Goal: Task Accomplishment & Management: Manage account settings

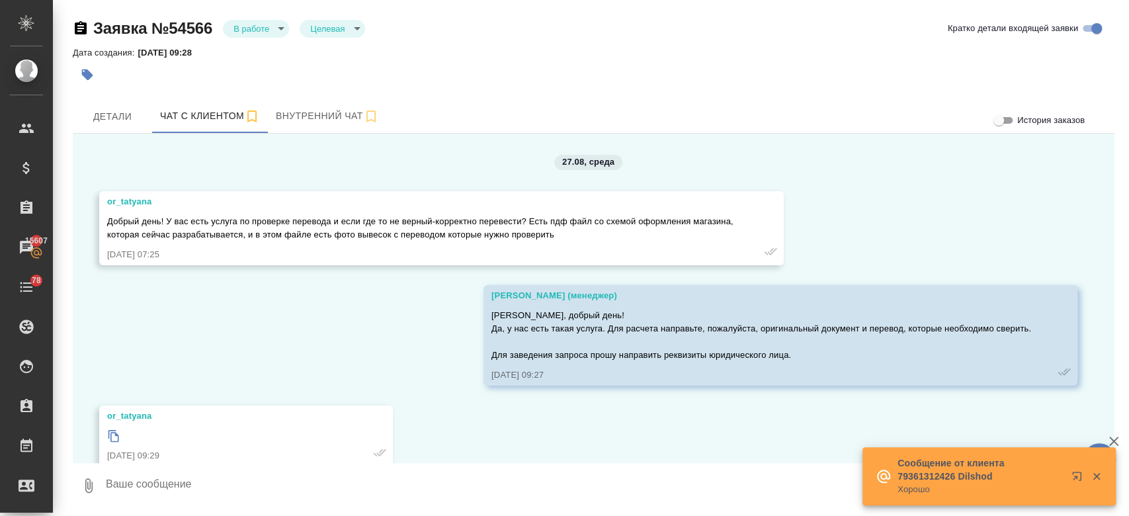
scroll to position [3700, 0]
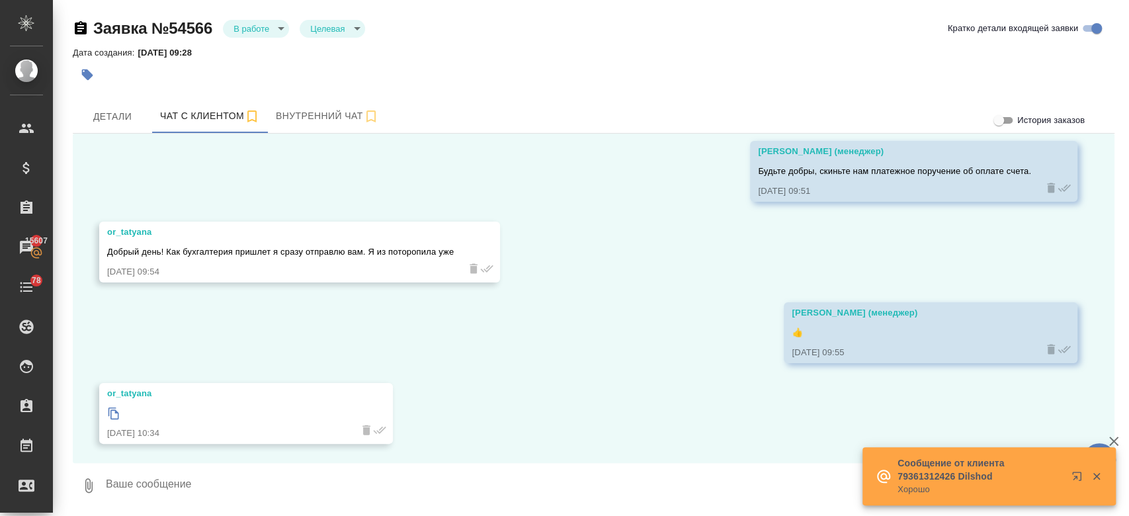
click at [111, 414] on icon at bounding box center [114, 414] width 11 height 12
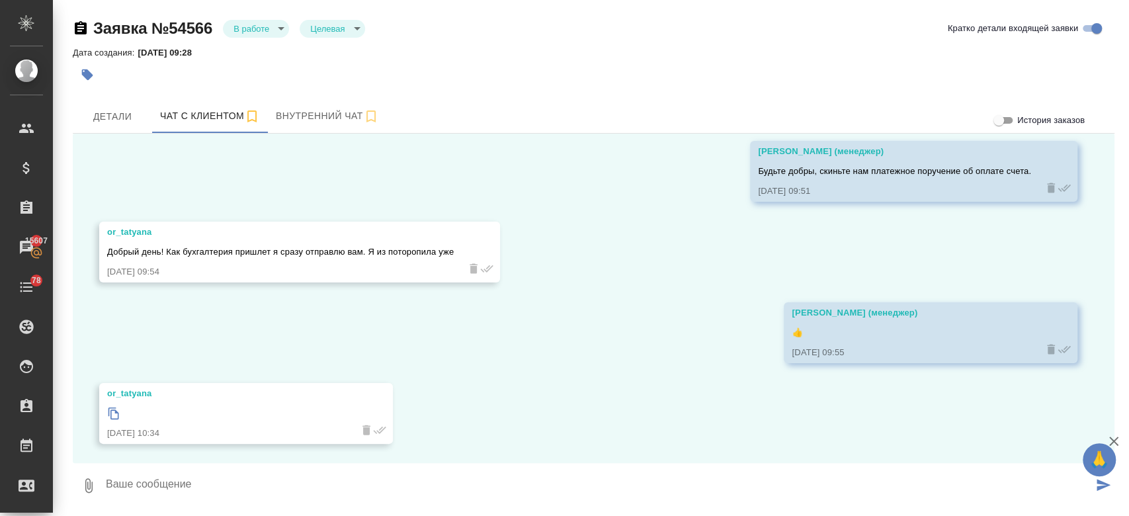
click at [430, 99] on div "Заявка №54566 В работе inProcess Целевая target Кратко детали входящей заявки Д…" at bounding box center [593, 257] width 1057 height 515
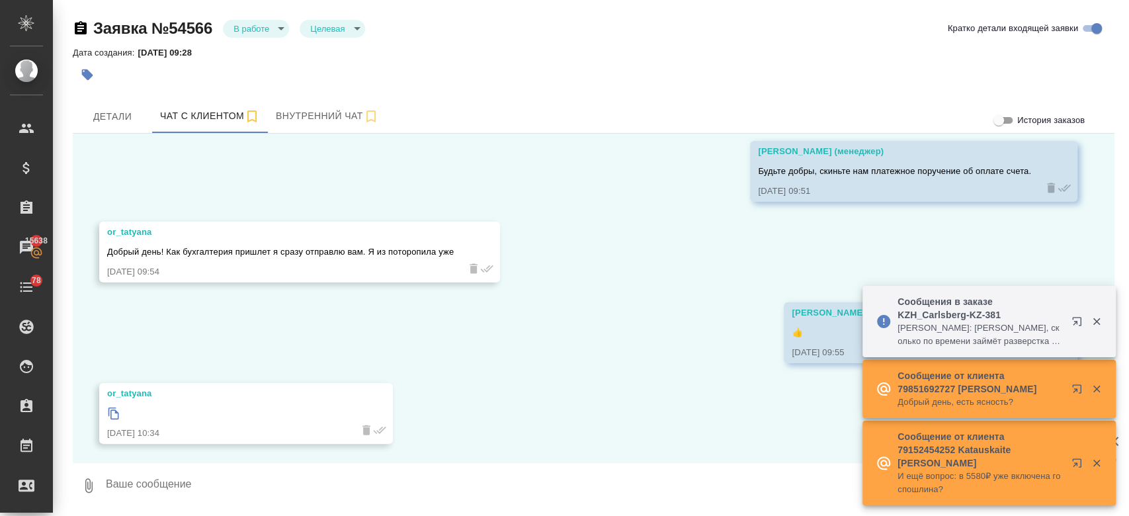
click at [206, 485] on textarea at bounding box center [599, 485] width 988 height 45
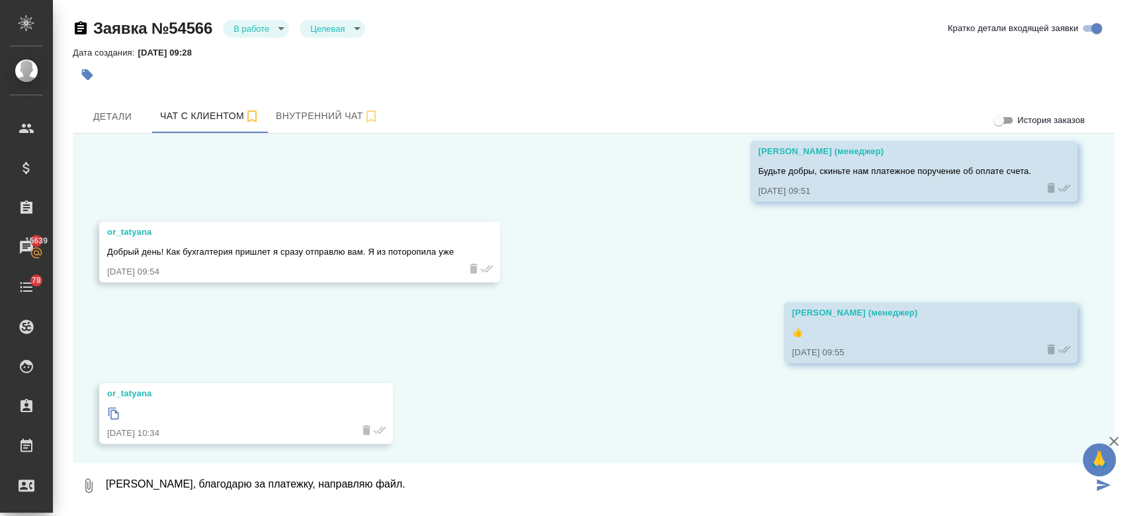
type textarea "Татьяна, благодарю за платежку, направляю файл."
click at [86, 488] on icon "button" at bounding box center [89, 486] width 16 height 16
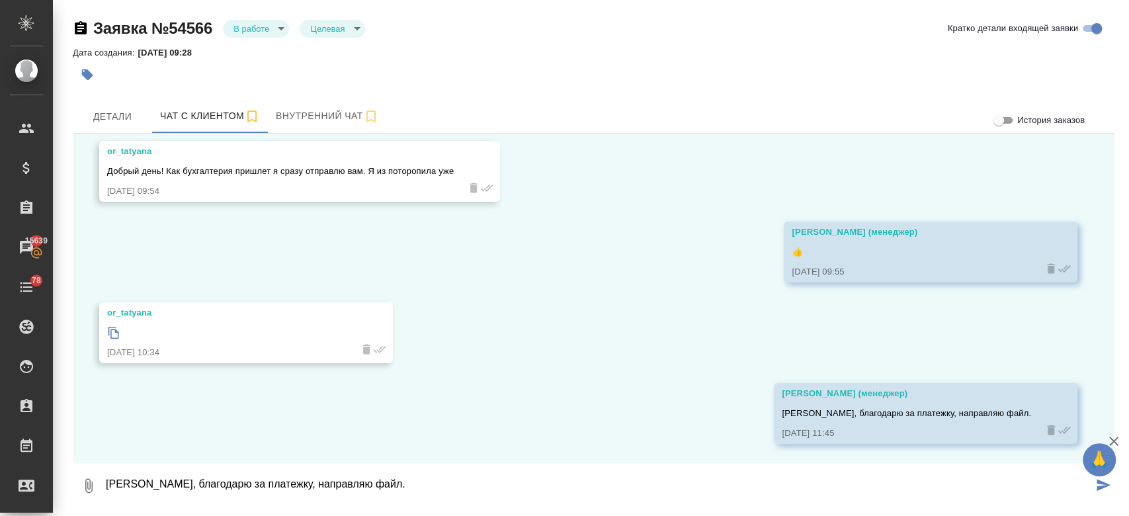
type input "C:\fakepath\Аквилон 26.08 (2) (1) (1).pdf"
click at [73, 463] on button "1" at bounding box center [89, 485] width 32 height 45
click at [298, 110] on span "Внутренний чат" at bounding box center [327, 116] width 103 height 17
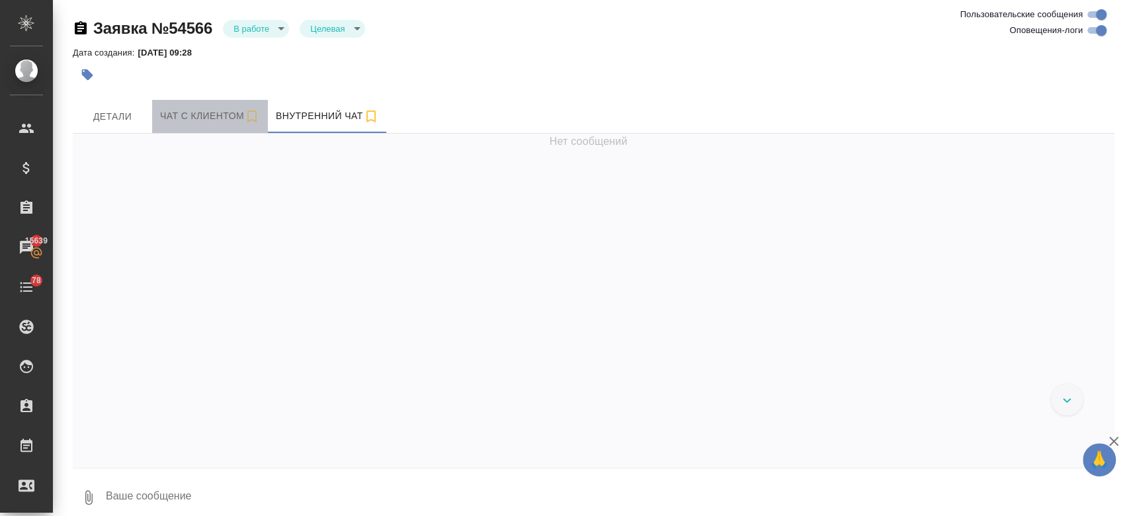
click at [187, 116] on span "Чат с клиентом" at bounding box center [210, 116] width 100 height 17
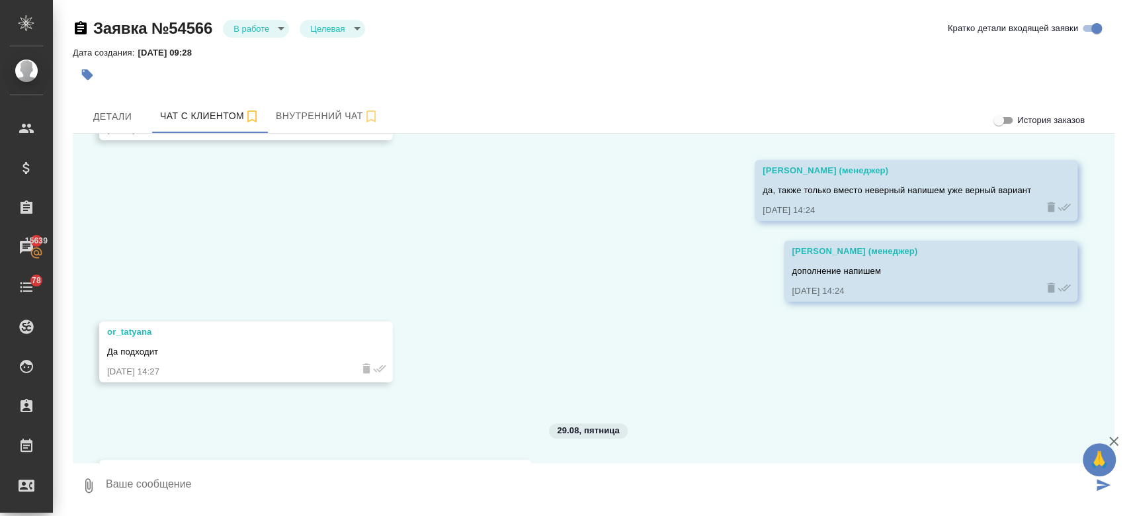
scroll to position [3780, 0]
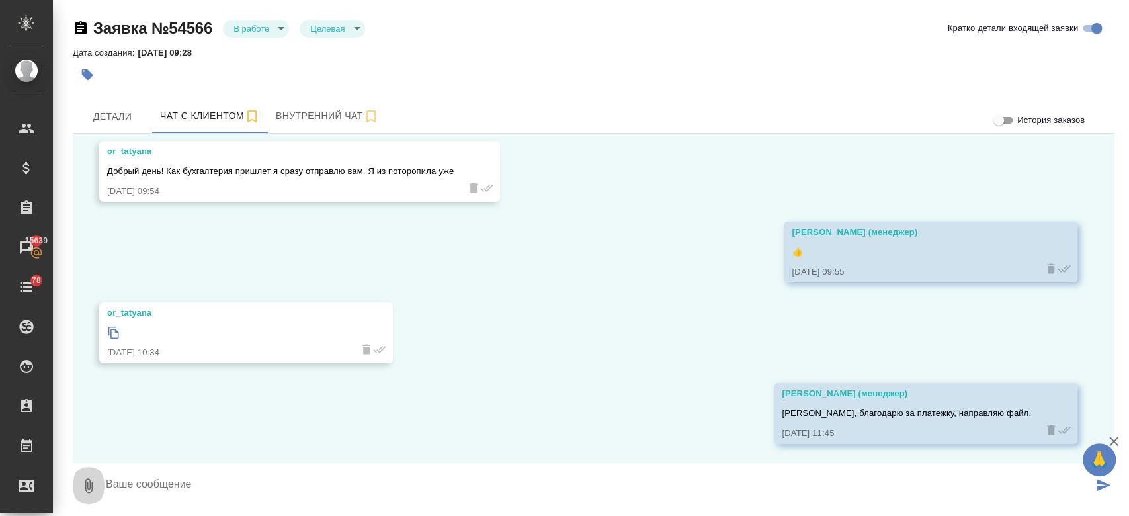
click at [83, 486] on icon "button" at bounding box center [89, 486] width 16 height 16
type input "C:\fakepath\Аквилон 26.08 (2) (1) (1).pdf"
click at [73, 463] on button "1" at bounding box center [89, 485] width 32 height 45
type input "C:\fakepath\Аквилон 26.08 (2) (1) (1).pdf"
click at [73, 463] on button "1" at bounding box center [89, 485] width 32 height 45
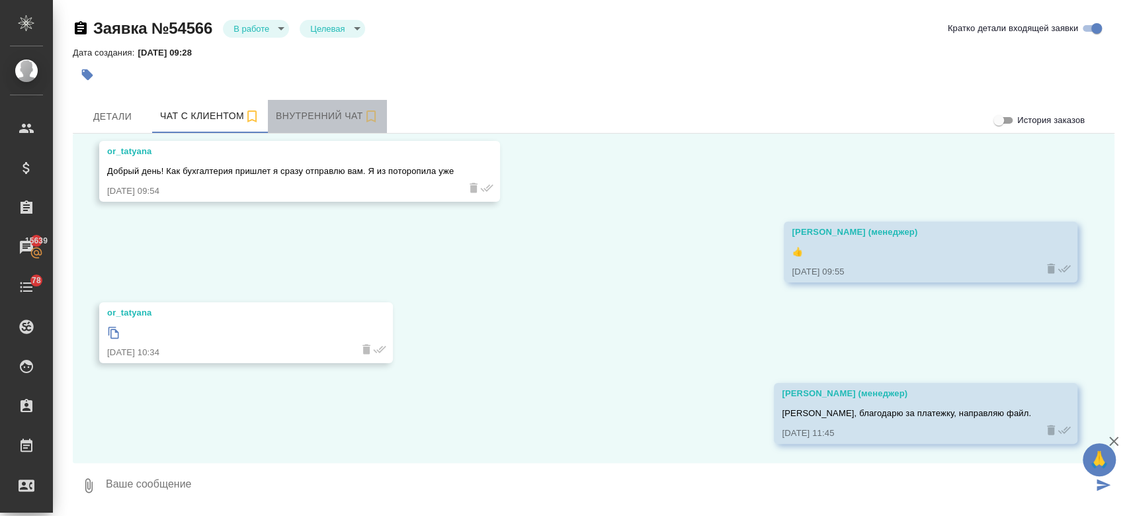
click at [308, 119] on span "Внутренний чат" at bounding box center [327, 116] width 103 height 17
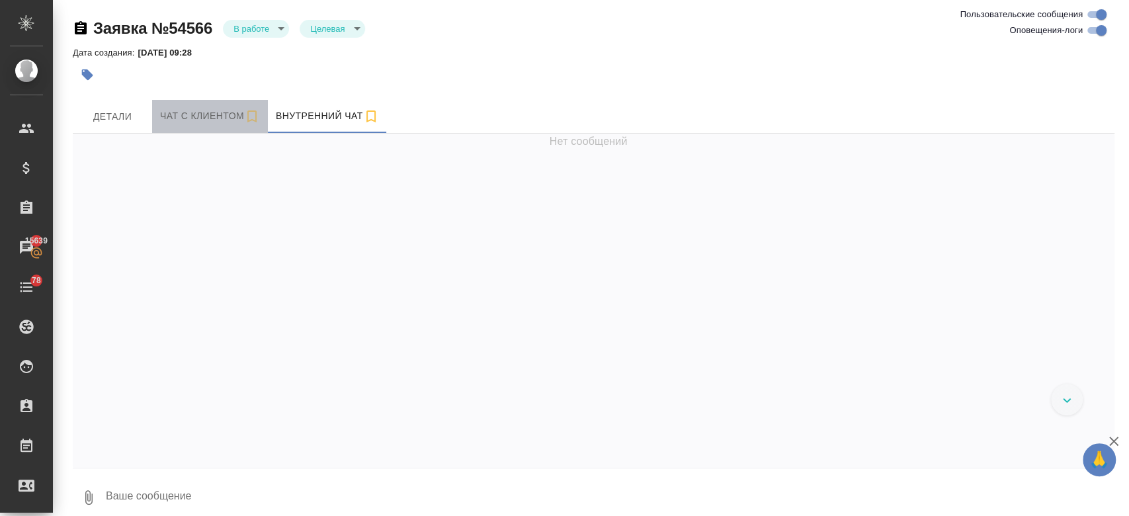
click at [198, 119] on span "Чат с клиентом" at bounding box center [210, 116] width 100 height 17
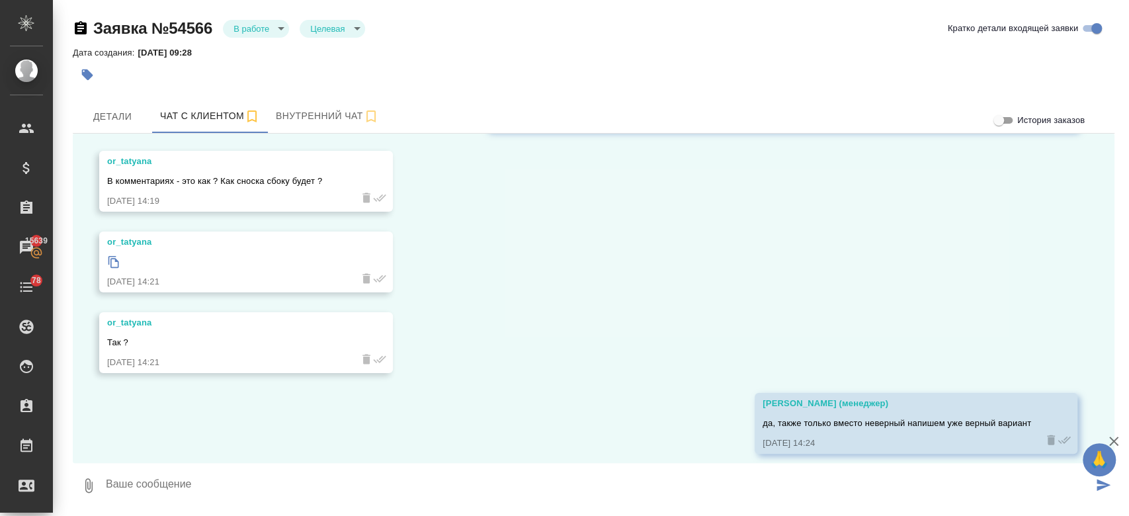
scroll to position [3780, 0]
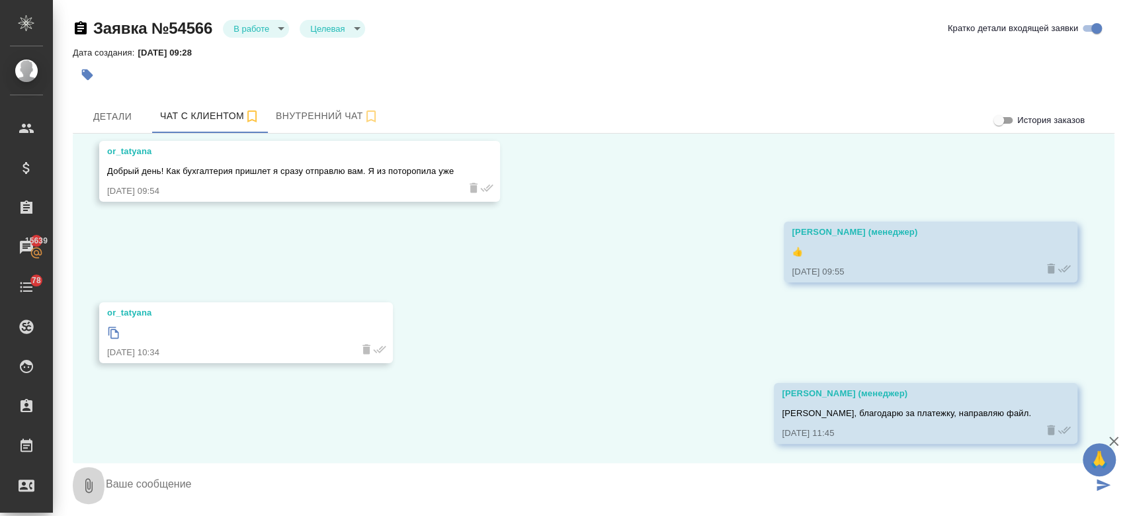
click at [84, 479] on icon "button" at bounding box center [89, 486] width 16 height 16
type input "C:\fakepath\Аквилон 26.08 (2) (1) (1).pdf"
click at [194, 479] on textarea at bounding box center [599, 485] width 988 height 45
type textarea "файл"
click at [293, 98] on div "Заявка №54566 В работе inProcess Целевая target Кратко детали входящей заявки Д…" at bounding box center [593, 257] width 1057 height 515
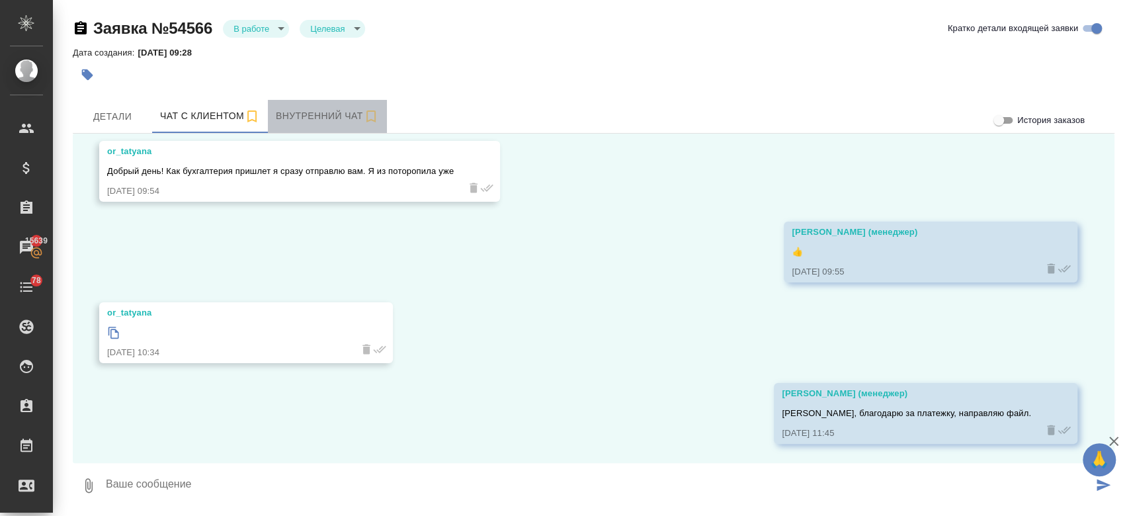
click at [295, 118] on span "Внутренний чат" at bounding box center [327, 116] width 103 height 17
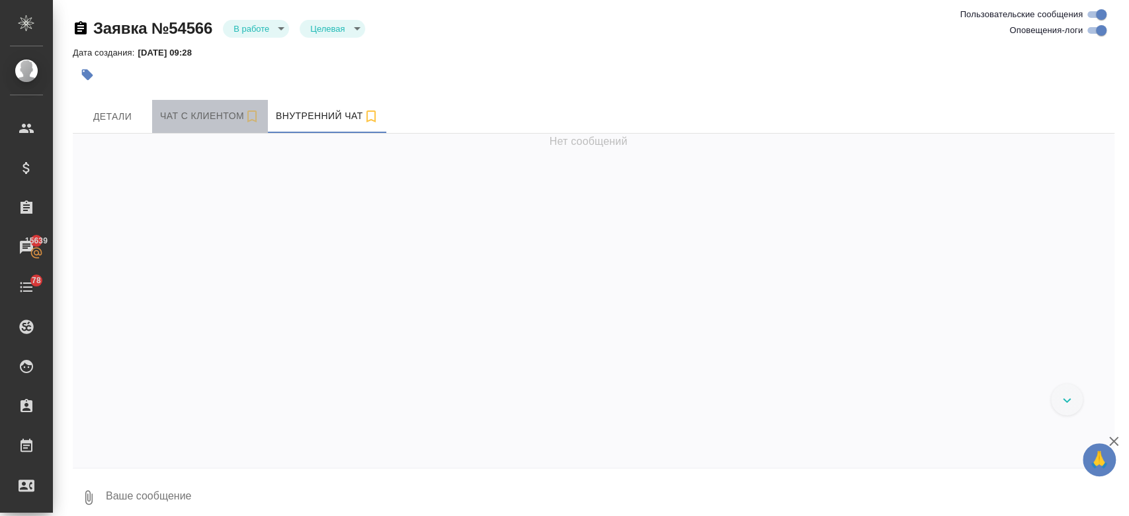
click at [206, 117] on span "Чат с клиентом" at bounding box center [210, 116] width 100 height 17
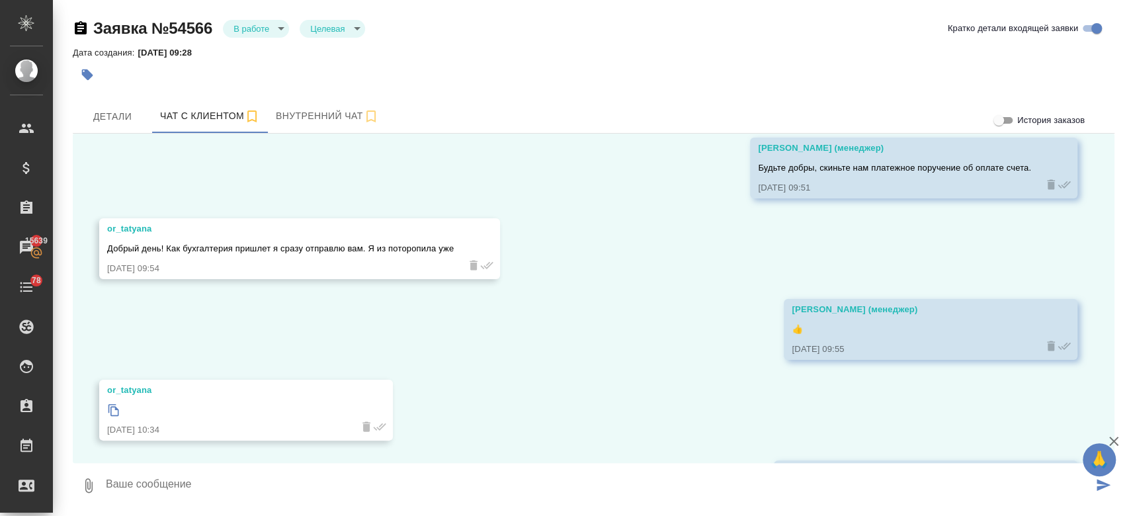
scroll to position [3861, 0]
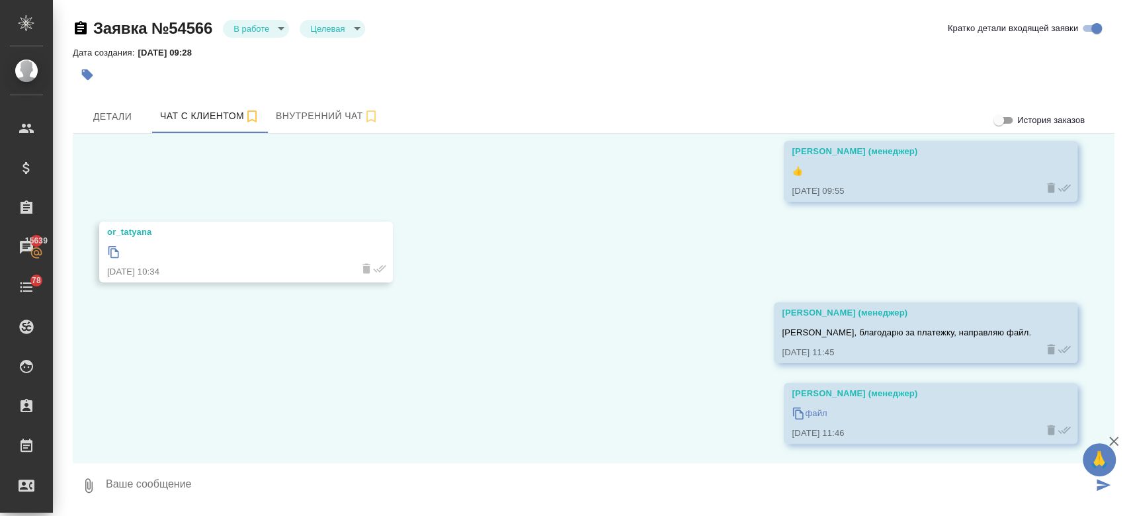
click at [414, 66] on div at bounding box center [420, 74] width 695 height 29
click at [681, 56] on div "Дата создания: 27.08.2025, 09:28" at bounding box center [594, 52] width 1042 height 16
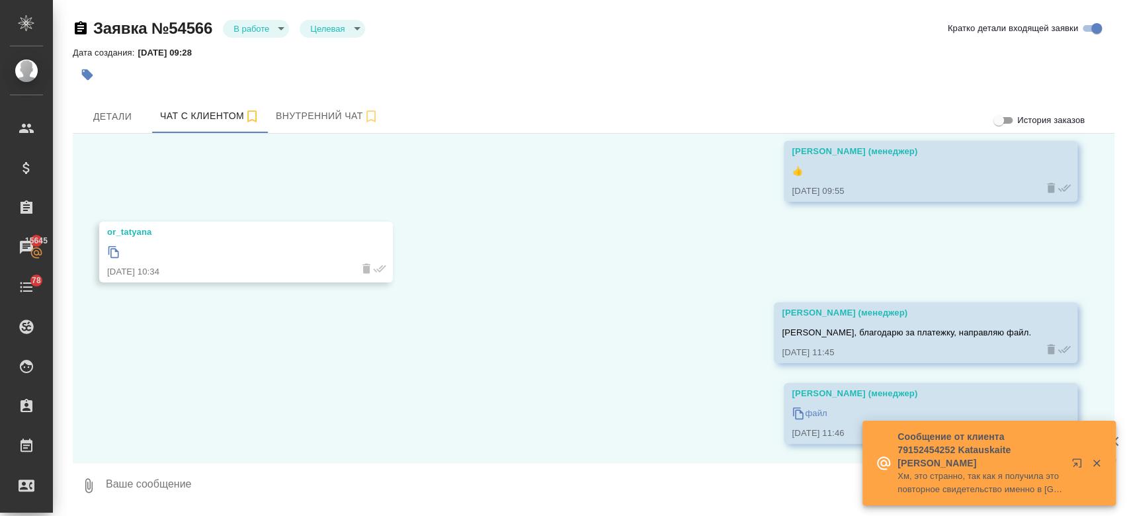
click at [429, 50] on div "Дата создания: 27.08.2025, 09:28" at bounding box center [594, 52] width 1042 height 16
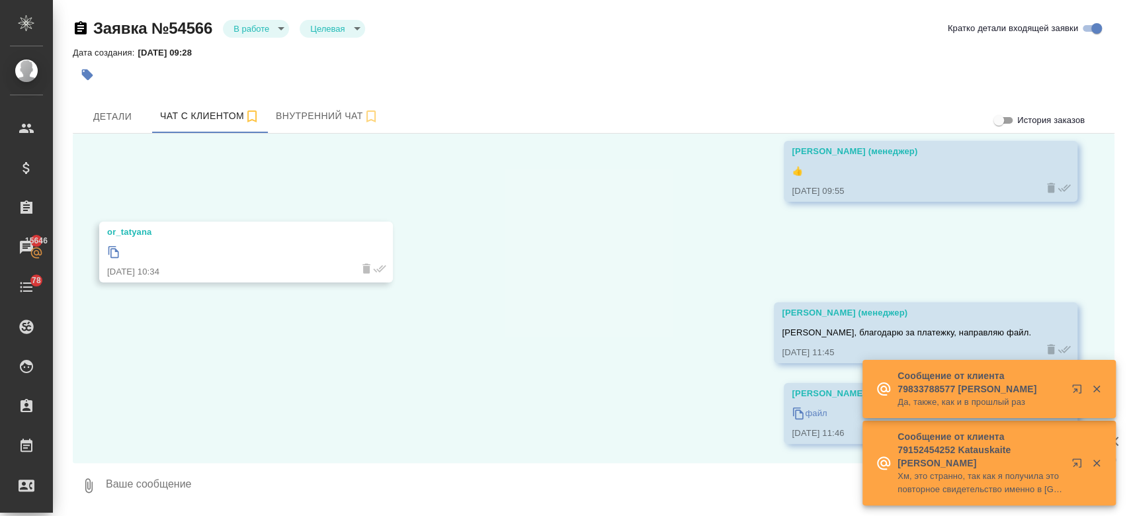
click at [478, 89] on div "Заявка №54566 В работе inProcess Целевая target Кратко детали входящей заявки Д…" at bounding box center [593, 257] width 1057 height 515
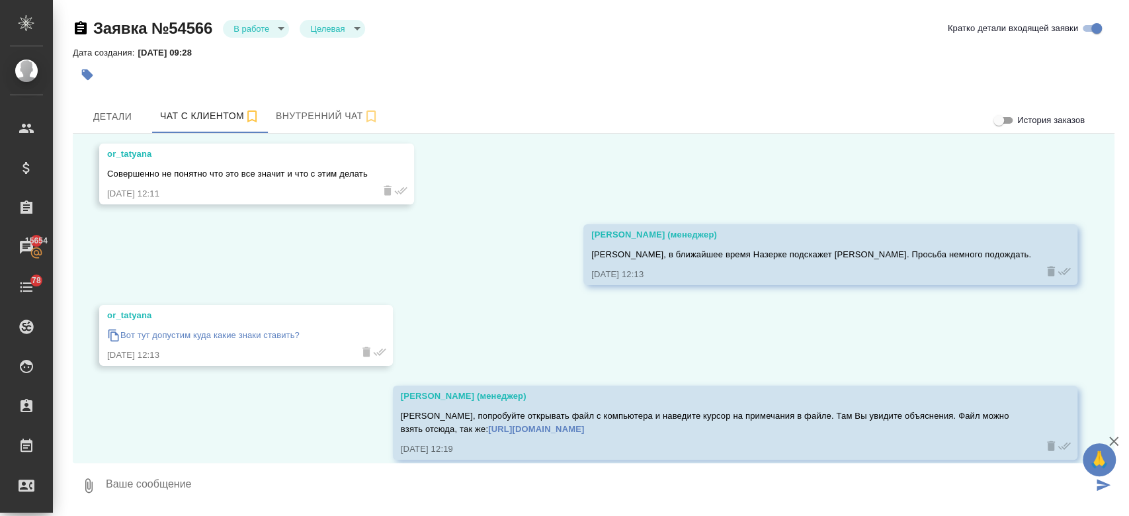
scroll to position [4843, 0]
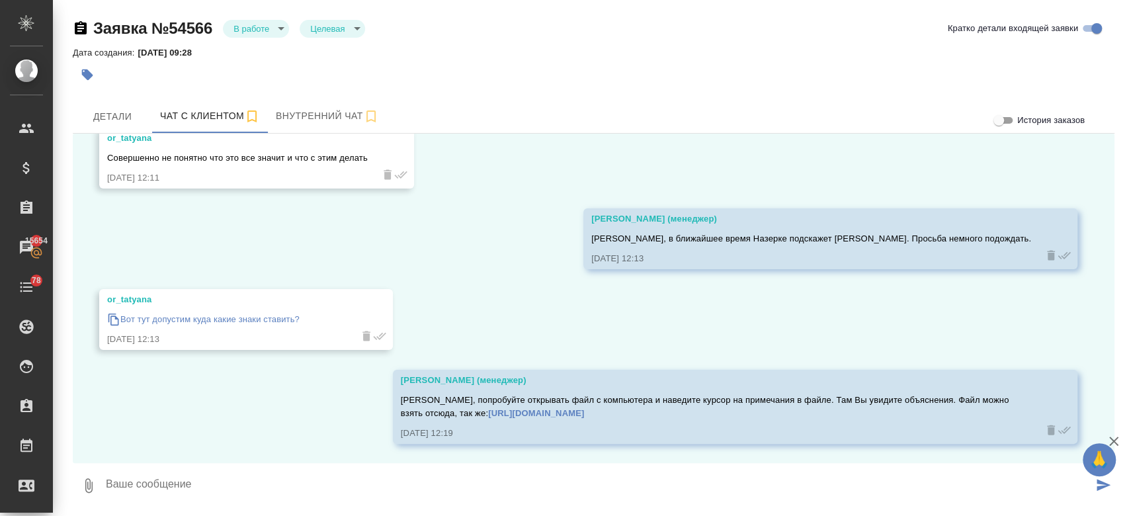
click at [254, 462] on div "27.08, среда or_tatyana Добрый день! У вас есть услуга по проверке перевода и е…" at bounding box center [594, 298] width 1042 height 329
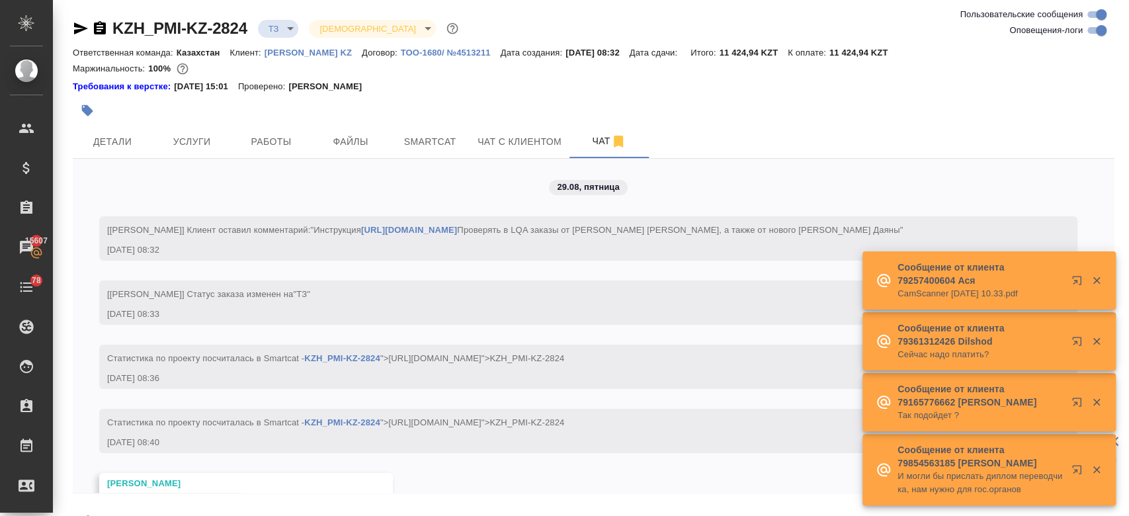
scroll to position [138, 0]
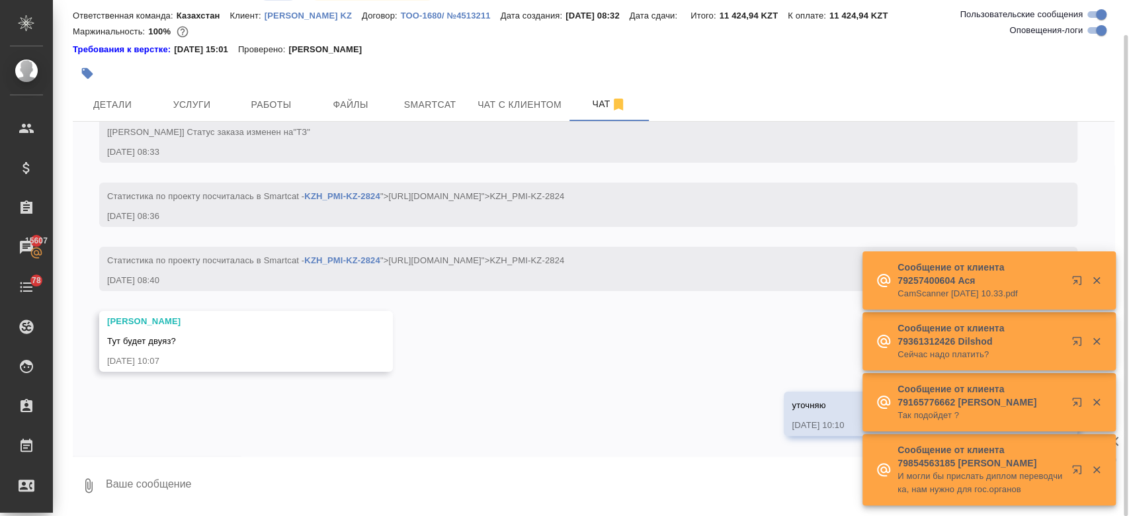
click at [492, 30] on div "Маржинальность: 100%" at bounding box center [594, 31] width 1042 height 17
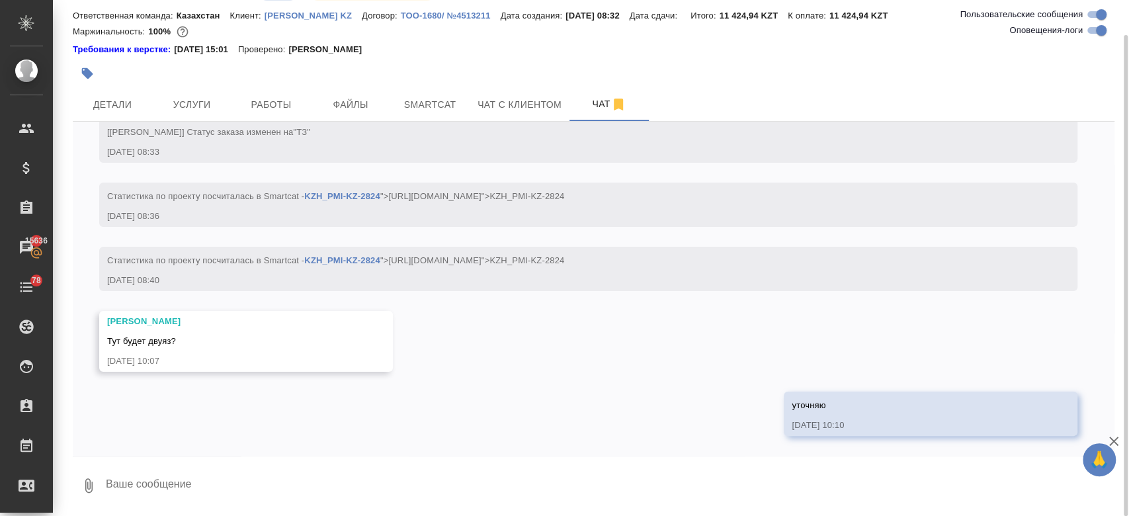
click at [490, 57] on div at bounding box center [594, 57] width 1042 height 3
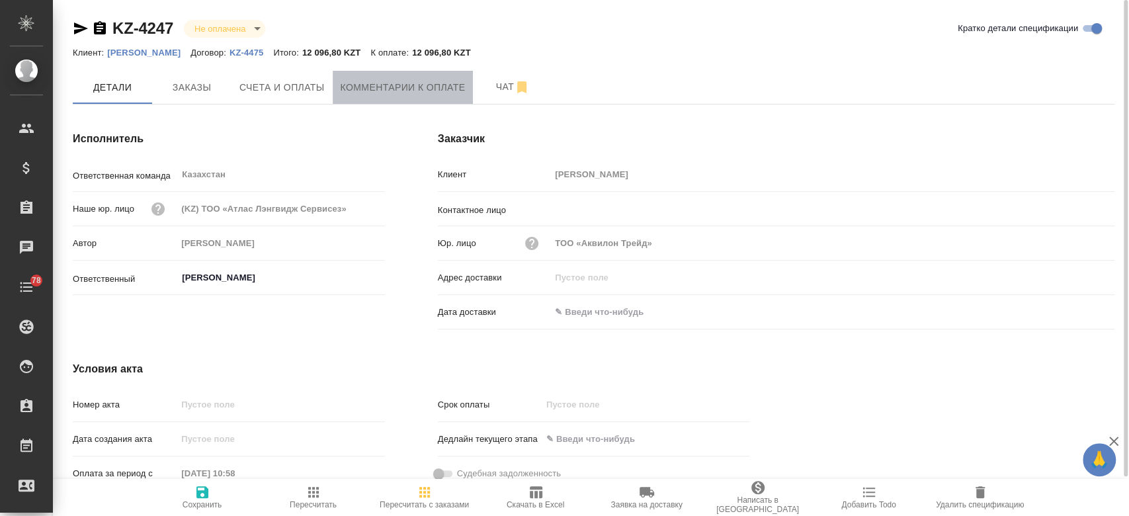
click at [367, 101] on button "Комментарии к оплате" at bounding box center [403, 87] width 141 height 33
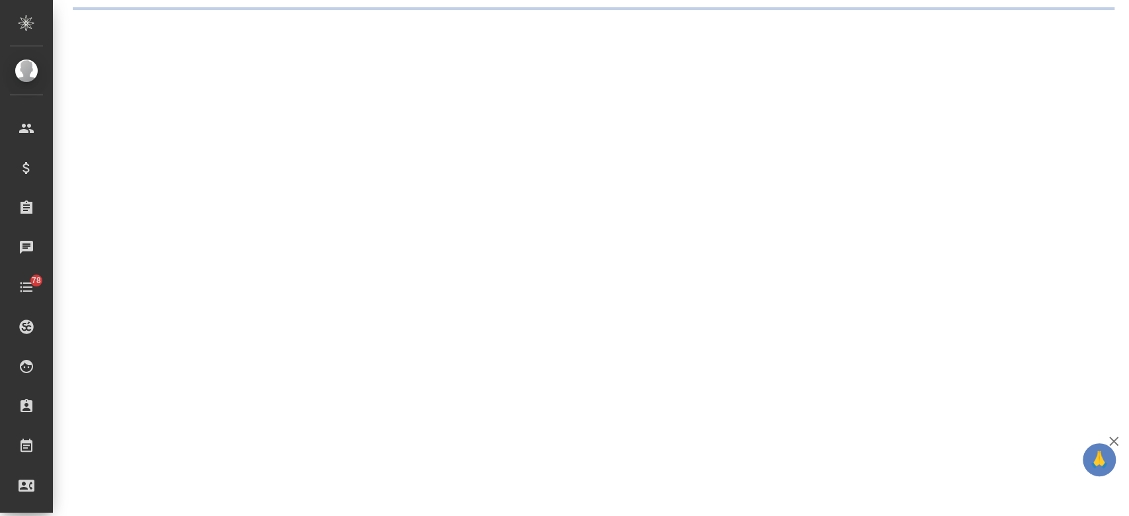
click at [298, 83] on div ".cls-1 fill:#fff; AWATERA Kosherbayeva Nazerke Клиенты Спецификации Заказы Чаты…" at bounding box center [564, 258] width 1129 height 516
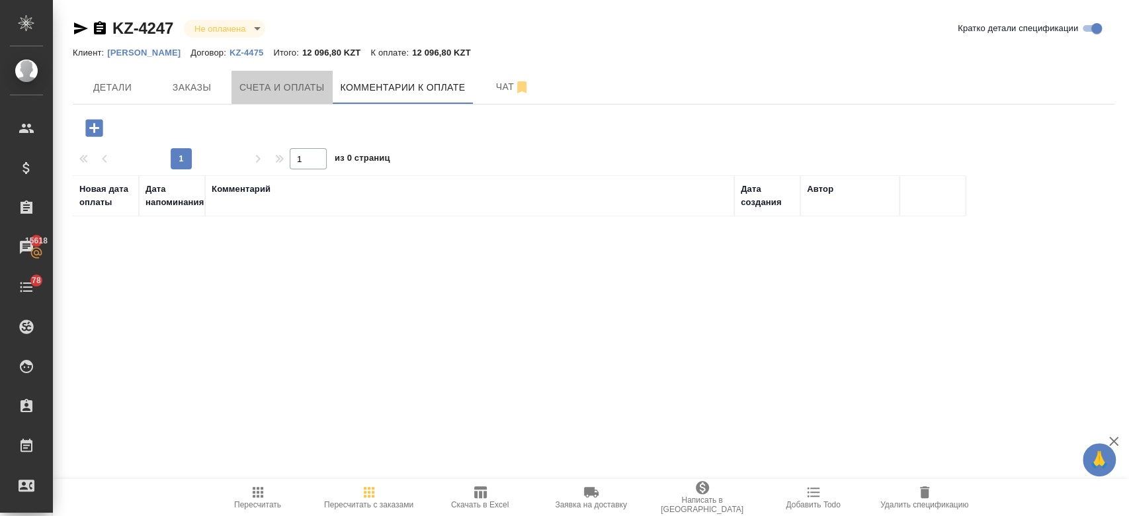
click at [298, 83] on span "Счета и оплаты" at bounding box center [281, 87] width 85 height 17
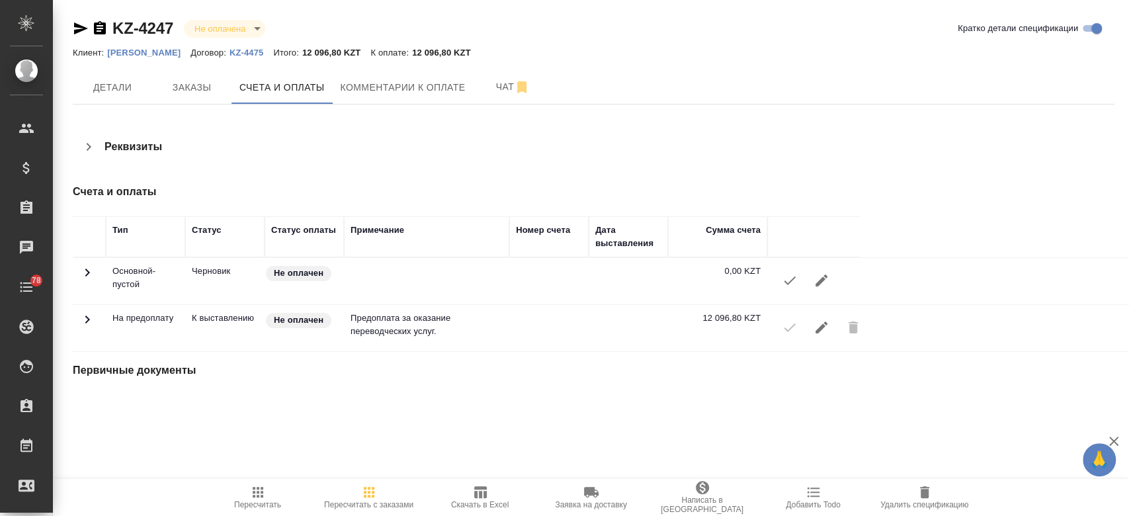
click at [609, 32] on div "KZ-4247 Не оплачена notPayed [PERSON_NAME] детали спецификации" at bounding box center [594, 28] width 1042 height 21
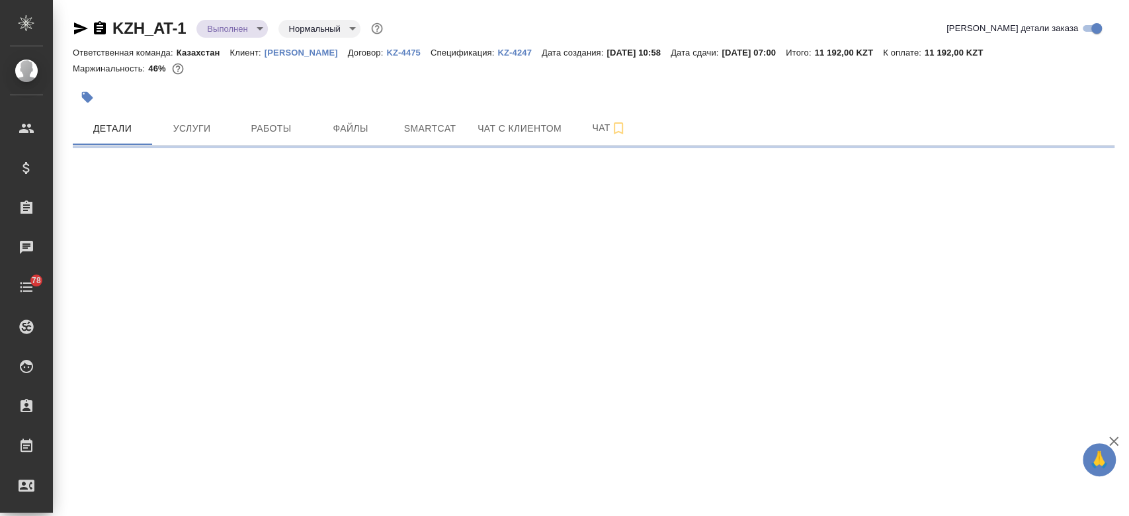
select select "RU"
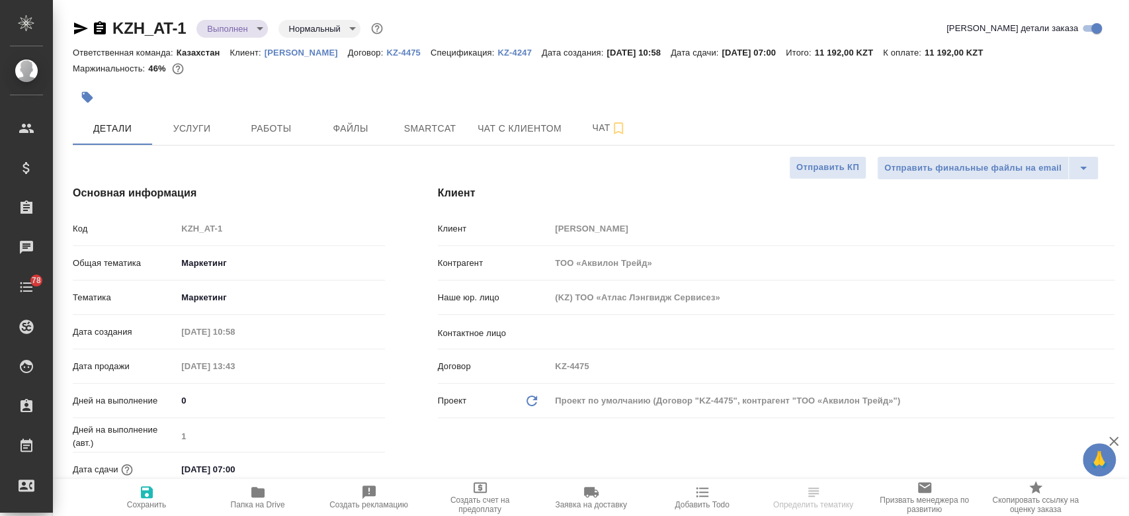
type textarea "x"
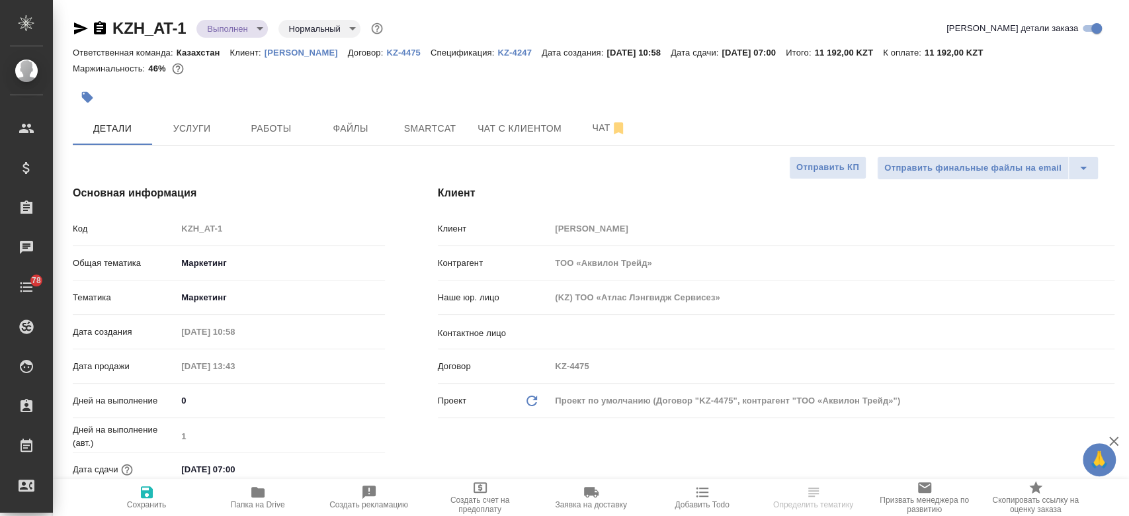
type textarea "x"
click at [259, 496] on icon "button" at bounding box center [257, 492] width 13 height 11
type textarea "x"
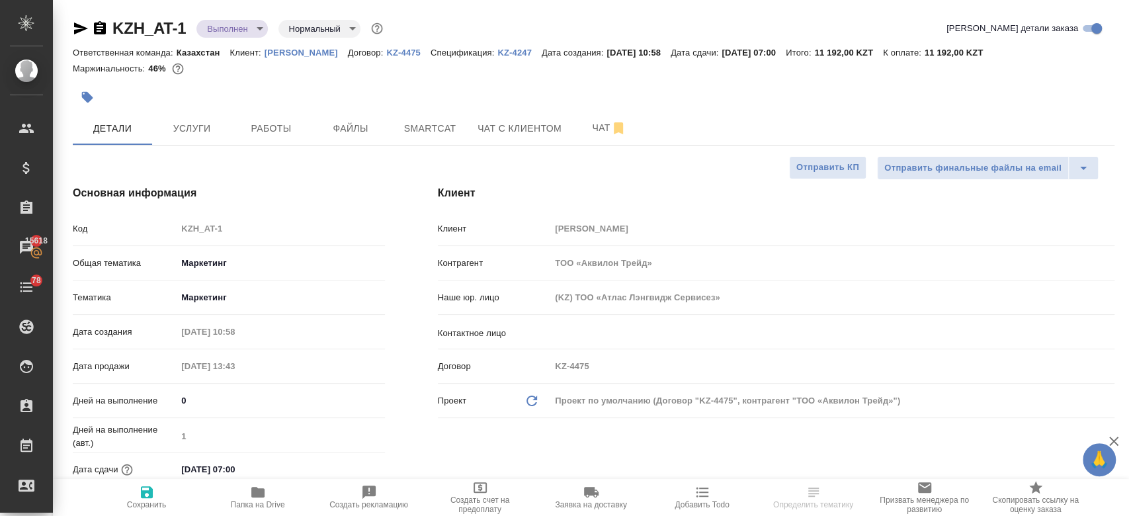
click at [246, 28] on body "🙏 .cls-1 fill:#fff; AWATERA Kosherbayeva Nazerke Клиенты Спецификации Заказы 15…" at bounding box center [564, 258] width 1129 height 516
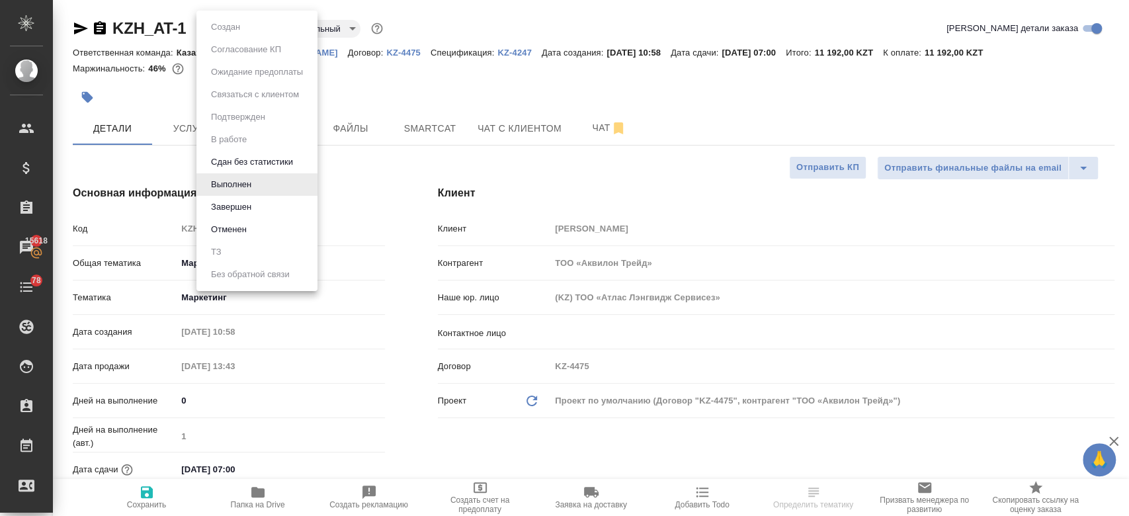
type textarea "x"
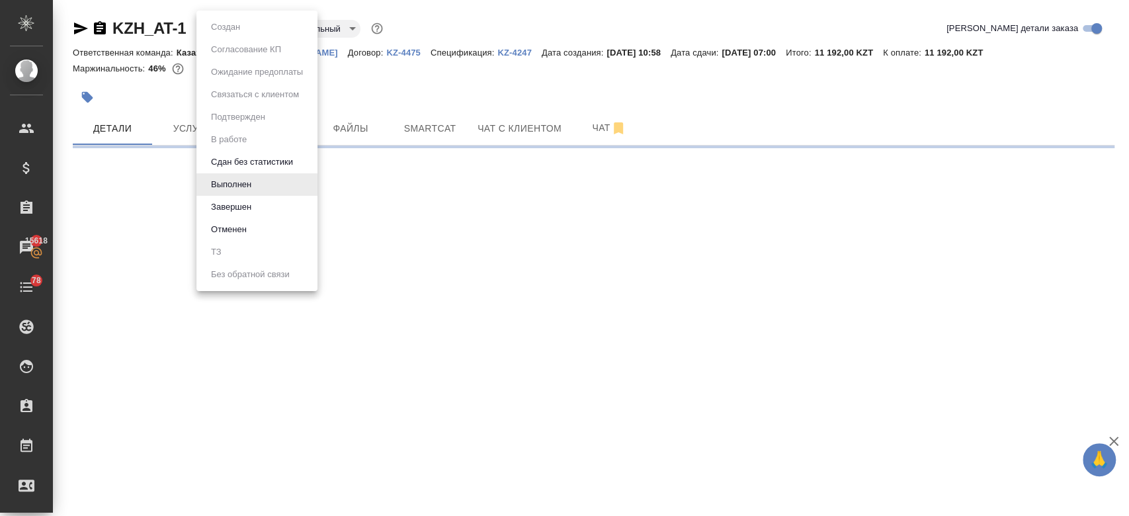
select select "RU"
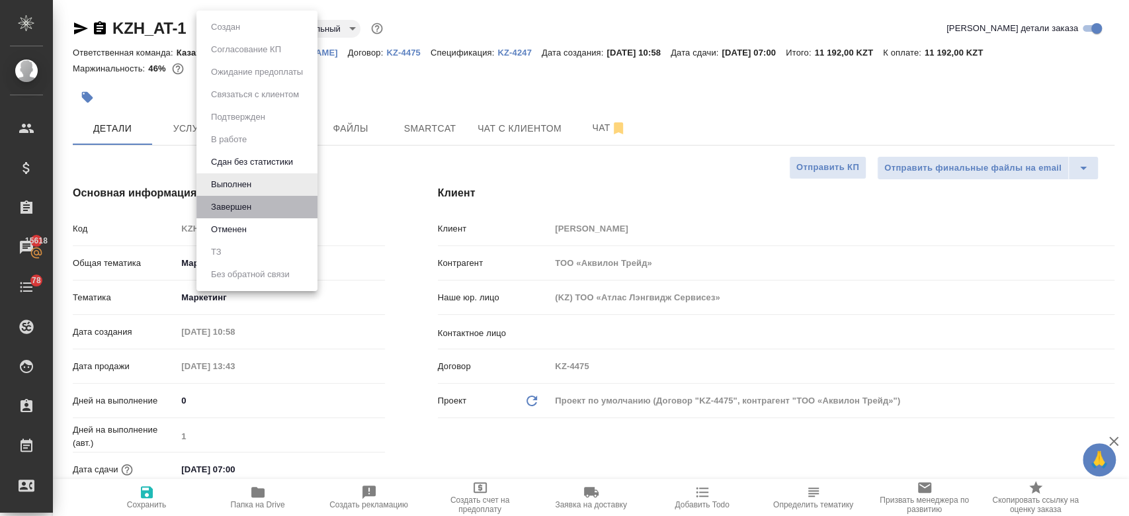
click at [244, 34] on button "Завершен" at bounding box center [225, 27] width 37 height 15
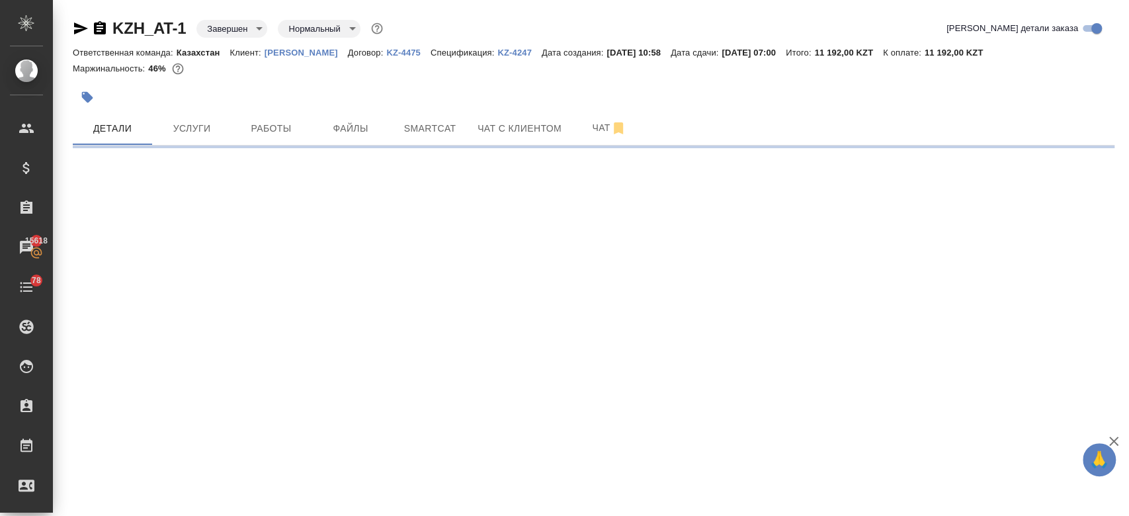
select select "RU"
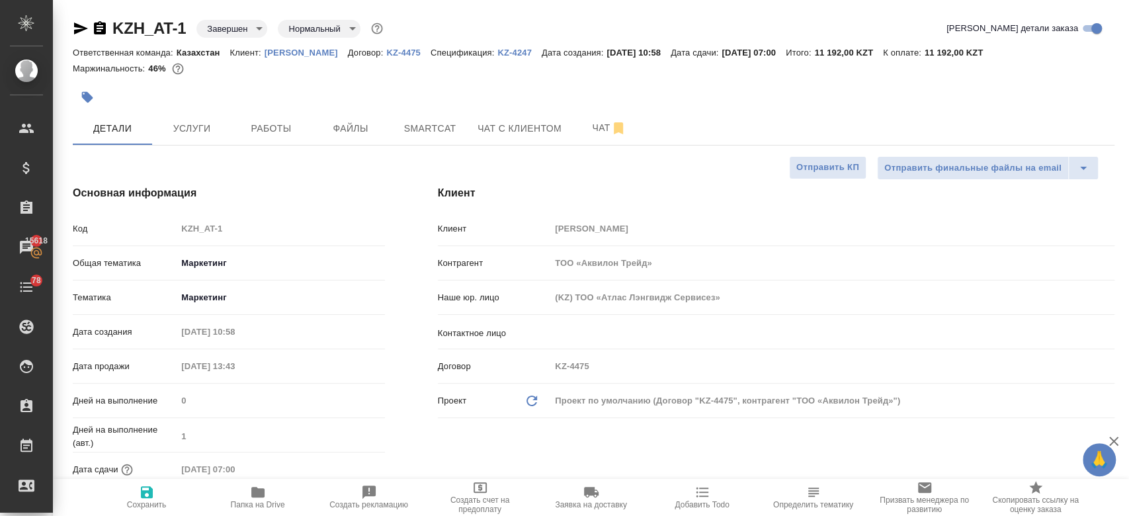
type textarea "x"
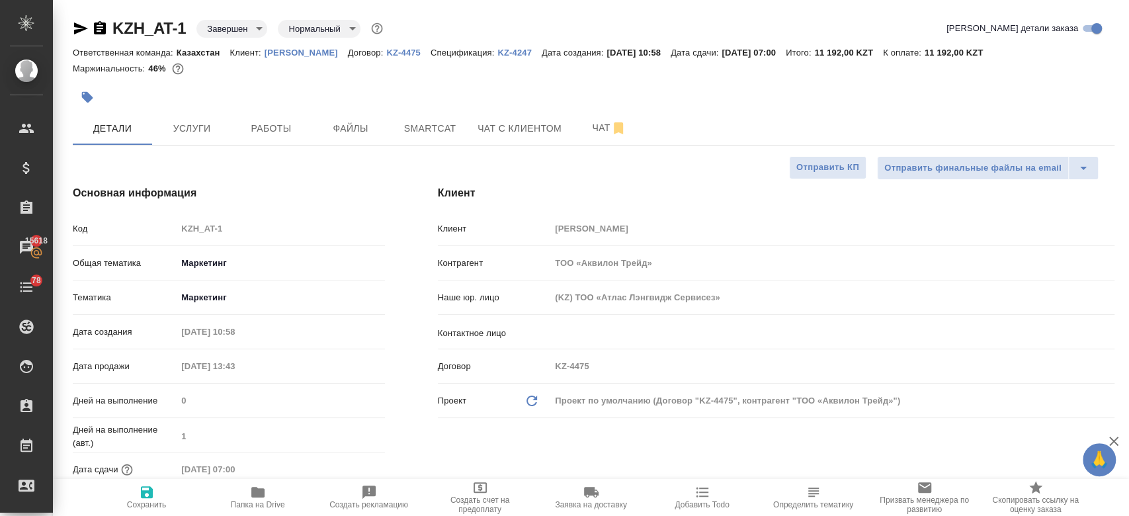
type textarea "x"
click at [269, 492] on span "Папка на Drive" at bounding box center [257, 496] width 95 height 25
type textarea "x"
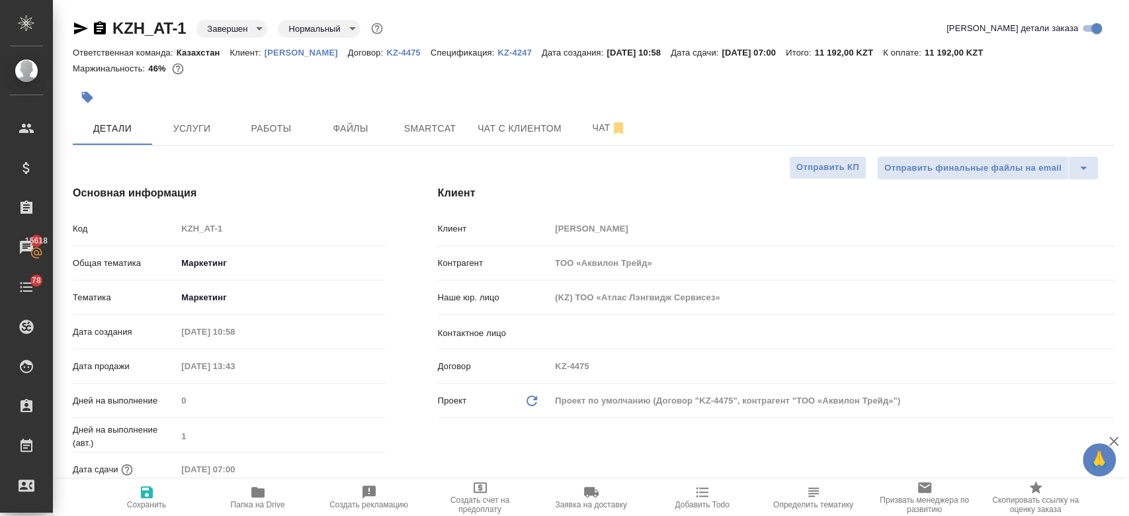
type textarea "x"
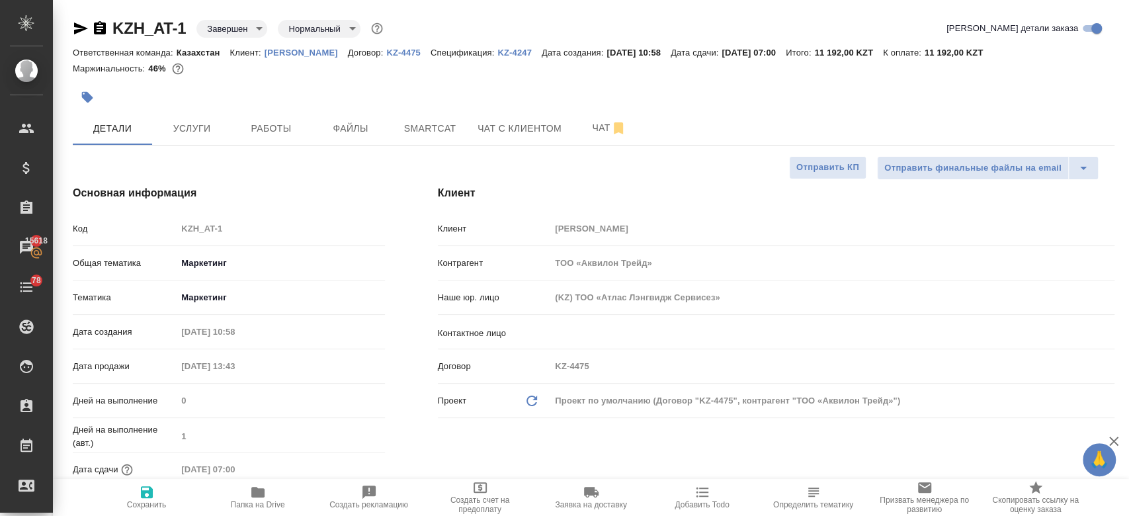
type textarea "x"
click at [474, 94] on div at bounding box center [420, 97] width 695 height 29
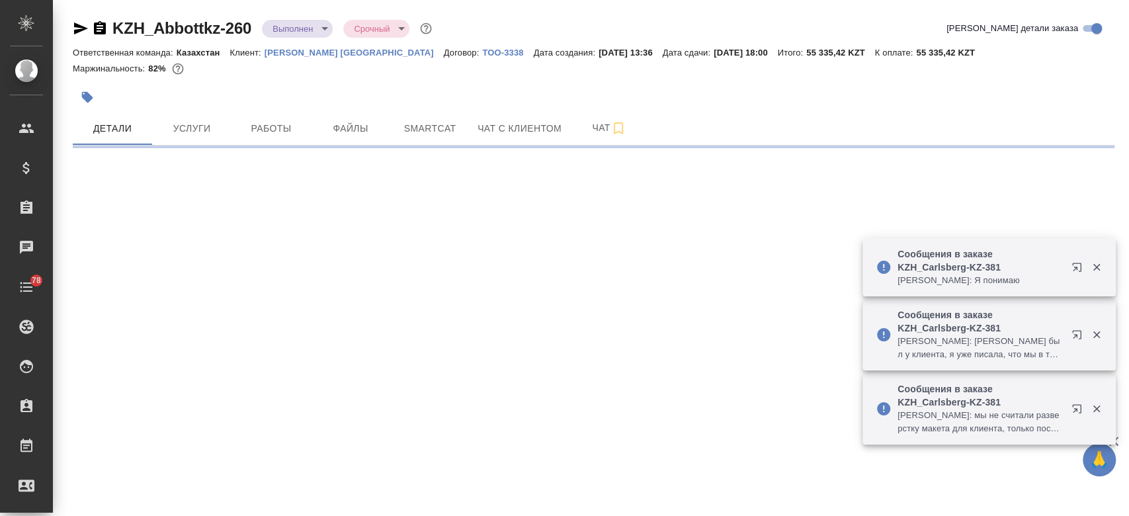
select select "RU"
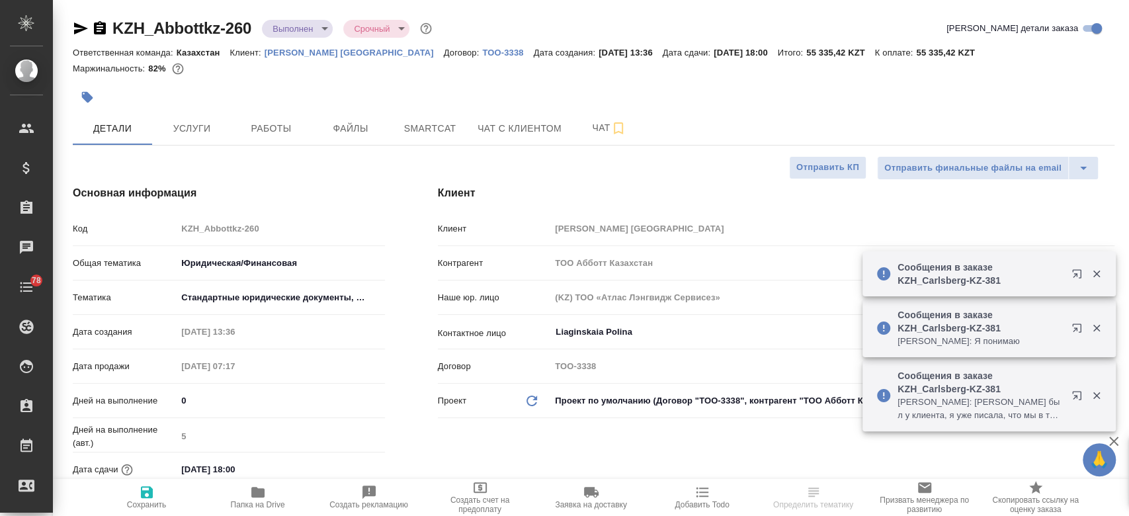
type textarea "x"
type input "Бабкина Анастасия"
type input "Журавлев Денис"
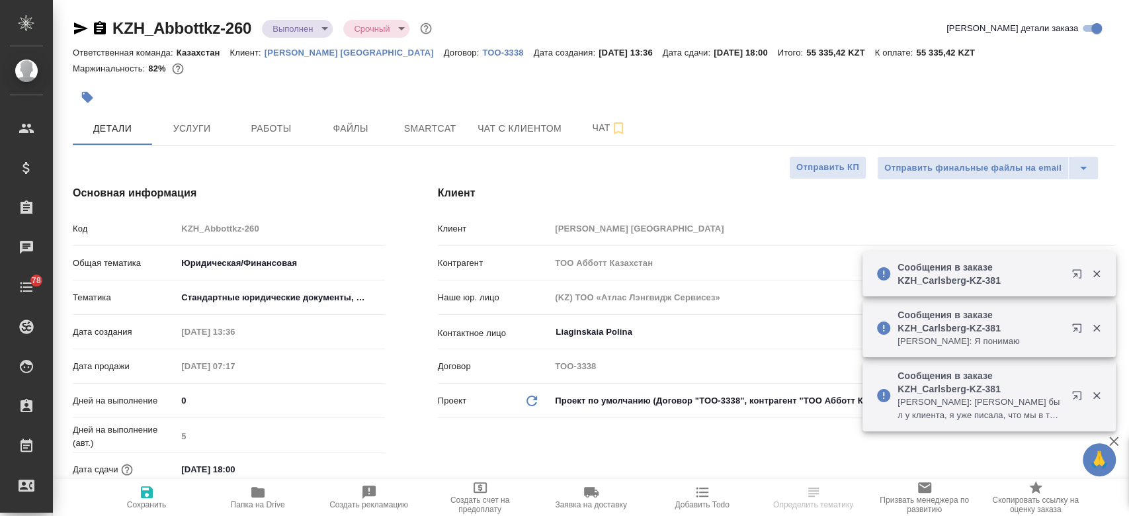
type textarea "x"
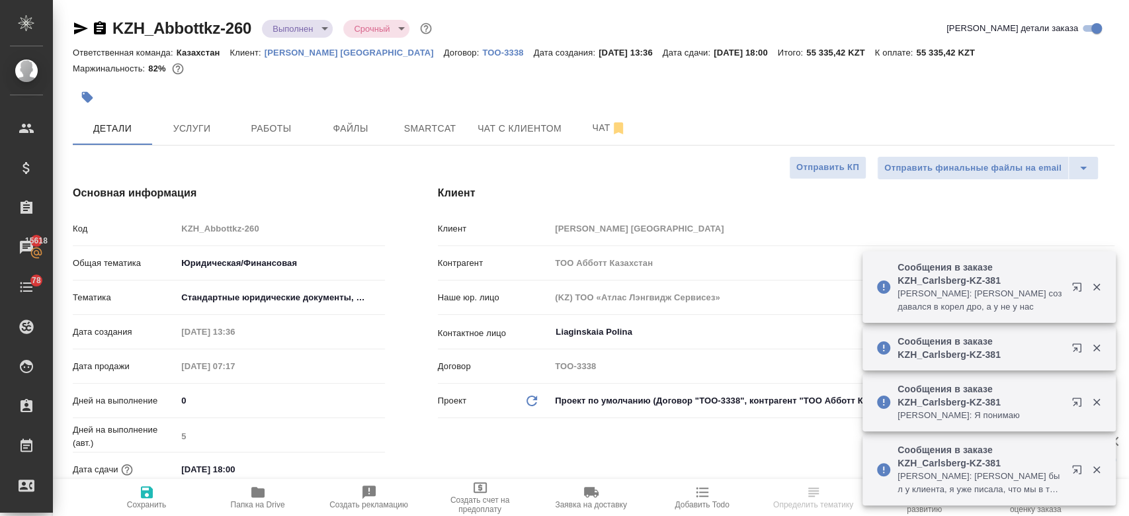
click at [302, 52] on p "[PERSON_NAME] [GEOGRAPHIC_DATA]" at bounding box center [354, 53] width 179 height 10
type textarea "x"
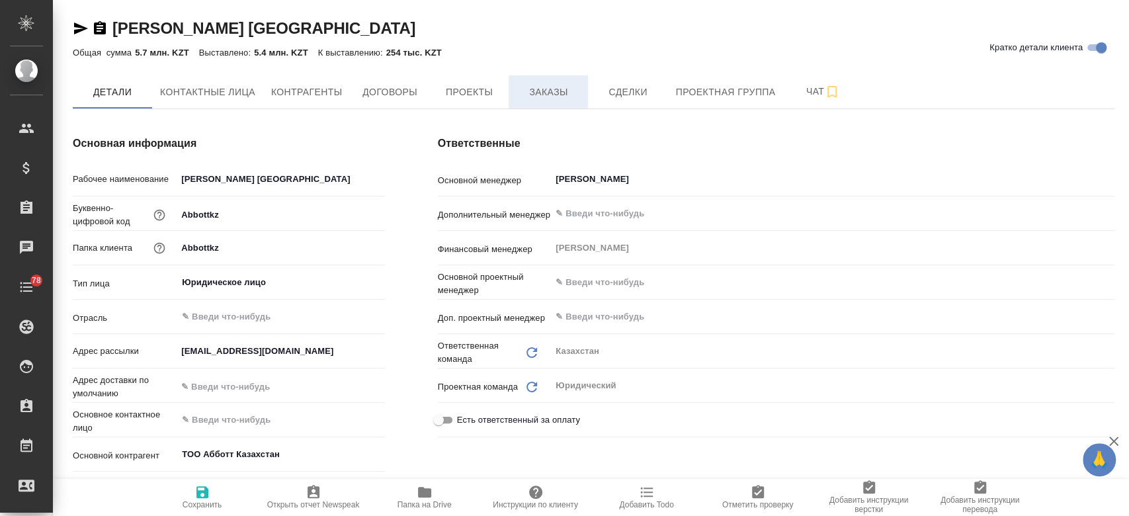
type input "(KZ) ТОО «Атлас Лэнгвидж Сервисез»"
type textarea "x"
click at [537, 93] on span "Заказы" at bounding box center [549, 92] width 64 height 17
type textarea "x"
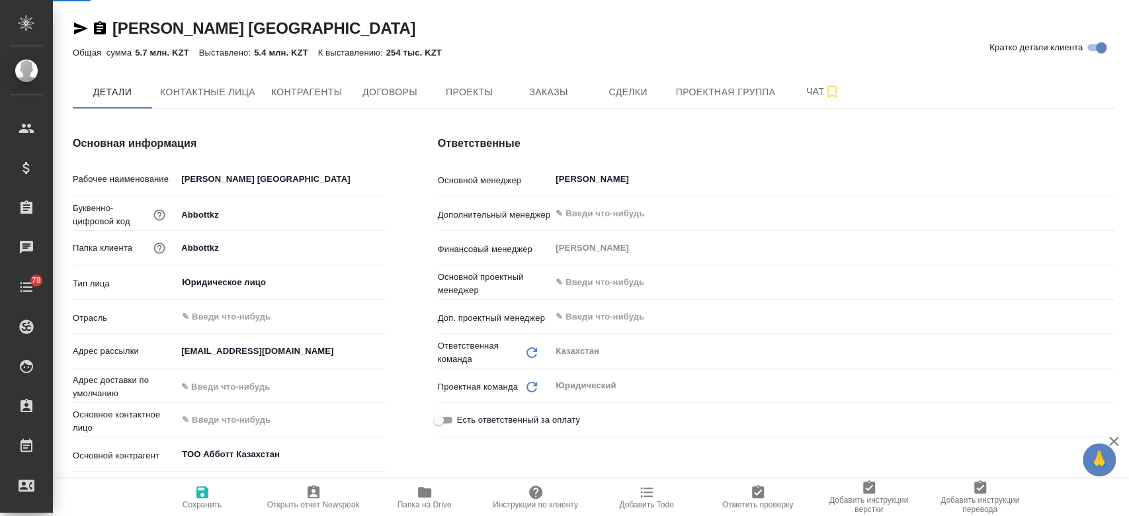
type textarea "x"
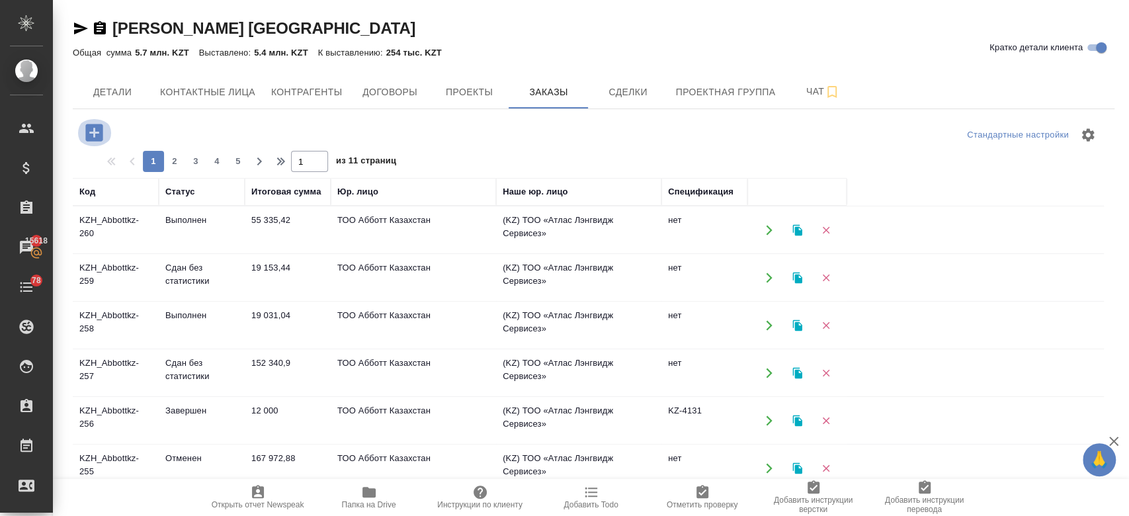
click at [96, 128] on icon "button" at bounding box center [93, 132] width 17 height 17
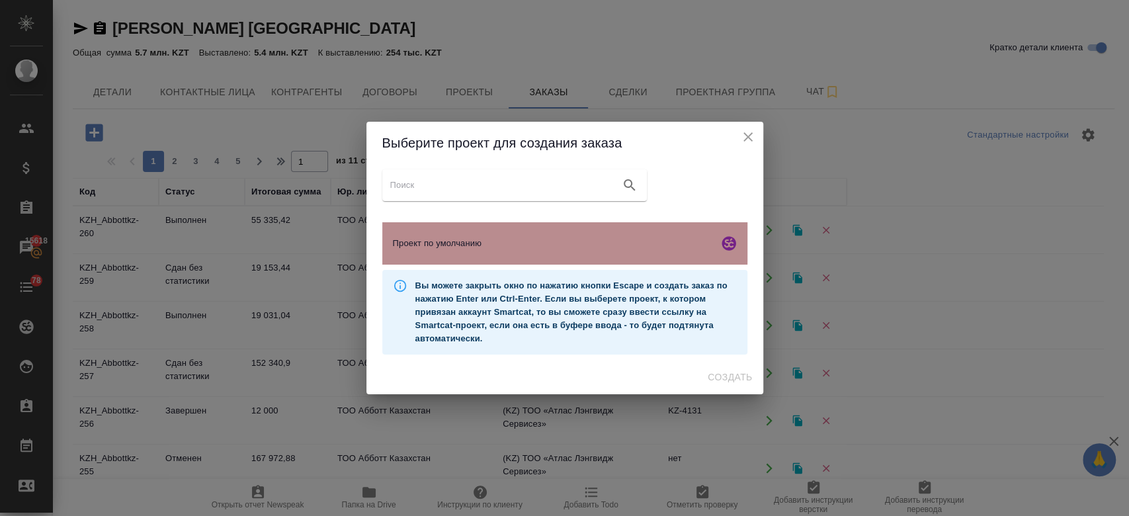
click at [413, 230] on div "Проект по умолчанию" at bounding box center [564, 243] width 365 height 42
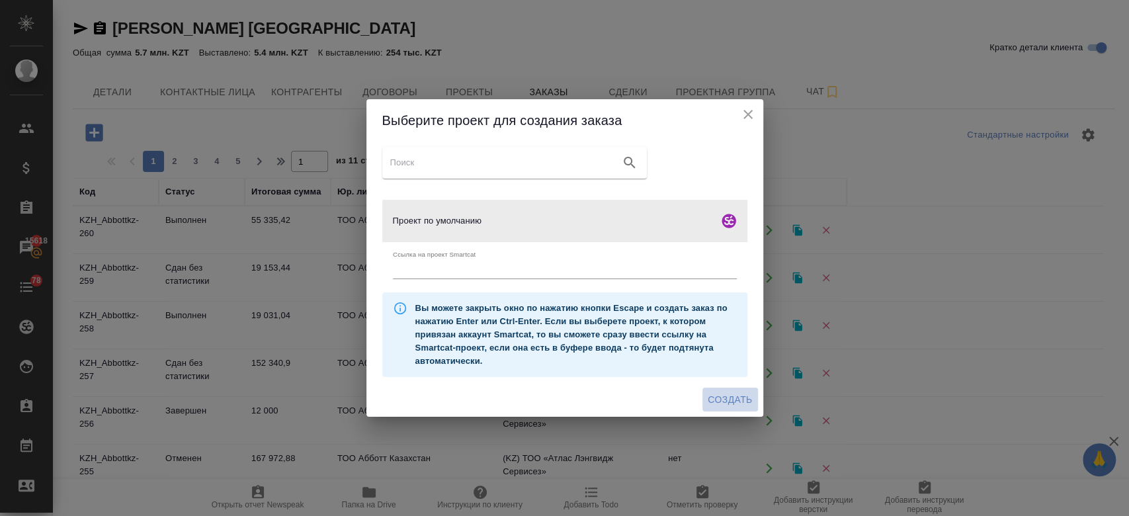
click at [724, 397] on span "Создать" at bounding box center [730, 400] width 44 height 17
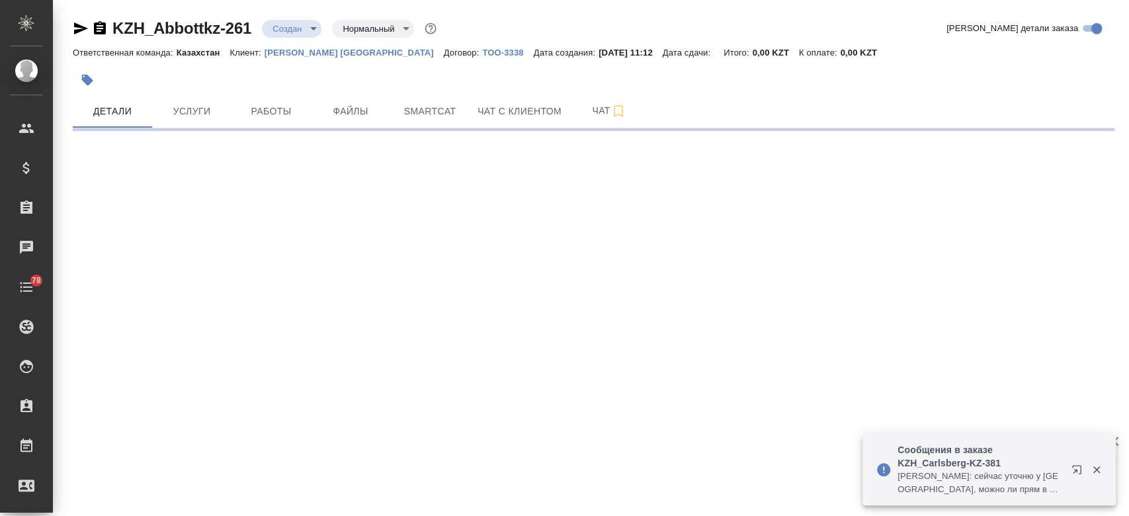
select select "RU"
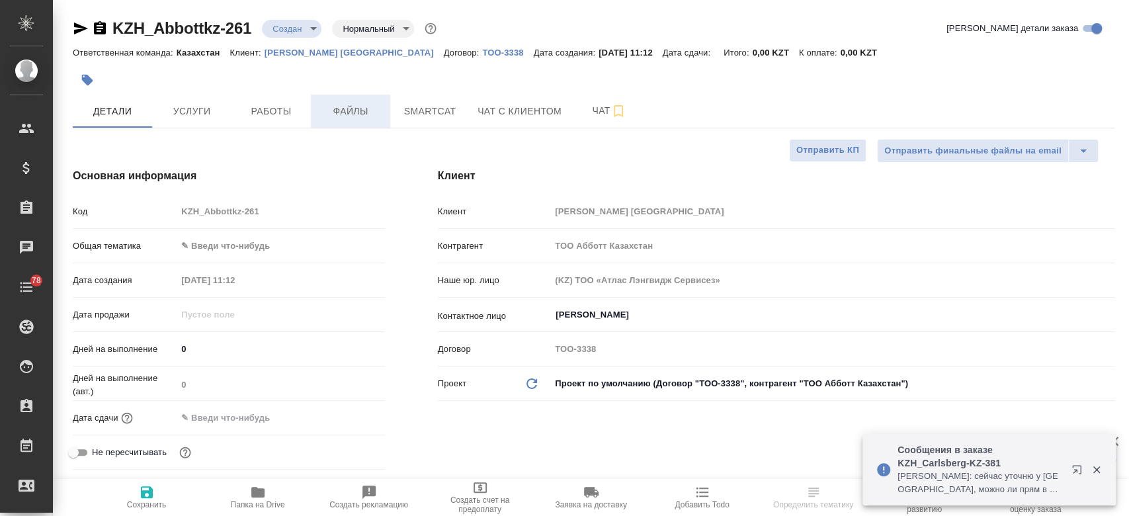
type textarea "x"
click at [365, 115] on span "Файлы" at bounding box center [351, 111] width 64 height 17
type textarea "x"
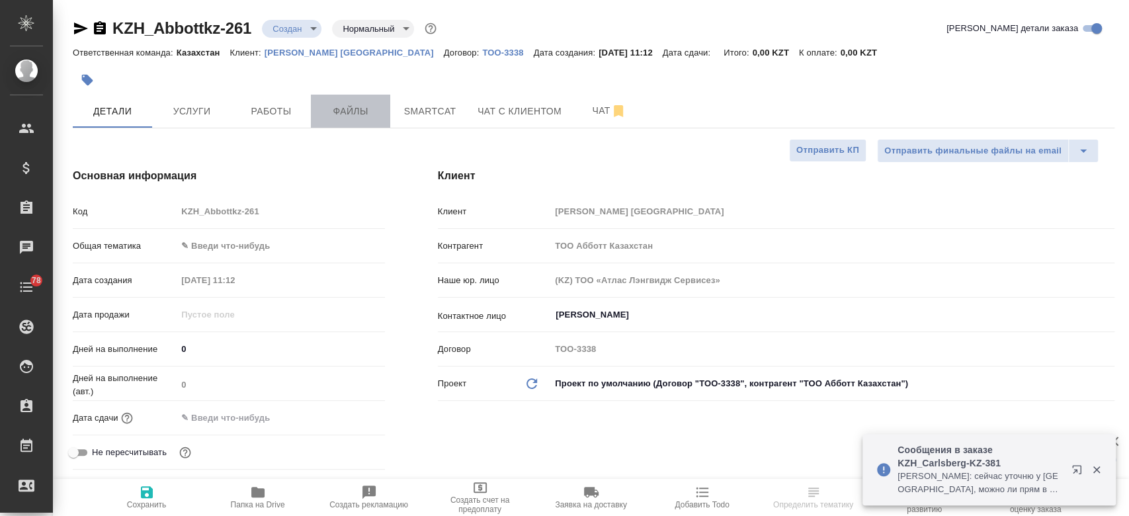
type textarea "x"
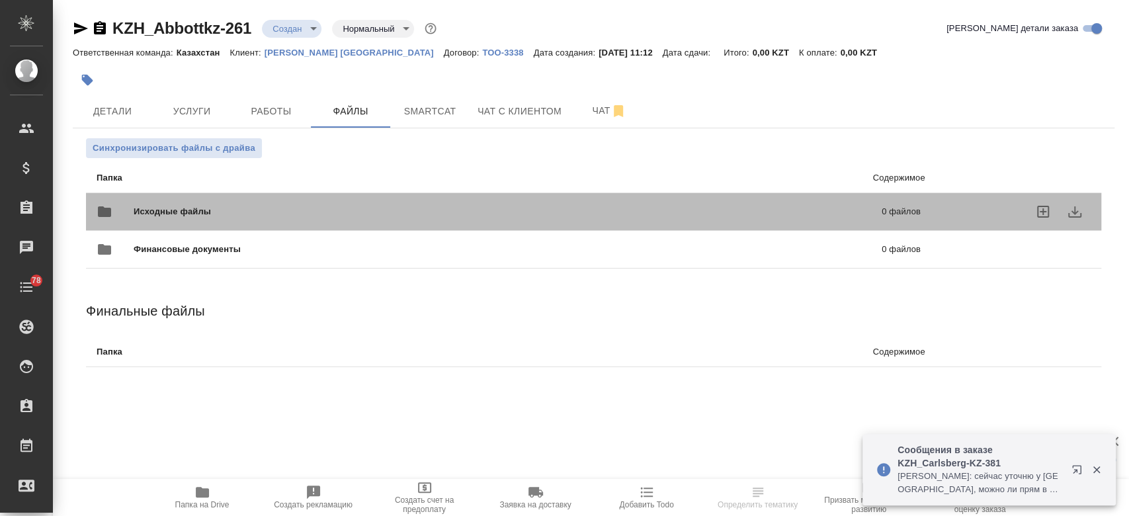
click at [185, 201] on div "Исходные файлы 0 файлов" at bounding box center [509, 212] width 824 height 32
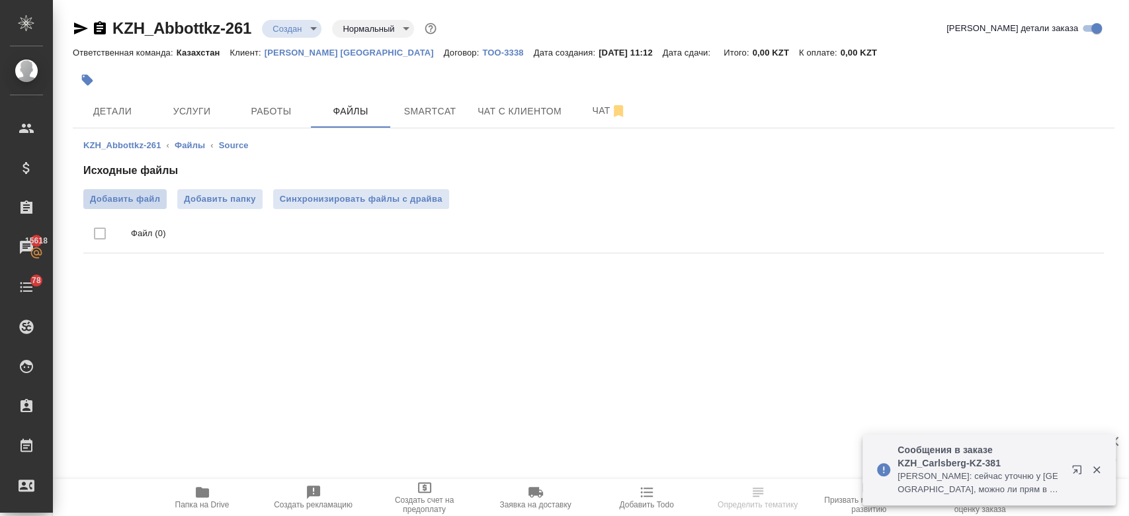
click at [142, 189] on label "Добавить файл" at bounding box center [124, 199] width 83 height 20
click at [0, 0] on input "Добавить файл" at bounding box center [0, 0] width 0 height 0
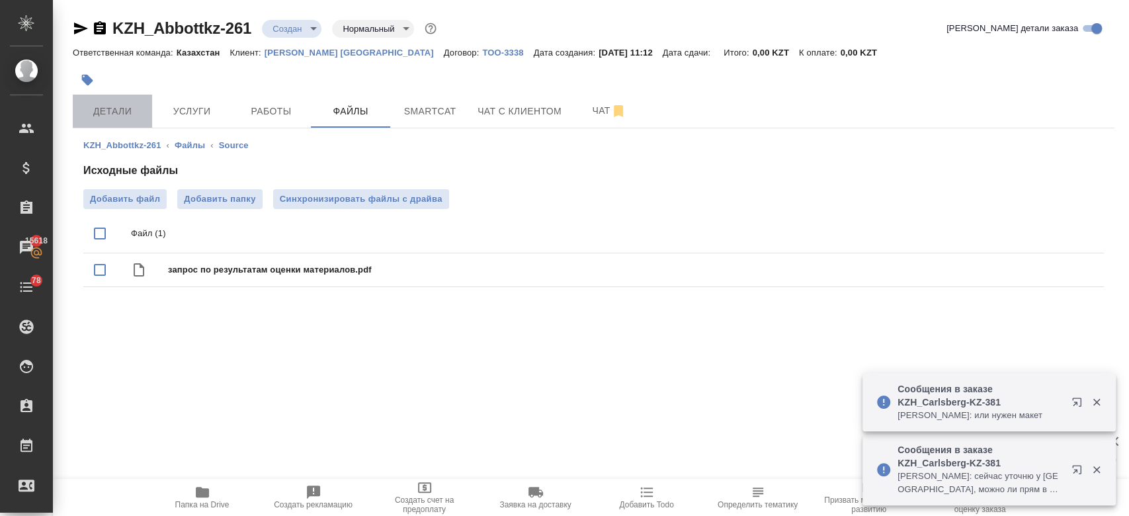
click at [140, 110] on span "Детали" at bounding box center [113, 111] width 64 height 17
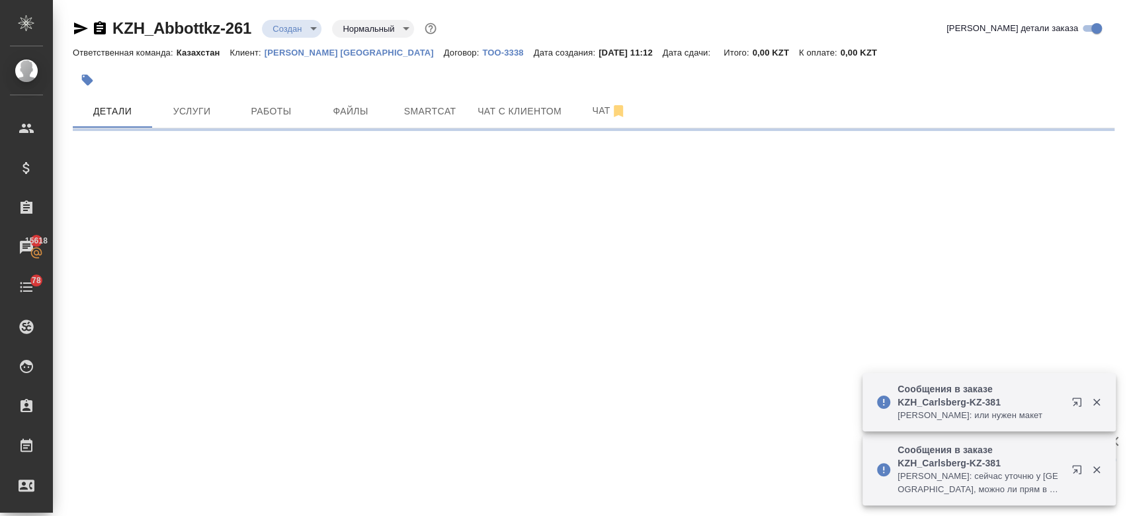
select select "RU"
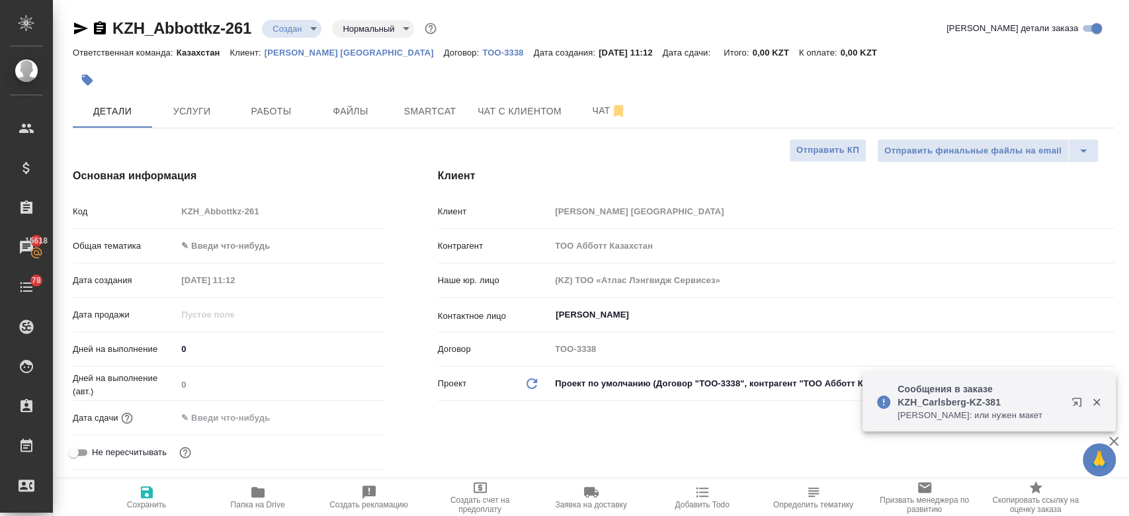
type textarea "x"
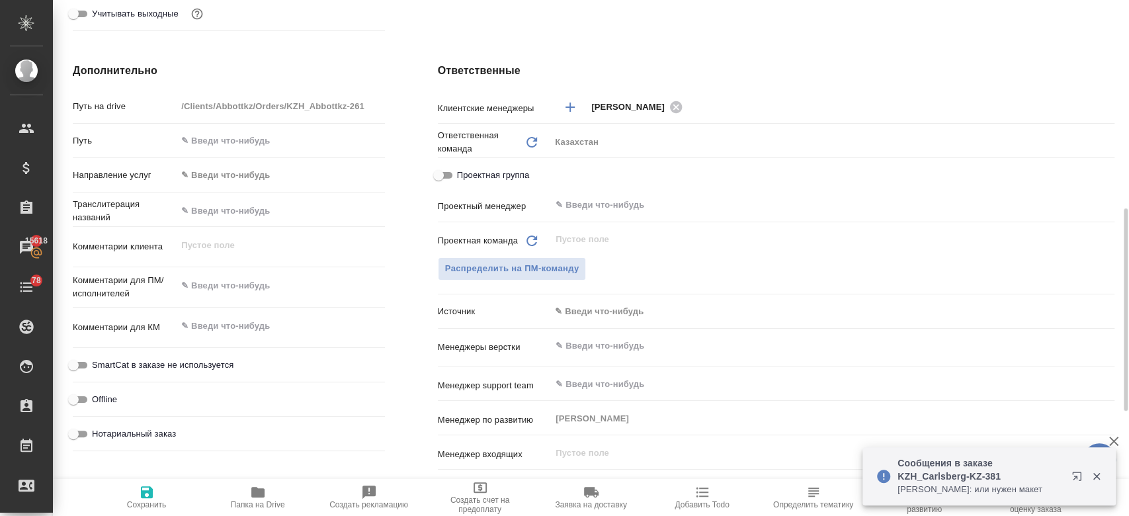
scroll to position [496, 0]
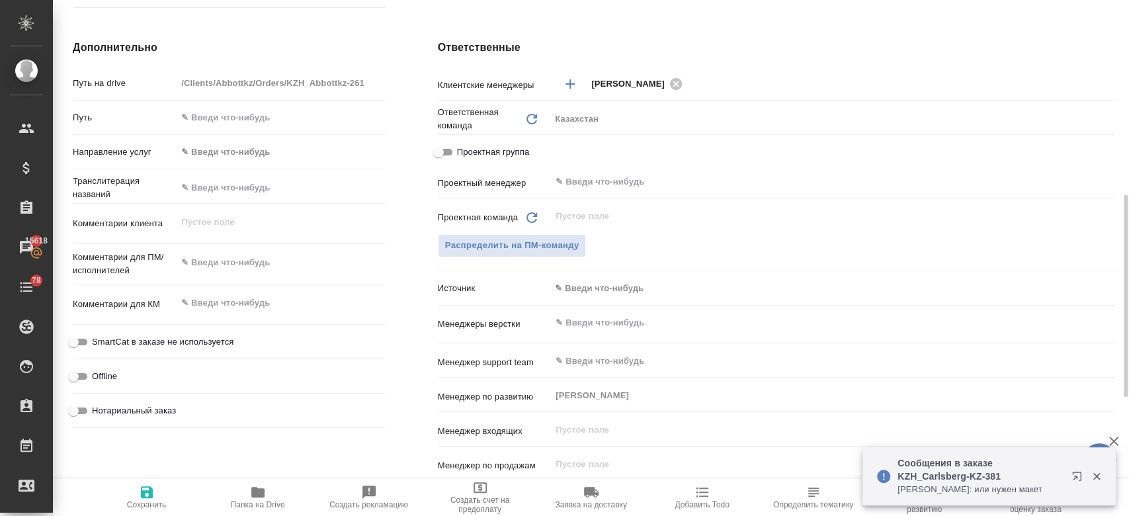
type textarea "x"
click at [220, 268] on textarea at bounding box center [281, 262] width 208 height 22
paste textarea "Перевод на английский язык"
type textarea "Перевод на английский язык"
type textarea "x"
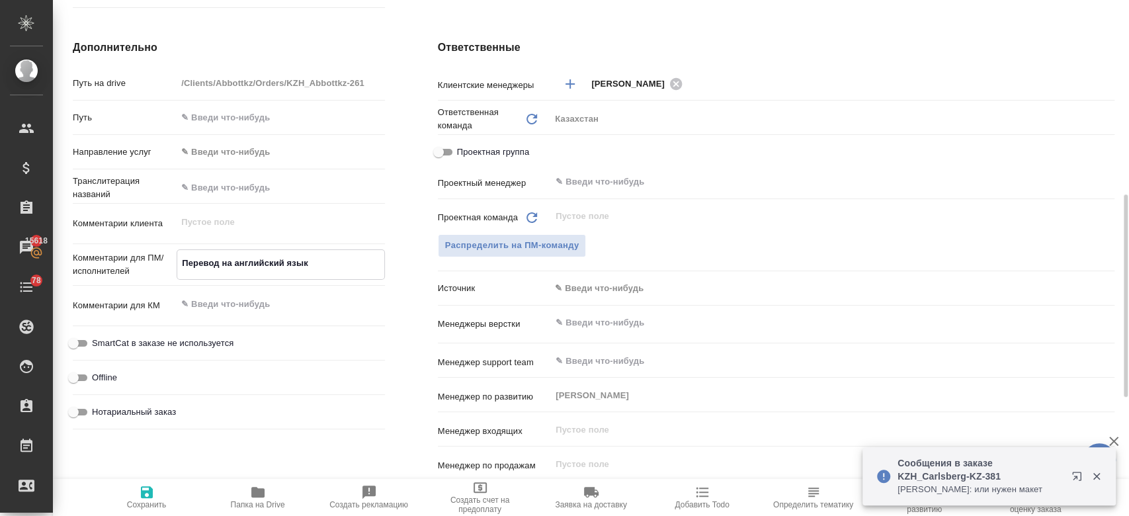
type textarea "x"
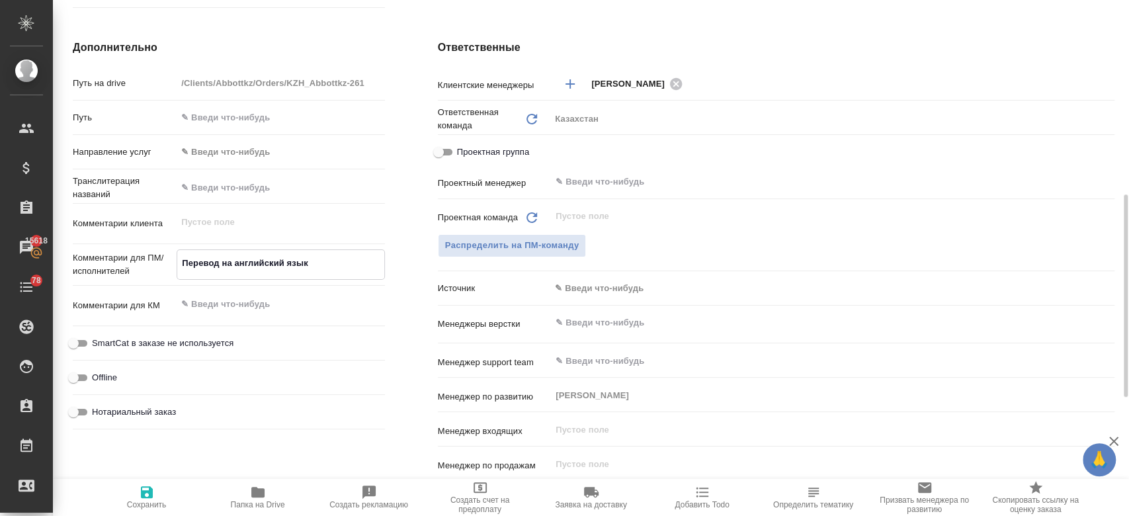
type textarea "Перевод на английский язык"
type textarea "x"
click at [153, 492] on icon "button" at bounding box center [147, 492] width 16 height 16
type textarea "x"
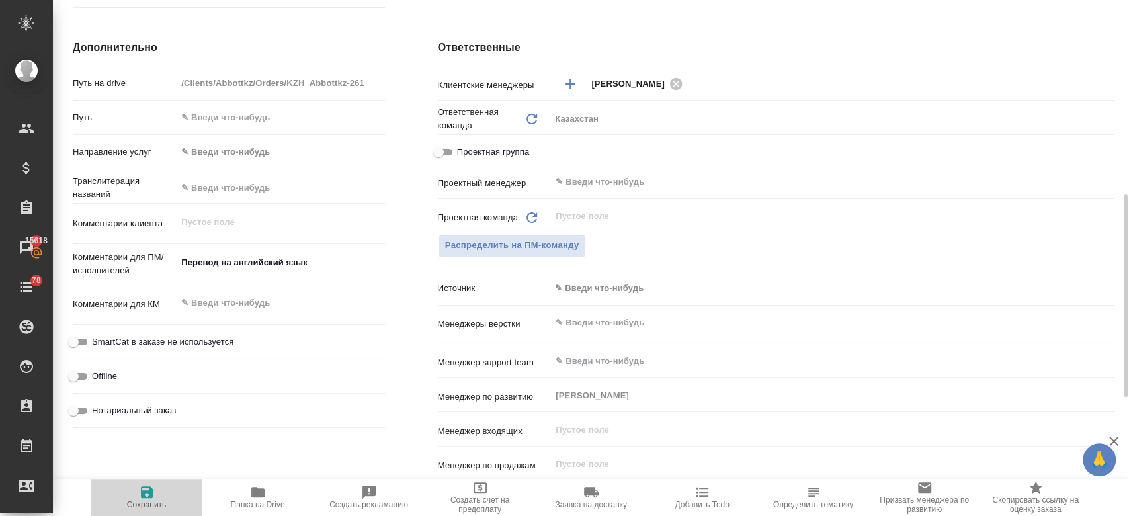
type textarea "x"
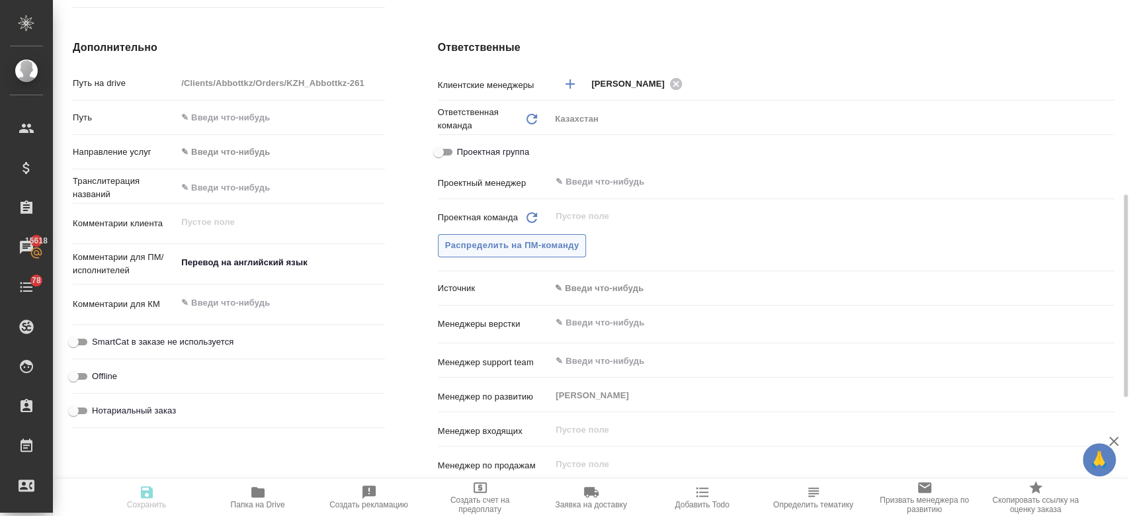
type textarea "x"
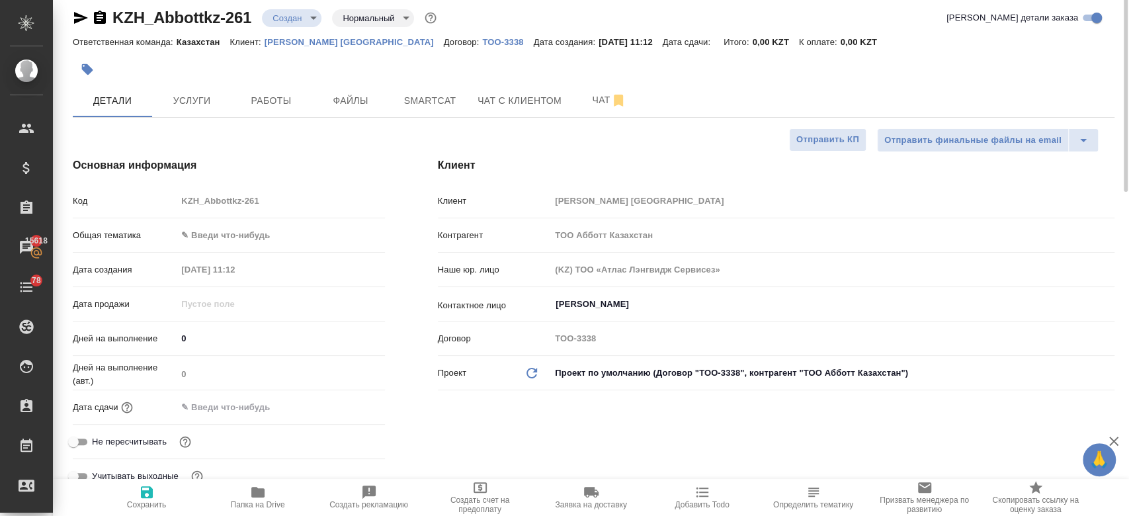
scroll to position [0, 0]
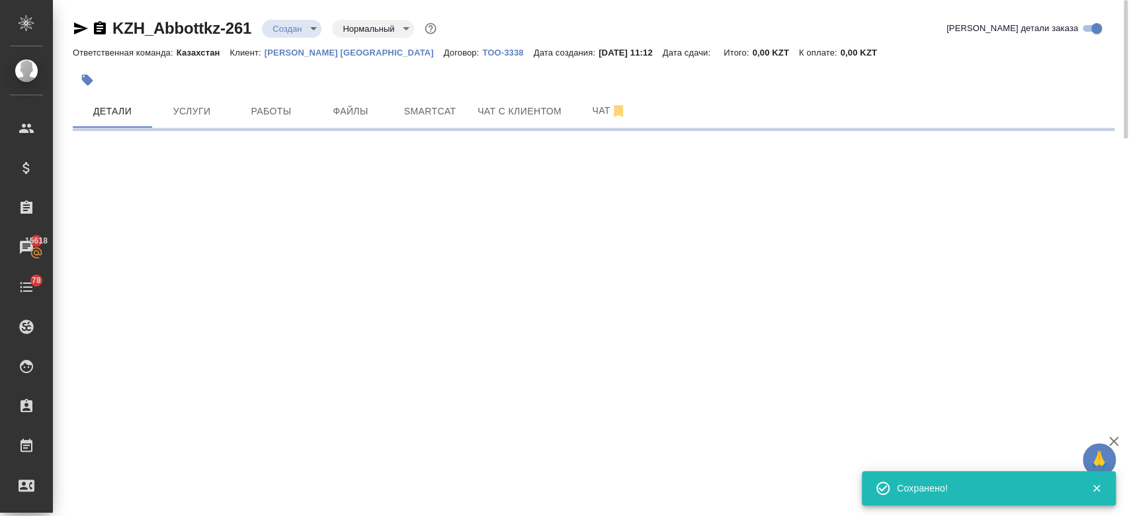
select select "RU"
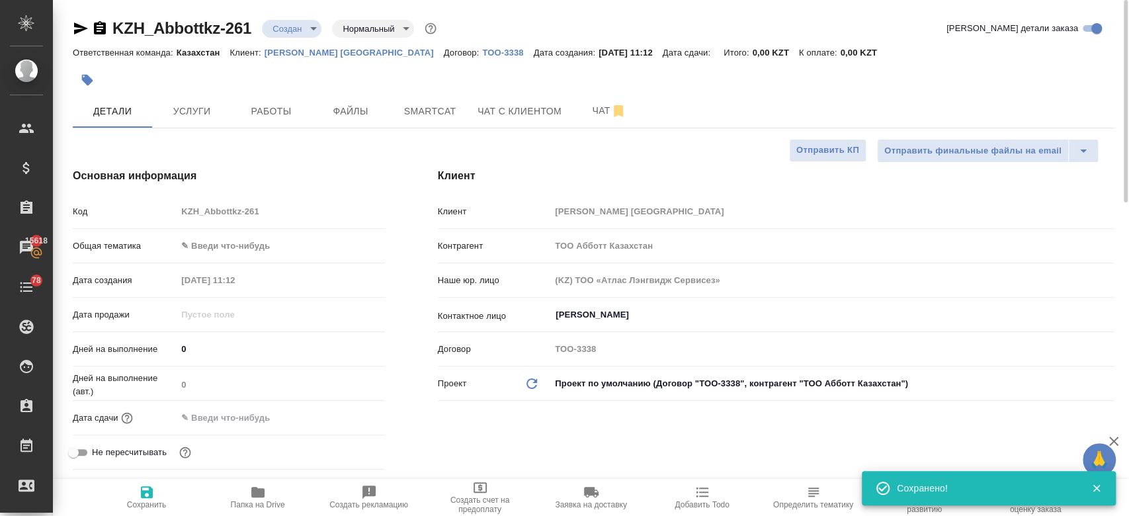
type textarea "x"
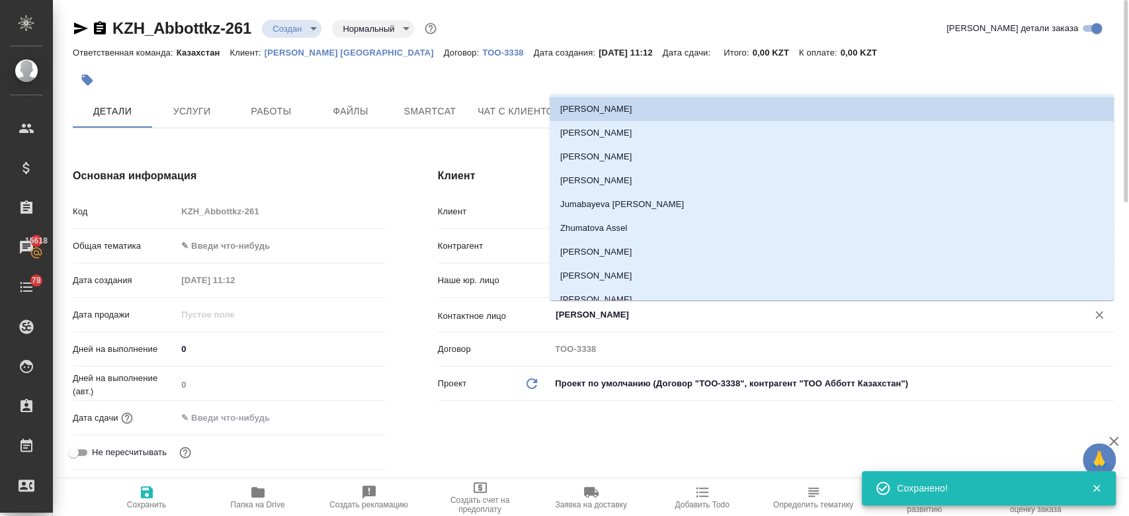
click at [619, 318] on input "Ибраимова Айнур" at bounding box center [810, 315] width 512 height 16
type textarea "x"
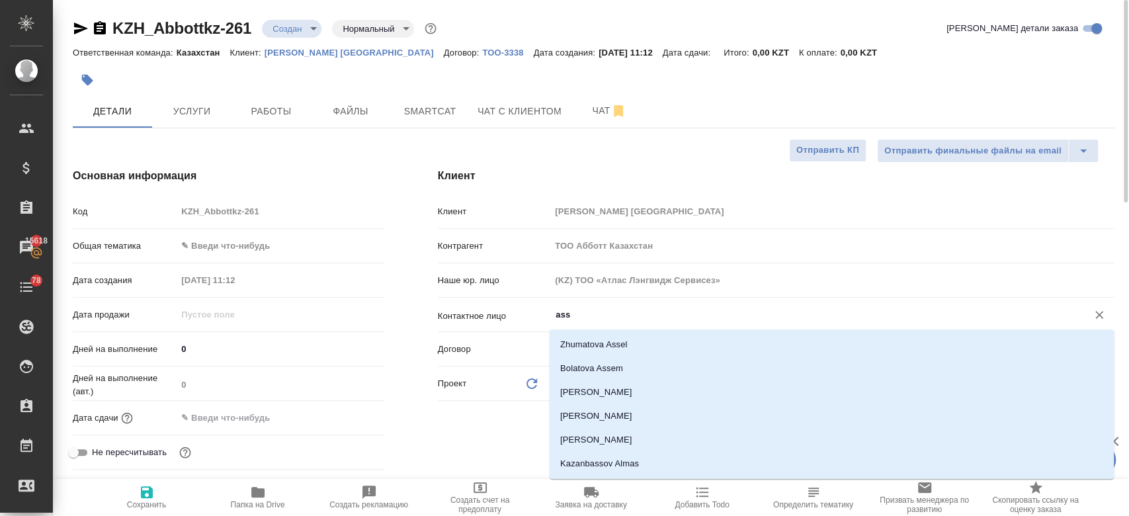
type input "ass"
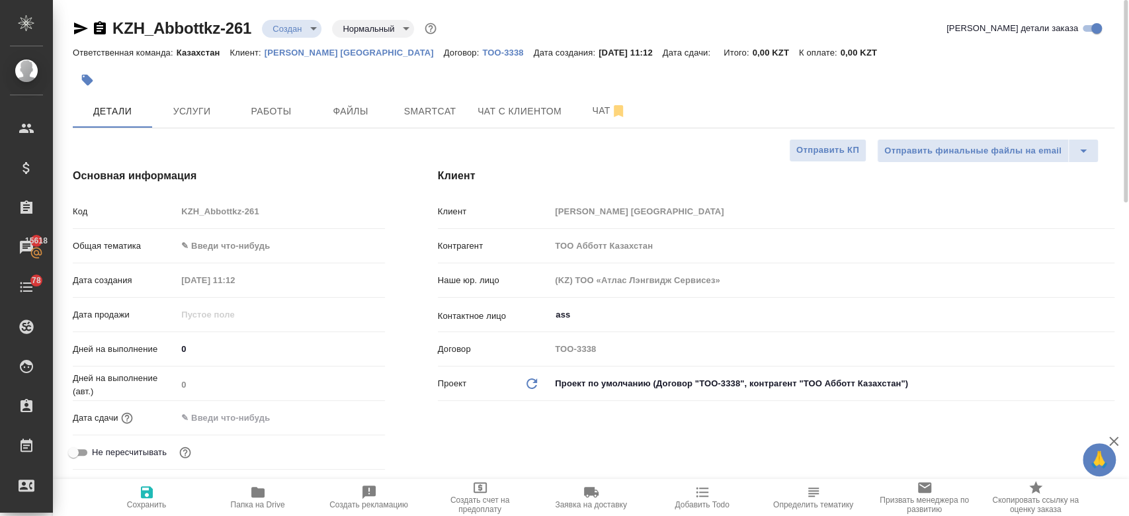
type textarea "x"
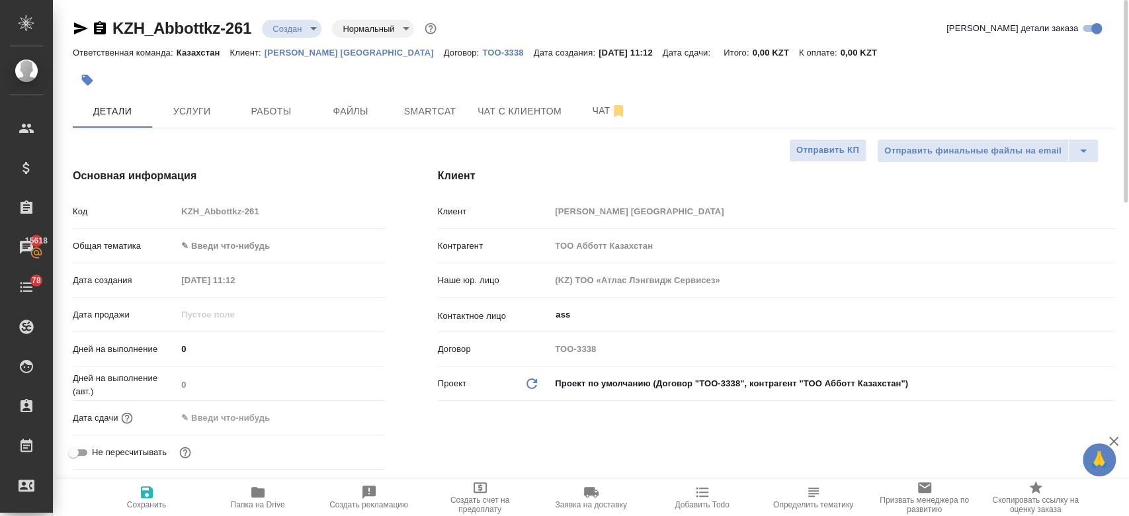
type textarea "x"
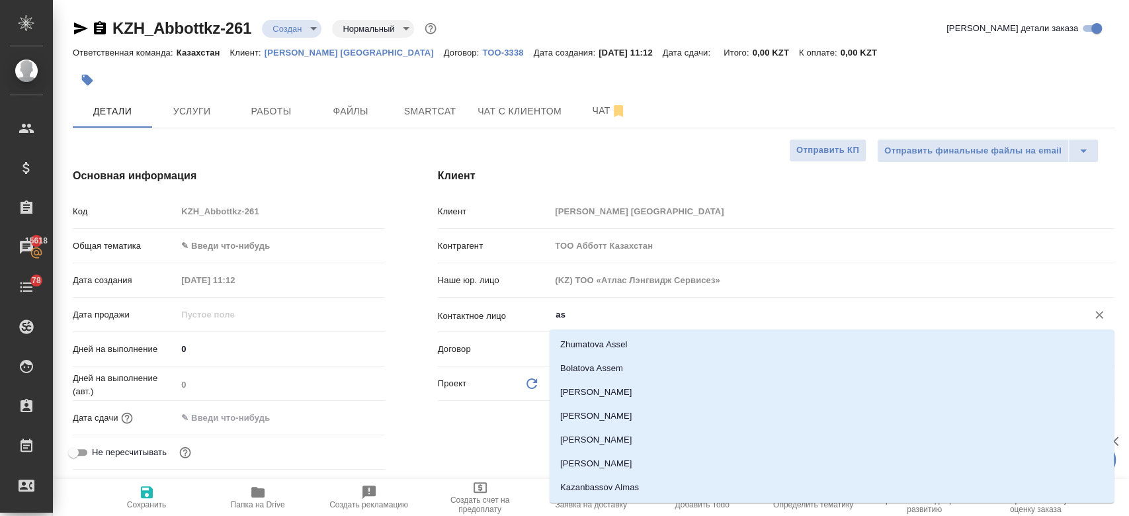
type input "a"
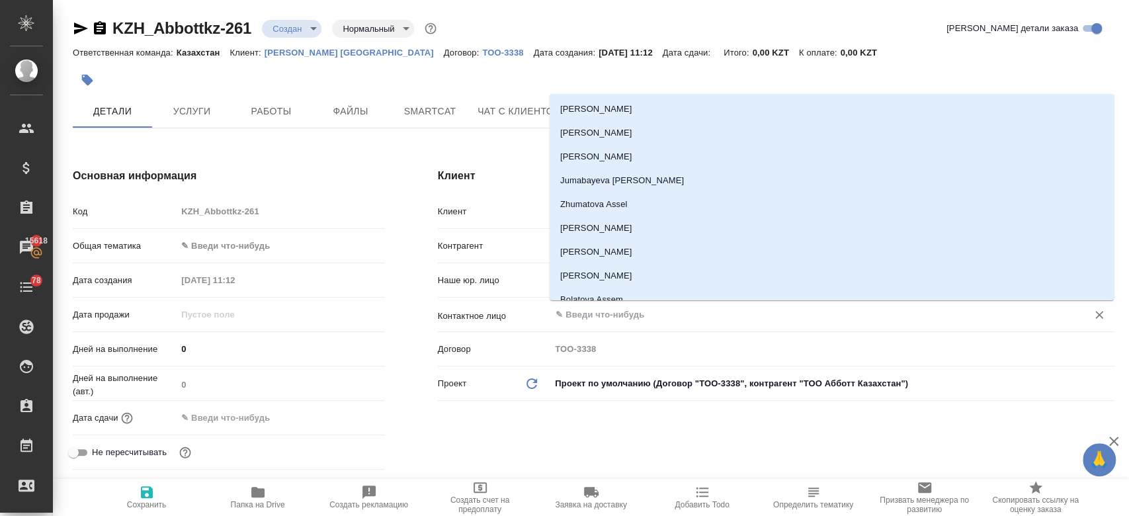
type textarea "x"
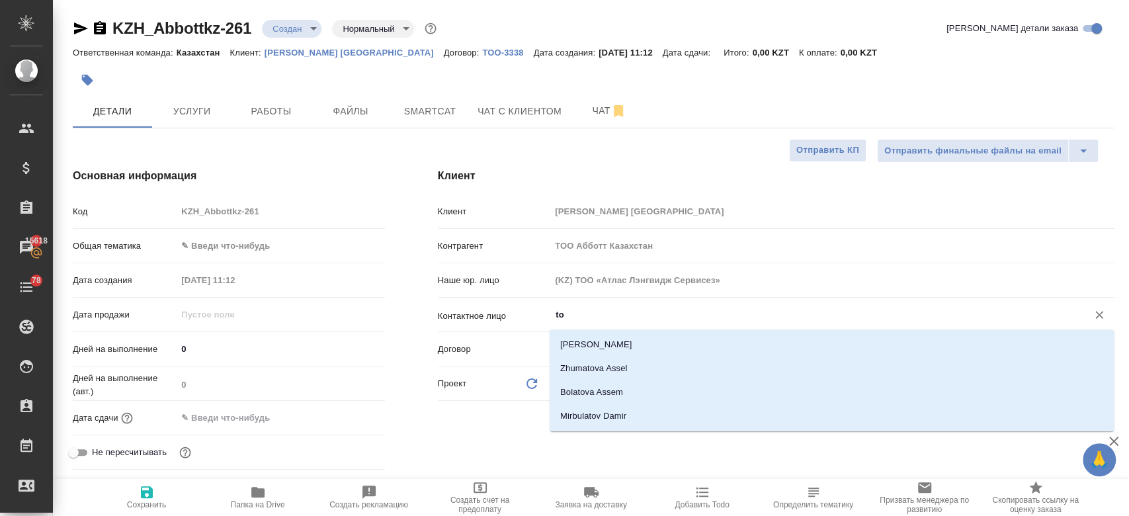
type input "t"
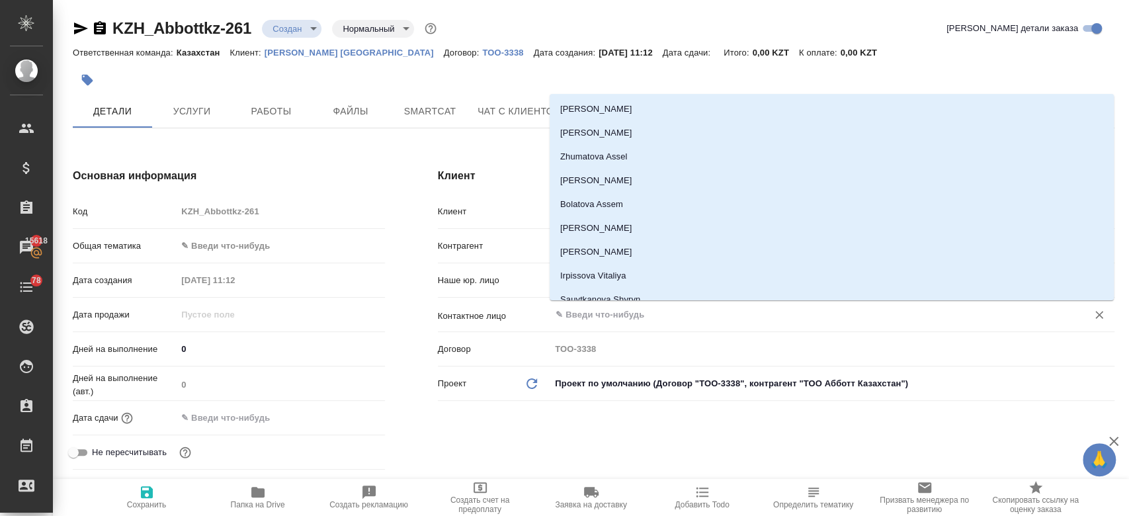
type textarea "x"
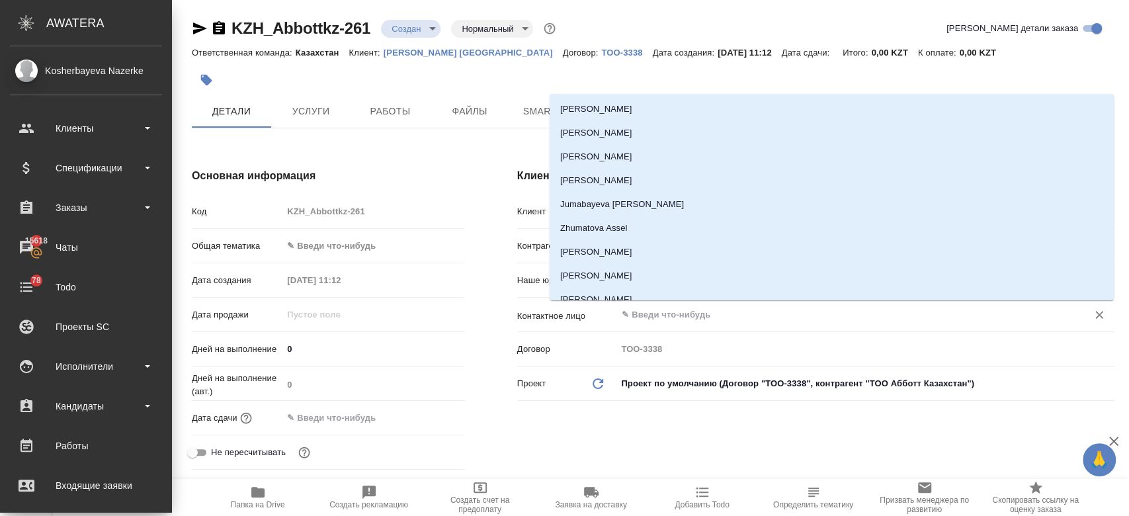
type textarea "x"
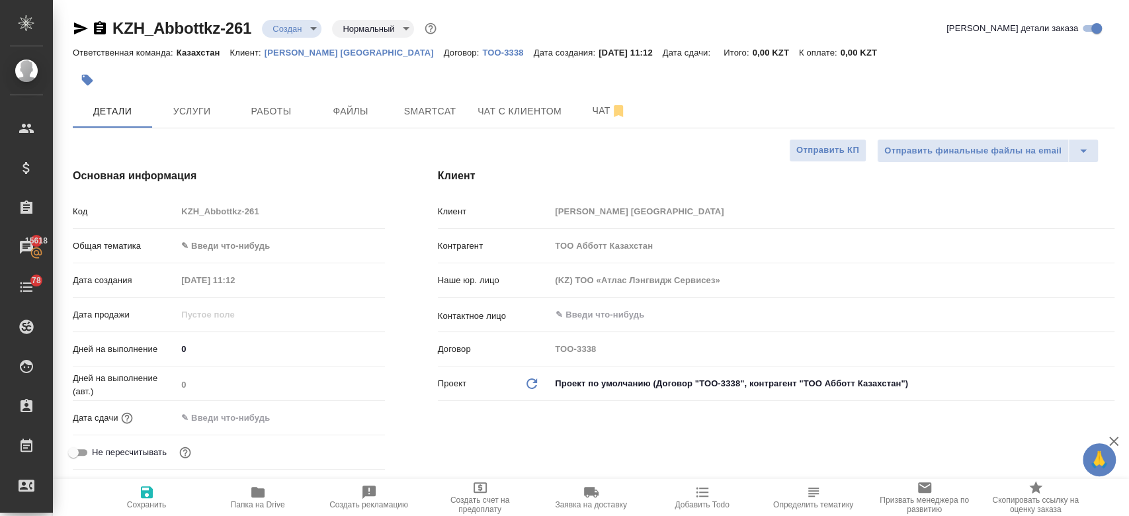
type textarea "x"
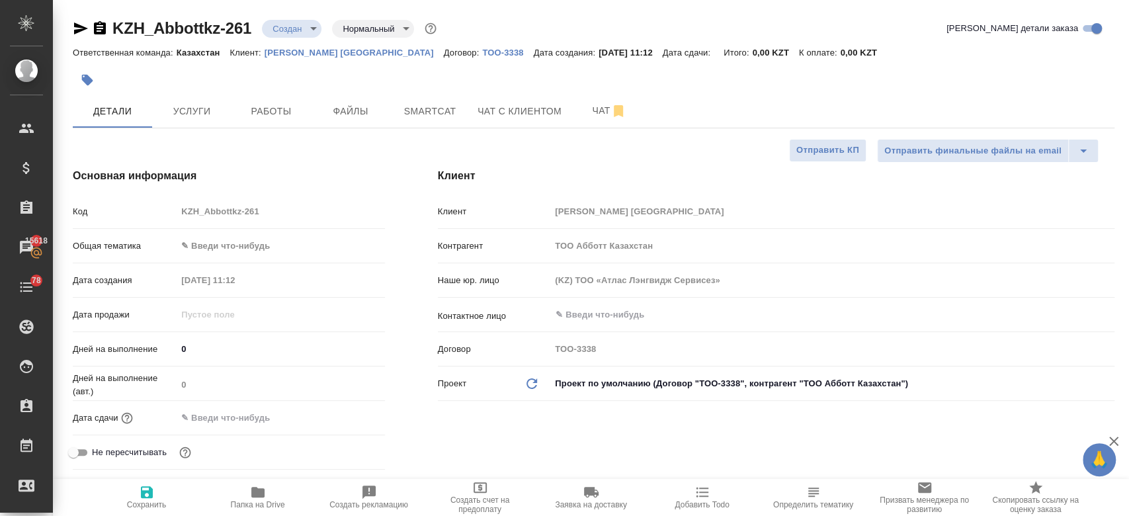
type textarea "x"
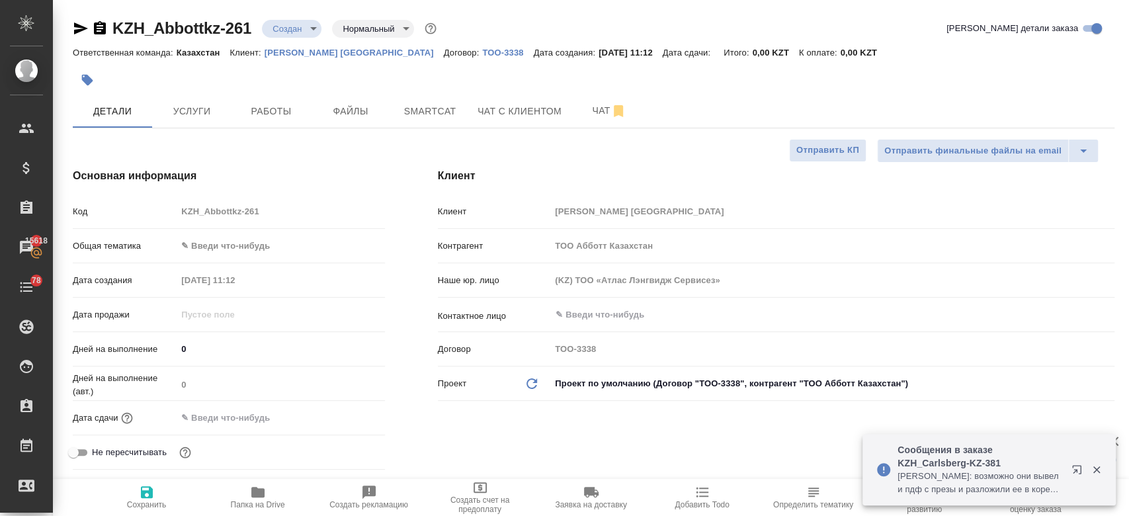
click at [291, 50] on p "Abbott Kazakhstan" at bounding box center [354, 53] width 179 height 10
type textarea "x"
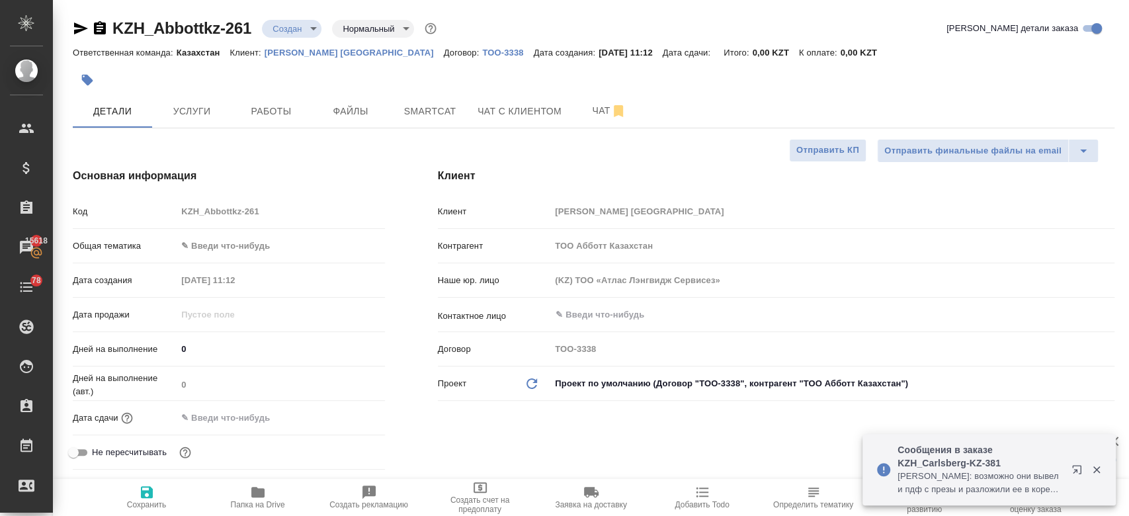
type textarea "x"
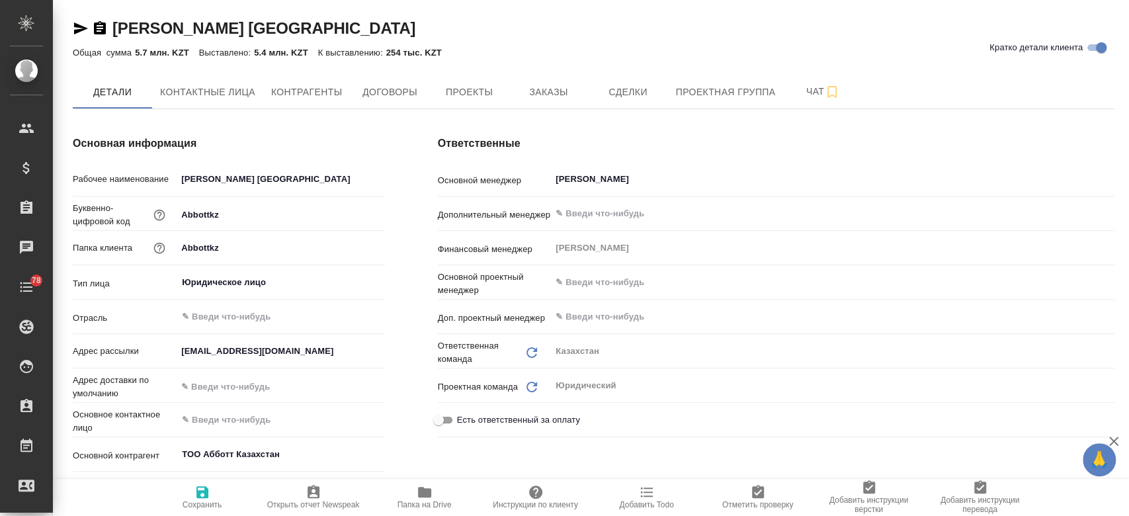
drag, startPoint x: 539, startPoint y: 103, endPoint x: 209, endPoint y: 109, distance: 329.5
type textarea "x"
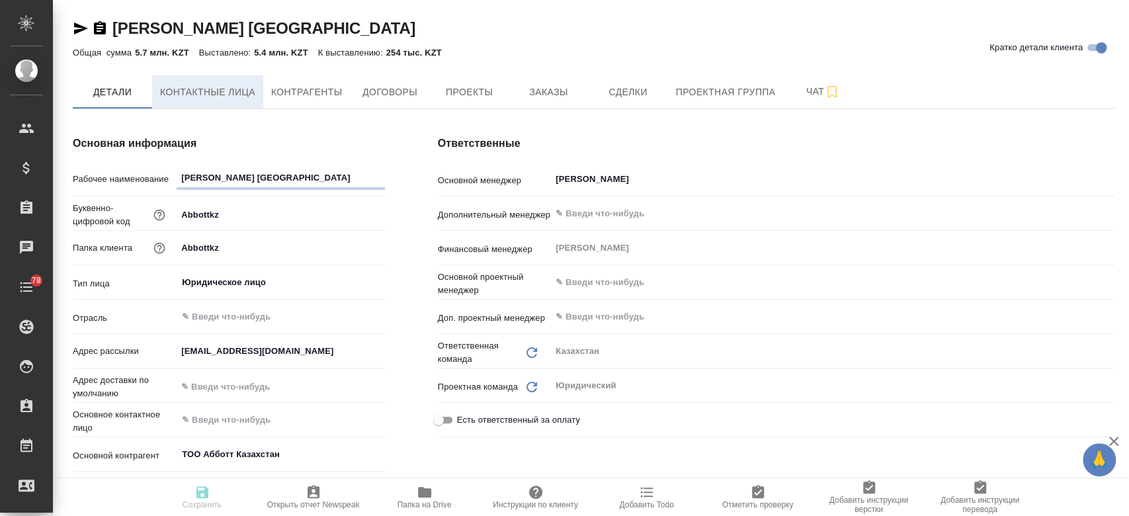
type textarea "x"
click at [209, 100] on button "Контактные лица" at bounding box center [207, 91] width 111 height 33
type textarea "x"
select select "RU"
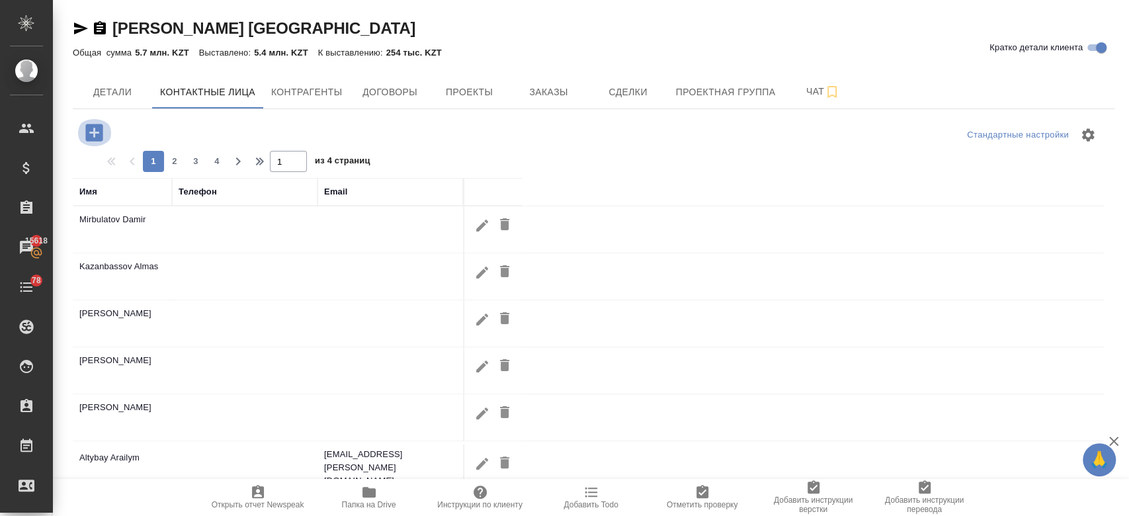
click at [100, 132] on icon "button" at bounding box center [93, 132] width 17 height 17
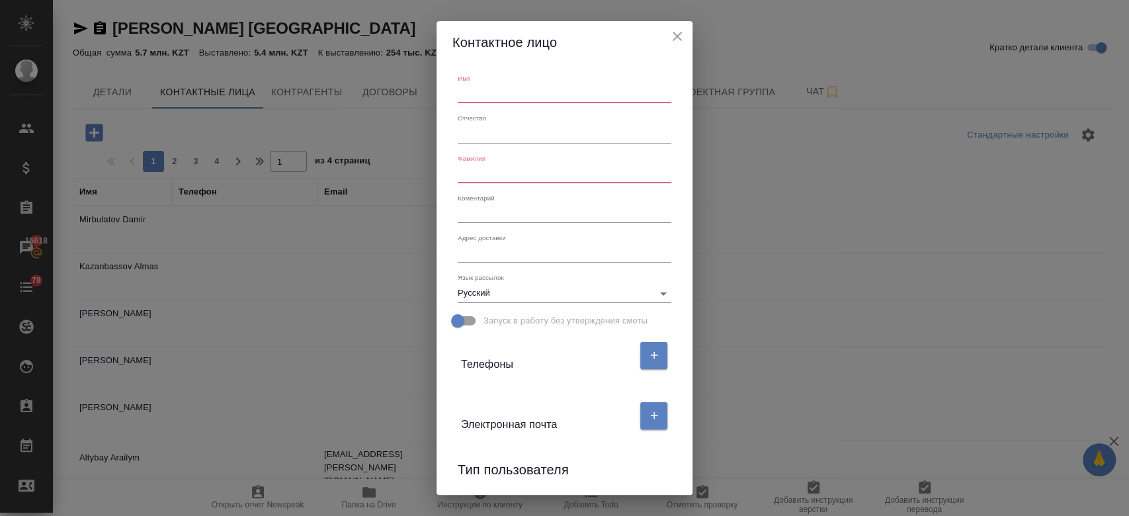
click at [478, 97] on input "text" at bounding box center [565, 94] width 214 height 19
paste input "Assel Tolegenova"
type input "Assel"
click at [486, 173] on input "text" at bounding box center [565, 174] width 214 height 19
paste input "Assel Tolegenova"
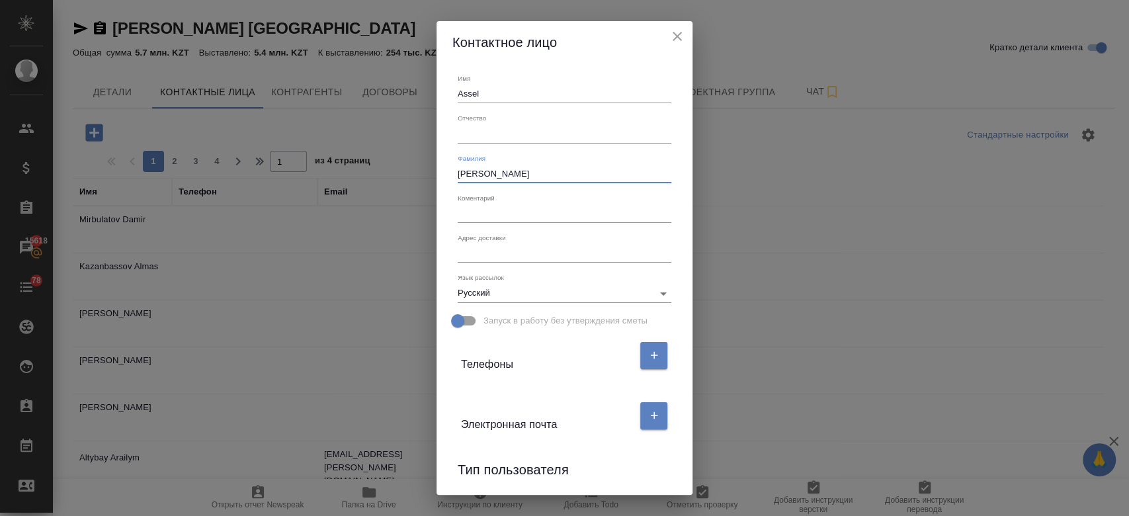
click at [476, 172] on input "Assel Tolegenova" at bounding box center [565, 174] width 214 height 19
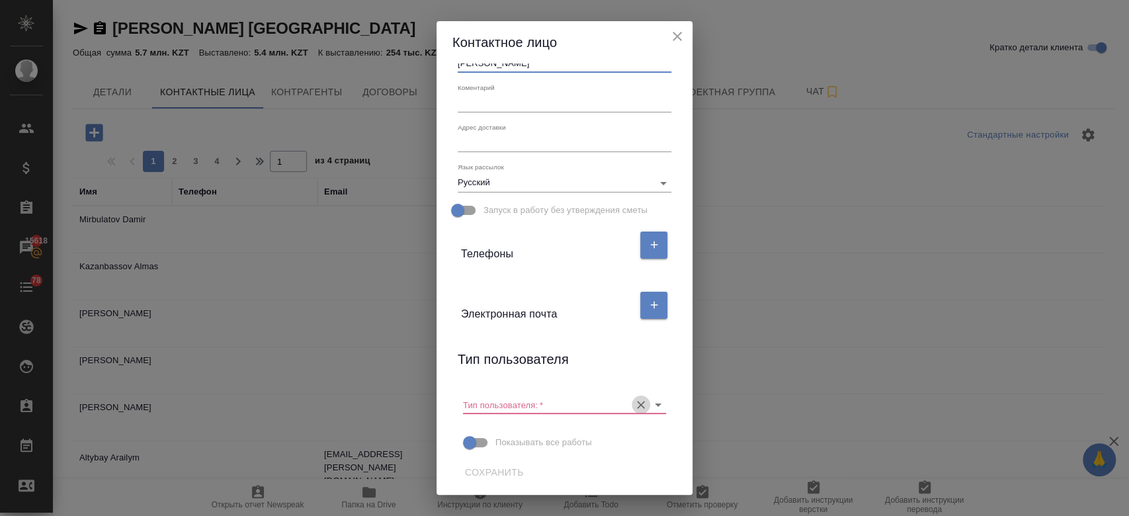
click at [634, 401] on icon "Очистить" at bounding box center [640, 404] width 13 height 13
type input "Tolegenova"
click at [499, 471] on span "Сохранить" at bounding box center [494, 472] width 59 height 17
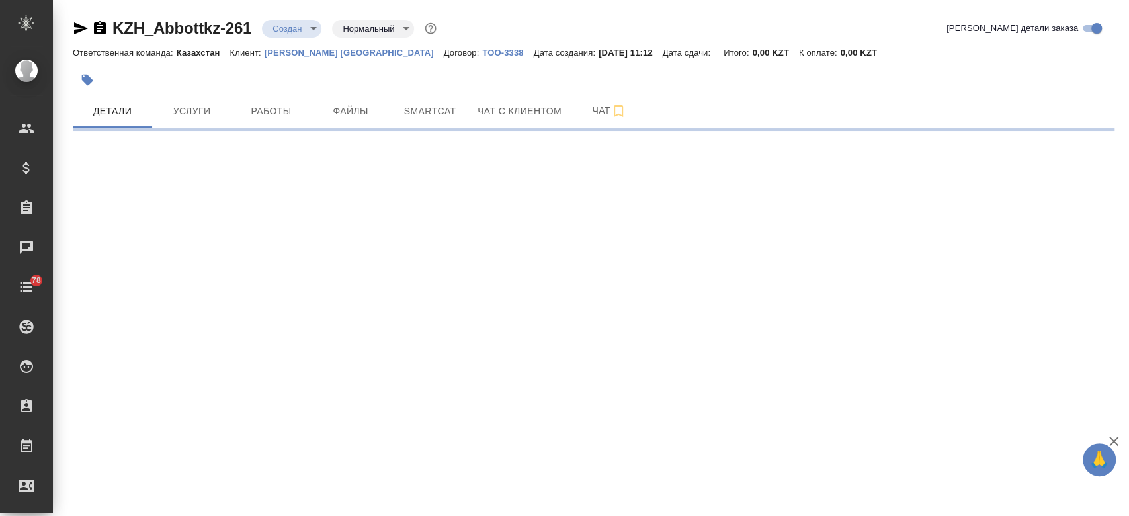
select select "RU"
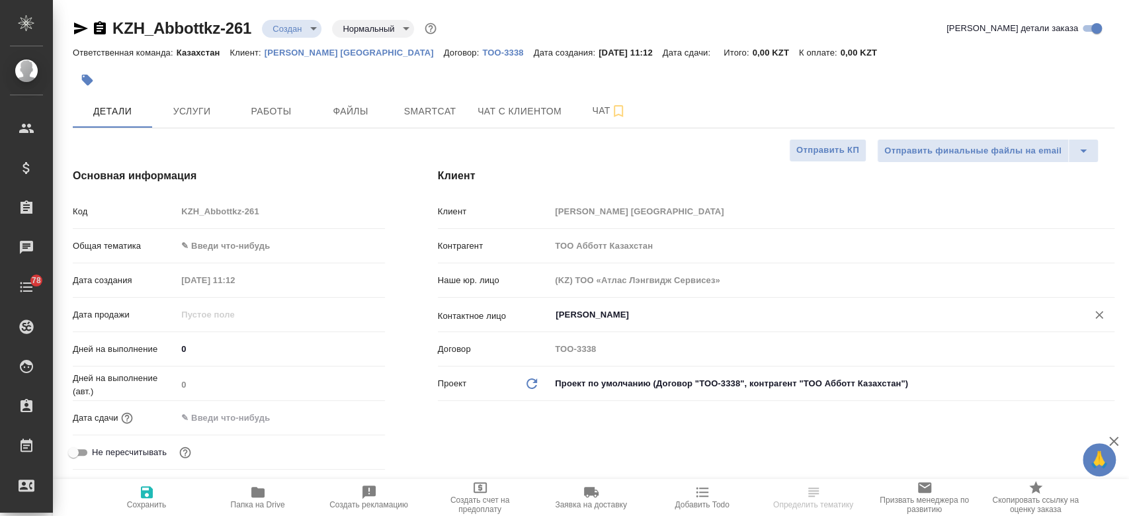
type textarea "x"
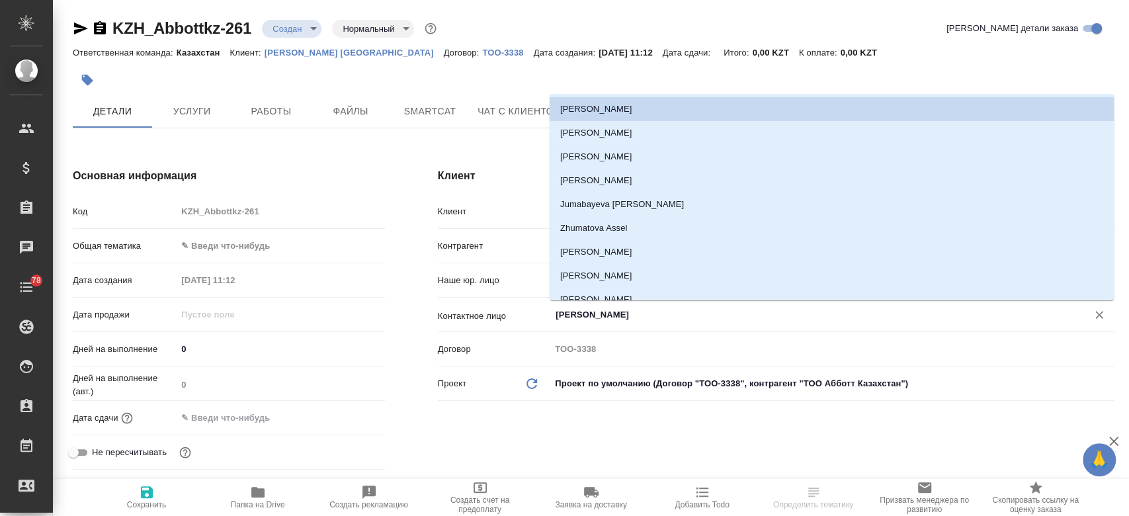
click at [589, 320] on input "Ибраимова Айнур" at bounding box center [810, 315] width 512 height 16
type textarea "x"
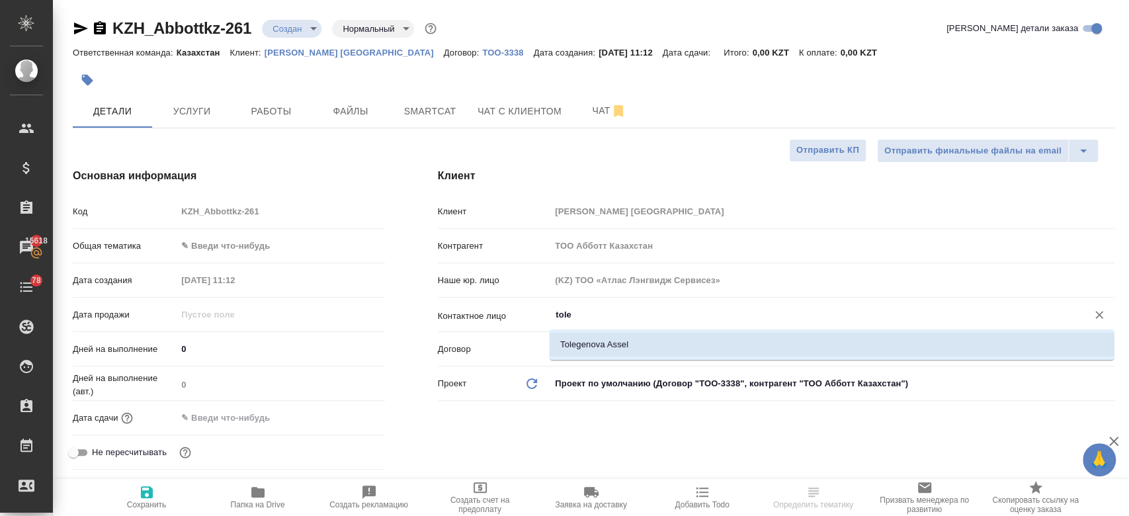
click at [582, 350] on li "Tolegenova Assel" at bounding box center [832, 345] width 564 height 24
type input "Tolegenova Assel"
type textarea "x"
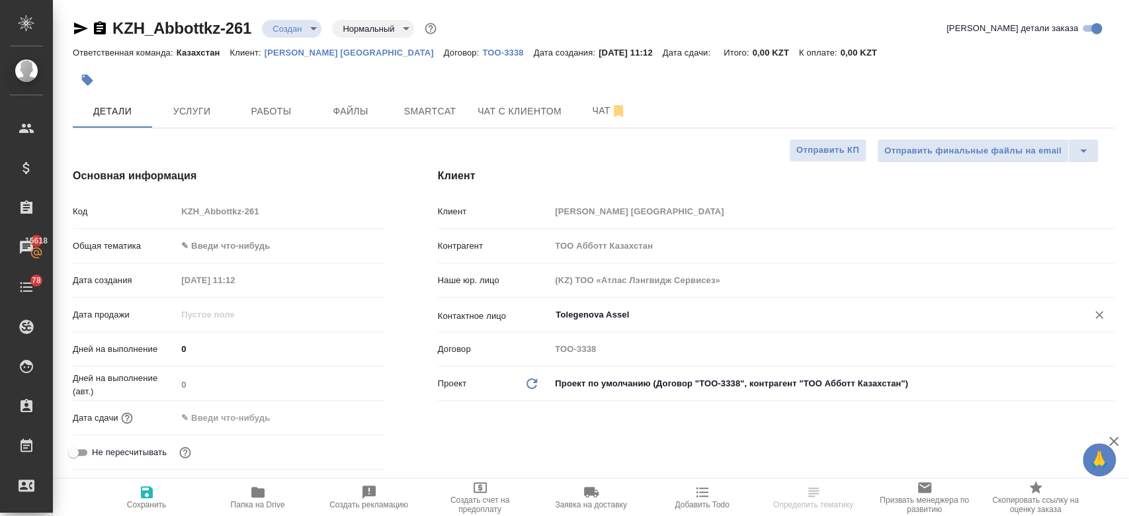
type input "Tolegenova Assel"
click at [137, 507] on span "Сохранить" at bounding box center [147, 504] width 40 height 9
type textarea "x"
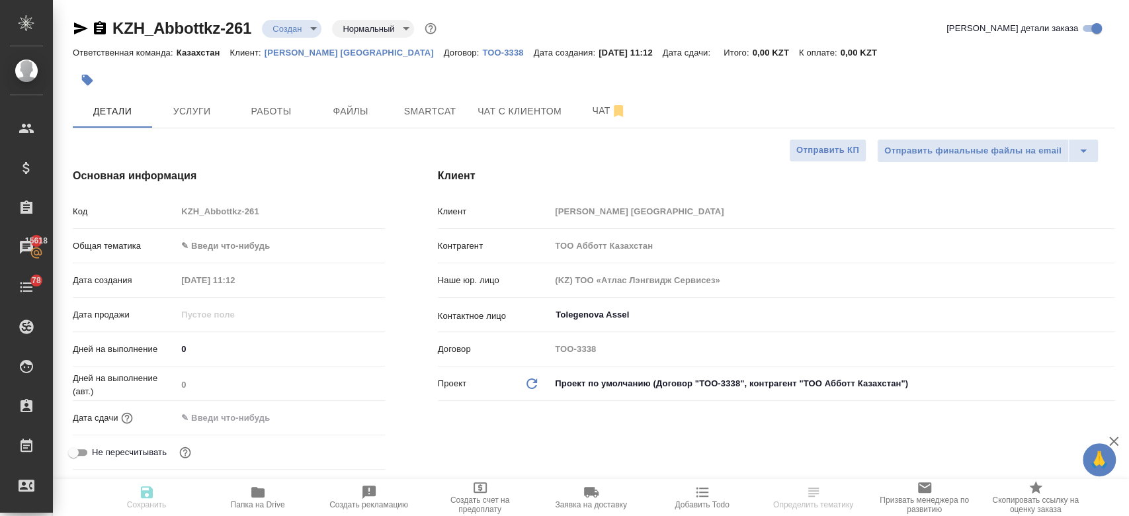
type textarea "x"
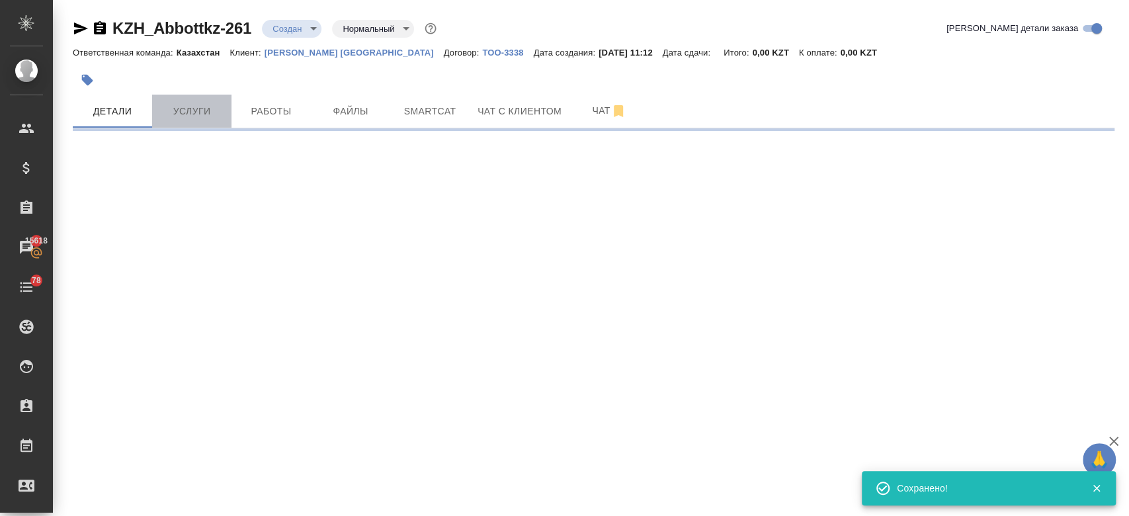
click at [187, 123] on button "Услуги" at bounding box center [191, 111] width 79 height 33
select select "RU"
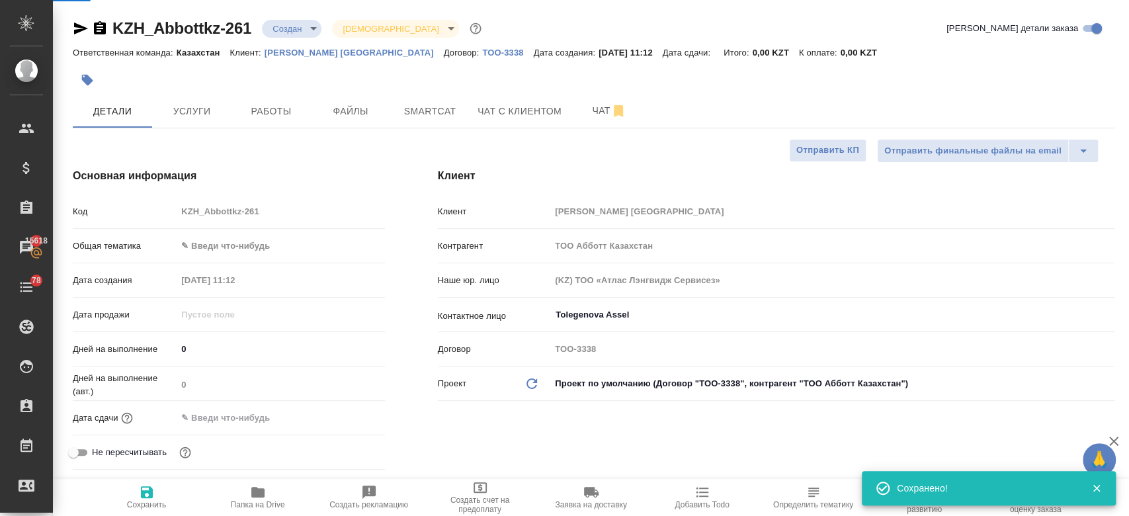
type input "holyTrinity"
type textarea "x"
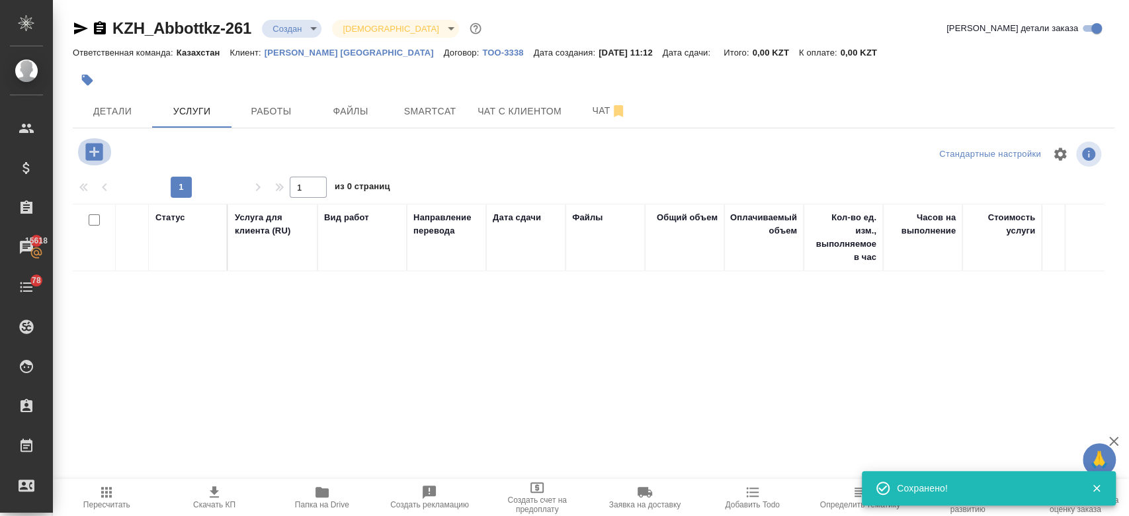
click at [105, 147] on icon "button" at bounding box center [94, 151] width 23 height 23
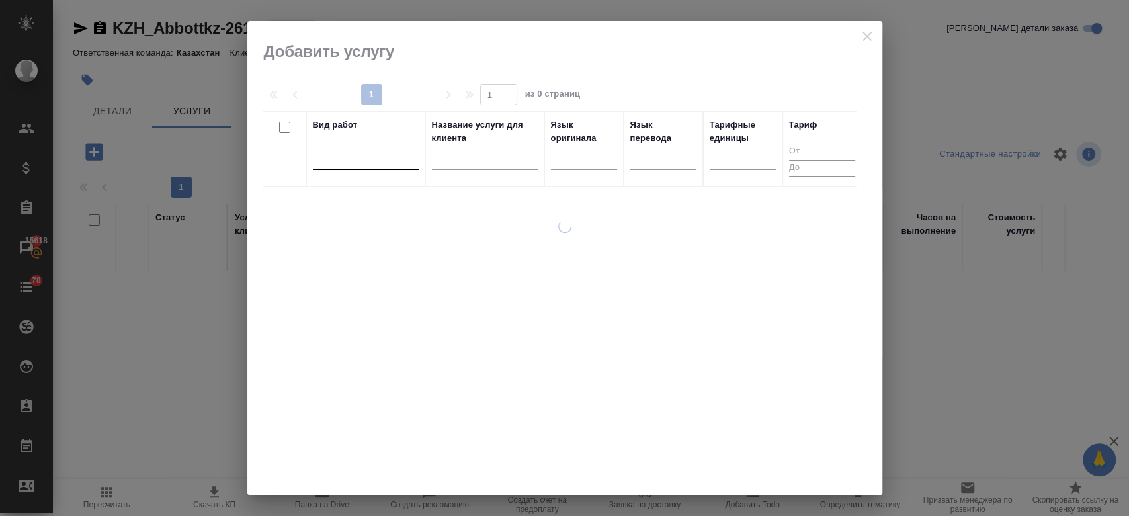
click at [389, 156] on div at bounding box center [366, 156] width 106 height 19
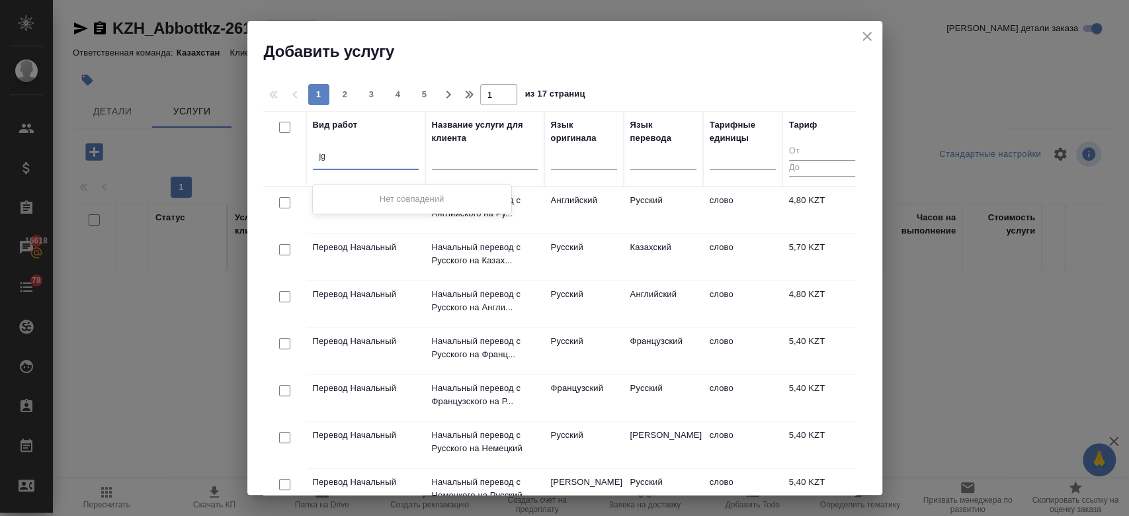
type input "j"
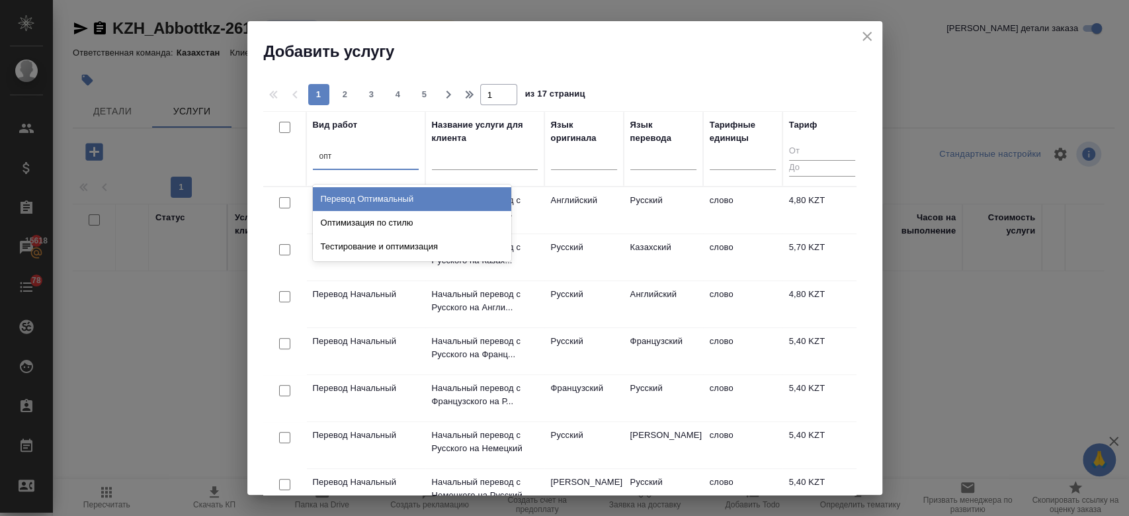
type input "опти"
click at [396, 196] on div "Перевод Оптимальный" at bounding box center [412, 199] width 198 height 24
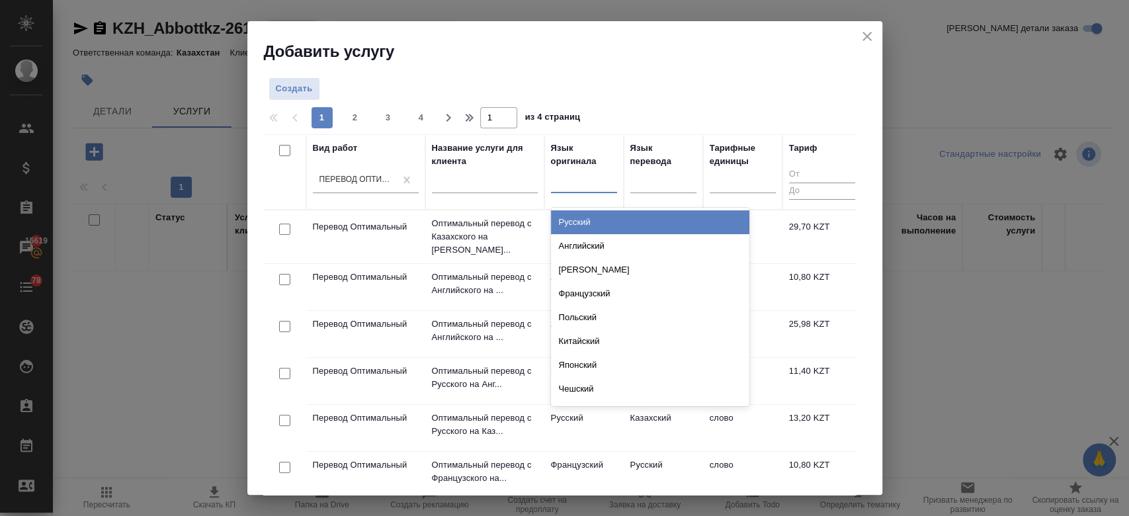
click at [589, 180] on div at bounding box center [584, 179] width 66 height 19
type input "рус"
click at [574, 221] on div "Русский" at bounding box center [650, 222] width 198 height 24
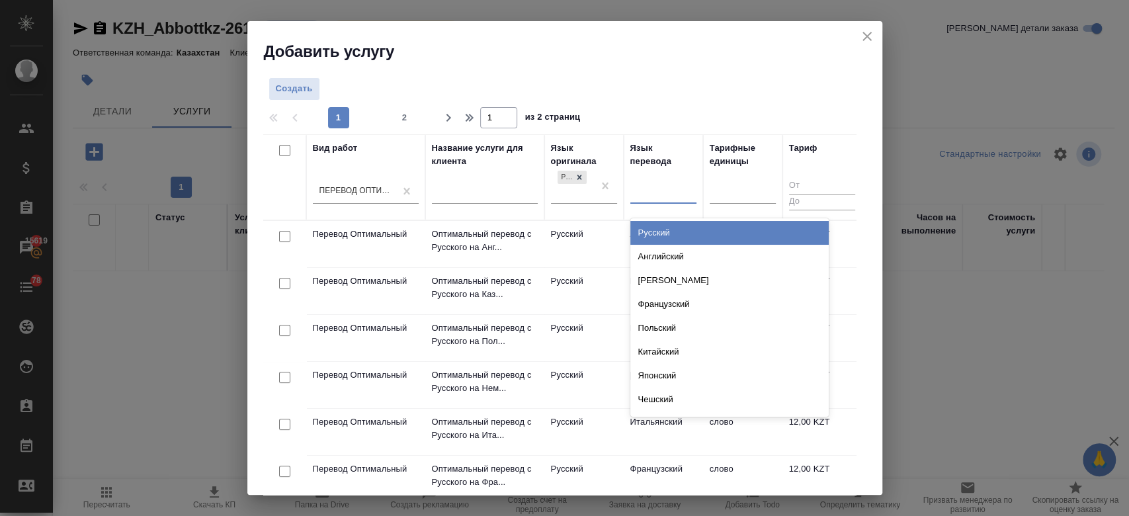
click at [682, 196] on div at bounding box center [663, 190] width 66 height 19
type input "анг"
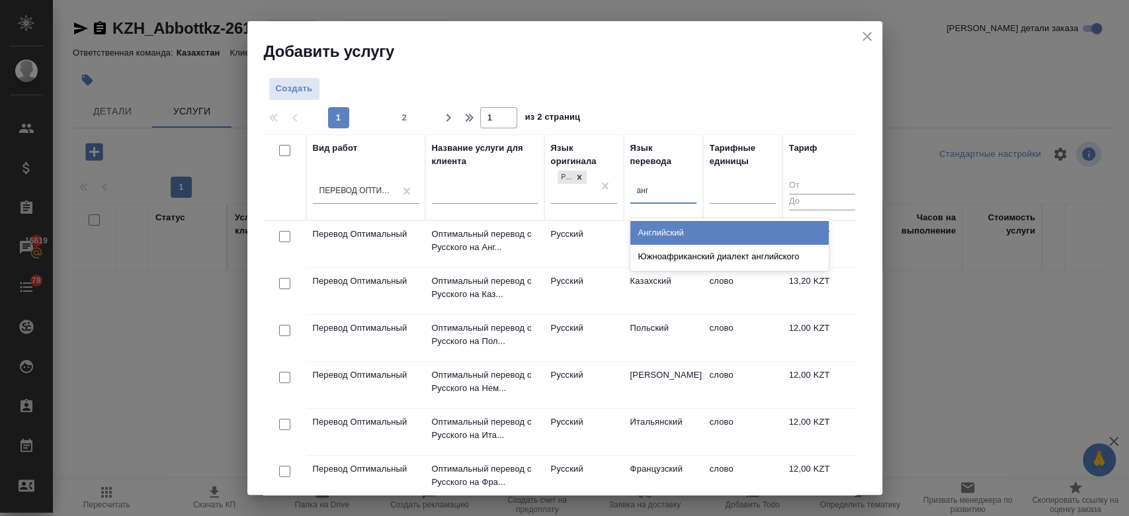
click at [661, 235] on div "Английский" at bounding box center [729, 233] width 198 height 24
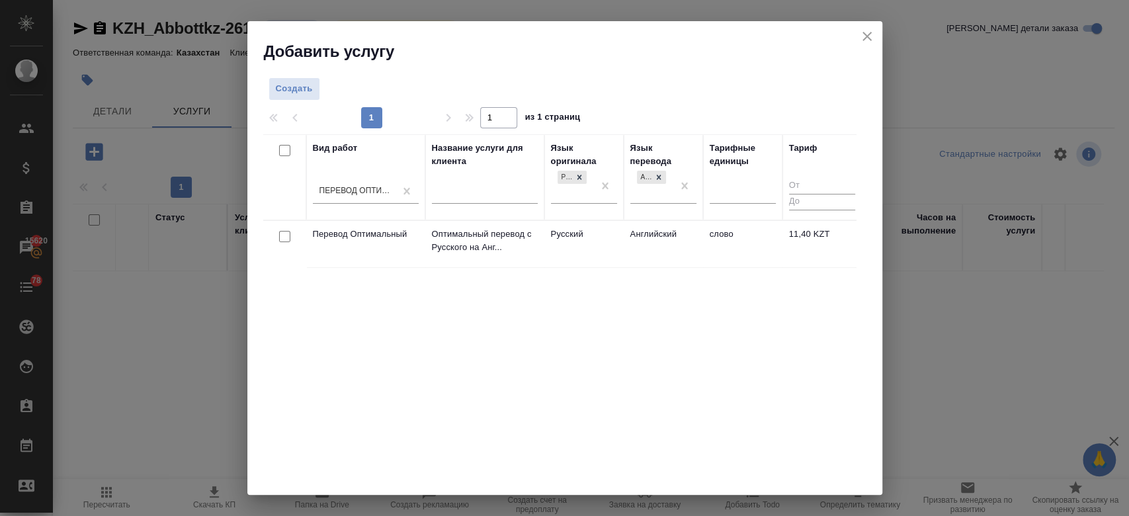
click at [594, 255] on td "Русский" at bounding box center [583, 244] width 79 height 46
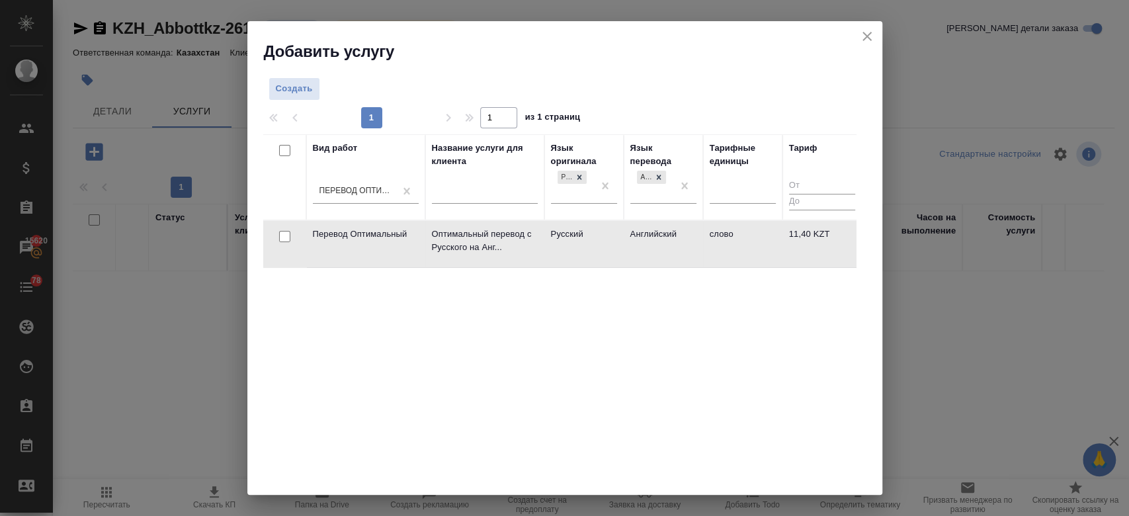
click at [594, 255] on td "Русский" at bounding box center [583, 244] width 79 height 46
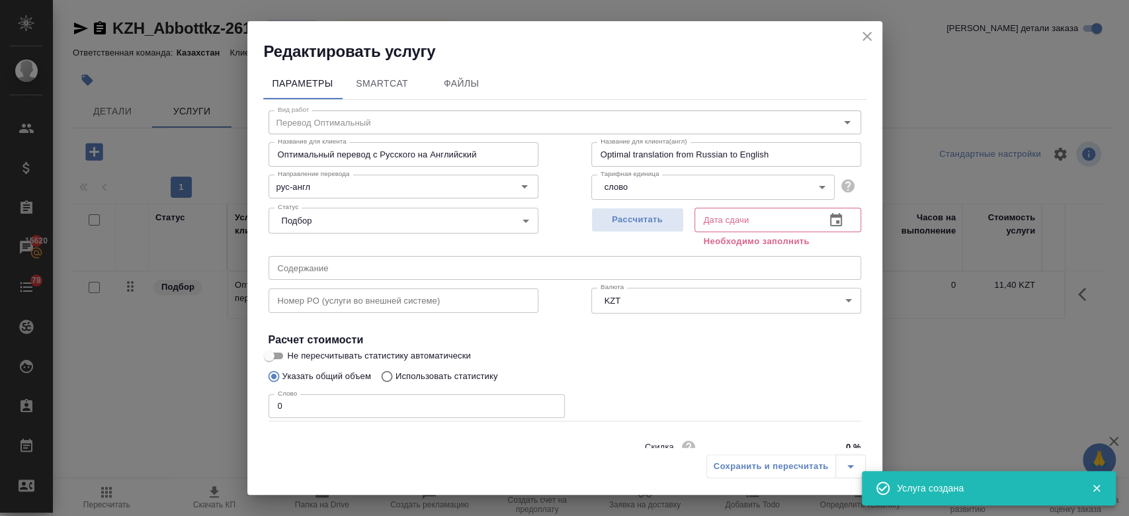
click at [873, 39] on icon "close" at bounding box center [867, 36] width 16 height 16
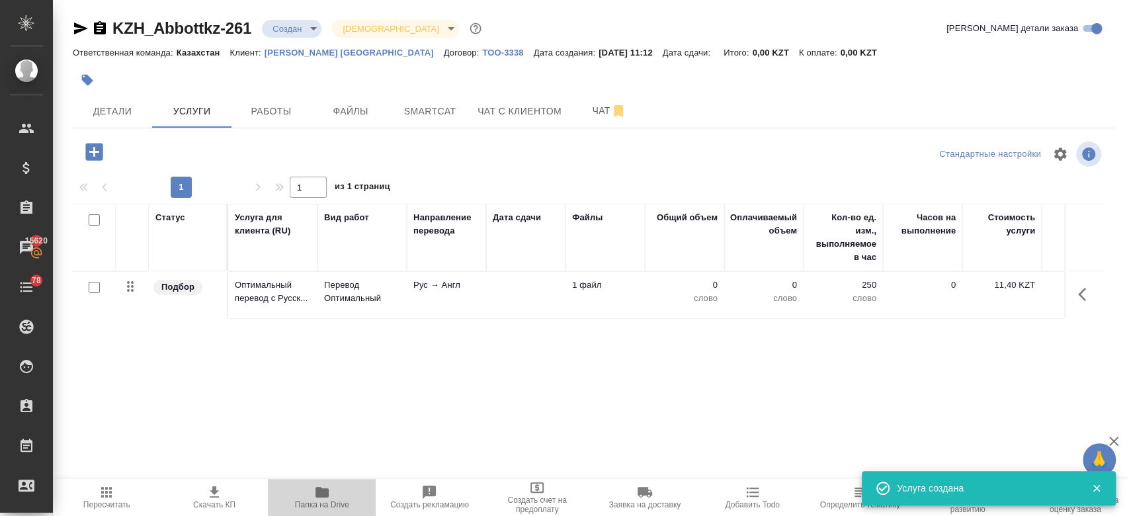
click at [316, 495] on icon "button" at bounding box center [322, 492] width 13 height 11
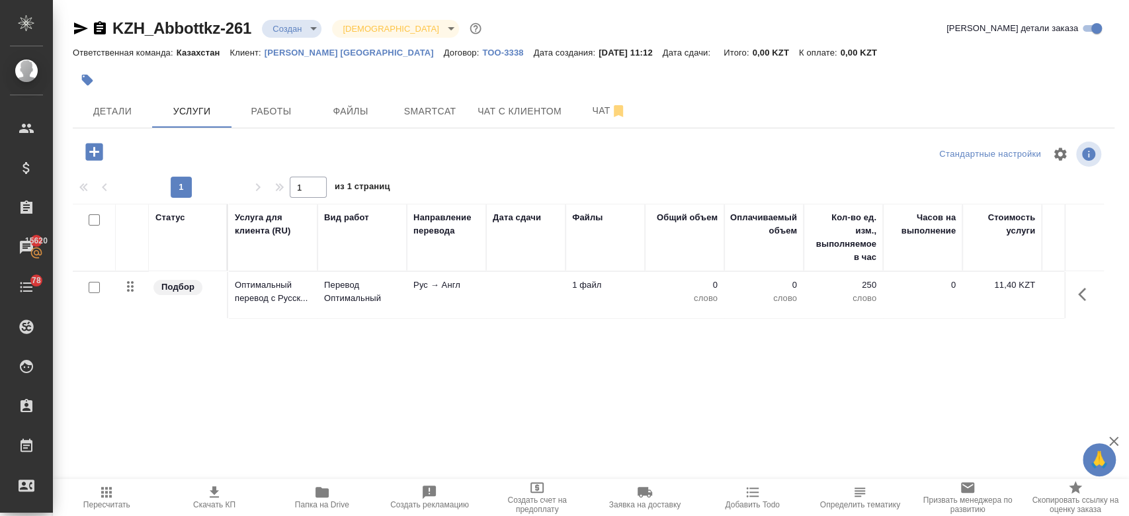
click at [92, 290] on input "checkbox" at bounding box center [94, 287] width 11 height 11
checkbox input "true"
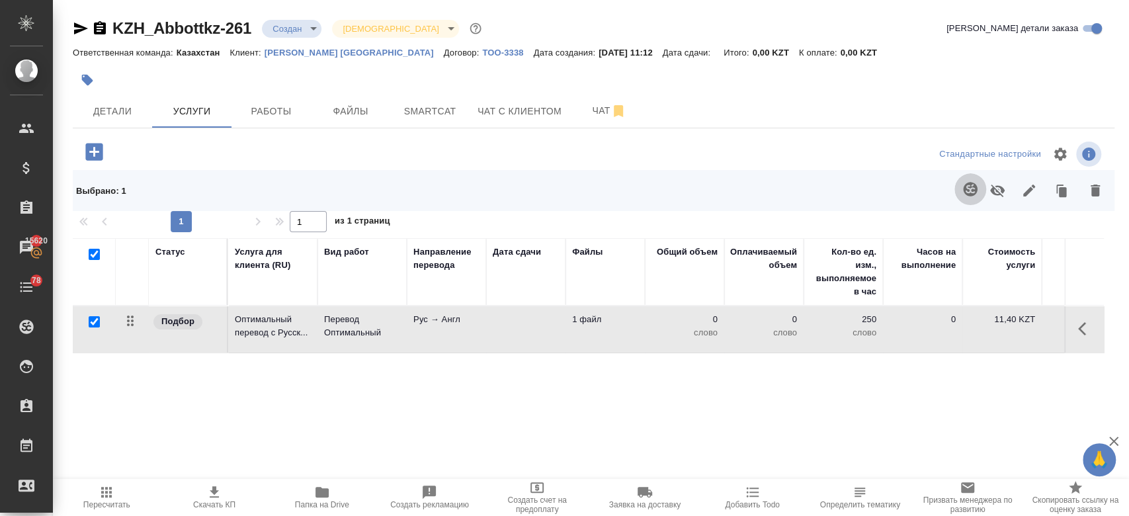
click at [972, 184] on icon "button" at bounding box center [970, 189] width 14 height 14
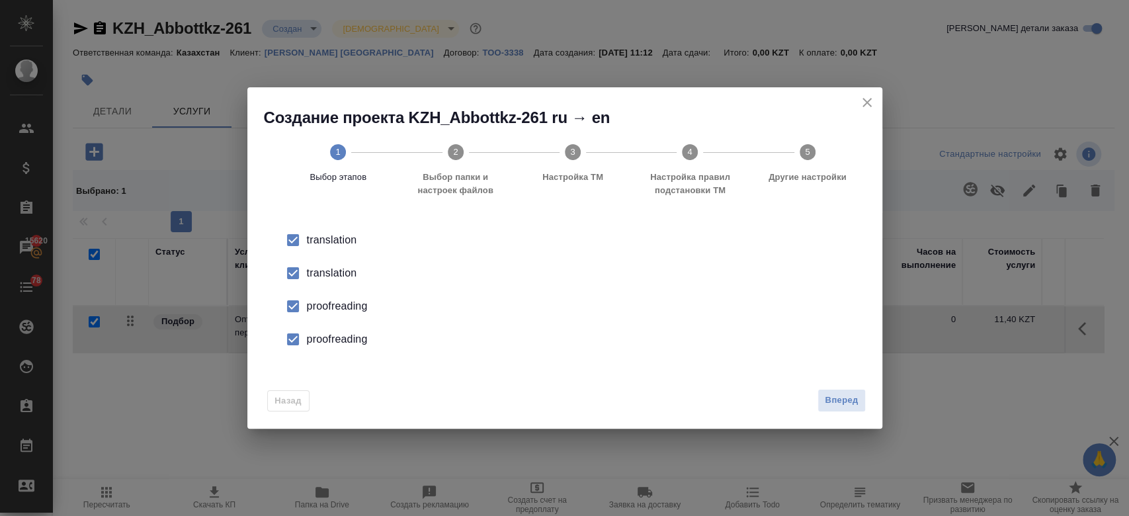
click at [345, 248] on div "translation" at bounding box center [579, 240] width 544 height 16
click at [345, 298] on li "proofreading" at bounding box center [565, 306] width 593 height 33
click at [345, 314] on div "proofreading" at bounding box center [579, 306] width 544 height 16
click at [847, 396] on span "Вперед" at bounding box center [841, 400] width 33 height 15
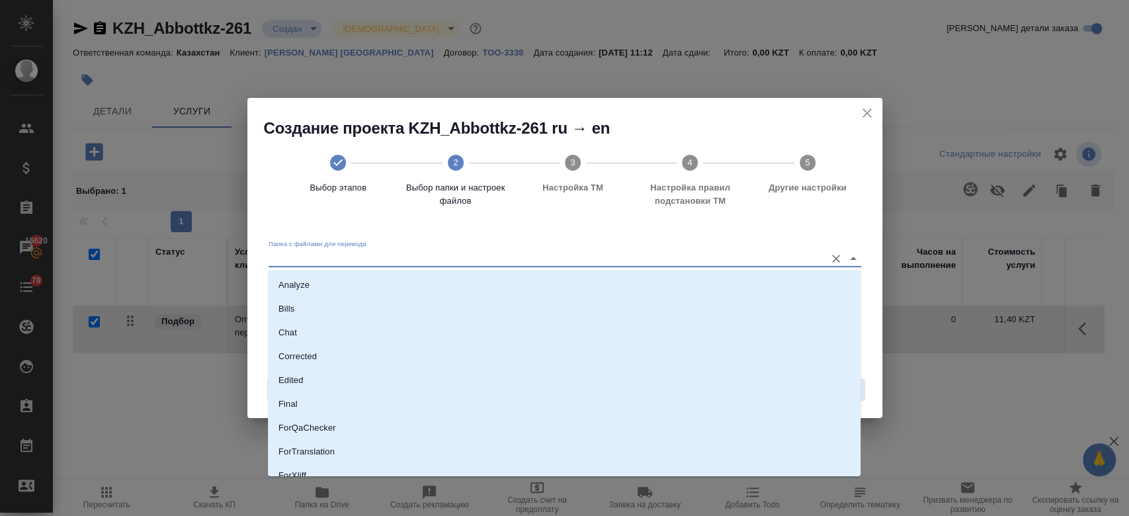
click at [494, 256] on input "Папка с файлами для перевода" at bounding box center [544, 258] width 550 height 16
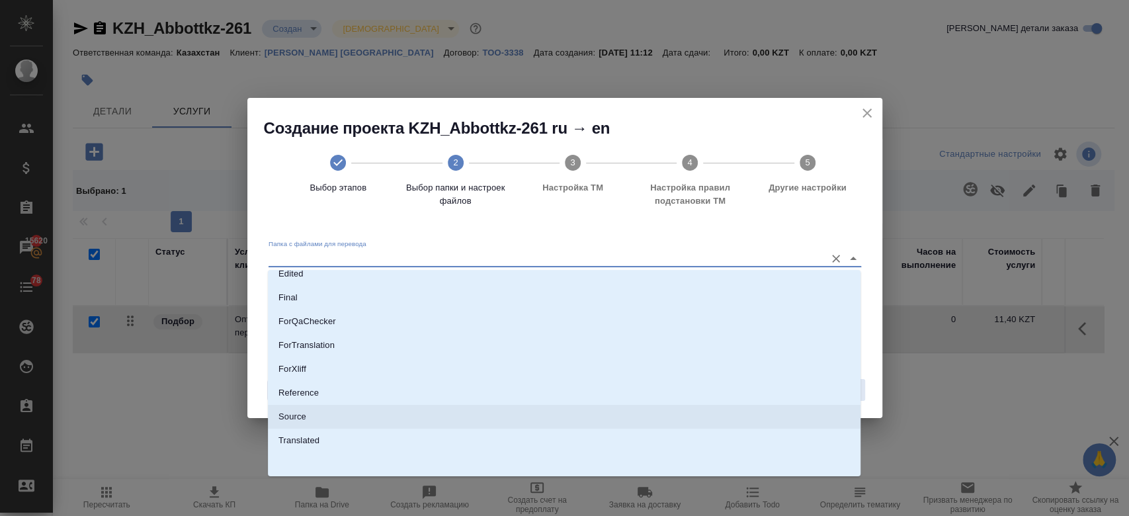
click at [429, 425] on li "Source" at bounding box center [564, 417] width 593 height 24
type input "Source"
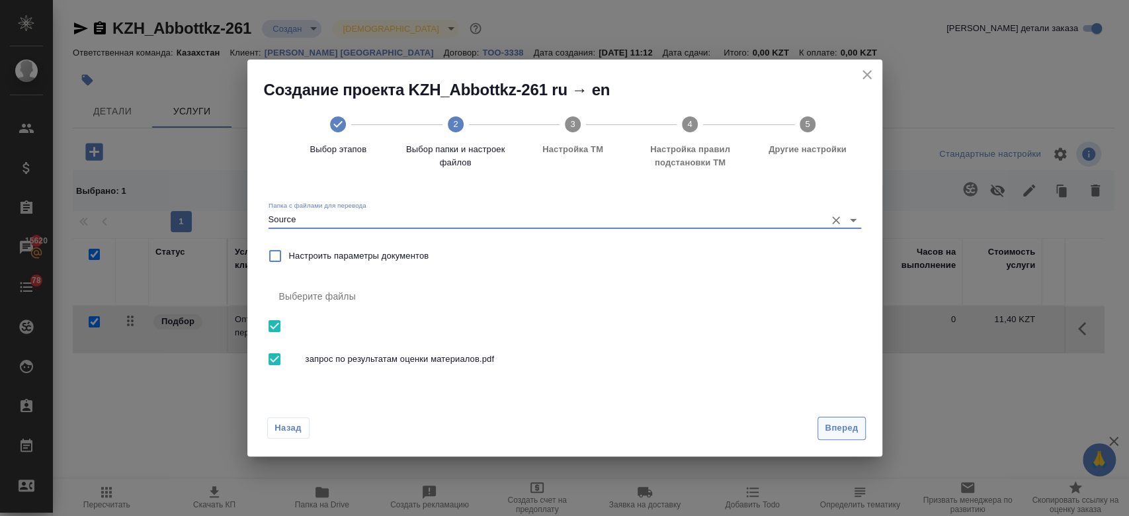
click at [836, 437] on button "Вперед" at bounding box center [842, 428] width 48 height 23
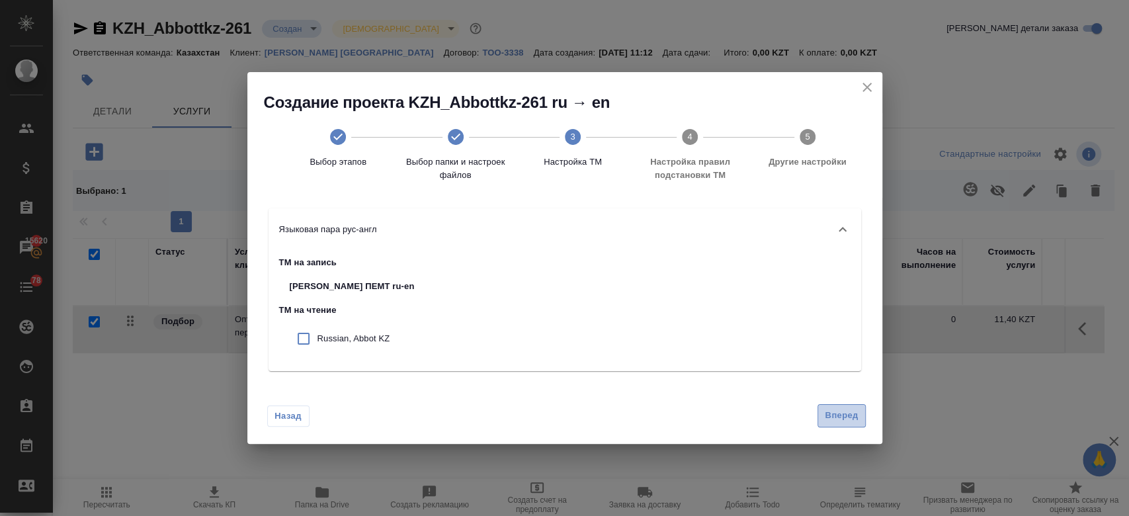
click at [839, 413] on span "Вперед" at bounding box center [841, 415] width 33 height 15
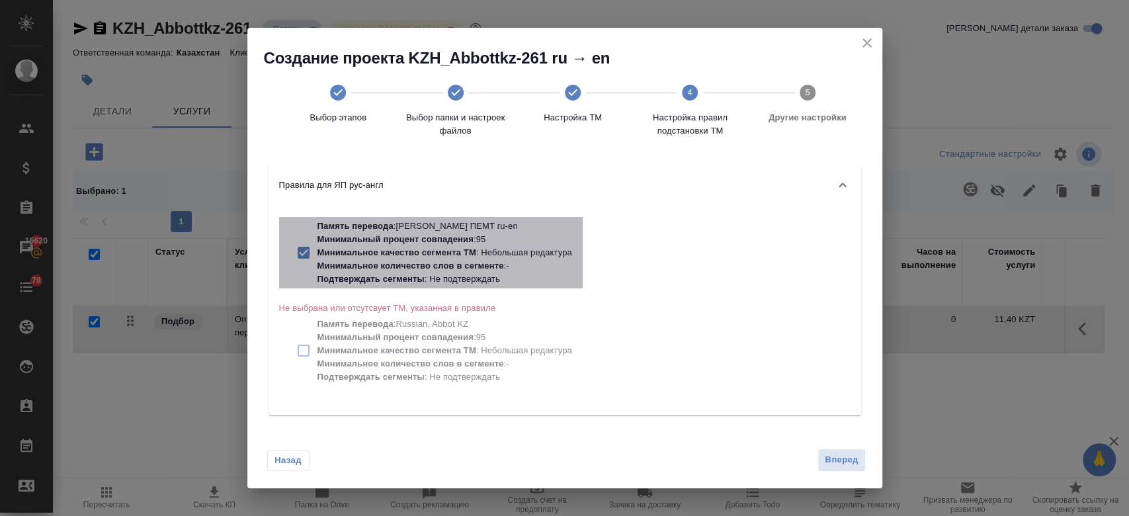
click at [483, 257] on p "Минимальное качество сегмента ТМ : Небольшая редактура" at bounding box center [445, 252] width 255 height 13
checkbox input "false"
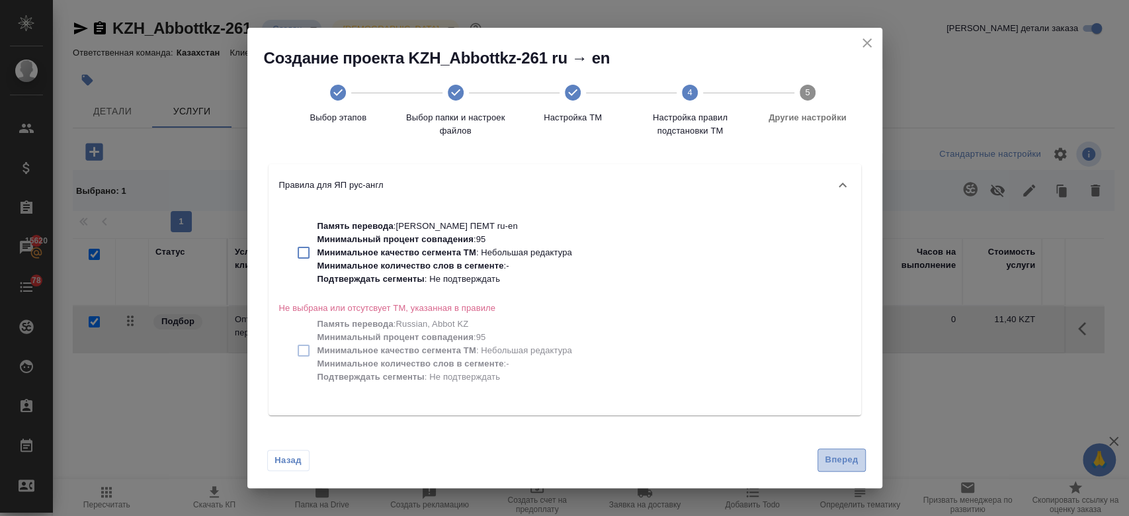
click at [836, 463] on span "Вперед" at bounding box center [841, 460] width 33 height 15
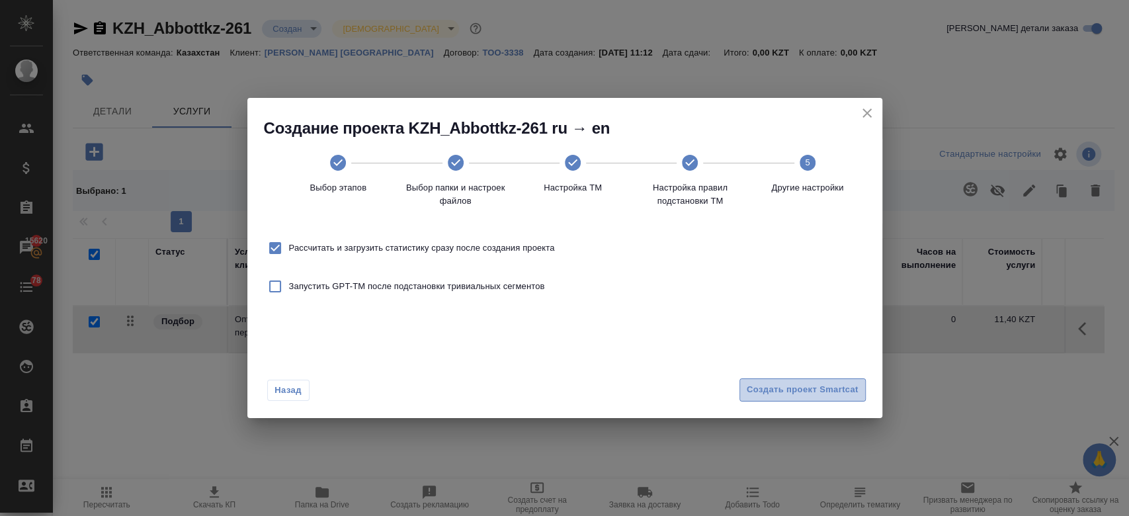
click at [808, 400] on button "Создать проект Smartcat" at bounding box center [803, 389] width 126 height 23
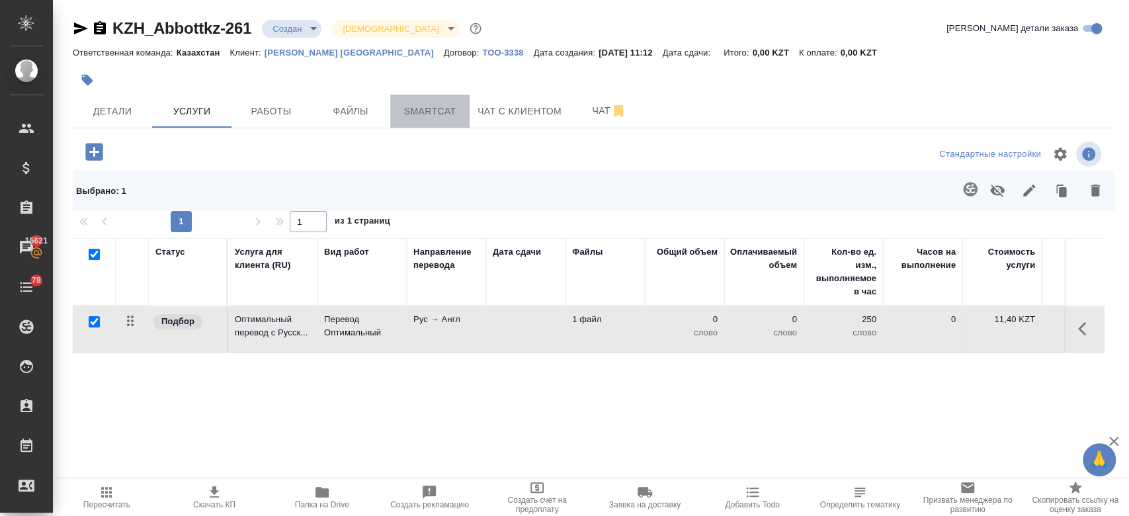
click at [427, 118] on span "Smartcat" at bounding box center [430, 111] width 64 height 17
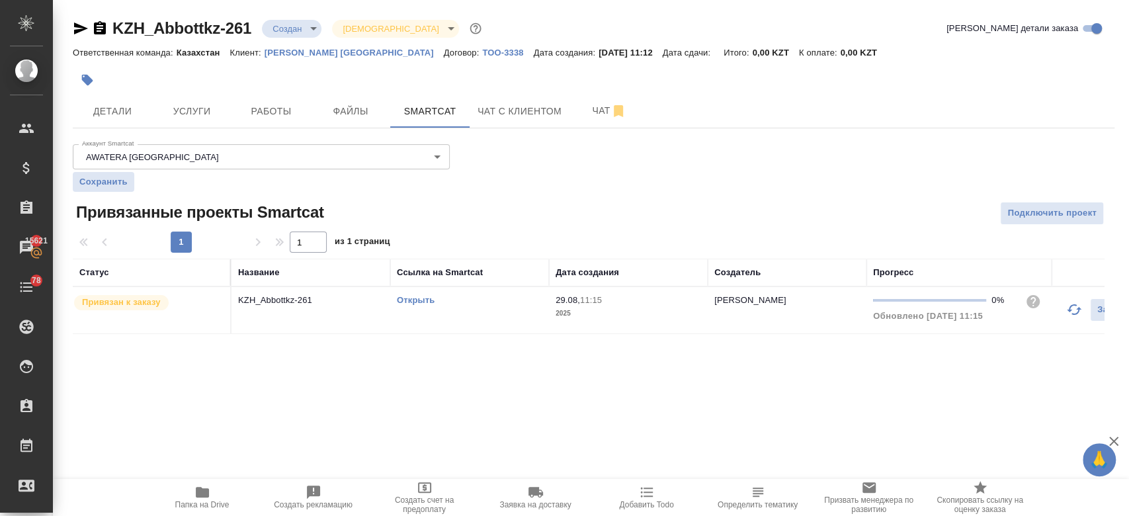
click at [411, 298] on link "Открыть" at bounding box center [416, 300] width 38 height 10
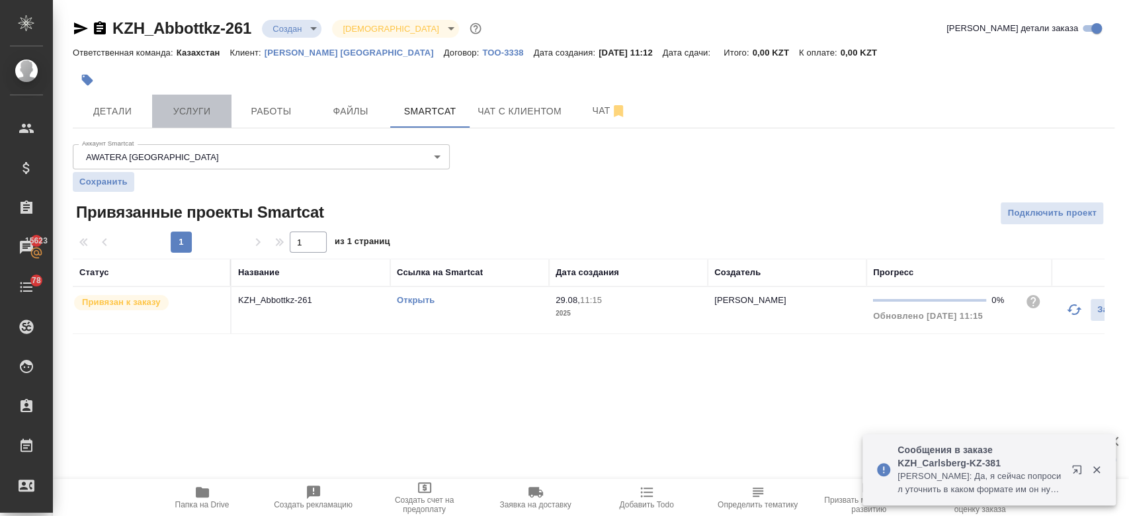
click at [201, 99] on button "Услуги" at bounding box center [191, 111] width 79 height 33
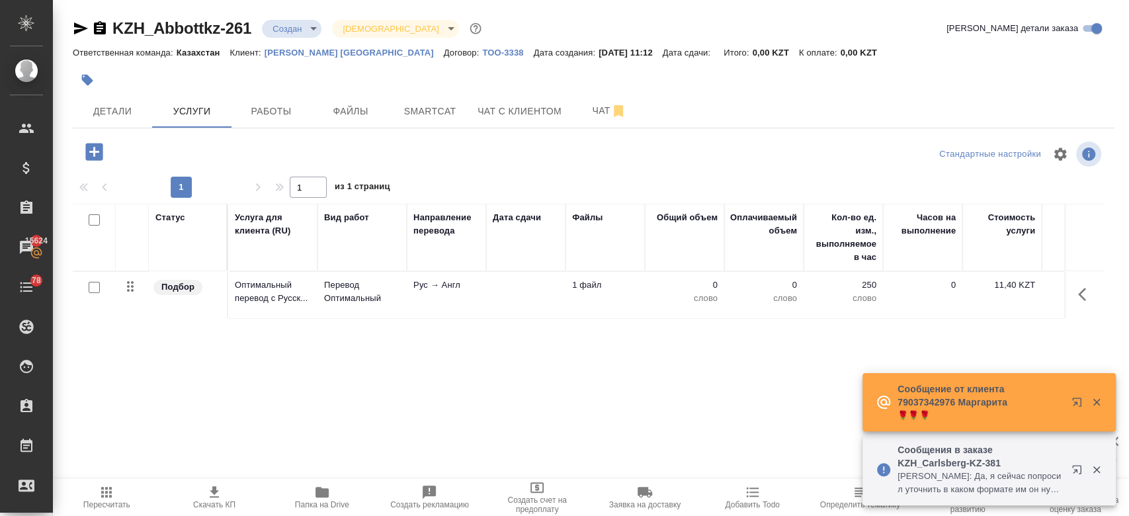
click at [316, 279] on td "Оптимальный перевод с Русск..." at bounding box center [272, 295] width 89 height 46
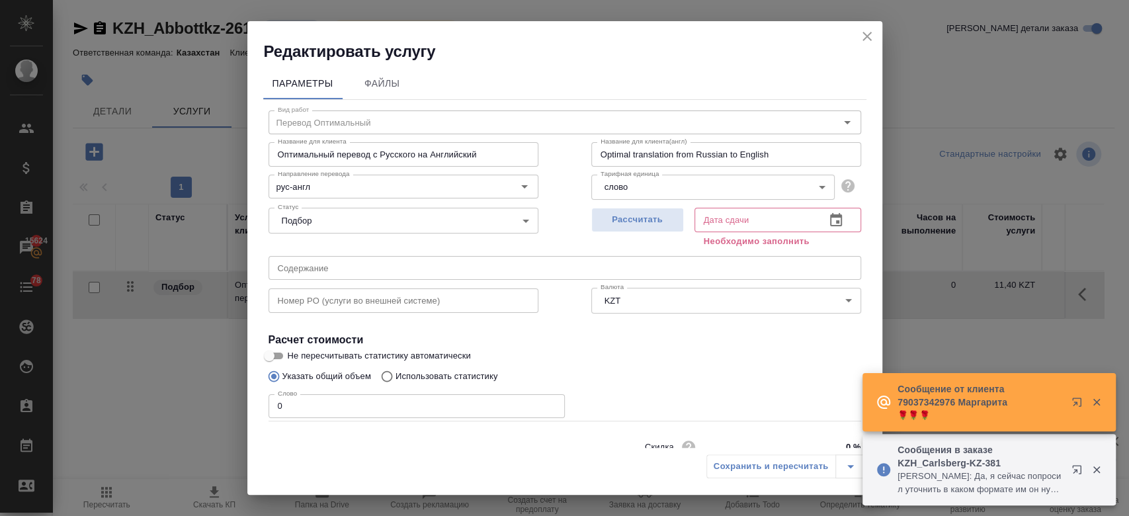
scroll to position [57, 0]
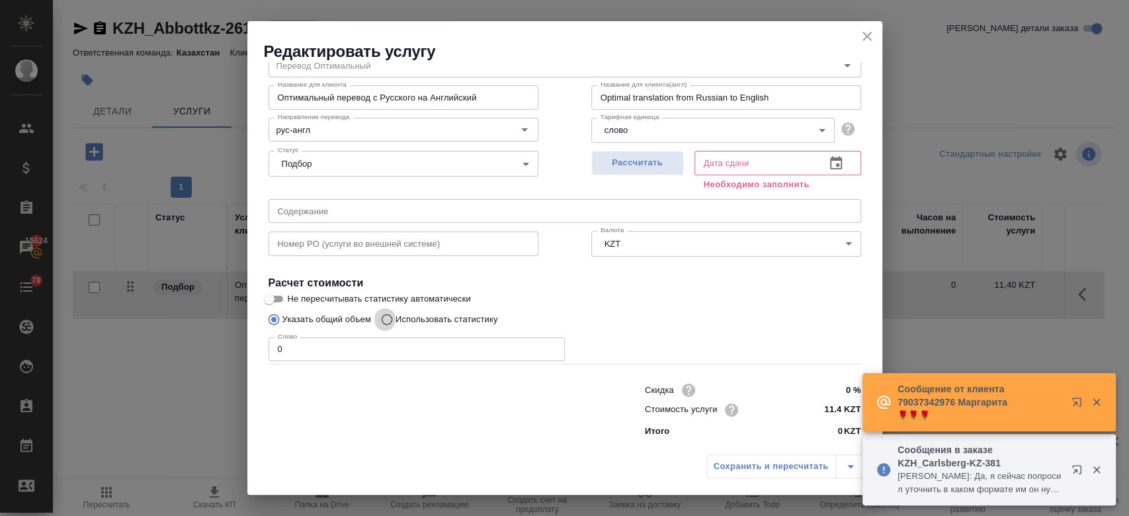
click at [390, 312] on input "Использовать статистику" at bounding box center [384, 319] width 21 height 25
radio input "true"
radio input "false"
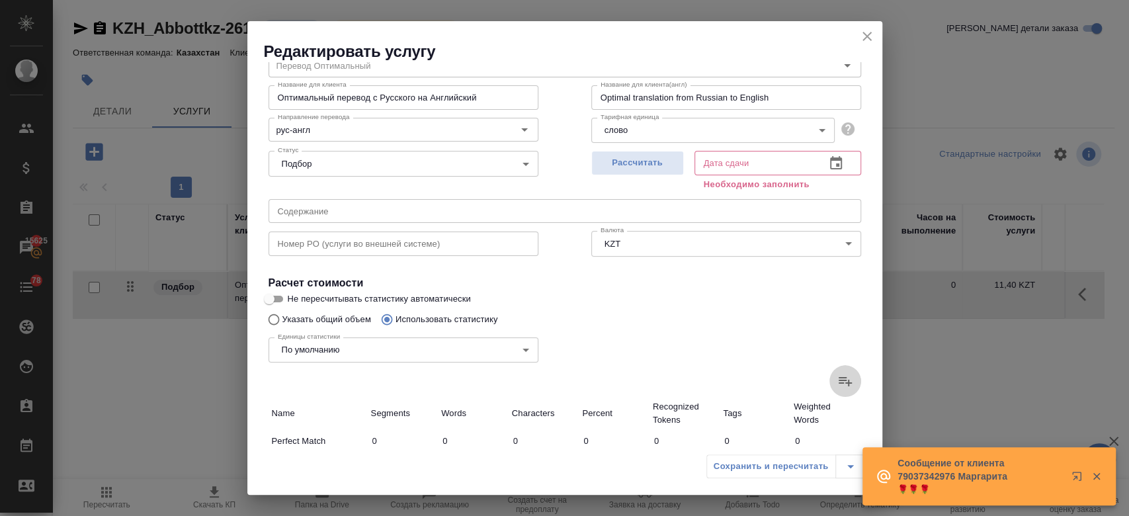
click at [838, 378] on icon at bounding box center [846, 381] width 16 height 16
click at [0, 0] on input "file" at bounding box center [0, 0] width 0 height 0
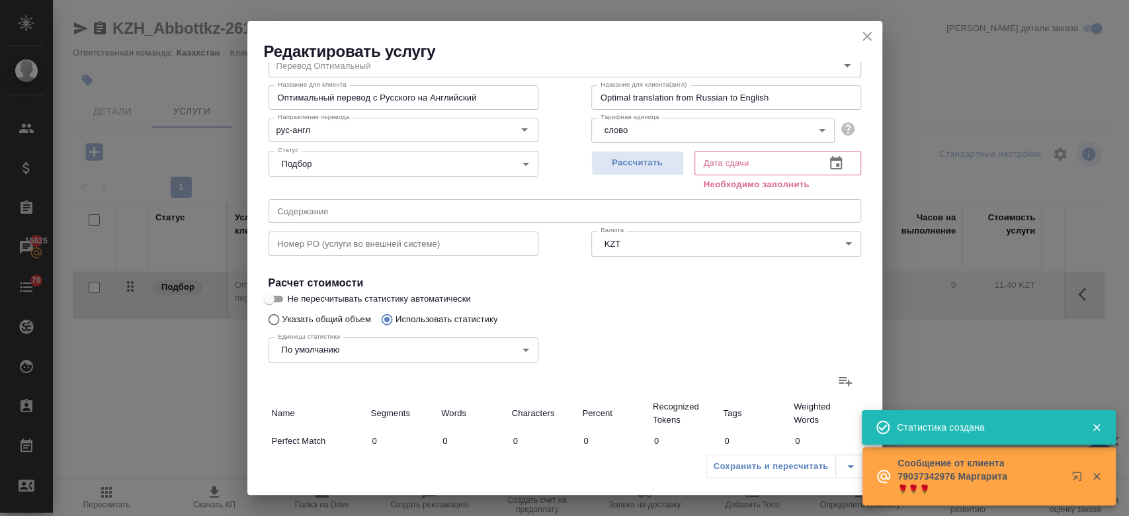
scroll to position [399, 0]
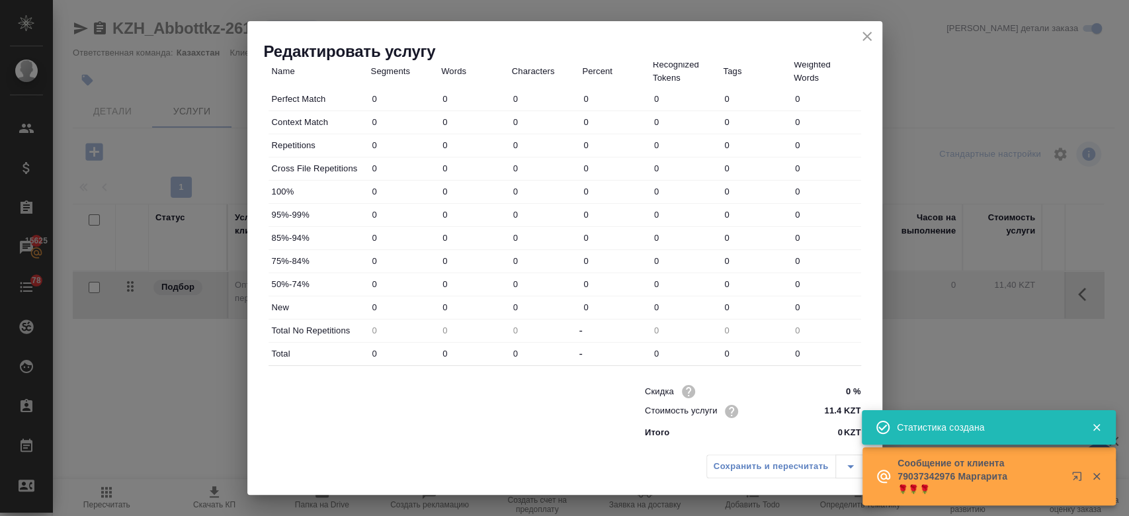
type input "12"
type input "29"
type input "240"
type input "8"
type input "29"
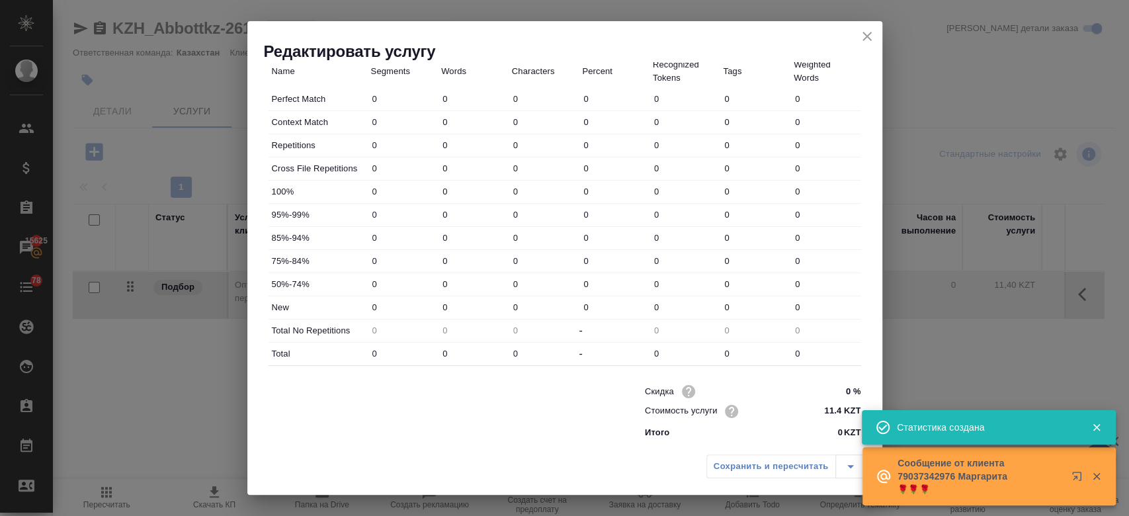
type input "258"
type input "9"
type input "30"
type input "202"
type input "6"
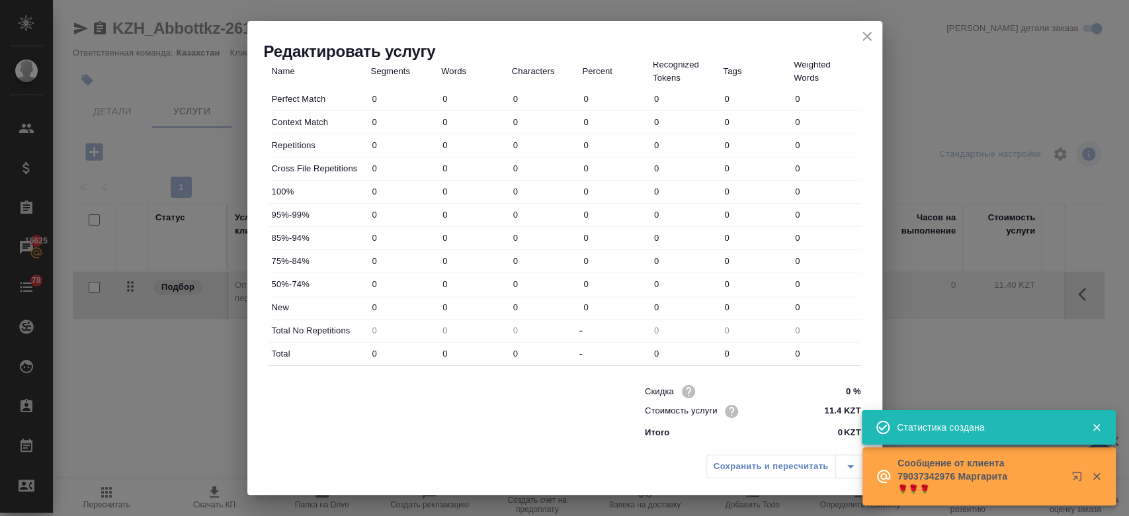
type input "70"
type input "540"
type input "2"
type input "45"
type input "358"
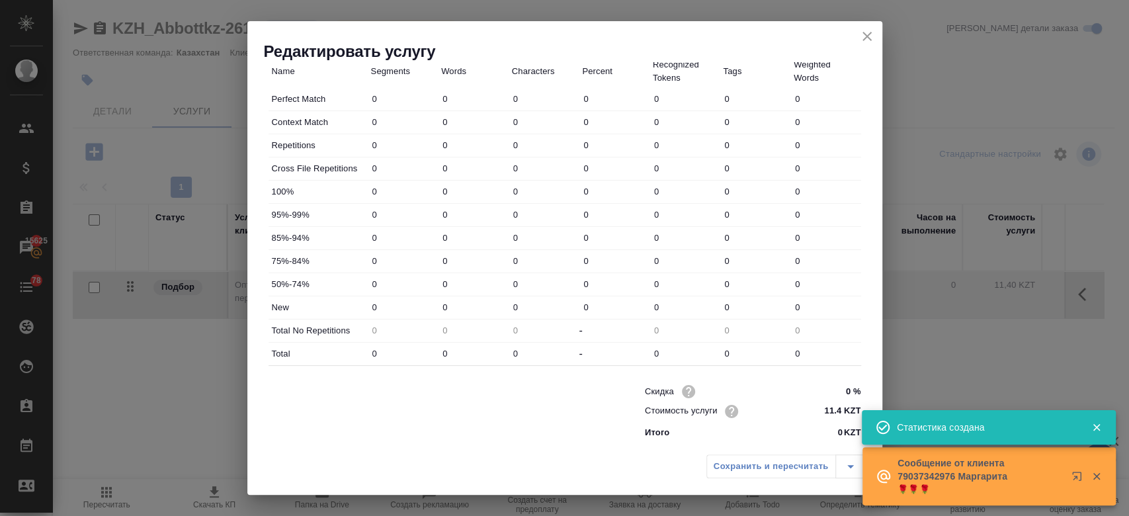
type input "8"
type input "26"
type input "208"
type input "57"
type input "651"
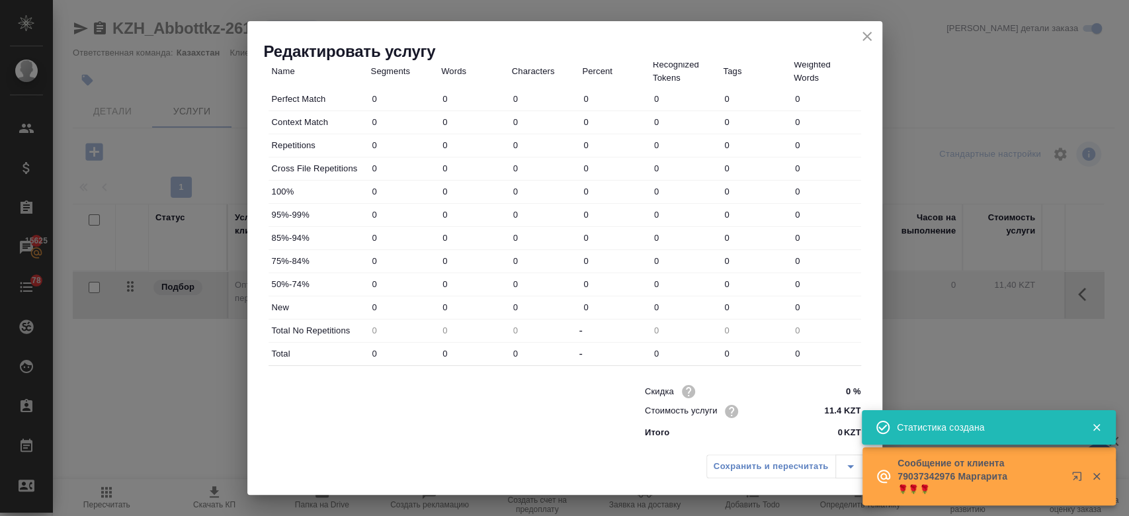
type input "5711"
type input "94"
type input "851"
type input "7259"
type input "102"
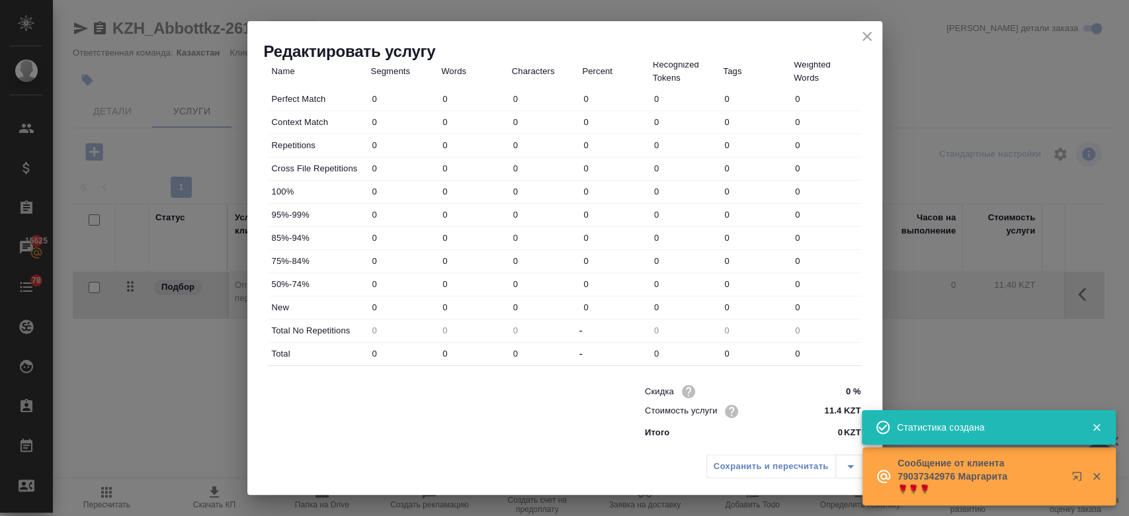
type input "880"
type input "7517"
click at [834, 402] on input "11.4 KZT" at bounding box center [836, 411] width 48 height 19
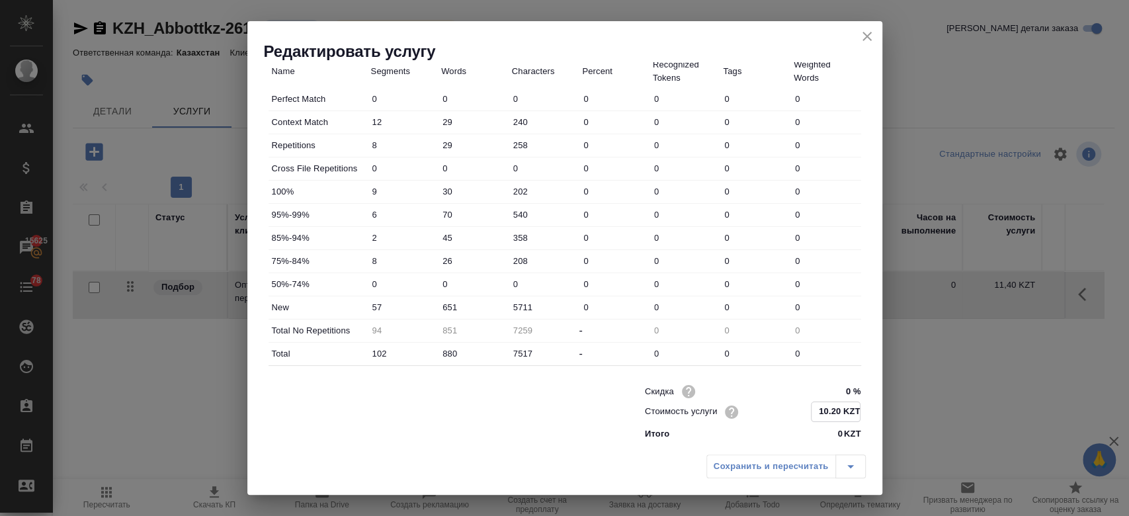
type input "10.20 KZT"
click at [662, 458] on div "Сохранить и пересчитать" at bounding box center [564, 471] width 635 height 47
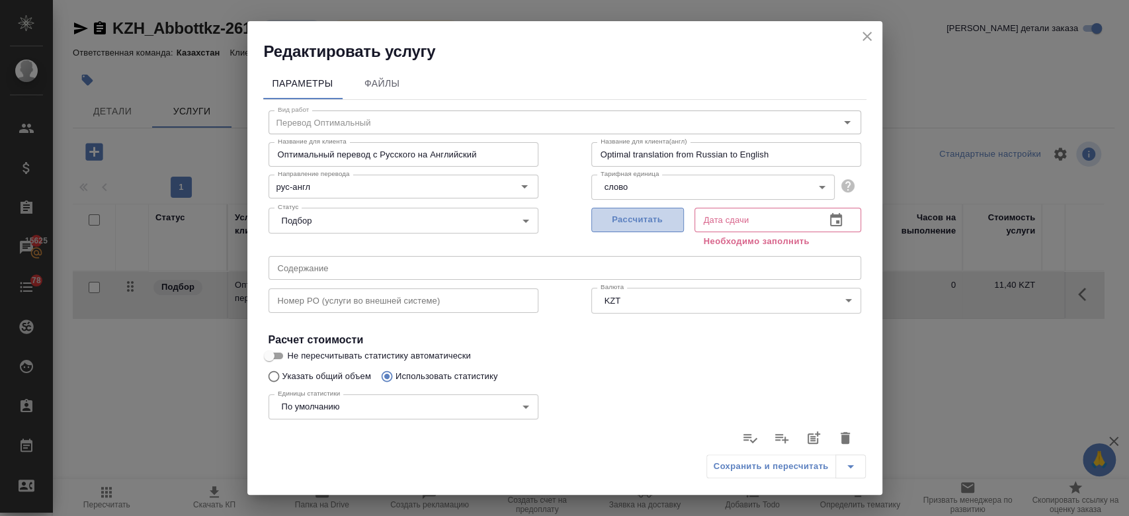
click at [630, 222] on span "Рассчитать" at bounding box center [638, 219] width 78 height 15
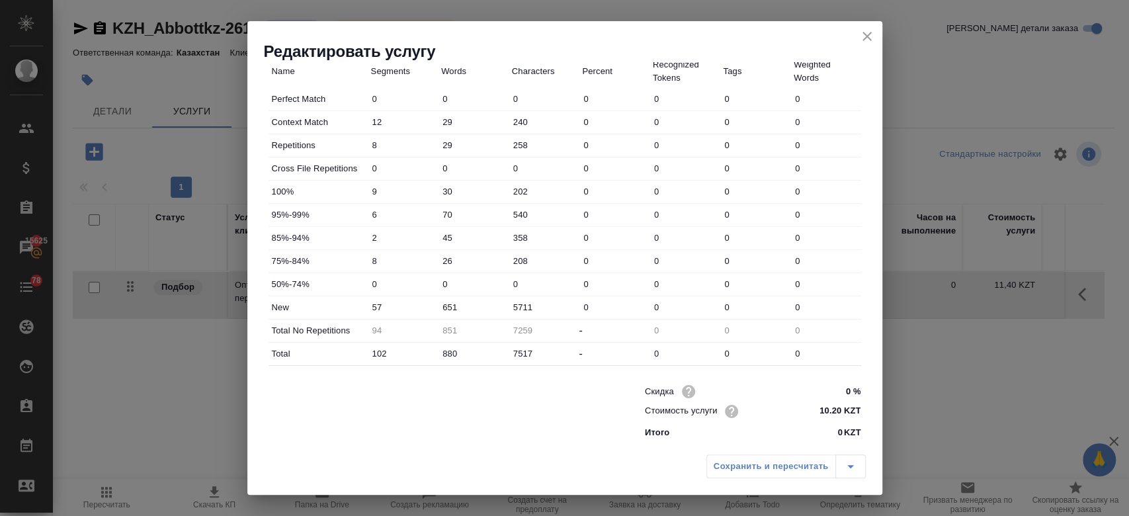
type input "29.08.2025 11:16"
click at [746, 470] on span "Сохранить и пересчитать" at bounding box center [771, 466] width 115 height 15
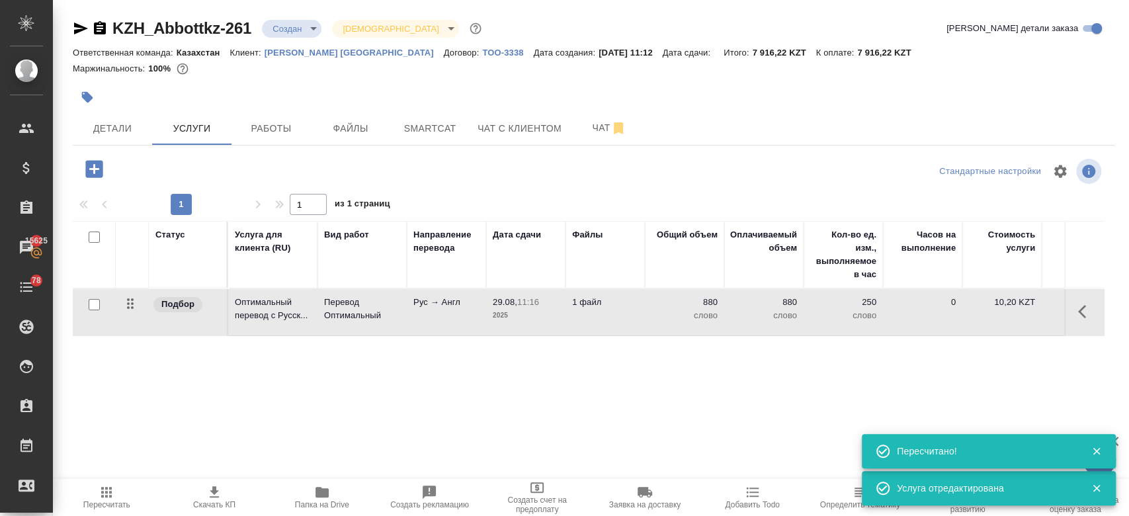
click at [460, 83] on div at bounding box center [420, 97] width 695 height 29
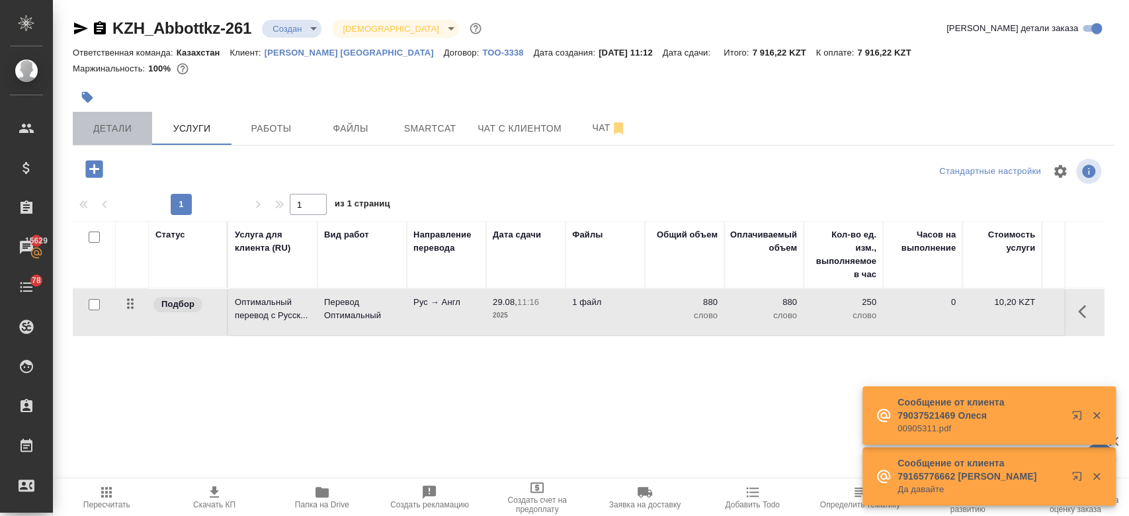
click at [122, 122] on span "Детали" at bounding box center [113, 128] width 64 height 17
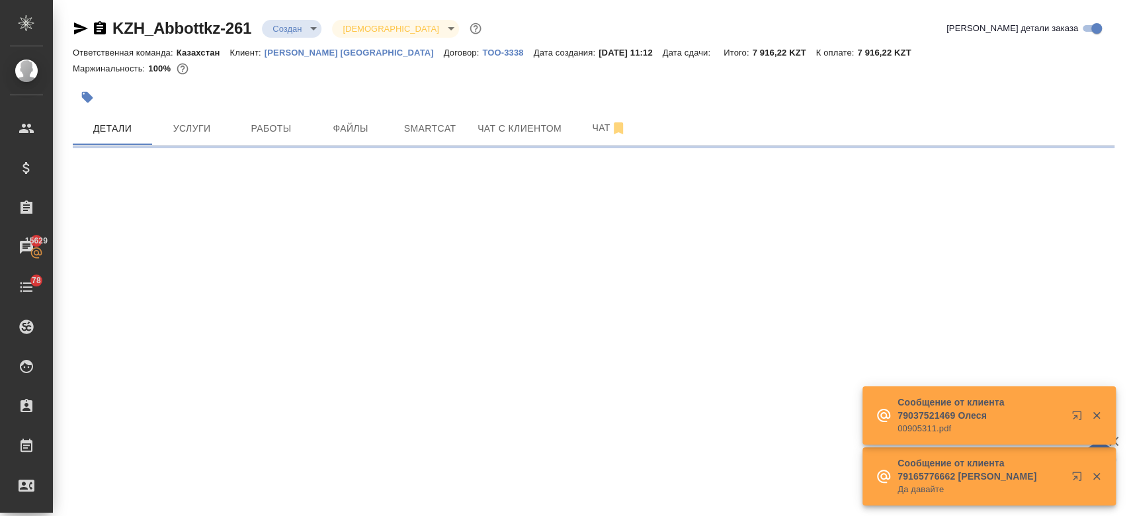
select select "RU"
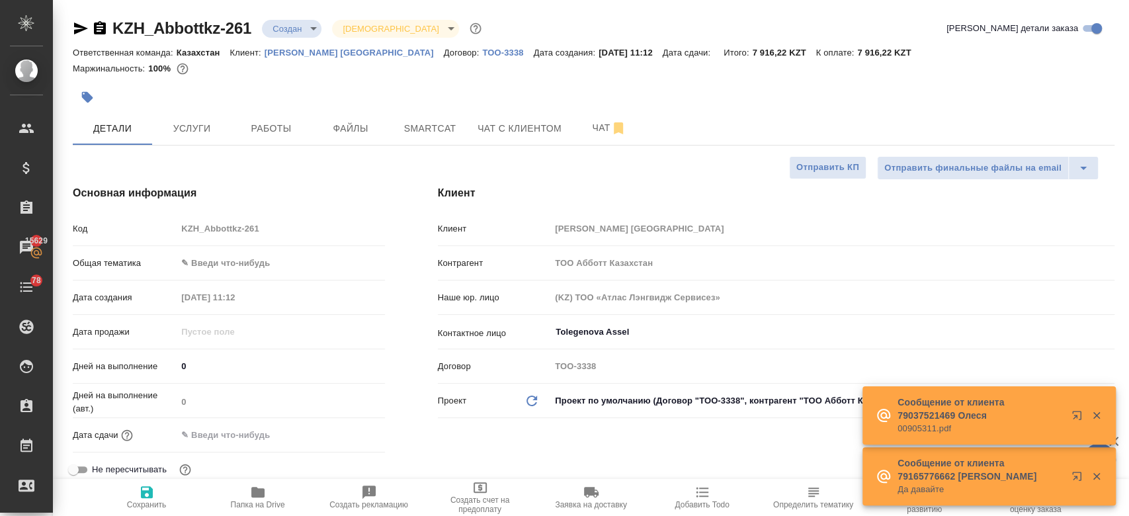
type textarea "x"
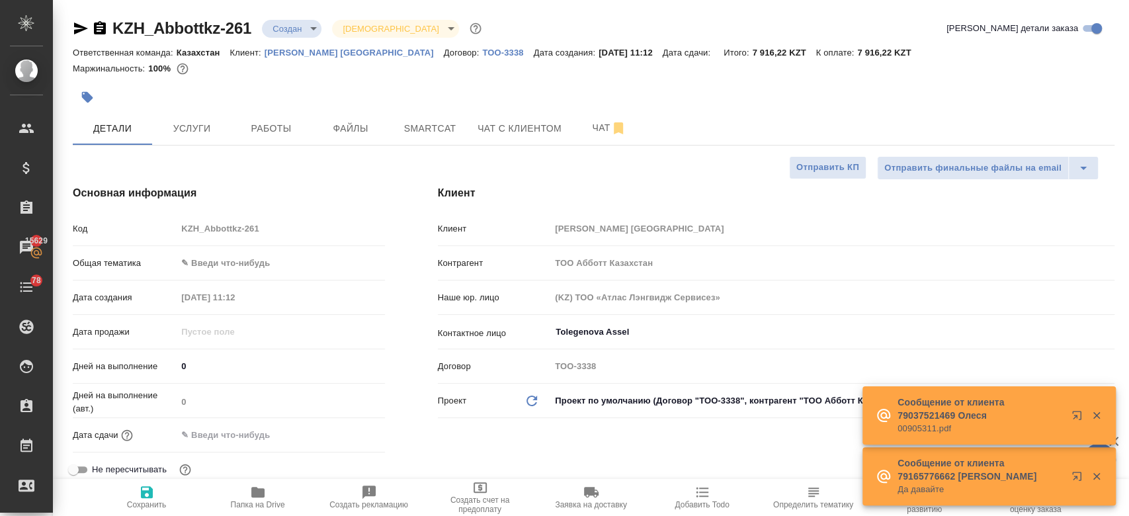
type textarea "x"
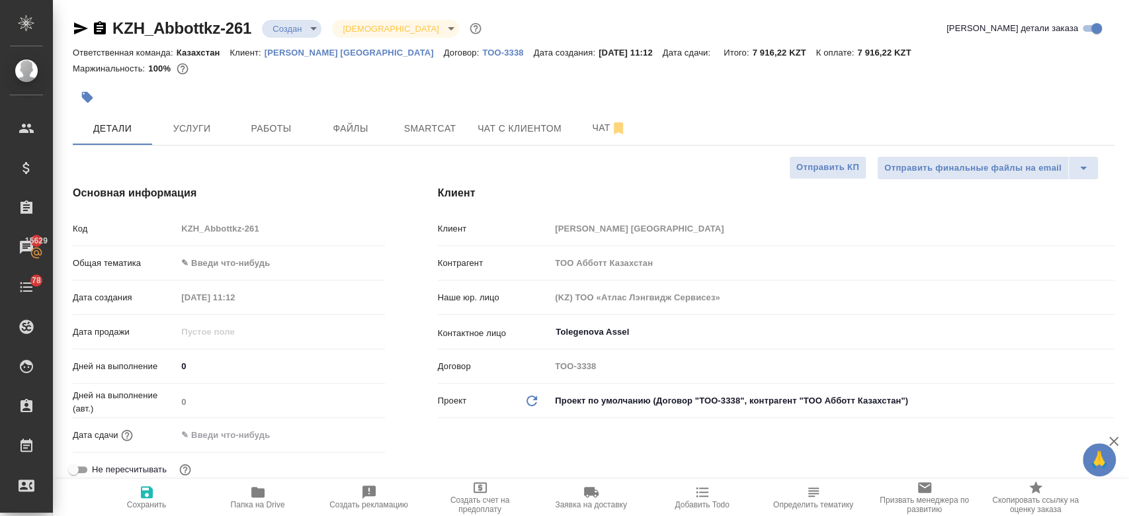
type textarea "x"
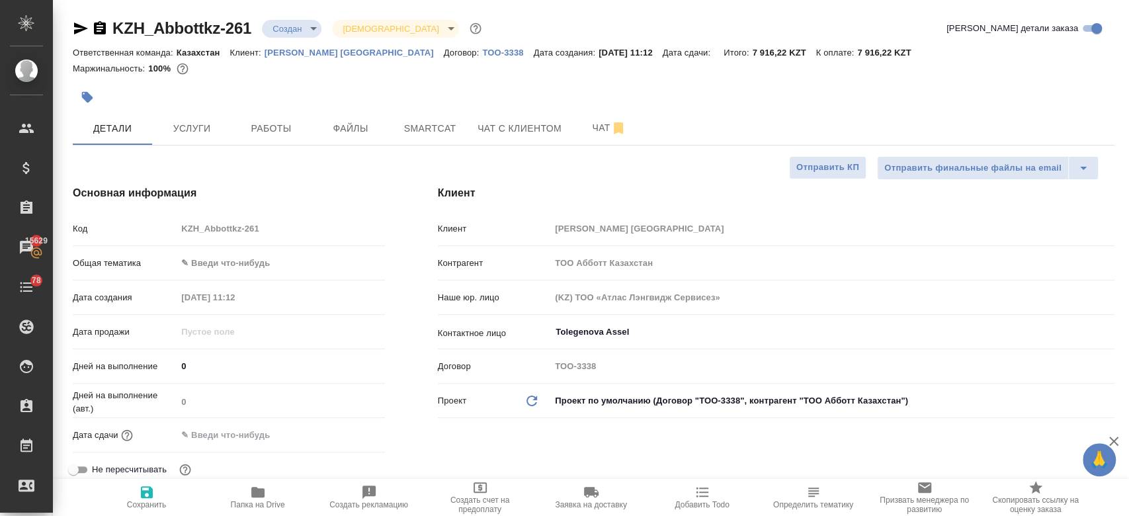
type textarea "x"
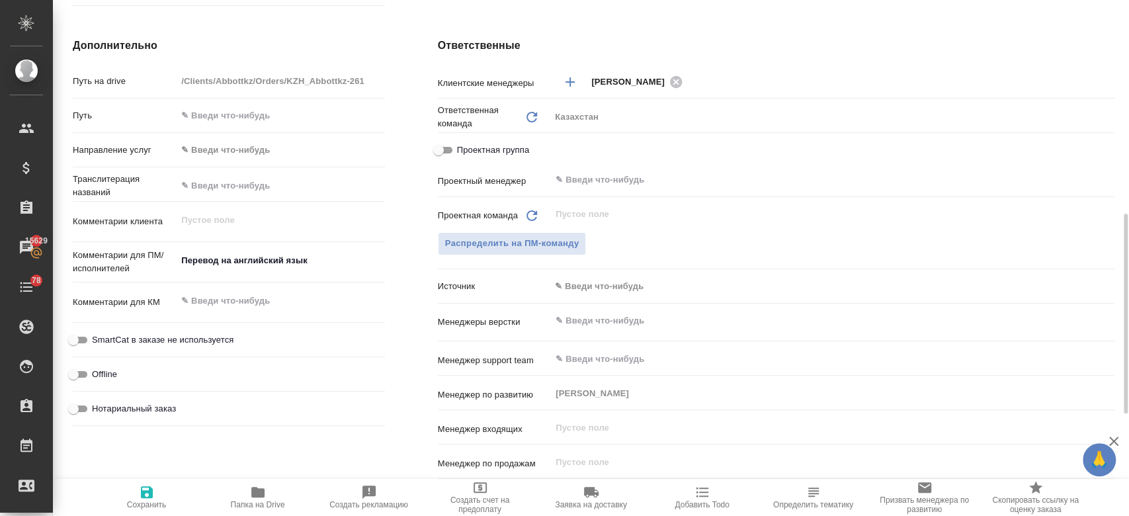
scroll to position [529, 0]
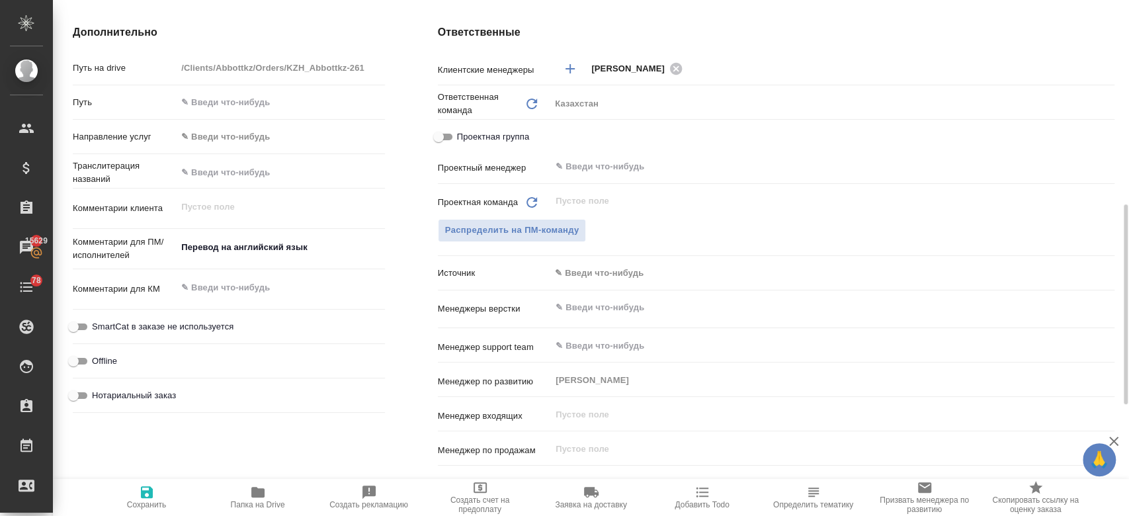
type textarea "x"
click at [324, 249] on textarea "Перевод на английский язык" at bounding box center [280, 248] width 206 height 22
type textarea "Перевод на английский язык."
type textarea "x"
type textarea "Перевод на английский язык."
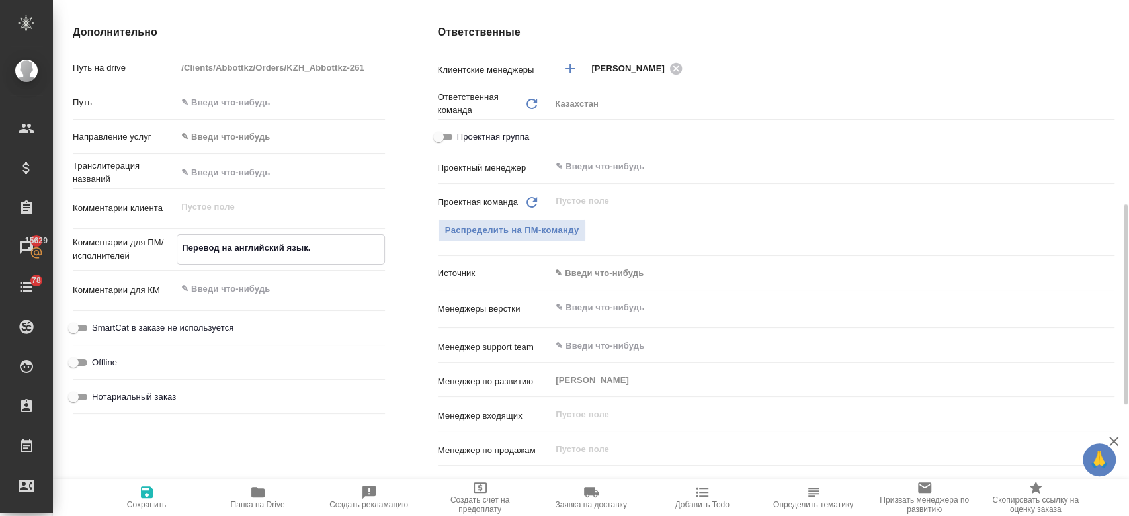
type textarea "x"
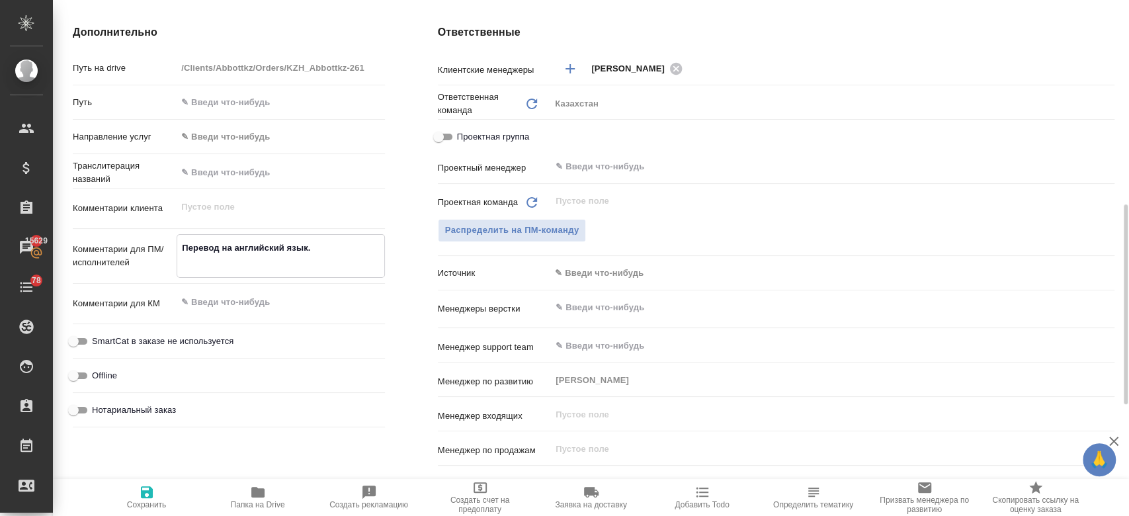
type textarea "Перевод на английский язык."
type textarea "x"
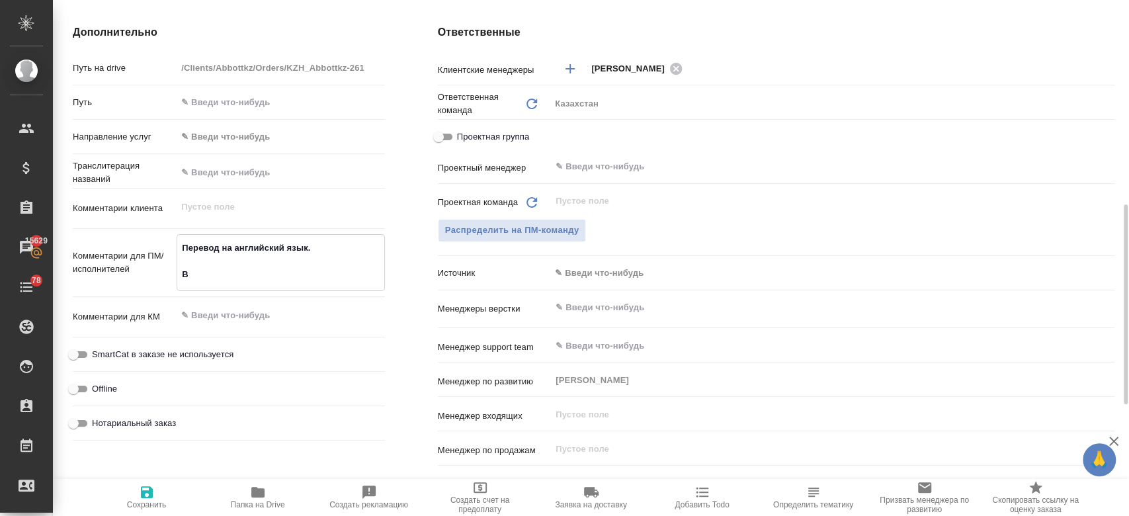
type textarea "Перевод на английский язык. Ве"
type textarea "x"
type textarea "Перевод на английский язык. Верн"
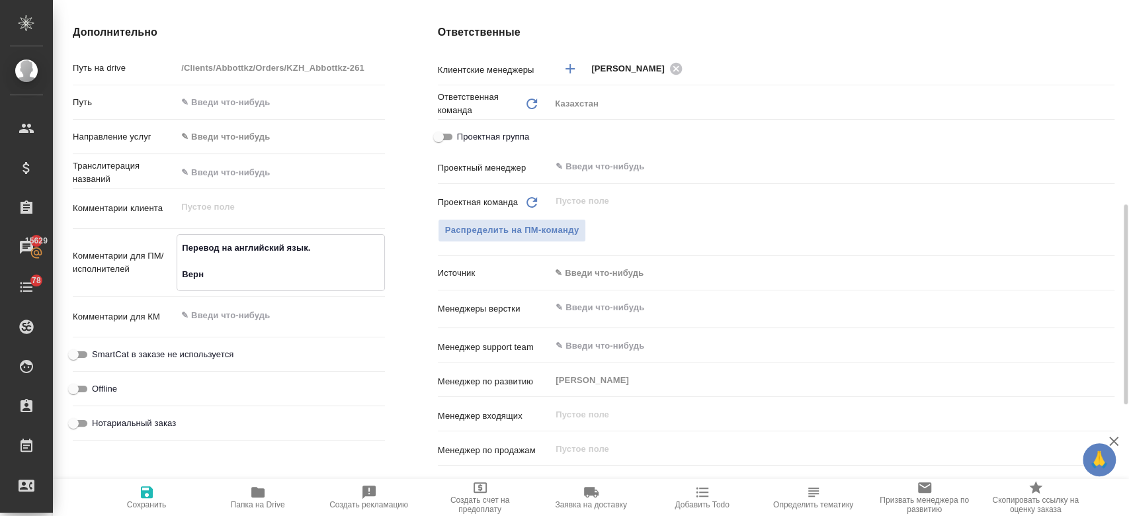
type textarea "x"
type textarea "Перевод на английский язык. Верну"
type textarea "x"
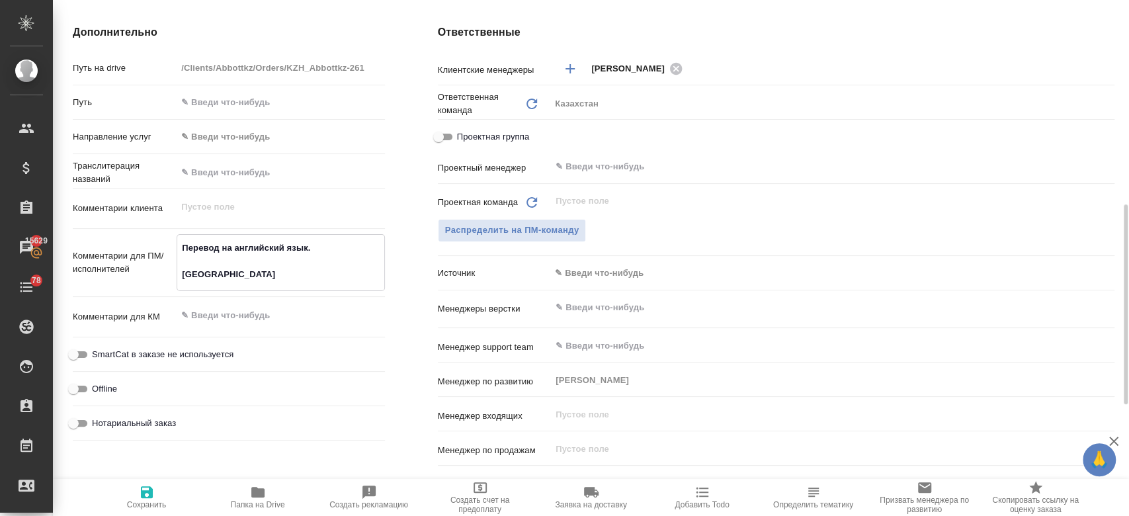
type textarea "x"
type textarea "Перевод на английский язык. Вернуюю"
type textarea "x"
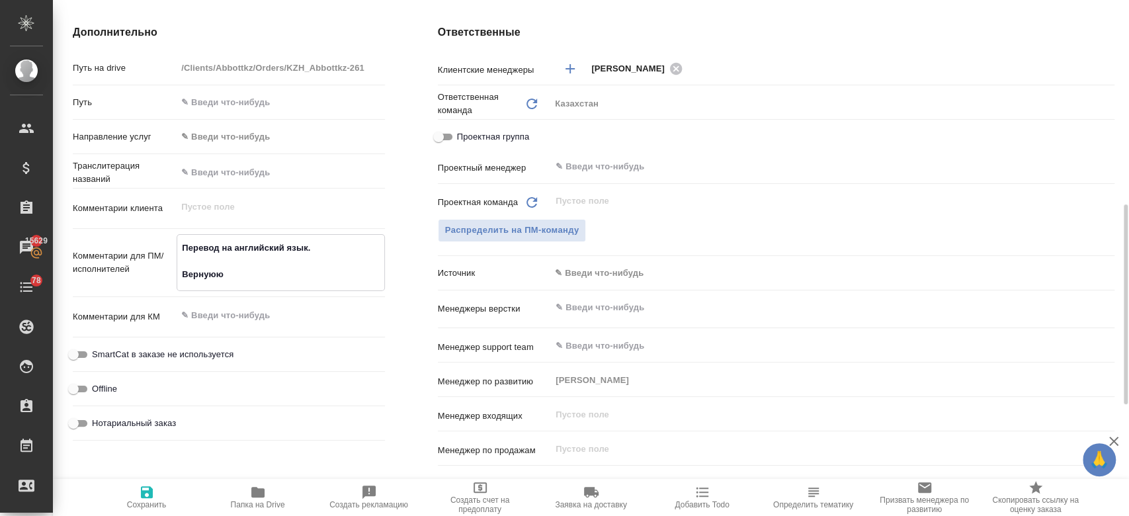
type textarea "x"
type textarea "Перевод на английский язык. Вернуюю"
type textarea "x"
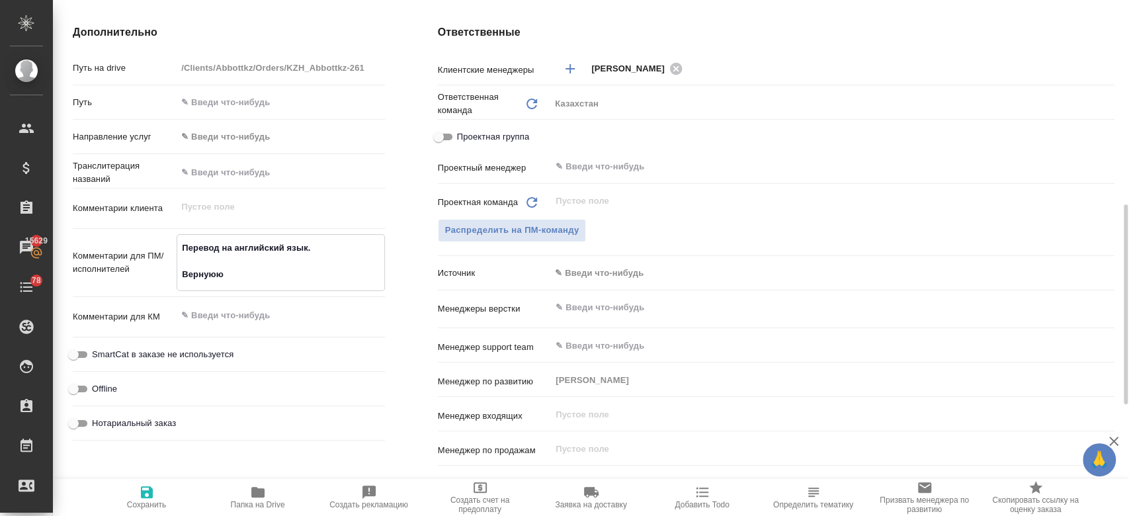
type textarea "Перевод на английский язык. Вернуюю ч"
type textarea "x"
type textarea "Перевод на английский язык. Вернуюю ча"
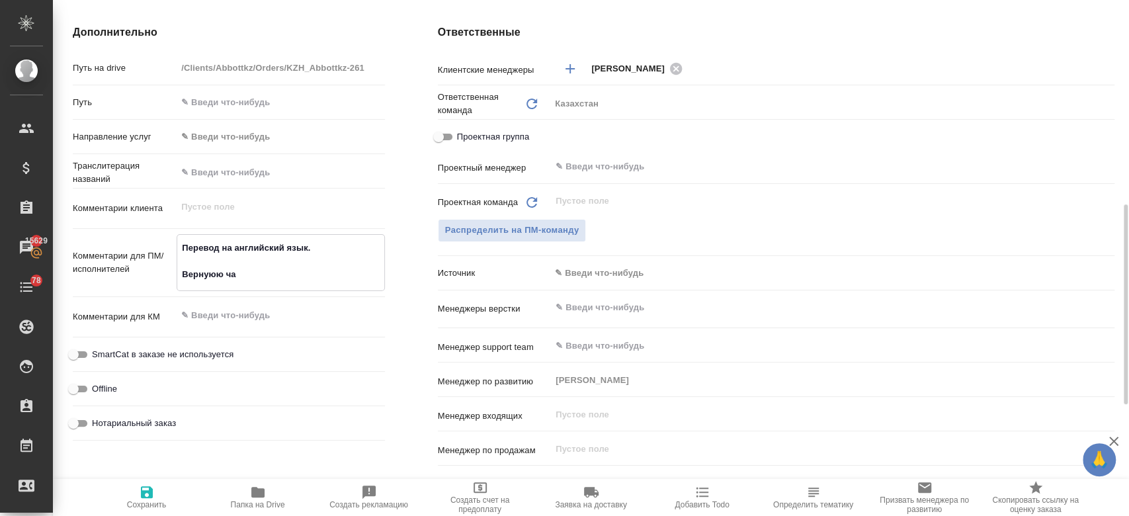
type textarea "x"
type textarea "Перевод на английский язык. Вернуюю част"
type textarea "x"
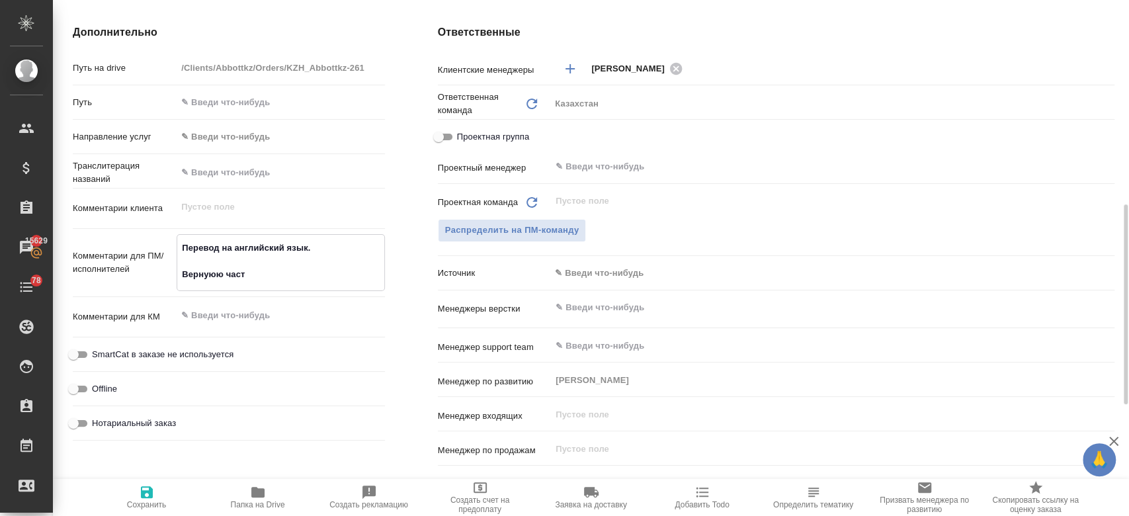
type textarea "Перевод на английский язык. Вернуюю часть"
type textarea "x"
type textarea "Перевод на английский язык. Вернуюю часть т"
type textarea "x"
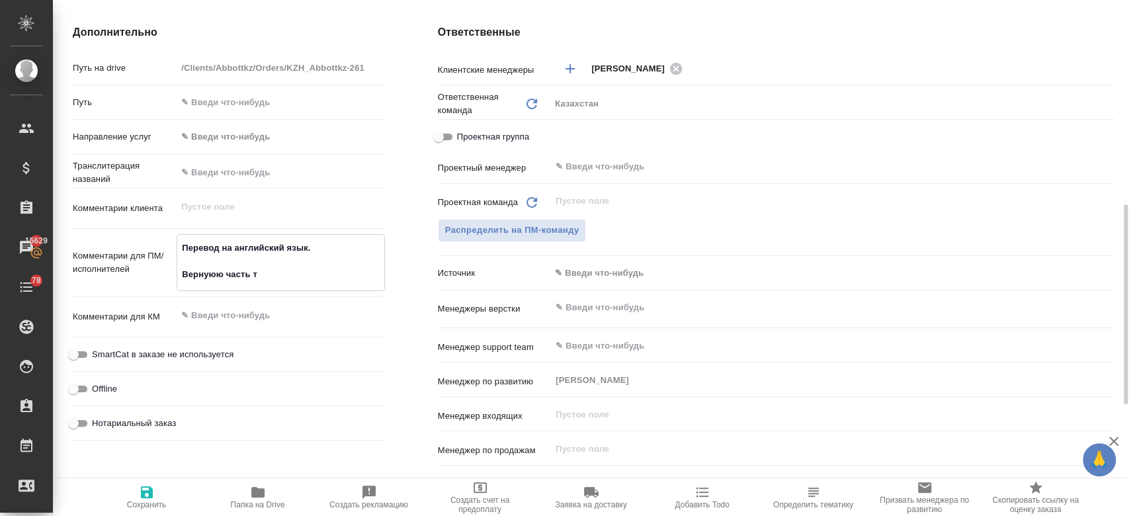
type textarea "x"
type textarea "Перевод на английский язык. Вернуюю часть то"
type textarea "x"
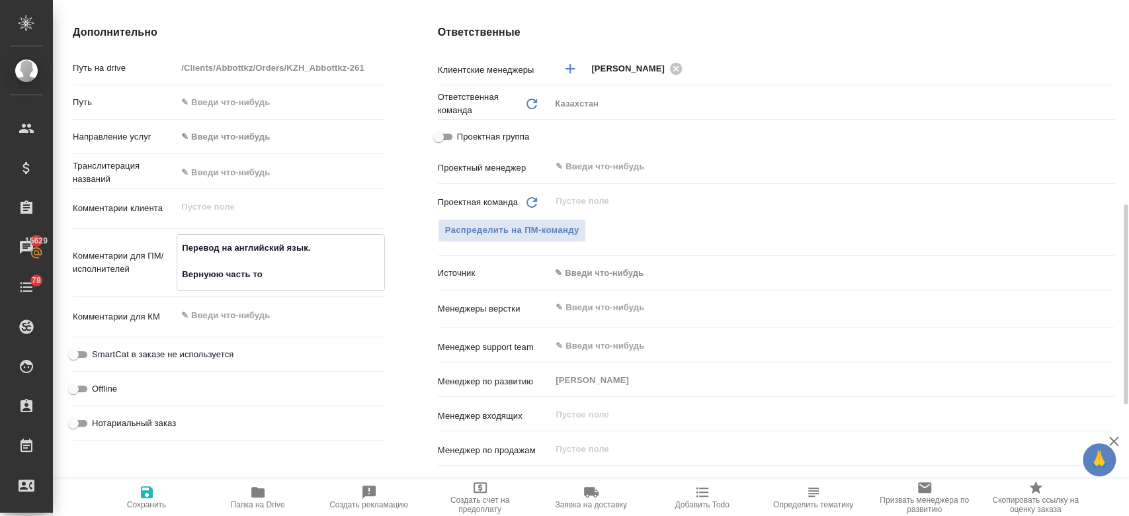
type textarea "x"
type textarea "Перевод на английский язык. Вернуюю часть тож"
type textarea "x"
type textarea "Перевод на английский язык. Вернуюю часть тоже"
type textarea "x"
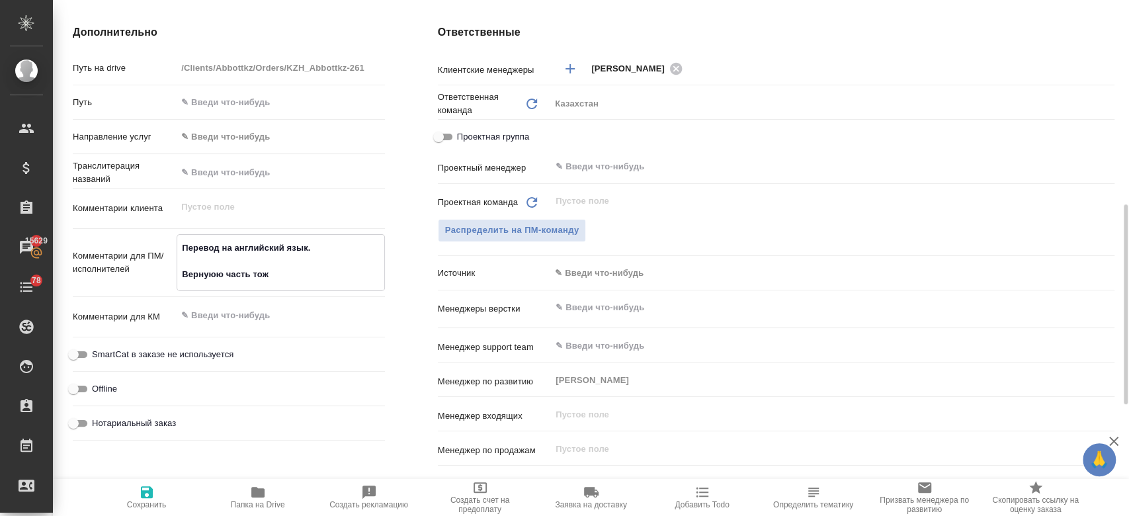
type textarea "x"
type textarea "Перевод на английский язык. Вернуюю часть тоже"
type textarea "x"
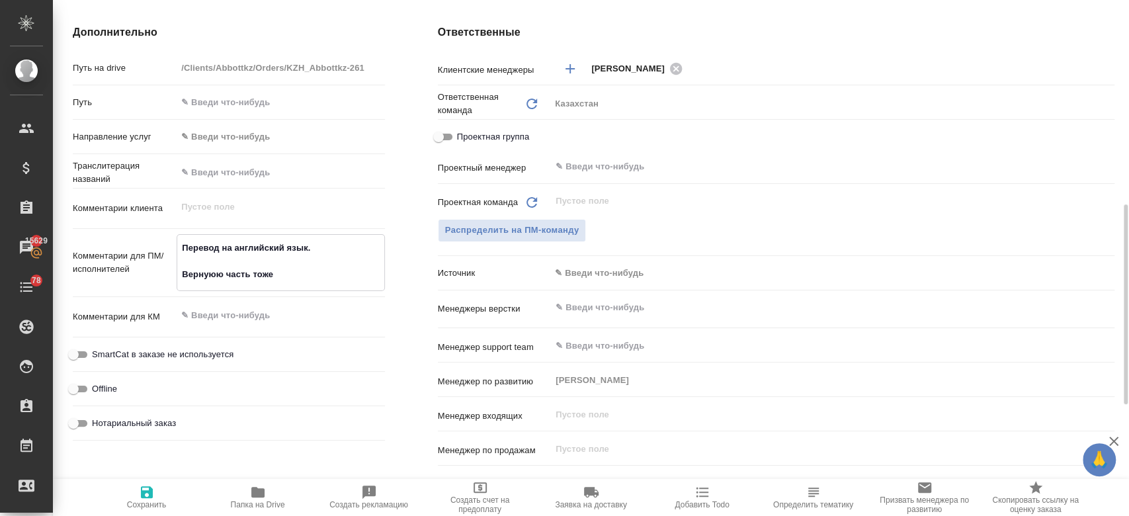
type textarea "Перевод на английский язык. Вернуюю часть тоже п"
type textarea "x"
type textarea "Перевод на английский язык. Вернуюю часть тоже пе"
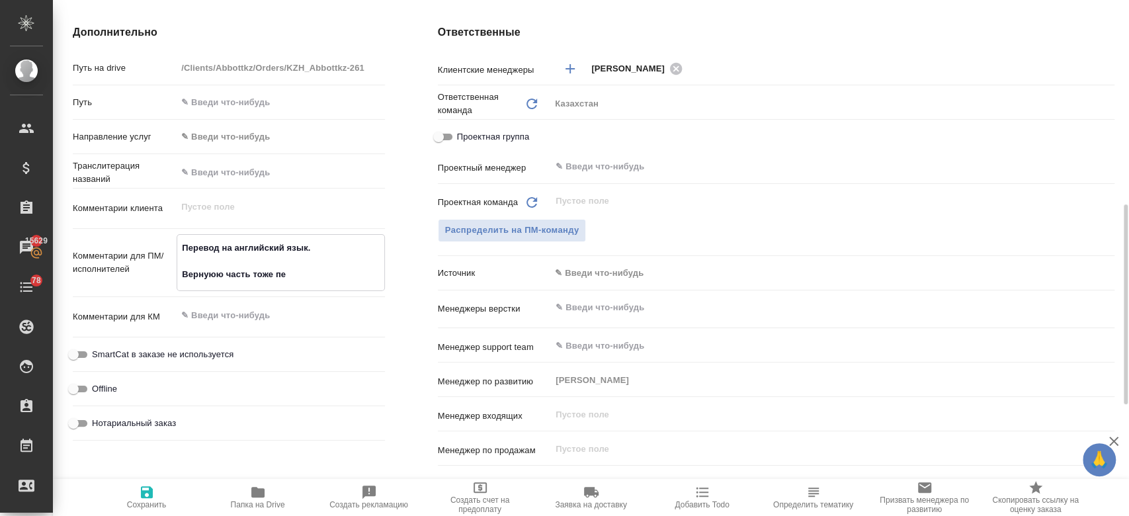
type textarea "x"
type textarea "Перевод на английский язык. Вернуюю часть тоже пере"
type textarea "x"
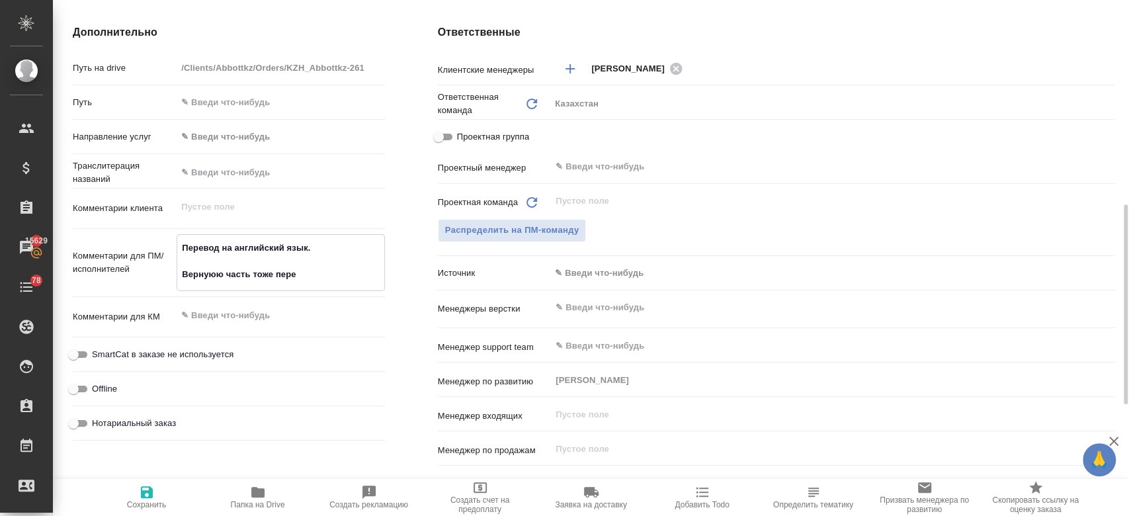
type textarea "x"
type textarea "Перевод на английский язык. Вернуюю часть тоже перев"
type textarea "x"
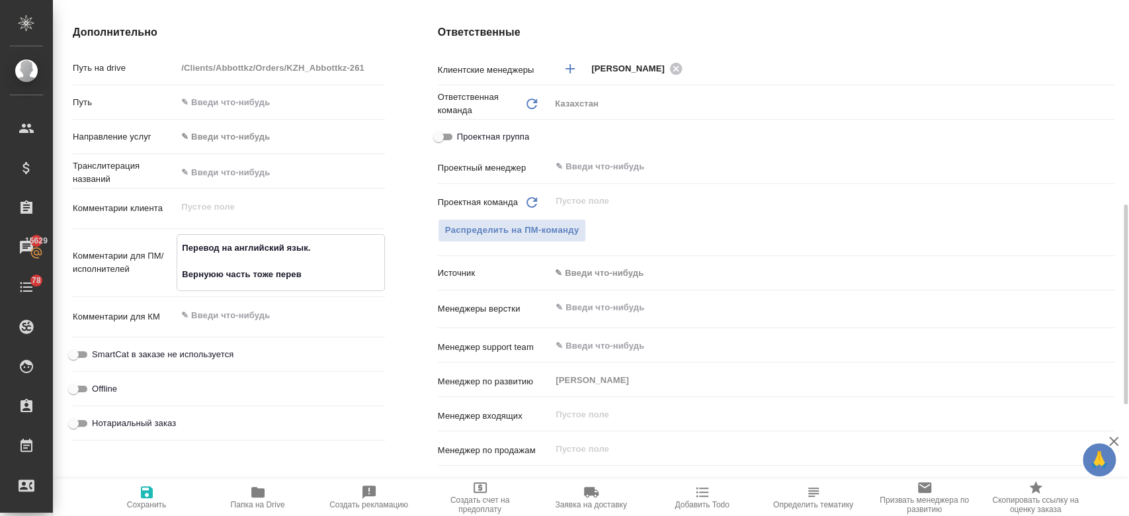
type textarea "x"
type textarea "Перевод на английский язык. Вернуюю часть тоже перево"
type textarea "x"
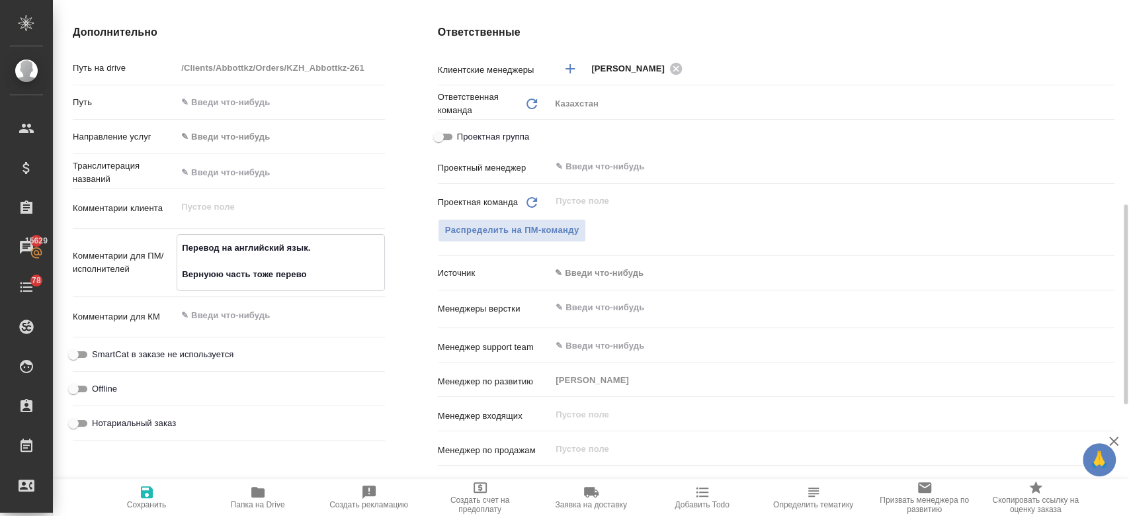
type textarea "Перевод на английский язык. Вернуюю часть тоже перевод"
type textarea "x"
type textarea "Перевод на английский язык. Вернуюю часть тоже переводи"
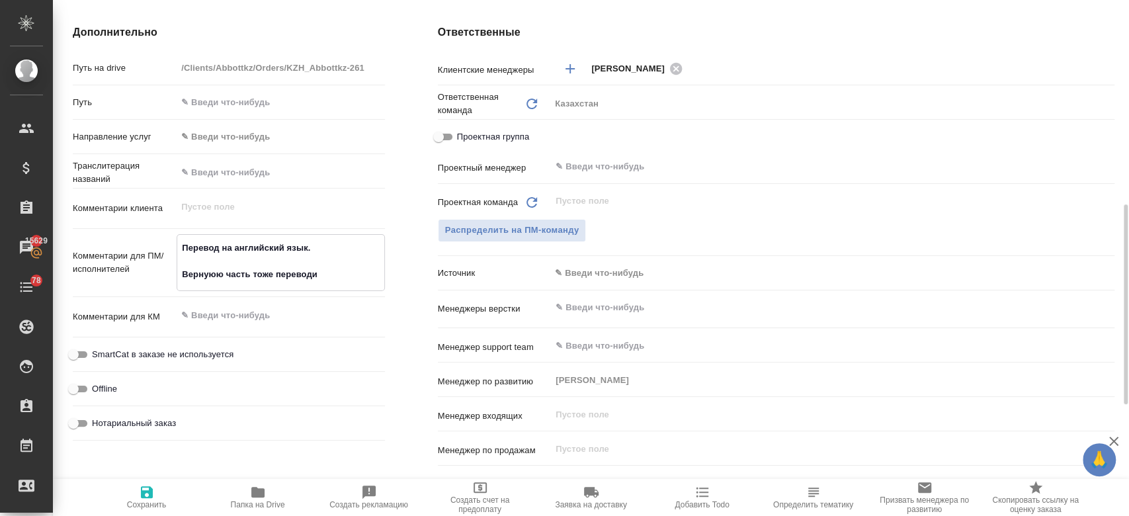
type textarea "x"
type textarea "Перевод на английский язык. Вернуюю часть тоже переводим"
type textarea "x"
type textarea "Перевод на английский язык. Вернуюю часть тоже переводим,"
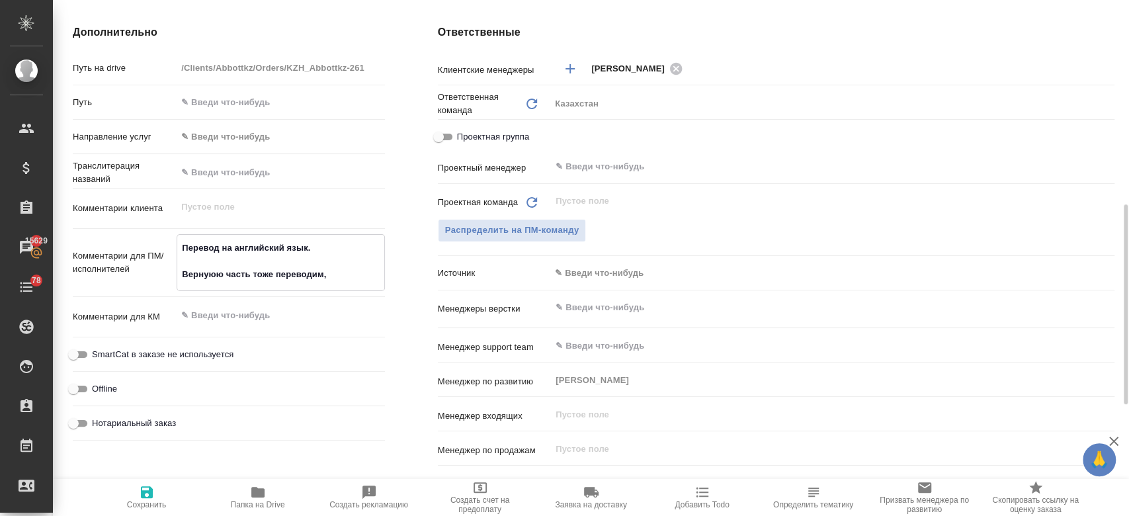
type textarea "x"
type textarea "Перевод на английский язык. Вернуюю часть тоже переводим,"
type textarea "x"
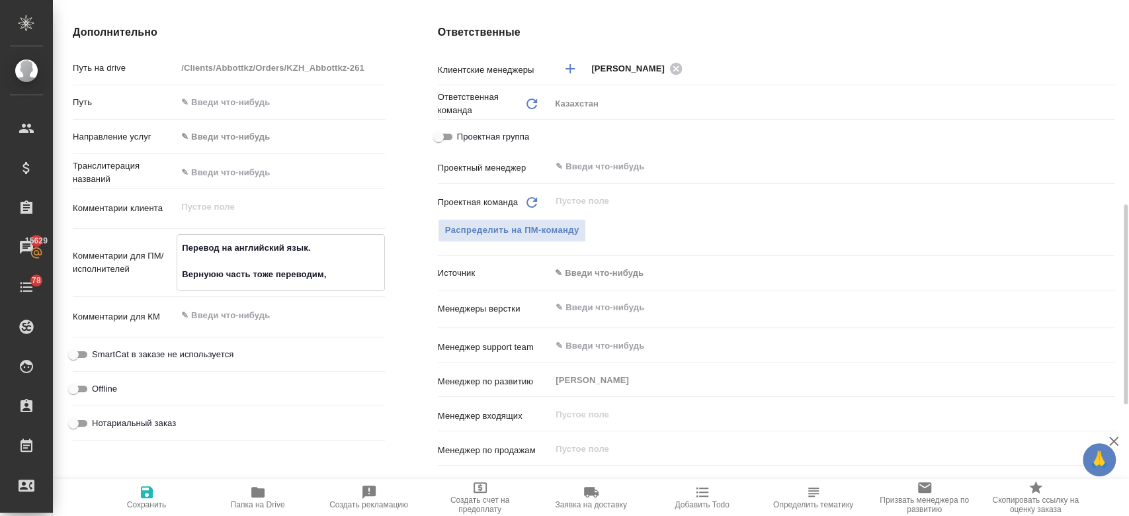
type textarea "x"
type textarea "Перевод на английский язык. Вернуюю часть тоже переводим,"
type textarea "x"
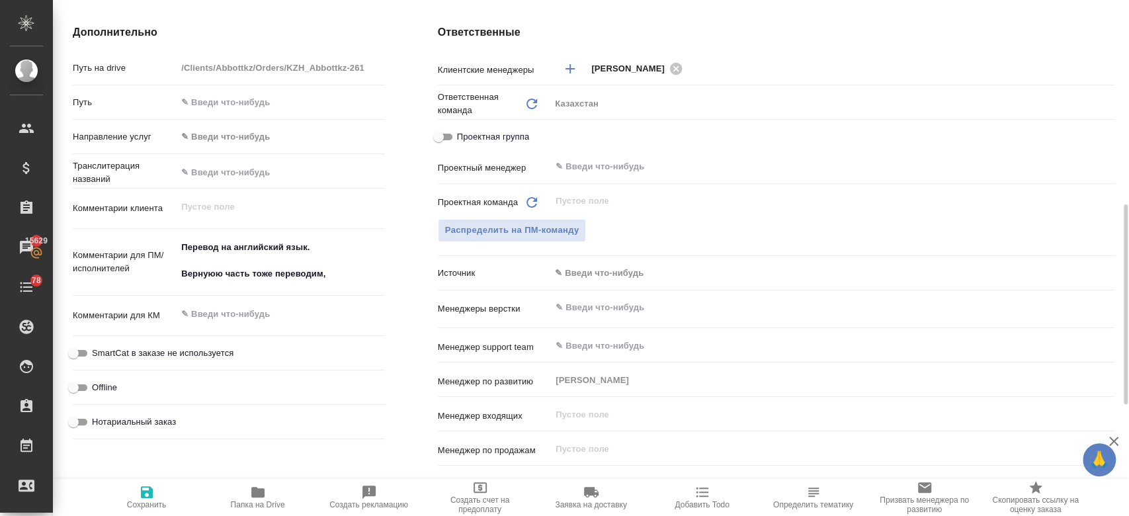
type textarea "x"
click at [206, 277] on textarea "Перевод на английский язык. Вернуюю часть тоже переводим," at bounding box center [280, 261] width 206 height 49
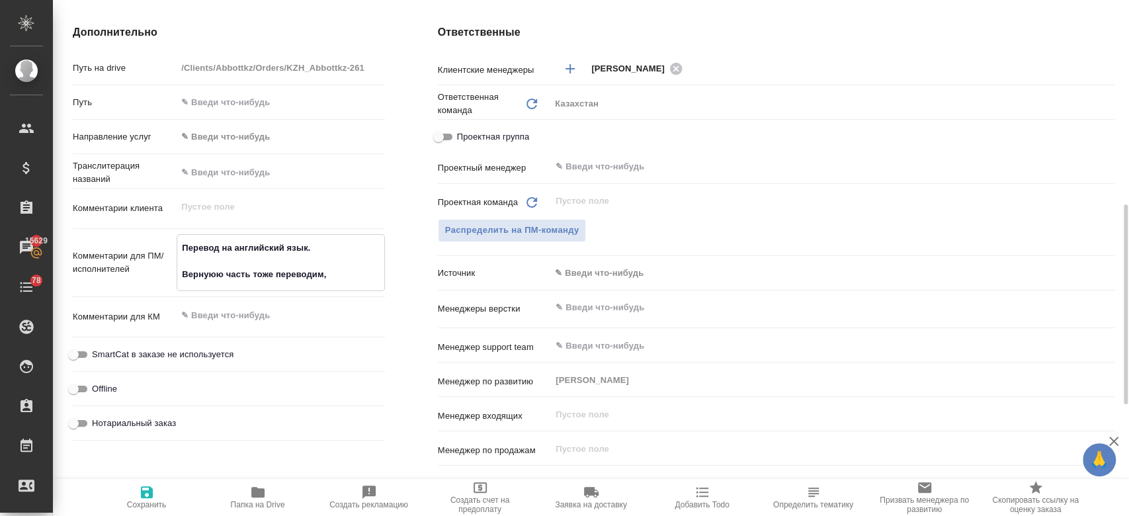
type textarea "Перевод на английский язык. Веруюю часть тоже переводим,"
type textarea "x"
type textarea "Перевод на английский язык. Верхуюю часть тоже переводим,"
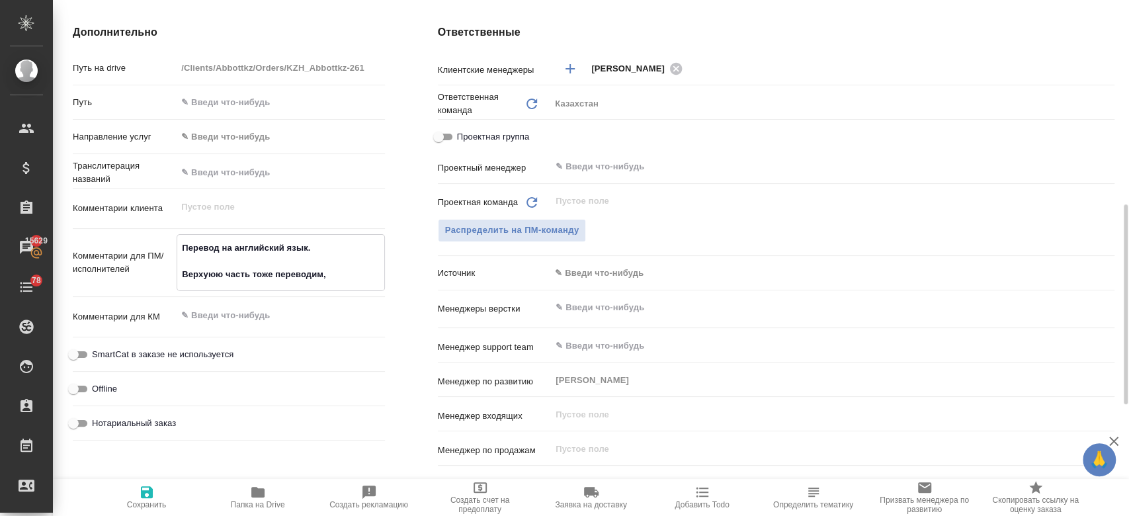
type textarea "x"
type textarea "Перевод на английский язык. Верхнуюю часть тоже переводим,"
type textarea "x"
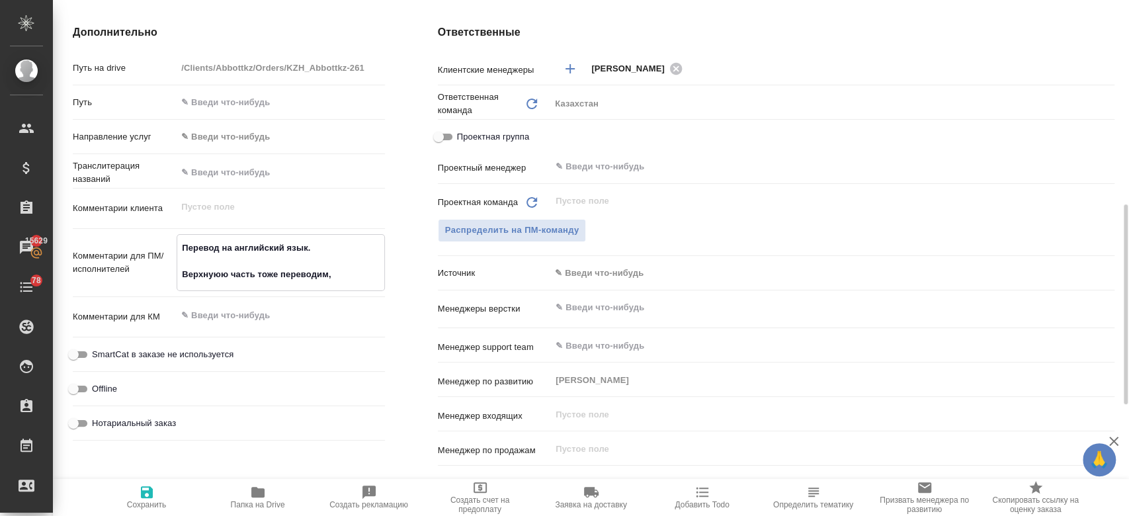
type textarea "x"
type textarea "Перевод на английский язык. Верхнюю часть тоже переводим,"
type textarea "x"
click at [347, 269] on textarea "Перевод на английский язык. Верхнюю часть тоже переводим," at bounding box center [280, 261] width 206 height 49
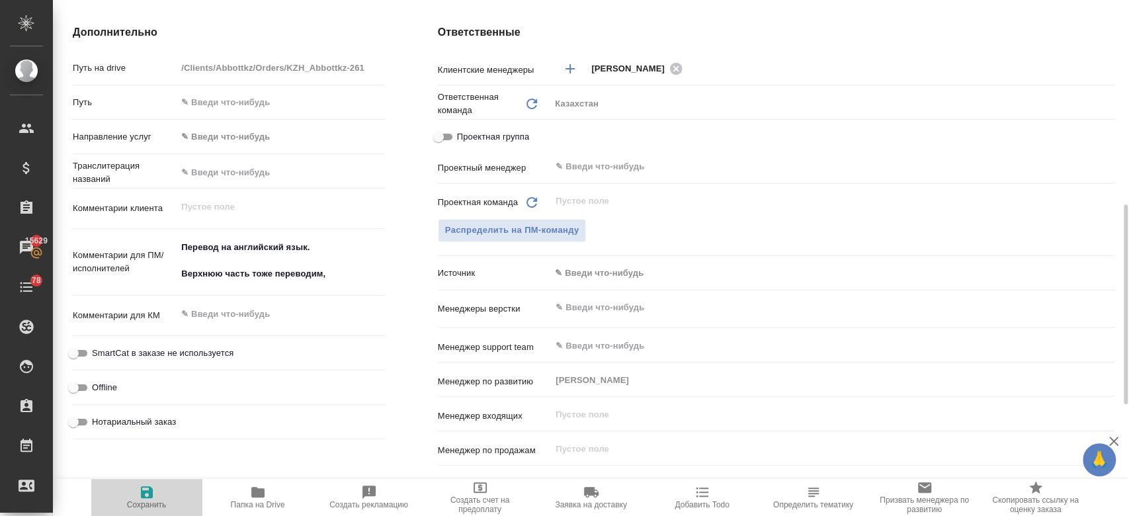
click at [151, 498] on icon "button" at bounding box center [147, 492] width 12 height 12
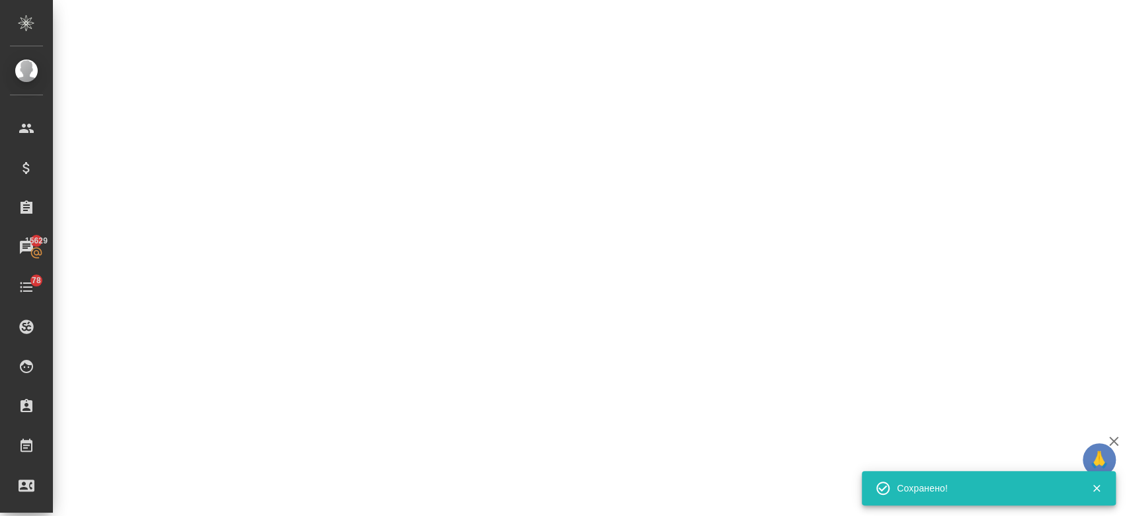
click at [339, 281] on div ".cls-1 fill:#fff; AWATERA Kosherbayeva Nazerke Клиенты Спецификации Заказы 1562…" at bounding box center [564, 258] width 1129 height 516
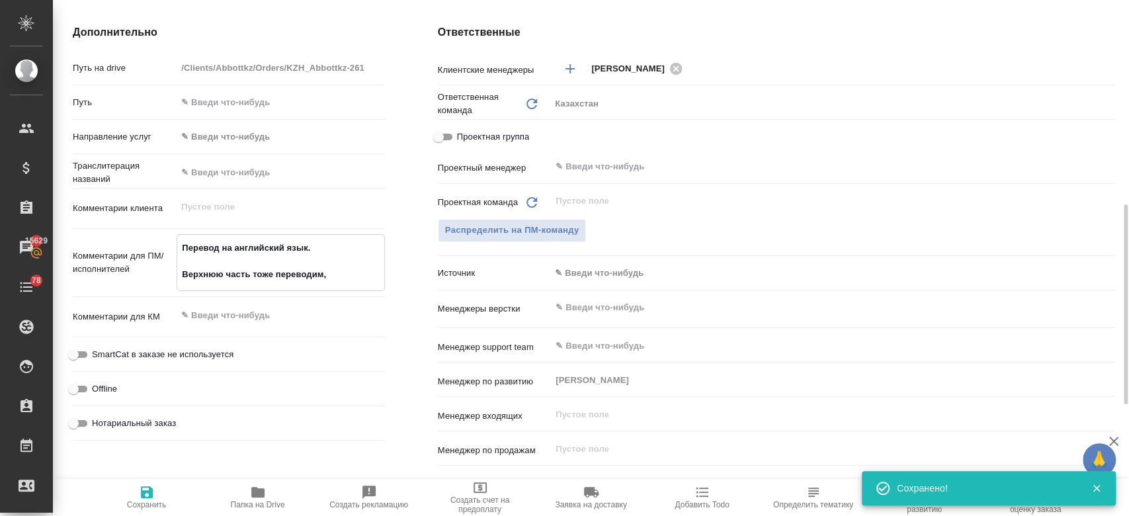
click at [339, 281] on textarea "Перевод на английский язык. Верхнюю часть тоже переводим," at bounding box center [280, 261] width 206 height 49
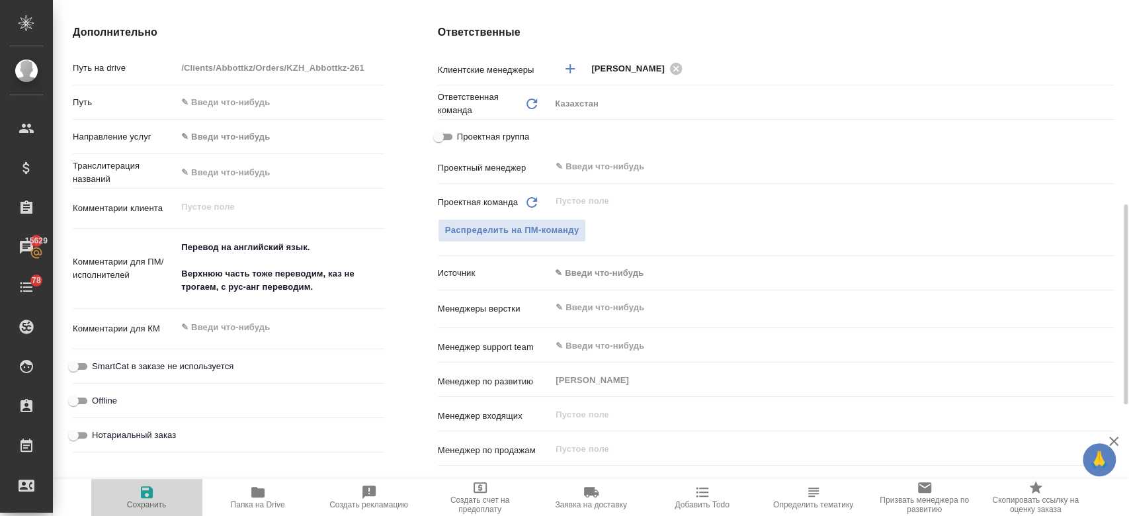
click at [146, 496] on icon "button" at bounding box center [147, 492] width 16 height 16
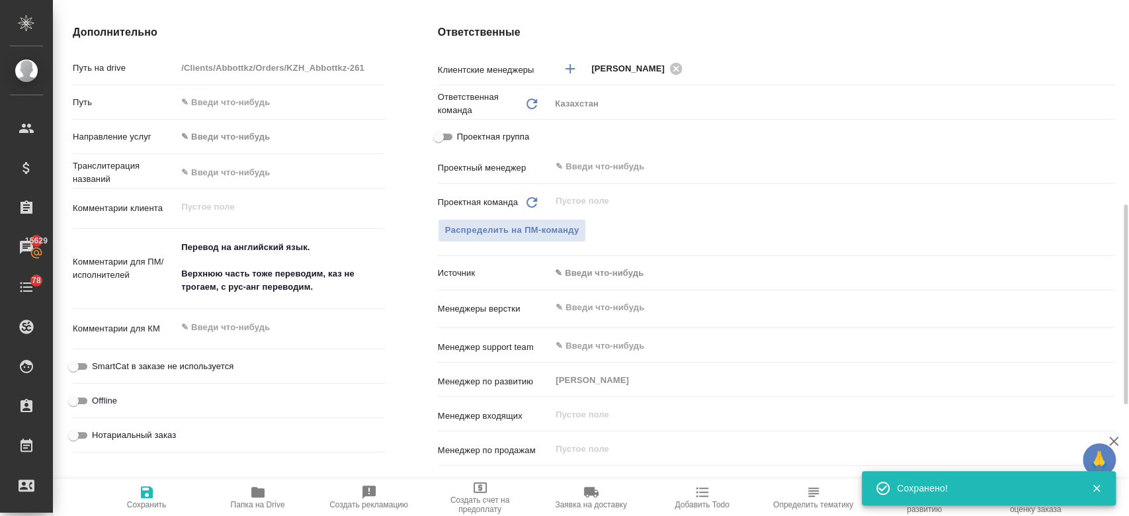
scroll to position [0, 0]
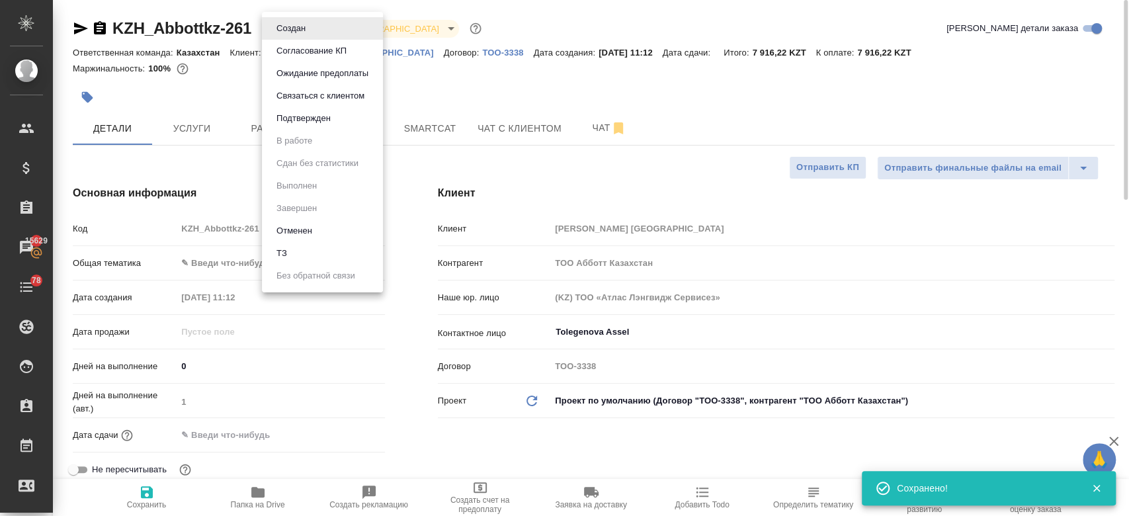
click at [300, 24] on body "🙏 .cls-1 fill:#fff; AWATERA Kosherbayeva Nazerke Клиенты Спецификации Заказы 15…" at bounding box center [564, 258] width 1129 height 516
click at [310, 251] on li "ТЗ" at bounding box center [322, 253] width 121 height 22
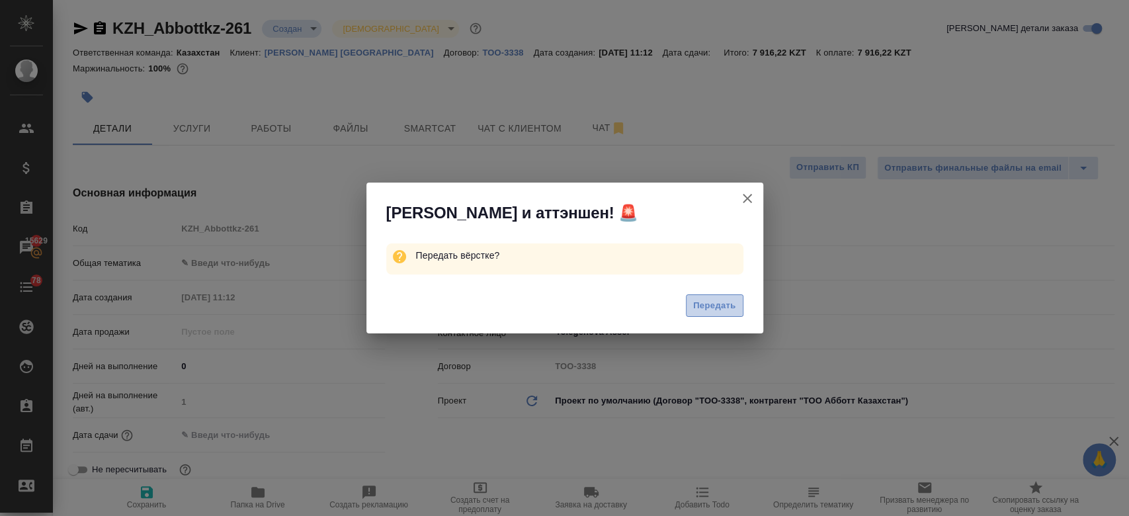
click at [701, 303] on span "Передать" at bounding box center [714, 305] width 43 height 15
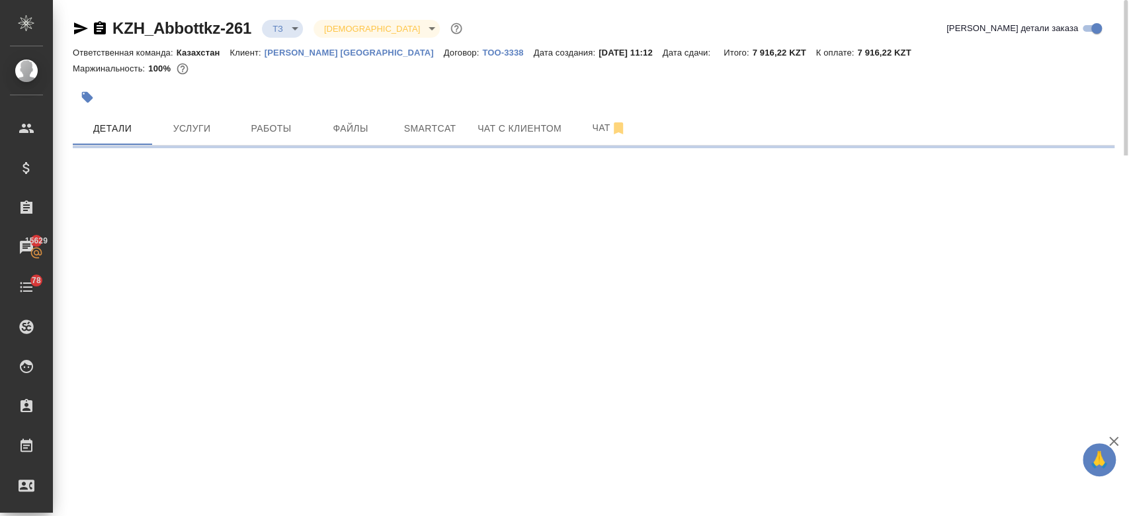
click at [348, 95] on div at bounding box center [420, 97] width 695 height 29
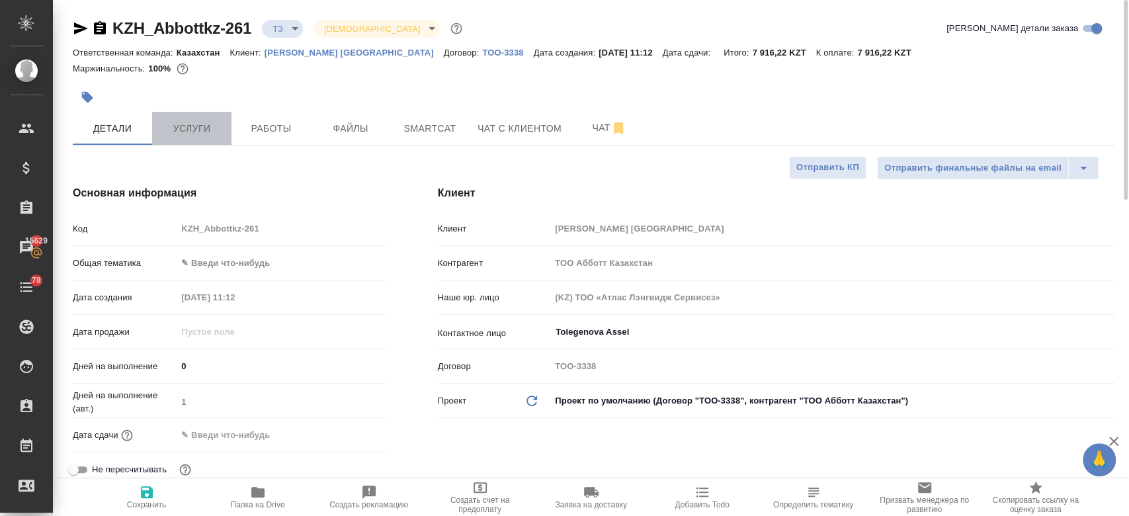
click at [201, 124] on span "Услуги" at bounding box center [192, 128] width 64 height 17
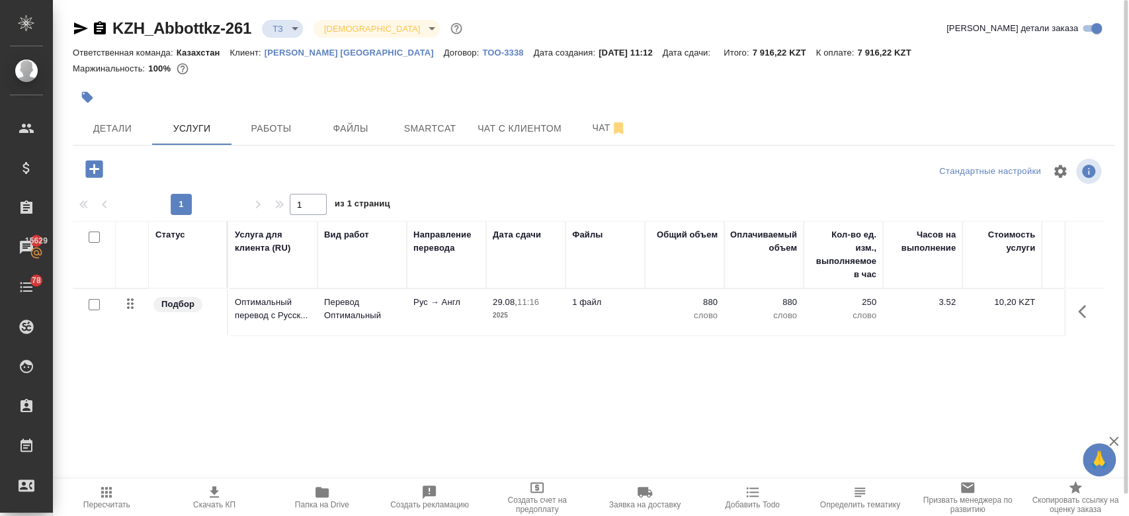
click at [333, 75] on div "Маржинальность: 100%" at bounding box center [594, 68] width 1042 height 17
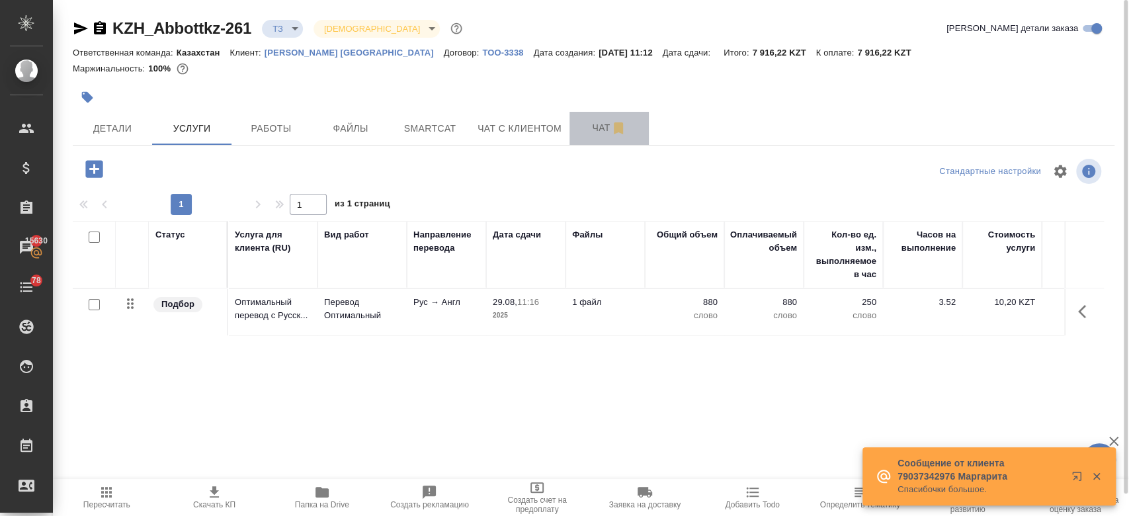
click at [605, 140] on button "Чат" at bounding box center [609, 128] width 79 height 33
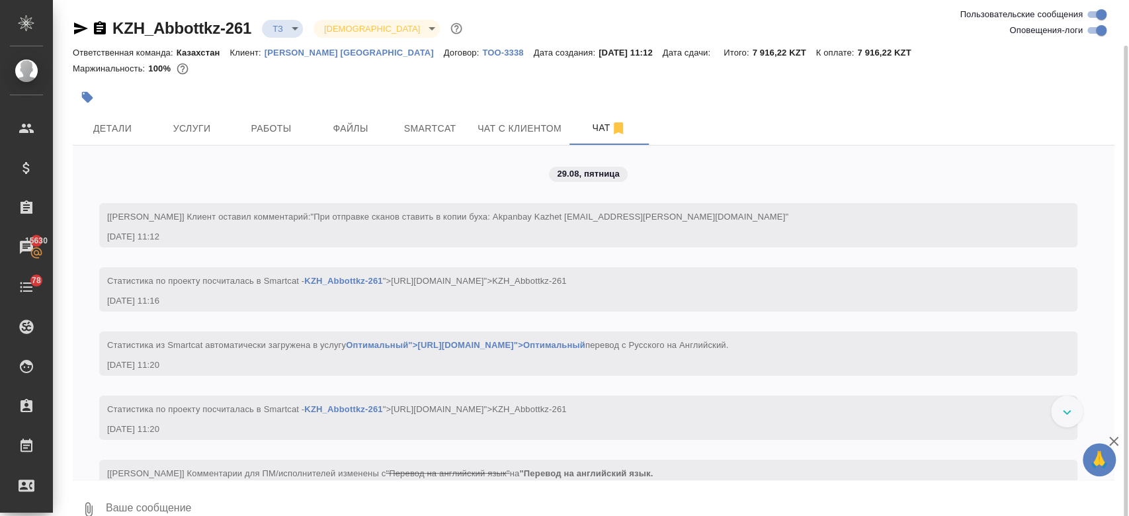
scroll to position [23, 0]
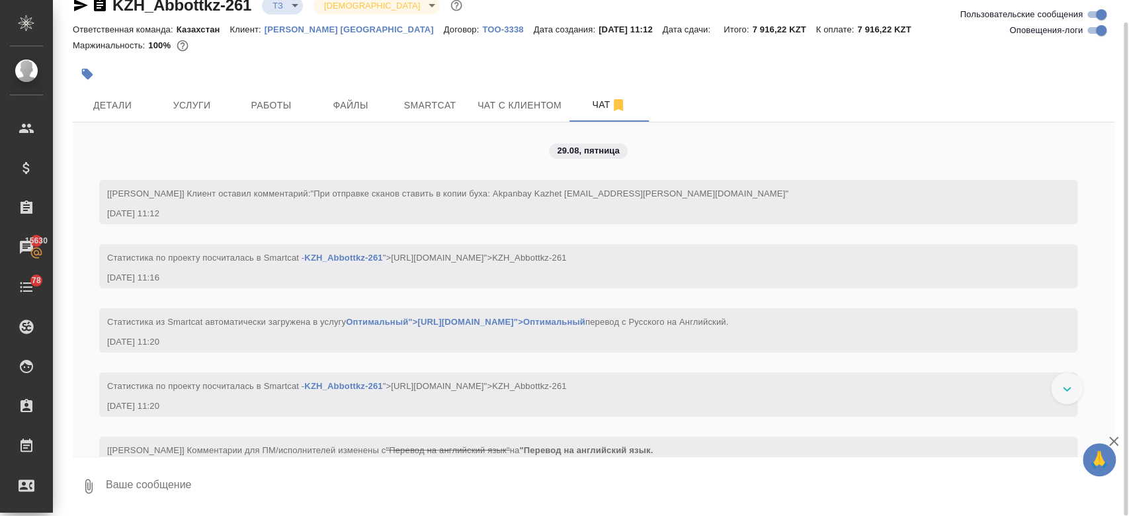
click at [312, 65] on div at bounding box center [420, 74] width 695 height 29
click at [207, 64] on div at bounding box center [420, 74] width 695 height 29
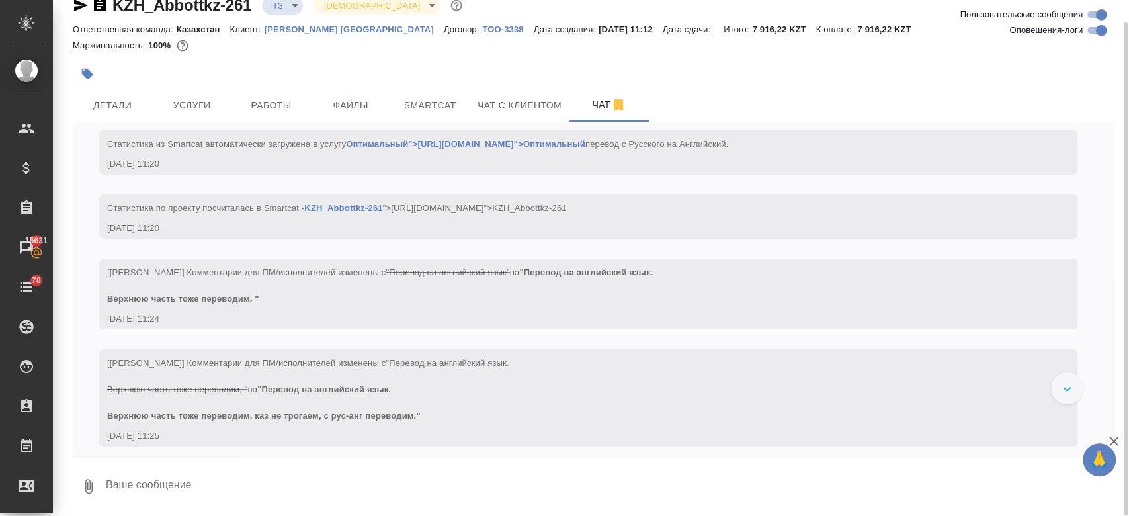
scroll to position [251, 0]
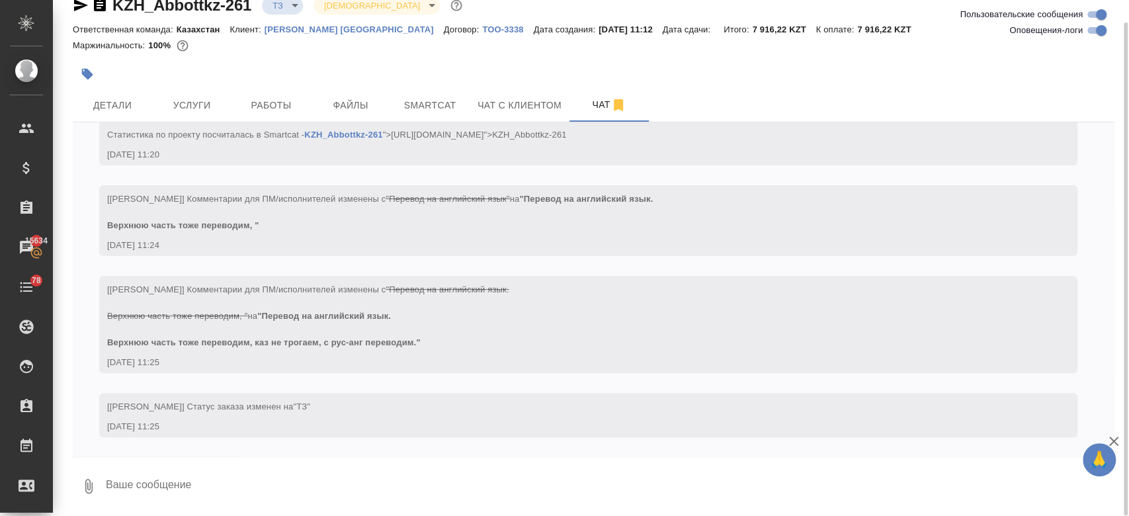
click at [75, 9] on icon "button" at bounding box center [81, 5] width 14 height 12
click at [344, 56] on div at bounding box center [594, 55] width 1042 height 3
click at [261, 65] on div at bounding box center [420, 74] width 695 height 29
click at [355, 51] on div "Маржинальность: 100%" at bounding box center [594, 45] width 1042 height 17
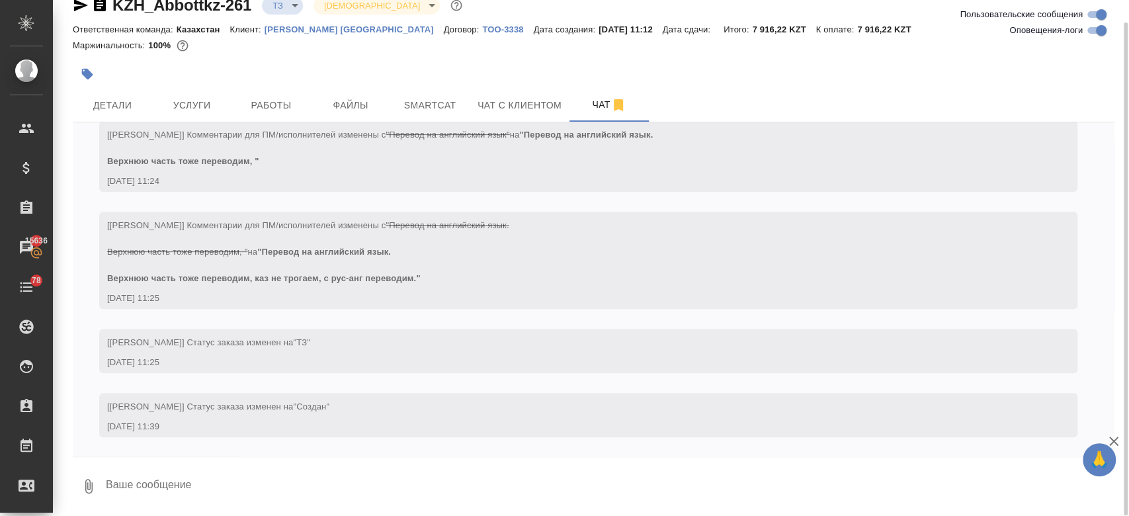
click at [271, 52] on div "Маржинальность: 100%" at bounding box center [594, 45] width 1042 height 17
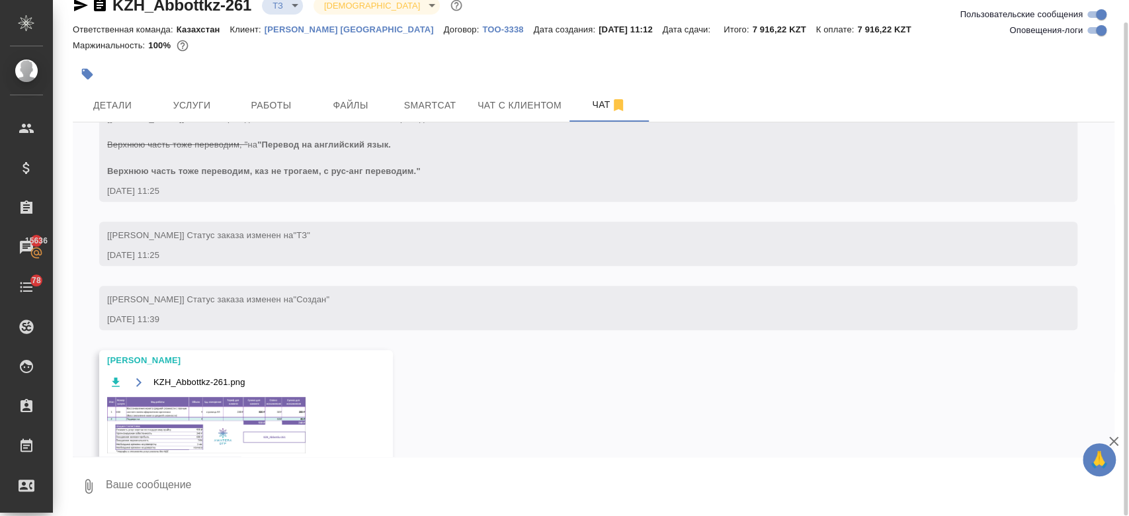
scroll to position [479, 0]
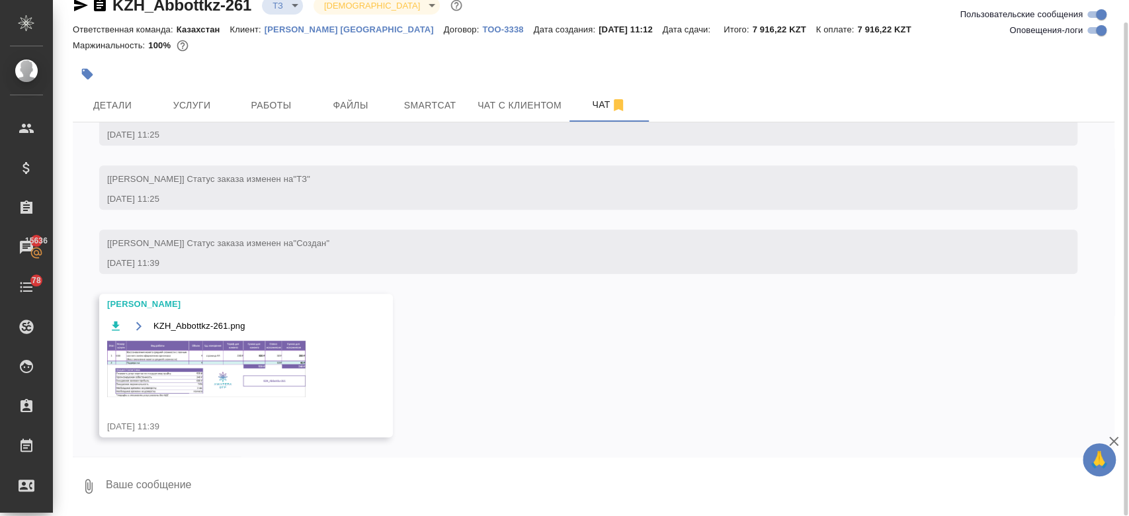
click at [248, 342] on img at bounding box center [206, 369] width 198 height 56
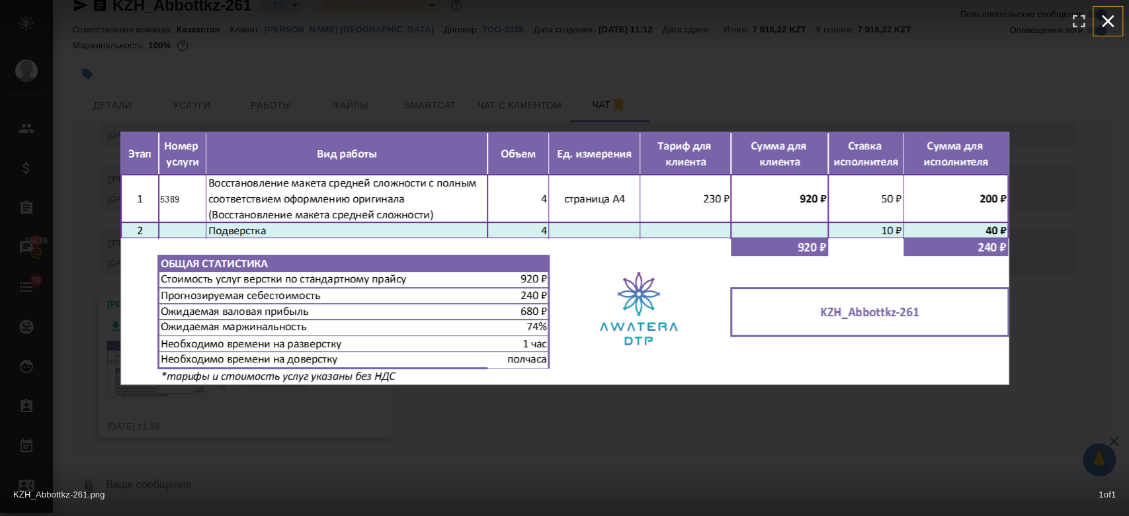
click at [1100, 19] on icon "button" at bounding box center [1108, 21] width 21 height 21
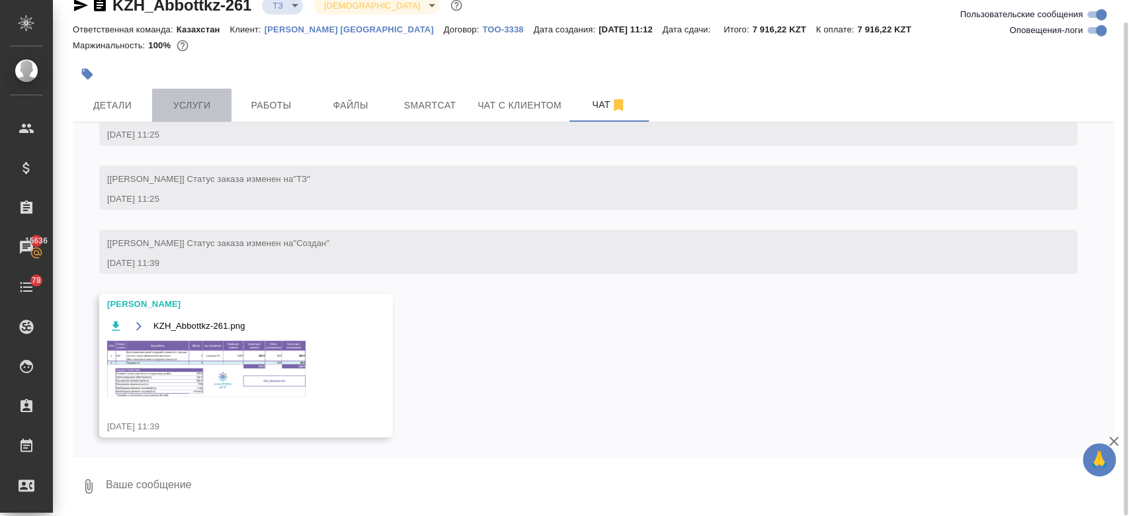
click at [216, 103] on span "Услуги" at bounding box center [192, 105] width 64 height 17
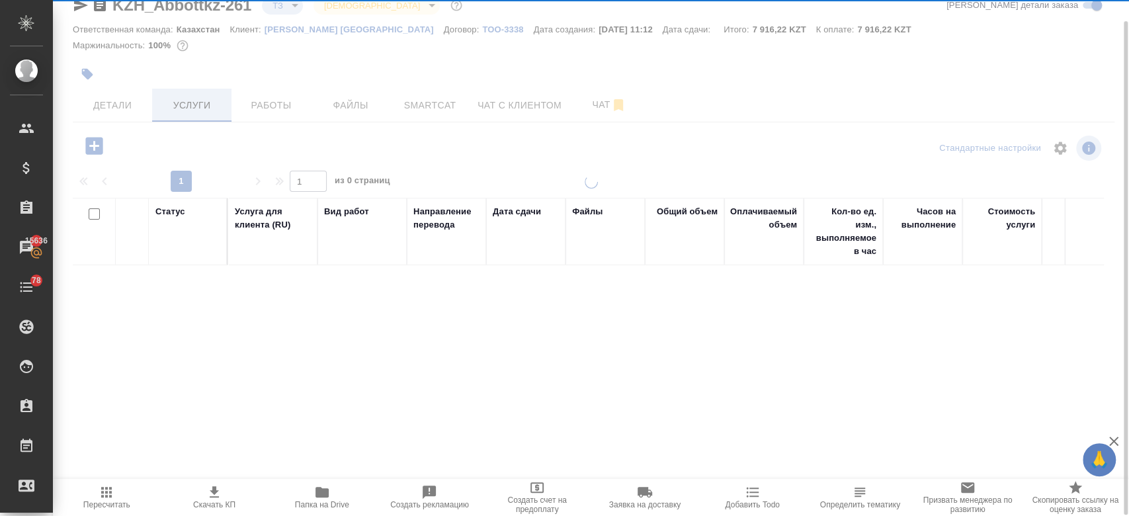
scroll to position [22, 0]
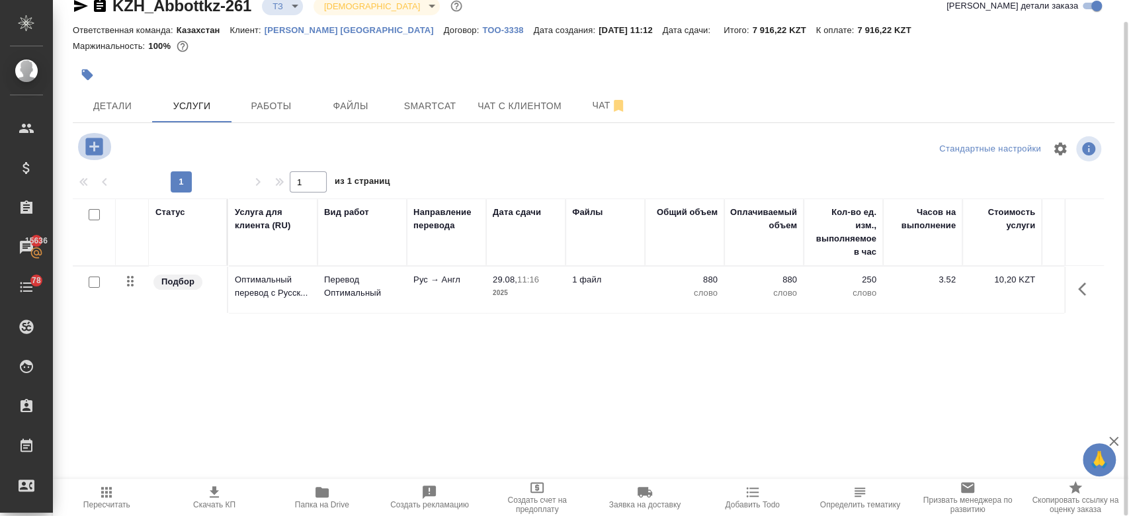
click at [95, 135] on icon "button" at bounding box center [94, 146] width 23 height 23
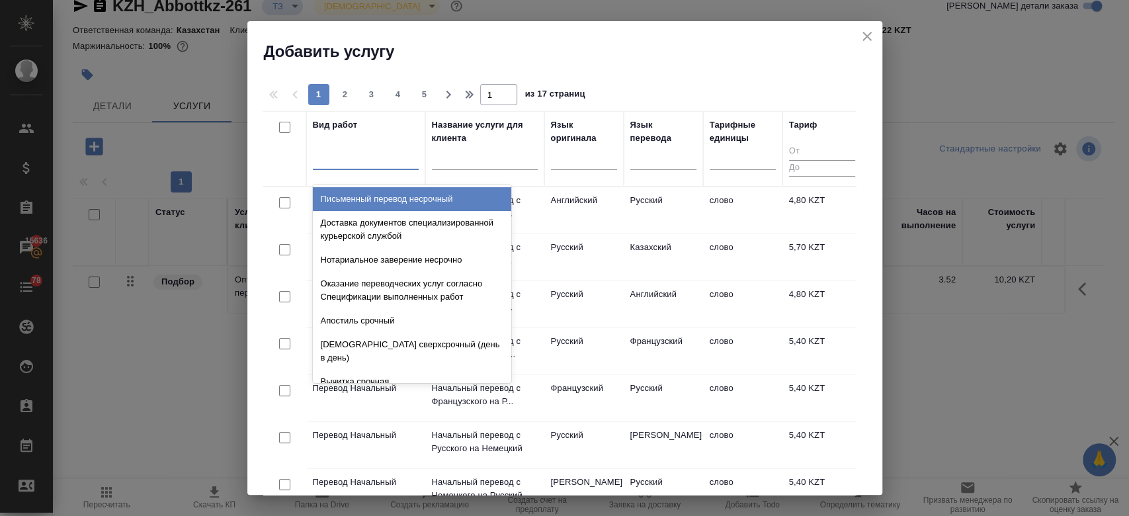
click at [365, 161] on div at bounding box center [366, 156] width 106 height 19
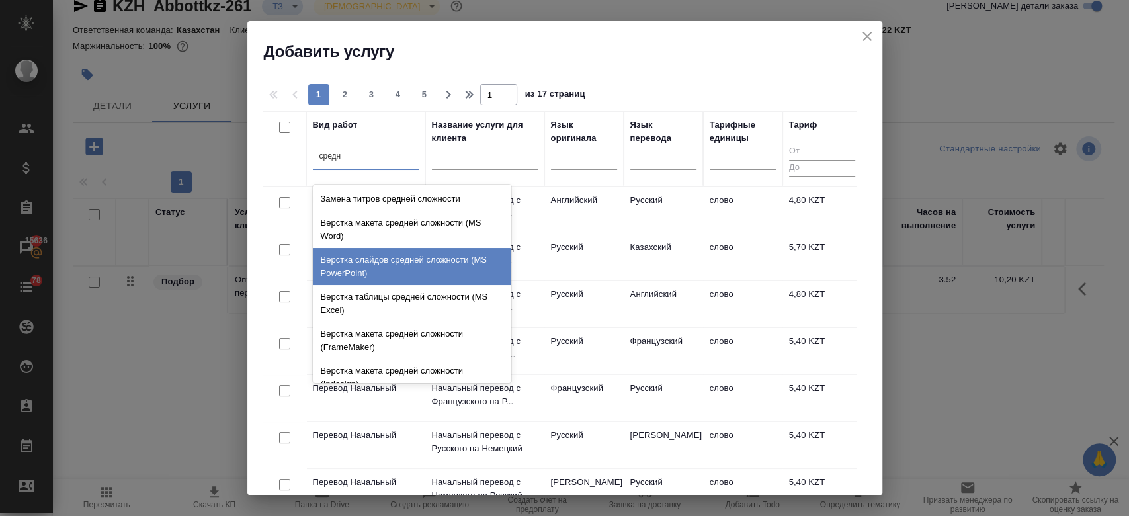
scroll to position [140, 0]
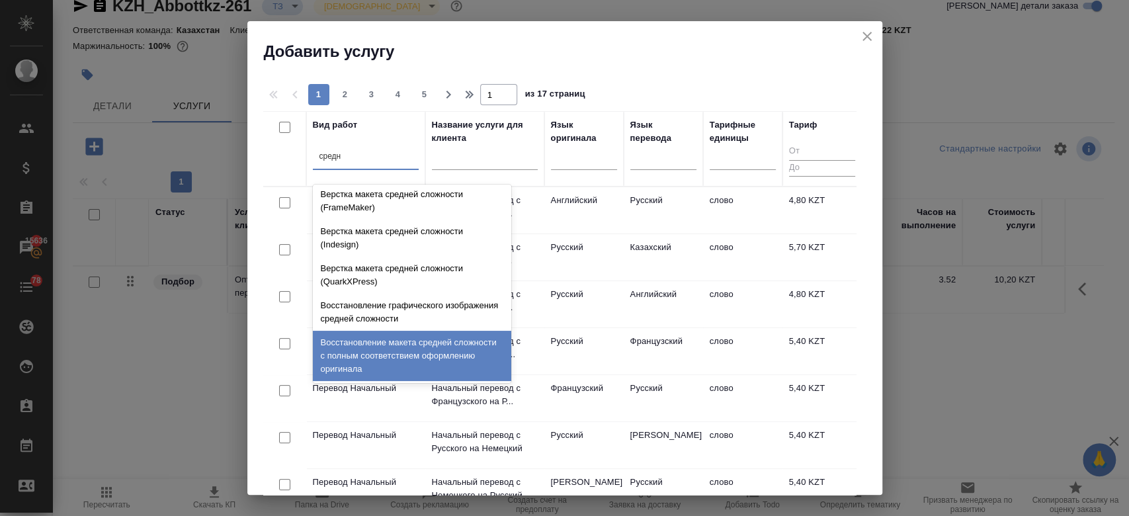
click at [417, 357] on div "Восстановление макета средней сложности с полным соответствием оформлению ориги…" at bounding box center [412, 356] width 198 height 50
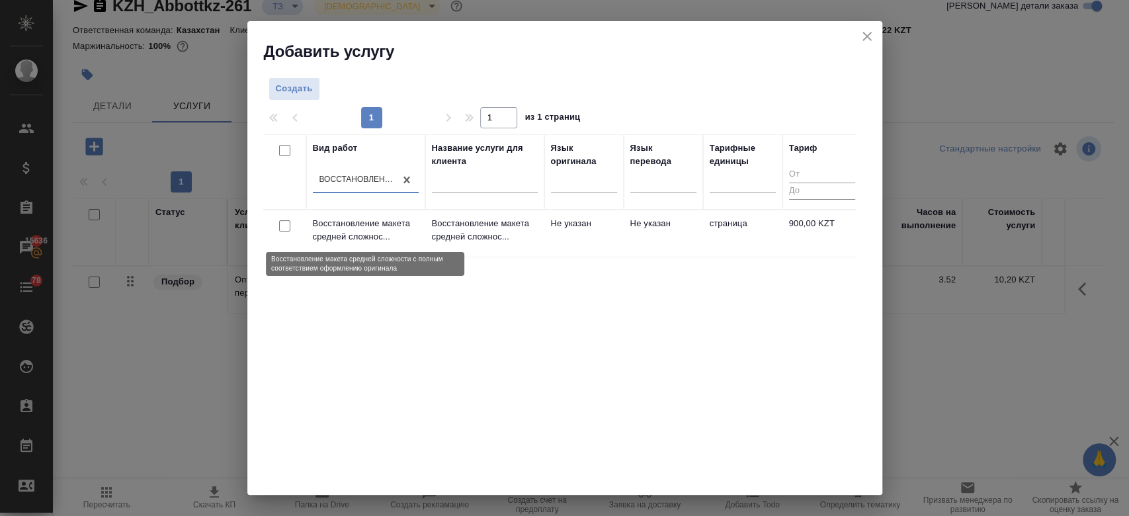
click at [400, 236] on p "Восстановление макета средней сложнос..." at bounding box center [366, 230] width 106 height 26
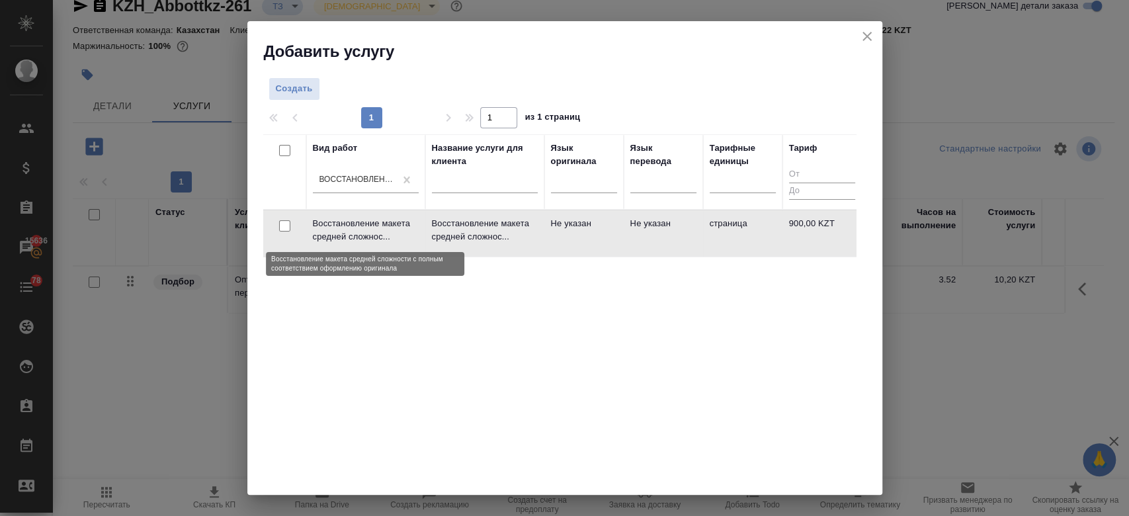
click at [400, 236] on p "Восстановление макета средней сложнос..." at bounding box center [366, 230] width 106 height 26
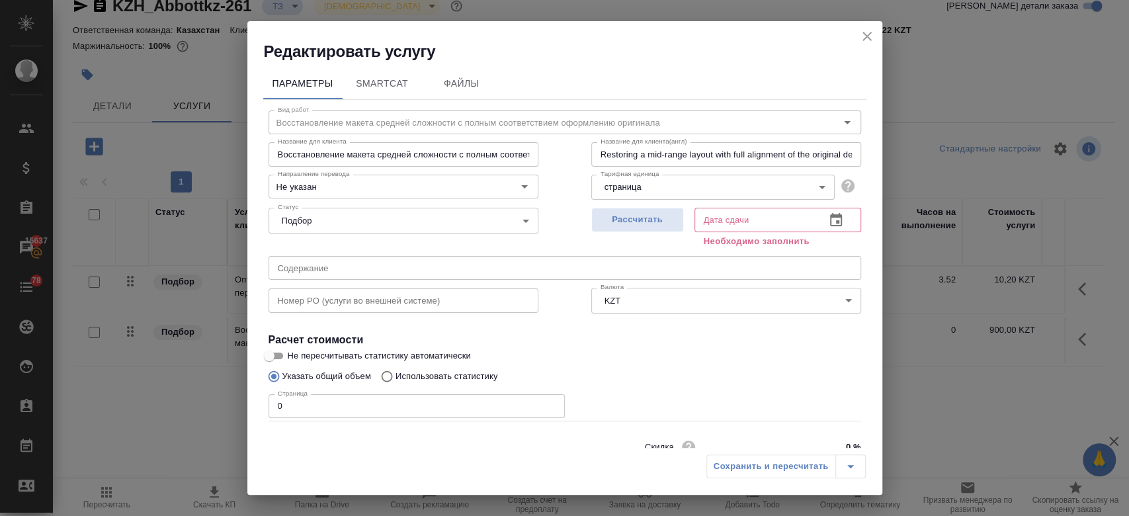
scroll to position [57, 0]
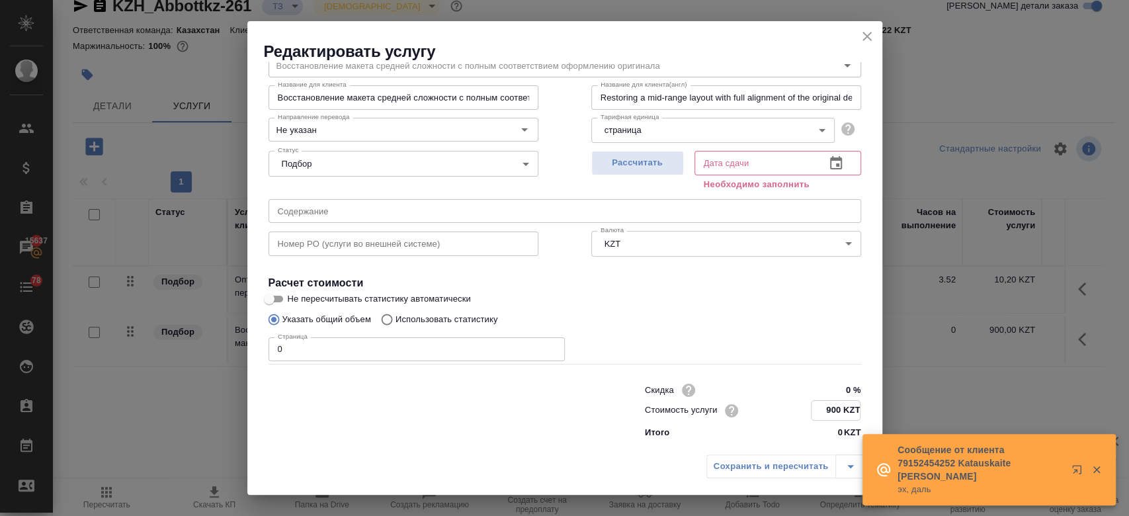
click at [837, 410] on input "900 KZT" at bounding box center [836, 410] width 48 height 19
click at [744, 326] on div "Указать общий объем Использовать статистику" at bounding box center [565, 319] width 593 height 25
click at [315, 347] on input "0" at bounding box center [417, 349] width 296 height 24
click at [638, 166] on span "Рассчитать" at bounding box center [638, 162] width 78 height 15
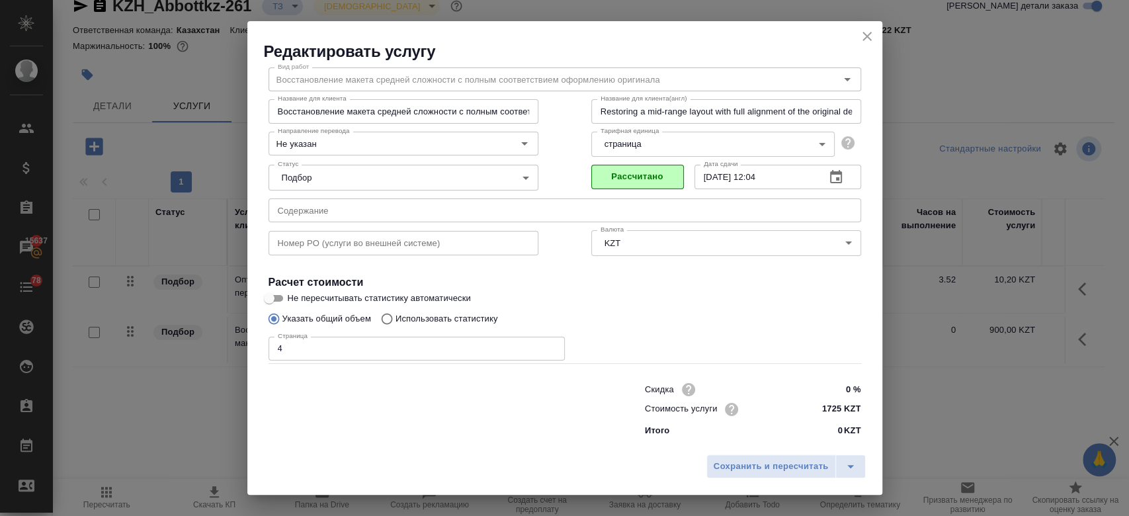
scroll to position [42, 0]
click at [732, 466] on span "Сохранить и пересчитать" at bounding box center [771, 466] width 115 height 15
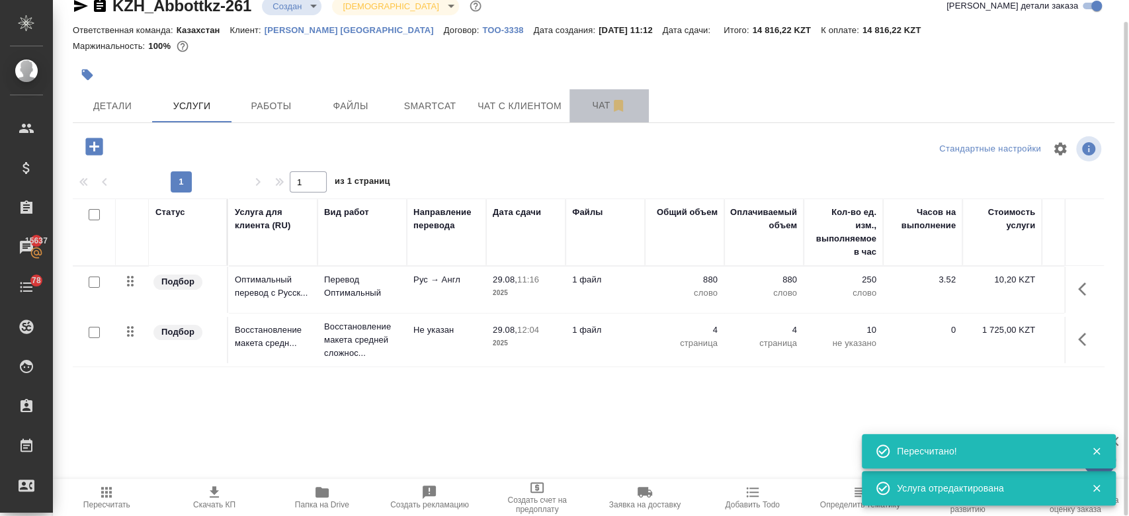
click at [589, 106] on span "Чат" at bounding box center [610, 105] width 64 height 17
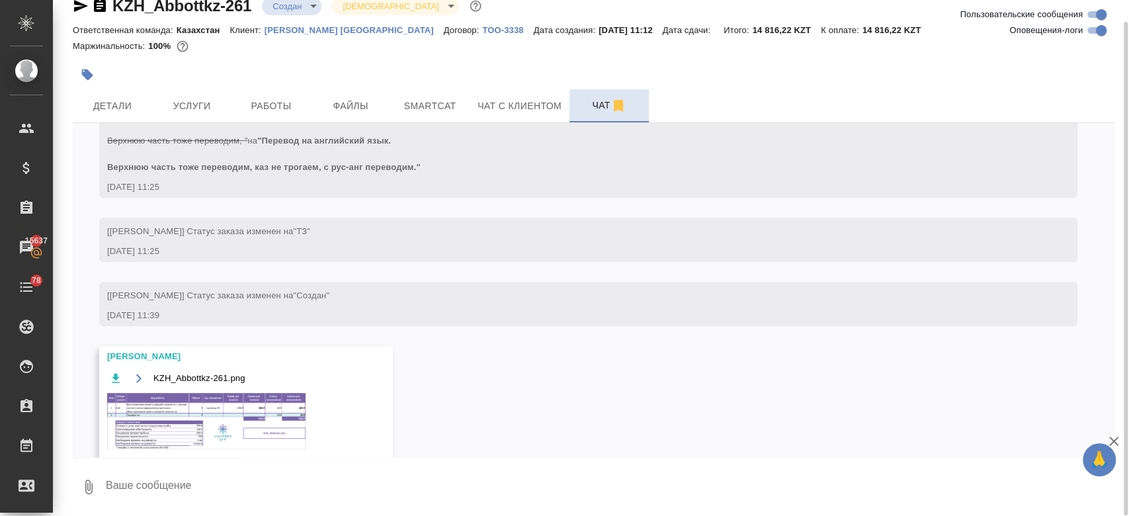
scroll to position [479, 0]
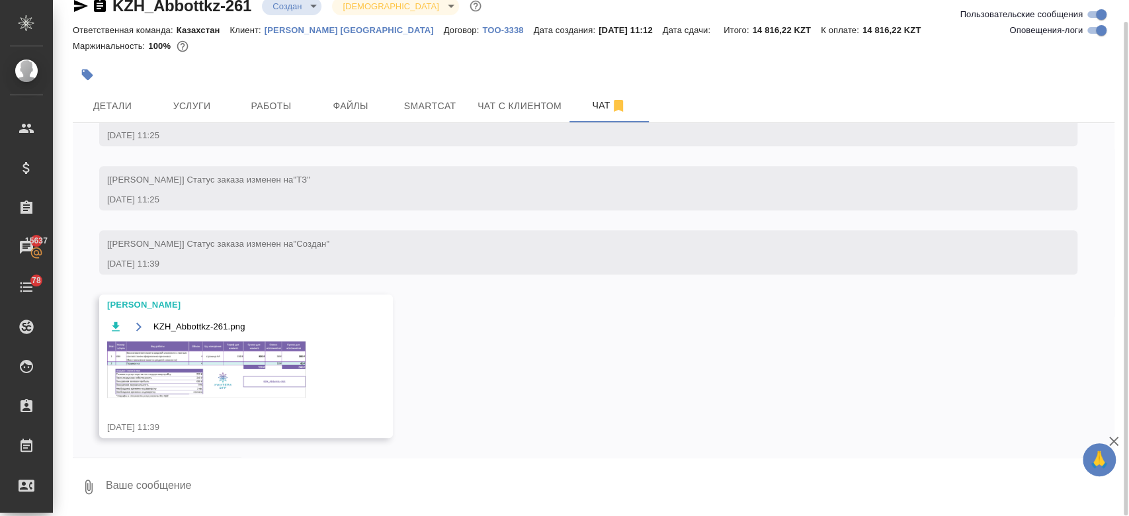
click at [243, 361] on img at bounding box center [206, 369] width 198 height 56
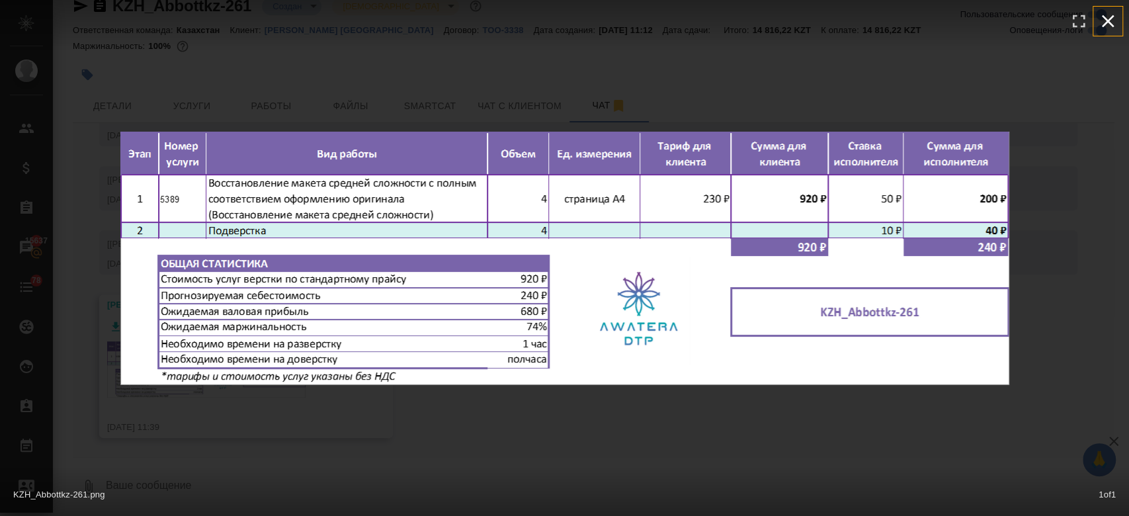
click at [1116, 20] on icon "button" at bounding box center [1108, 21] width 21 height 21
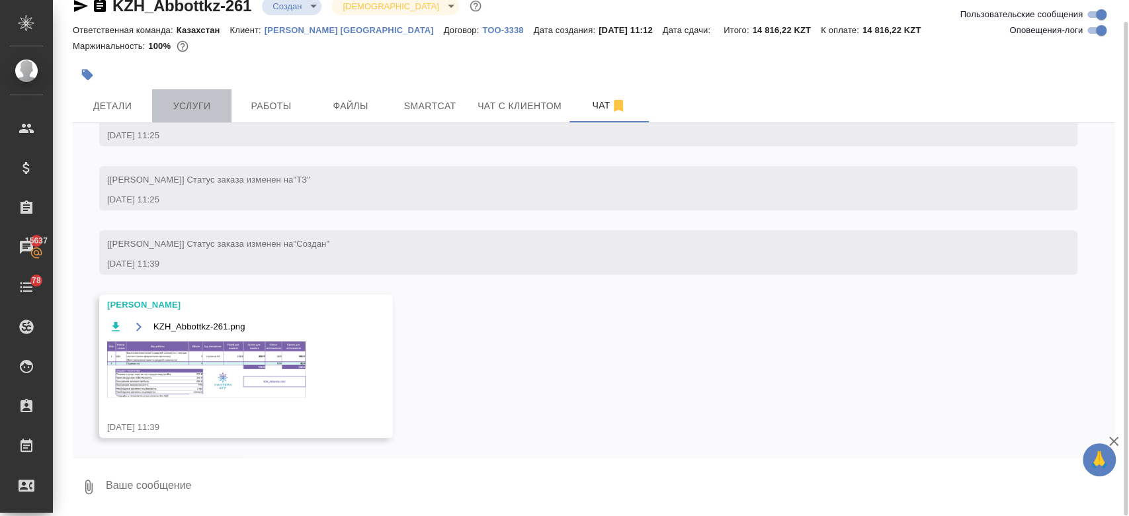
click at [173, 103] on span "Услуги" at bounding box center [192, 106] width 64 height 17
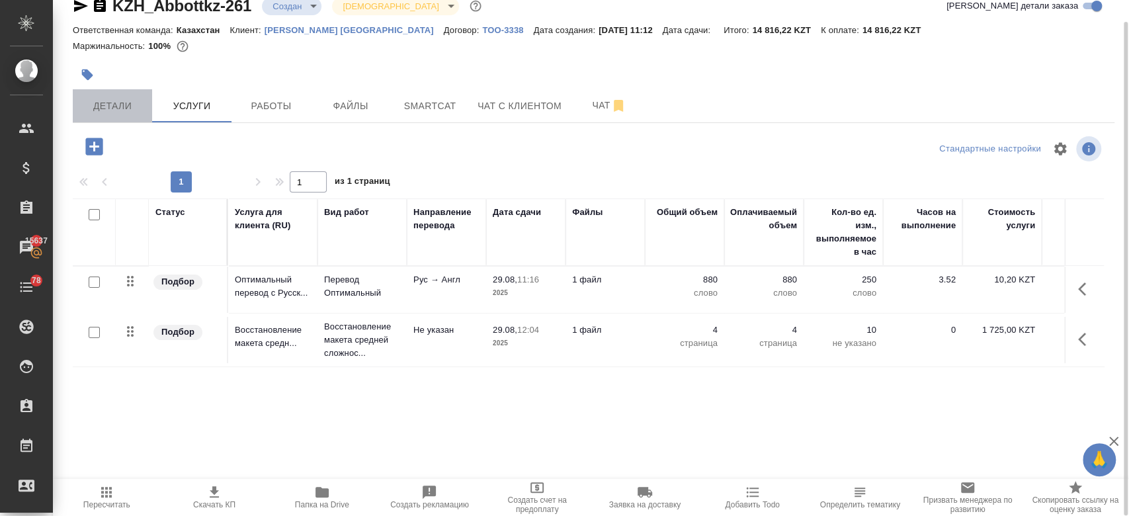
click at [110, 110] on span "Детали" at bounding box center [113, 106] width 64 height 17
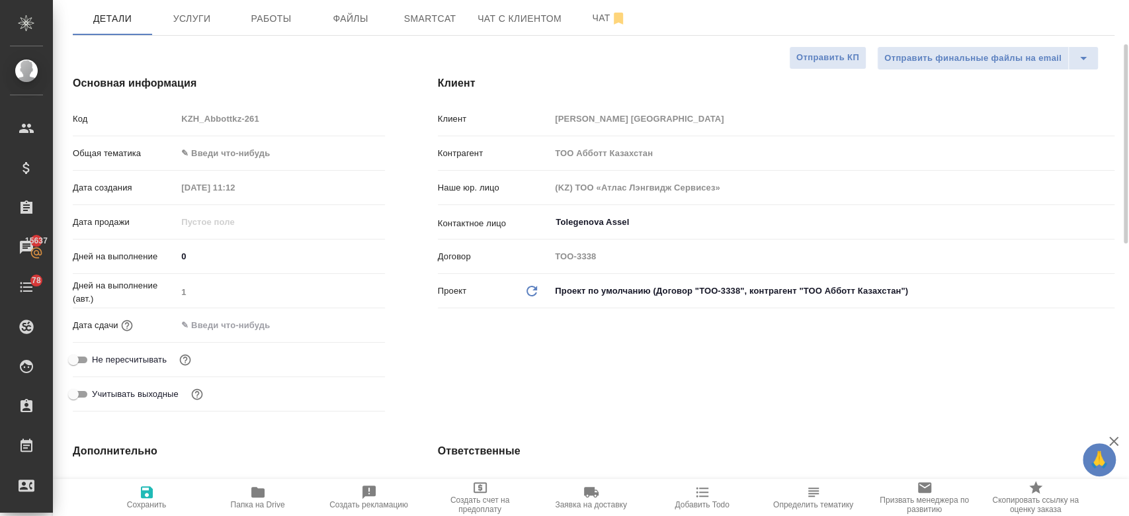
scroll to position [112, 0]
click at [233, 326] on input "text" at bounding box center [235, 323] width 116 height 19
click at [345, 321] on icon "button" at bounding box center [347, 322] width 16 height 16
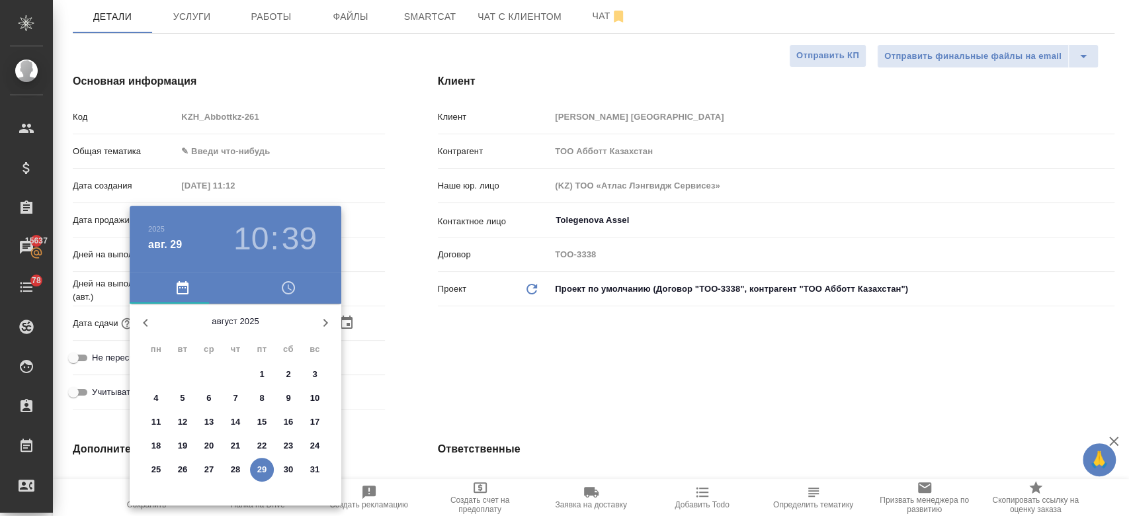
click at [463, 389] on div at bounding box center [564, 258] width 1129 height 516
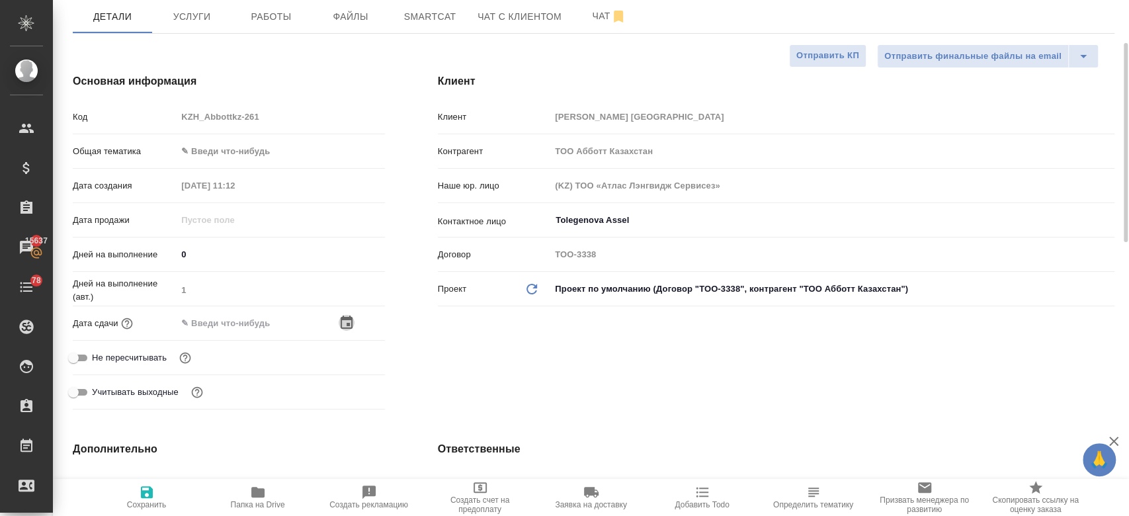
click at [350, 315] on icon "button" at bounding box center [347, 323] width 16 height 16
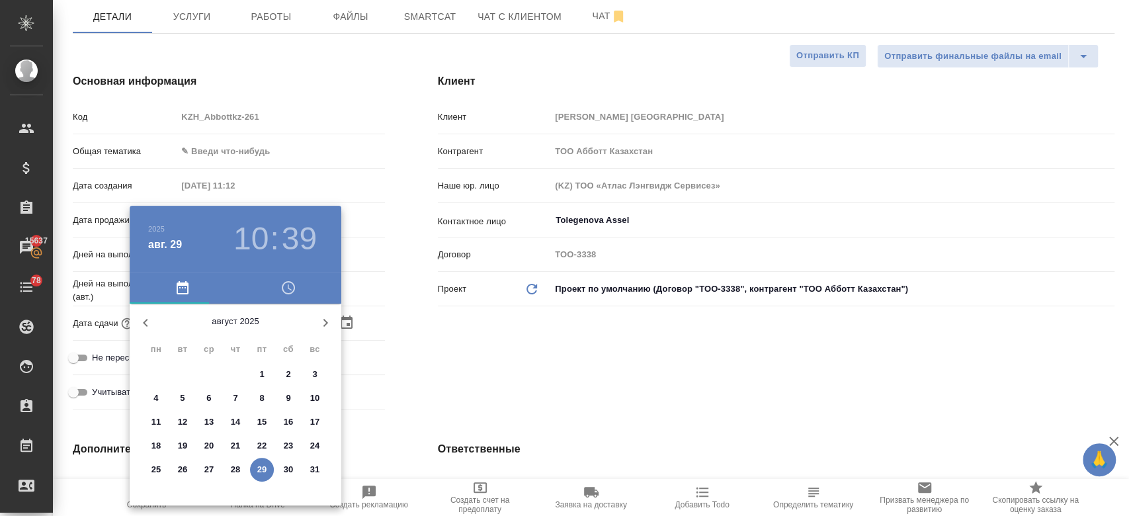
click at [327, 322] on icon "button" at bounding box center [326, 323] width 5 height 8
click at [160, 372] on span "1" at bounding box center [156, 374] width 24 height 13
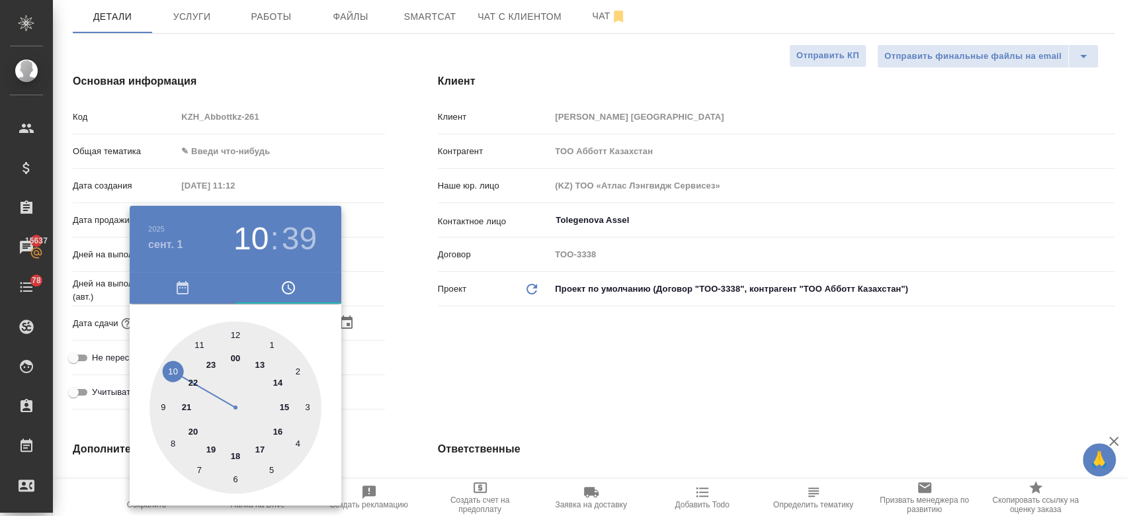
click at [198, 345] on div at bounding box center [236, 408] width 172 height 172
click at [236, 333] on div at bounding box center [236, 408] width 172 height 172
click at [439, 368] on div at bounding box center [564, 258] width 1129 height 516
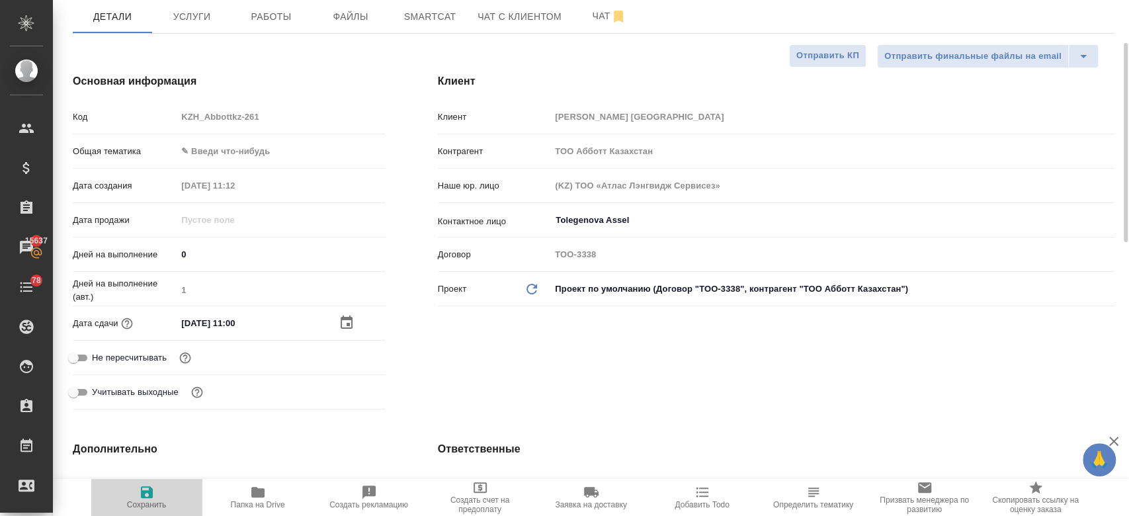
click at [150, 486] on icon "button" at bounding box center [147, 492] width 16 height 16
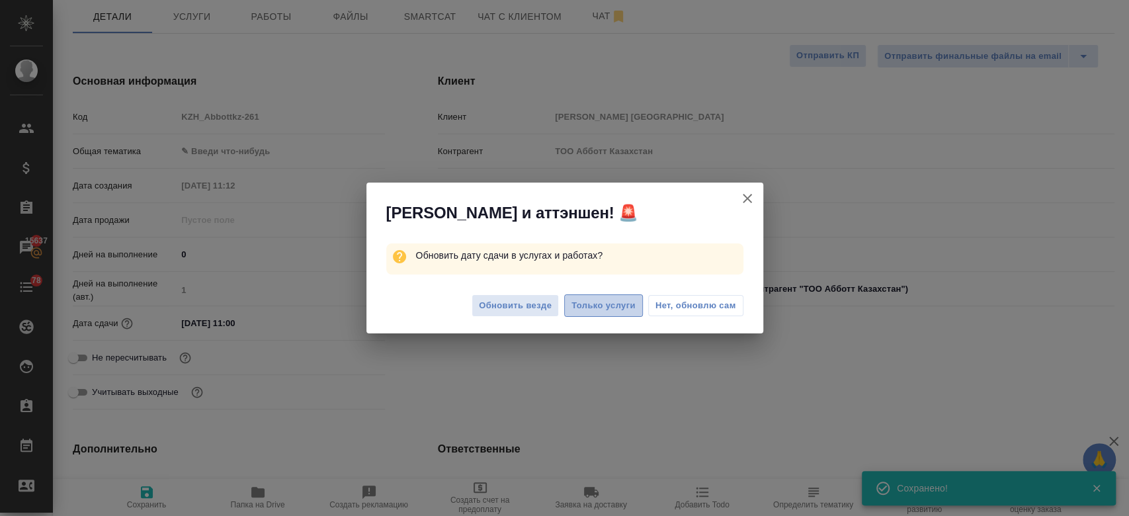
click at [597, 309] on span "Только услуги" at bounding box center [604, 305] width 64 height 15
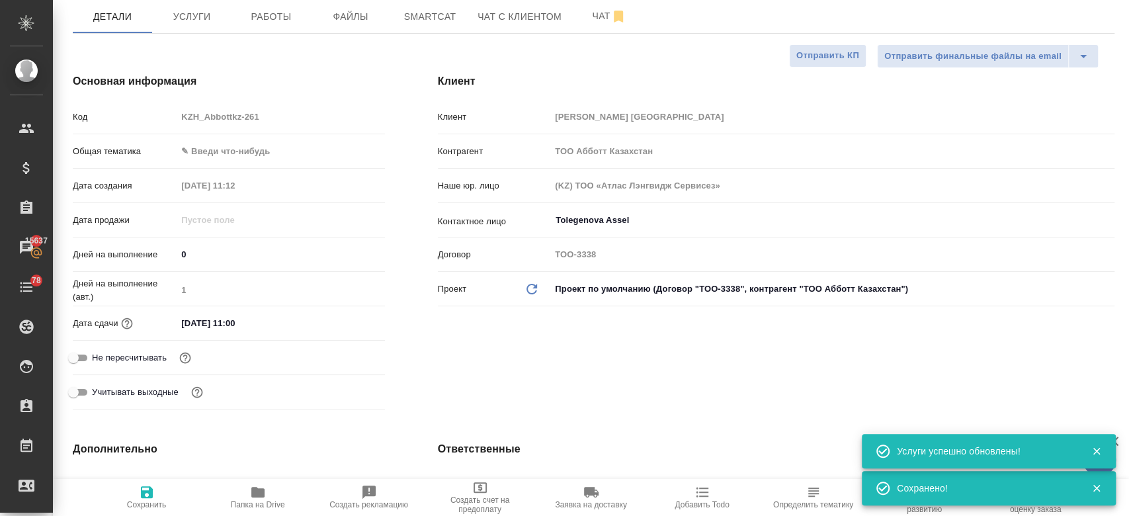
scroll to position [0, 0]
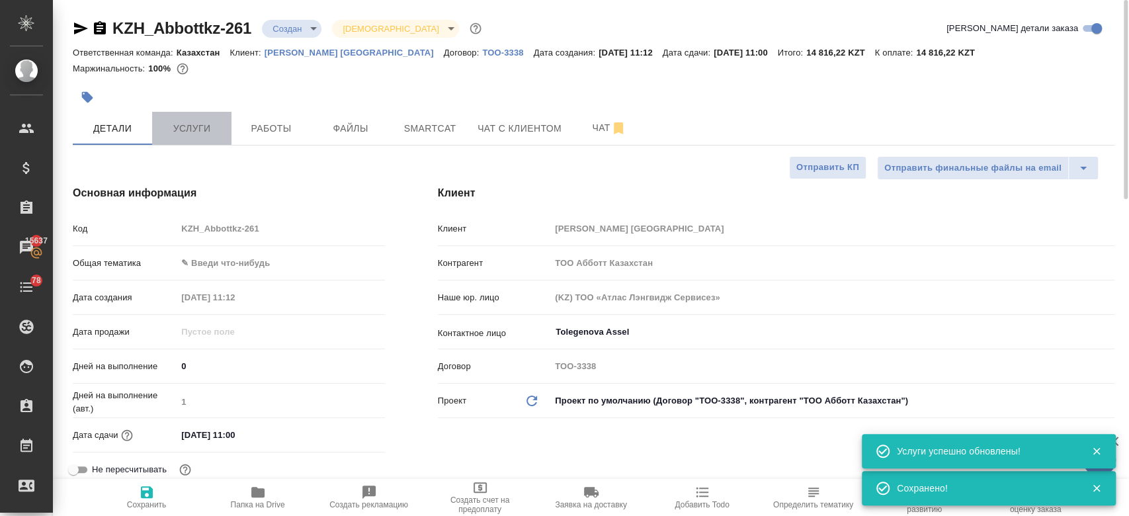
click at [221, 132] on span "Услуги" at bounding box center [192, 128] width 64 height 17
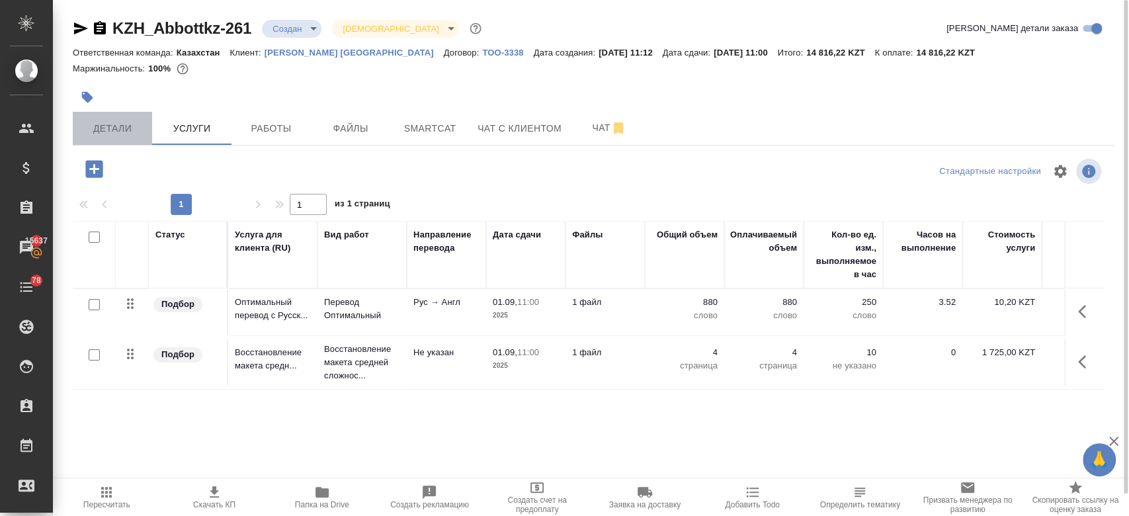
click at [109, 124] on span "Детали" at bounding box center [113, 128] width 64 height 17
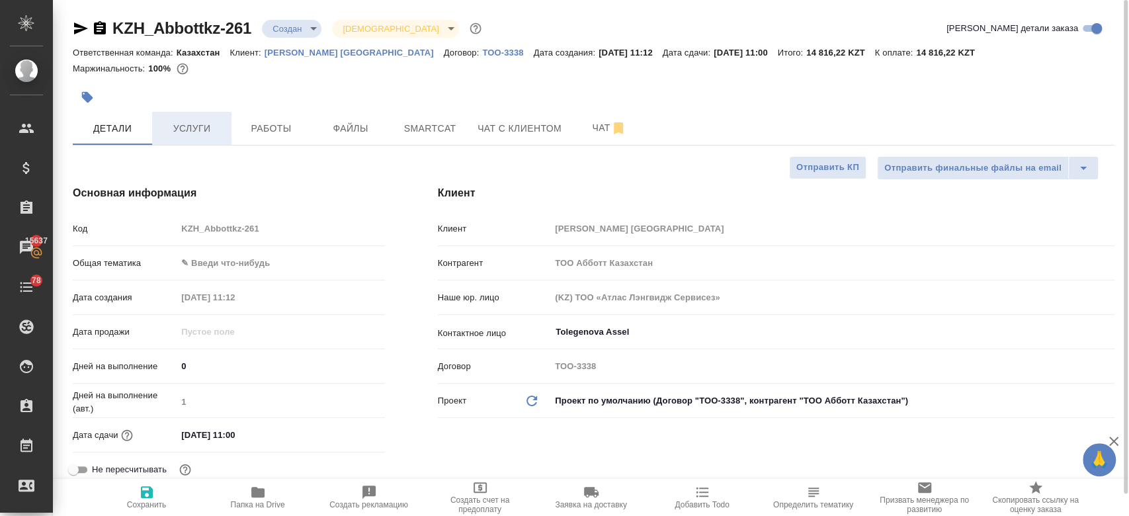
click at [182, 127] on span "Услуги" at bounding box center [192, 128] width 64 height 17
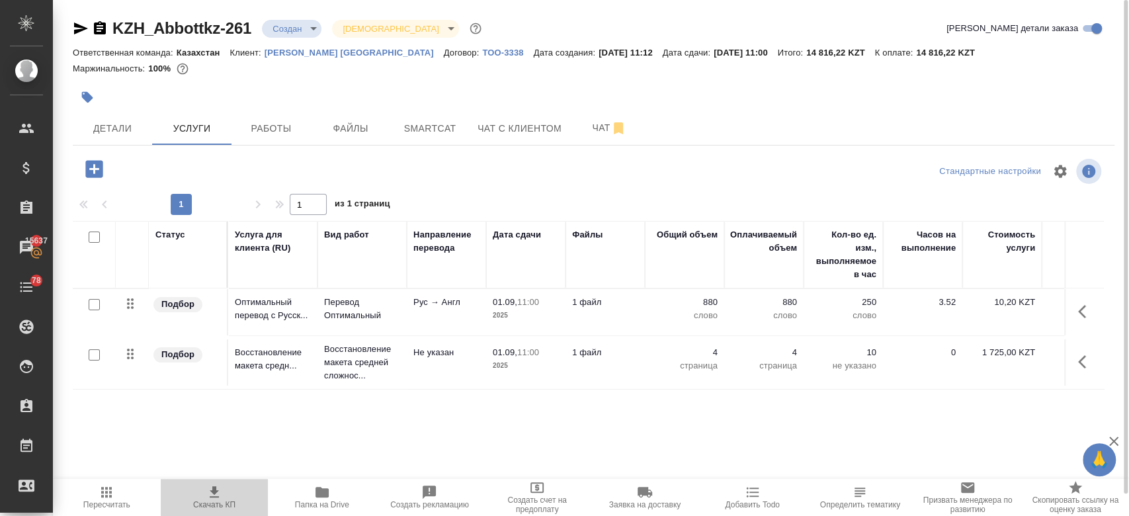
click at [214, 498] on icon "button" at bounding box center [214, 492] width 16 height 16
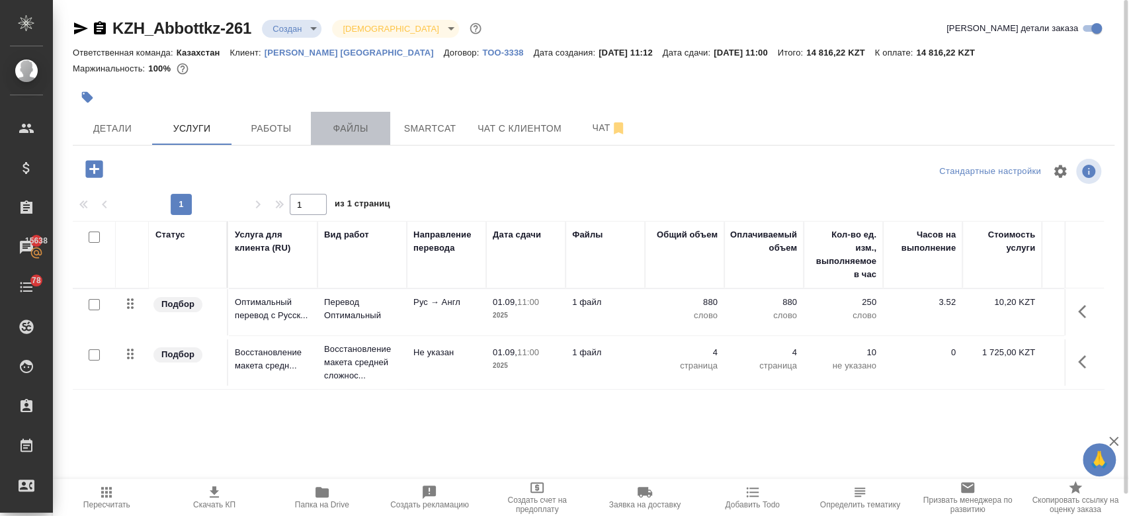
click at [347, 125] on span "Файлы" at bounding box center [351, 128] width 64 height 17
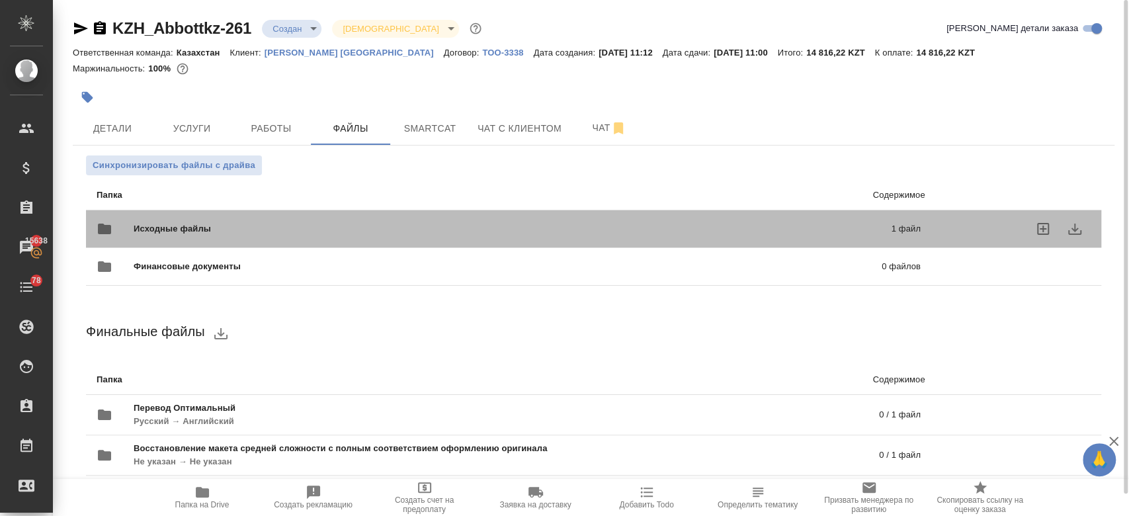
click at [274, 224] on span "Исходные файлы" at bounding box center [342, 228] width 417 height 13
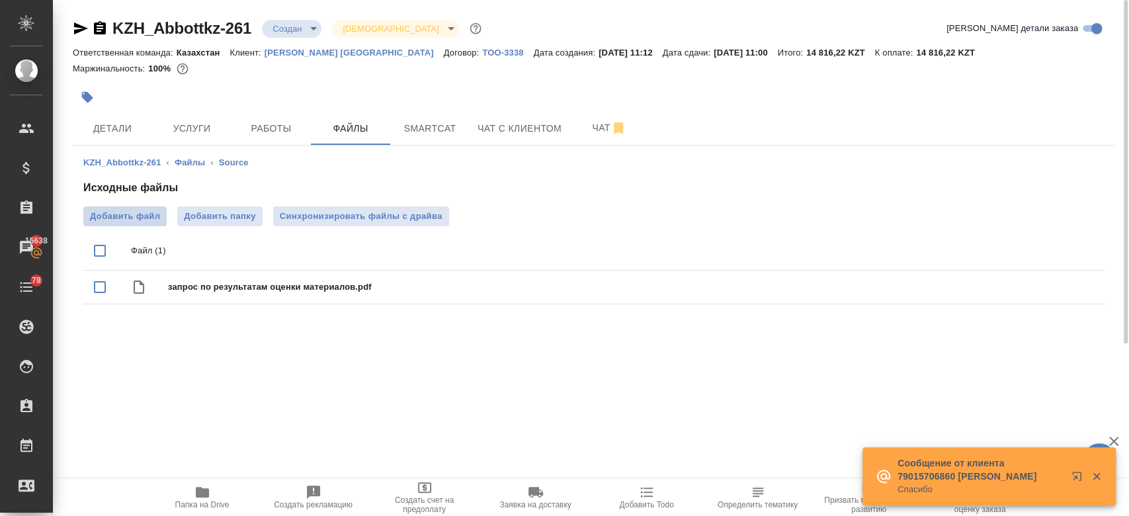
click at [149, 216] on span "Добавить файл" at bounding box center [125, 216] width 70 height 13
click at [0, 0] on input "Добавить файл" at bounding box center [0, 0] width 0 height 0
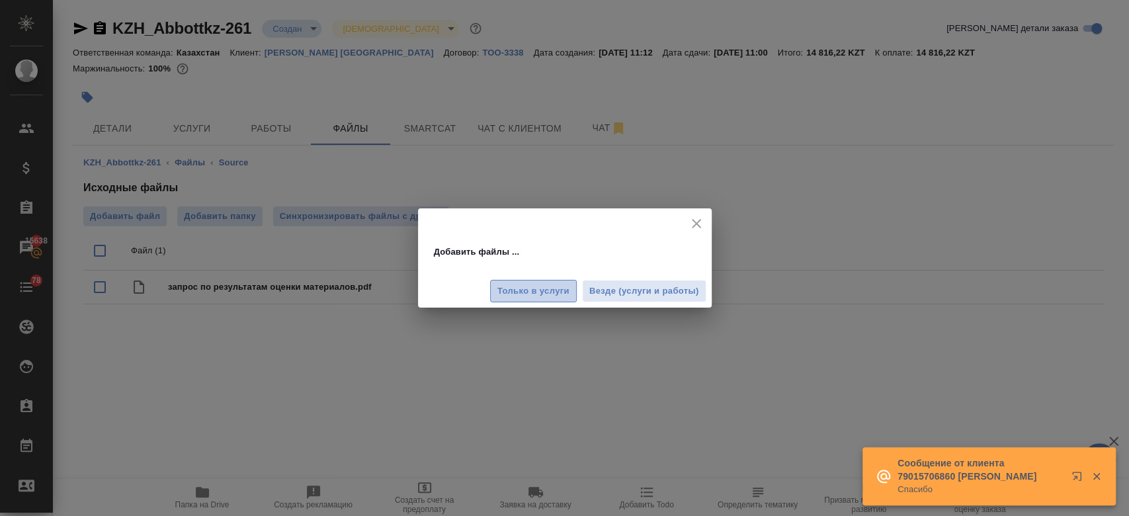
click at [545, 293] on span "Только в услуги" at bounding box center [534, 291] width 72 height 15
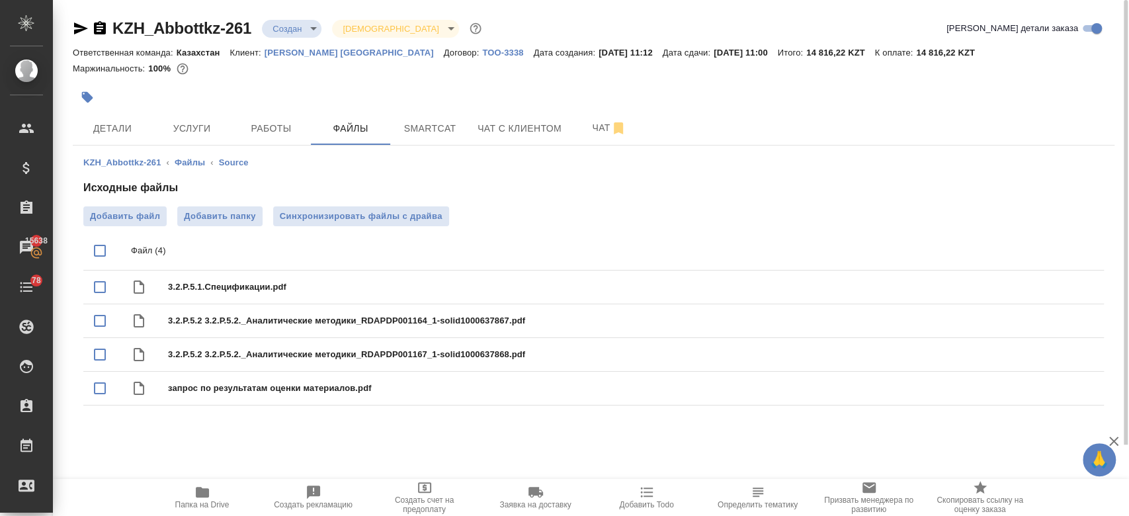
click at [464, 94] on div at bounding box center [420, 97] width 695 height 29
click at [584, 138] on button "Чат" at bounding box center [609, 128] width 79 height 33
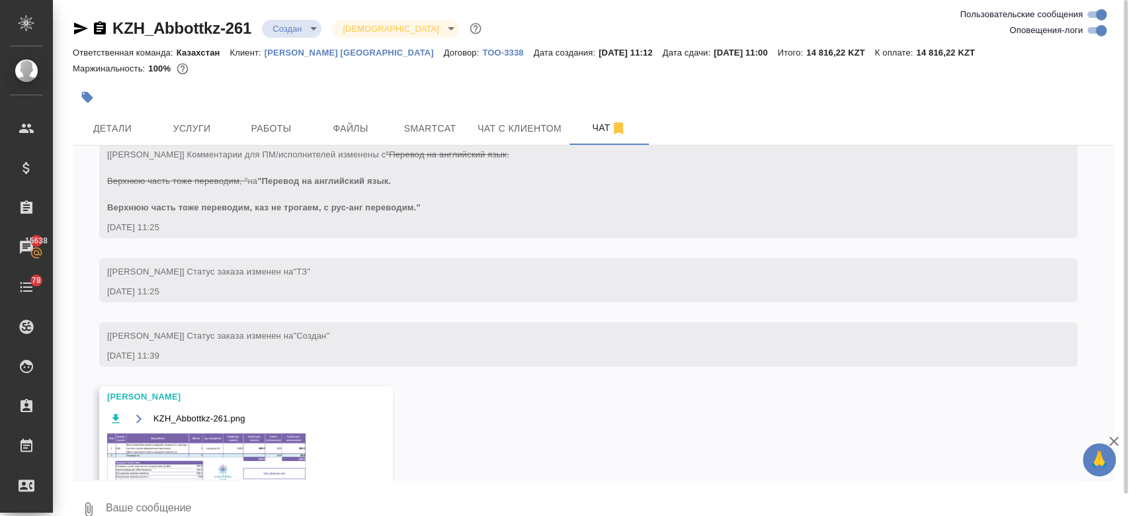
scroll to position [479, 0]
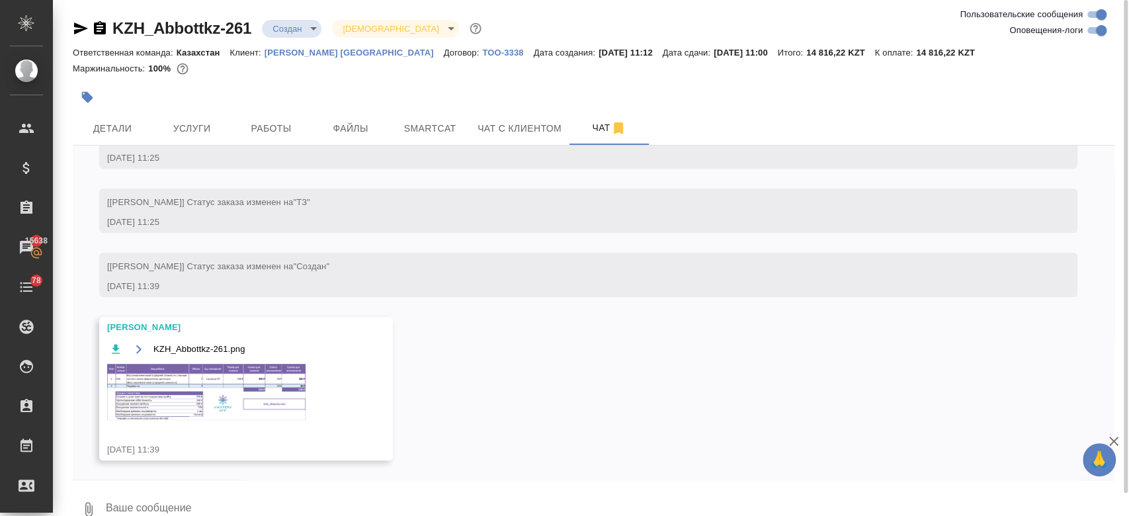
click at [243, 501] on textarea at bounding box center [610, 509] width 1010 height 45
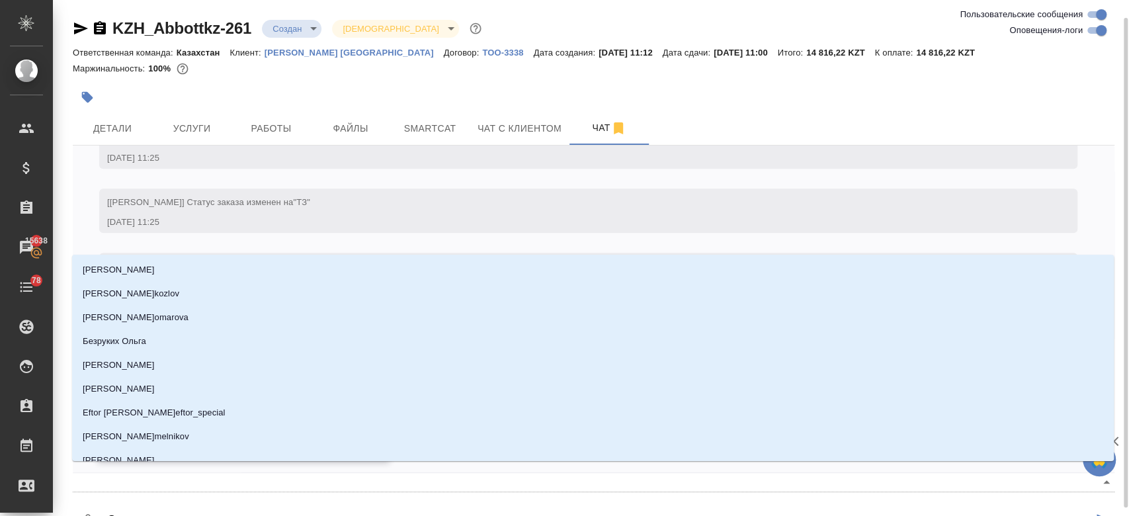
scroll to position [9, 0]
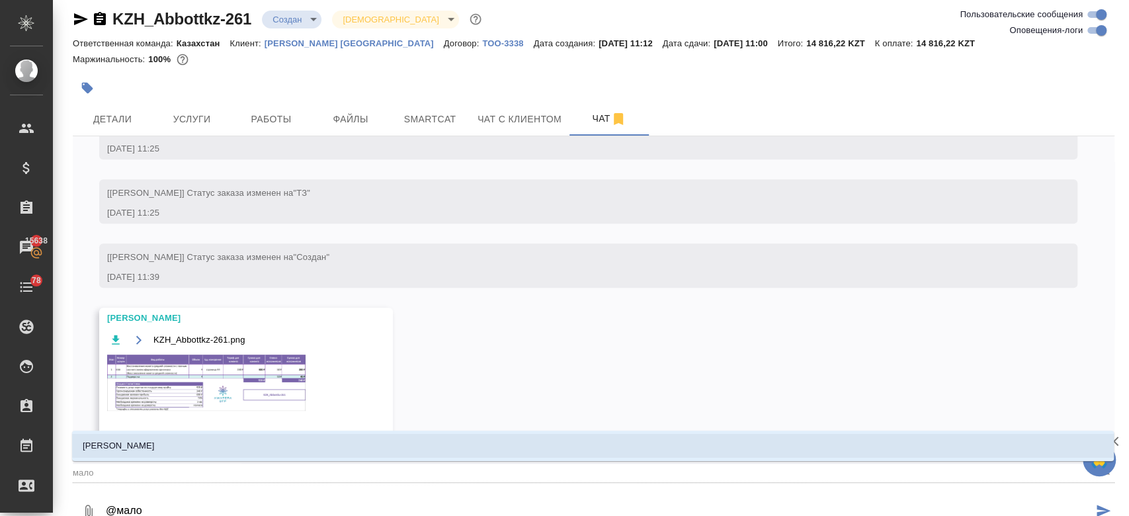
click at [195, 445] on li "Малофеева Екатерина" at bounding box center [593, 446] width 1042 height 24
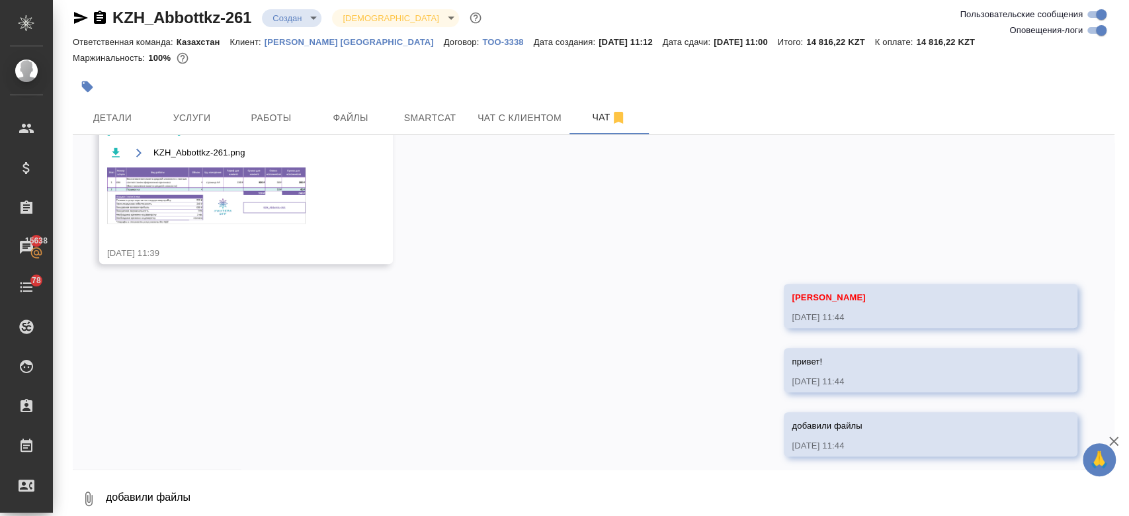
scroll to position [672, 0]
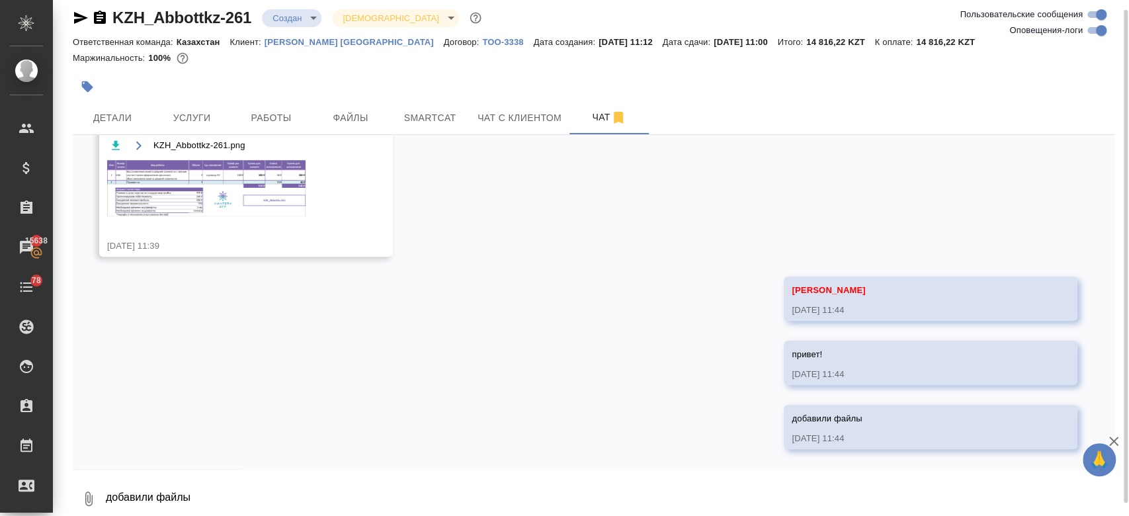
click at [446, 303] on div "29.08, пятница [Кошербаева Назерке] Клиент оставил комментарий: "При отправке с…" at bounding box center [594, 302] width 1042 height 334
click at [429, 73] on div at bounding box center [420, 86] width 695 height 29
click at [456, 75] on div at bounding box center [420, 86] width 695 height 29
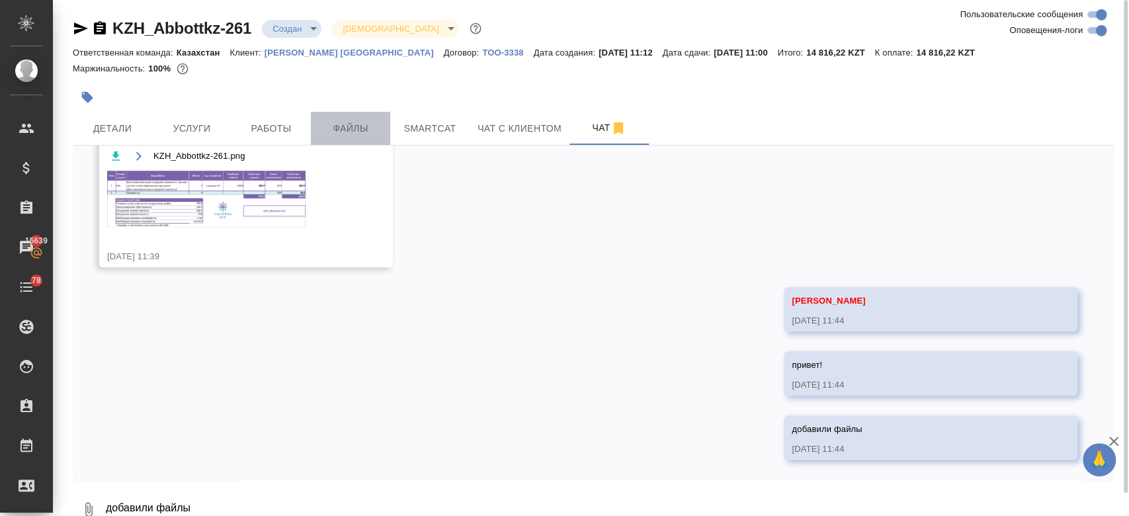
click at [363, 130] on span "Файлы" at bounding box center [351, 128] width 64 height 17
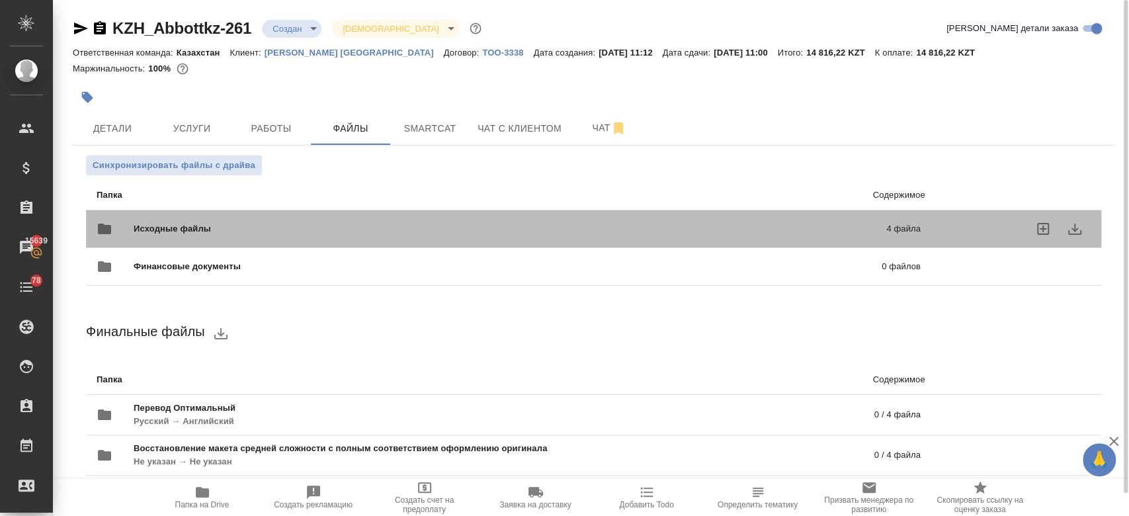
click at [290, 230] on span "Исходные файлы" at bounding box center [341, 228] width 415 height 13
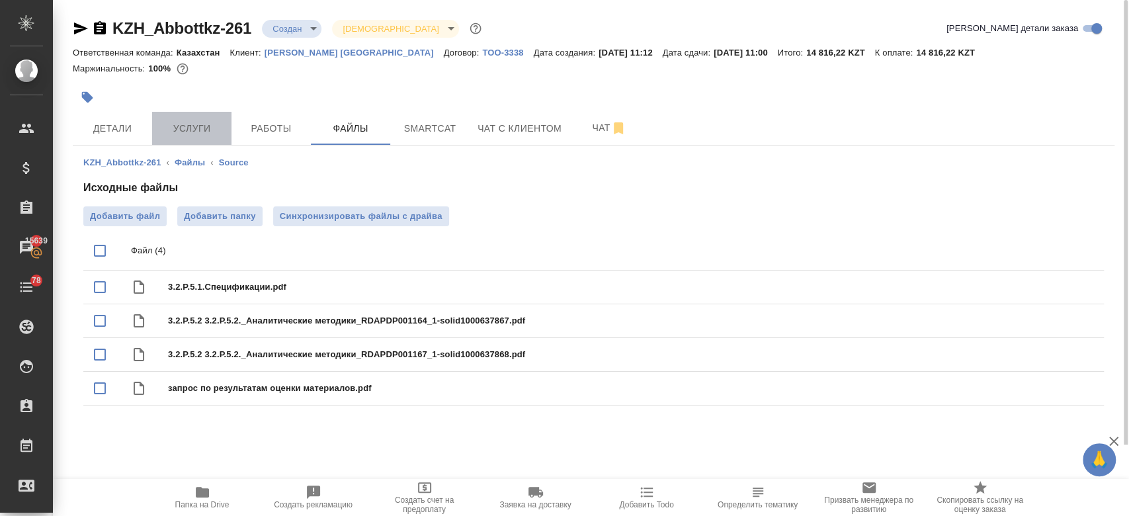
click at [193, 126] on span "Услуги" at bounding box center [192, 128] width 64 height 17
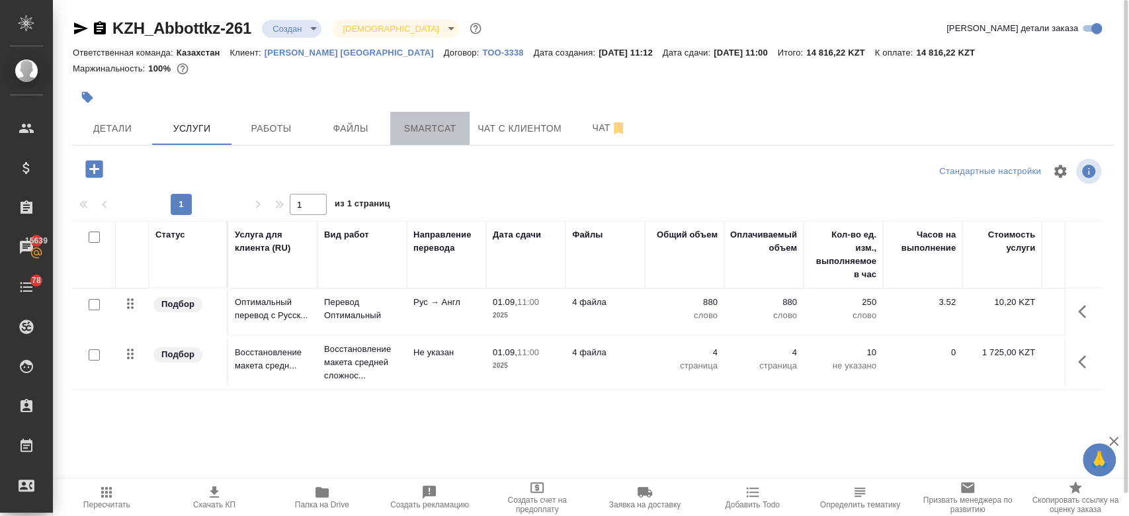
click at [439, 124] on span "Smartcat" at bounding box center [430, 128] width 64 height 17
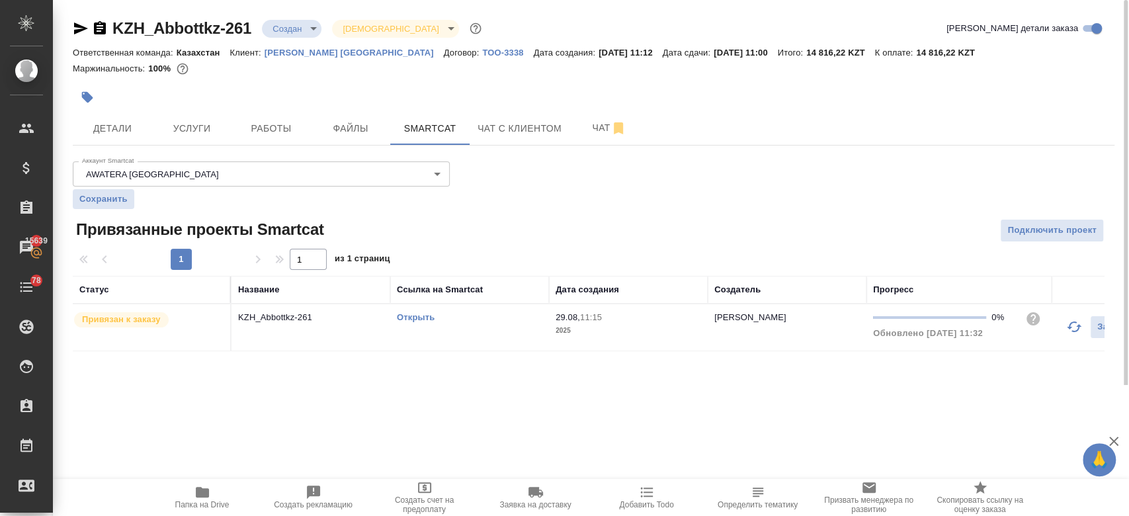
click at [427, 314] on link "Открыть" at bounding box center [416, 317] width 38 height 10
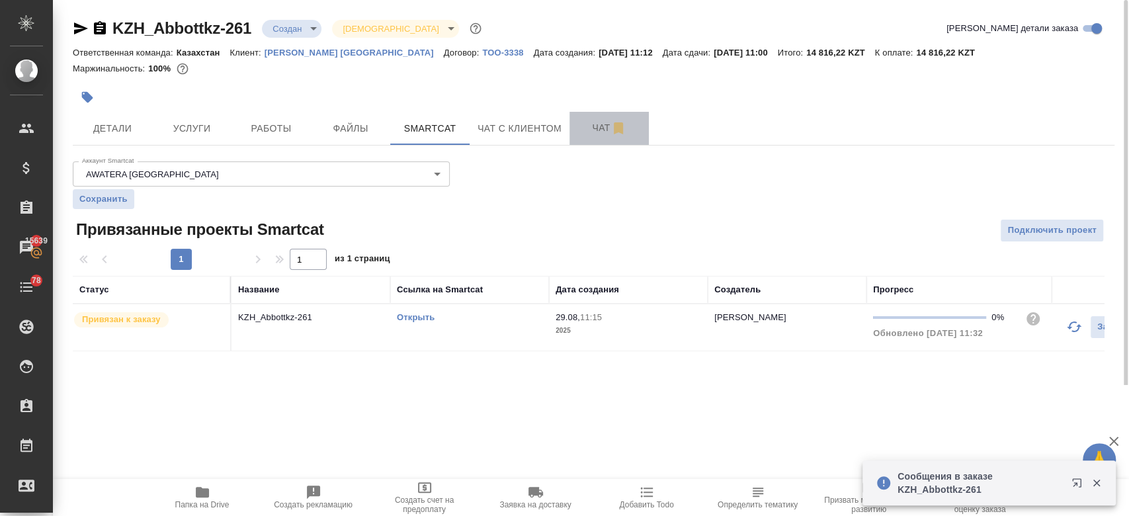
click at [596, 138] on button "Чат" at bounding box center [609, 128] width 79 height 33
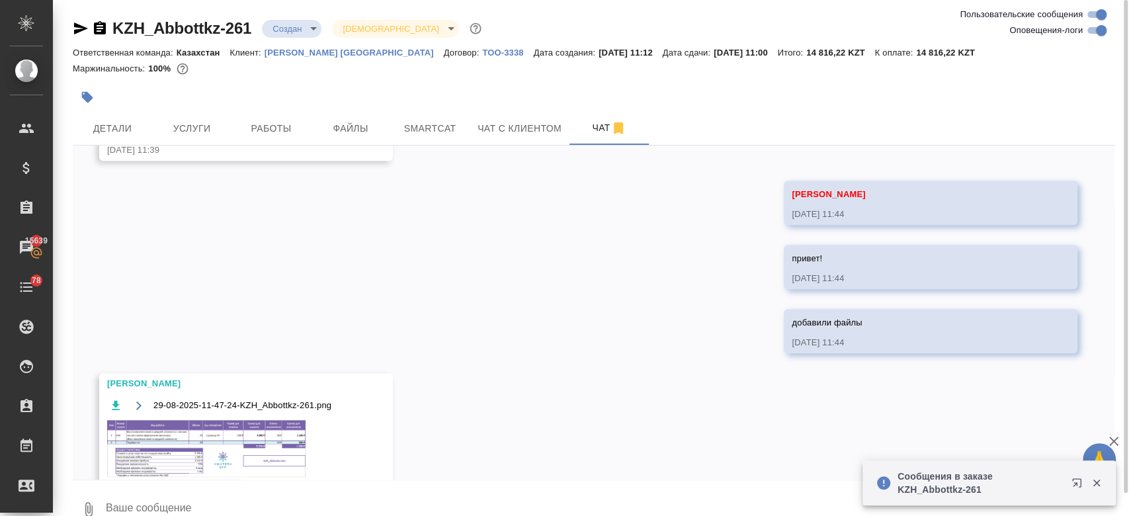
scroll to position [836, 0]
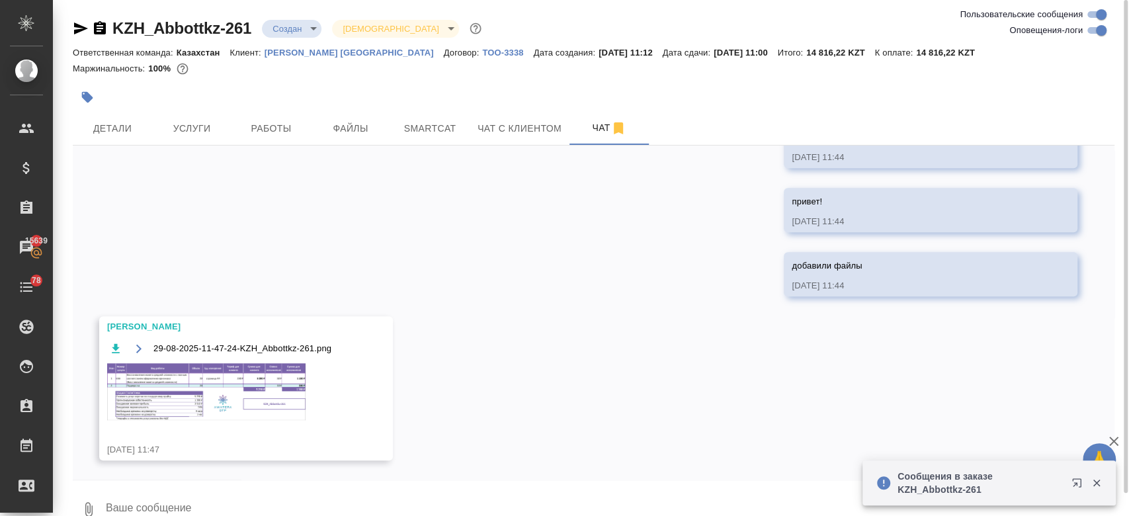
click at [242, 387] on img at bounding box center [206, 391] width 198 height 56
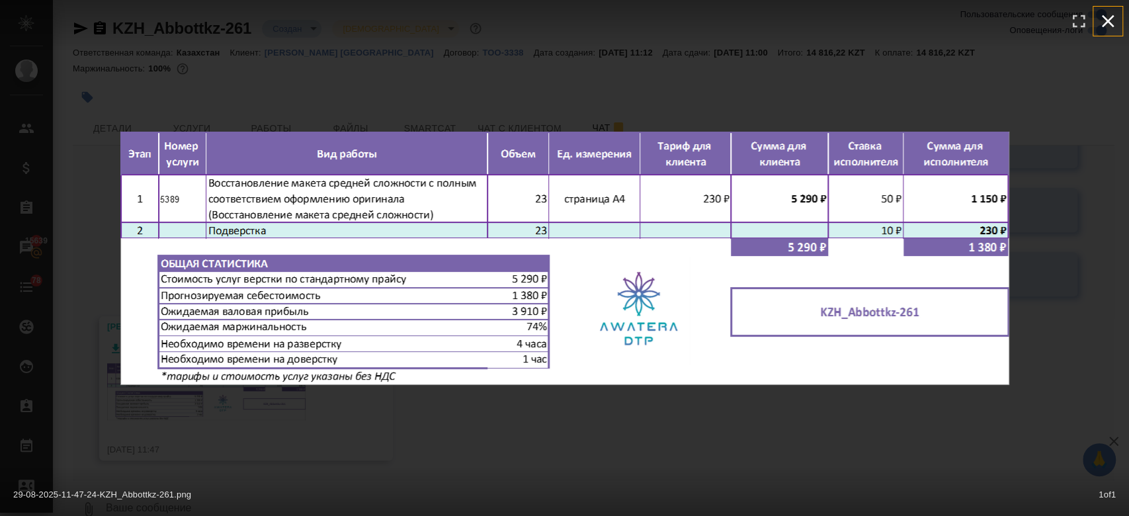
click at [1106, 18] on icon "button" at bounding box center [1108, 21] width 21 height 21
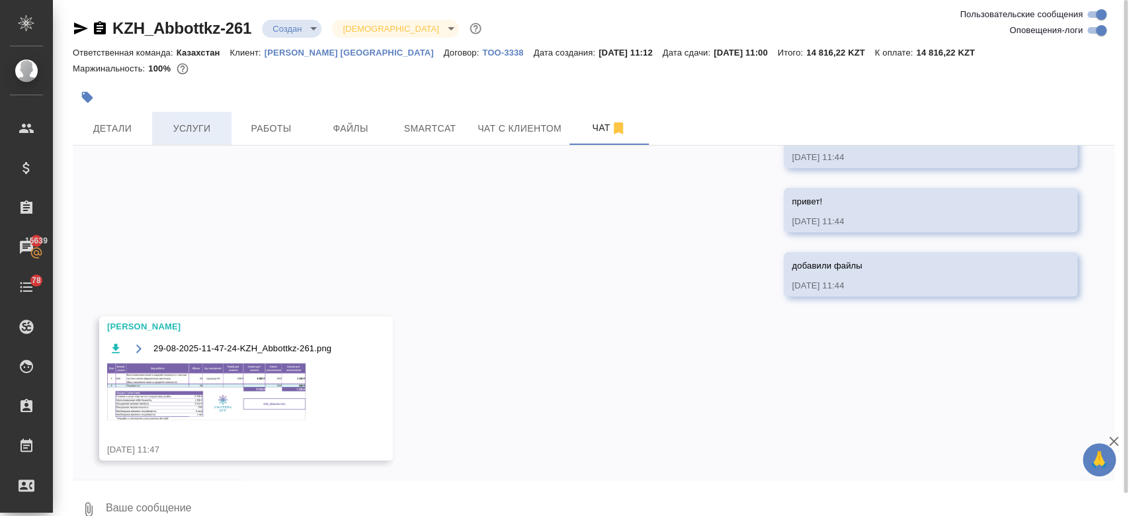
click at [187, 138] on button "Услуги" at bounding box center [191, 128] width 79 height 33
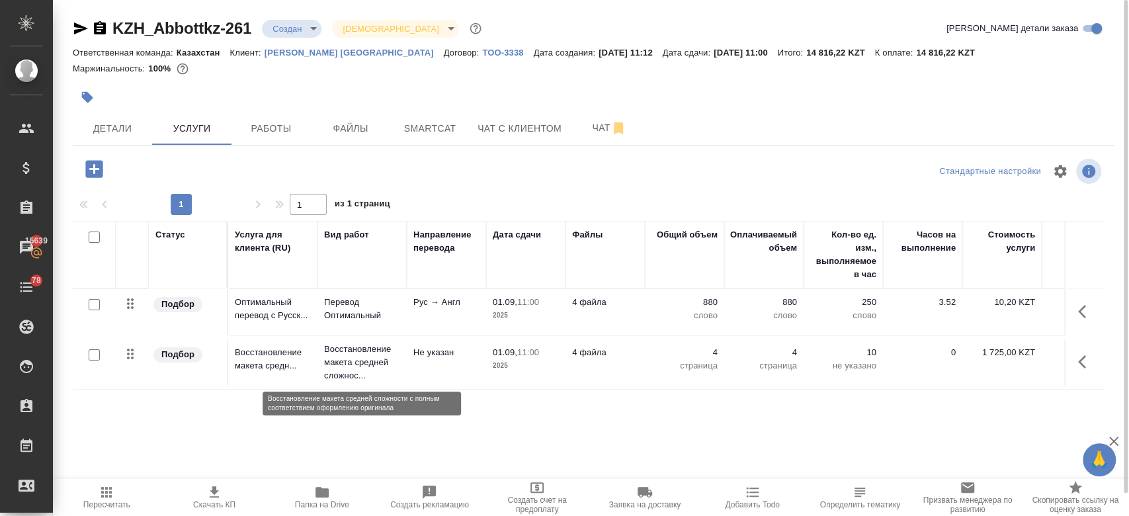
click at [358, 352] on p "Восстановление макета средней сложнос..." at bounding box center [362, 363] width 76 height 40
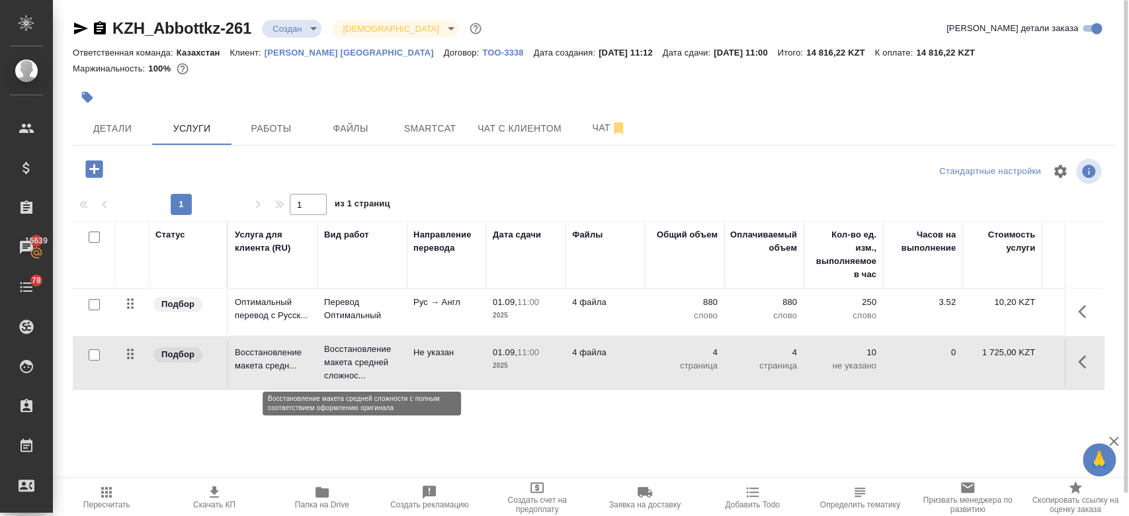
click at [358, 352] on p "Восстановление макета средней сложнос..." at bounding box center [362, 363] width 76 height 40
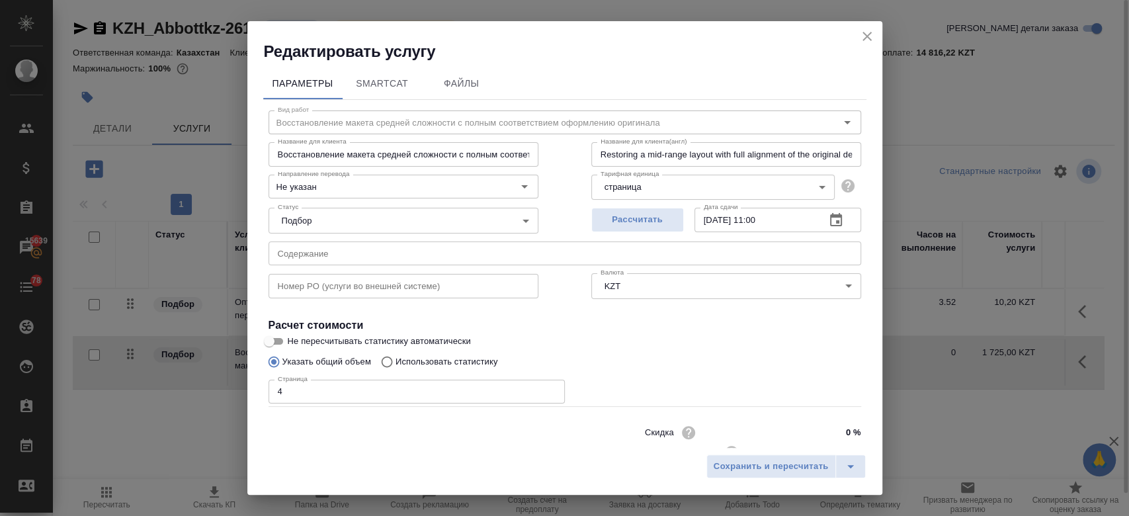
scroll to position [42, 0]
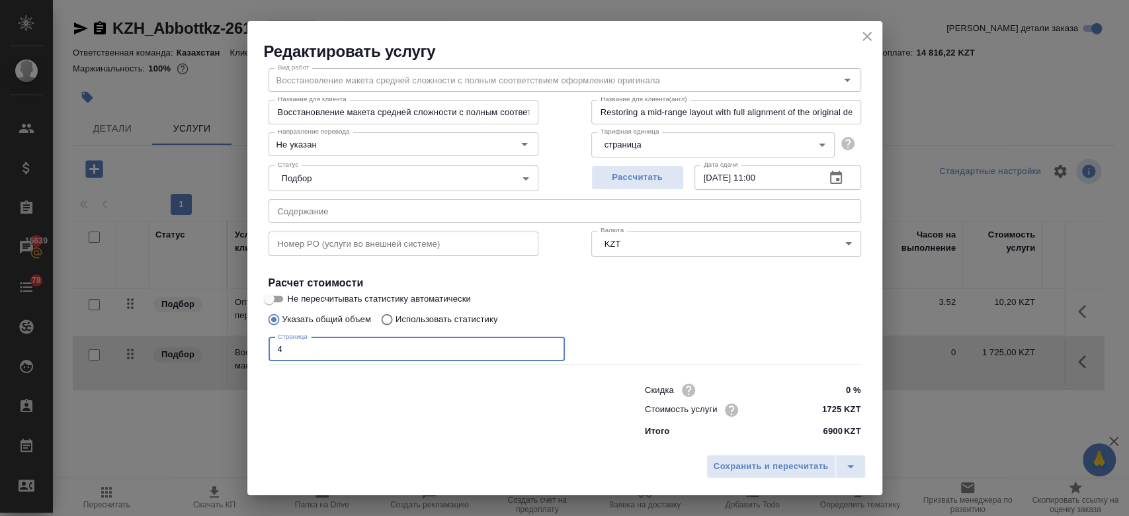
click at [337, 352] on input "4" at bounding box center [417, 349] width 296 height 24
click at [621, 178] on span "Рассчитать" at bounding box center [638, 177] width 78 height 15
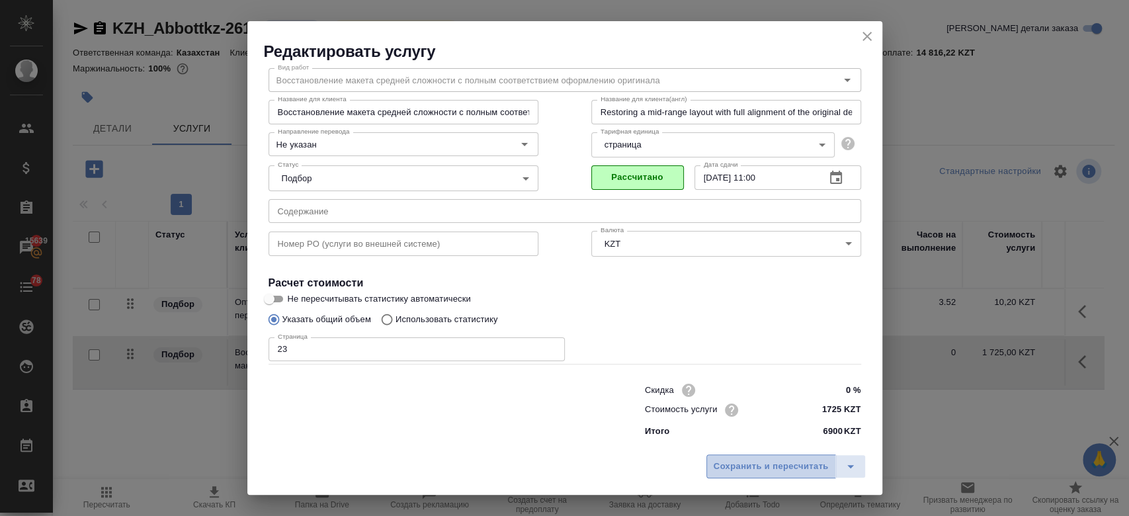
click at [754, 477] on button "Сохранить и пересчитать" at bounding box center [772, 467] width 130 height 24
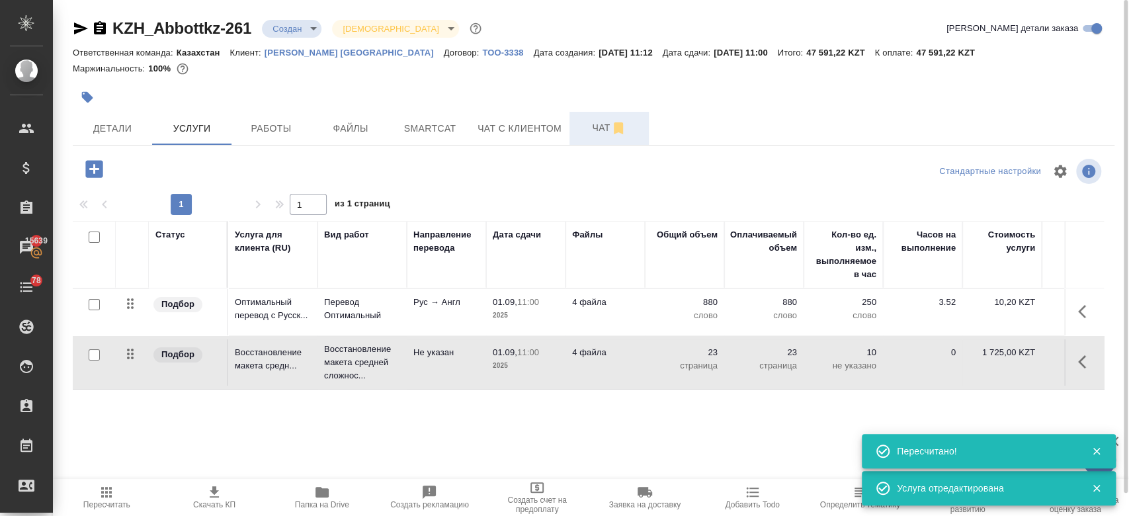
click at [595, 121] on span "Чат" at bounding box center [610, 128] width 64 height 17
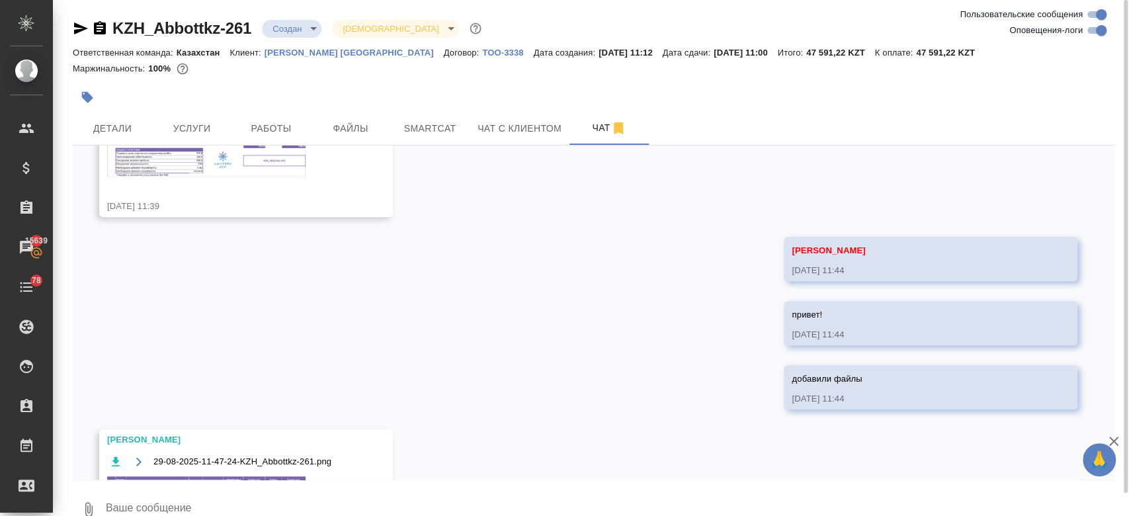
scroll to position [779, 0]
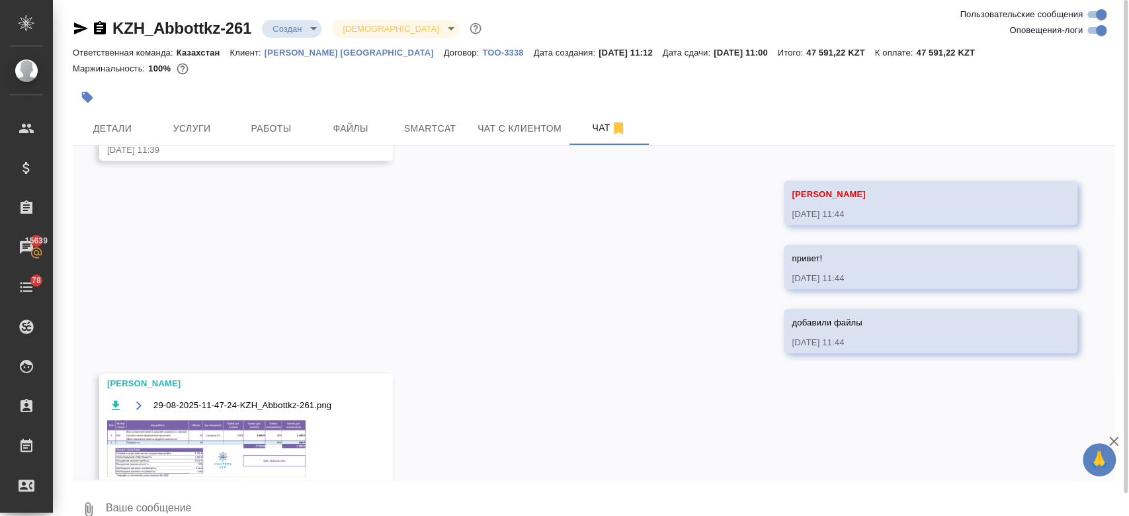
click at [290, 426] on img at bounding box center [206, 448] width 198 height 56
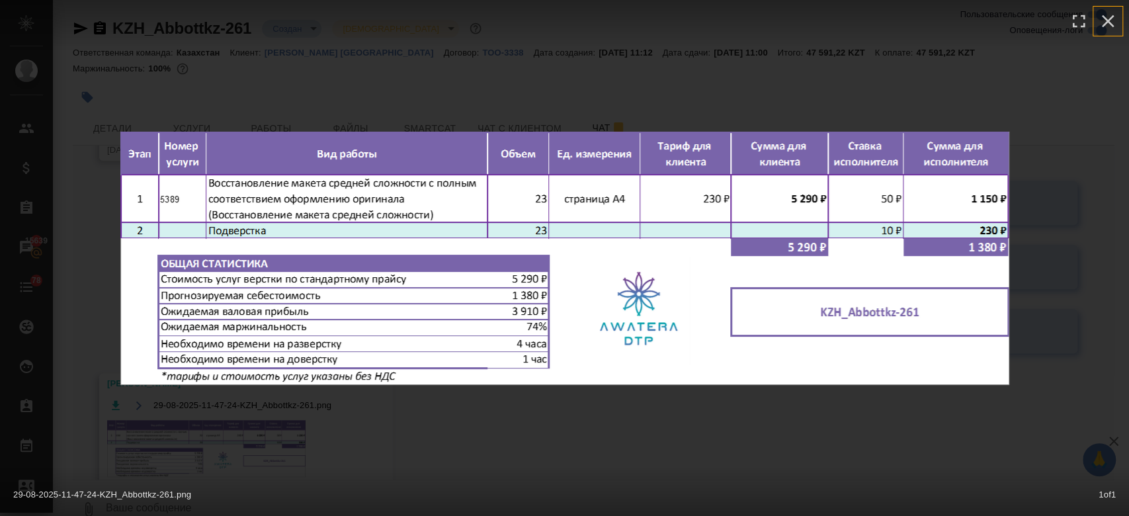
drag, startPoint x: 1107, startPoint y: 18, endPoint x: 504, endPoint y: 230, distance: 639.7
click at [504, 230] on div "29-08-2025-11-47-24-KZH_Abbottkz-261.png 1 of 1" at bounding box center [564, 258] width 889 height 253
click at [1101, 29] on icon "button" at bounding box center [1108, 21] width 21 height 21
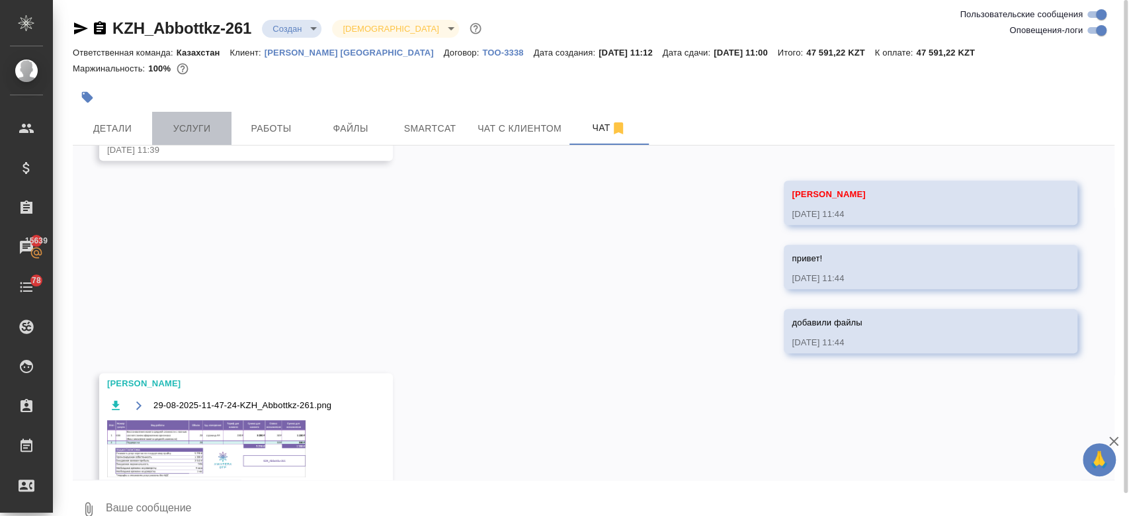
click at [192, 130] on span "Услуги" at bounding box center [192, 128] width 64 height 17
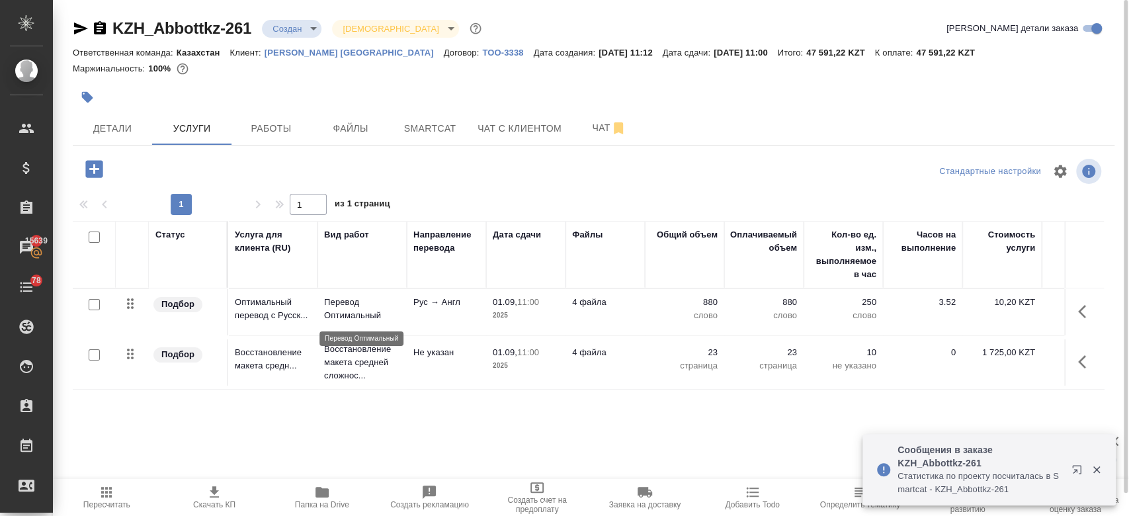
click at [374, 315] on p "Перевод Оптимальный" at bounding box center [362, 309] width 76 height 26
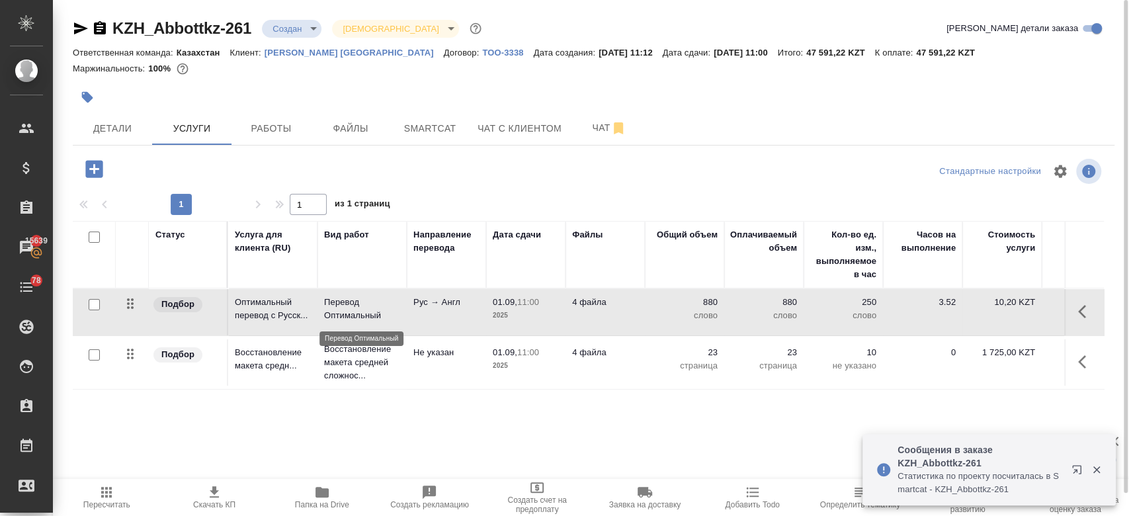
click at [374, 315] on p "Перевод Оптимальный" at bounding box center [362, 309] width 76 height 26
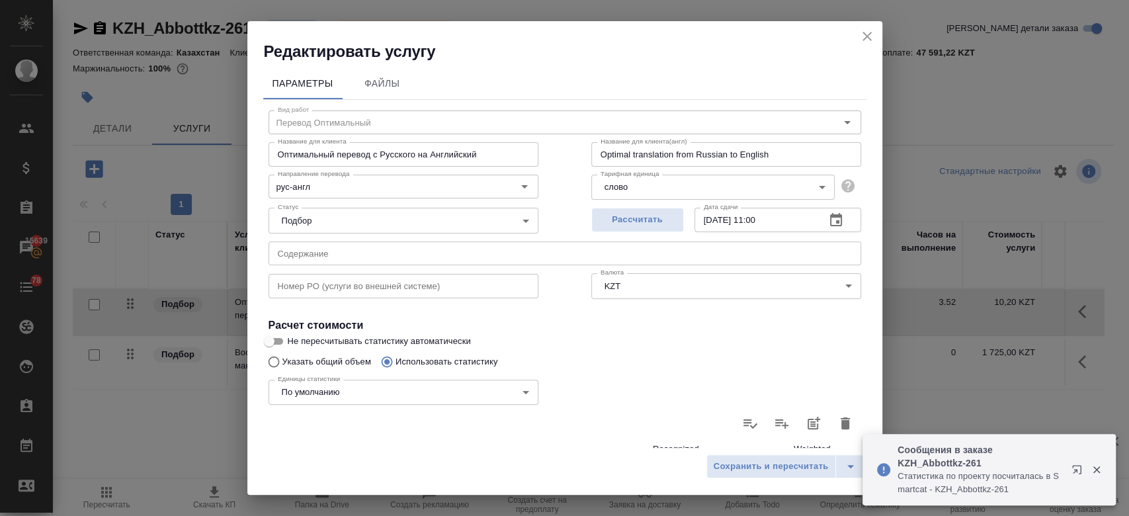
click at [841, 425] on icon "button" at bounding box center [845, 423] width 9 height 12
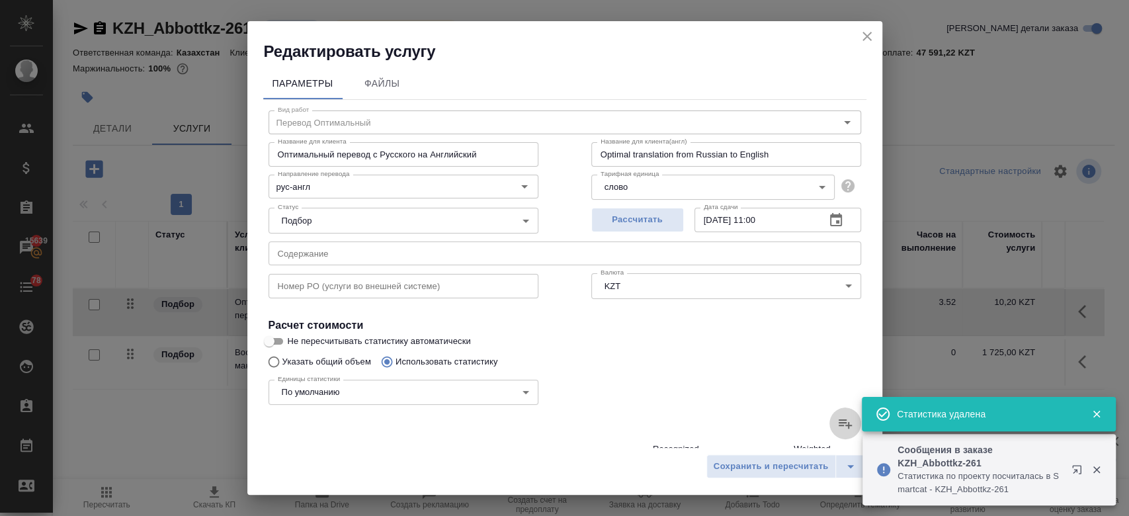
click at [839, 425] on icon at bounding box center [845, 423] width 13 height 9
click at [0, 0] on input "file" at bounding box center [0, 0] width 0 height 0
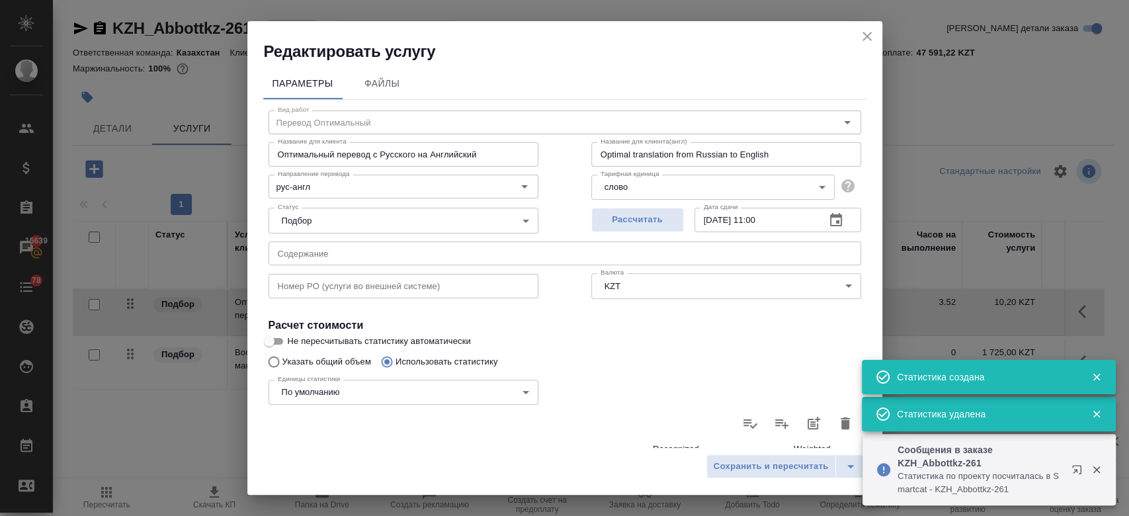
scroll to position [384, 0]
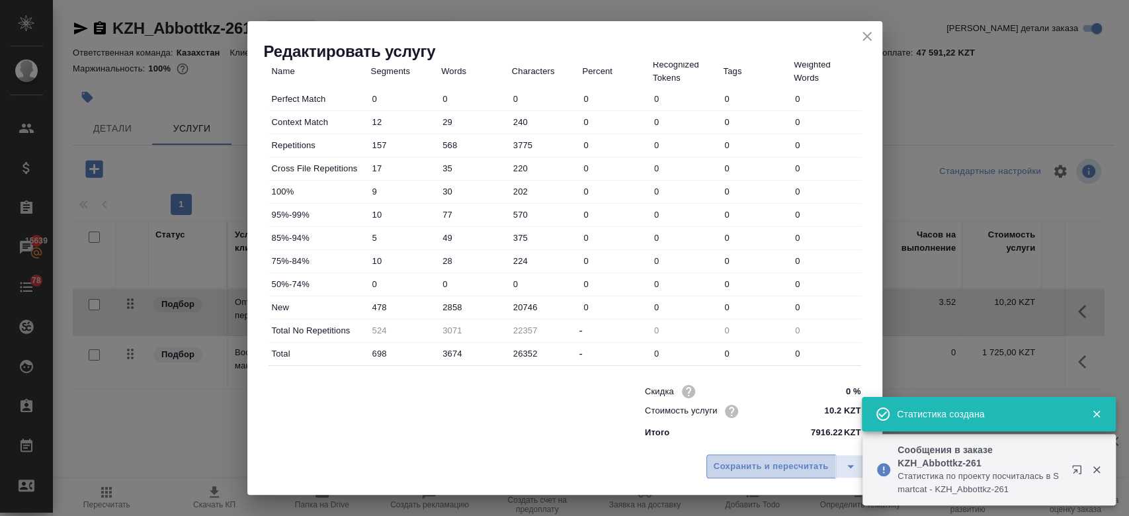
click at [726, 472] on span "Сохранить и пересчитать" at bounding box center [771, 466] width 115 height 15
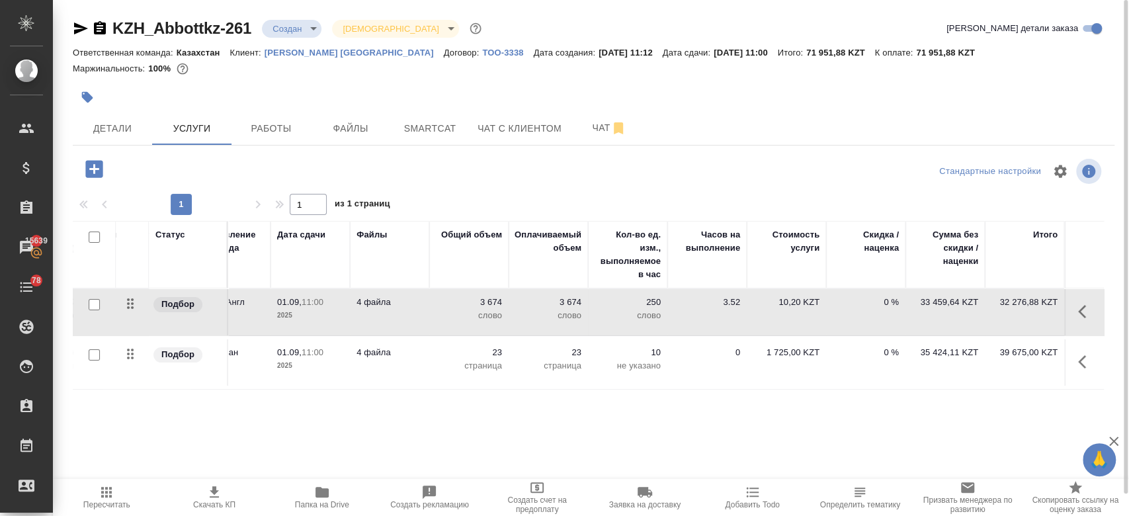
scroll to position [0, 0]
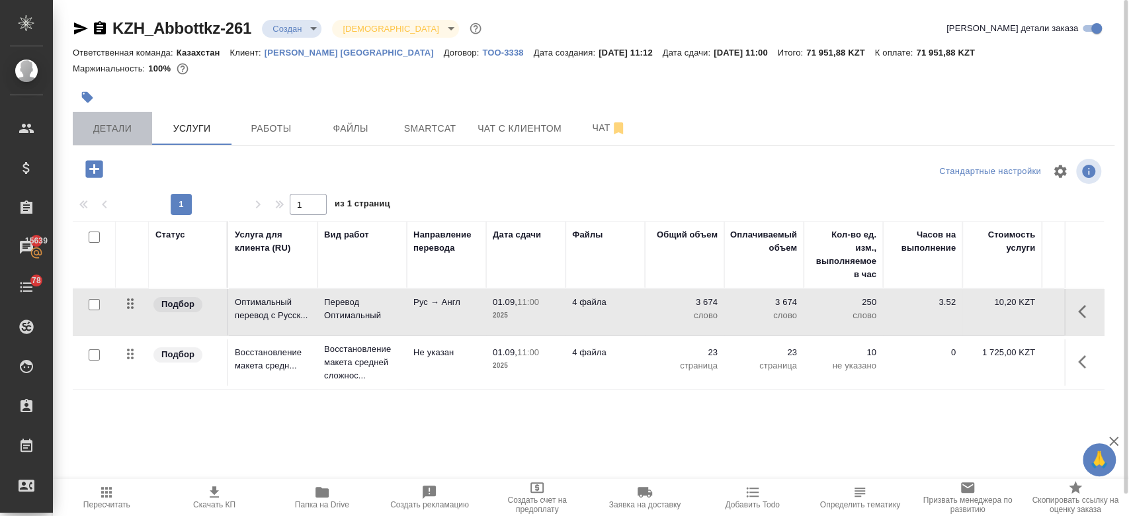
click at [127, 122] on span "Детали" at bounding box center [113, 128] width 64 height 17
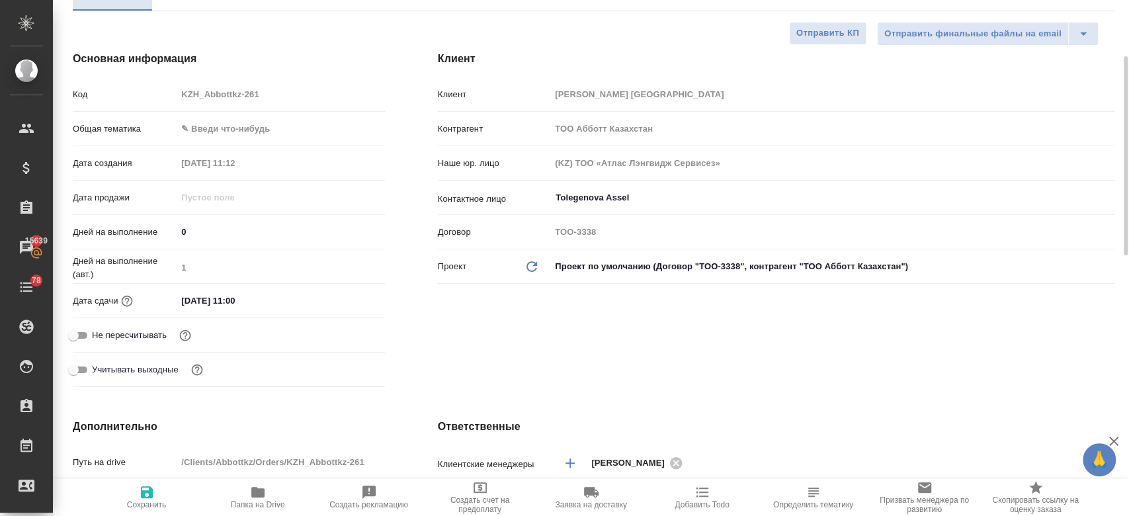
scroll to position [138, 0]
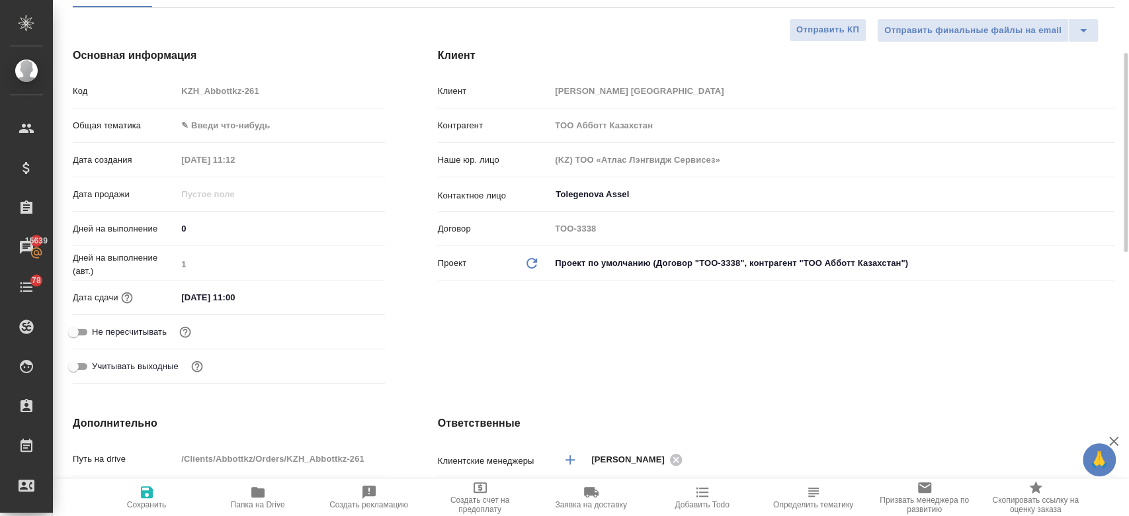
click at [249, 296] on input "01.09.2025 11:00" at bounding box center [235, 297] width 116 height 19
click at [348, 302] on icon "button" at bounding box center [347, 296] width 12 height 13
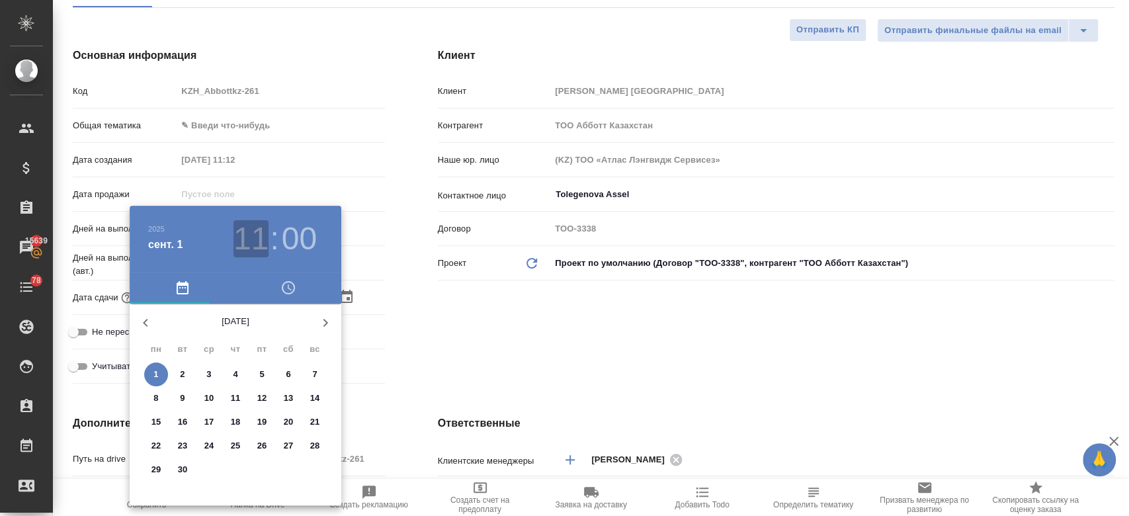
click at [259, 241] on h3 "11" at bounding box center [251, 238] width 35 height 37
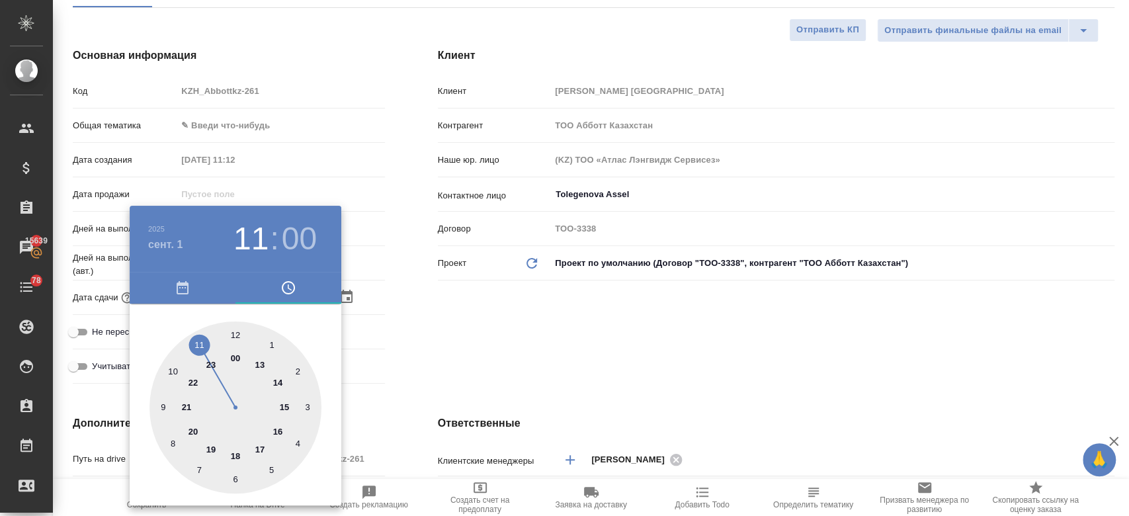
click at [278, 385] on div at bounding box center [236, 408] width 172 height 172
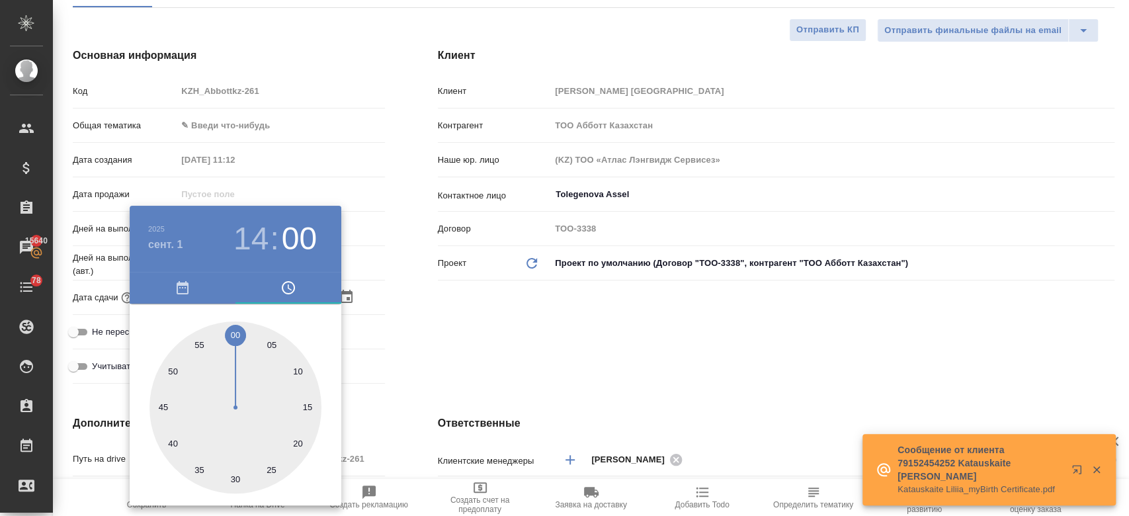
click at [477, 345] on div at bounding box center [564, 258] width 1129 height 516
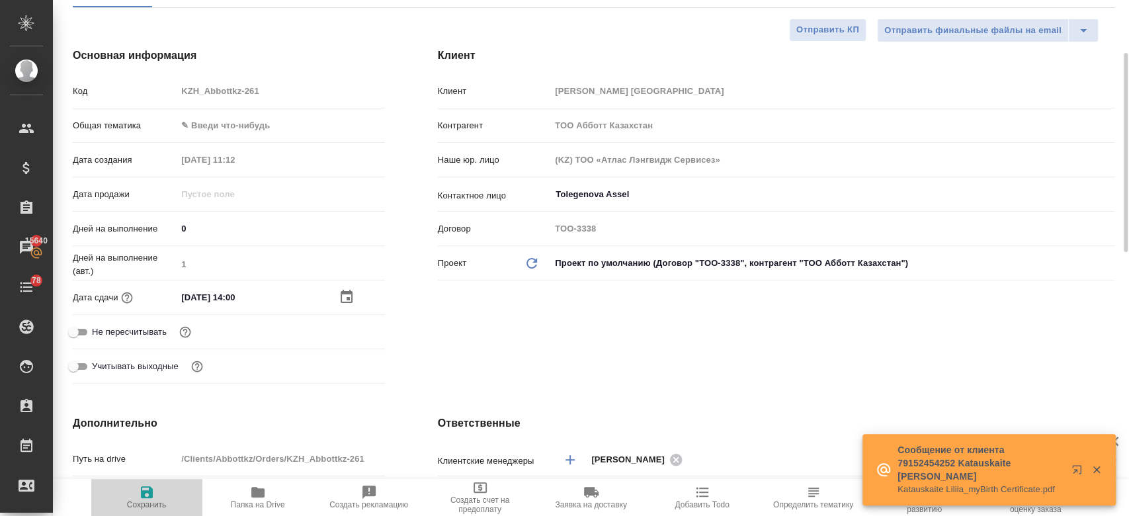
click at [142, 496] on icon "button" at bounding box center [147, 492] width 12 height 12
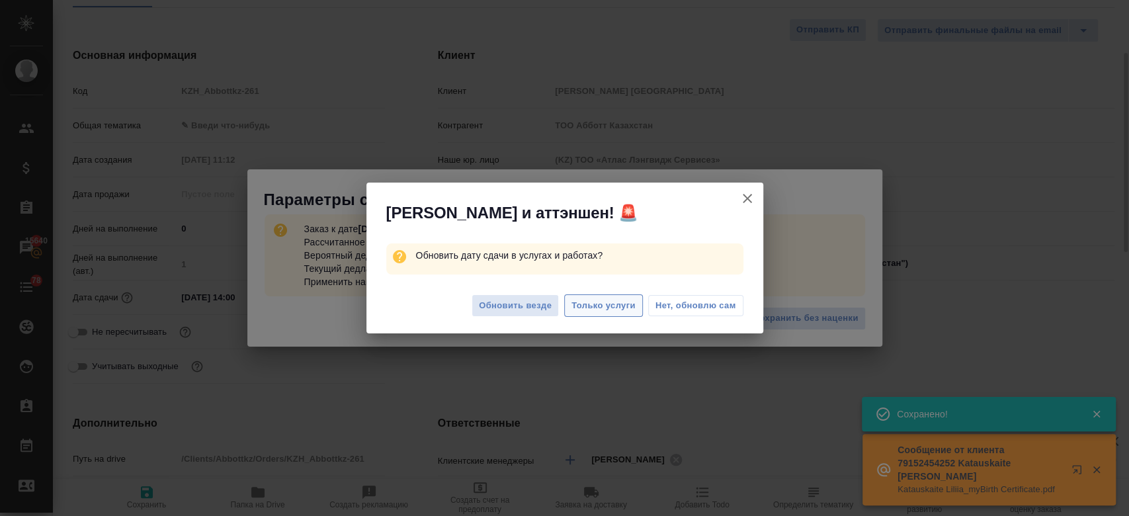
click at [599, 302] on span "Только услуги" at bounding box center [604, 305] width 64 height 15
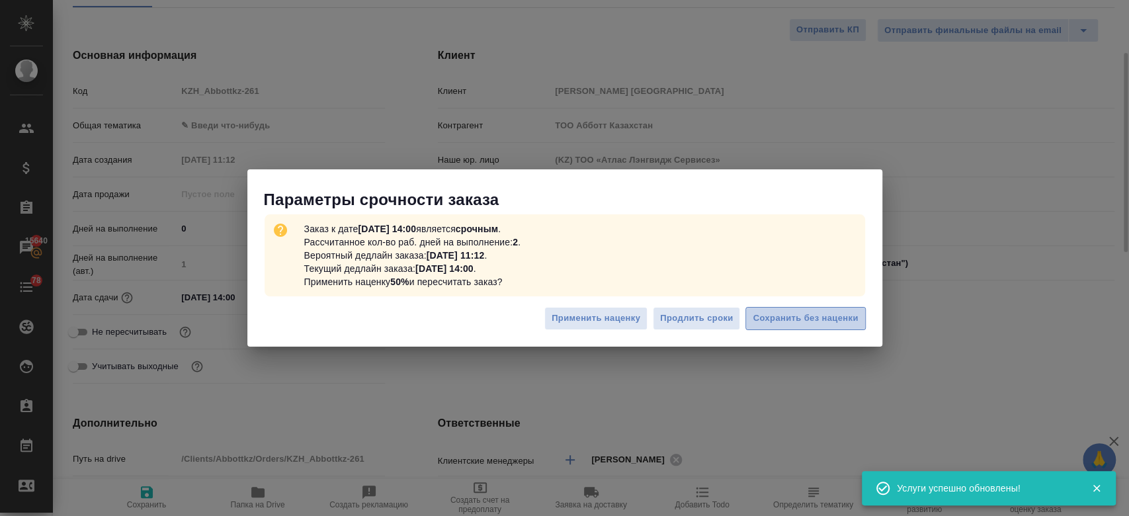
click at [797, 318] on span "Сохранить без наценки" at bounding box center [805, 318] width 105 height 15
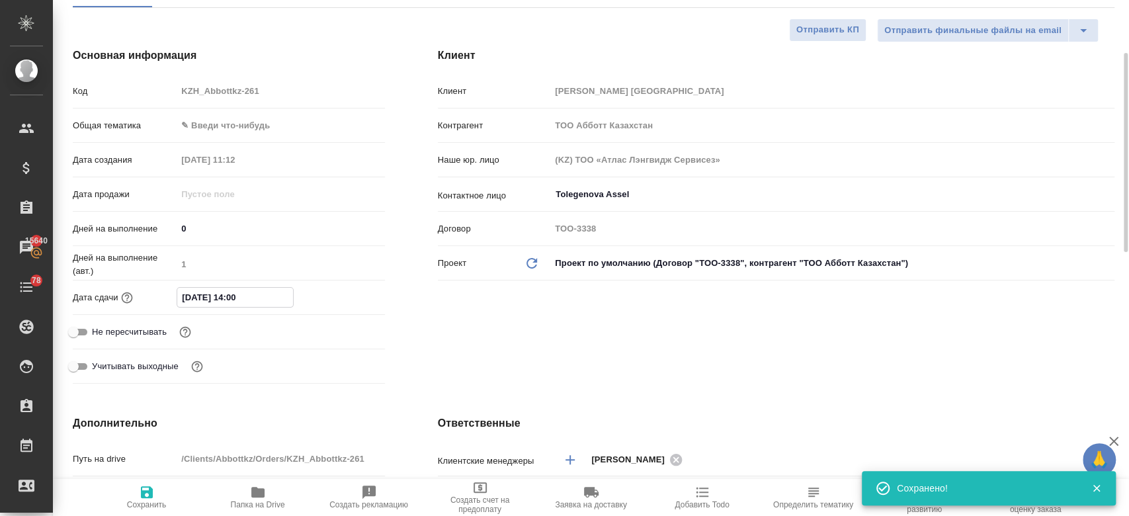
click at [228, 298] on input "01.09.2025 14:00" at bounding box center [235, 297] width 116 height 19
click at [346, 296] on icon "button" at bounding box center [347, 297] width 16 height 16
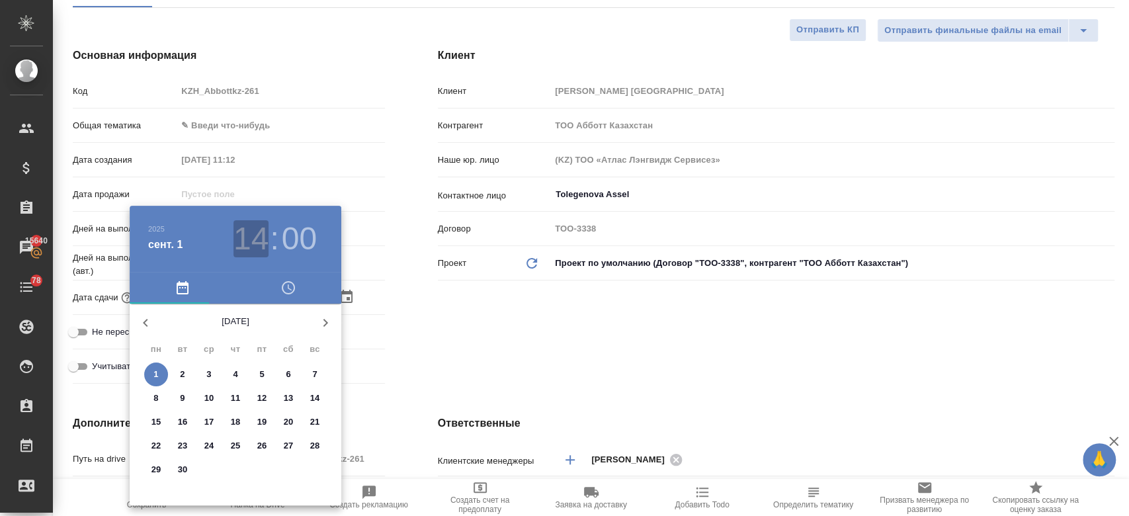
click at [263, 226] on h3 "14" at bounding box center [251, 238] width 35 height 37
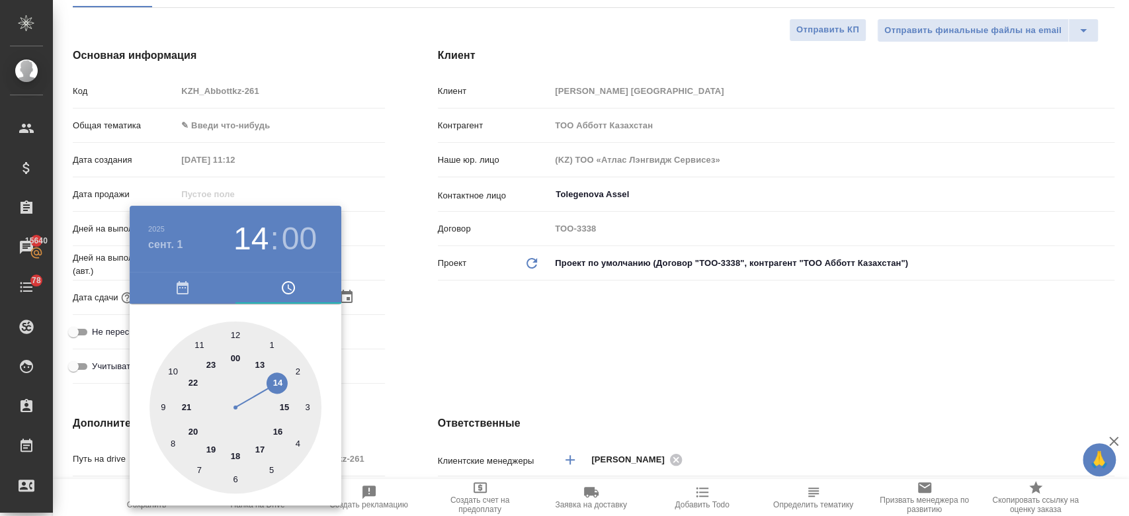
click at [288, 407] on div at bounding box center [236, 408] width 172 height 172
click at [464, 351] on div at bounding box center [564, 258] width 1129 height 516
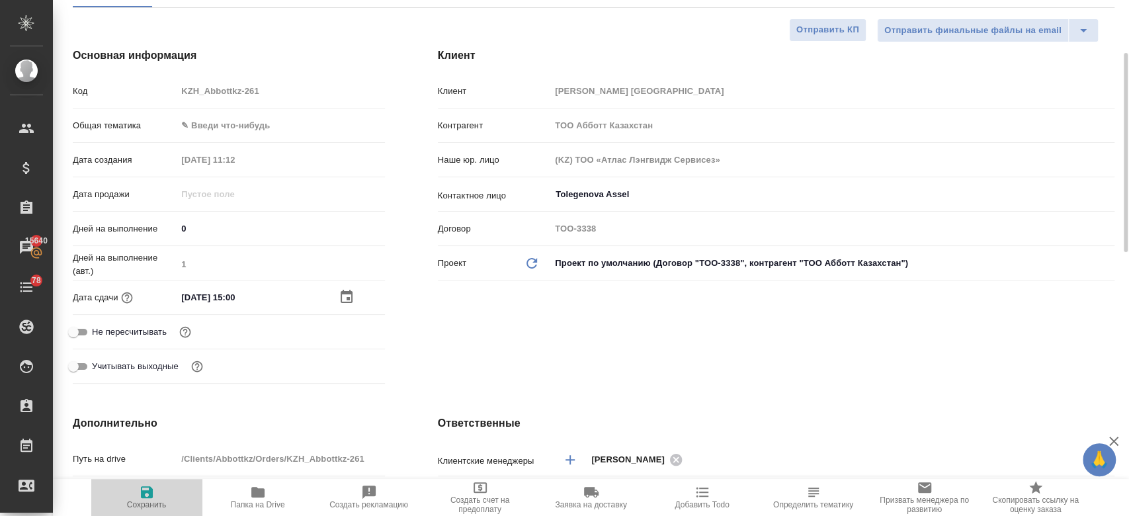
click at [141, 502] on span "Сохранить" at bounding box center [147, 504] width 40 height 9
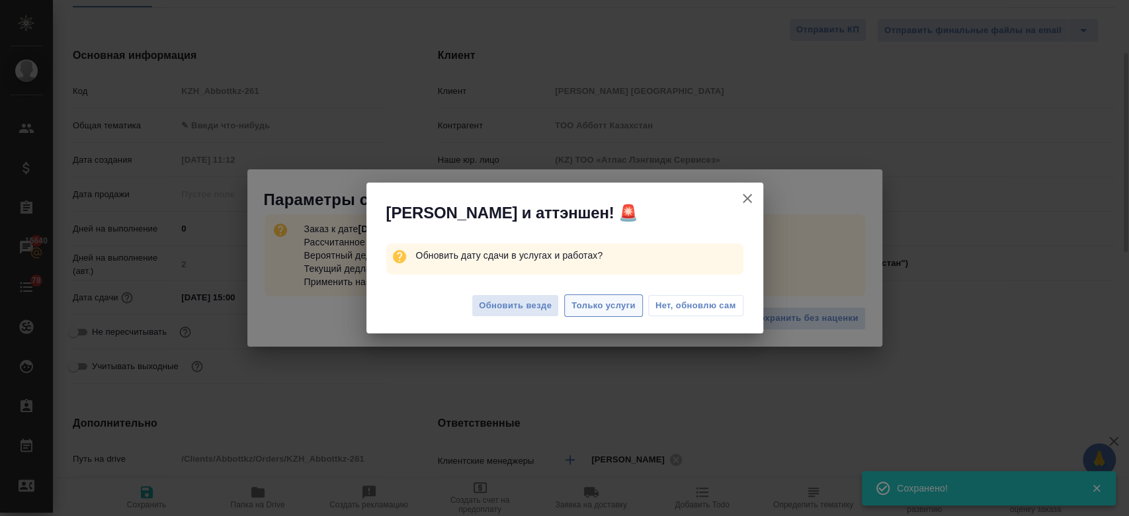
click at [593, 306] on span "Только услуги" at bounding box center [604, 305] width 64 height 15
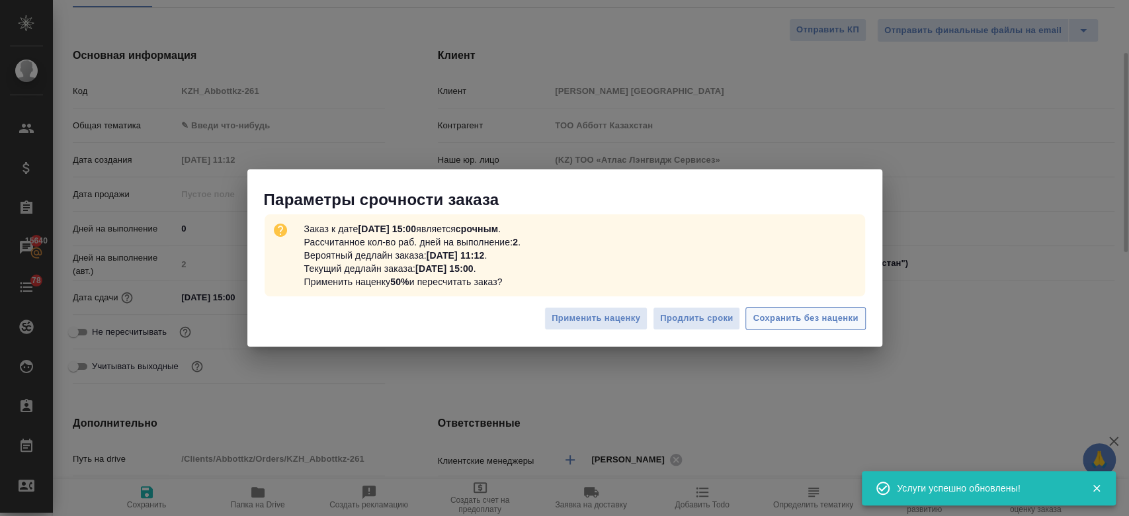
click at [794, 314] on span "Сохранить без наценки" at bounding box center [805, 318] width 105 height 15
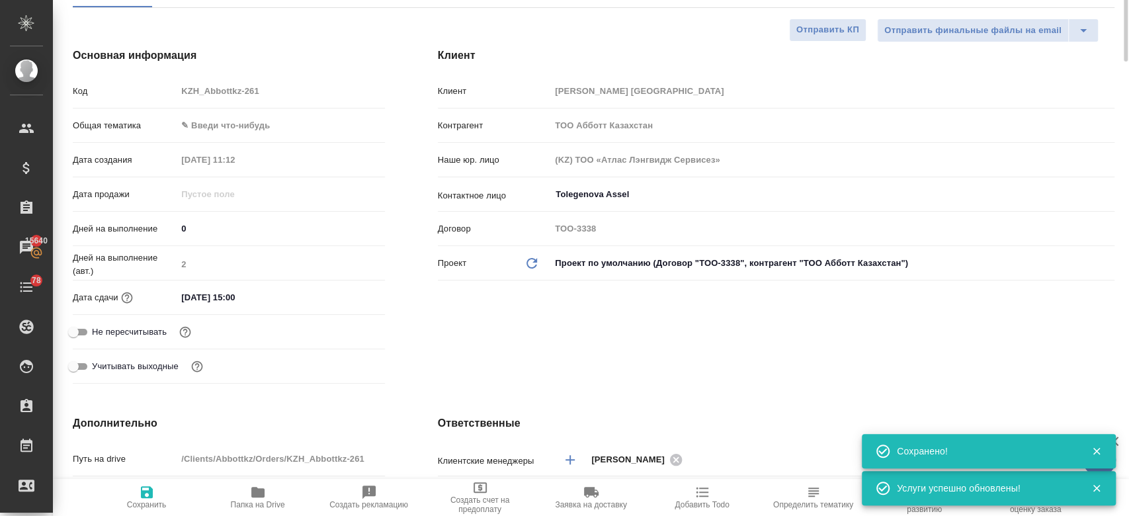
scroll to position [0, 0]
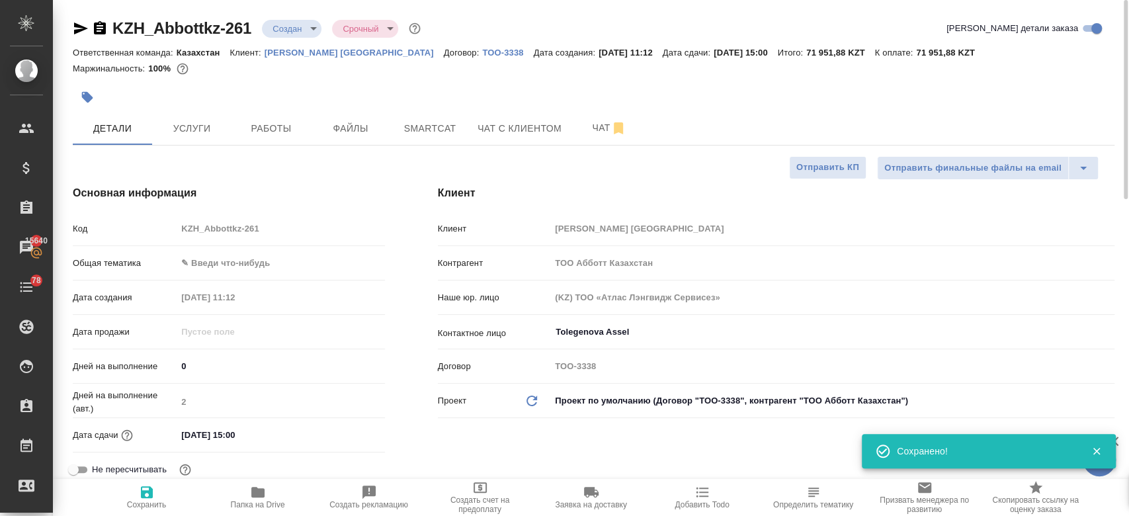
click at [413, 64] on div "Маржинальность: 100%" at bounding box center [594, 68] width 1042 height 17
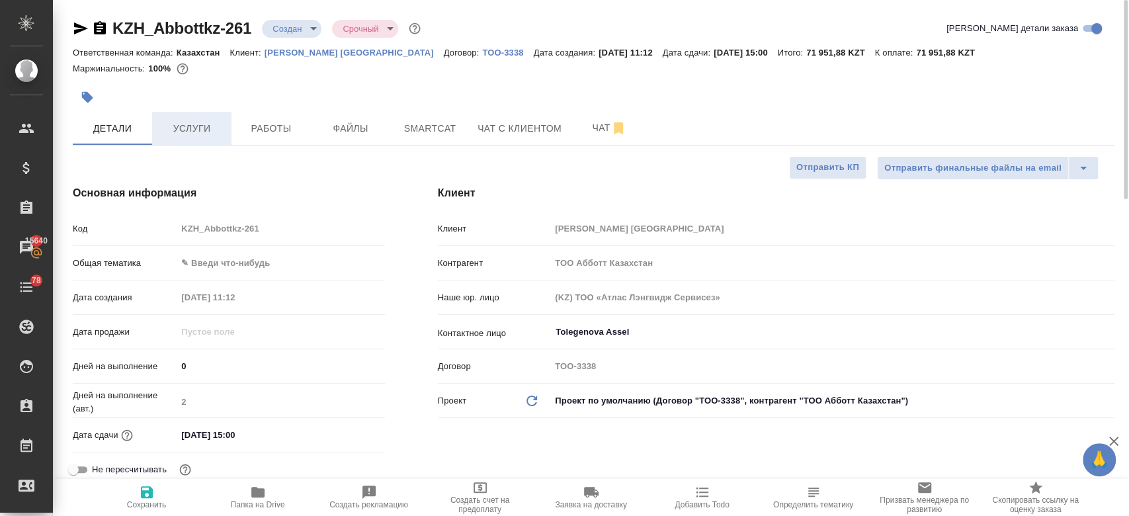
click at [193, 130] on span "Услуги" at bounding box center [192, 128] width 64 height 17
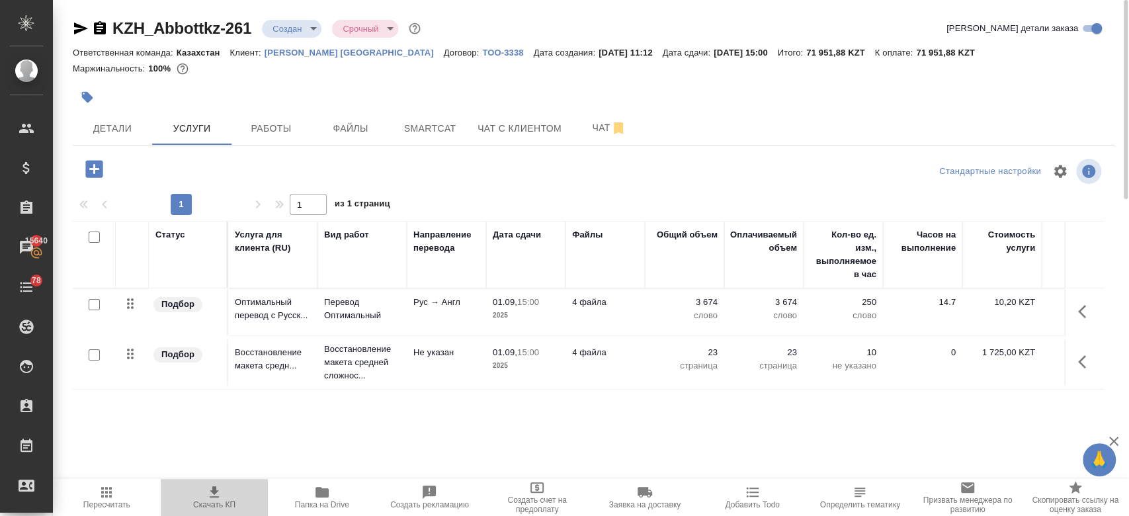
click at [222, 496] on span "Скачать КП" at bounding box center [215, 496] width 92 height 25
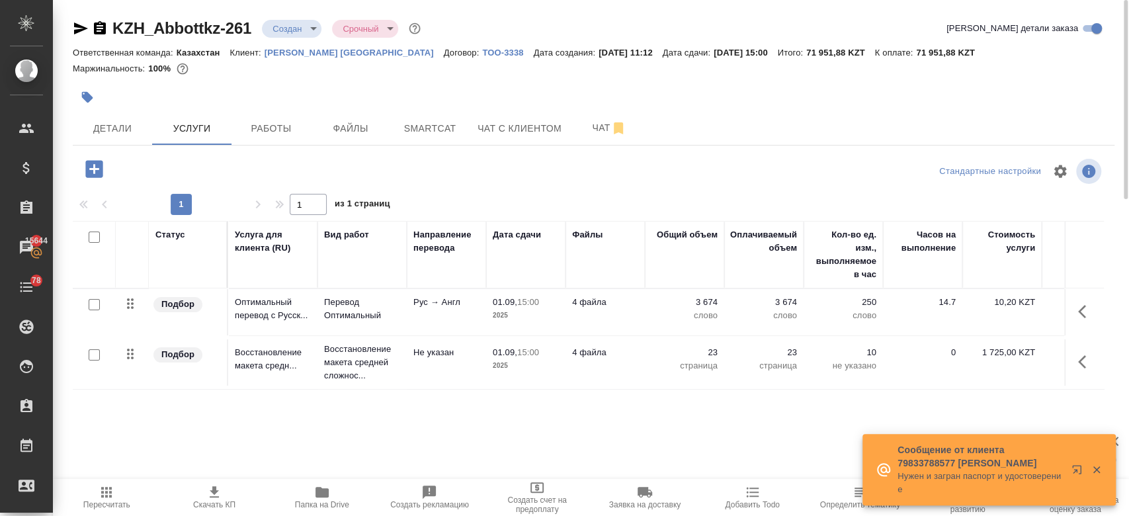
click at [413, 75] on div "Маржинальность: 100%" at bounding box center [594, 68] width 1042 height 17
click at [290, 97] on div at bounding box center [420, 97] width 695 height 29
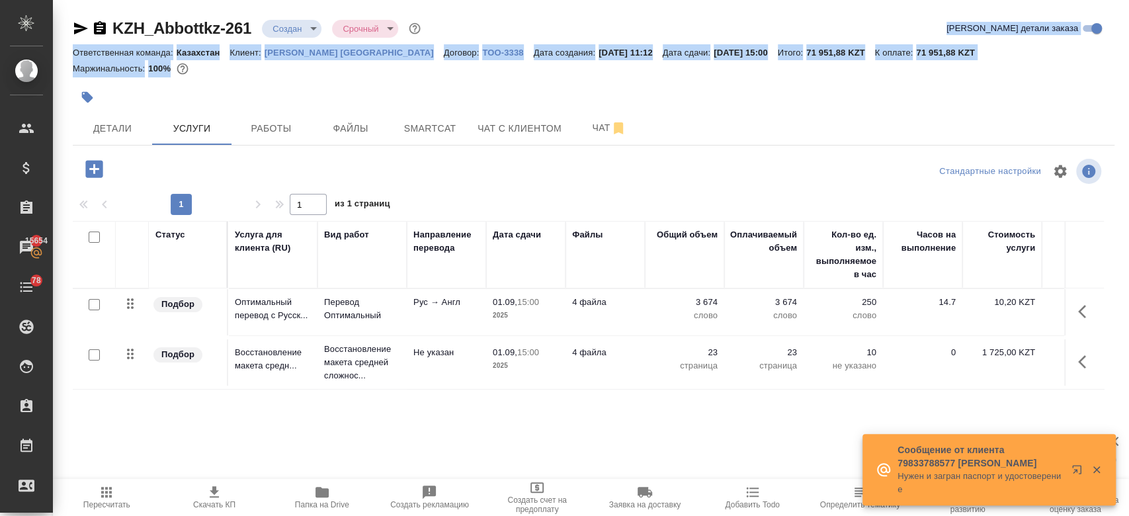
drag, startPoint x: 439, startPoint y: 79, endPoint x: 324, endPoint y: -77, distance: 193.5
click at [324, 0] on html "🙏 .cls-1 fill:#fff; AWATERA Kosherbayeva Nazerke Клиенты Спецификации Заказы 15…" at bounding box center [564, 258] width 1129 height 516
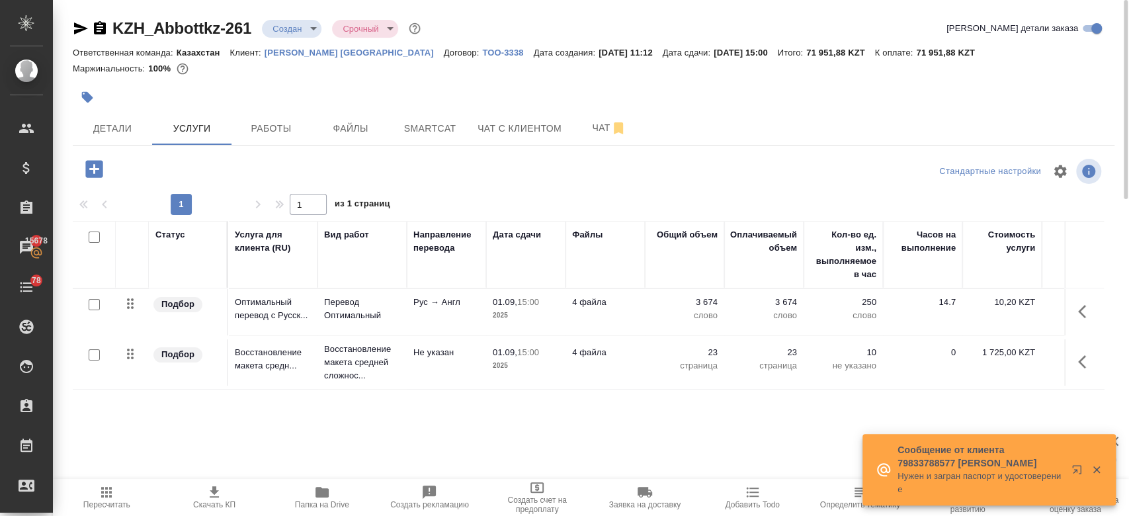
click at [418, 95] on div at bounding box center [420, 97] width 695 height 29
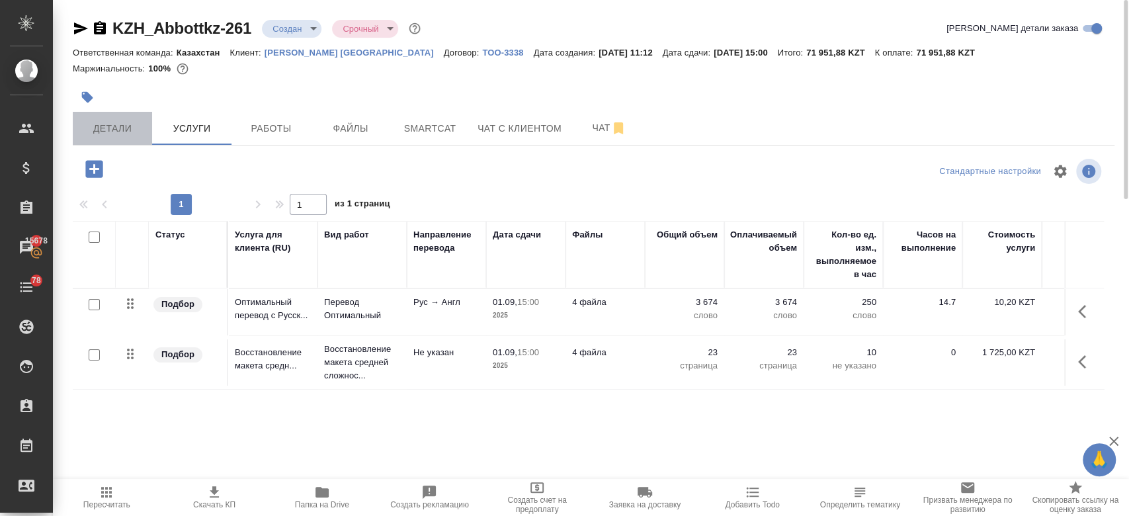
click at [126, 126] on span "Детали" at bounding box center [113, 128] width 64 height 17
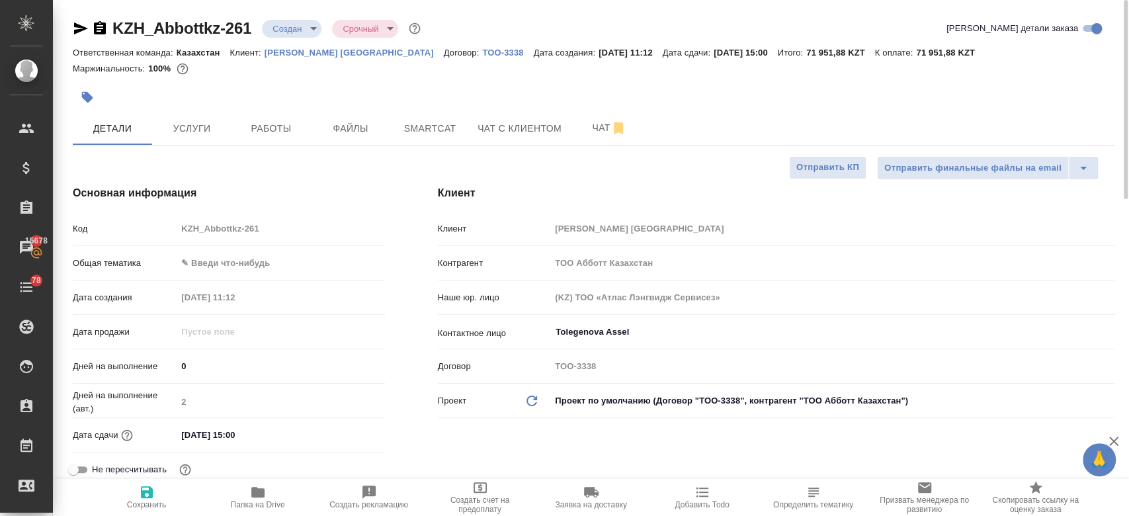
click at [236, 93] on div at bounding box center [420, 97] width 695 height 29
click at [603, 132] on span "Чат" at bounding box center [610, 128] width 64 height 17
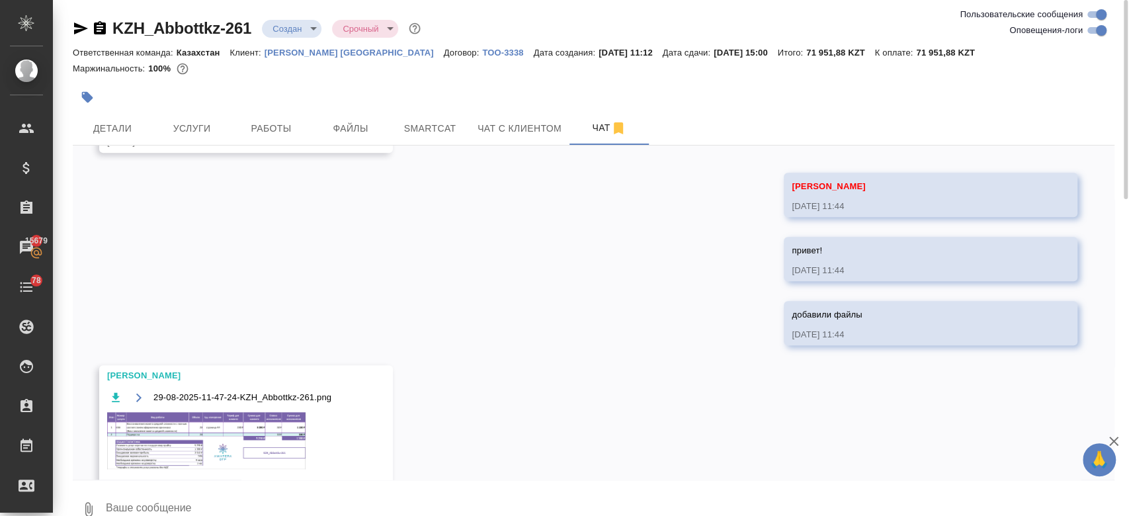
scroll to position [843, 0]
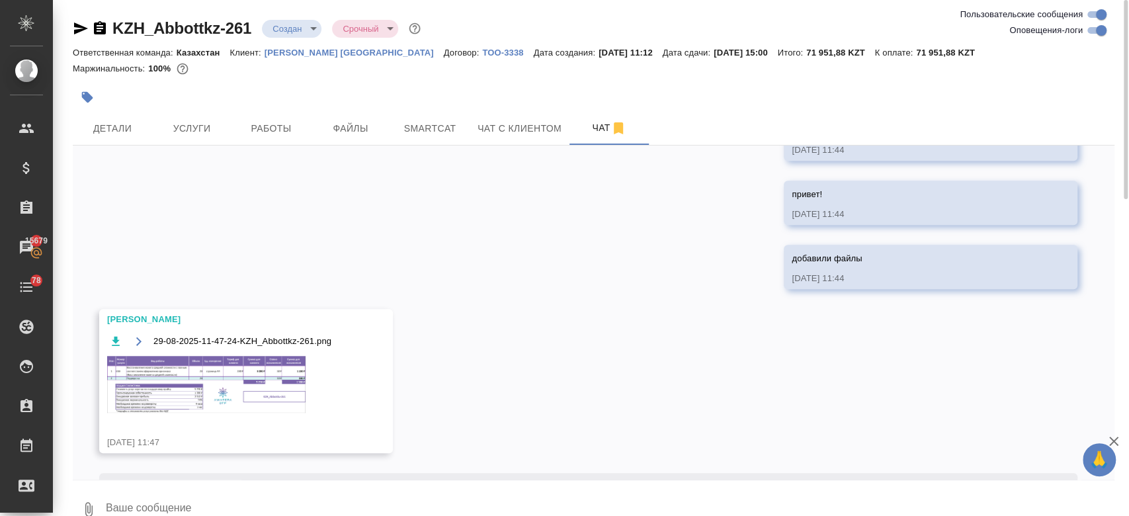
click at [270, 357] on img at bounding box center [206, 384] width 198 height 56
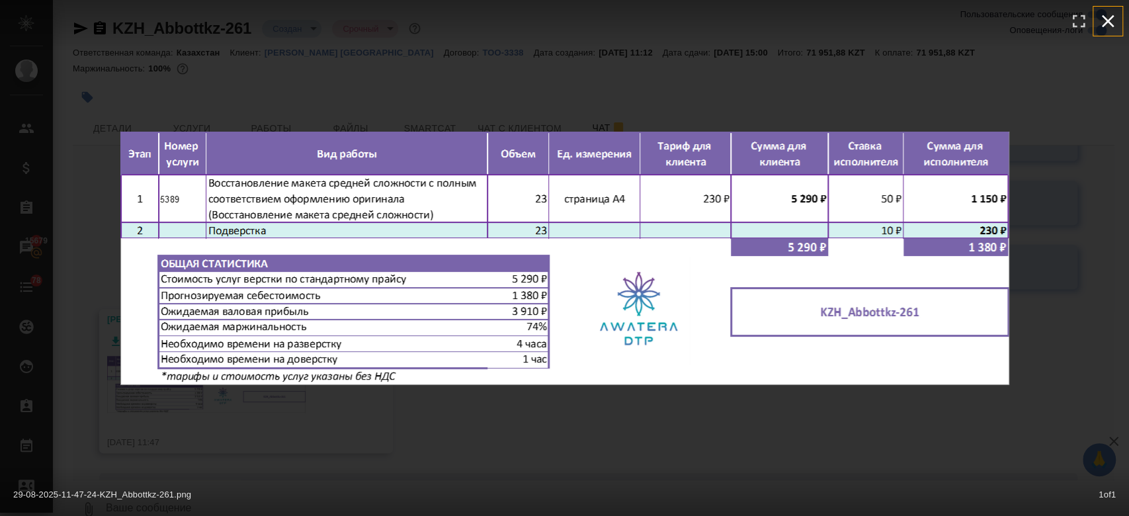
click at [1105, 31] on icon "button" at bounding box center [1108, 21] width 21 height 21
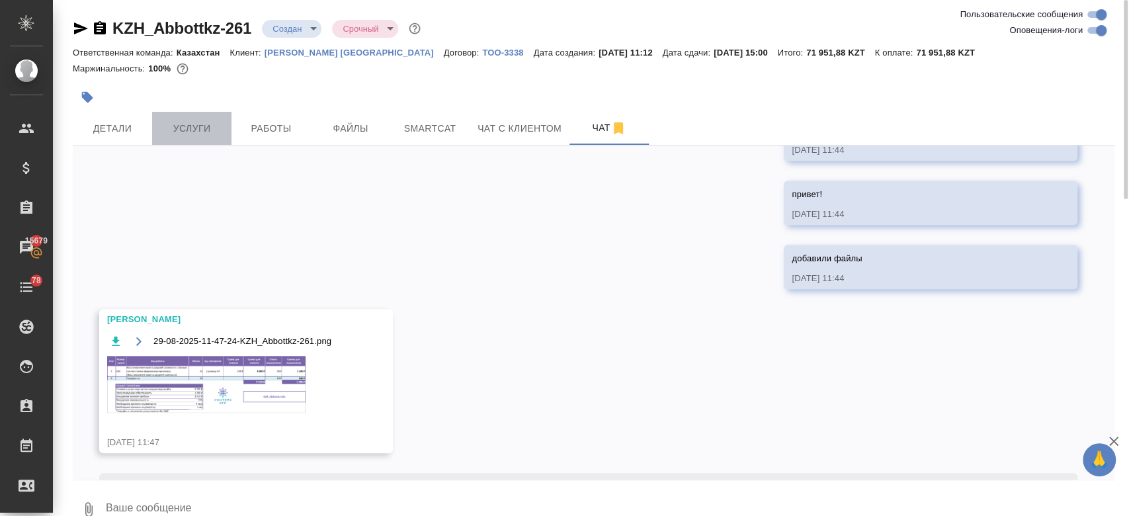
click at [208, 132] on span "Услуги" at bounding box center [192, 128] width 64 height 17
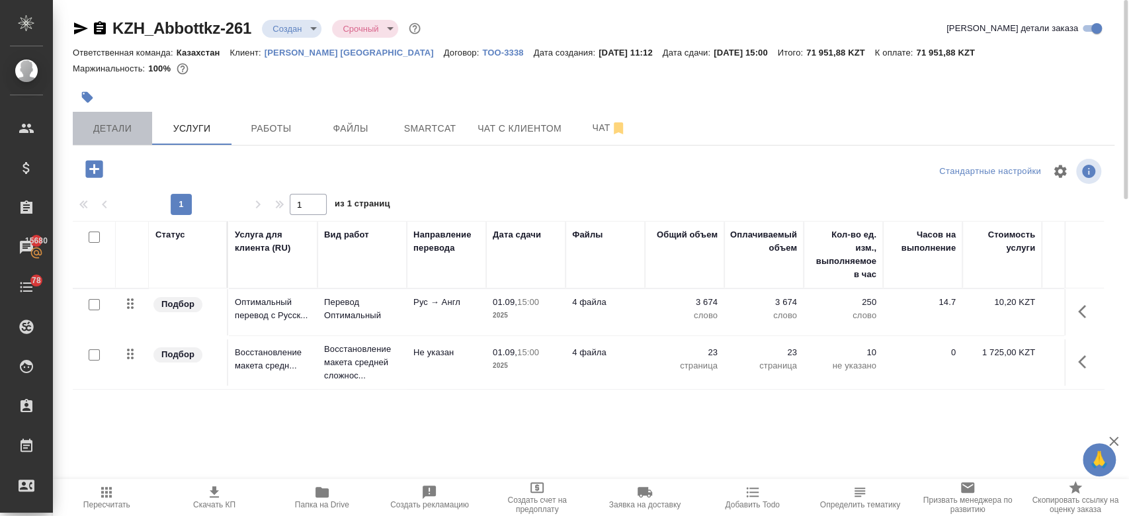
click at [115, 135] on span "Детали" at bounding box center [113, 128] width 64 height 17
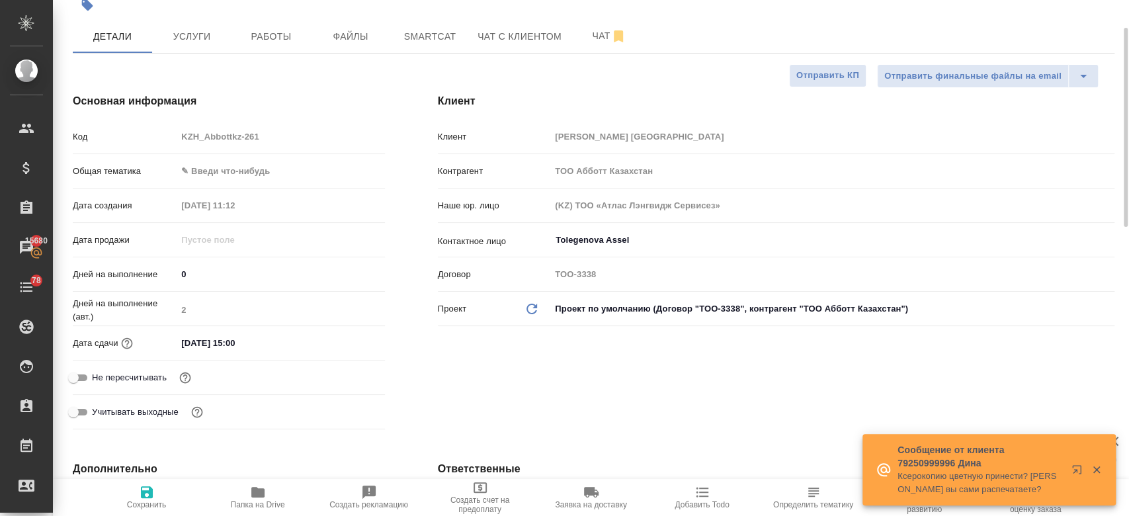
scroll to position [95, 0]
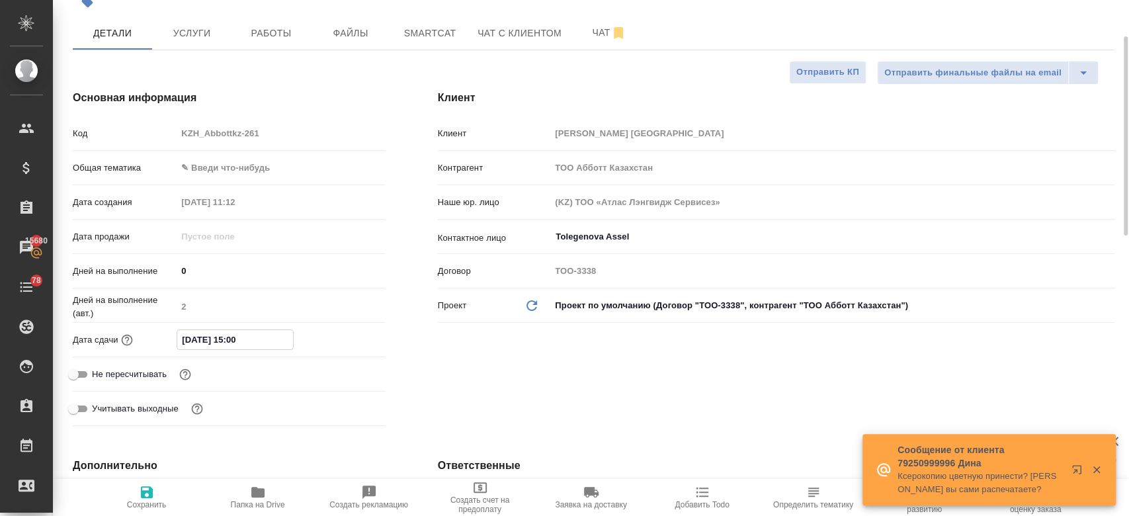
click at [229, 337] on input "01.09.2025 15:00" at bounding box center [235, 339] width 116 height 19
click at [344, 338] on icon "button" at bounding box center [347, 339] width 16 height 16
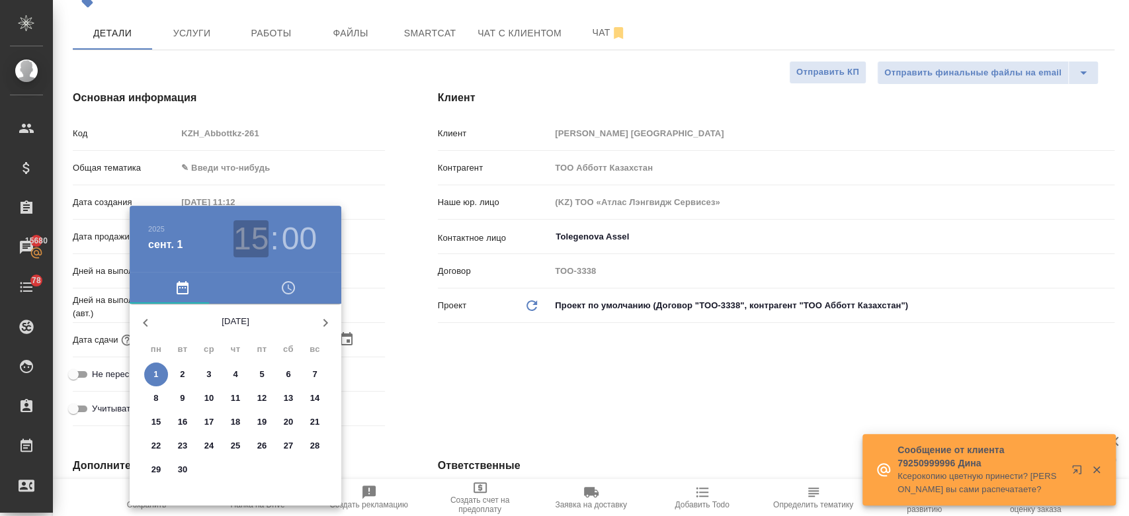
click at [251, 255] on h3 "15" at bounding box center [251, 238] width 35 height 37
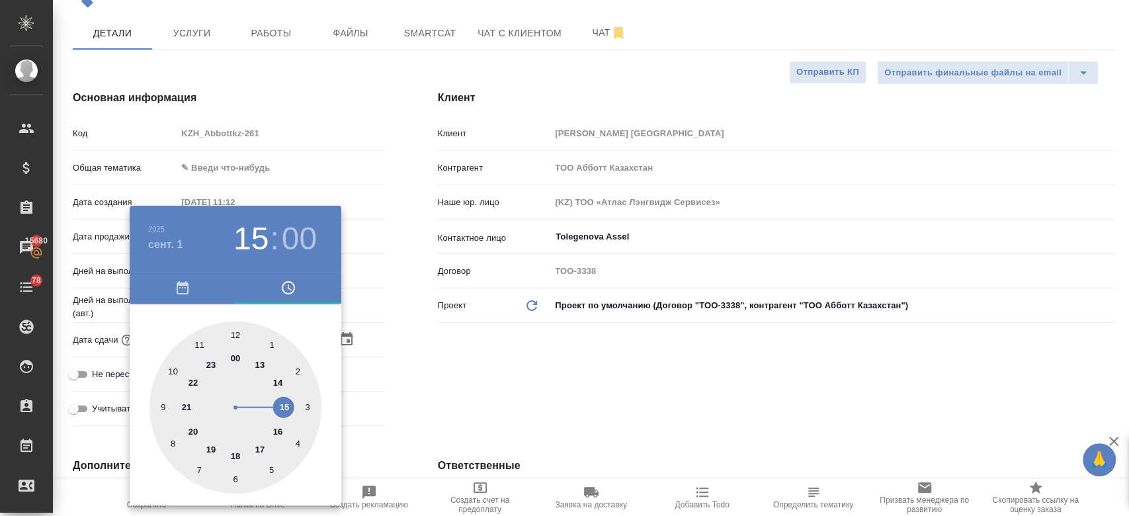
click at [276, 428] on div at bounding box center [236, 408] width 172 height 172
click at [501, 422] on div at bounding box center [564, 258] width 1129 height 516
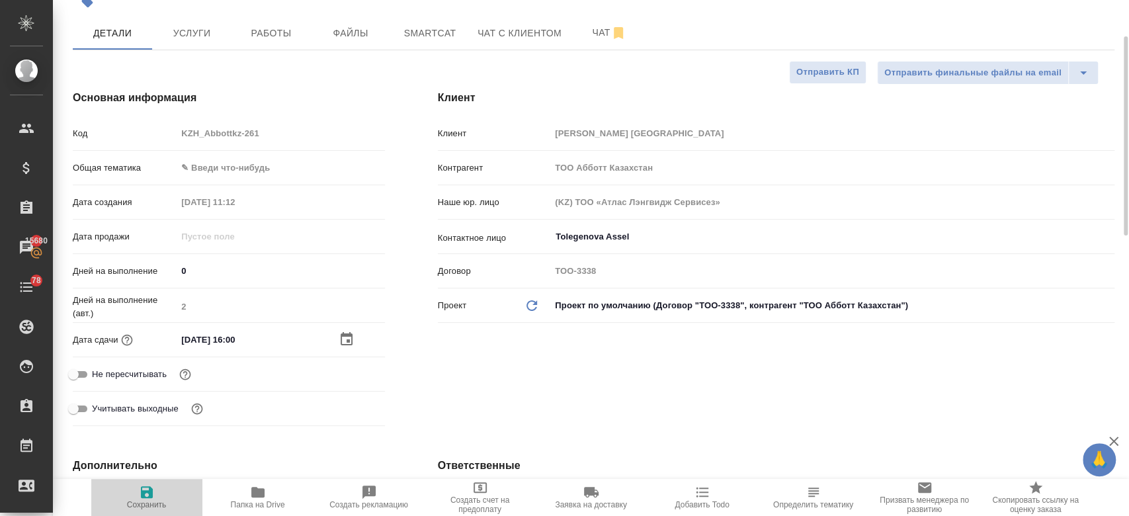
click at [144, 512] on button "Сохранить" at bounding box center [146, 497] width 111 height 37
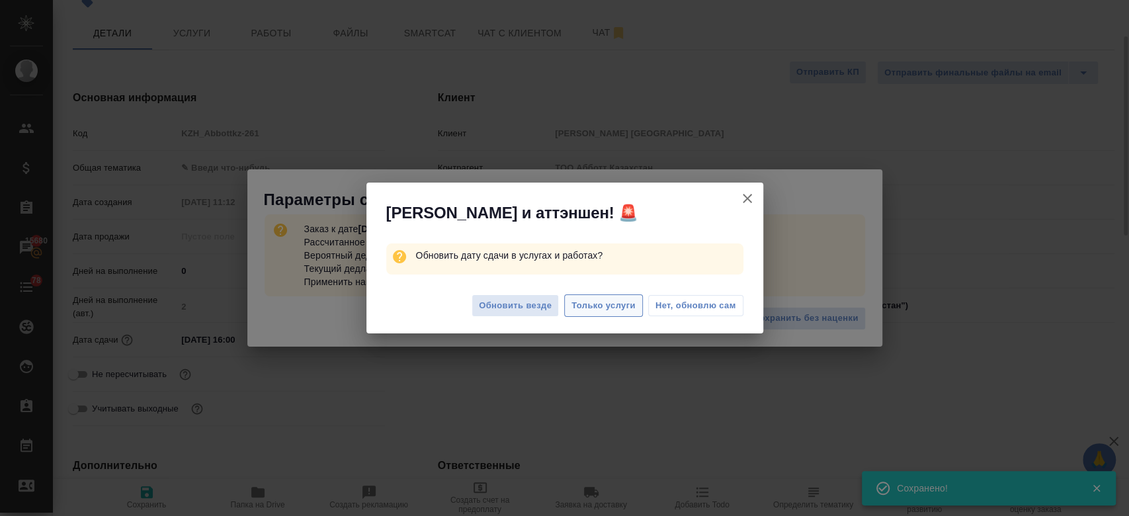
click at [616, 306] on span "Только услуги" at bounding box center [604, 305] width 64 height 15
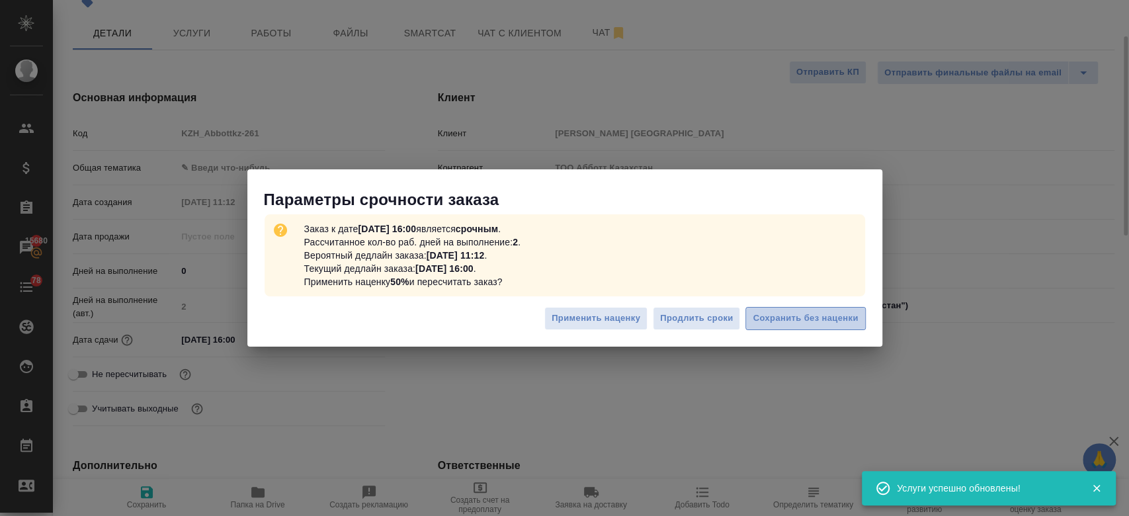
click at [775, 320] on span "Сохранить без наценки" at bounding box center [805, 318] width 105 height 15
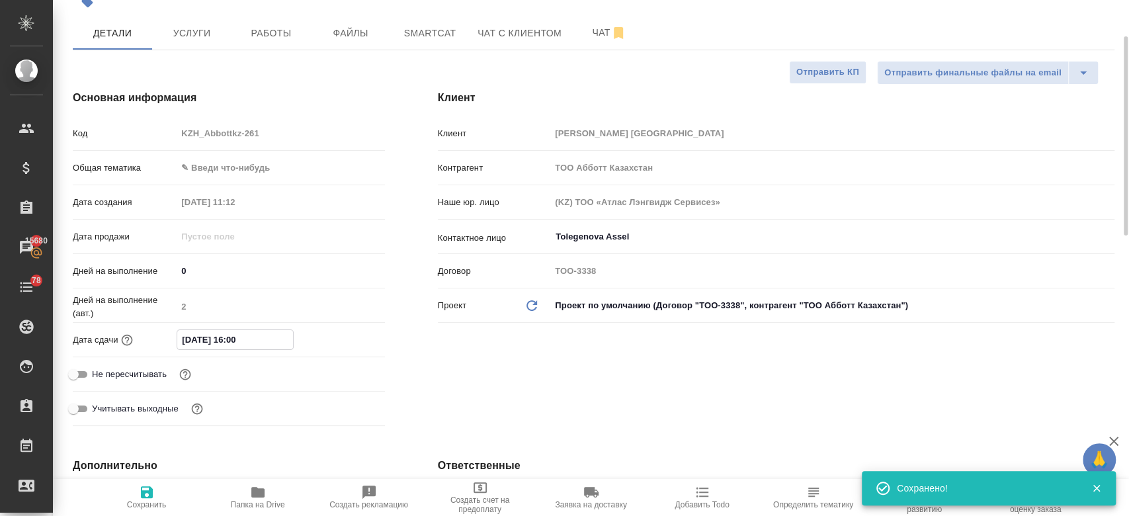
click at [220, 341] on input "01.09.2025 16:00" at bounding box center [235, 339] width 116 height 19
click at [351, 335] on icon "button" at bounding box center [347, 338] width 12 height 13
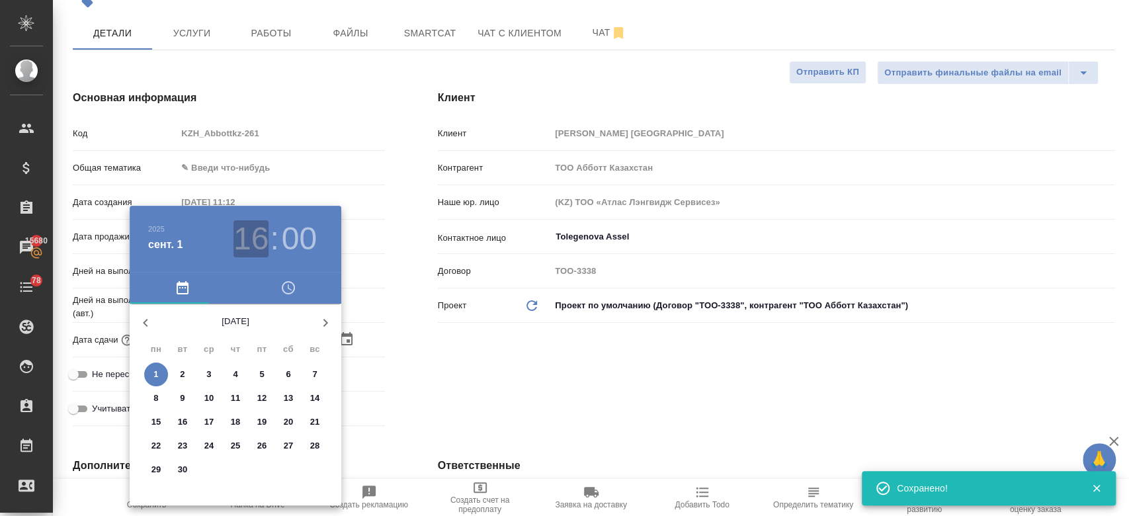
click at [254, 237] on h3 "16" at bounding box center [251, 238] width 35 height 37
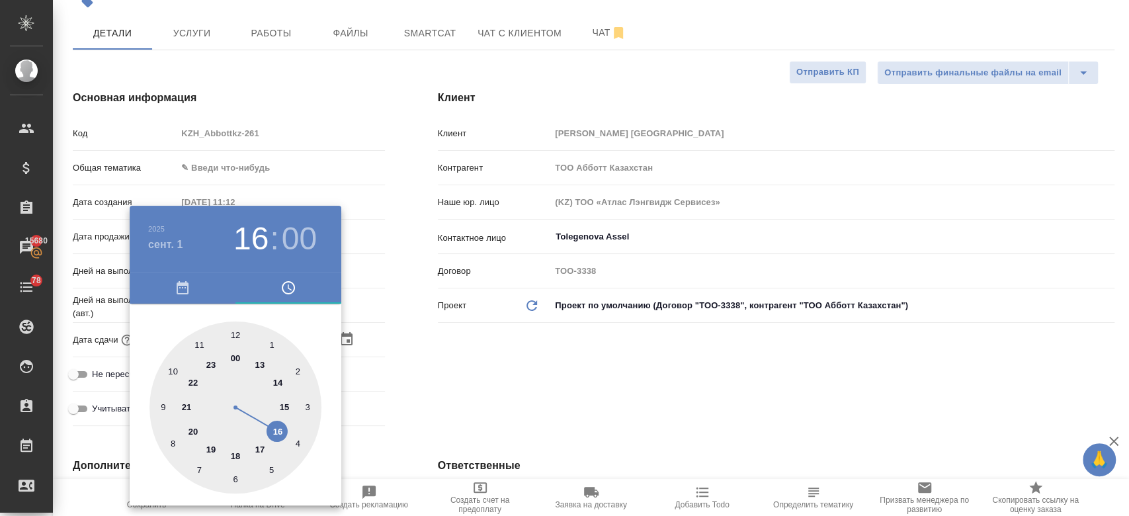
click at [237, 455] on div at bounding box center [236, 408] width 172 height 172
click at [417, 394] on div at bounding box center [564, 258] width 1129 height 516
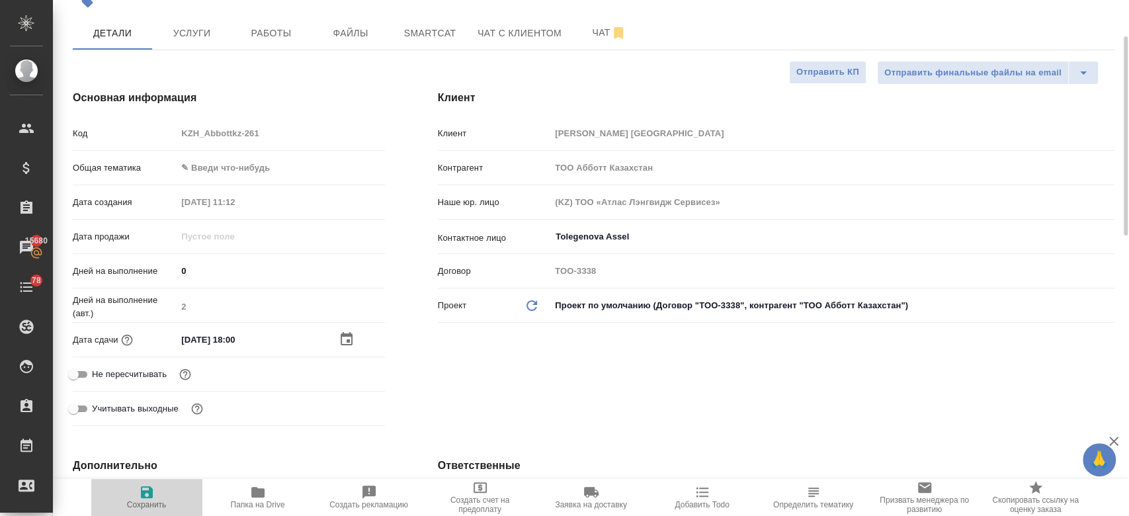
click at [143, 493] on icon "button" at bounding box center [147, 492] width 12 height 12
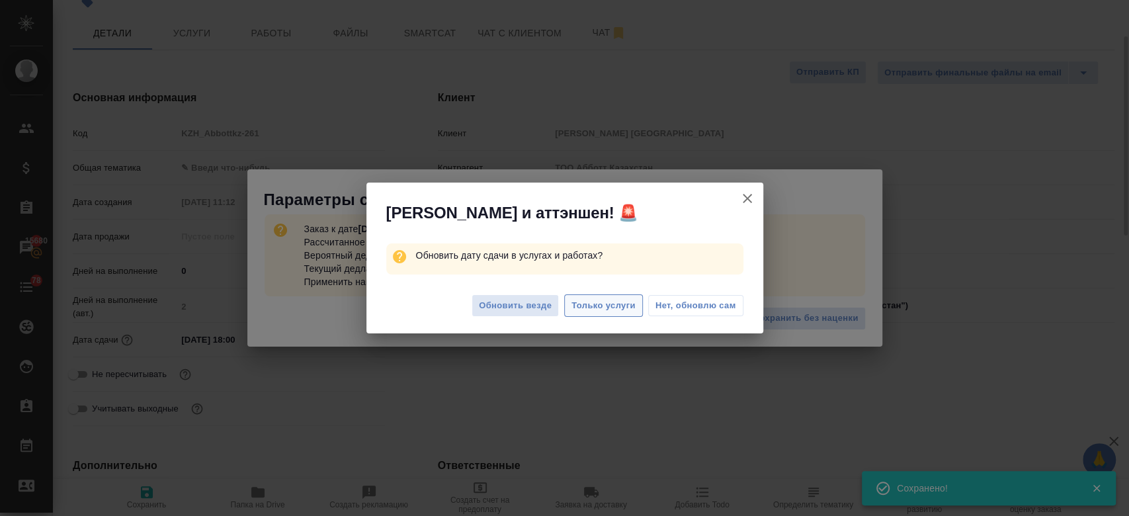
click at [585, 303] on span "Только услуги" at bounding box center [604, 305] width 64 height 15
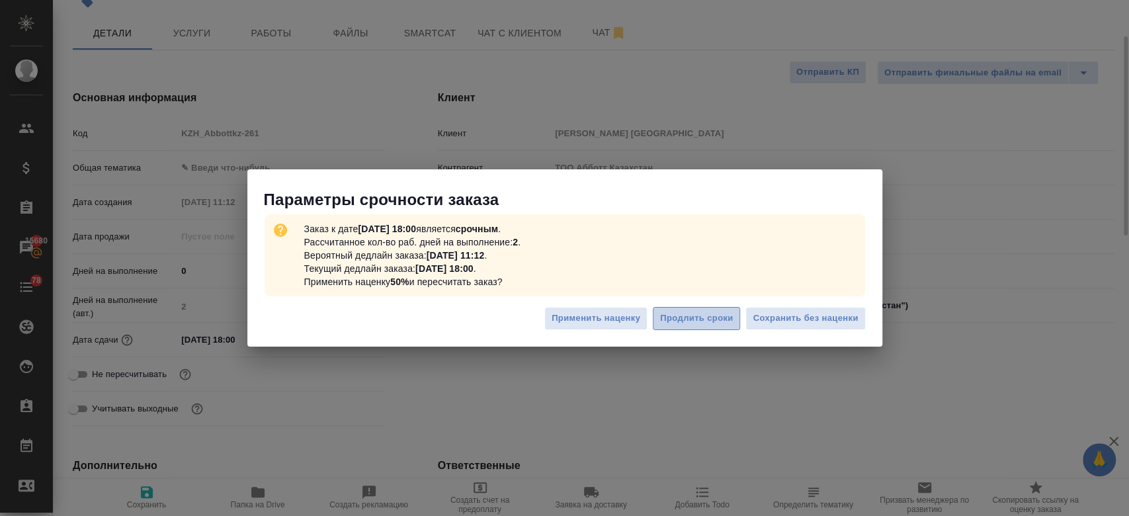
click at [689, 311] on span "Продлить сроки" at bounding box center [696, 318] width 73 height 15
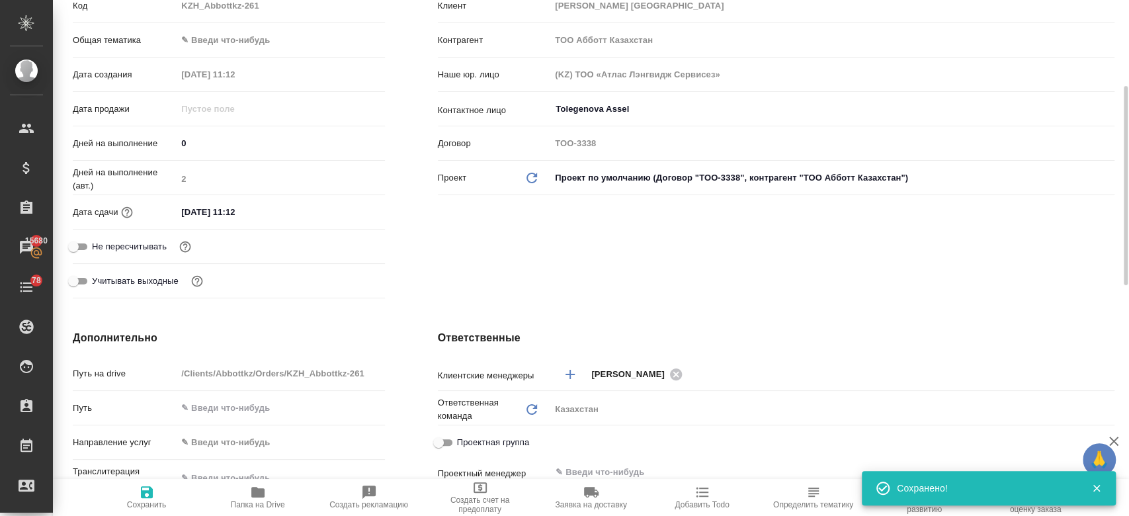
scroll to position [0, 0]
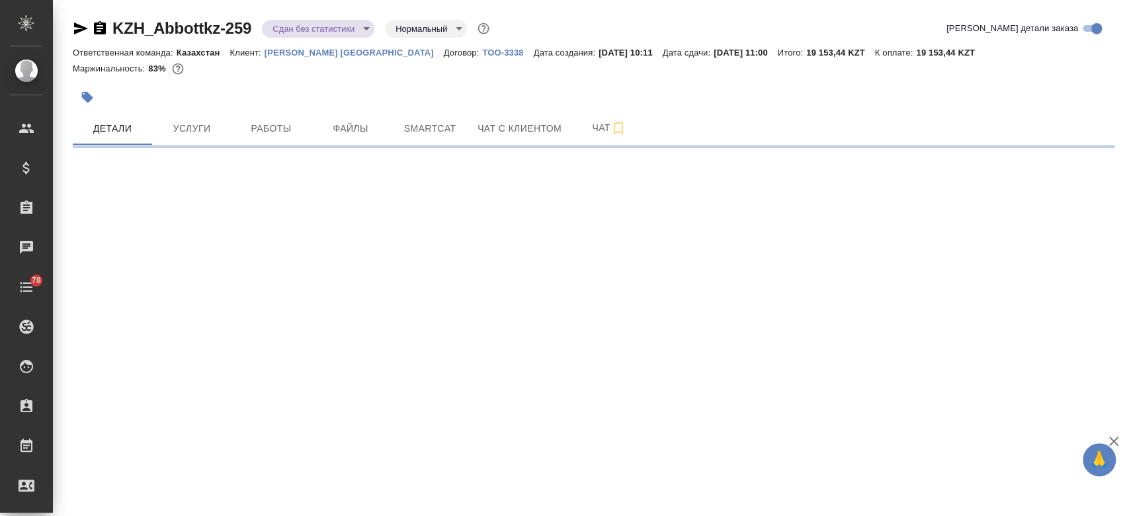
select select "RU"
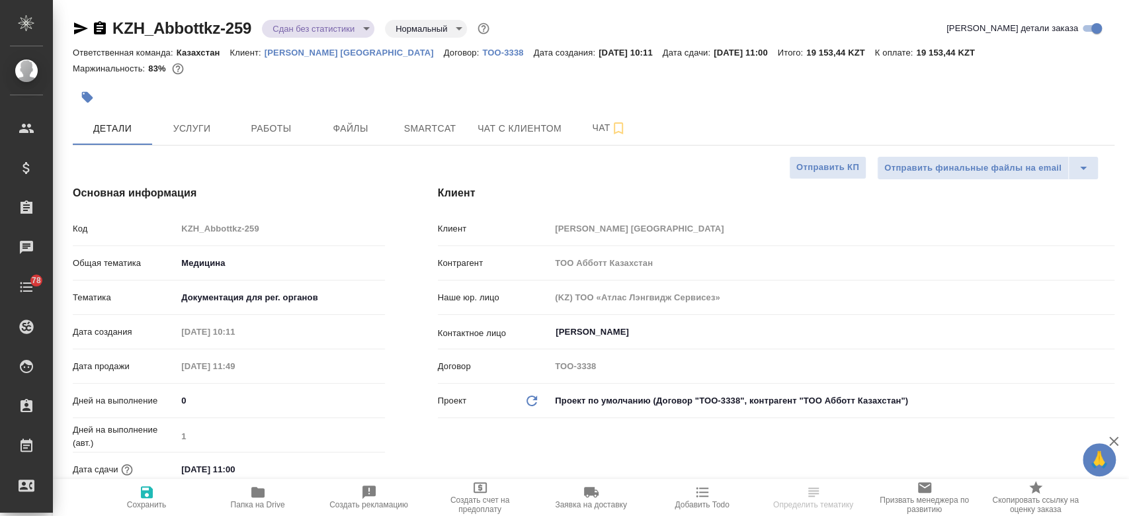
type textarea "x"
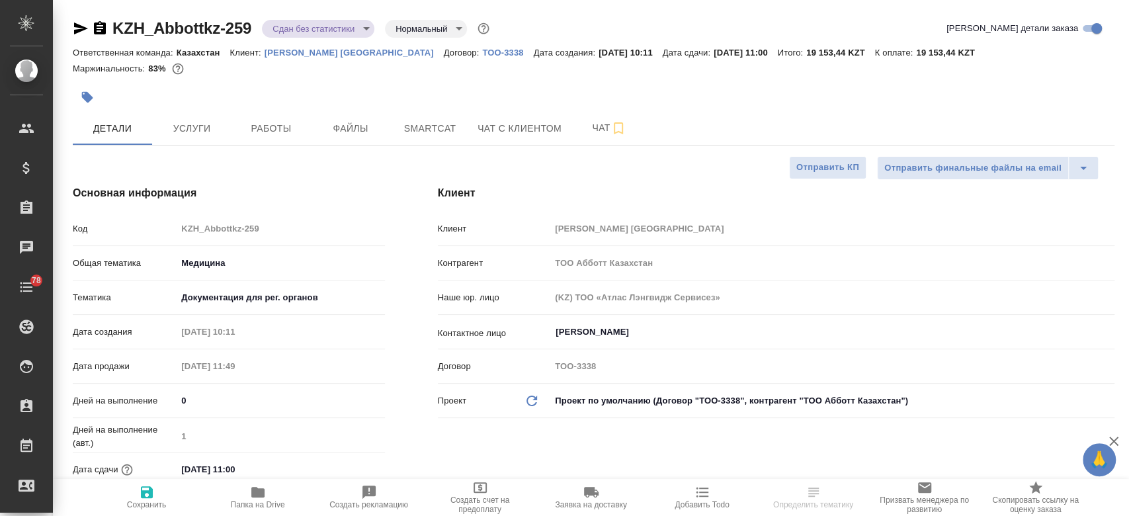
type textarea "x"
click at [258, 505] on span "Папка на Drive" at bounding box center [258, 504] width 54 height 9
type textarea "x"
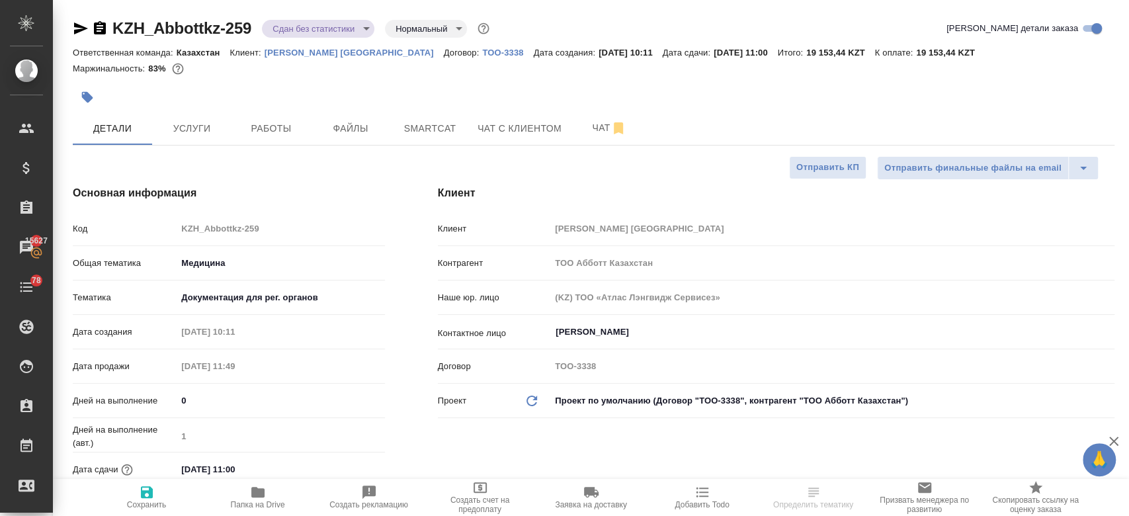
type textarea "x"
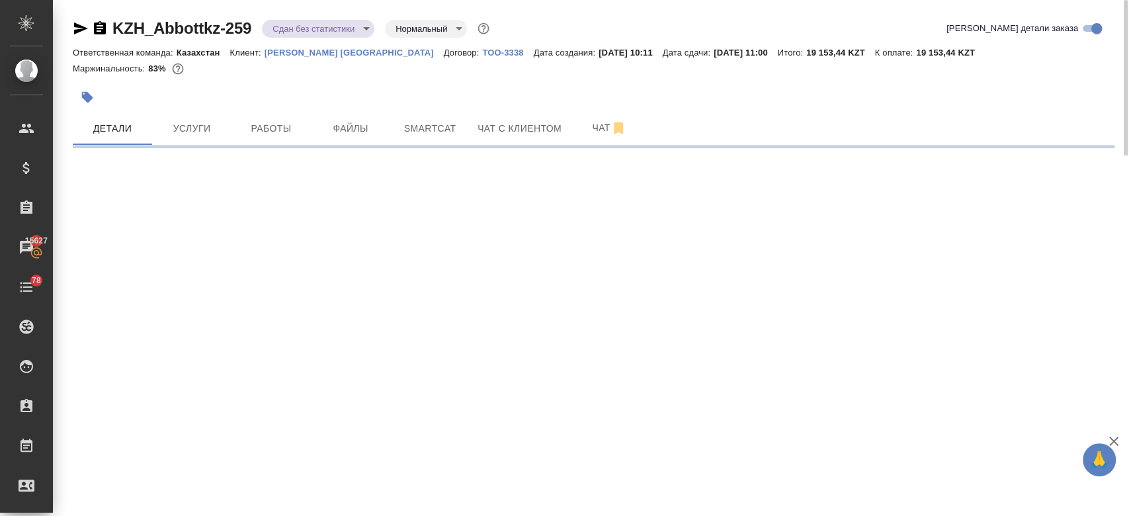
select select "RU"
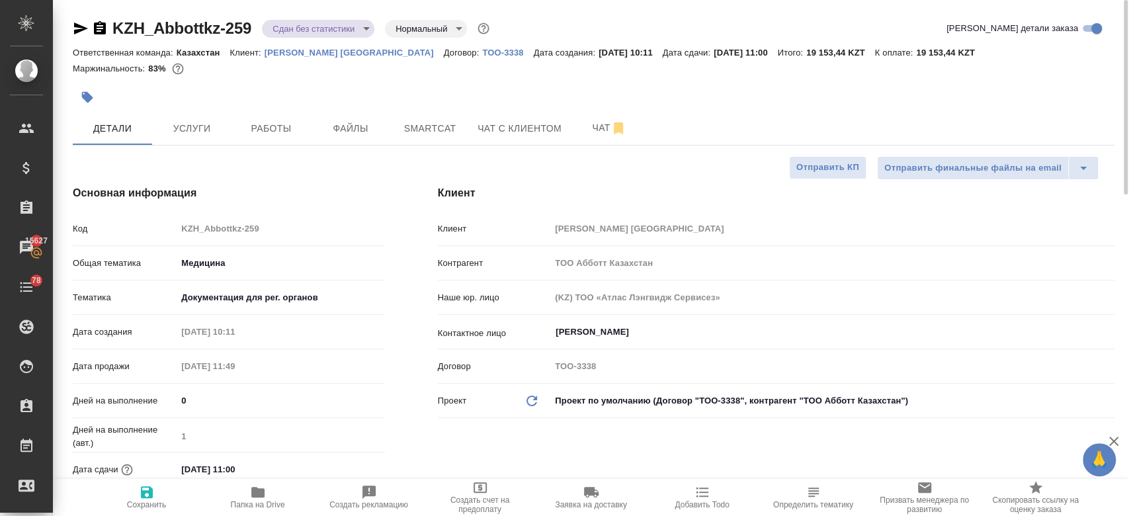
type textarea "x"
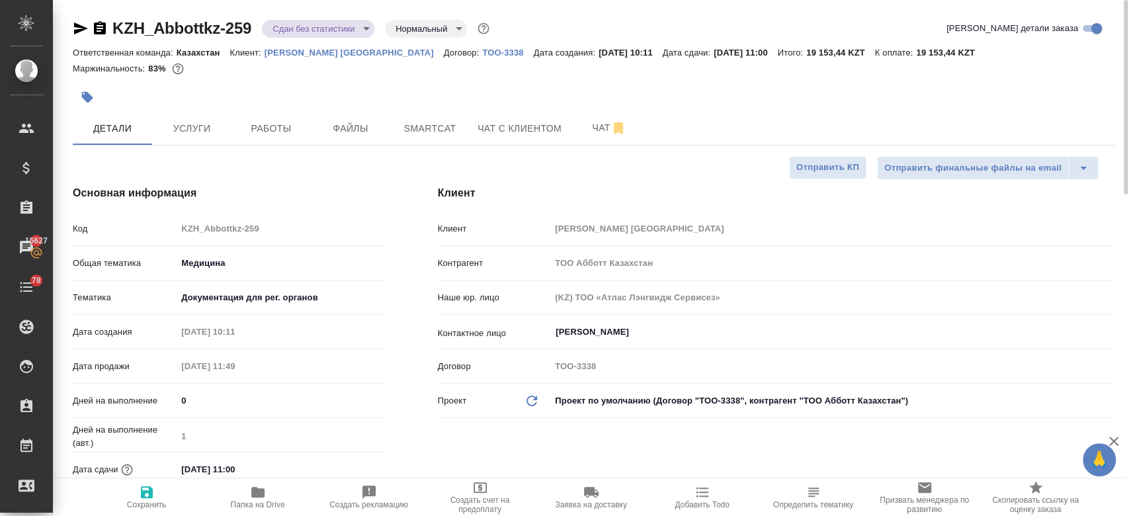
type textarea "x"
click at [375, 140] on button "Файлы" at bounding box center [350, 128] width 79 height 33
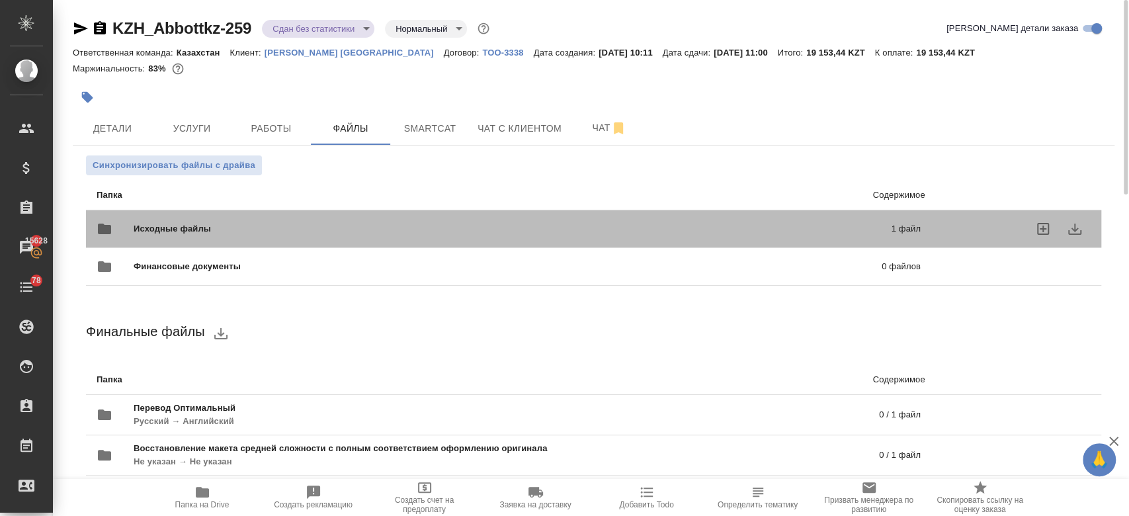
click at [333, 226] on span "Исходные файлы" at bounding box center [342, 228] width 417 height 13
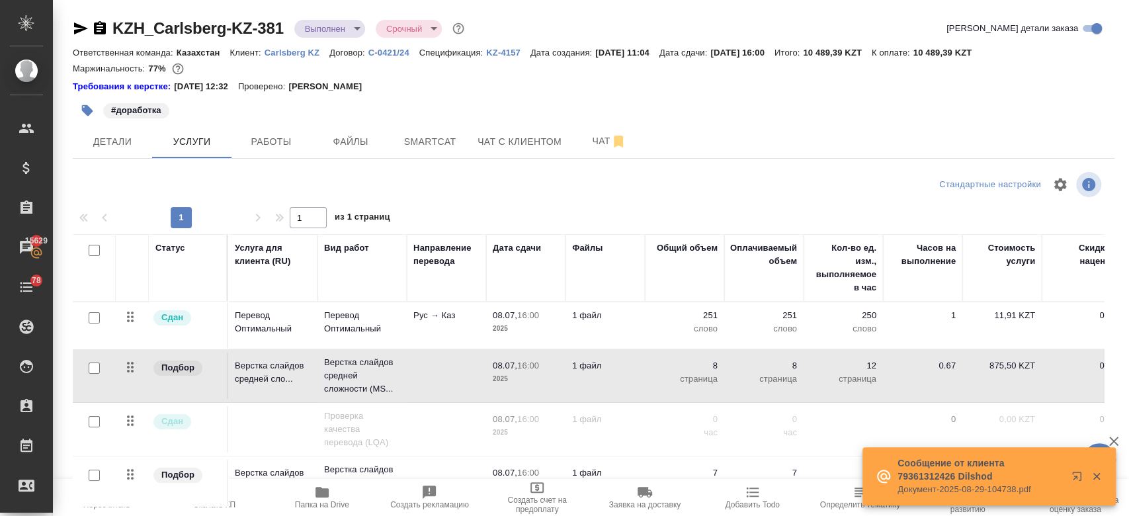
scroll to position [0, 91]
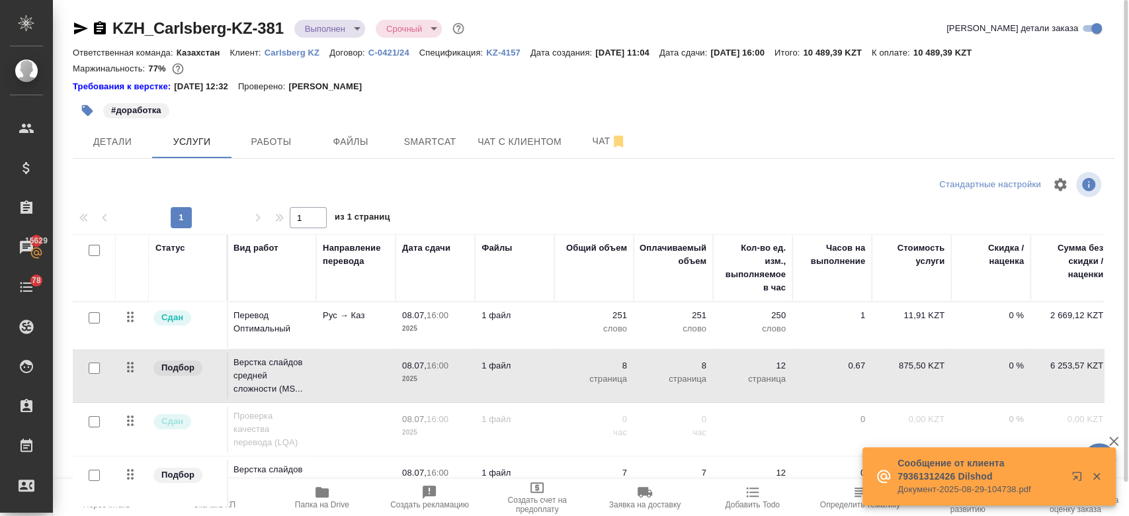
click at [460, 97] on div "#доработка" at bounding box center [420, 110] width 695 height 29
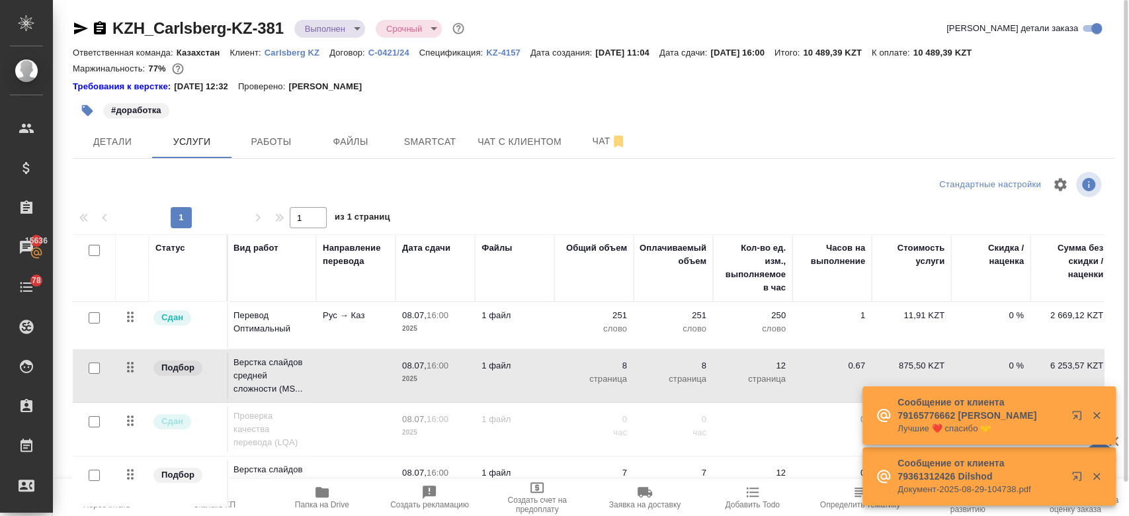
click at [476, 87] on div "Требования к верстке: [DATE] 12:32 Проверено: [PERSON_NAME]" at bounding box center [594, 86] width 1042 height 13
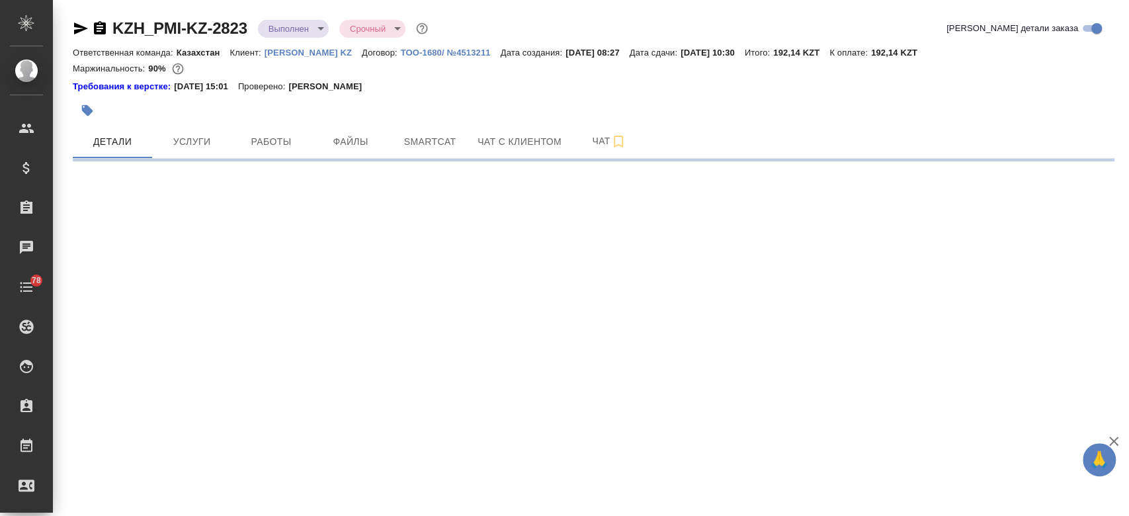
select select "RU"
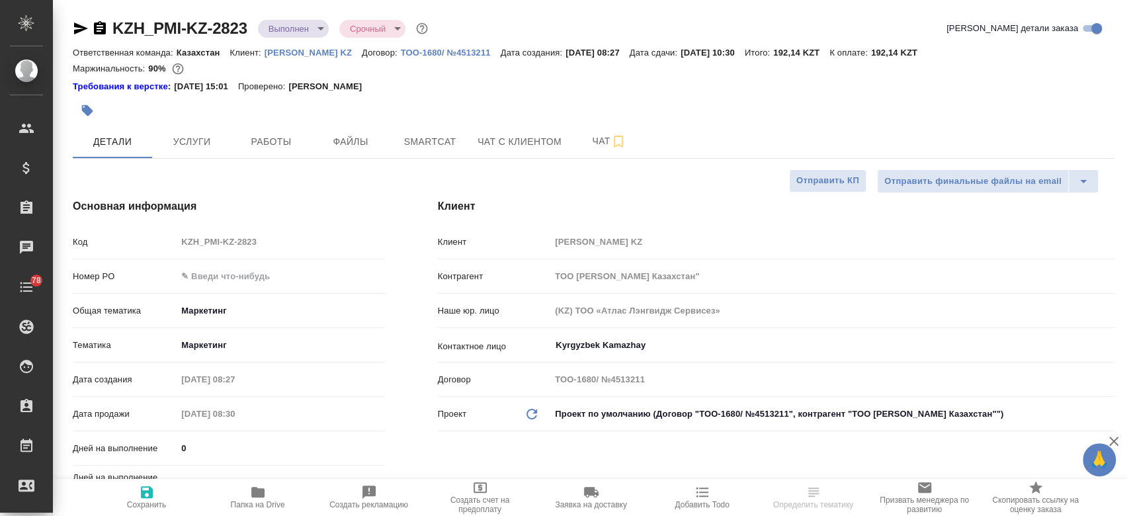
type textarea "x"
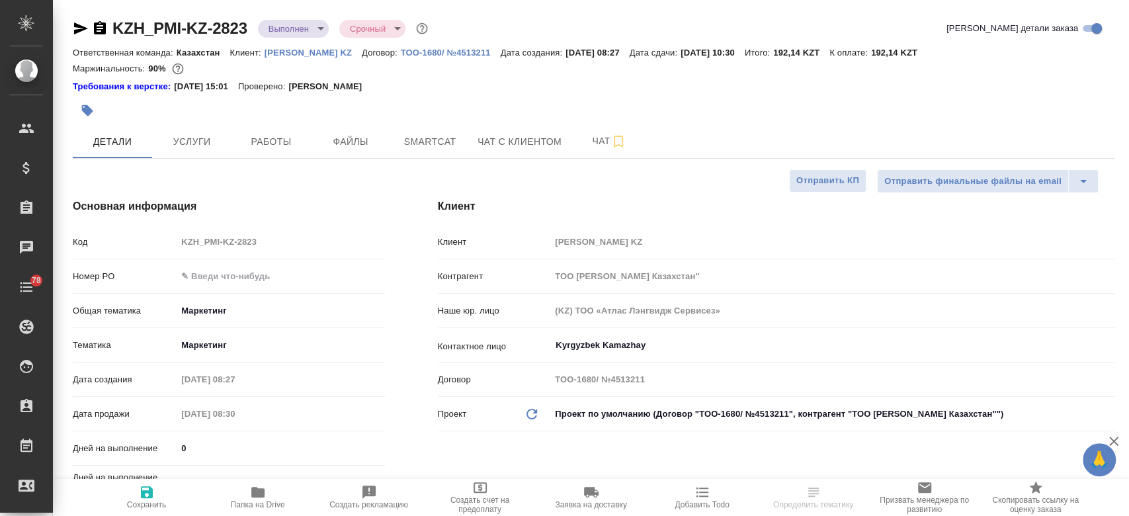
type textarea "x"
click at [260, 504] on span "Папка на Drive" at bounding box center [258, 504] width 54 height 9
type textarea "x"
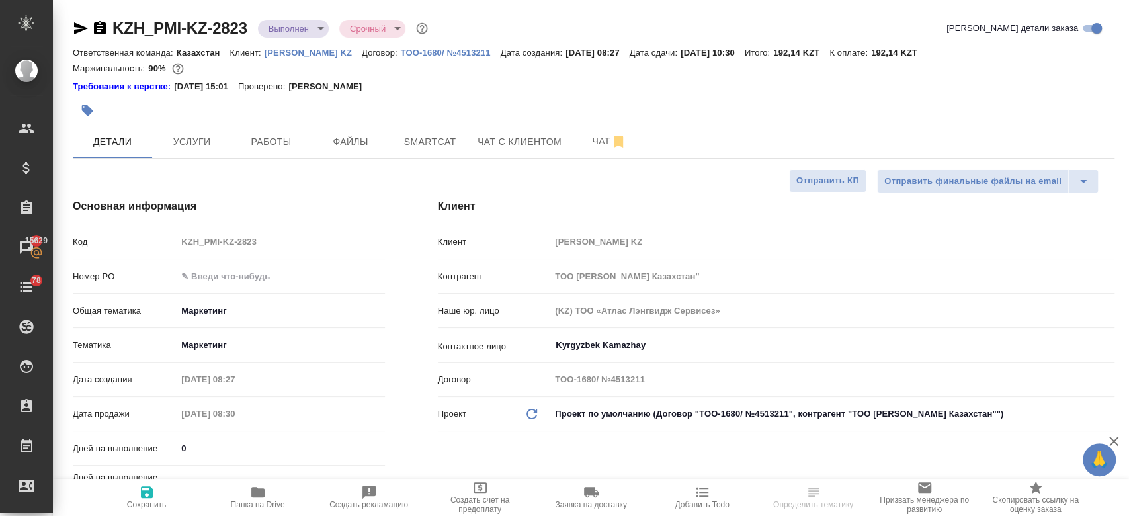
type textarea "x"
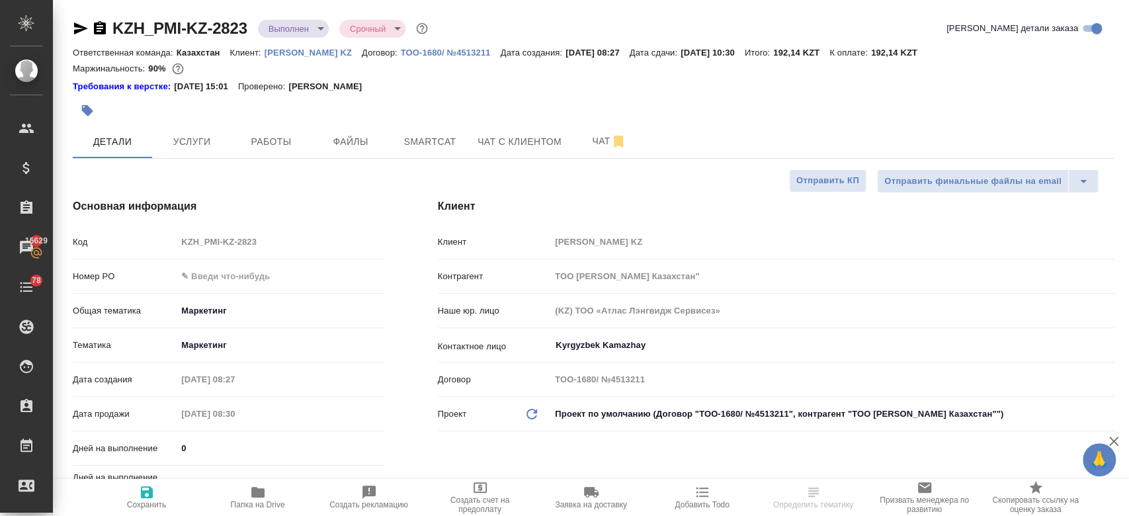
type textarea "x"
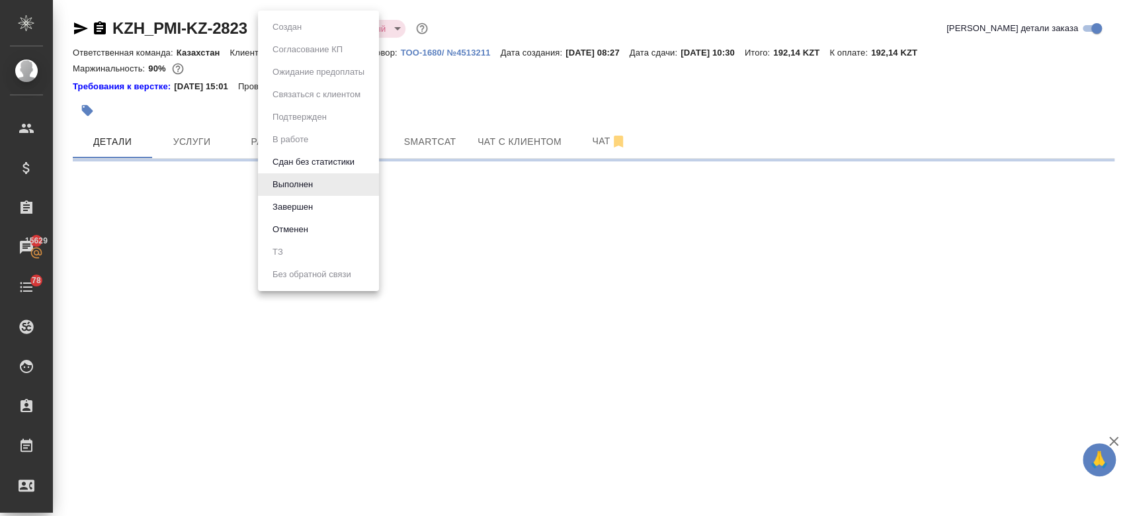
click at [316, 32] on body "🙏 .cls-1 fill:#fff; AWATERA Kosherbayeva Nazerke Клиенты Спецификации Заказы 15…" at bounding box center [564, 258] width 1129 height 516
select select "RU"
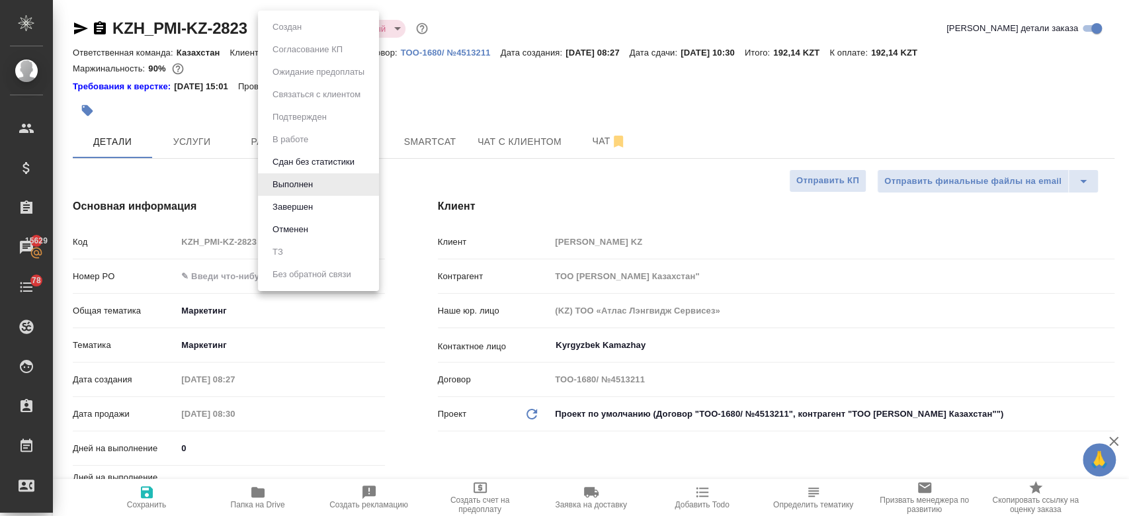
type textarea "x"
click at [318, 203] on li "Завершен" at bounding box center [318, 207] width 121 height 22
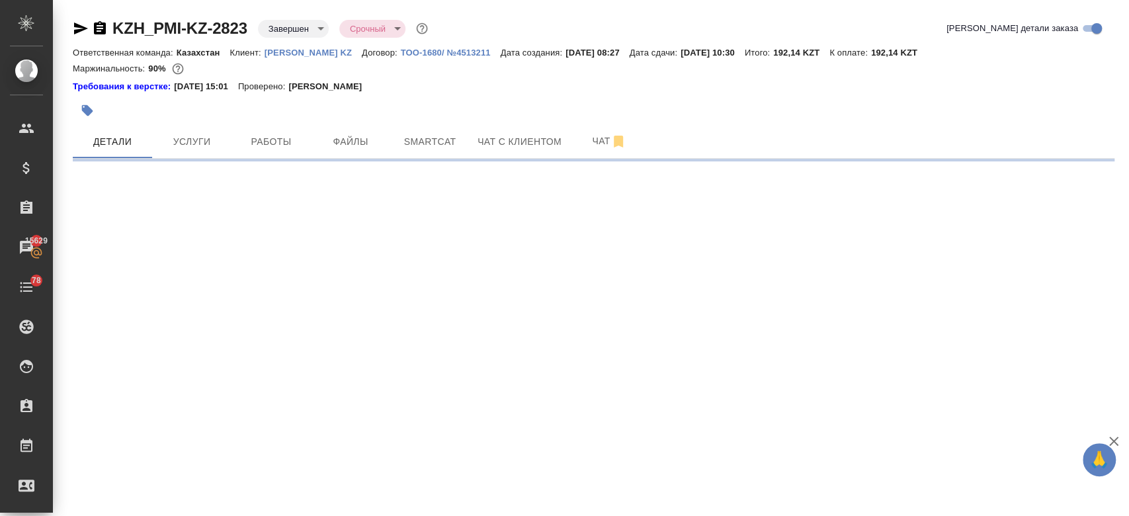
select select "RU"
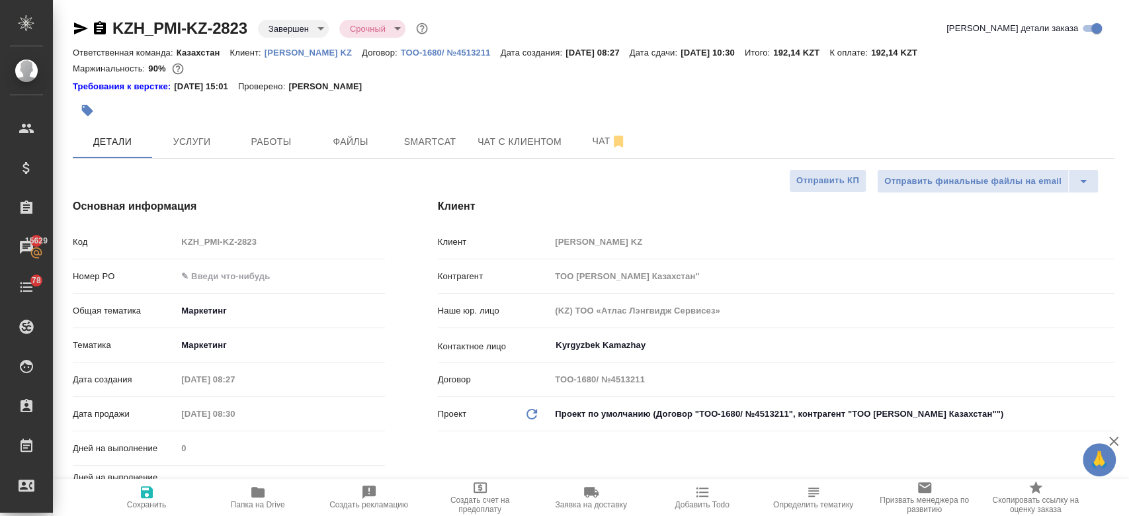
type textarea "x"
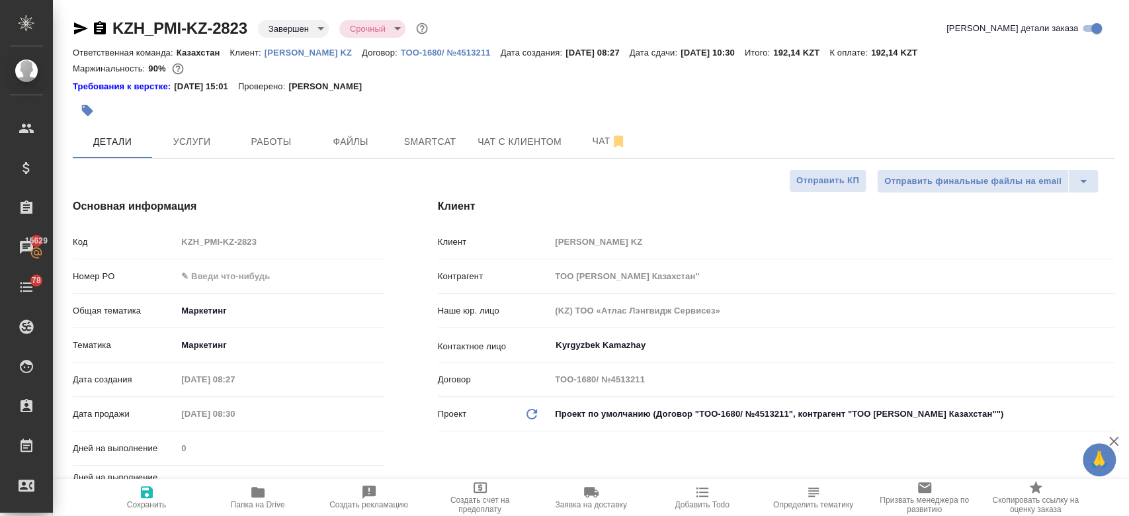
type textarea "x"
select select "RU"
click at [260, 482] on button "Папка на Drive" at bounding box center [257, 497] width 111 height 37
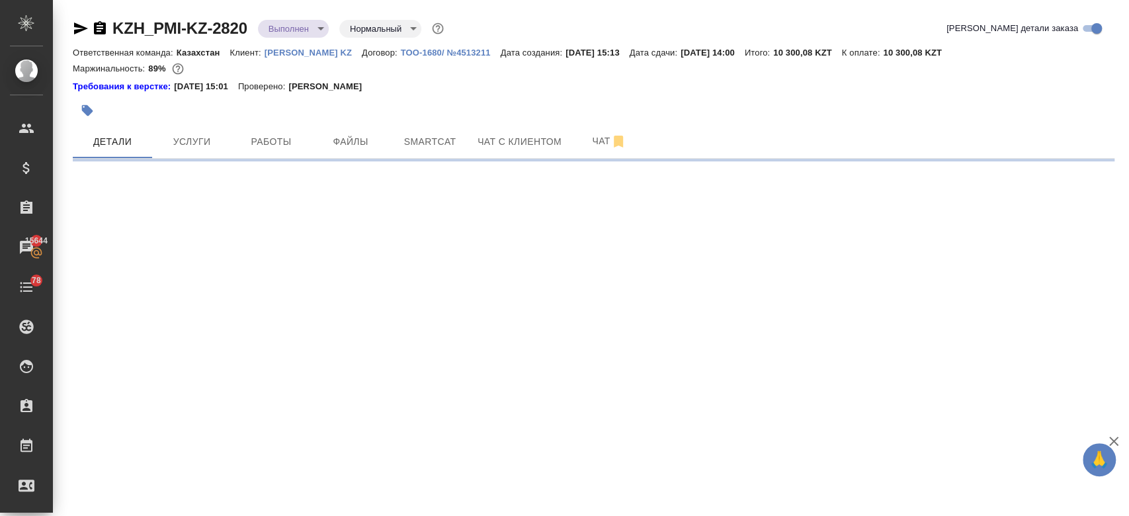
select select "RU"
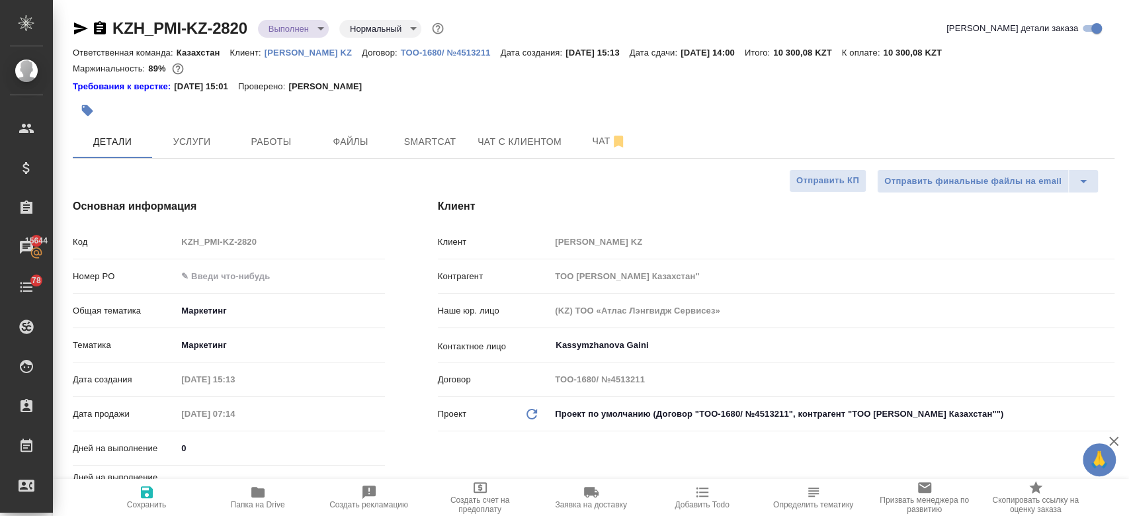
type textarea "x"
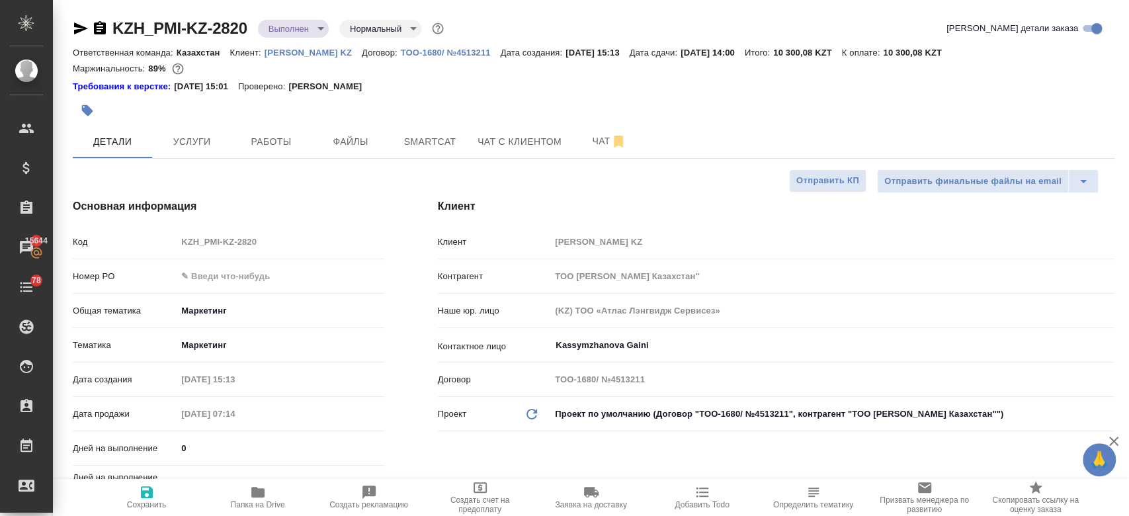
type textarea "x"
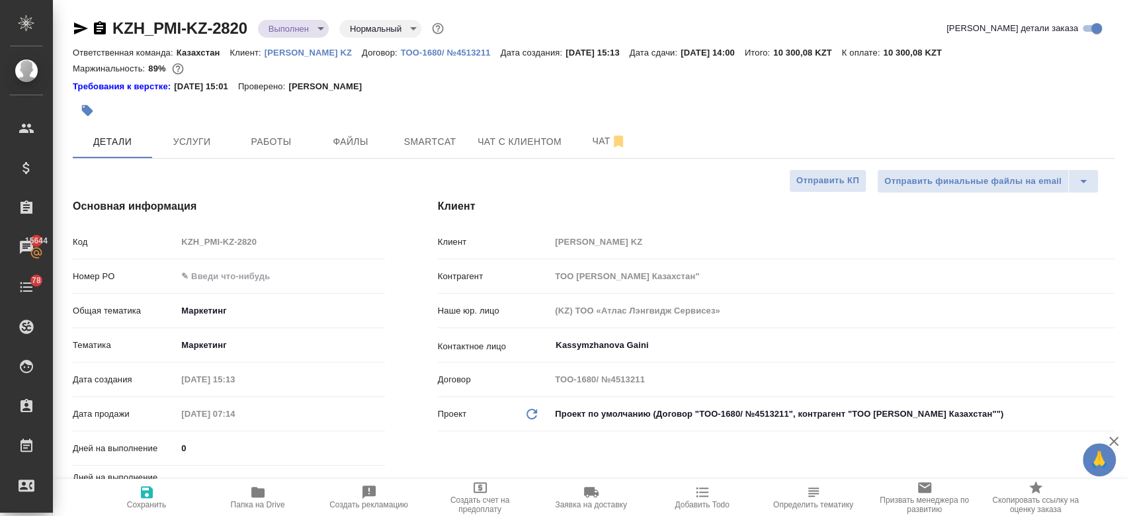
type textarea "x"
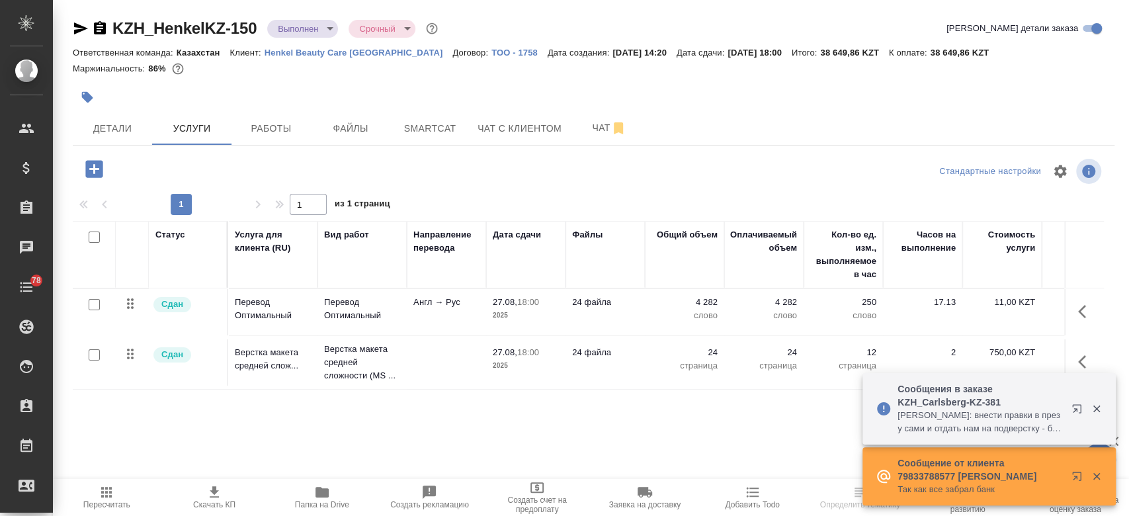
click at [423, 87] on div at bounding box center [420, 97] width 695 height 29
click at [208, 75] on div "Маржинальность: 86%" at bounding box center [594, 68] width 1042 height 17
click at [403, 91] on div at bounding box center [420, 97] width 695 height 29
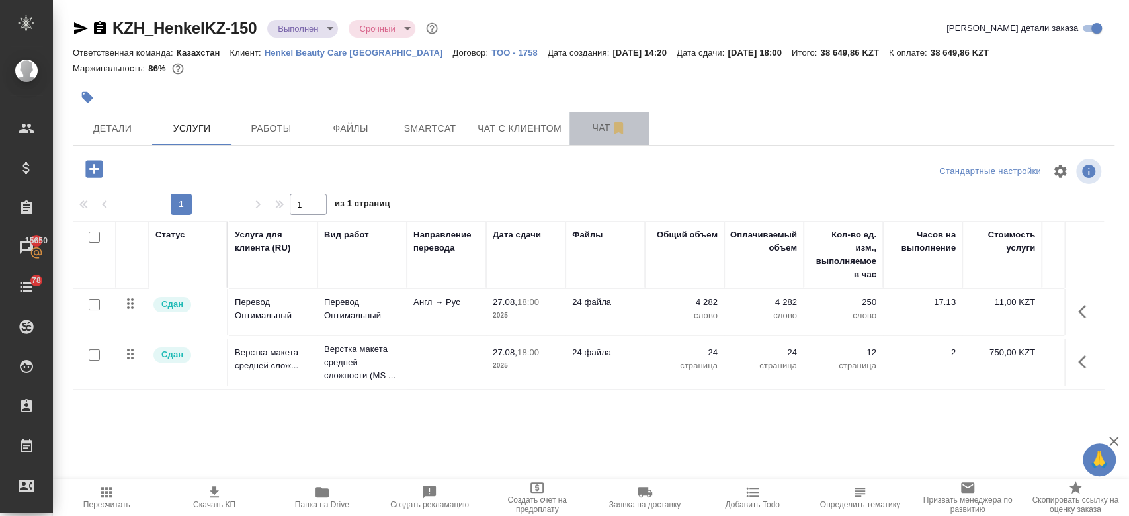
click at [590, 136] on button "Чат" at bounding box center [609, 128] width 79 height 33
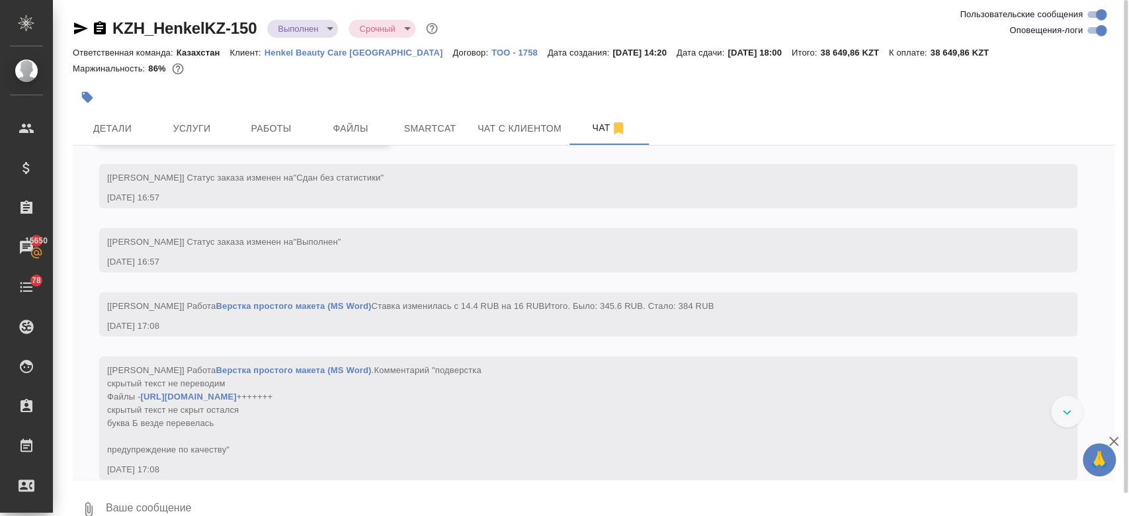
scroll to position [5494, 0]
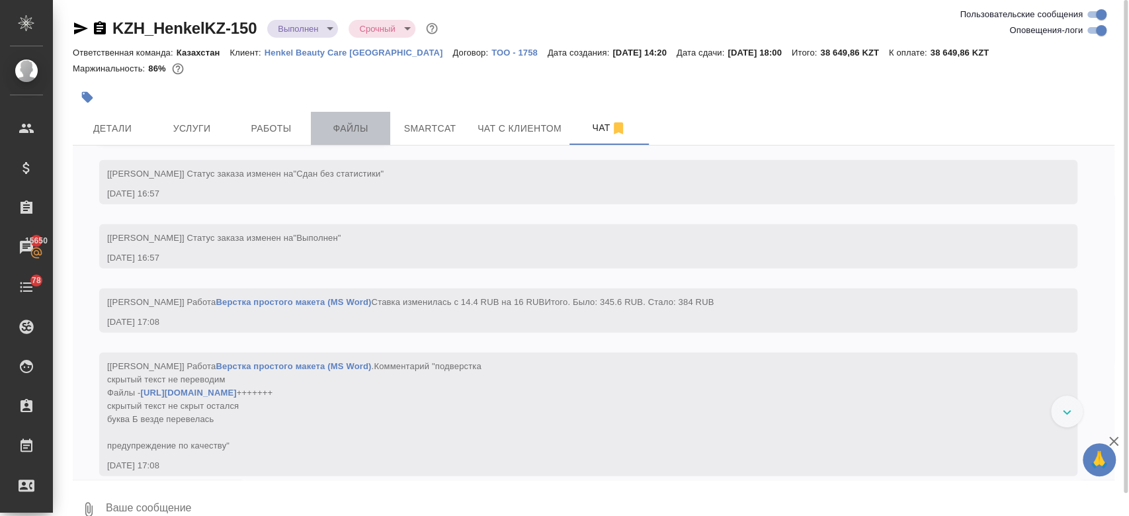
click at [350, 130] on span "Файлы" at bounding box center [351, 128] width 64 height 17
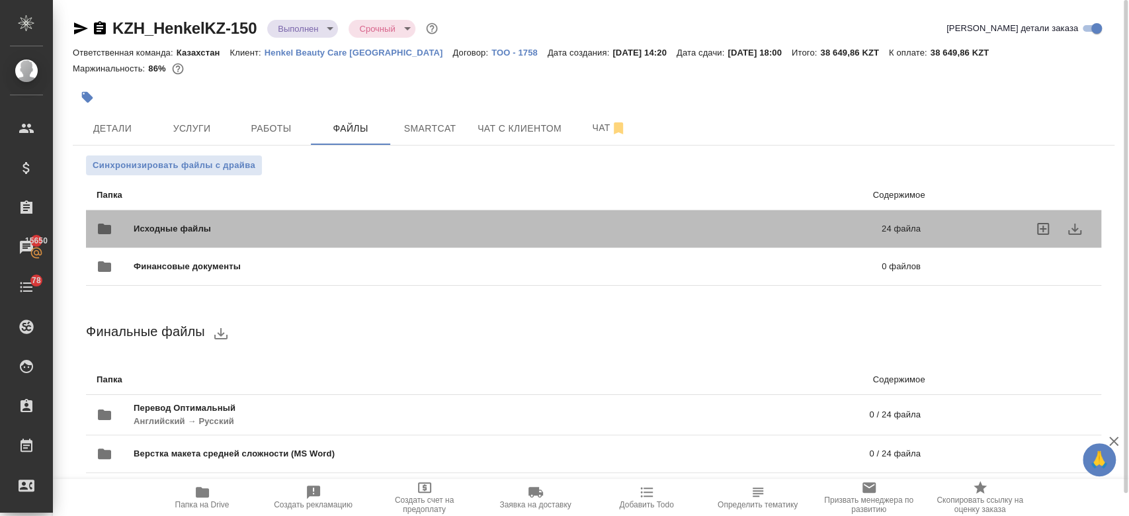
click at [330, 230] on span "Исходные файлы" at bounding box center [340, 228] width 413 height 13
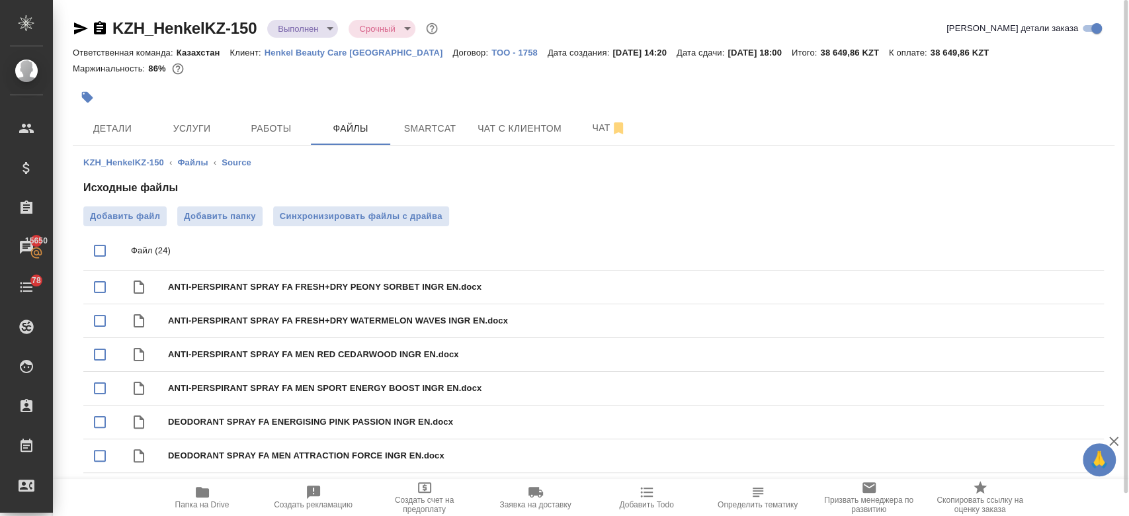
click at [307, 182] on h4 "Исходные файлы" at bounding box center [593, 188] width 1021 height 16
click at [595, 134] on span "Чат" at bounding box center [610, 128] width 64 height 17
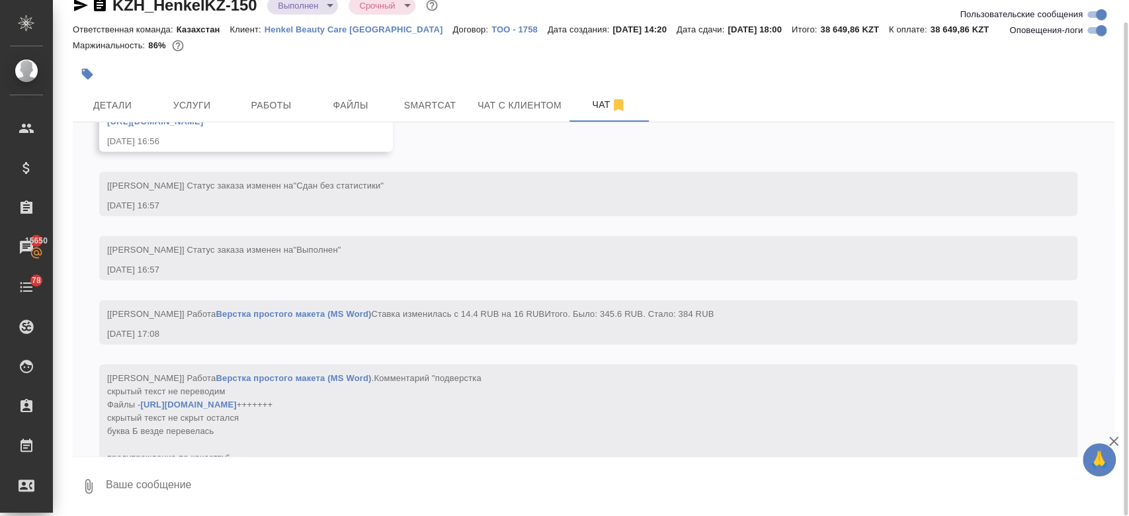
scroll to position [5696, 0]
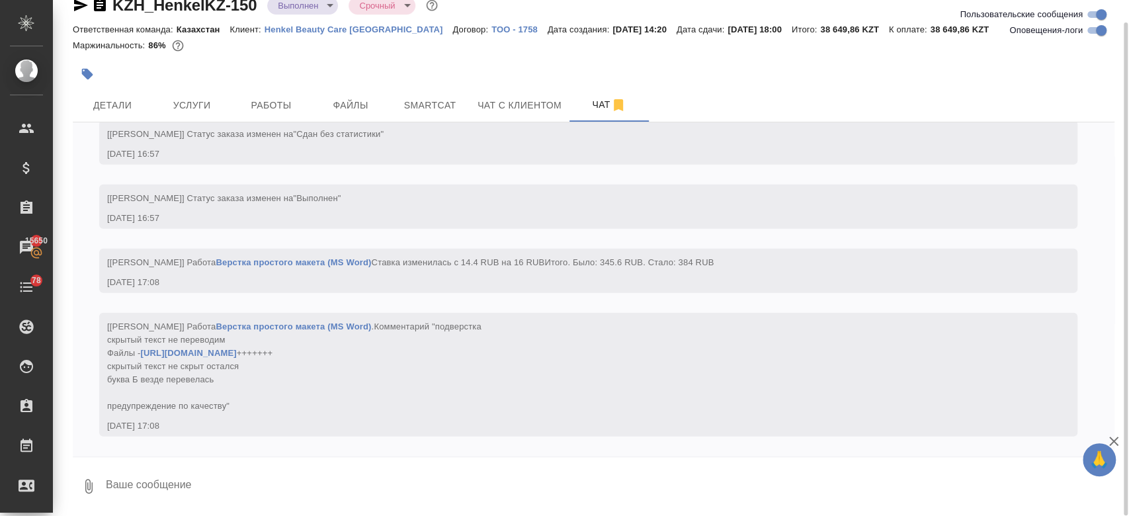
click at [259, 494] on textarea at bounding box center [610, 486] width 1010 height 45
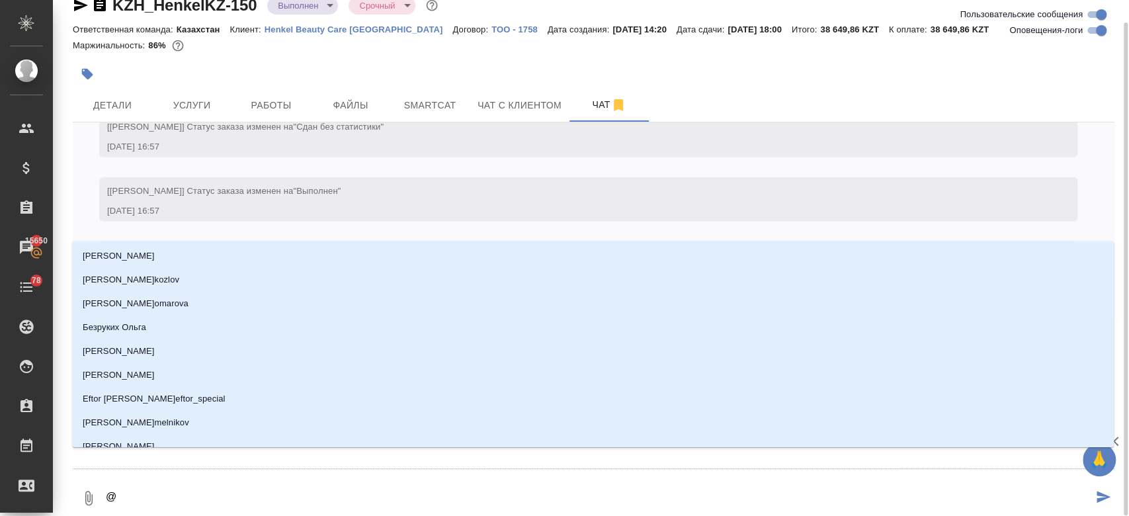
type textarea "@g"
type input "g"
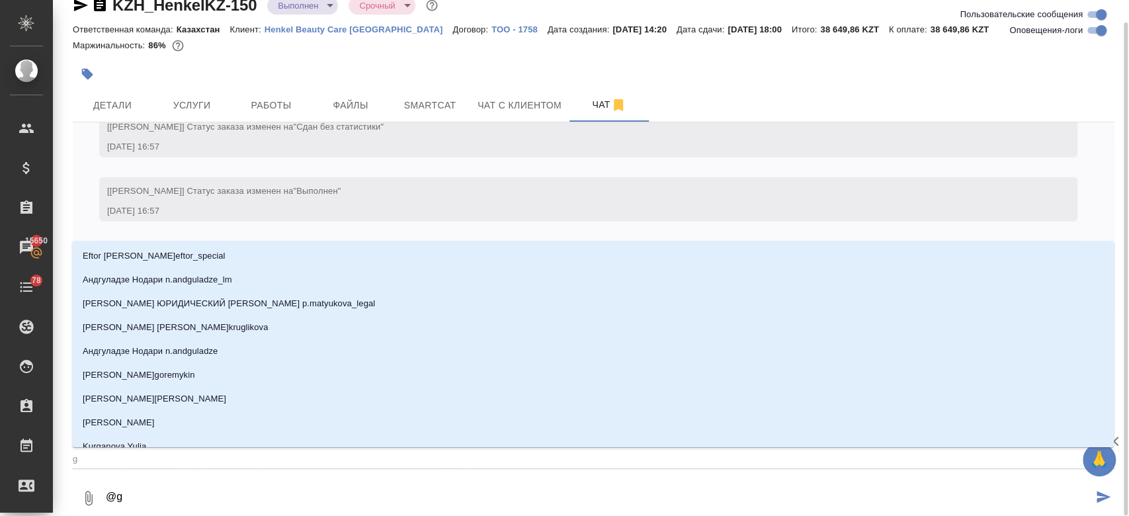
type textarea "@gt"
type input "gt"
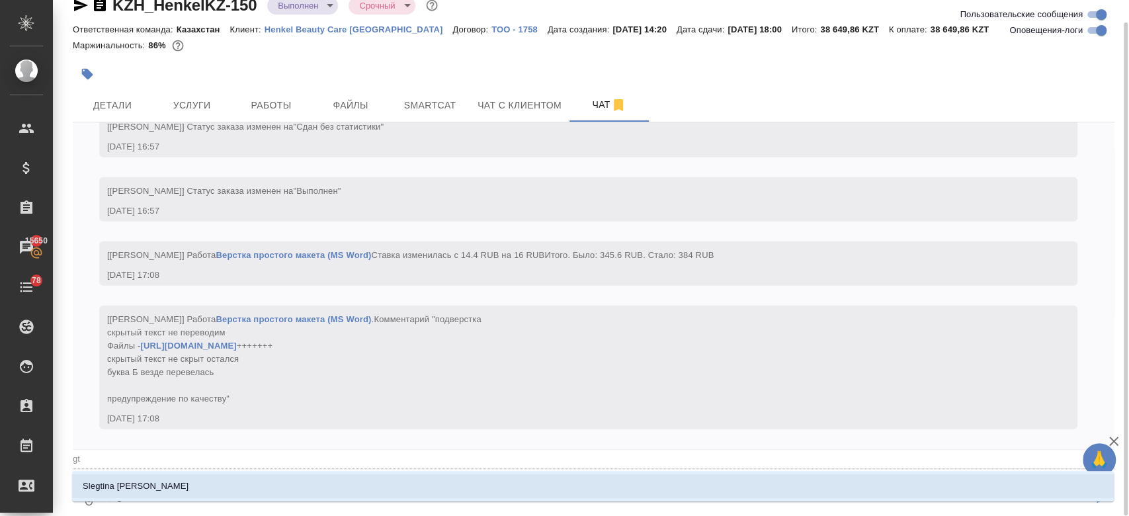
type textarea "@gtn"
type input "gtn"
type textarea "@gtnh"
type input "gtnh"
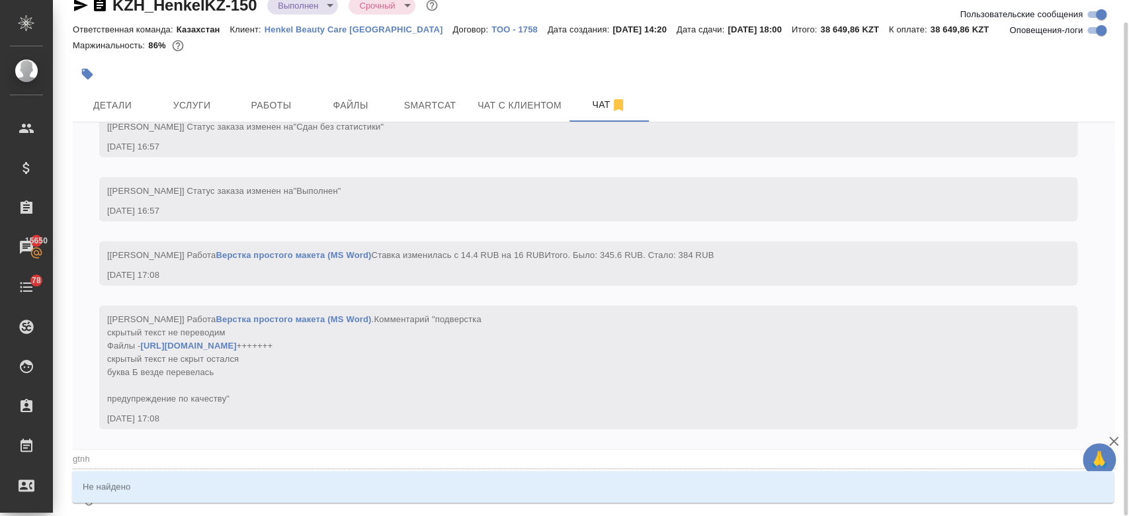
type textarea "@gtnhj"
type input "gtnhj"
type textarea "@gtnh"
type input "gtnh"
type textarea "@gtn"
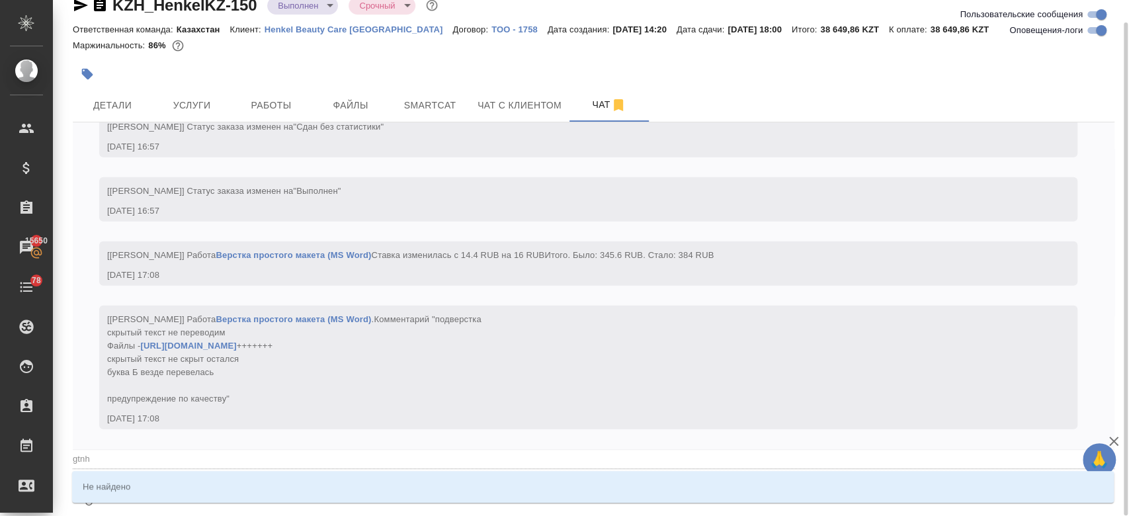
type input "gtn"
type textarea "@gt"
type input "gt"
type textarea "@g"
type input "g"
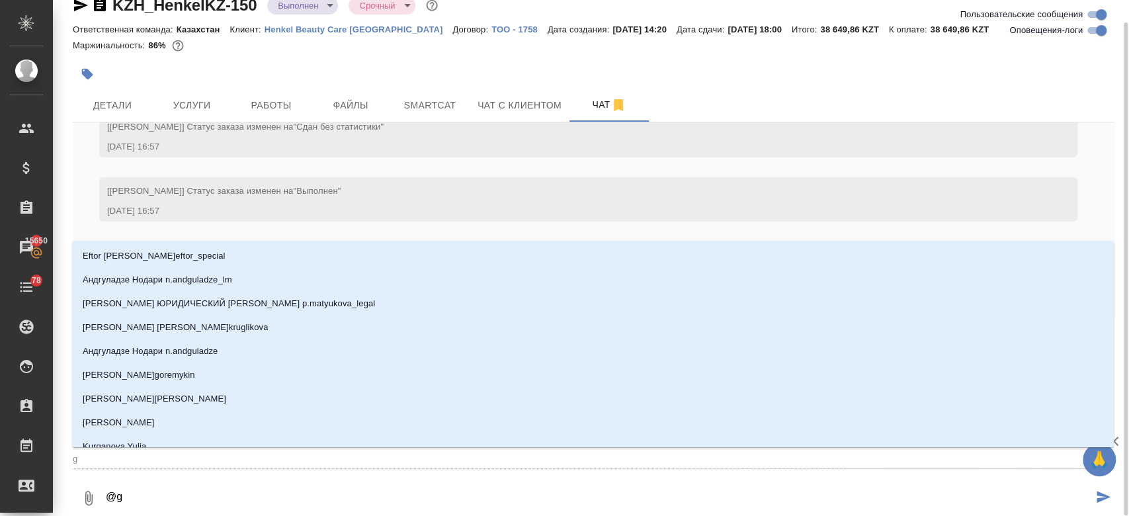
type textarea "@"
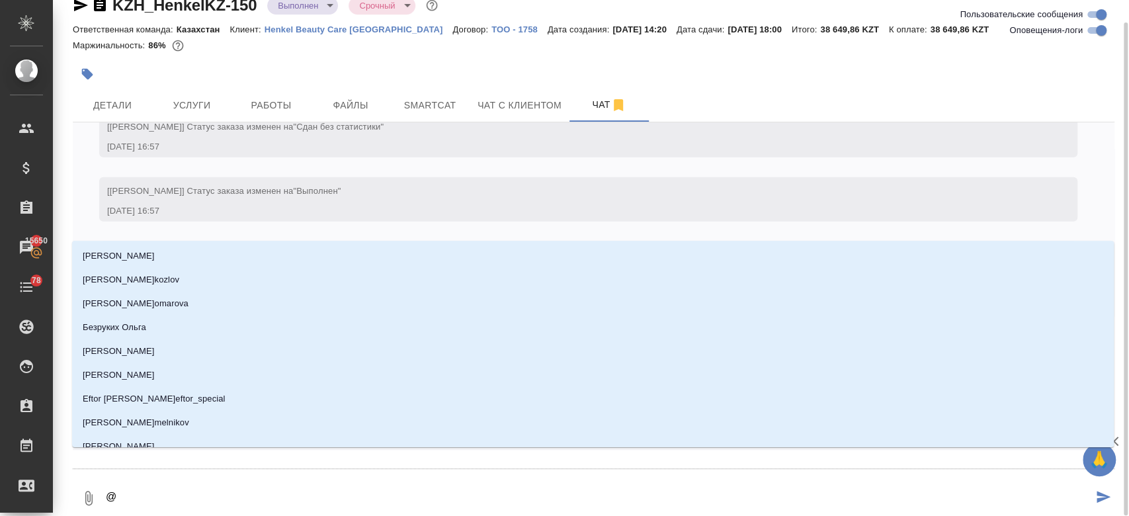
type textarea "@п"
type input "п"
type textarea "@пе"
type input "пе"
type textarea "@петро"
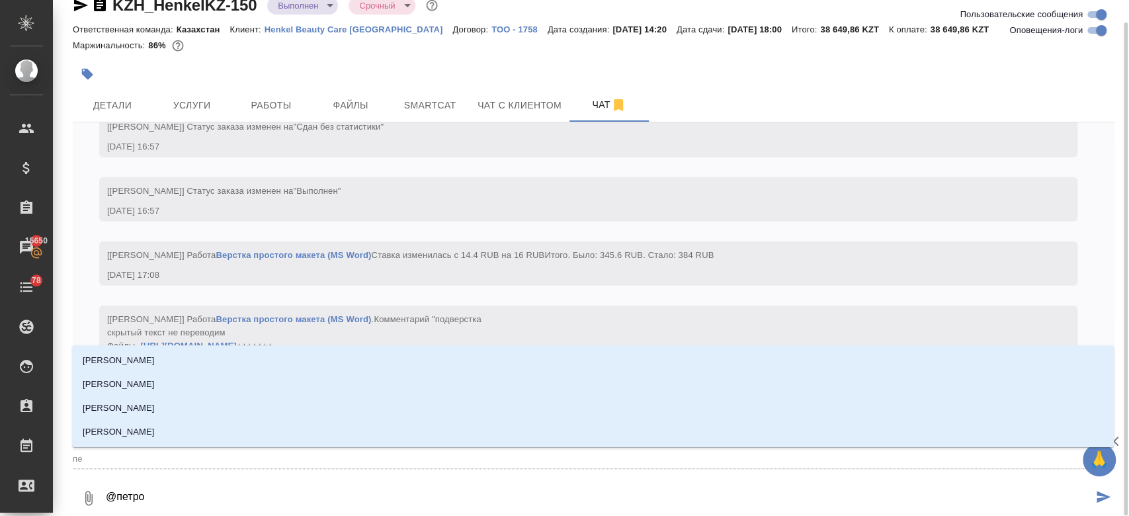
type input "петро"
type textarea "@петро"
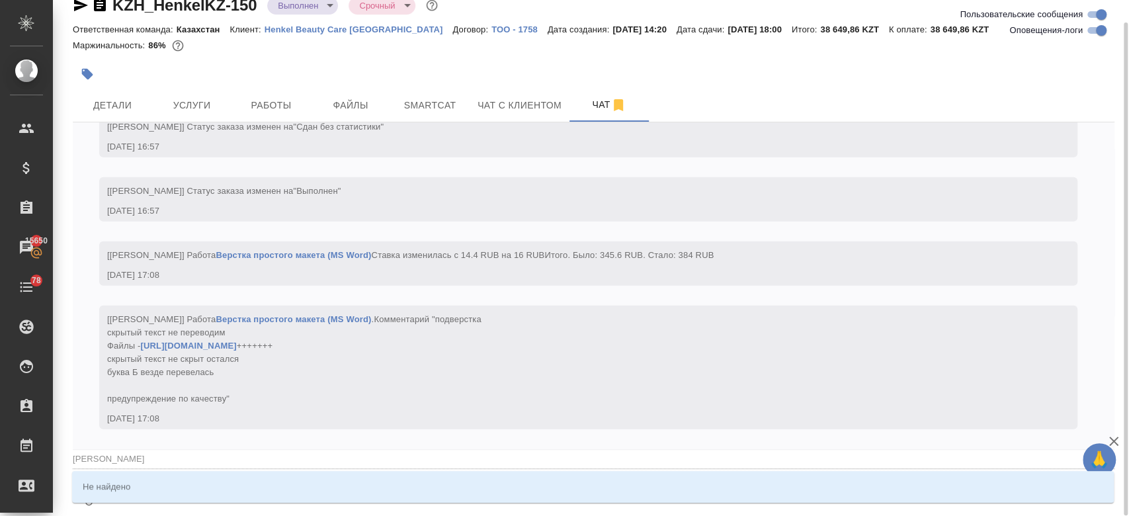
type input "петро"
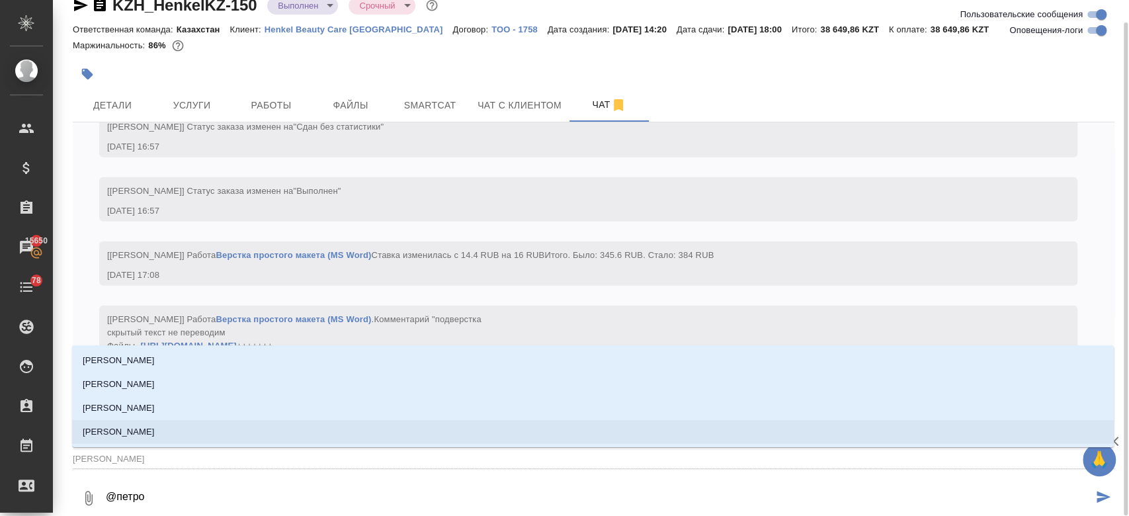
type textarea "@петро"
type input "петро"
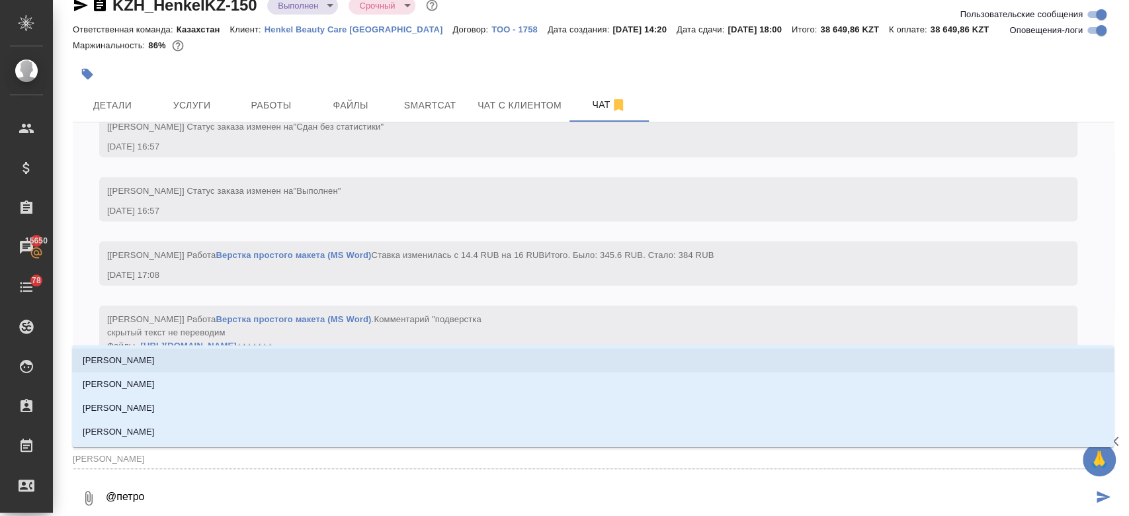
click at [202, 359] on li "[PERSON_NAME]" at bounding box center [593, 361] width 1042 height 24
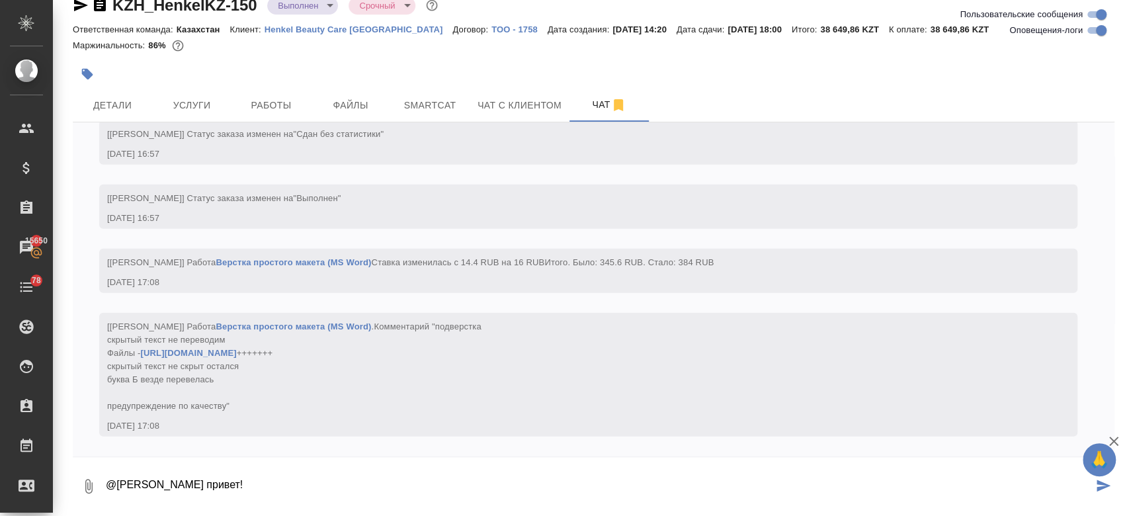
type textarea "@Петрова Валерия привет!"
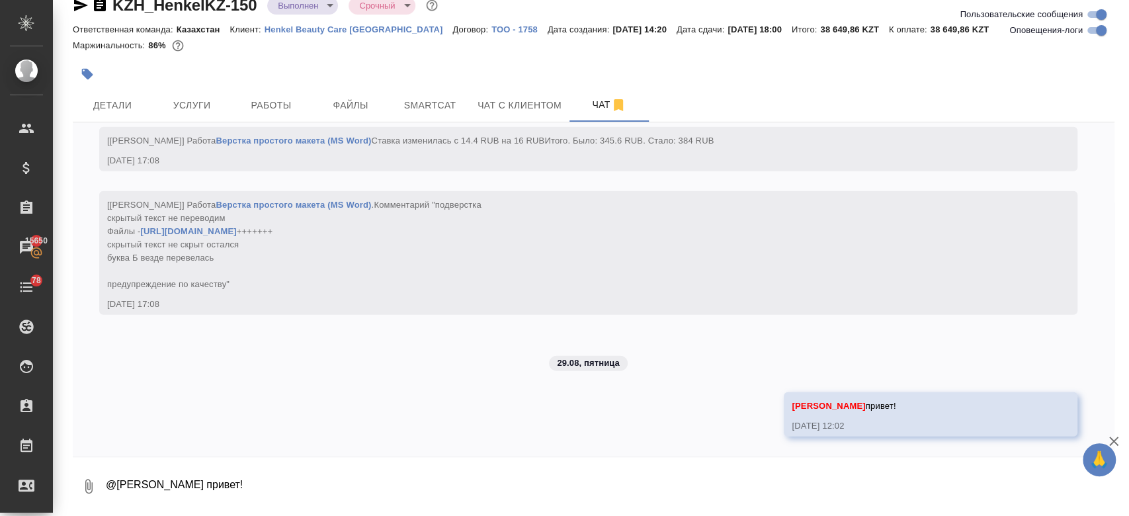
scroll to position [5817, 0]
click at [194, 472] on textarea "@Петрова Валерия привет!" at bounding box center [610, 486] width 1010 height 45
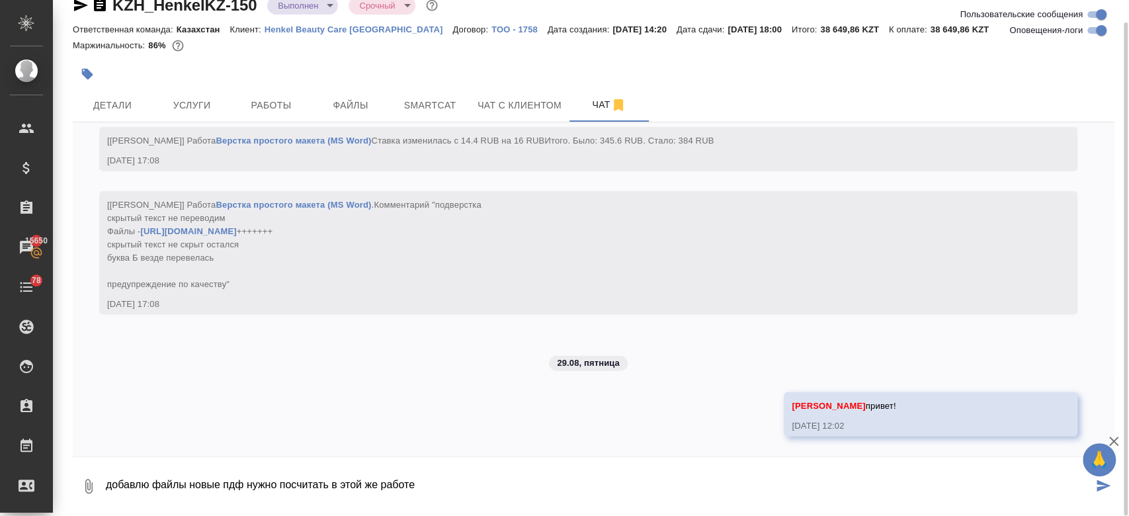
type textarea "добавлю файлы новые пдф нужно посчитать в этой же работе \"
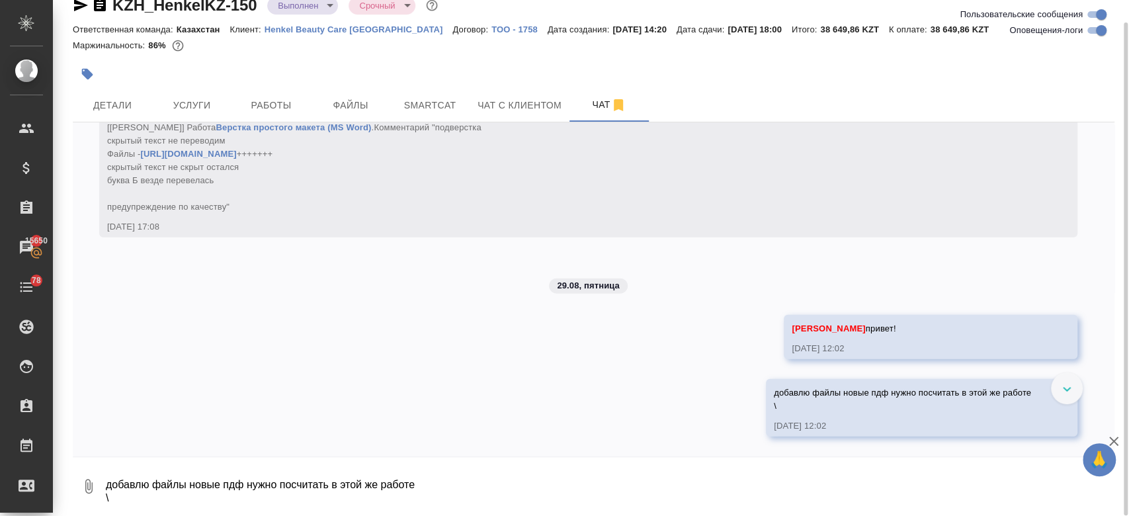
scroll to position [5895, 0]
click at [238, 494] on textarea "добавлю файлы новые пдф нужно посчитать в этой же работе \" at bounding box center [610, 486] width 1010 height 45
click at [281, 394] on div "25.08, понедельник [Кошербаева Назерке] Клиент оставил комментарий: "Все проект…" at bounding box center [594, 289] width 1042 height 334
click at [335, 347] on div "25.08, понедельник [Кошербаева Назерке] Клиент оставил комментарий: "Все проект…" at bounding box center [594, 289] width 1042 height 334
click at [371, 97] on span "Файлы" at bounding box center [351, 105] width 64 height 17
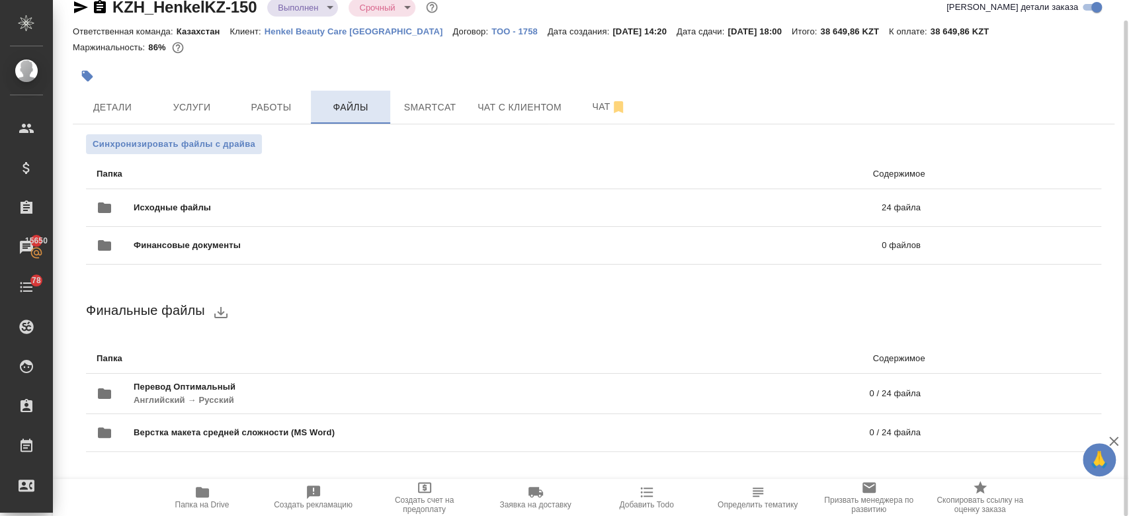
scroll to position [21, 0]
click at [275, 206] on span "Исходные файлы" at bounding box center [340, 207] width 413 height 13
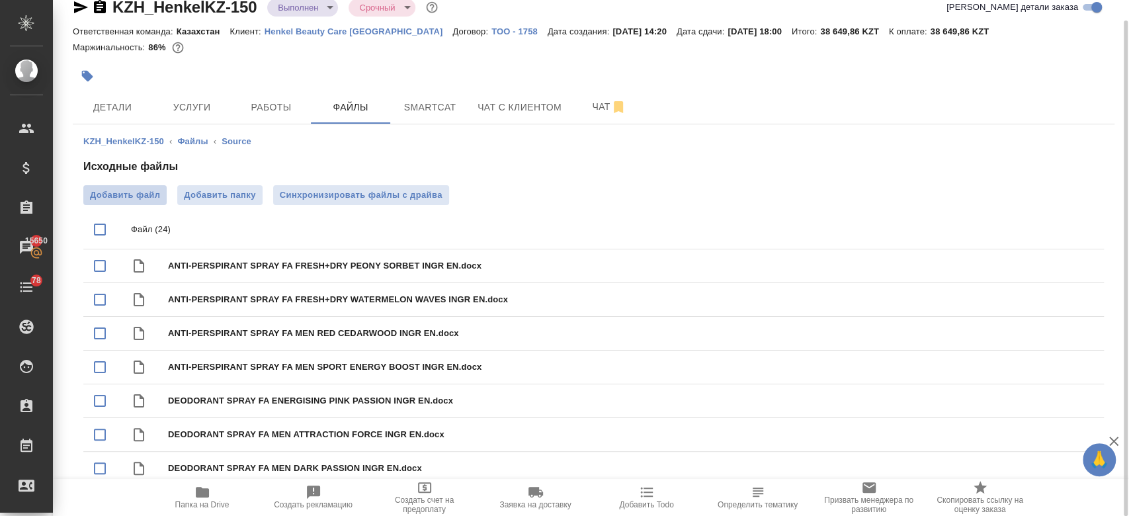
click at [140, 201] on span "Добавить файл" at bounding box center [125, 195] width 70 height 13
click at [0, 0] on input "Добавить файл" at bounding box center [0, 0] width 0 height 0
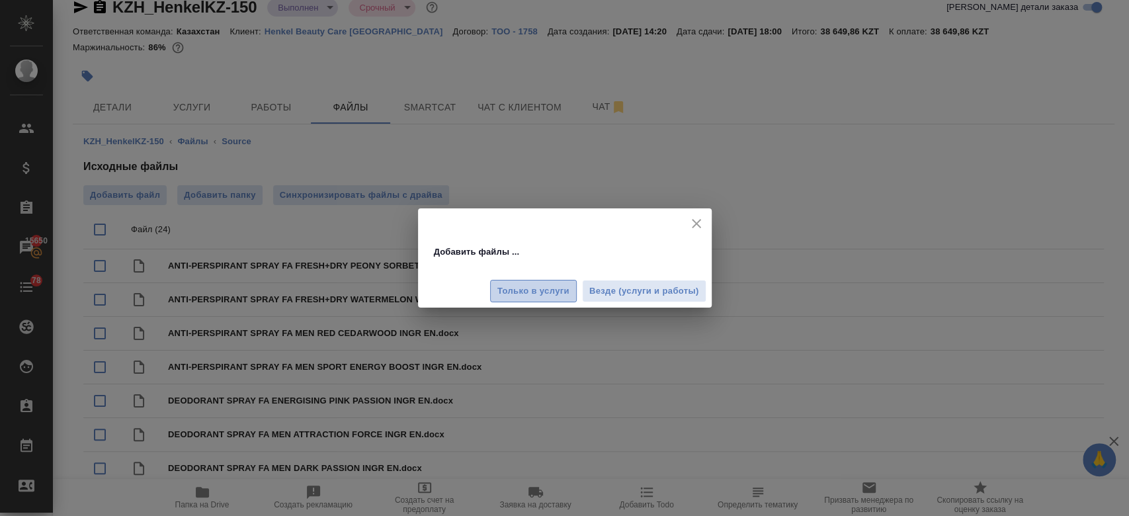
click at [548, 290] on span "Только в услуги" at bounding box center [534, 291] width 72 height 15
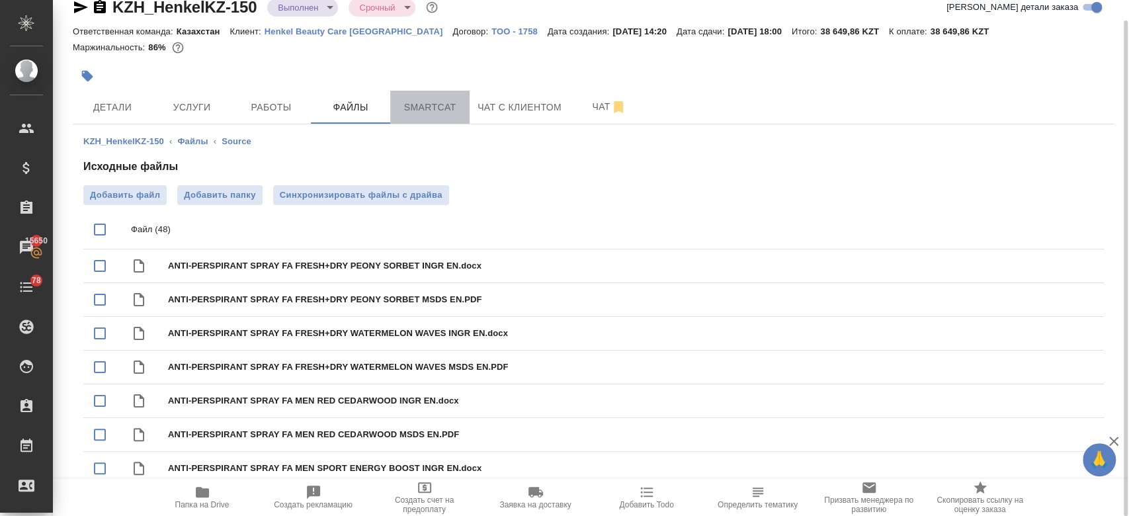
click at [438, 91] on button "Smartcat" at bounding box center [429, 107] width 79 height 33
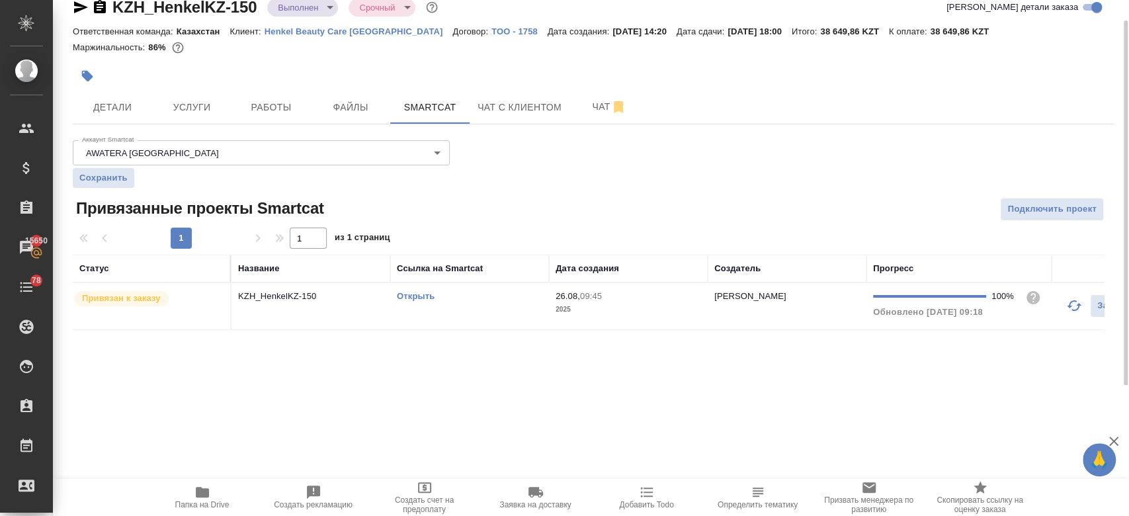
click at [425, 293] on link "Открыть" at bounding box center [416, 296] width 38 height 10
click at [79, 5] on icon "button" at bounding box center [81, 7] width 14 height 12
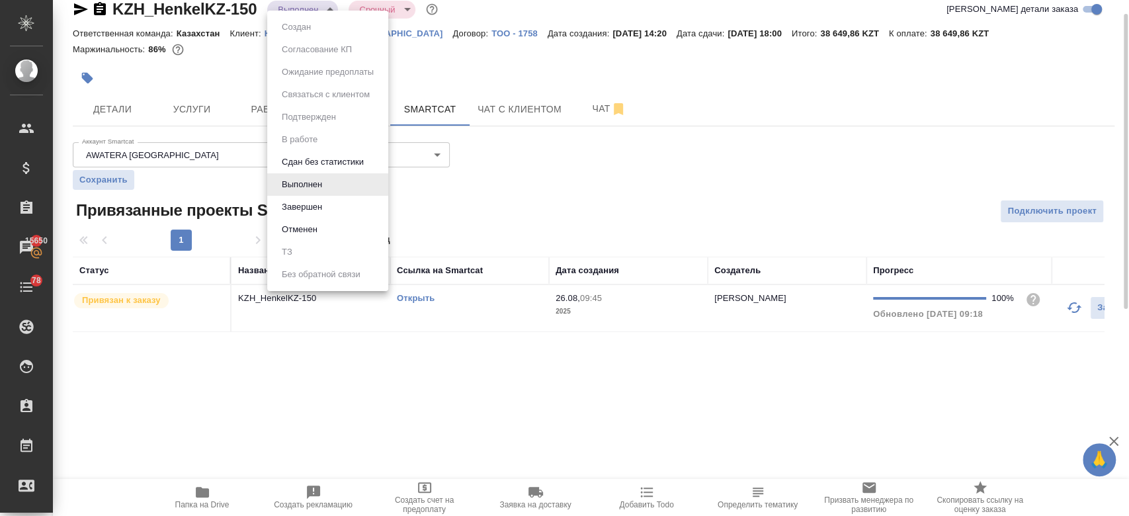
click at [304, 9] on body "🙏 .cls-1 fill:#fff; AWATERA Kosherbayeva Nazerke Клиенты Спецификации Заказы 15…" at bounding box center [564, 258] width 1129 height 516
click at [449, 77] on div at bounding box center [564, 258] width 1129 height 516
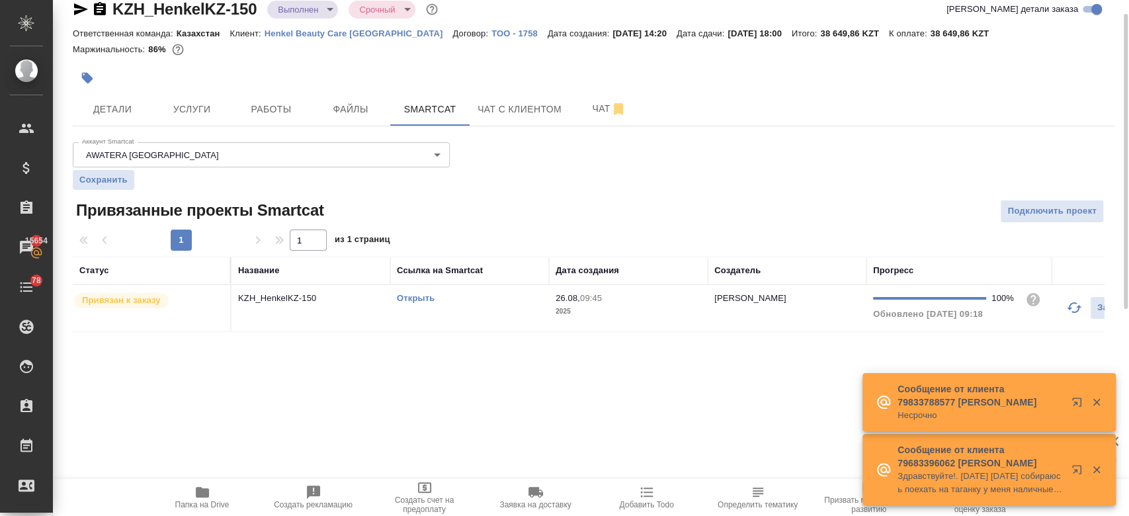
click at [353, 72] on div at bounding box center [420, 78] width 695 height 29
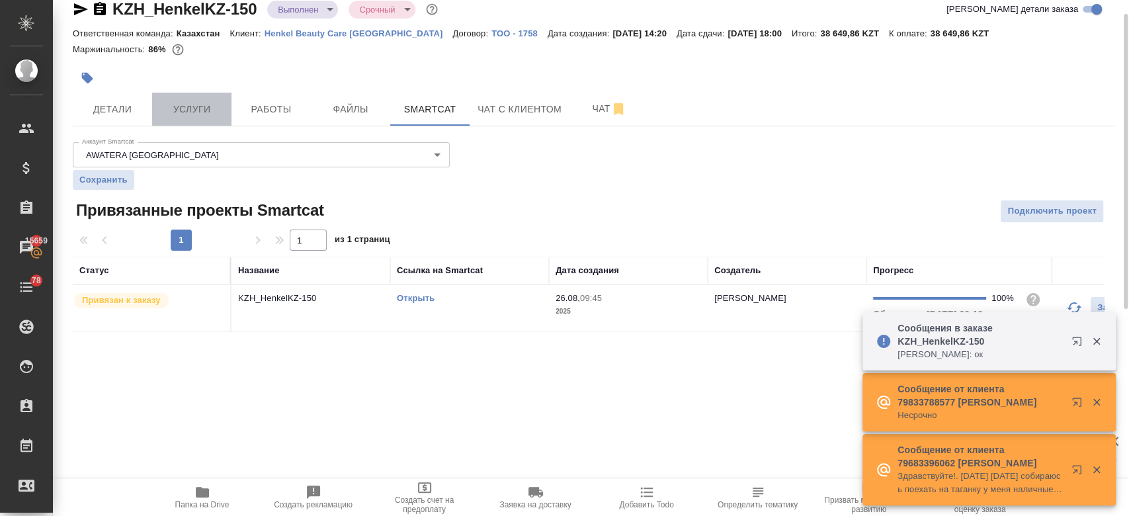
click at [190, 114] on span "Услуги" at bounding box center [192, 109] width 64 height 17
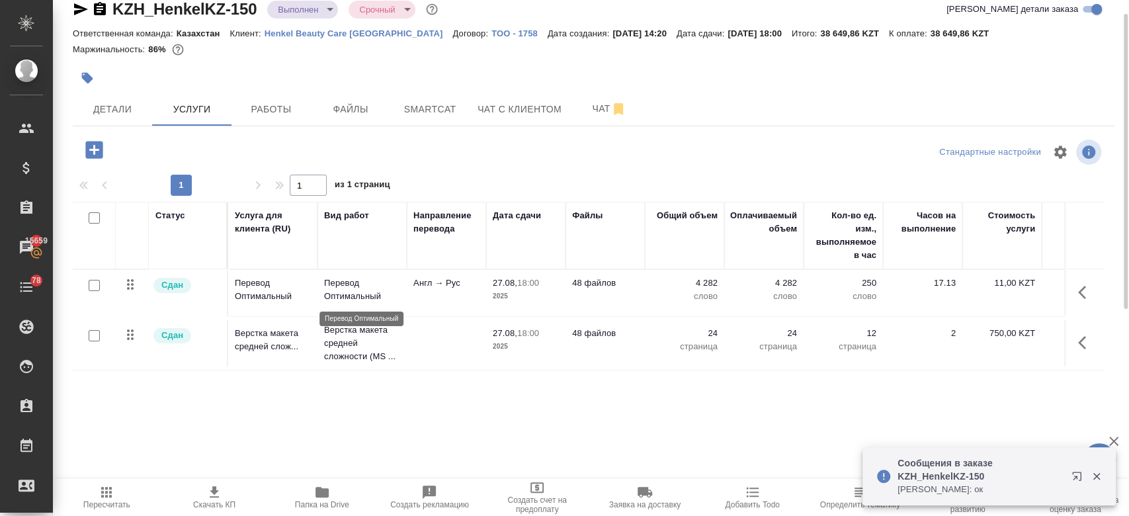
click at [398, 292] on p "Перевод Оптимальный" at bounding box center [362, 290] width 76 height 26
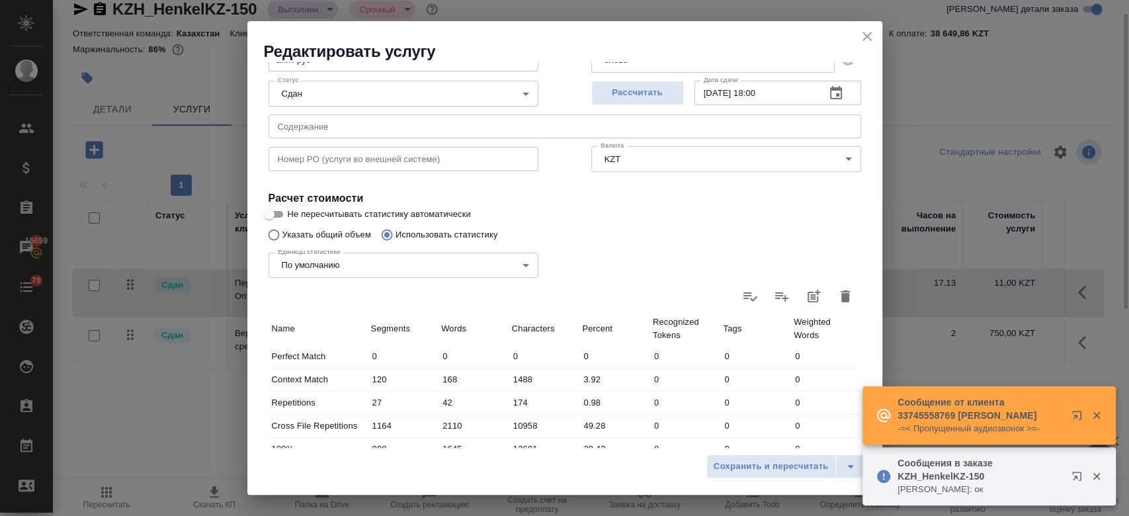
scroll to position [128, 0]
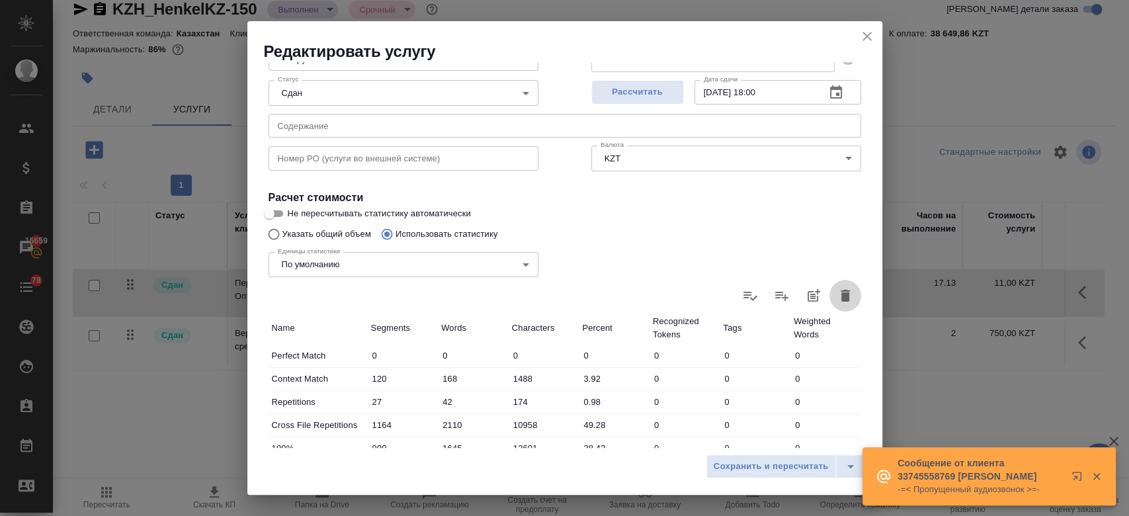
click at [841, 293] on icon "button" at bounding box center [845, 296] width 9 height 12
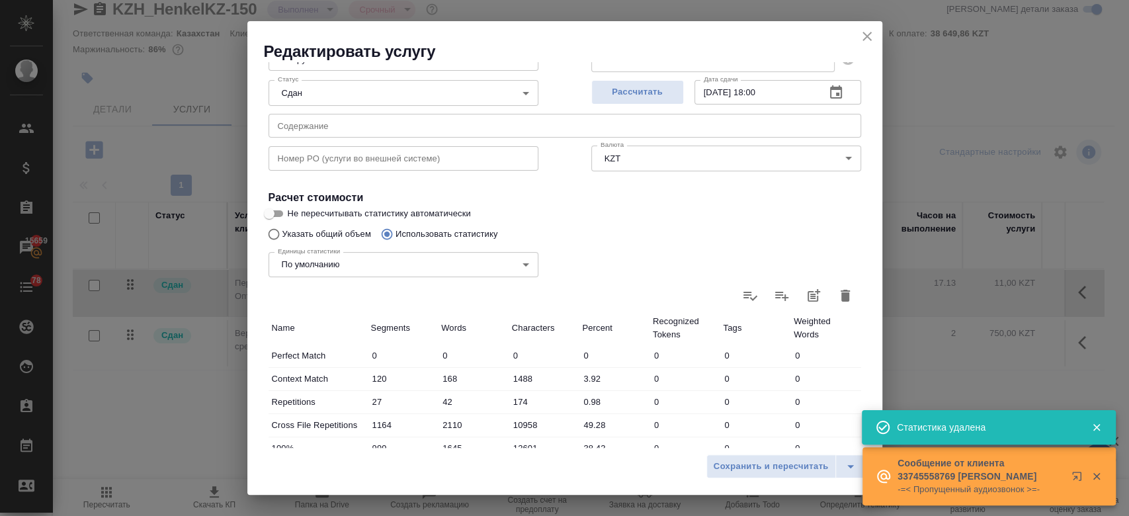
type input "0"
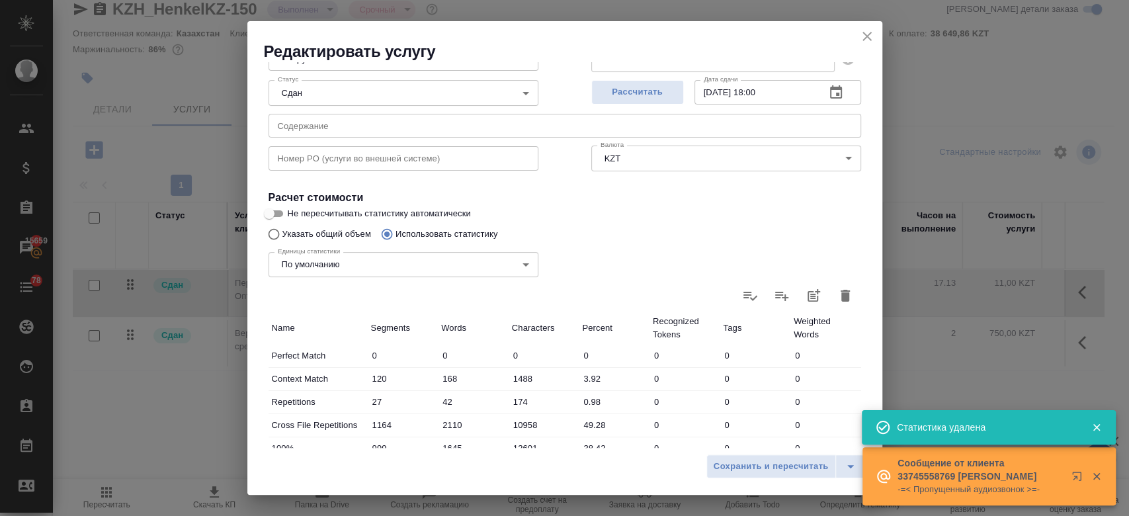
type input "0"
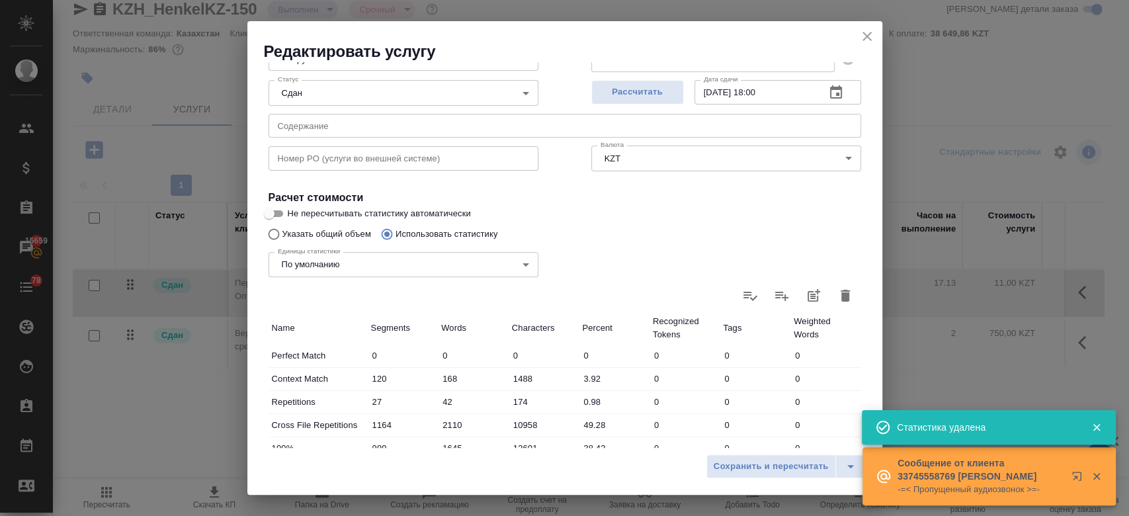
type input "0"
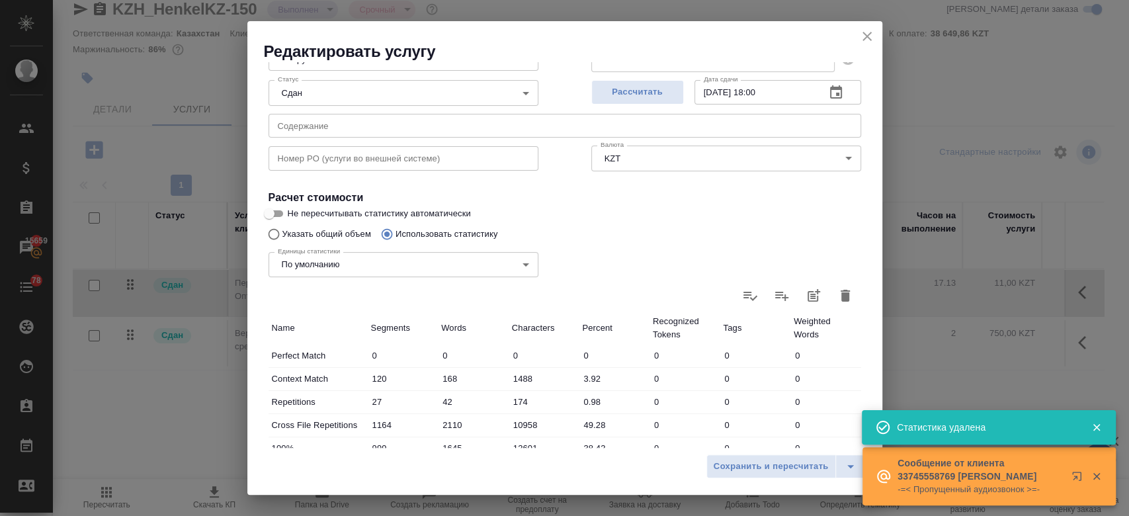
type input "0"
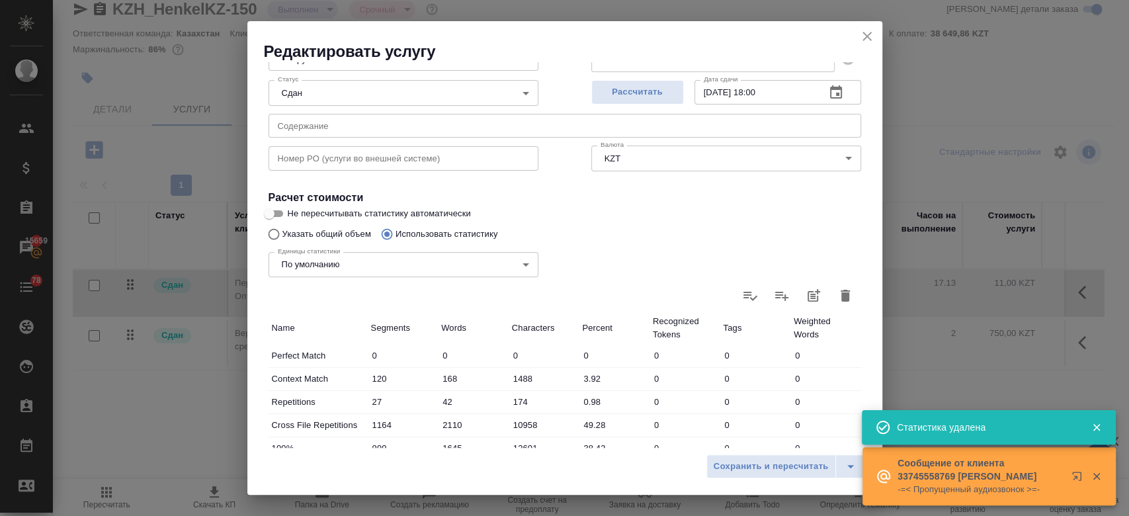
type input "0"
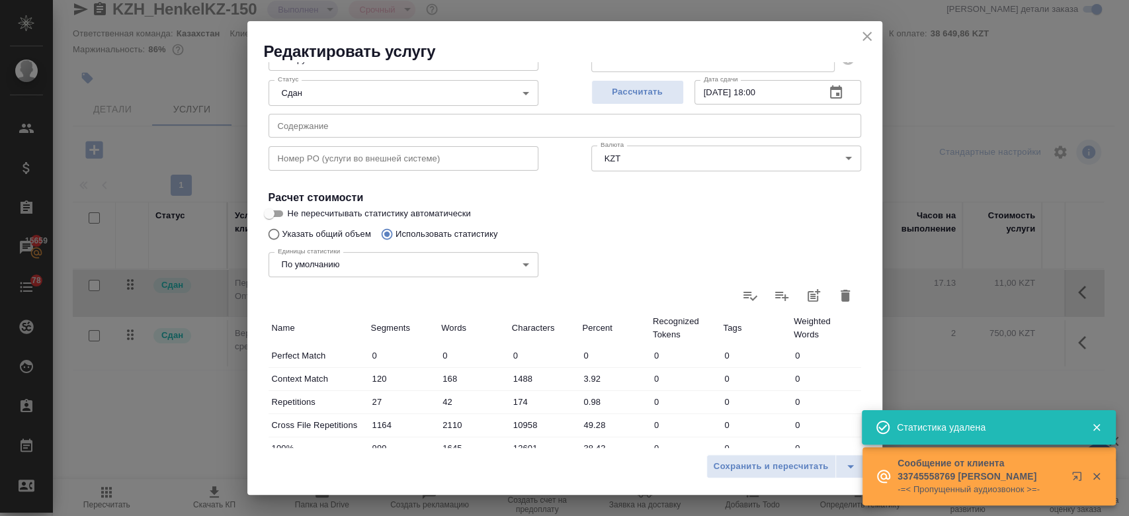
type input "0"
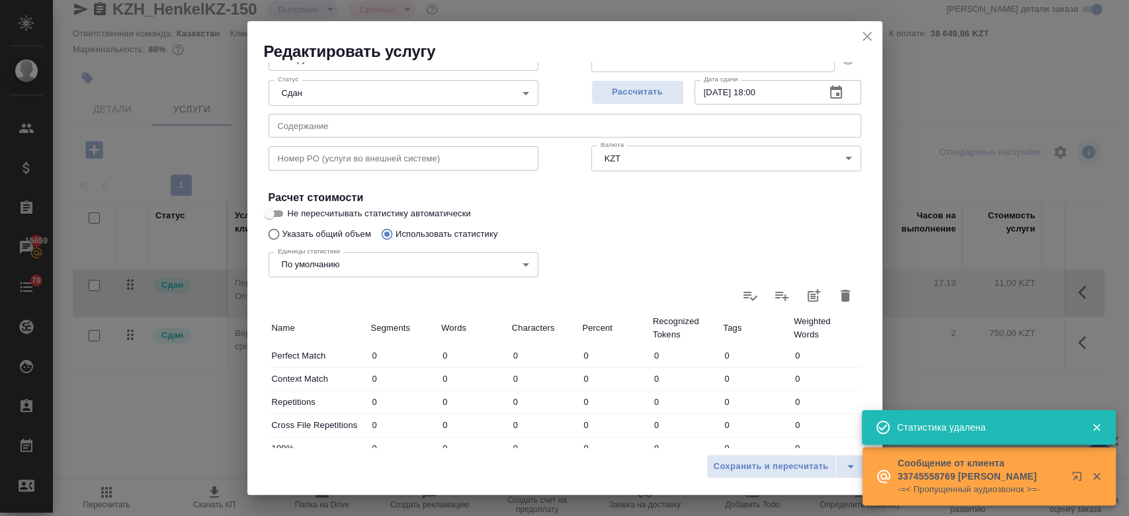
type input "0"
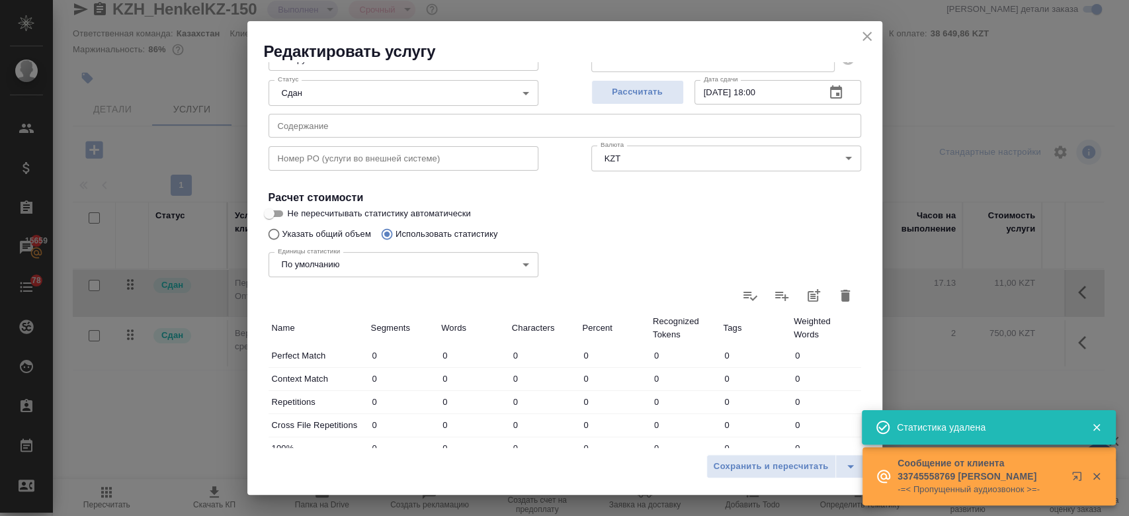
type input "0"
click at [838, 293] on icon at bounding box center [846, 296] width 16 height 16
click at [0, 0] on input "file" at bounding box center [0, 0] width 0 height 0
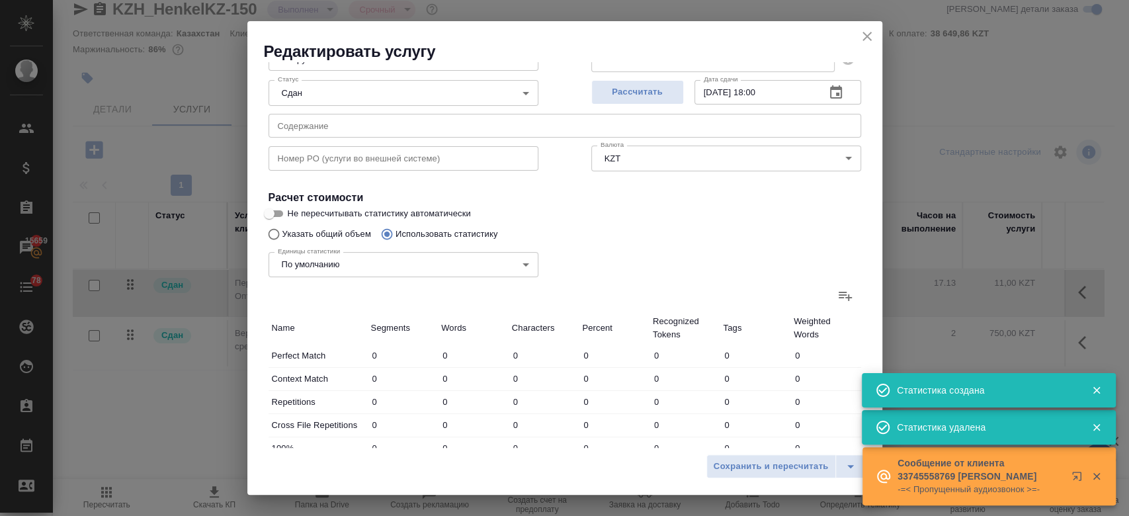
type input "13076"
type input "58102"
type input "394569"
type input "238"
type input "1071"
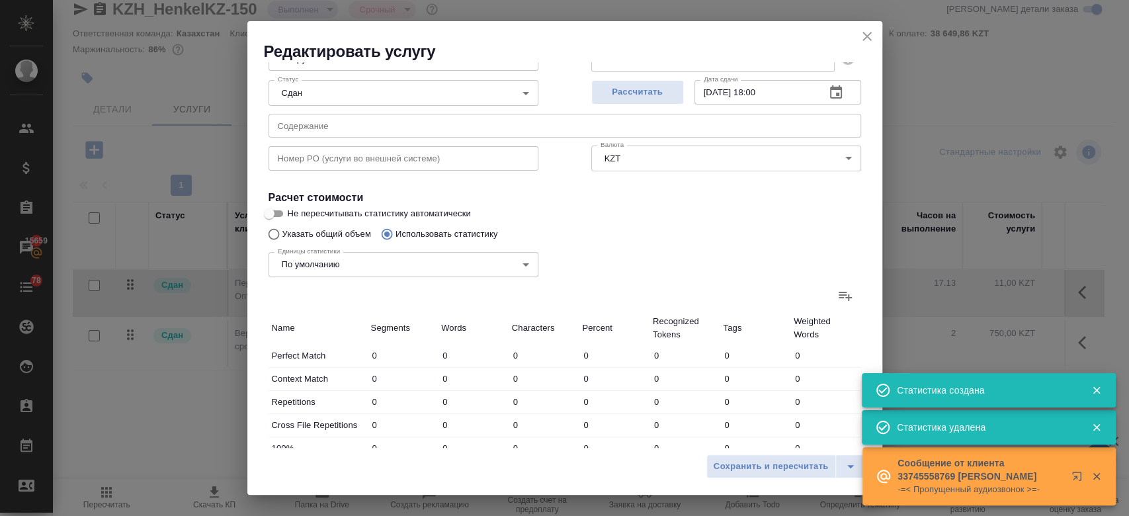
type input "7216"
type input "2083"
type input "9246"
type input "63804"
type input "1471"
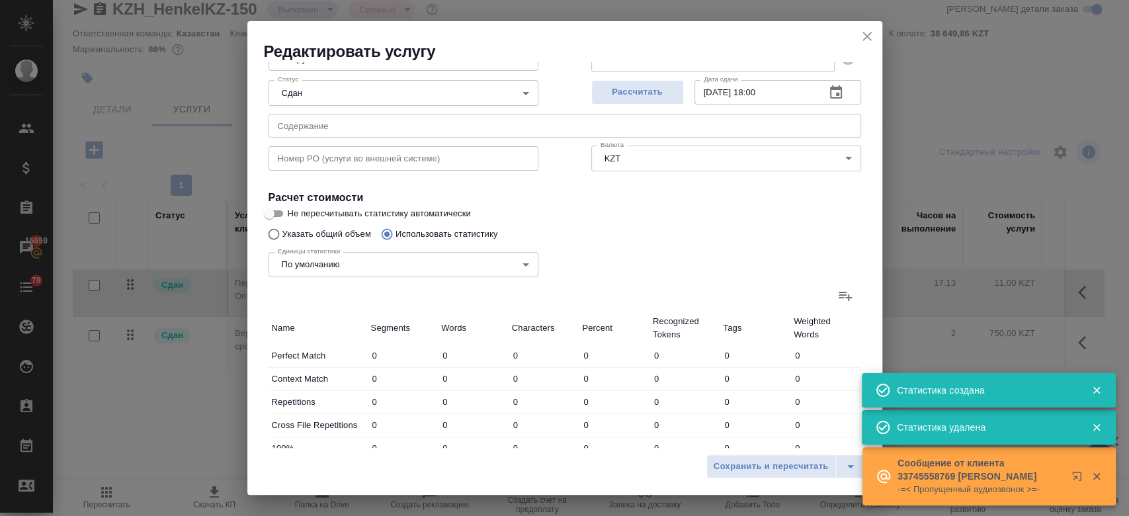
type input "3874"
type input "20984"
type input "48"
type input "158"
type input "967"
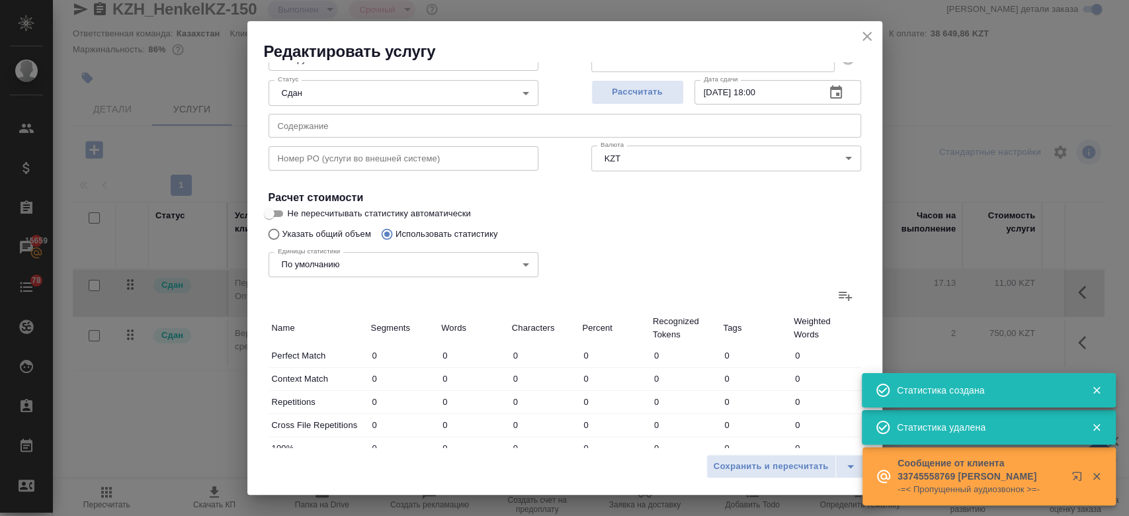
type input "27"
type input "226"
type input "1562"
type input "84"
type input "399"
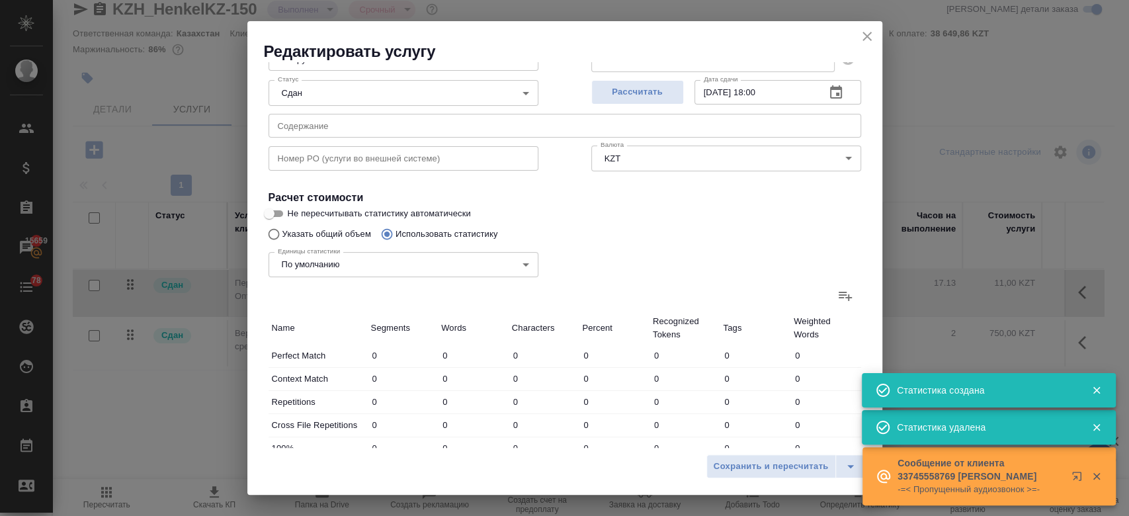
type input "2429"
type input "204"
type input "909"
type input "5944"
type input "14910"
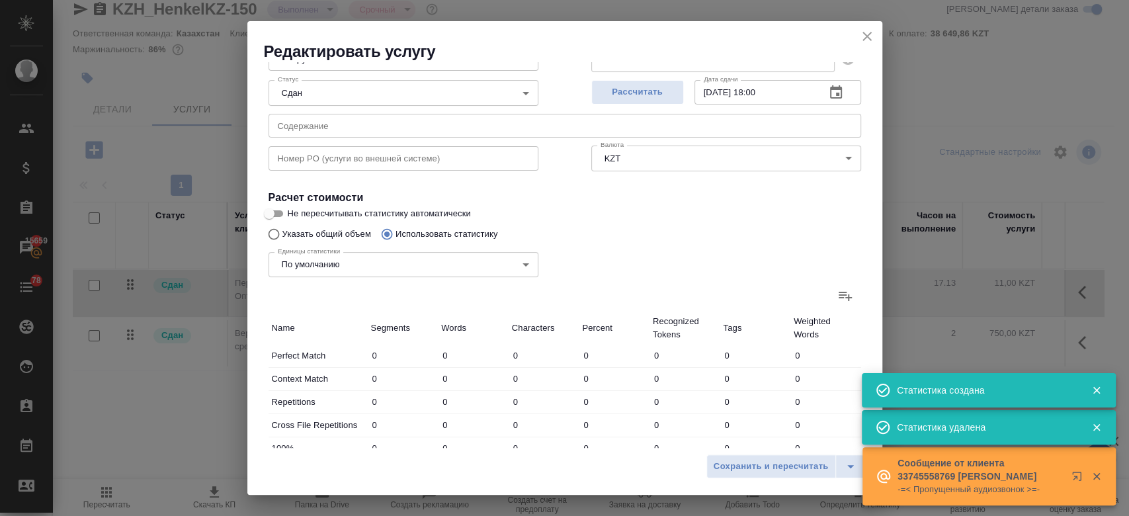
type input "63668"
type input "426455"
type input "17231"
type input "73985"
type input "497475"
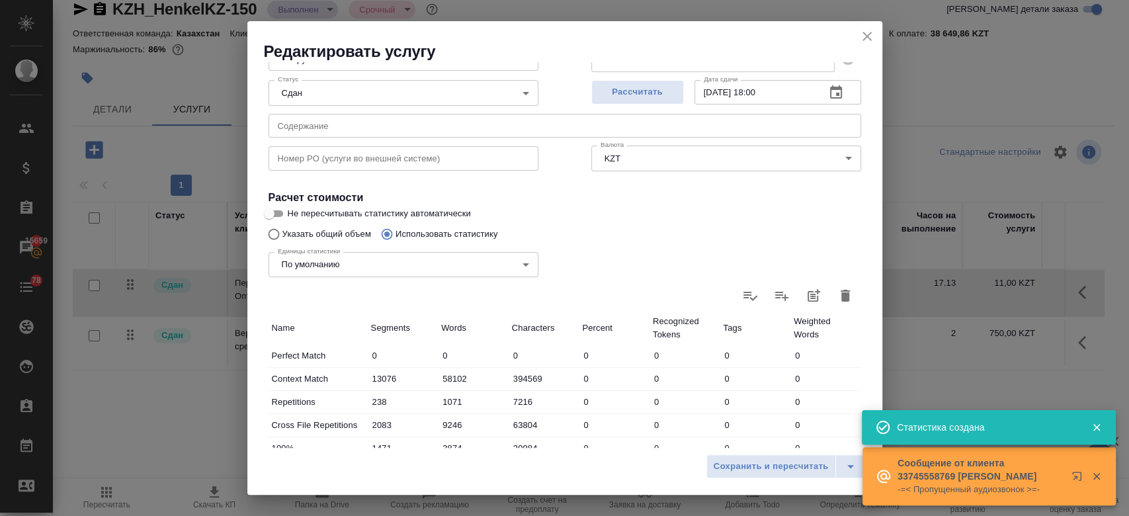
scroll to position [384, 0]
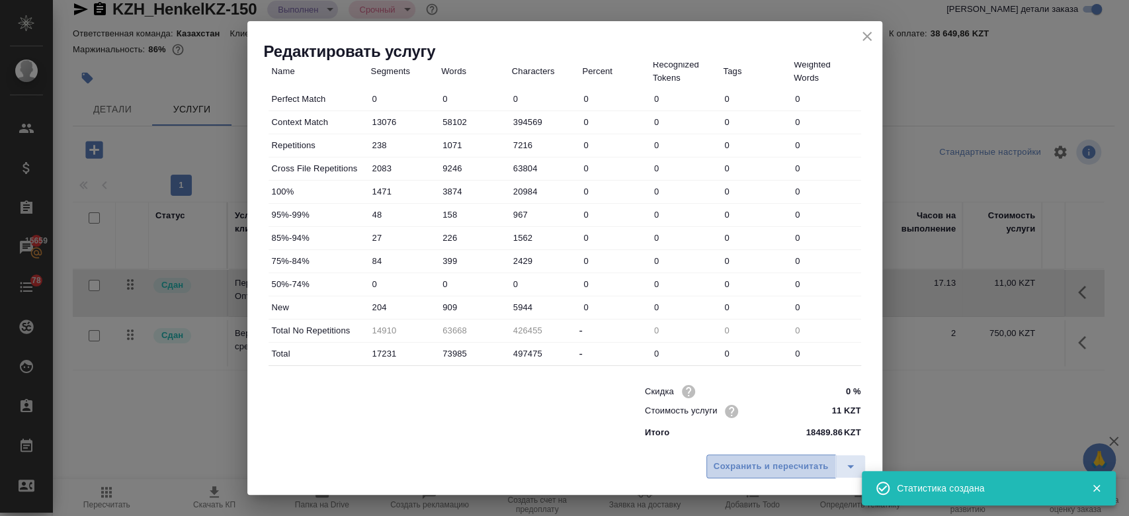
click at [722, 460] on span "Сохранить и пересчитать" at bounding box center [771, 466] width 115 height 15
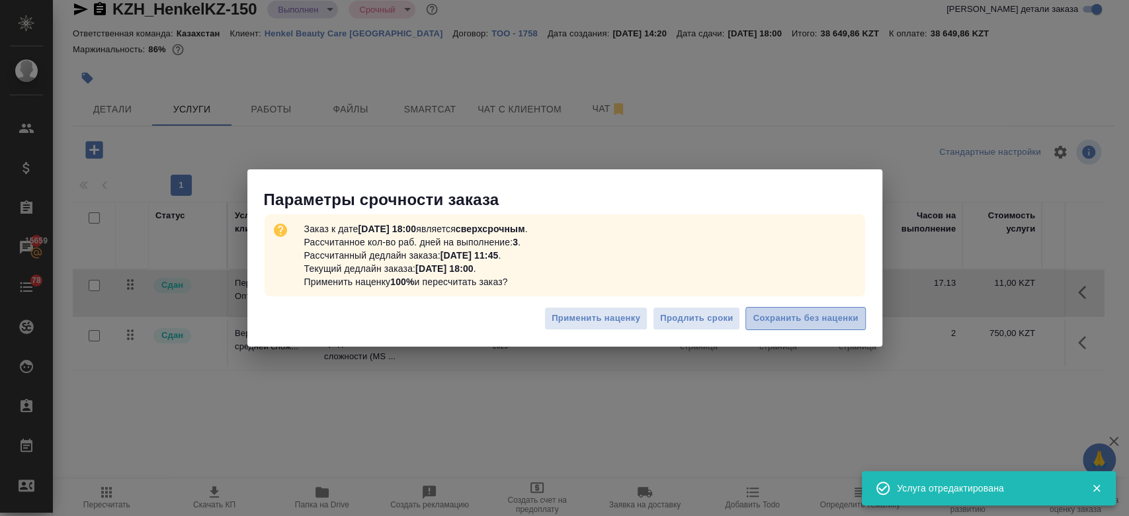
click at [812, 320] on span "Сохранить без наценки" at bounding box center [805, 318] width 105 height 15
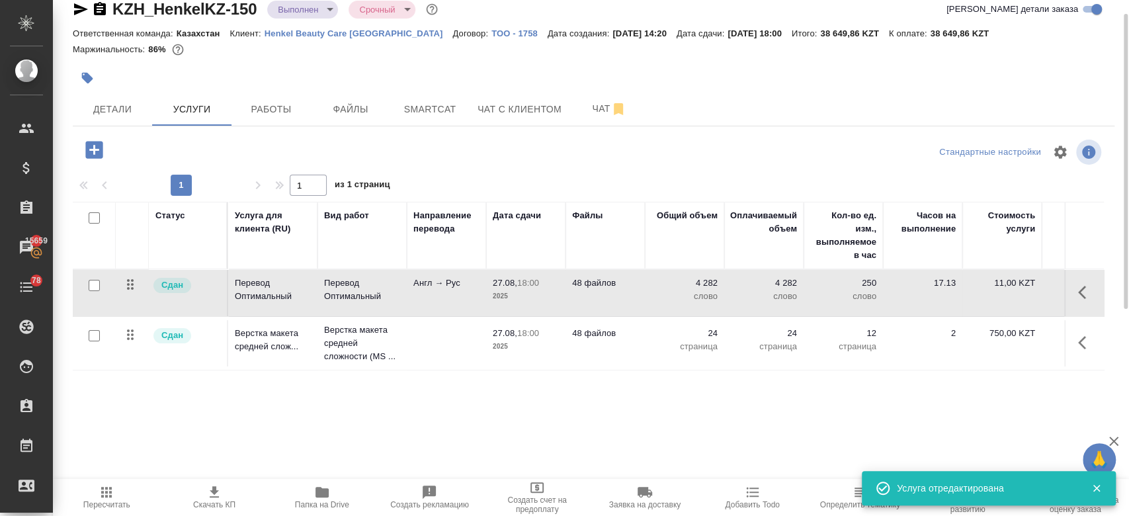
click at [452, 81] on div "KZH_HenkelKZ-150 Выполнен completed Срочный urgent Кратко детали заказа Ответст…" at bounding box center [593, 250] width 1057 height 539
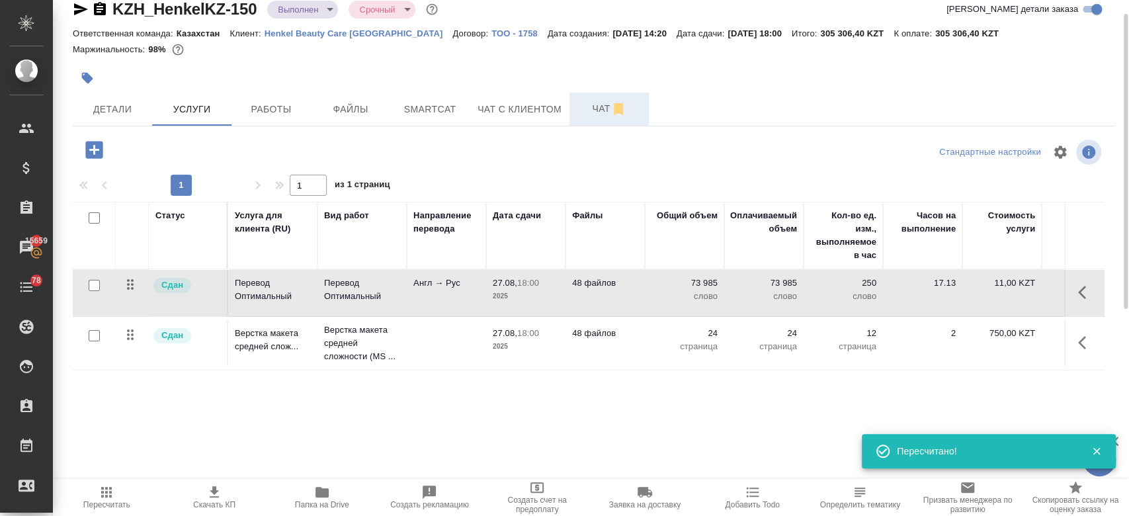
click at [605, 109] on span "Чат" at bounding box center [610, 109] width 64 height 17
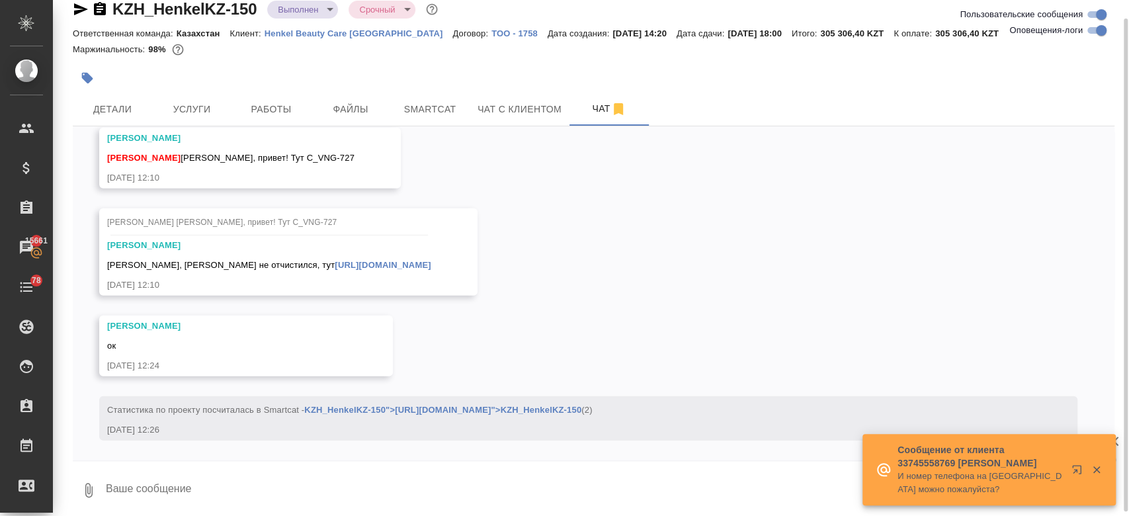
scroll to position [6228, 0]
click at [201, 120] on button "Услуги" at bounding box center [191, 109] width 79 height 33
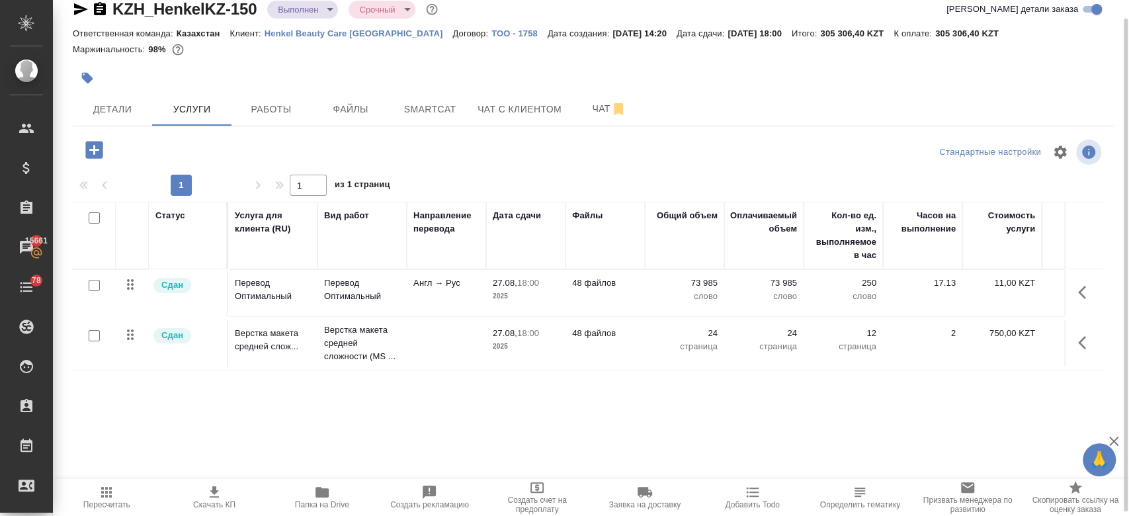
click at [259, 71] on div at bounding box center [420, 78] width 695 height 29
click at [432, 78] on div at bounding box center [420, 78] width 695 height 29
click at [591, 124] on button "Чат" at bounding box center [609, 109] width 79 height 33
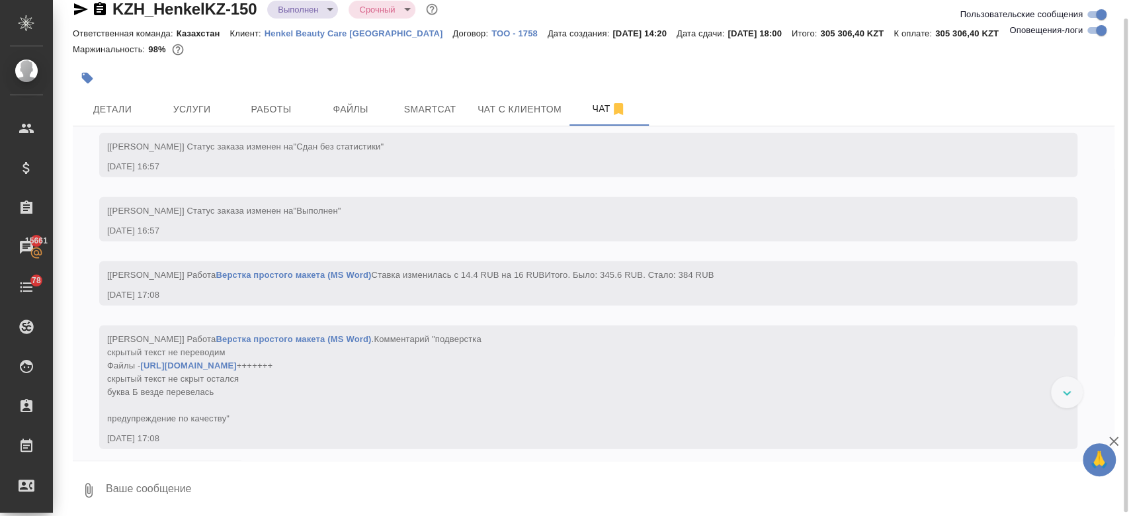
scroll to position [6228, 0]
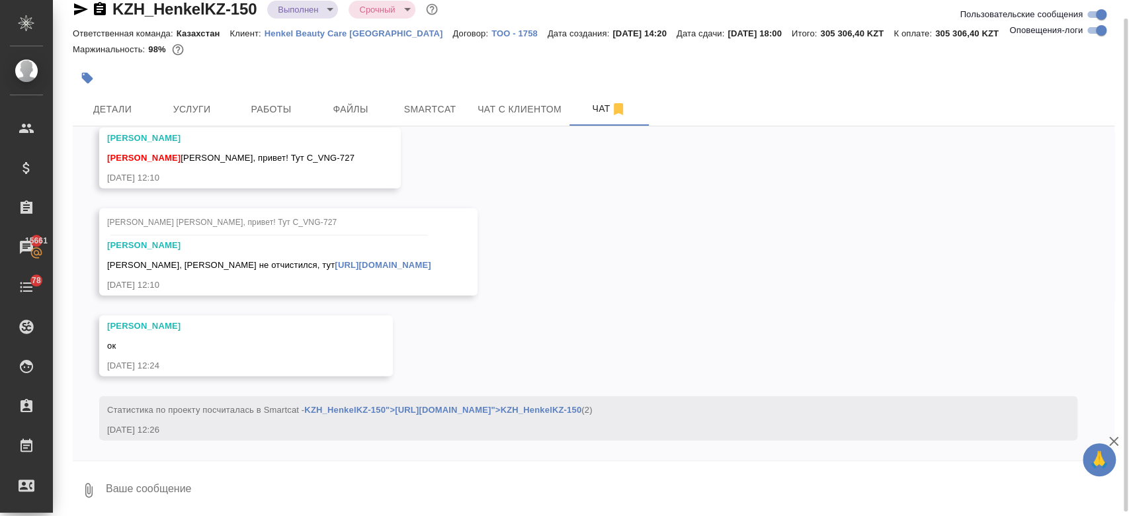
click at [614, 247] on div "25.08, понедельник [Кошербаева Назерке] Клиент оставил комментарий: "Все проект…" at bounding box center [594, 293] width 1042 height 334
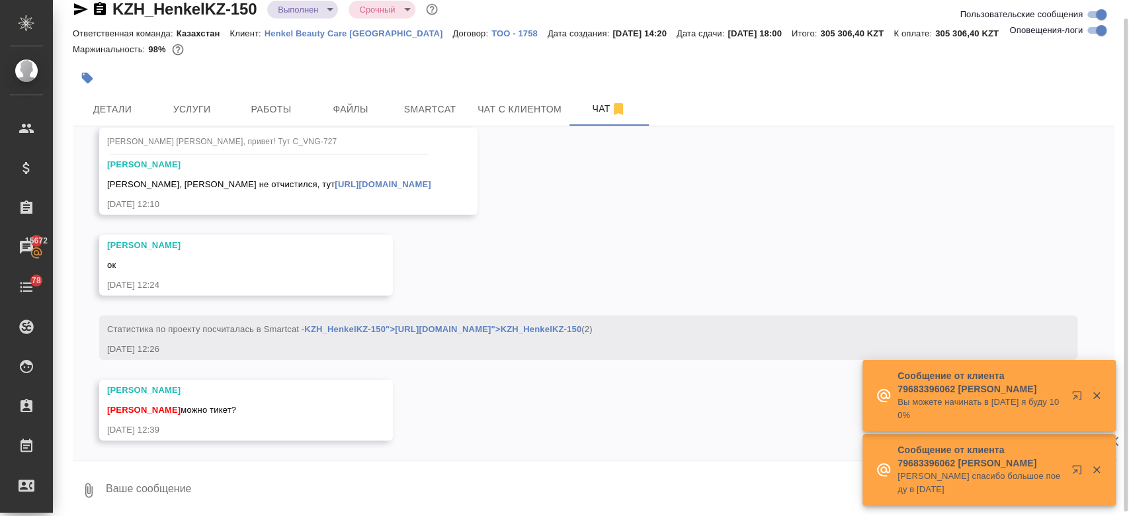
scroll to position [6308, 0]
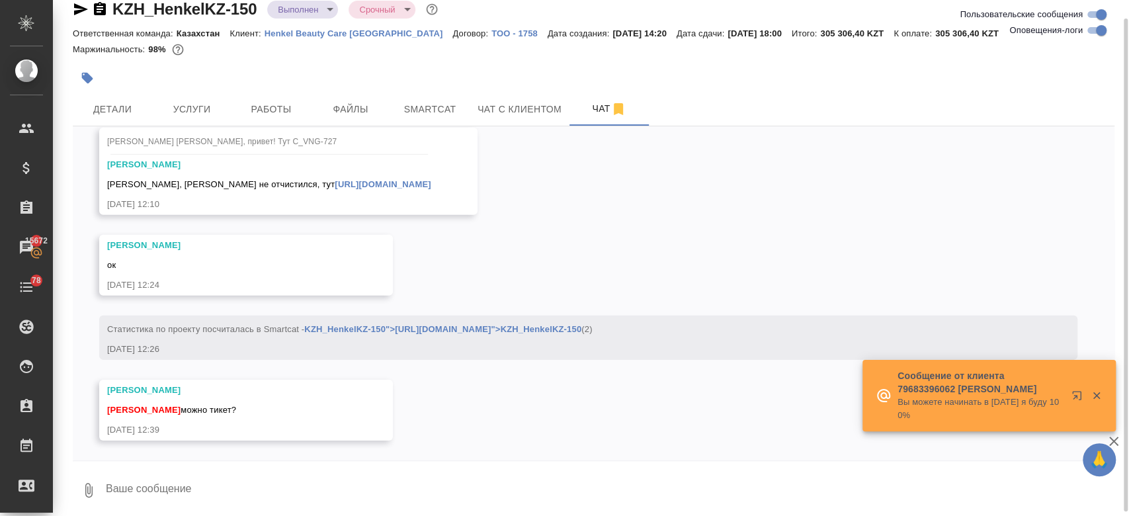
click at [582, 259] on div "25.08, понедельник [Кошербаева Назерке] Клиент оставил комментарий: "Все проект…" at bounding box center [594, 293] width 1042 height 334
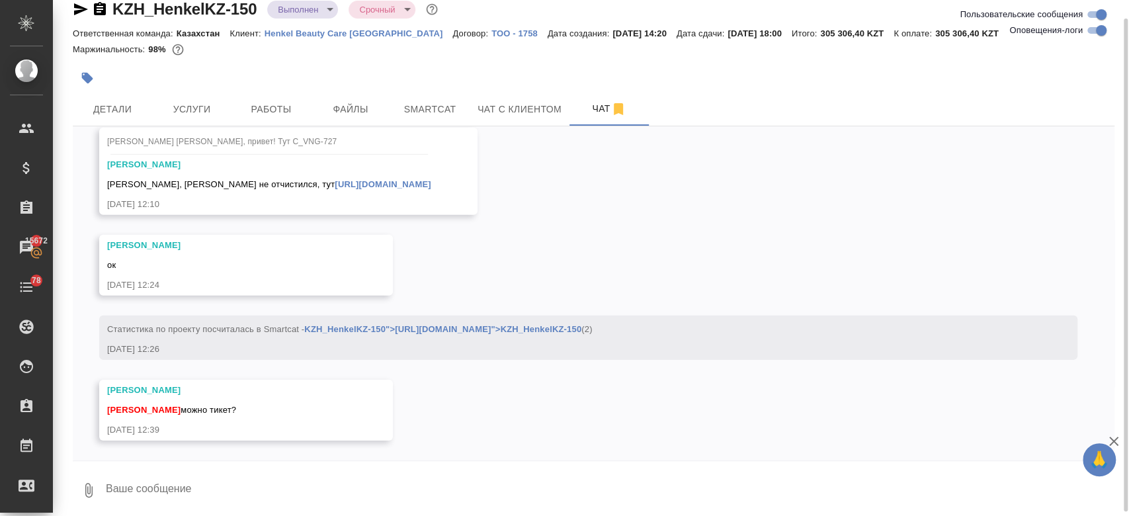
click at [582, 259] on div "25.08, понедельник [Кошербаева Назерке] Клиент оставил комментарий: "Все проект…" at bounding box center [594, 293] width 1042 height 334
click at [427, 62] on div at bounding box center [594, 62] width 1042 height 3
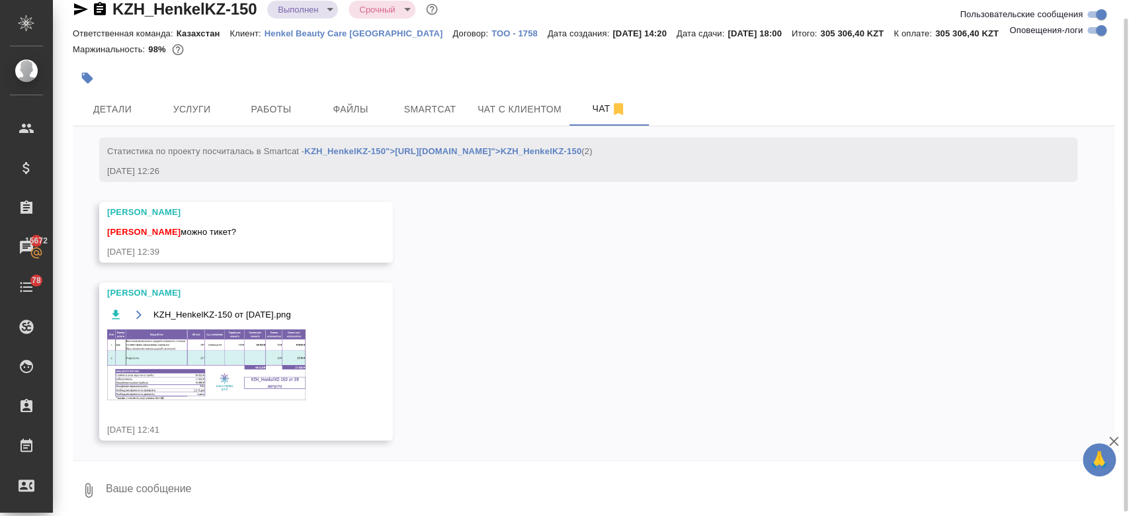
scroll to position [6415, 0]
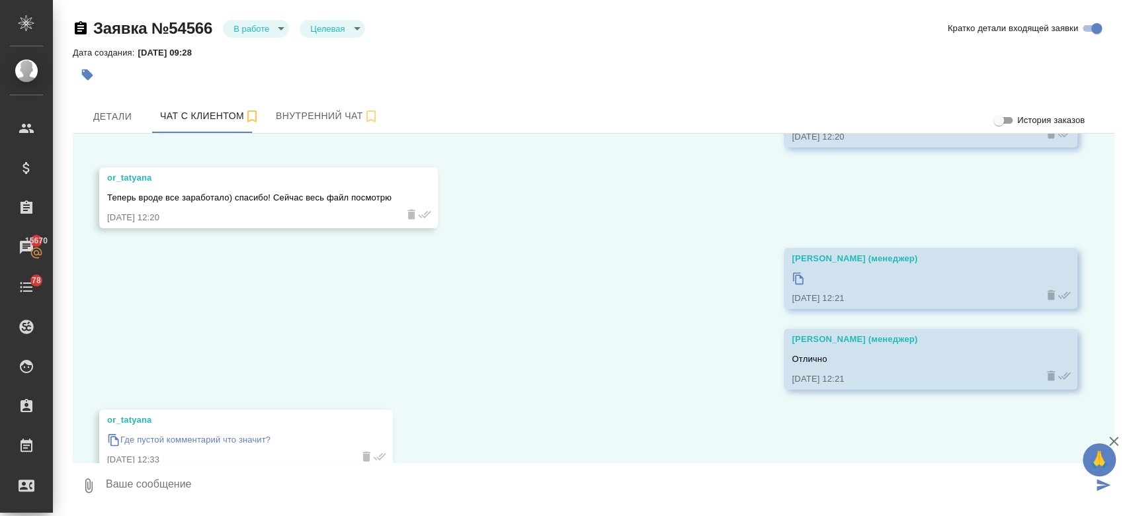
scroll to position [5246, 0]
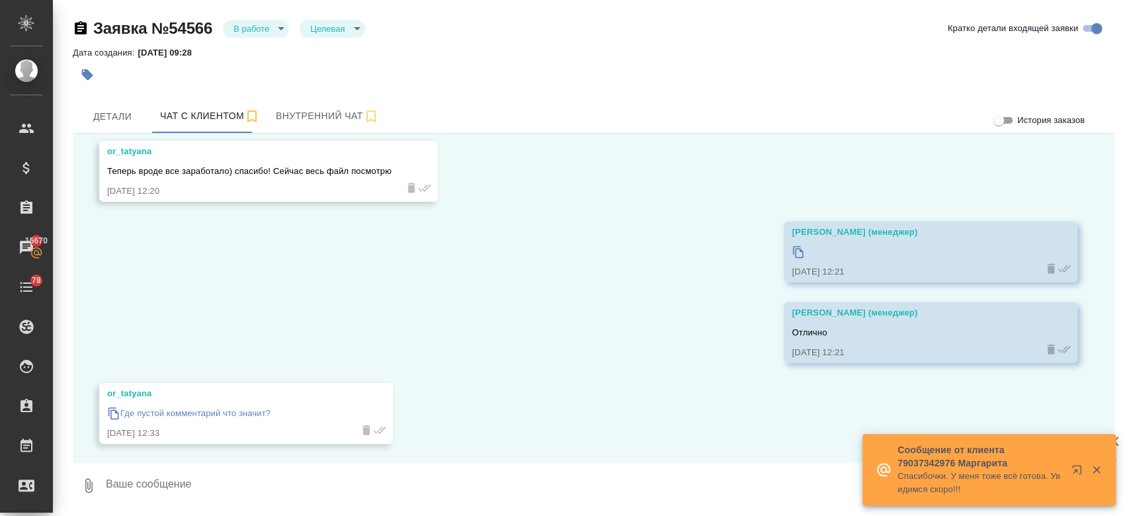
click at [487, 77] on div at bounding box center [420, 74] width 695 height 29
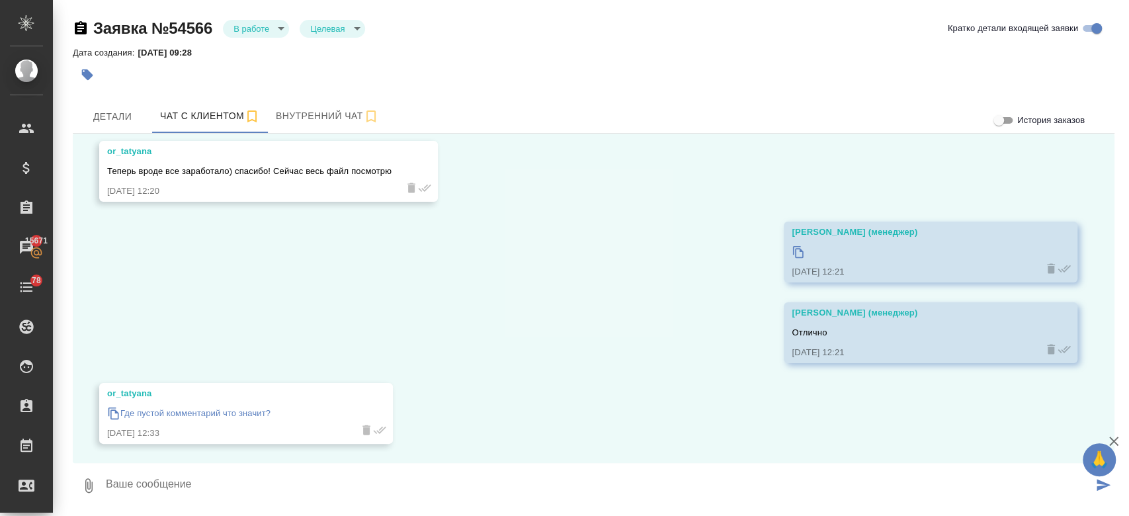
click at [708, 40] on div "Заявка №54566 В работе inProcess Целевая target Кратко детали входящей заявки" at bounding box center [594, 31] width 1042 height 26
click at [114, 416] on icon at bounding box center [113, 413] width 13 height 13
click at [222, 490] on textarea at bounding box center [599, 485] width 988 height 45
type textarea "Татьяна, это слайд 14? там есть комментарий"
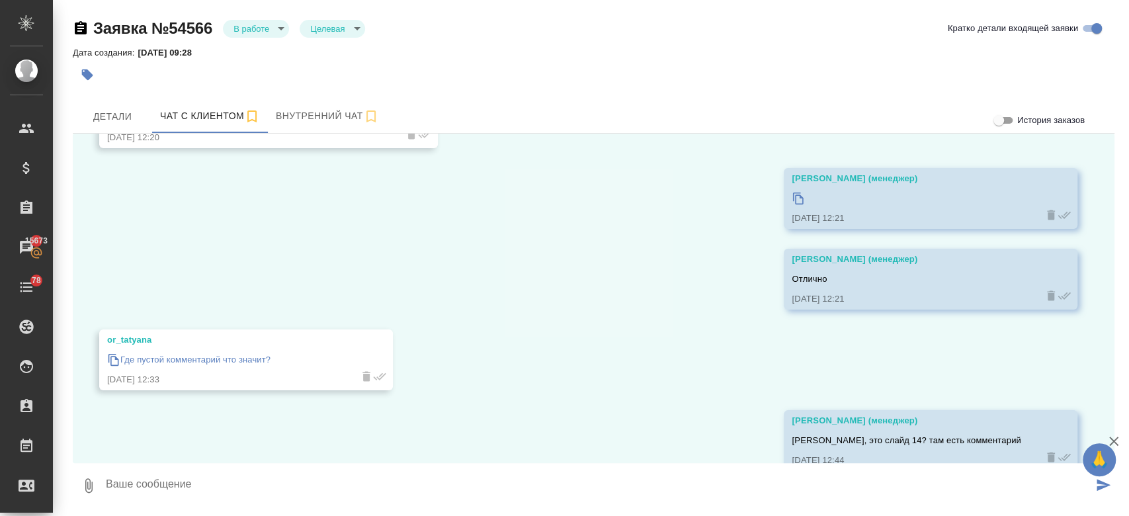
scroll to position [5327, 0]
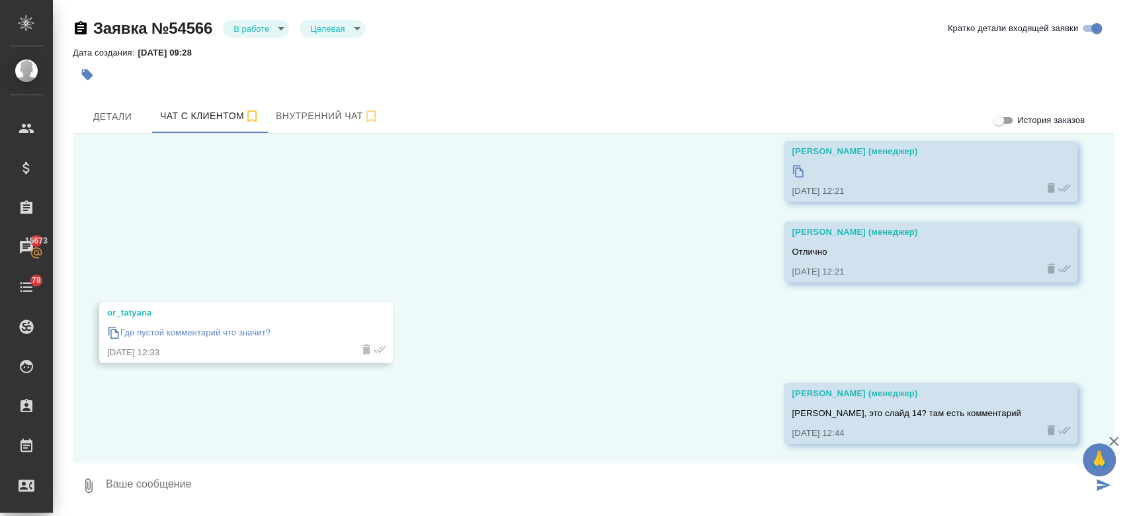
click at [328, 494] on textarea at bounding box center [599, 485] width 988 height 45
paste textarea "М"
type textarea "М"
paste textarea
click at [380, 488] on textarea at bounding box center [599, 485] width 988 height 45
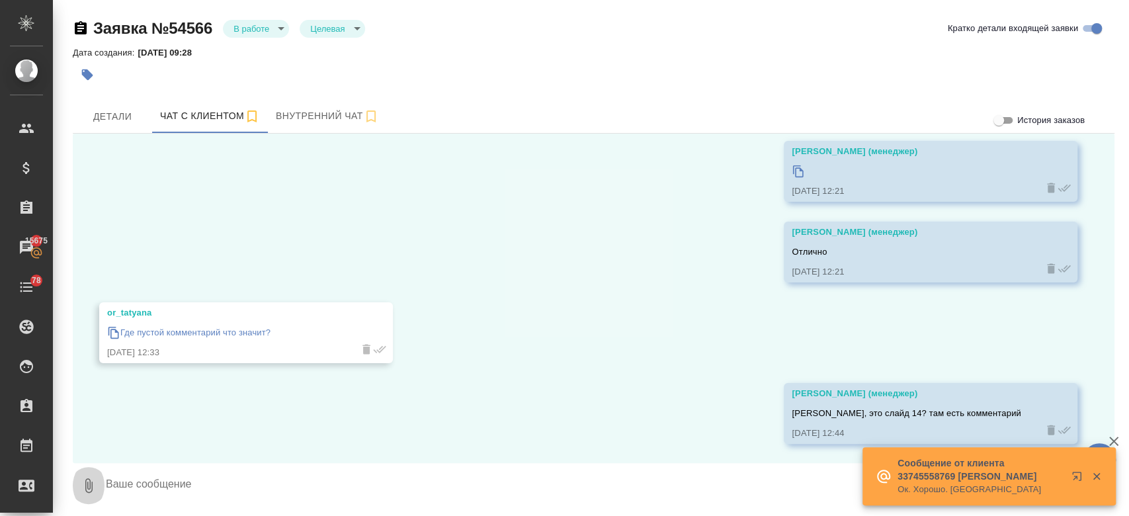
click at [93, 484] on icon "button" at bounding box center [89, 486] width 16 height 16
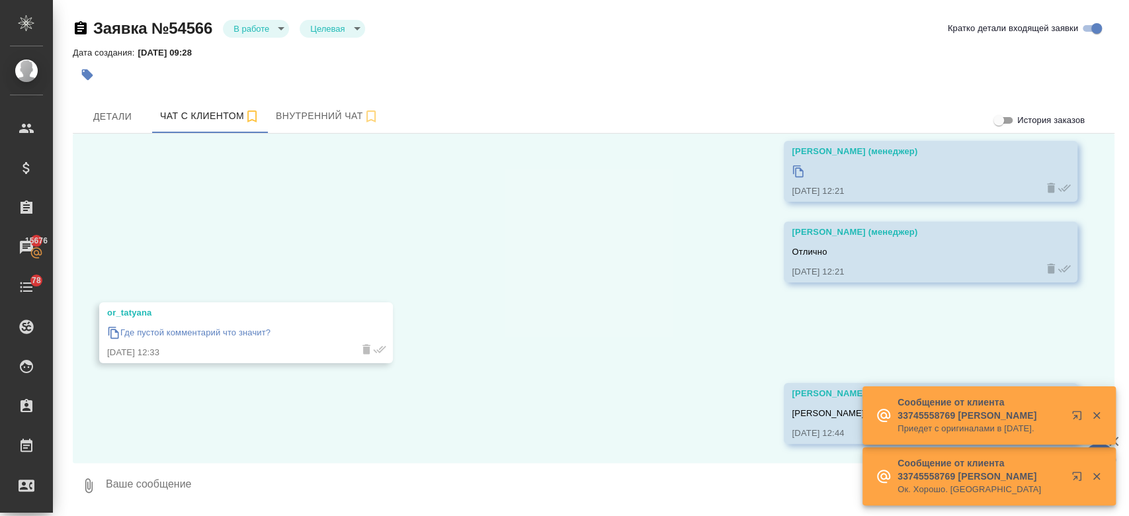
type input "C:\fakepath\Screenshot 2025-08-29 144231.png"
click at [337, 490] on textarea at bounding box center [599, 485] width 988 height 45
type textarea "вот"
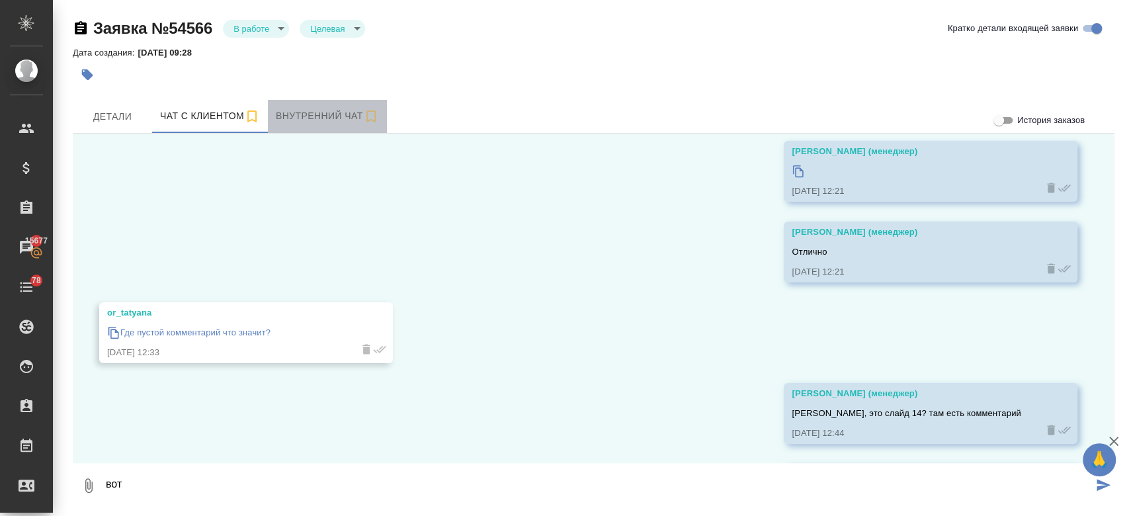
click at [317, 122] on span "Внутренний чат" at bounding box center [327, 116] width 103 height 17
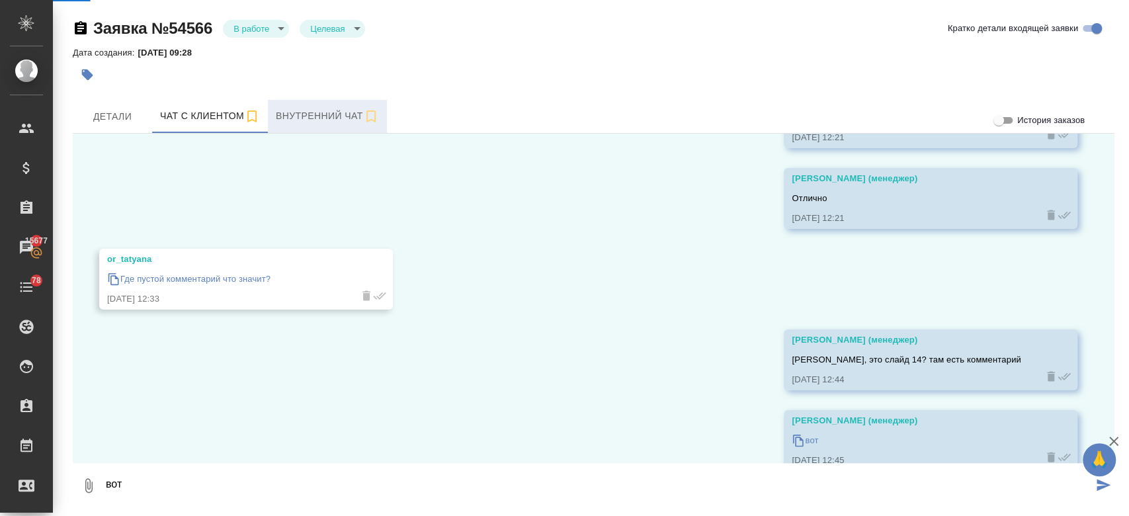
scroll to position [5408, 0]
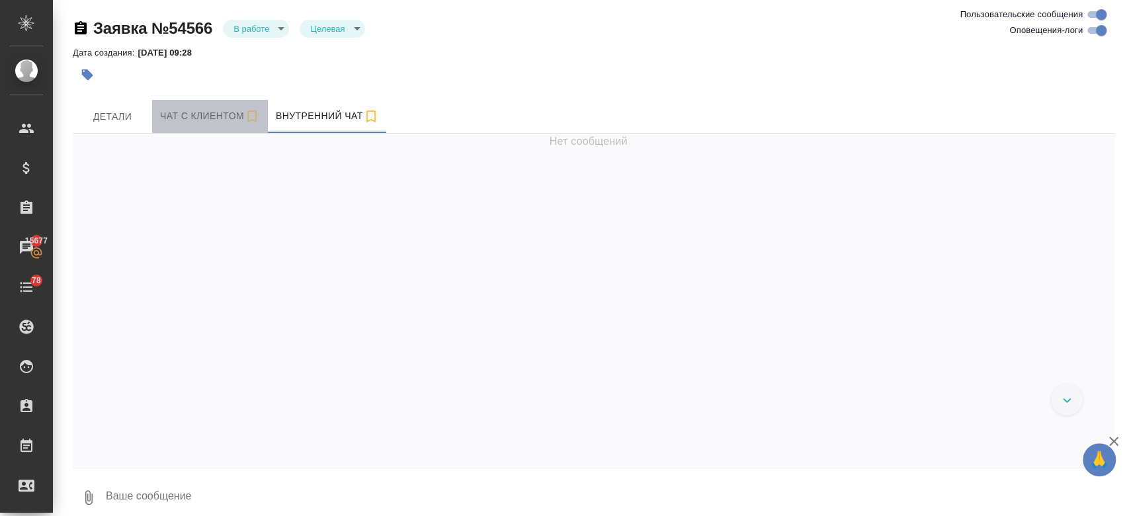
click at [204, 112] on span "Чат с клиентом" at bounding box center [210, 116] width 100 height 17
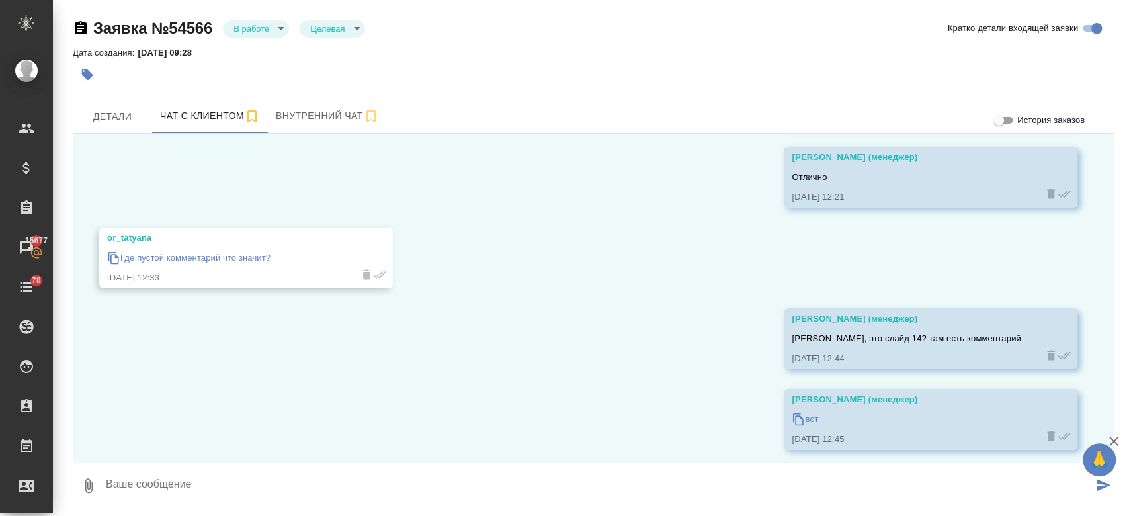
scroll to position [5408, 0]
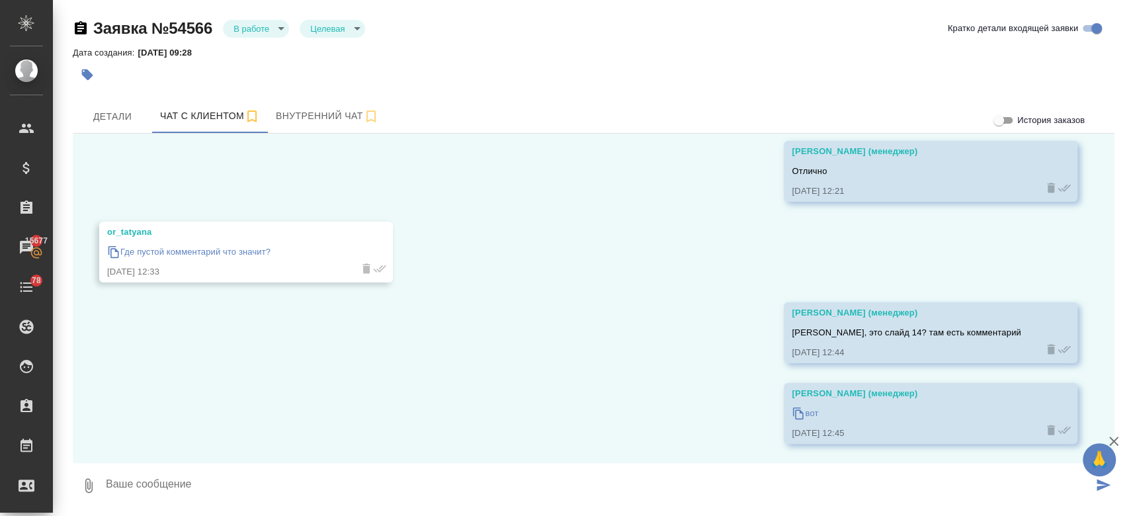
click at [792, 412] on icon at bounding box center [798, 413] width 13 height 13
click at [535, 65] on div at bounding box center [420, 74] width 695 height 29
click at [482, 57] on div "Дата создания: 27.08.2025, 09:28" at bounding box center [594, 52] width 1042 height 16
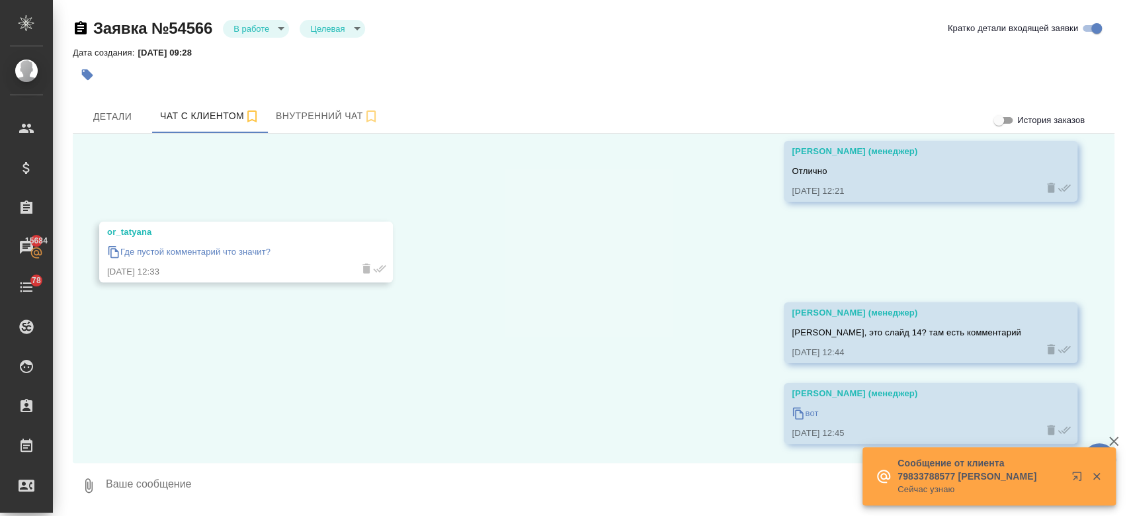
click at [443, 39] on div "Заявка №54566 В работе inProcess Целевая target Кратко детали входящей заявки" at bounding box center [594, 31] width 1042 height 26
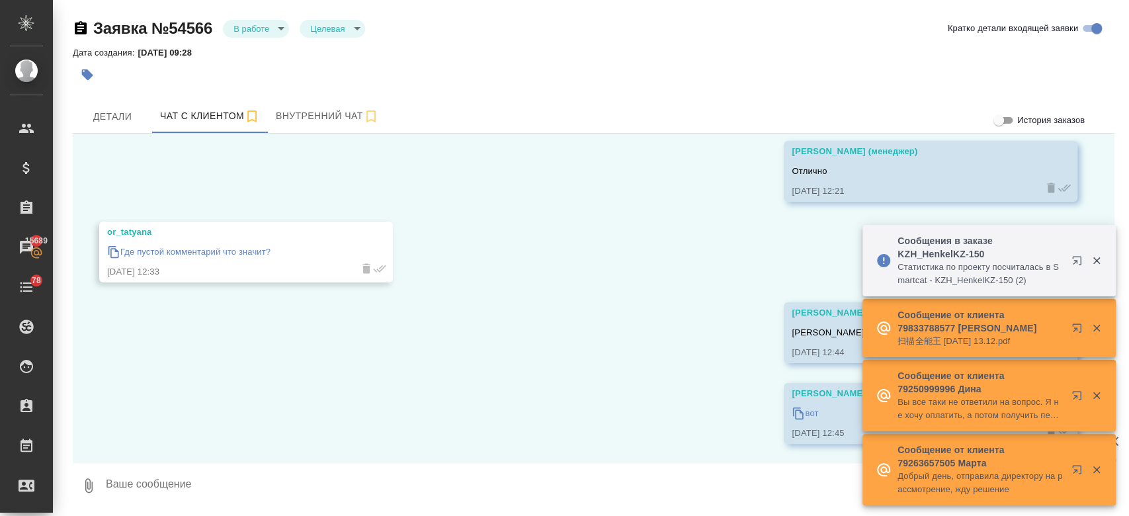
click at [455, 50] on div "Дата создания: 27.08.2025, 09:28" at bounding box center [594, 52] width 1042 height 16
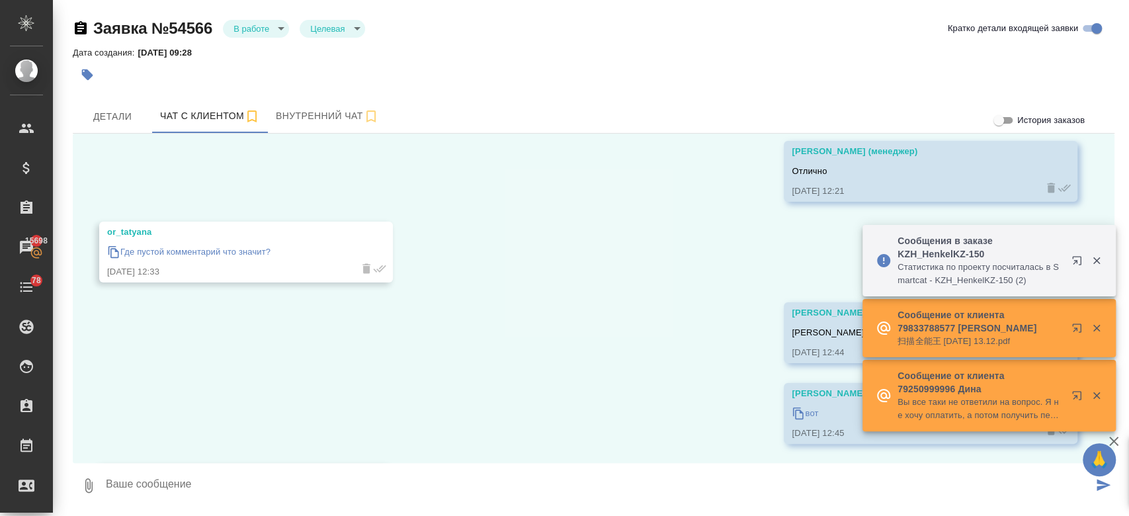
scroll to position [5569, 0]
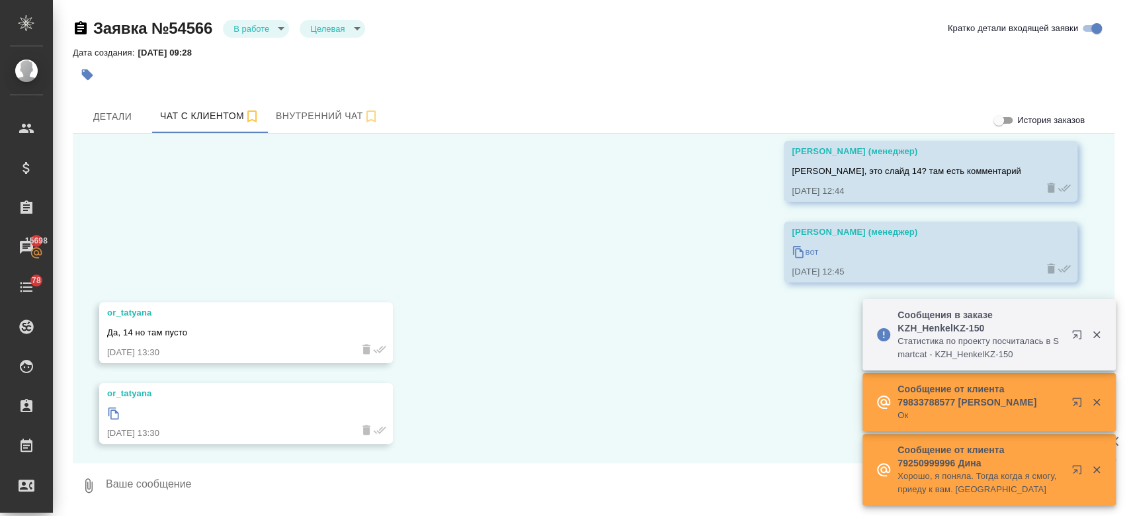
click at [116, 408] on icon at bounding box center [113, 413] width 13 height 13
click at [110, 417] on icon at bounding box center [113, 413] width 13 height 13
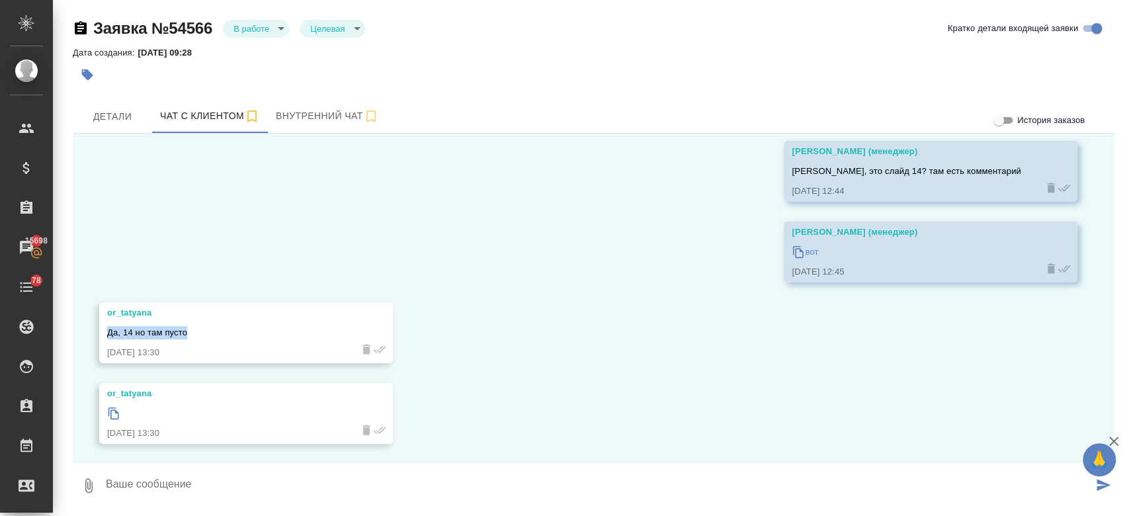
drag, startPoint x: 187, startPoint y: 325, endPoint x: 109, endPoint y: 335, distance: 78.8
click at [109, 335] on div "Да, 14 но там пусто" at bounding box center [226, 331] width 239 height 17
copy span "Да, 14 но там пусто"
drag, startPoint x: 661, startPoint y: 41, endPoint x: 435, endPoint y: -67, distance: 250.1
click at [435, 0] on html "🙏 .cls-1 fill:#fff; AWATERA Kosherbayeva Nazerke Клиенты Спецификации Заказы 15…" at bounding box center [564, 258] width 1129 height 516
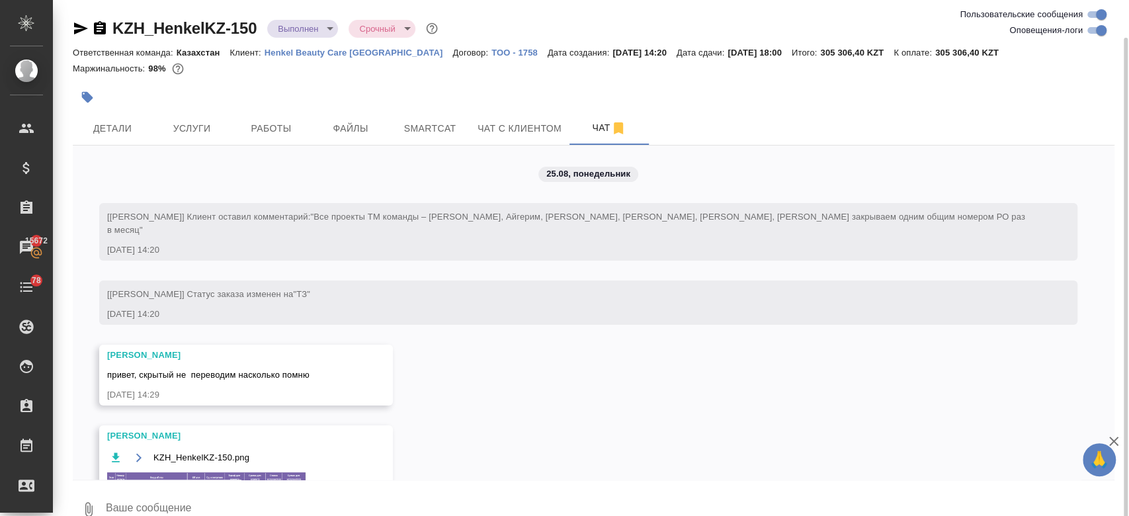
scroll to position [6415, 0]
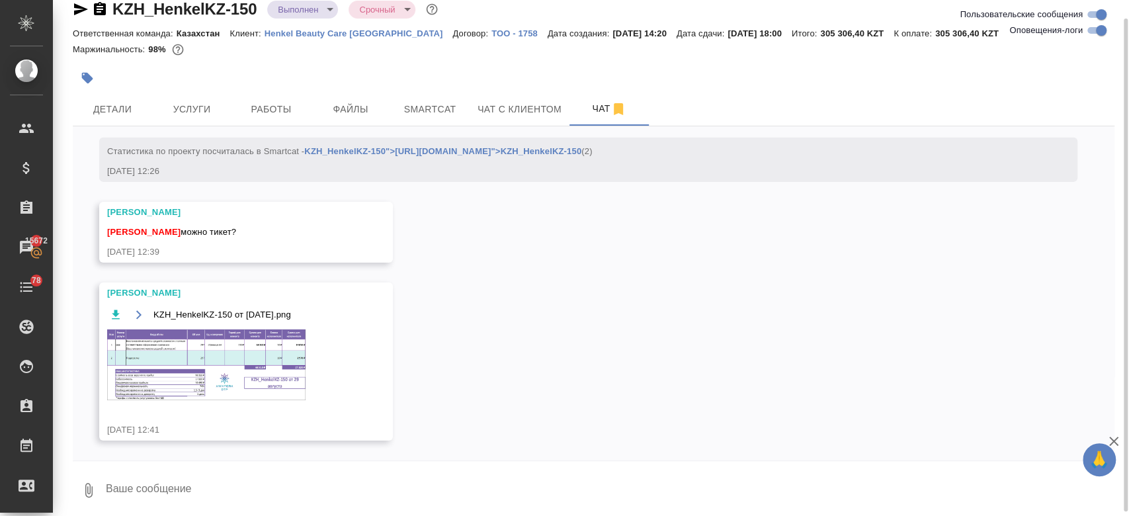
click at [220, 400] on img at bounding box center [206, 364] width 198 height 70
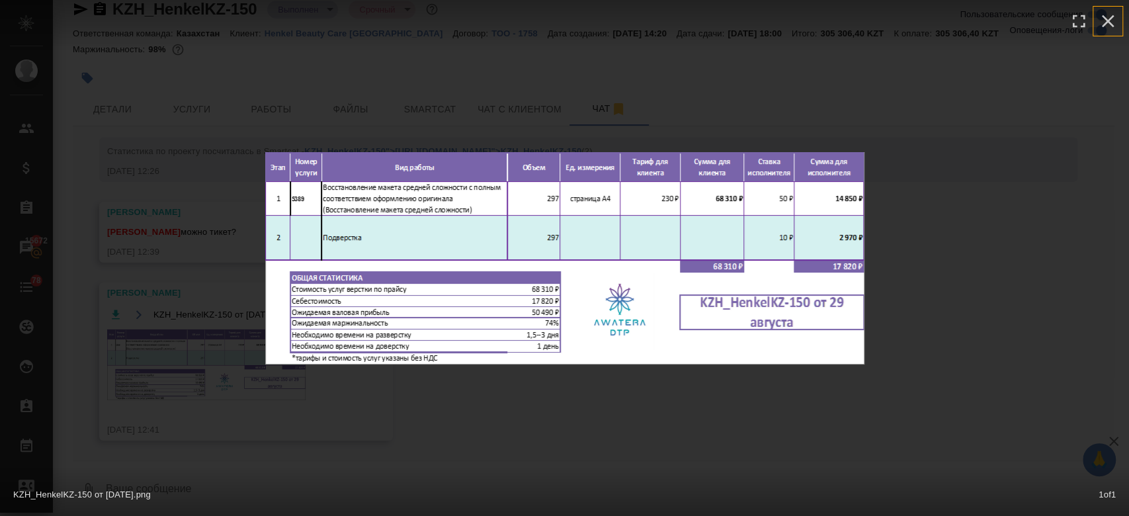
drag, startPoint x: 1109, startPoint y: 24, endPoint x: 287, endPoint y: 130, distance: 829.1
click at [287, 130] on div "KZH_HenkelKZ-150 от [DATE].png 1 of 1" at bounding box center [564, 258] width 1129 height 516
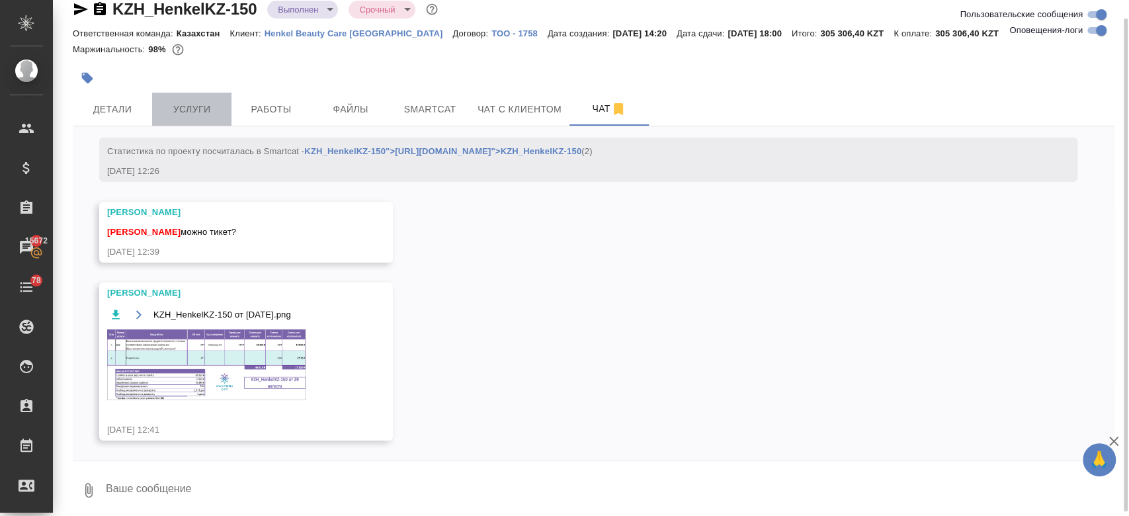
click at [212, 103] on span "Услуги" at bounding box center [192, 109] width 64 height 17
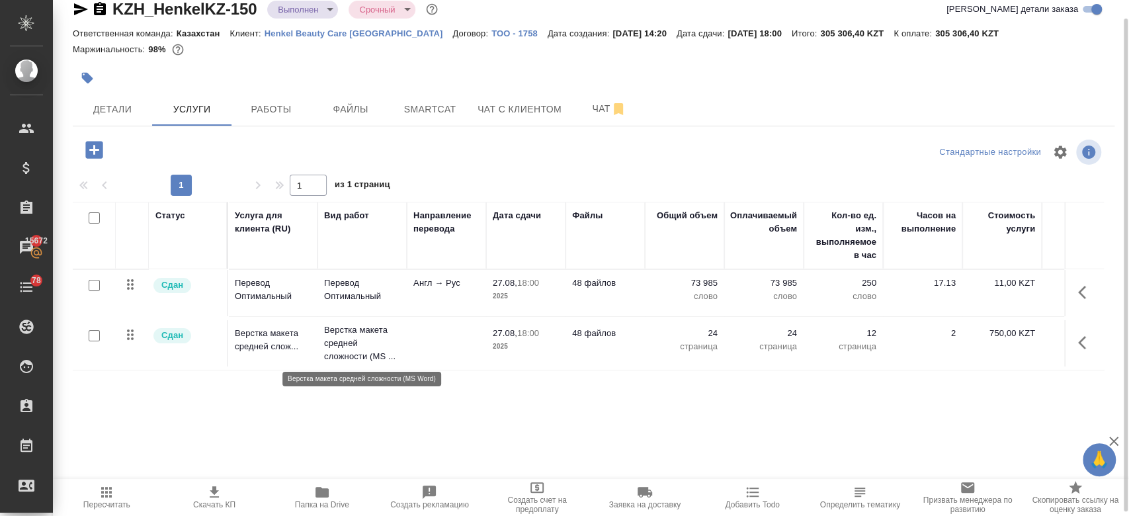
click at [350, 347] on p "Верстка макета средней сложности (MS ..." at bounding box center [362, 344] width 76 height 40
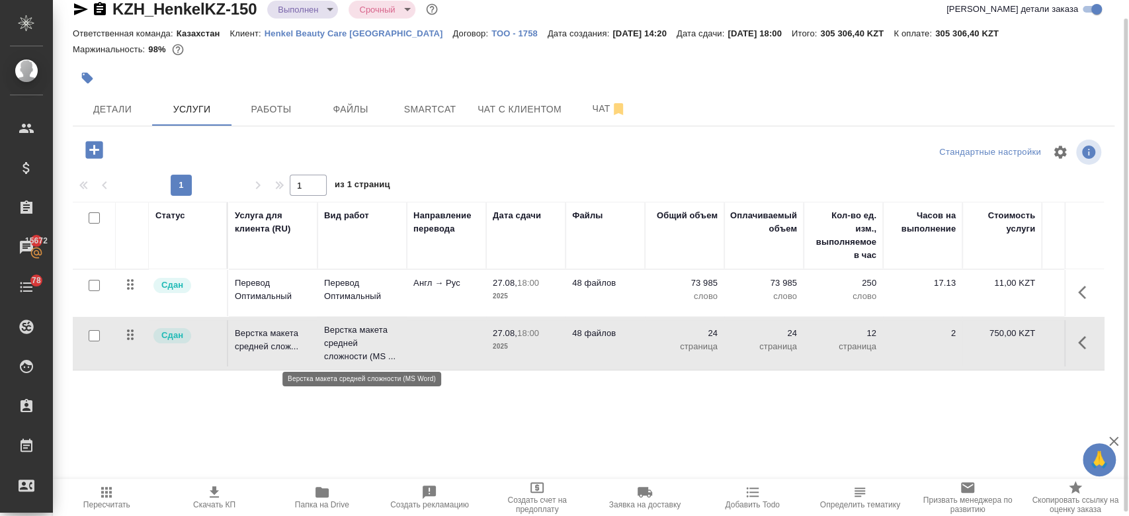
click at [350, 347] on p "Верстка макета средней сложности (MS ..." at bounding box center [362, 344] width 76 height 40
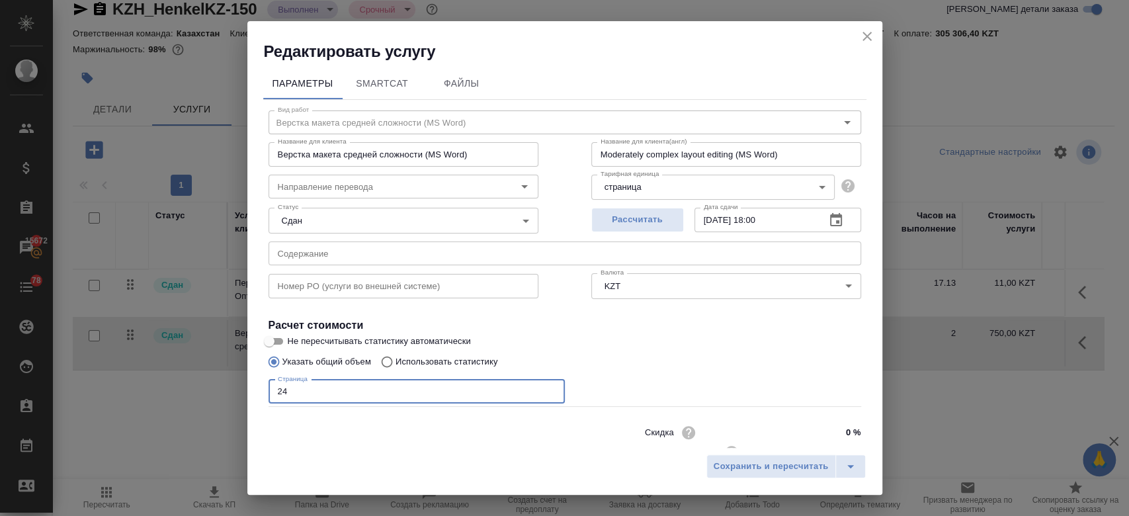
click at [304, 385] on input "24" at bounding box center [417, 392] width 296 height 24
type input "2"
type input "297"
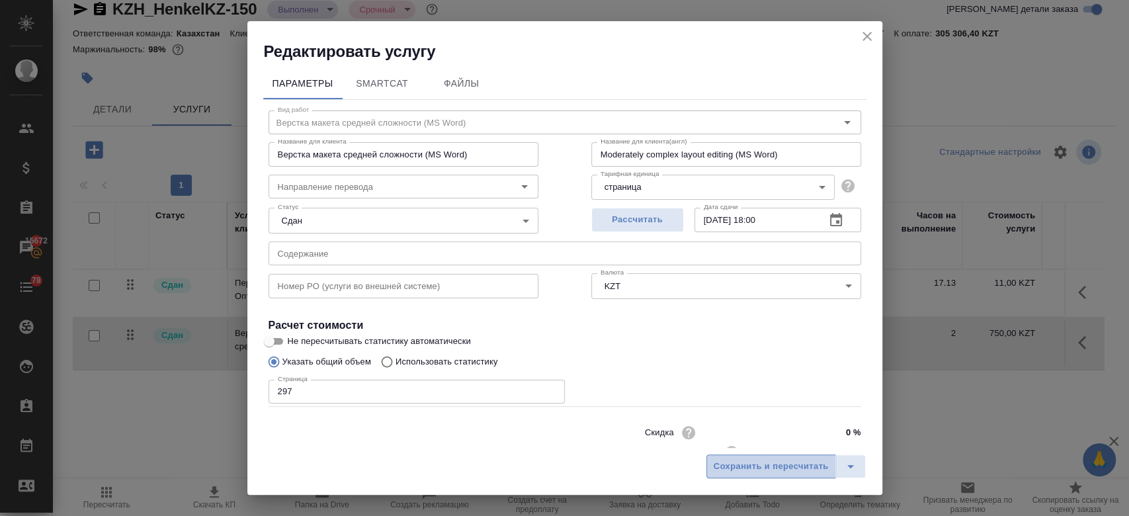
click at [758, 470] on span "Сохранить и пересчитать" at bounding box center [771, 466] width 115 height 15
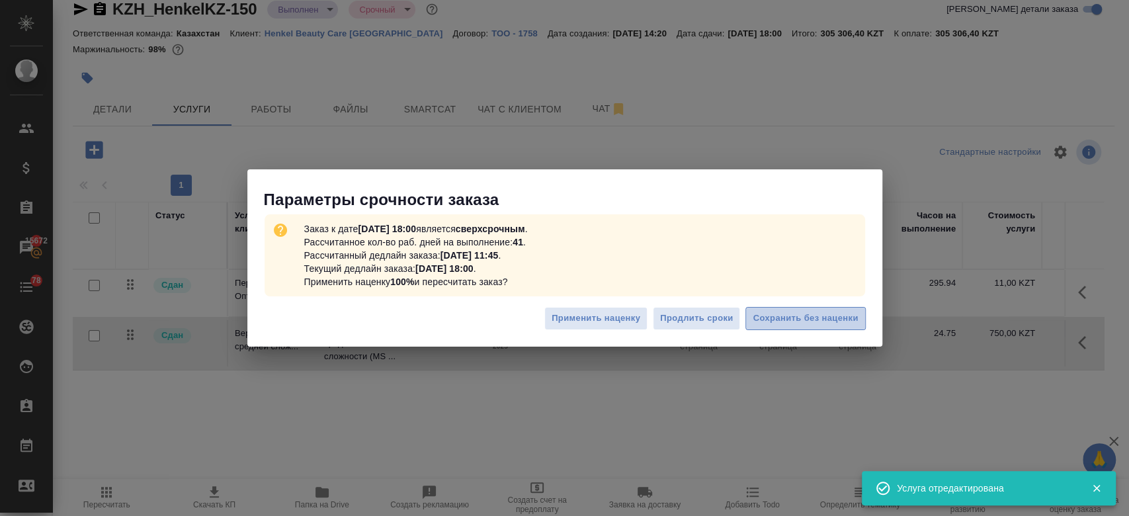
click at [780, 313] on span "Сохранить без наценки" at bounding box center [805, 318] width 105 height 15
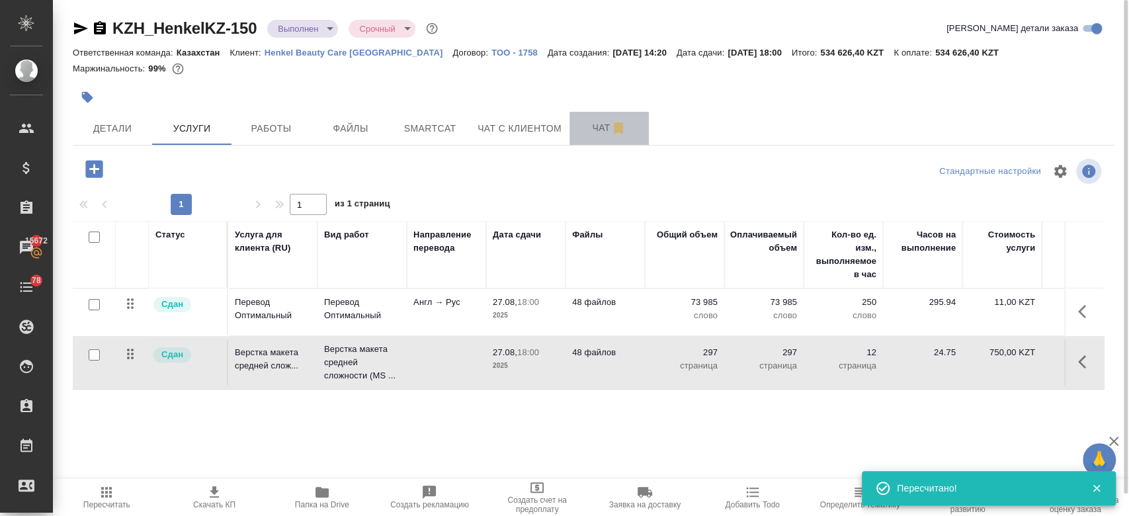
click at [588, 132] on span "Чат" at bounding box center [610, 128] width 64 height 17
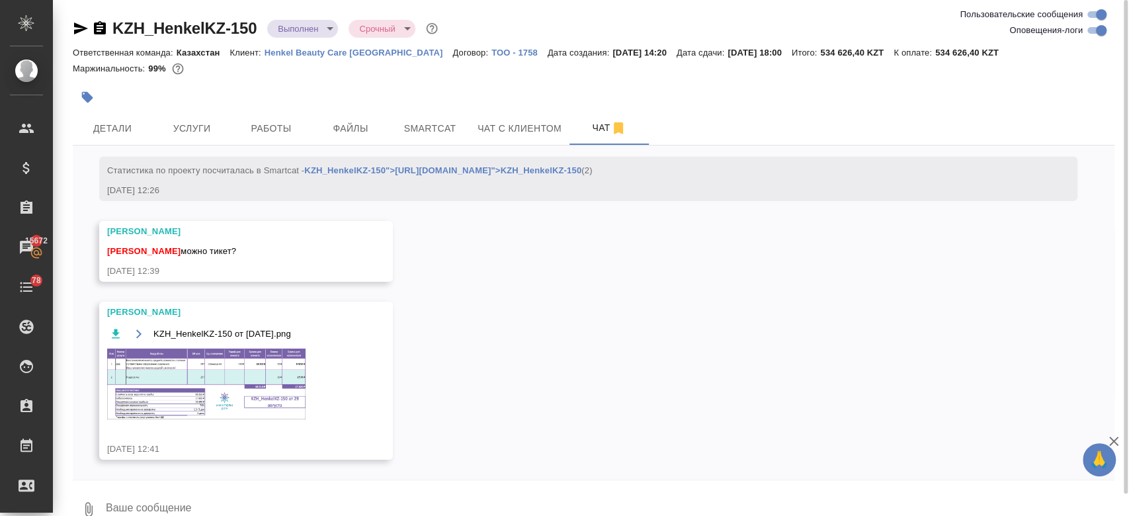
scroll to position [6486, 0]
click at [247, 396] on img at bounding box center [206, 384] width 198 height 70
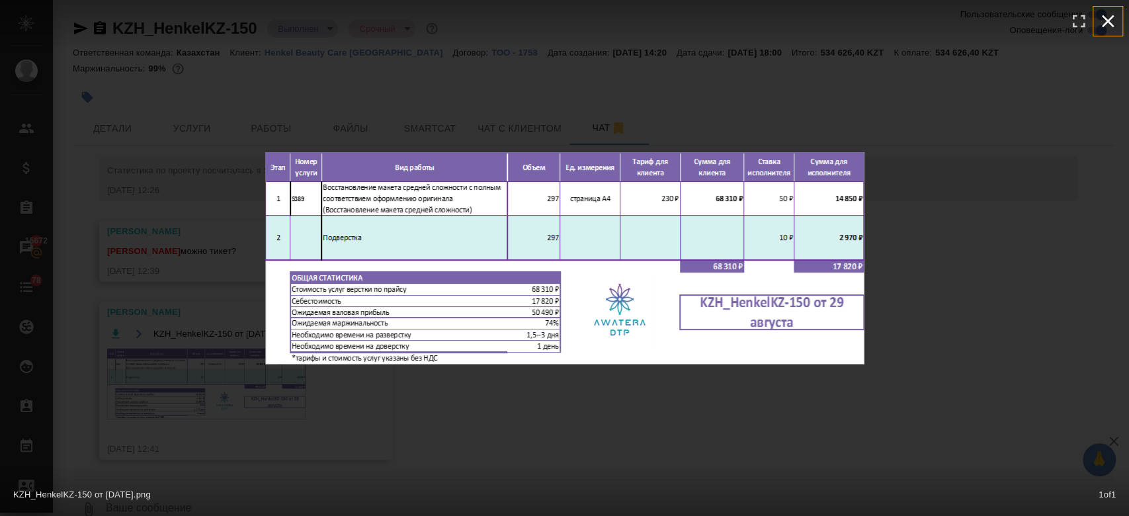
click at [1107, 17] on icon "button" at bounding box center [1108, 21] width 21 height 21
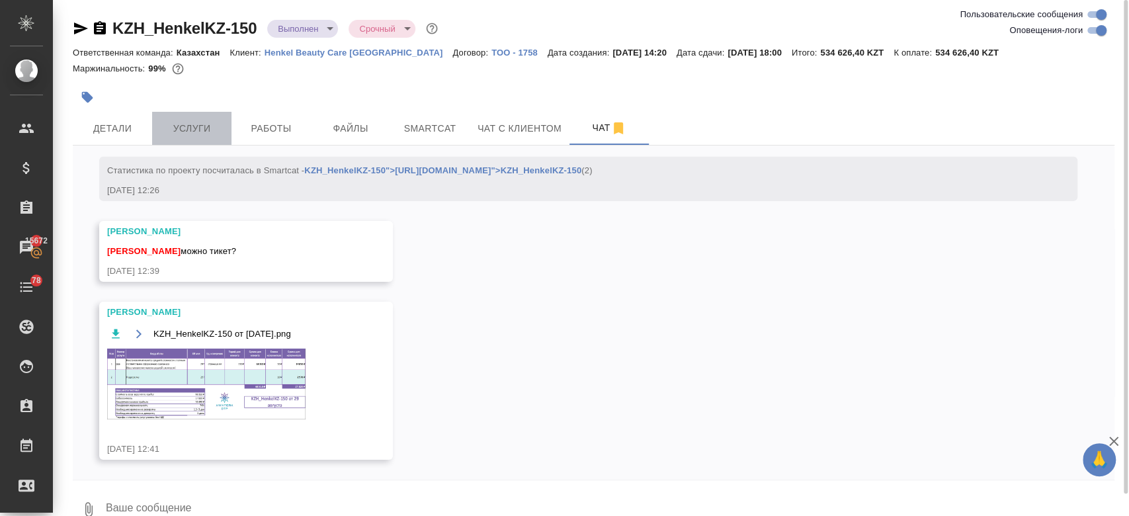
click at [171, 137] on button "Услуги" at bounding box center [191, 128] width 79 height 33
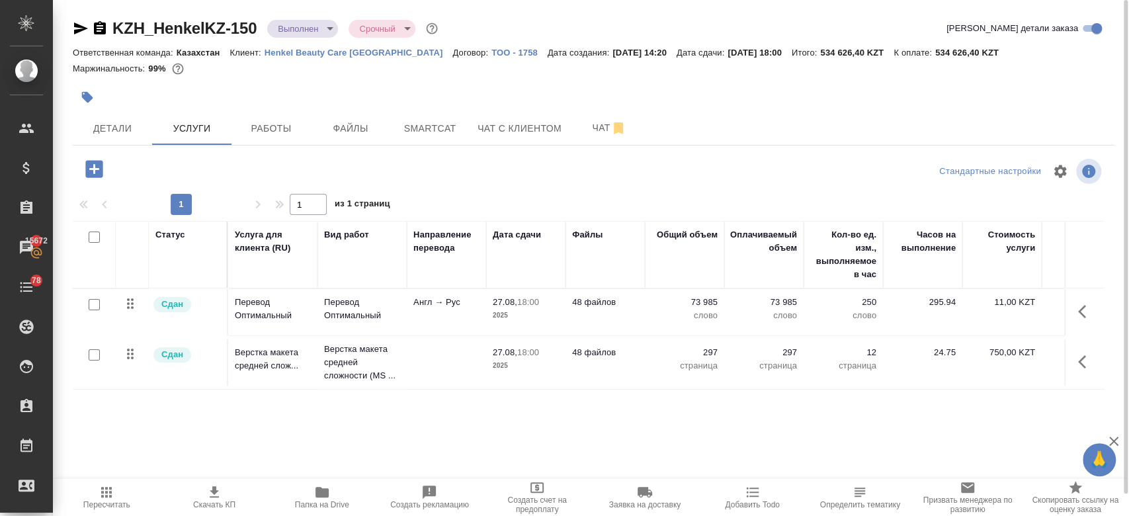
scroll to position [0, 216]
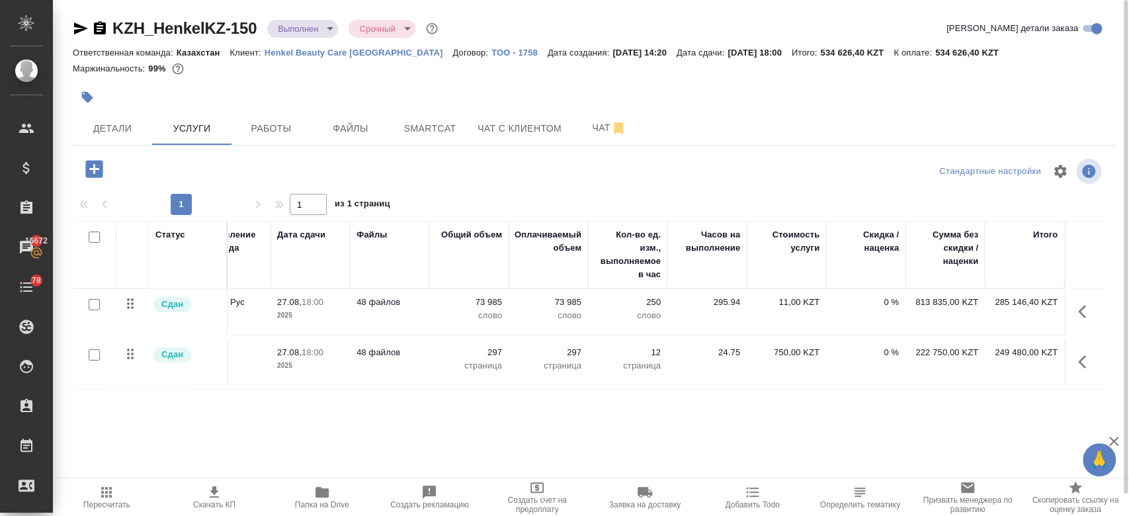
click at [111, 488] on icon "button" at bounding box center [106, 492] width 11 height 11
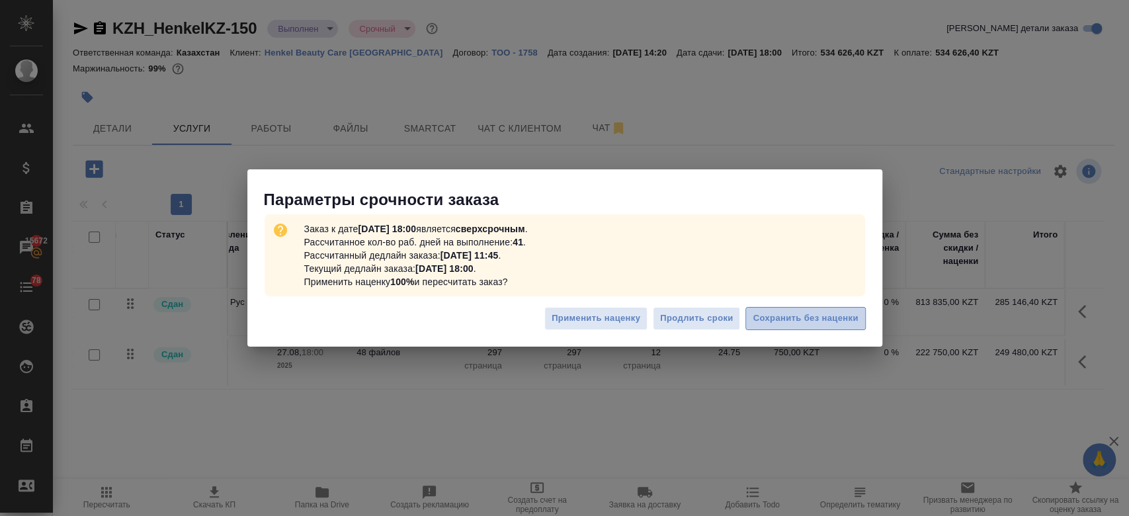
click at [799, 316] on span "Сохранить без наценки" at bounding box center [805, 318] width 105 height 15
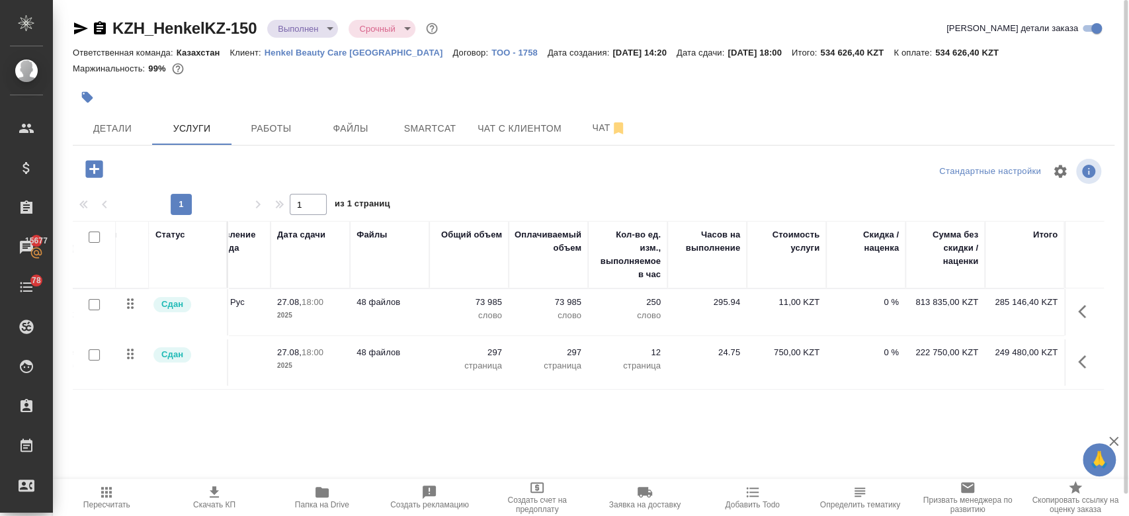
scroll to position [0, 0]
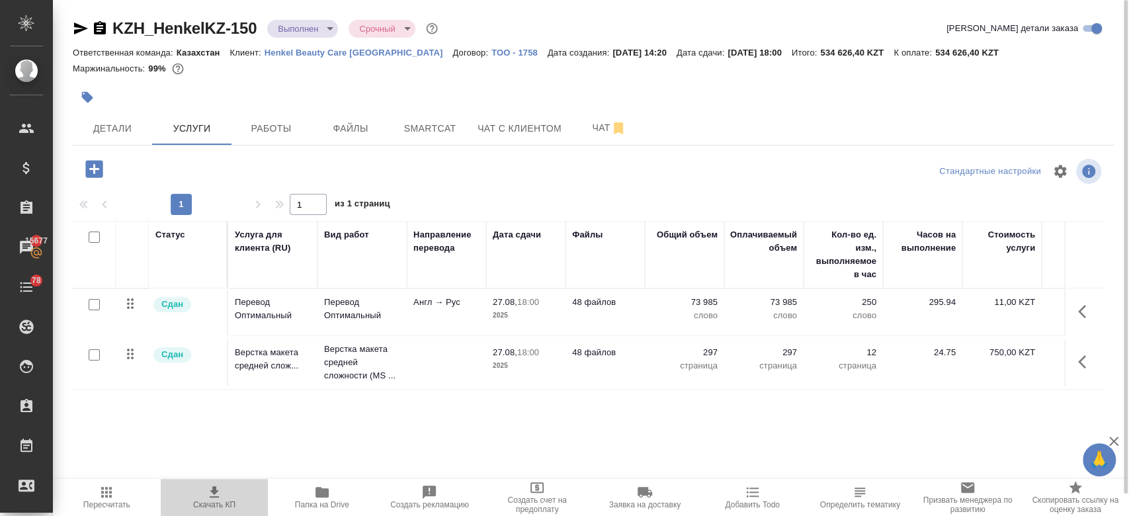
click at [209, 490] on icon "button" at bounding box center [214, 492] width 16 height 16
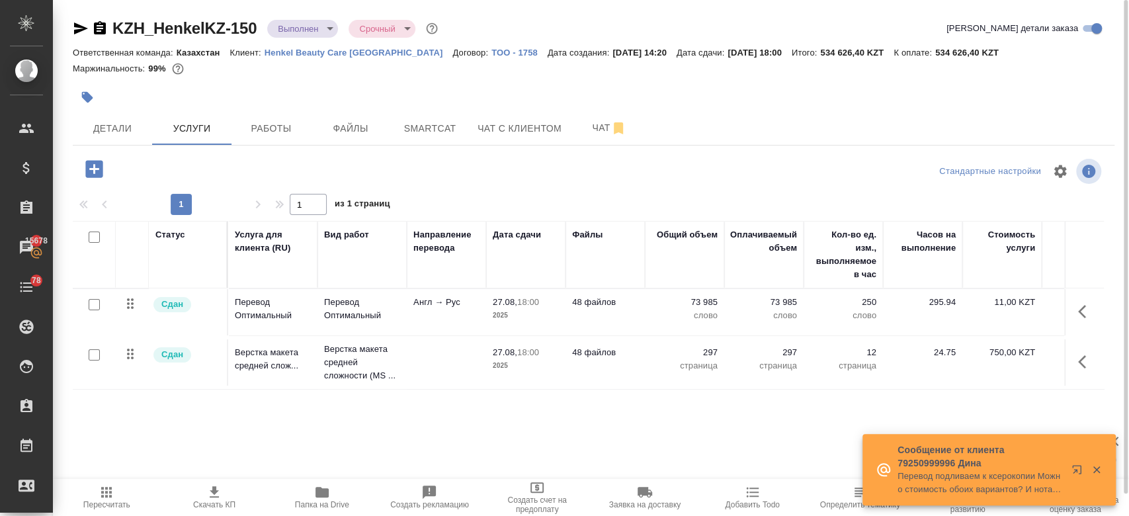
click at [480, 93] on div at bounding box center [420, 97] width 695 height 29
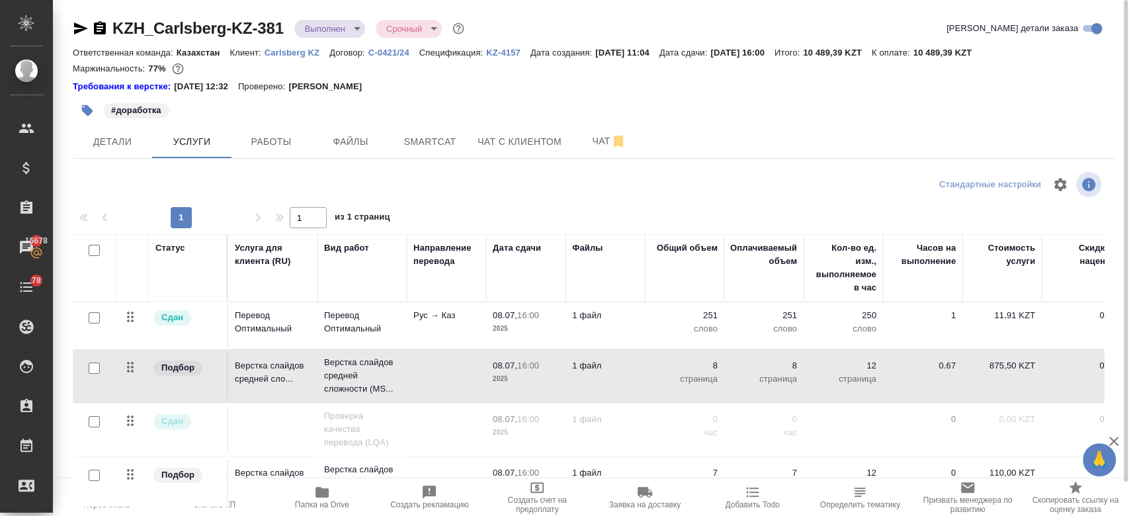
scroll to position [0, 91]
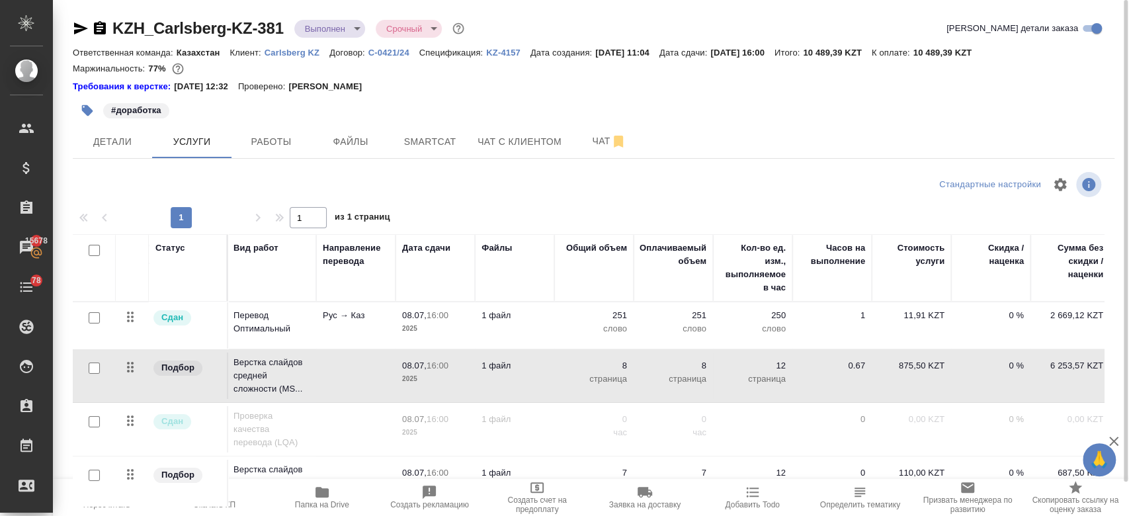
click at [536, 109] on div "#доработка" at bounding box center [420, 110] width 695 height 29
drag, startPoint x: 544, startPoint y: 95, endPoint x: 771, endPoint y: -77, distance: 284.2
click at [771, 0] on html "🙏 .cls-1 fill:#fff; AWATERA Kosherbayeva Nazerke Клиенты Спецификации Заказы 15…" at bounding box center [564, 258] width 1129 height 516
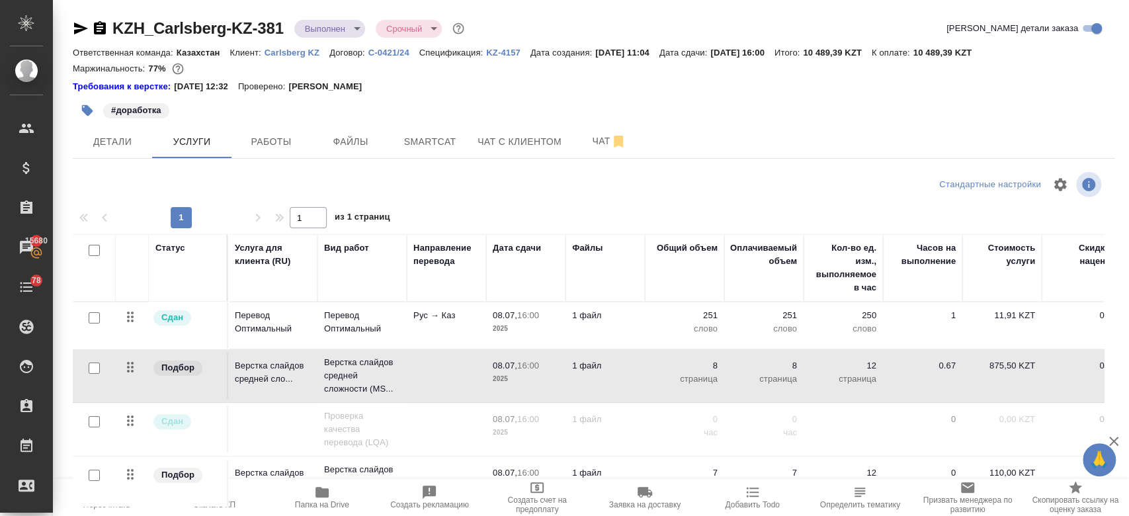
scroll to position [0, 190]
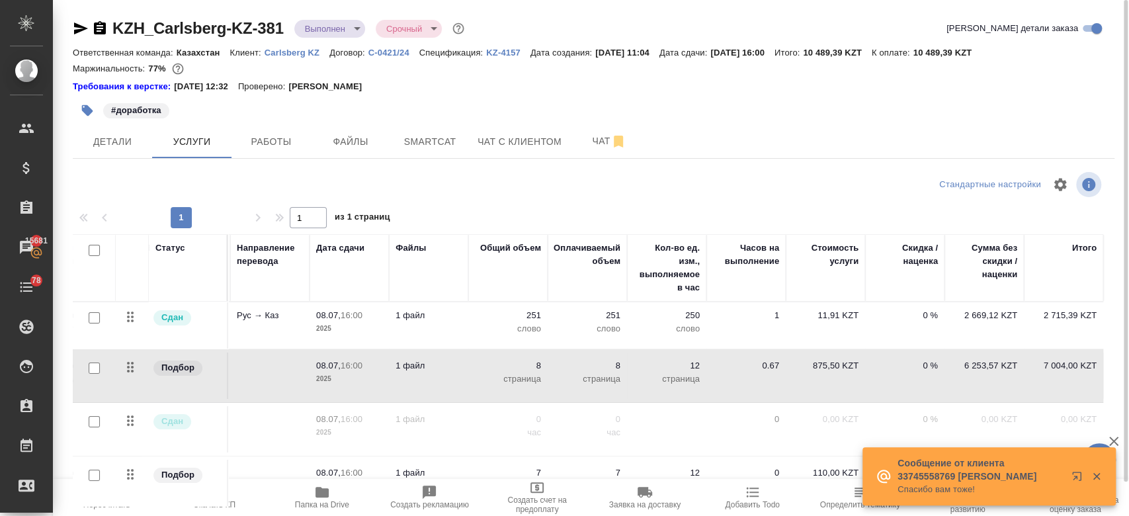
click at [660, 103] on div "#доработка" at bounding box center [420, 110] width 695 height 29
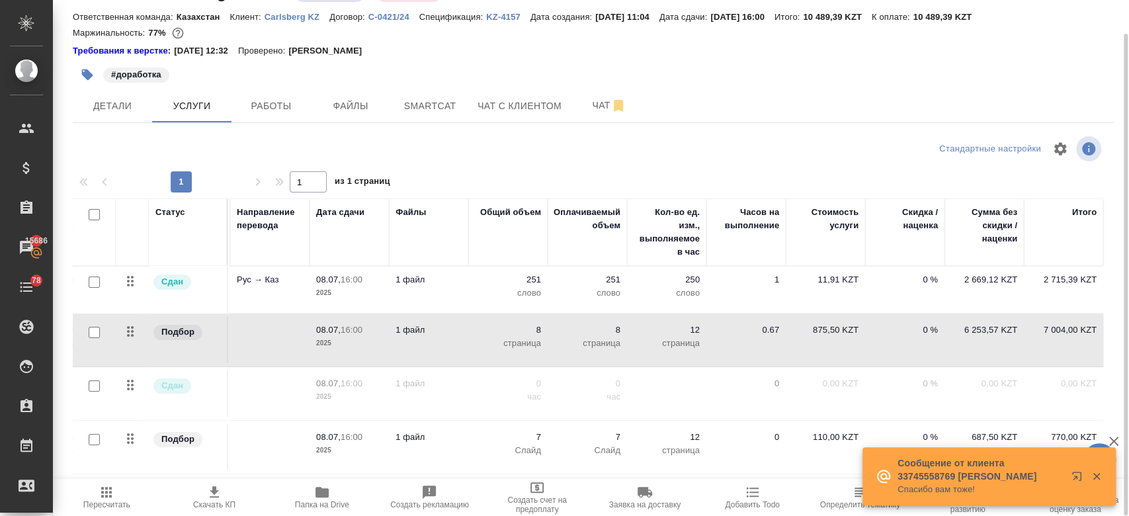
click at [670, 61] on div "#доработка" at bounding box center [420, 74] width 695 height 29
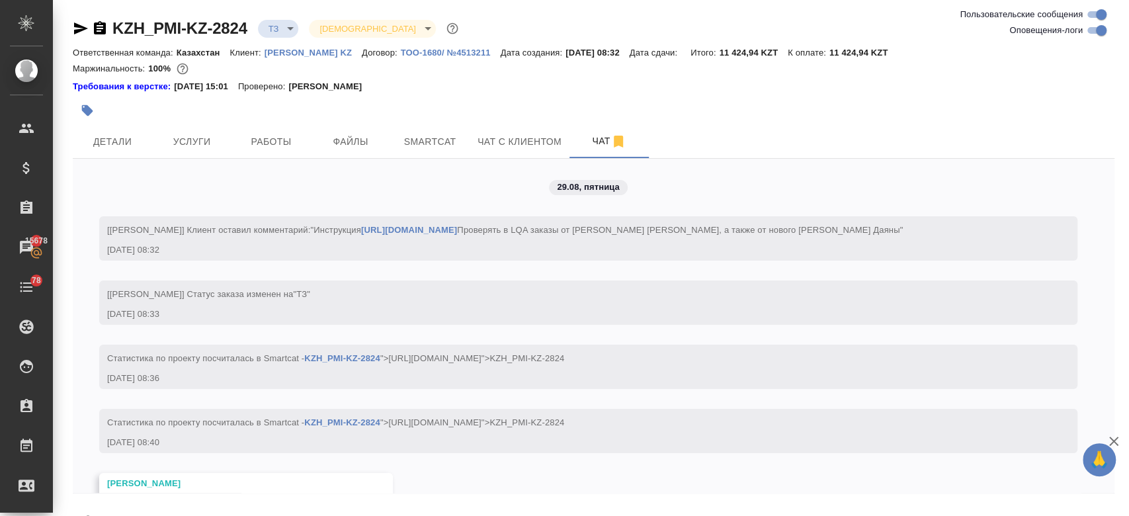
scroll to position [138, 0]
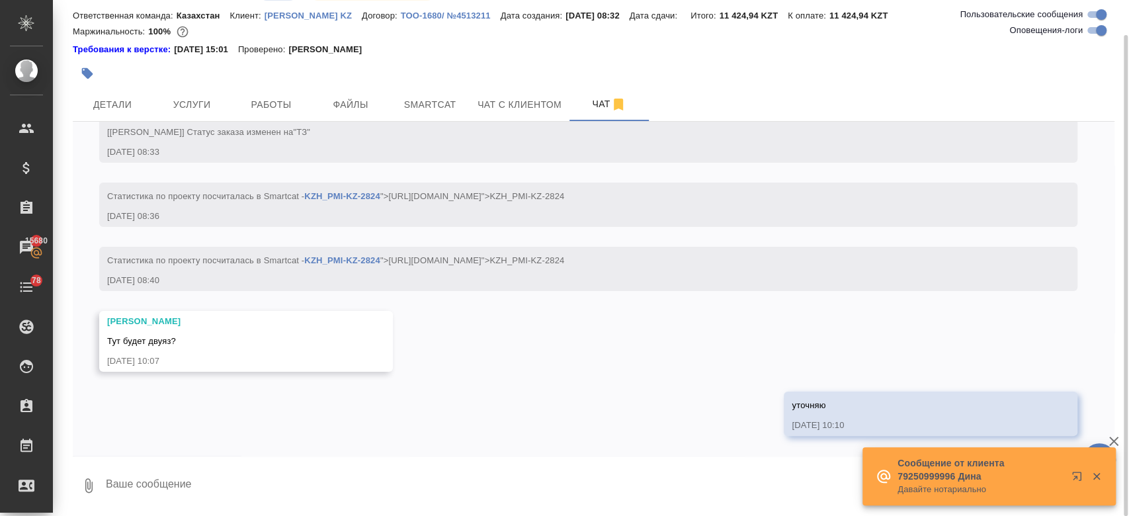
click at [427, 64] on div at bounding box center [420, 73] width 695 height 29
click at [372, 45] on p "[PERSON_NAME]" at bounding box center [329, 49] width 83 height 13
click at [405, 52] on div "Требования к верстке: [DATE] 15:01 Проверено: [PERSON_NAME]" at bounding box center [594, 49] width 1042 height 13
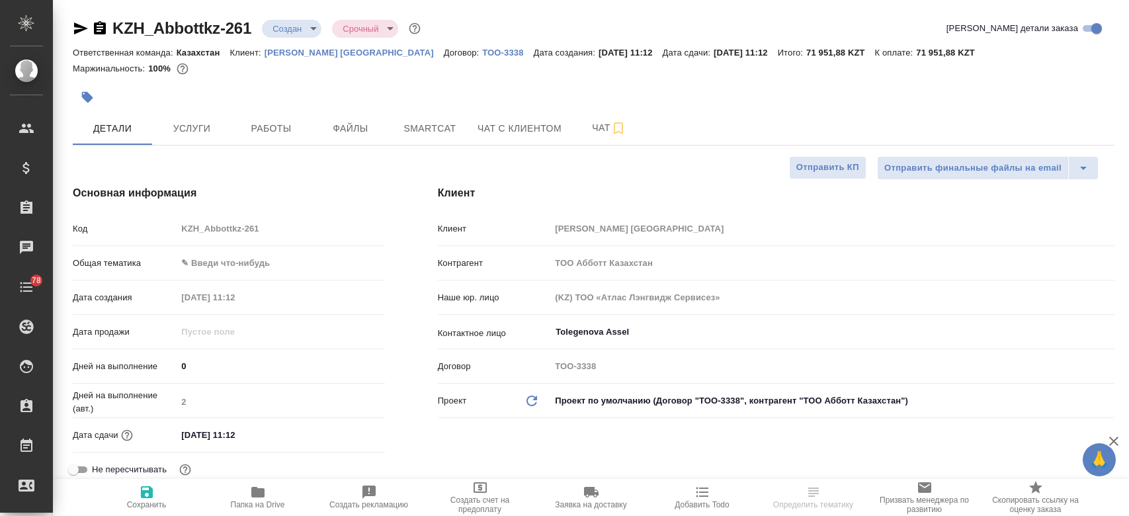
select select "RU"
type textarea "x"
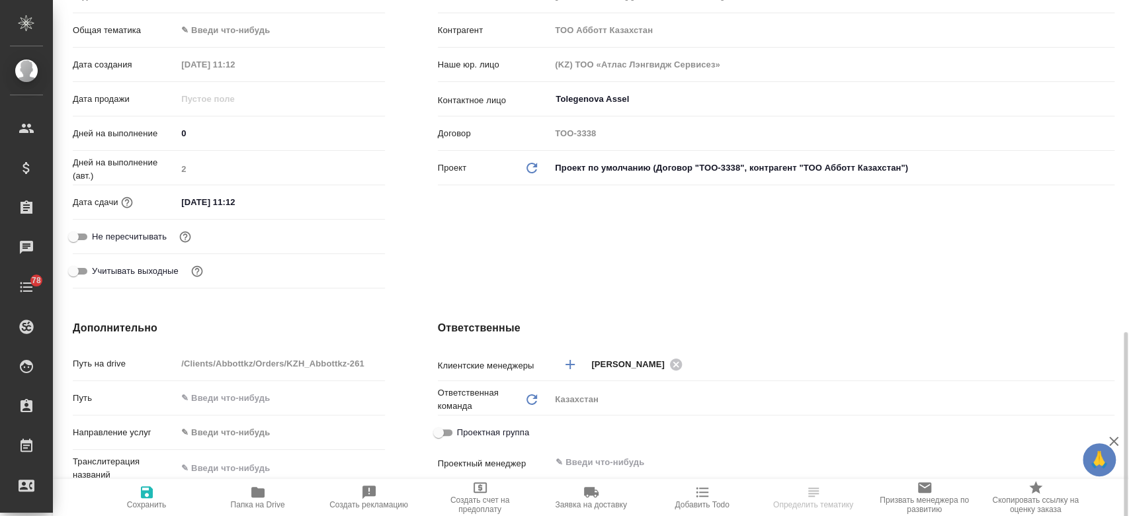
scroll to position [533, 0]
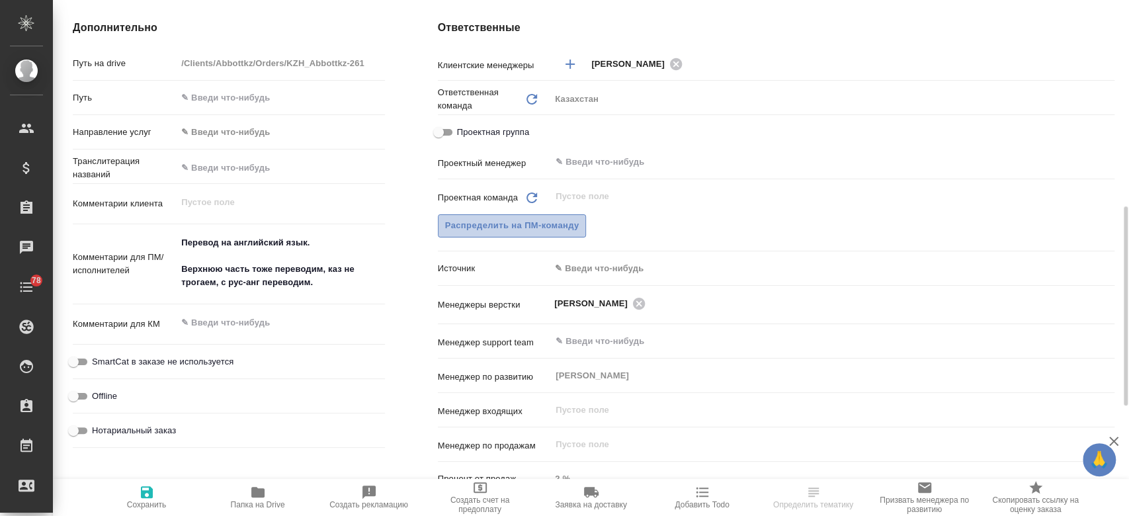
click at [510, 223] on span "Распределить на ПМ-команду" at bounding box center [512, 225] width 134 height 15
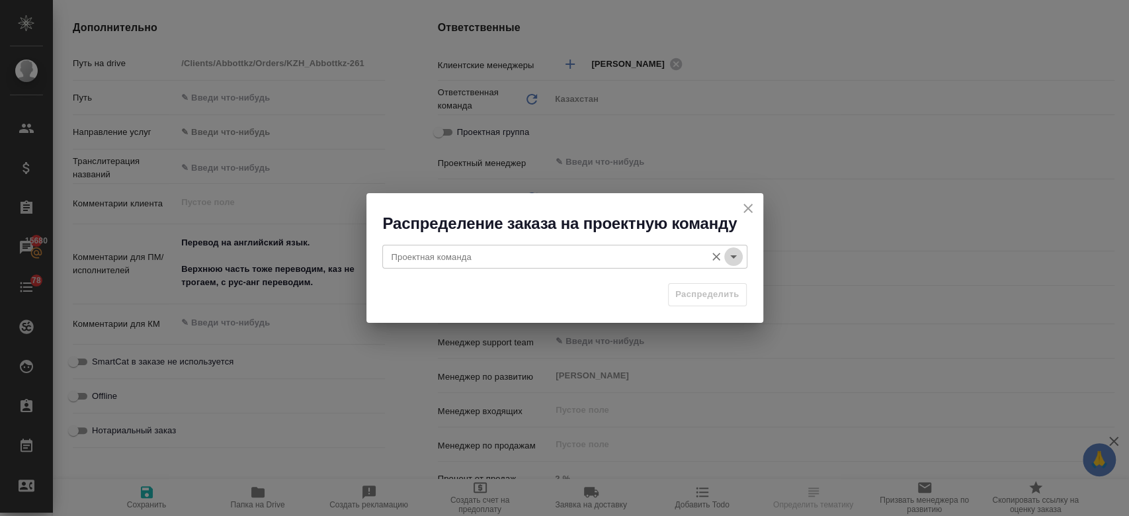
click at [730, 257] on icon "Open" at bounding box center [734, 257] width 16 height 16
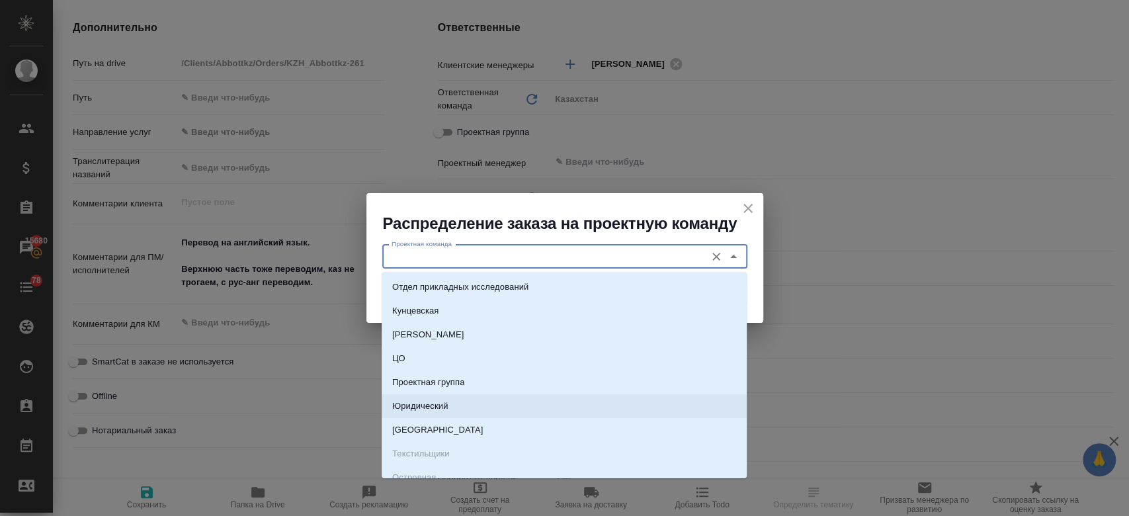
click at [489, 404] on li "Юридический" at bounding box center [564, 406] width 365 height 24
type input "Юридический"
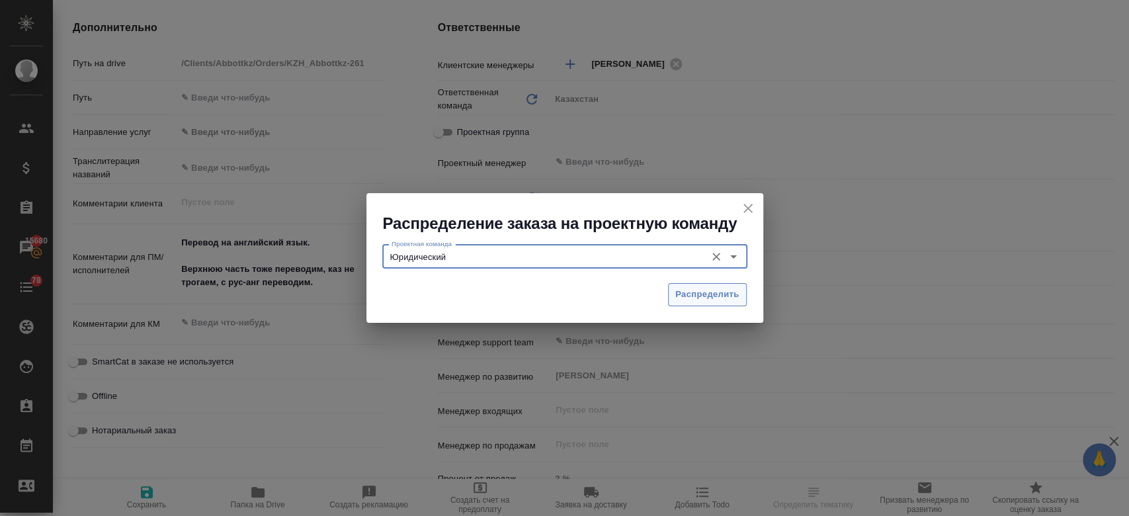
click at [681, 305] on button "Распределить" at bounding box center [707, 294] width 79 height 23
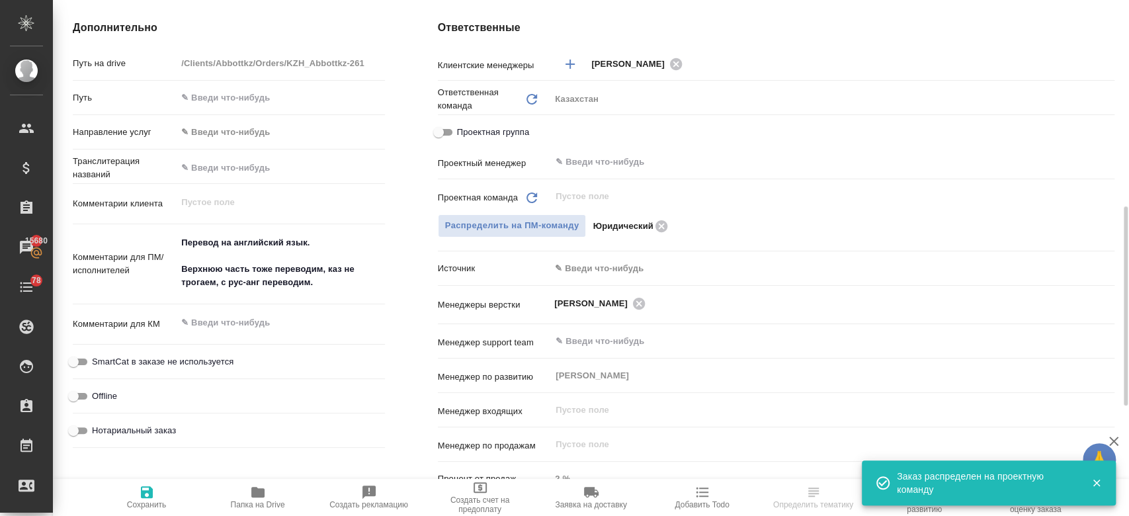
type textarea "x"
click at [148, 498] on icon "button" at bounding box center [147, 492] width 12 height 12
type textarea "x"
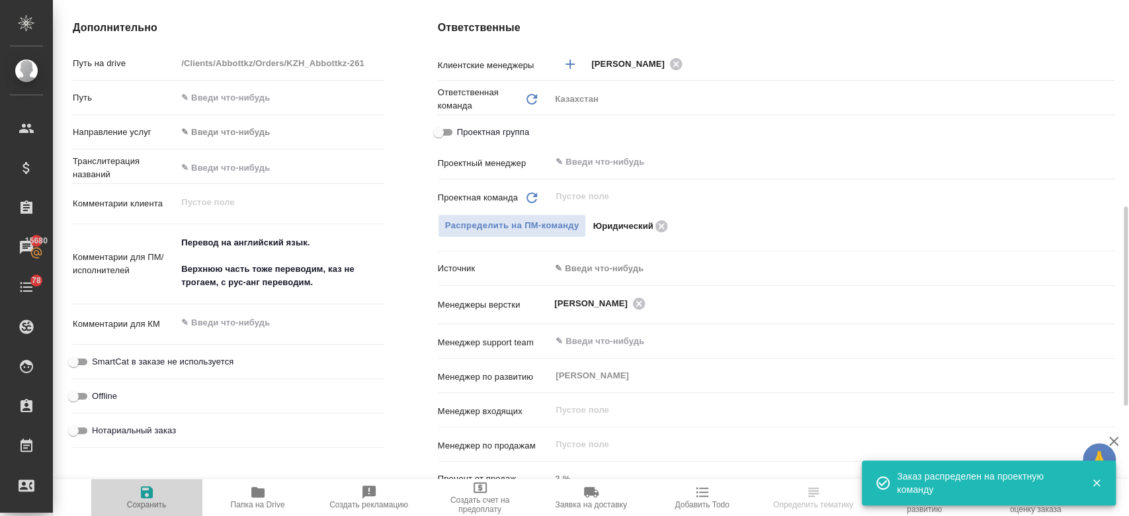
type textarea "x"
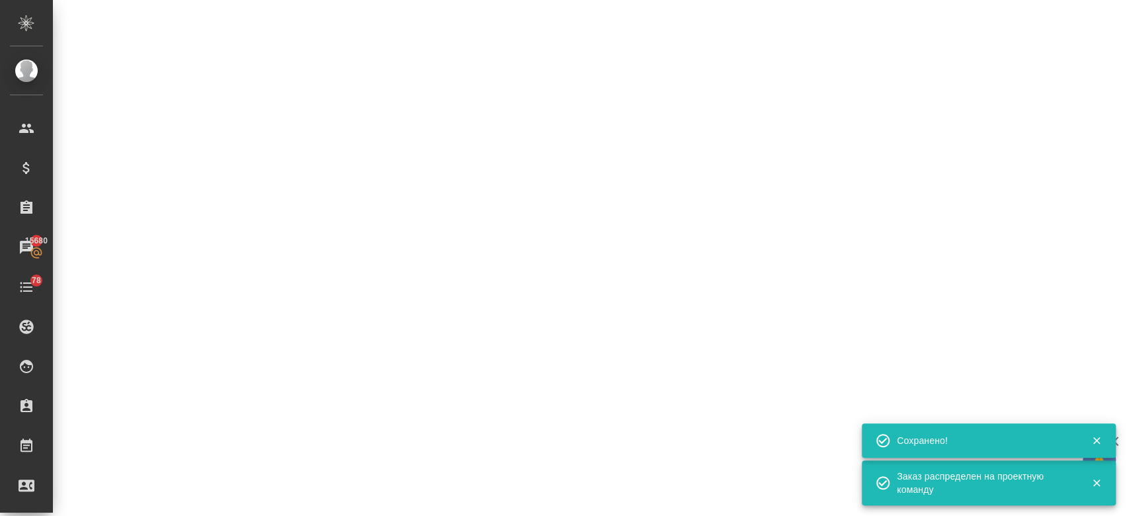
select select "RU"
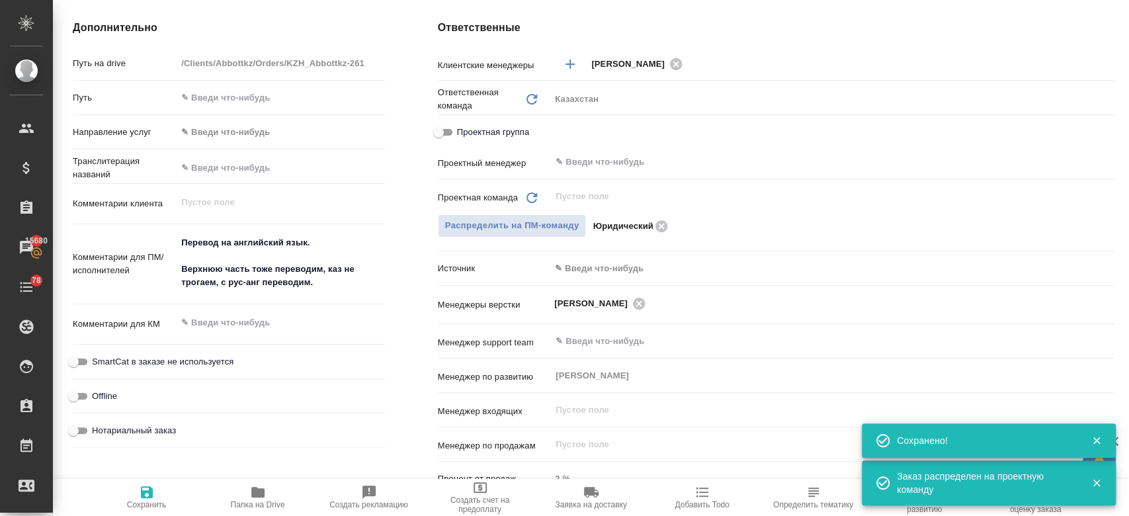
scroll to position [0, 0]
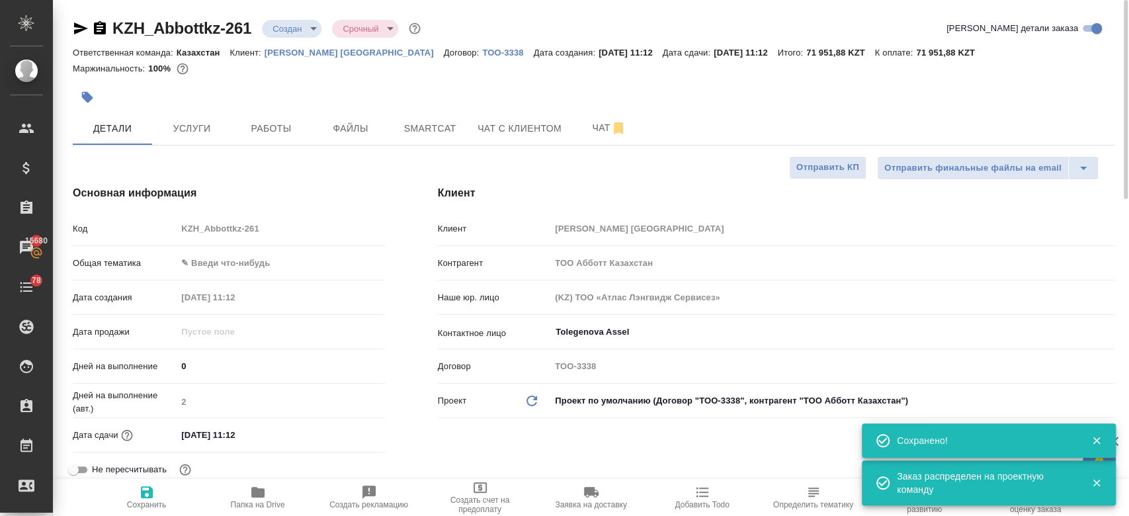
type textarea "x"
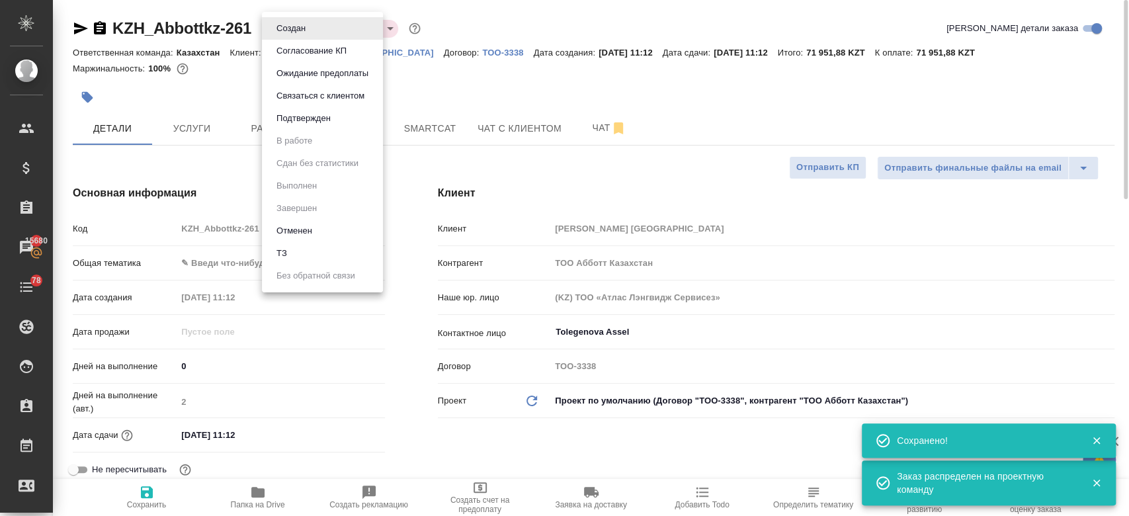
click at [312, 26] on body "🙏 .cls-1 fill:#fff; AWATERA Kosherbayeva Nazerke Клиенты Спецификации Заказы 15…" at bounding box center [564, 258] width 1129 height 516
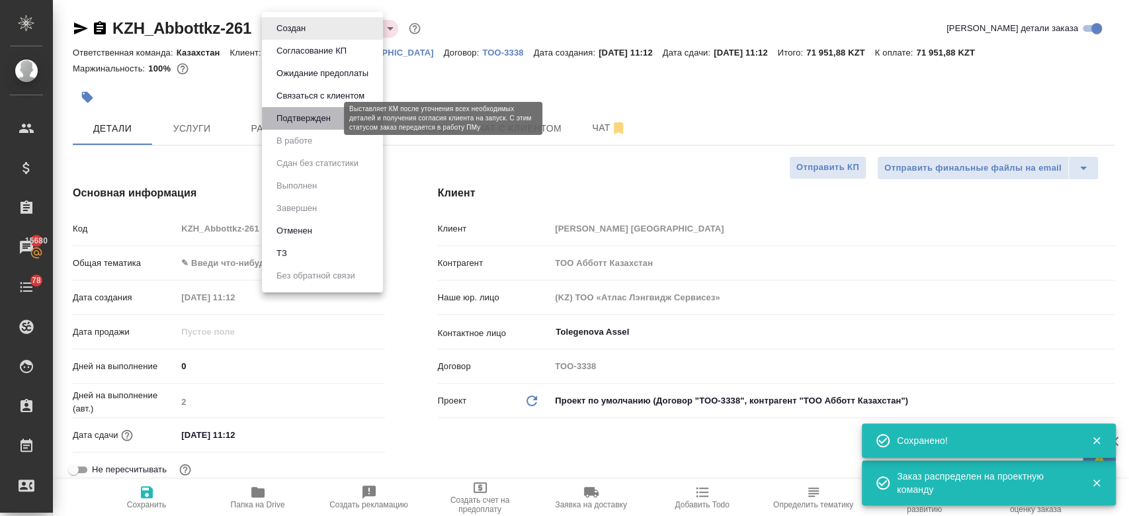
click at [323, 124] on button "Подтвержден" at bounding box center [304, 118] width 62 height 15
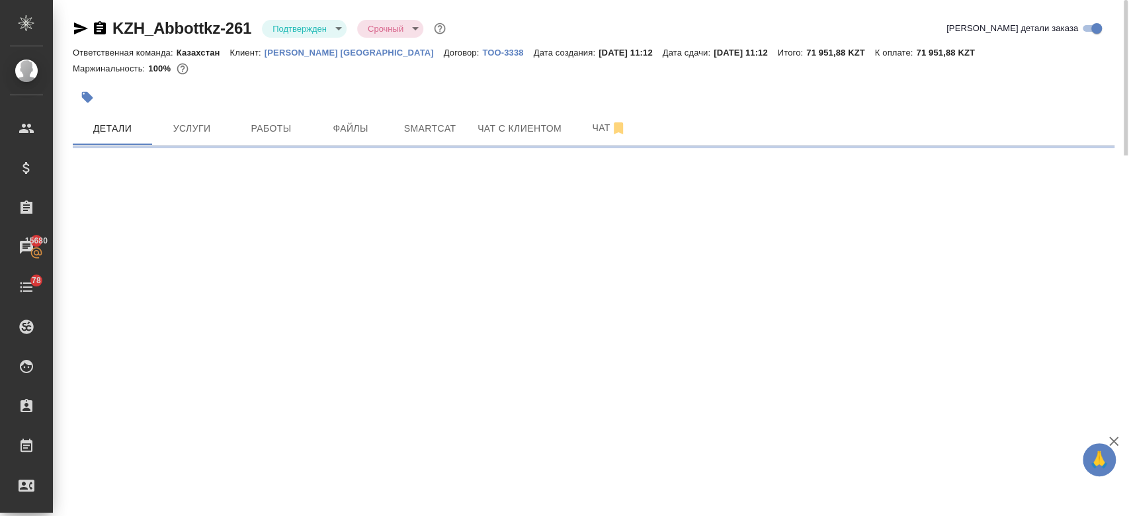
select select "RU"
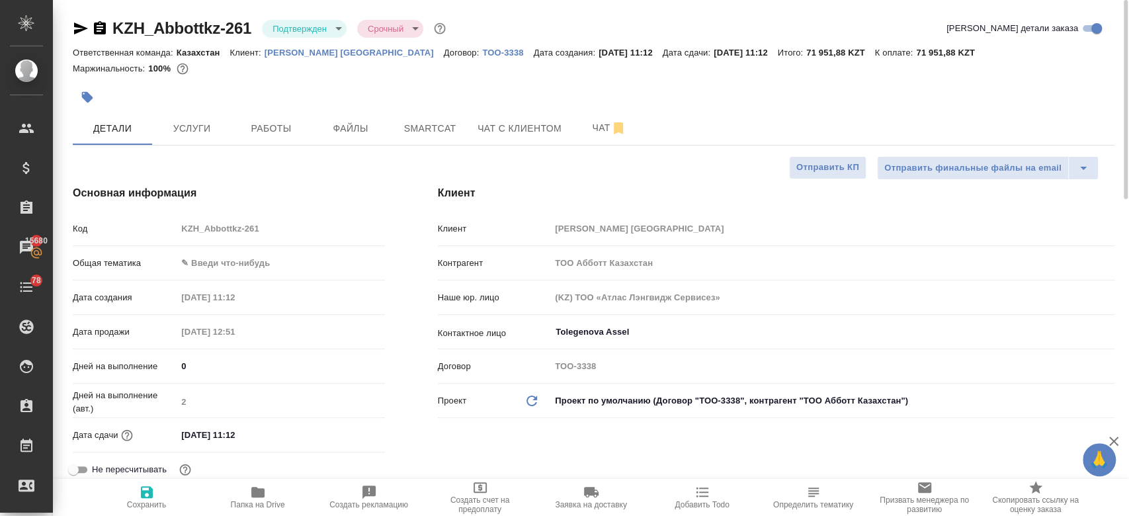
type textarea "x"
click at [85, 28] on icon "button" at bounding box center [81, 28] width 14 height 12
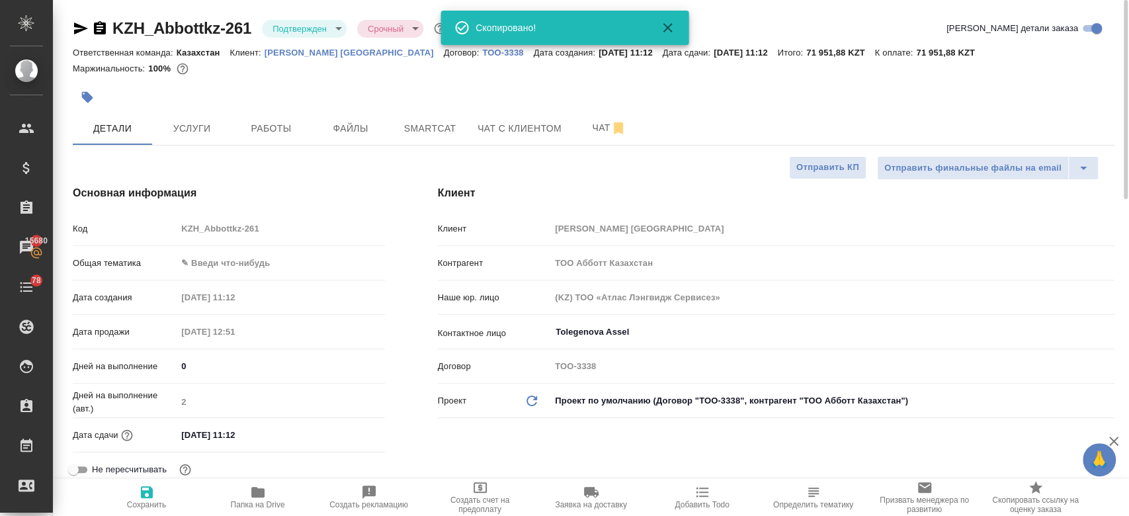
type textarea "x"
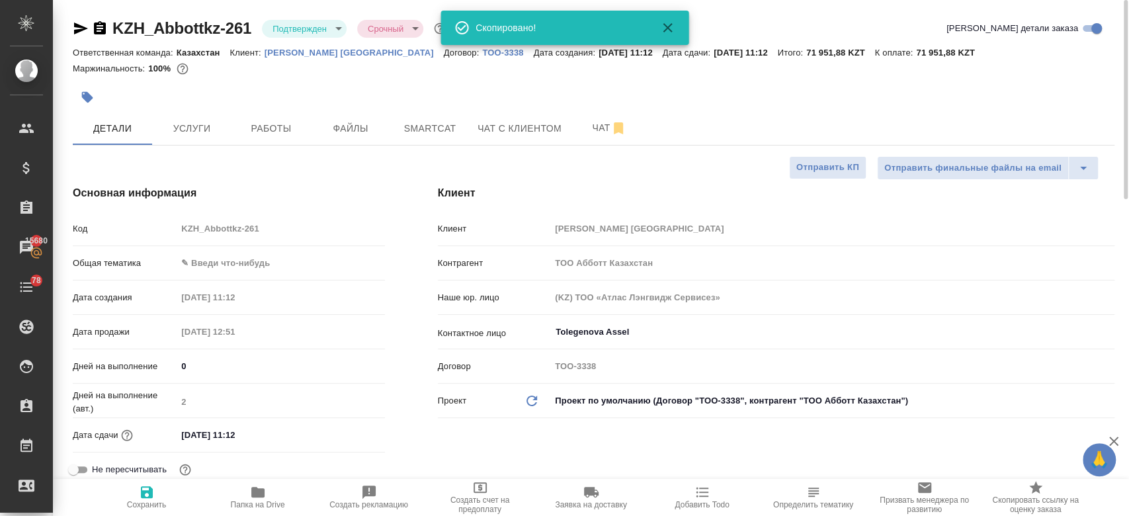
type textarea "x"
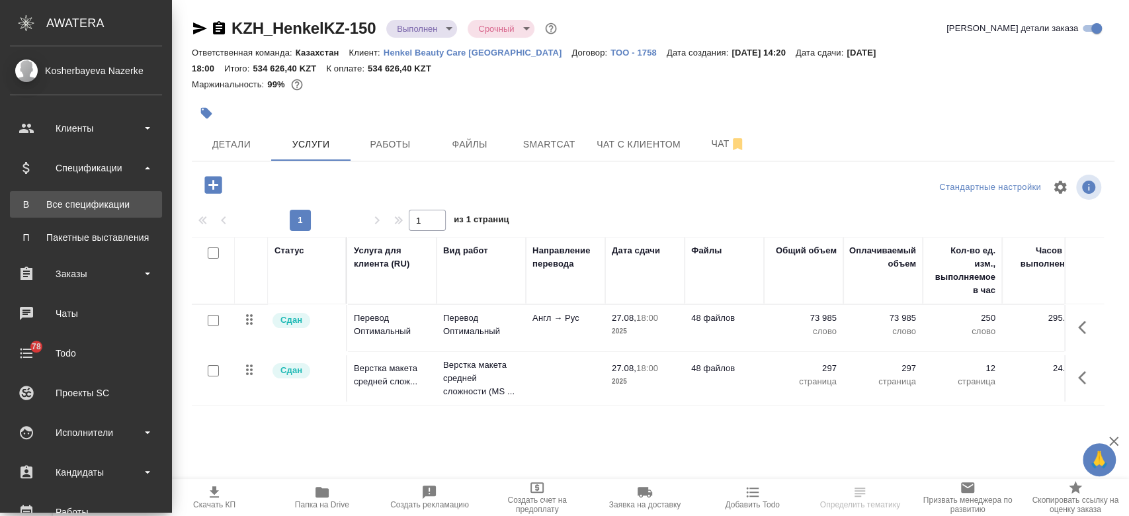
click at [95, 196] on li "В Все спецификации" at bounding box center [86, 204] width 172 height 26
click at [58, 195] on link "В Все спецификации" at bounding box center [86, 204] width 152 height 26
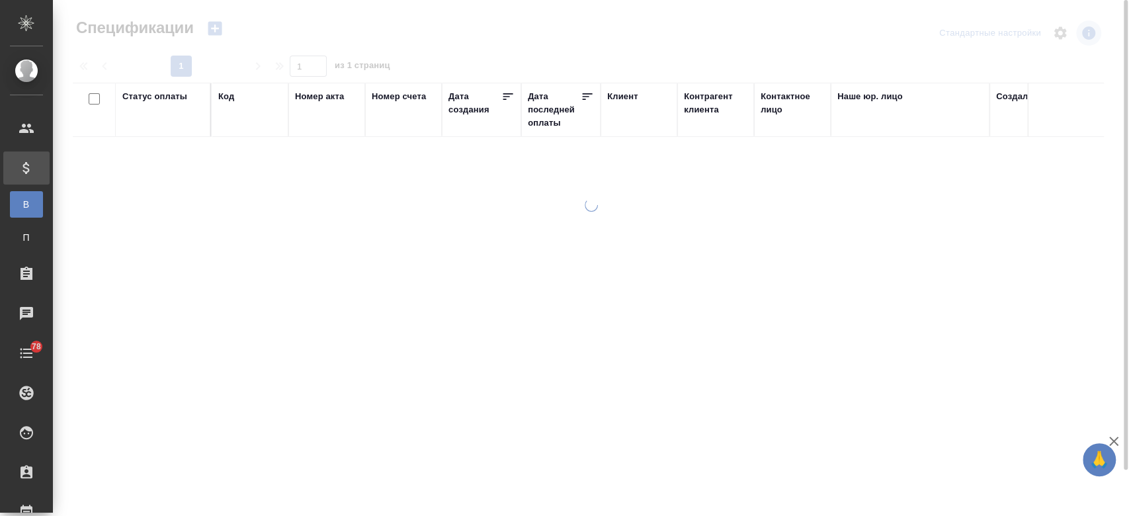
click at [215, 24] on icon "button" at bounding box center [215, 29] width 14 height 14
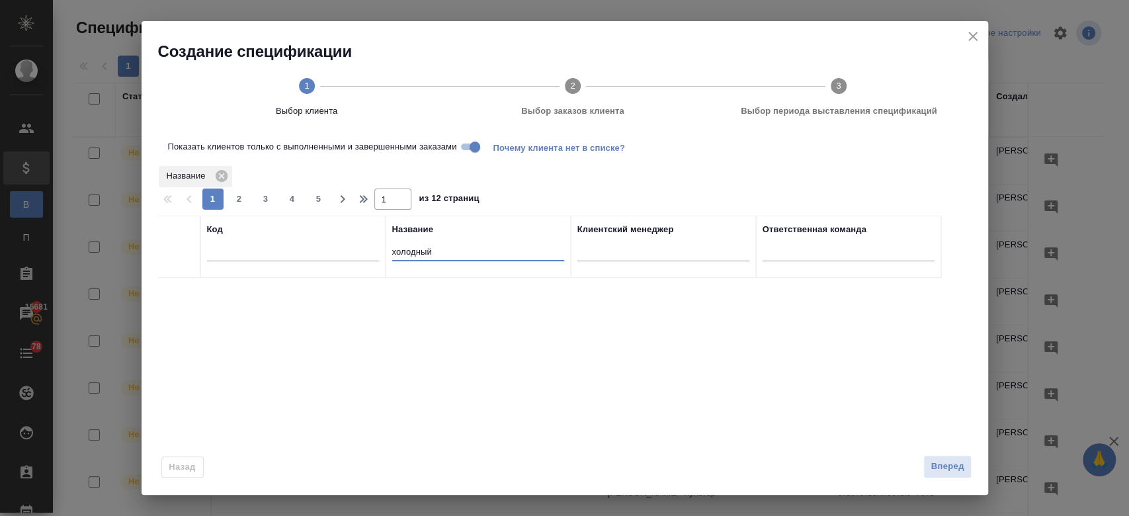
click at [463, 258] on input "холодный" at bounding box center [478, 253] width 172 height 17
type input "х"
type input "[PERSON_NAME]"
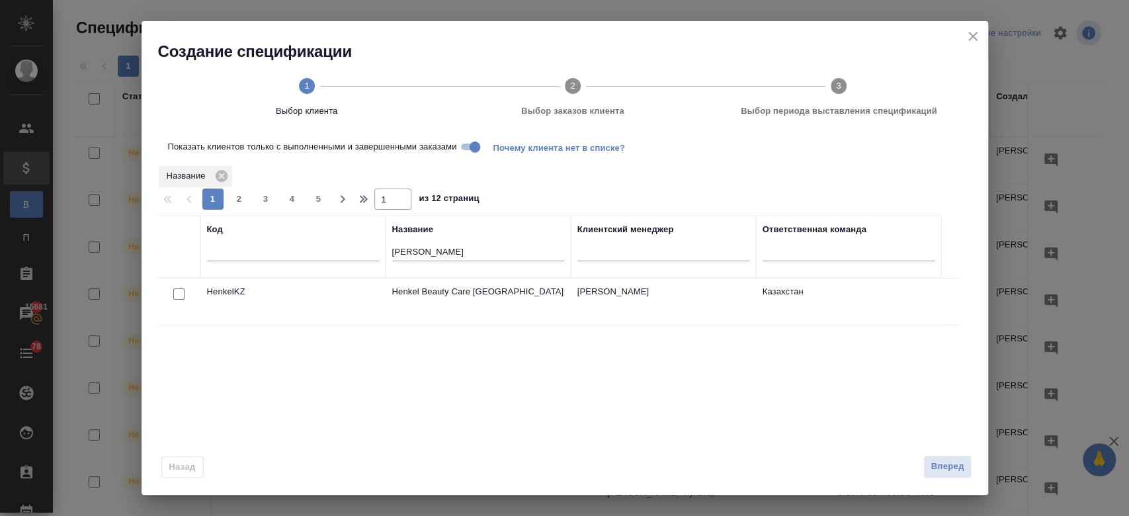
click at [173, 292] on input "checkbox" at bounding box center [178, 293] width 11 height 11
checkbox input "true"
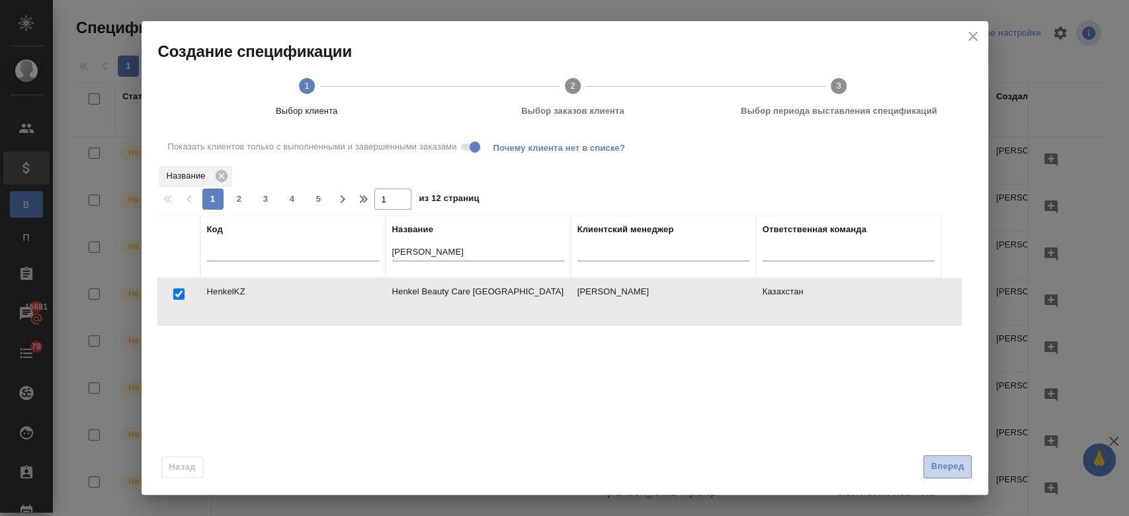
click at [951, 474] on button "Вперед" at bounding box center [948, 466] width 48 height 23
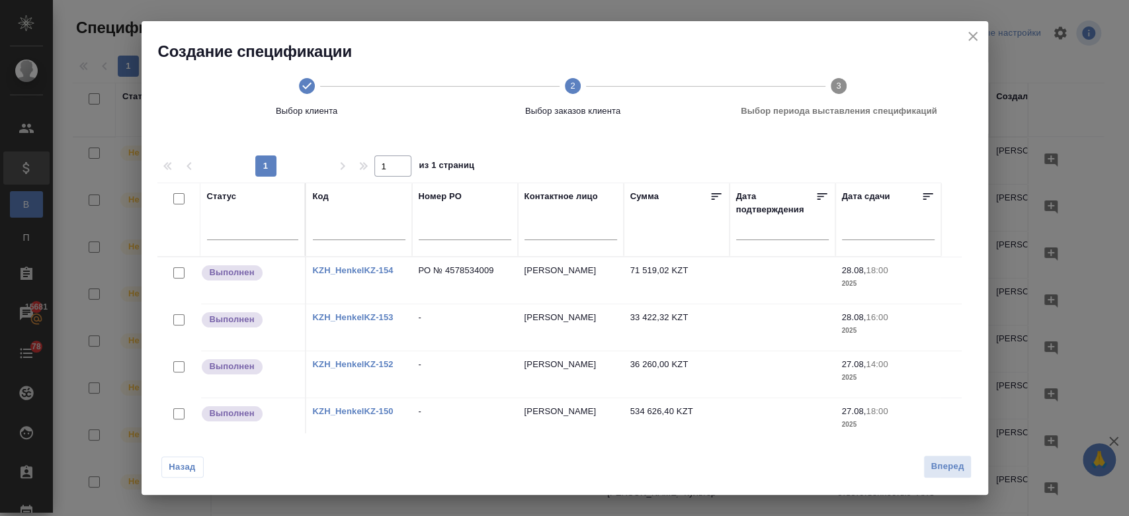
click at [178, 273] on input "checkbox" at bounding box center [178, 272] width 11 height 11
checkbox input "true"
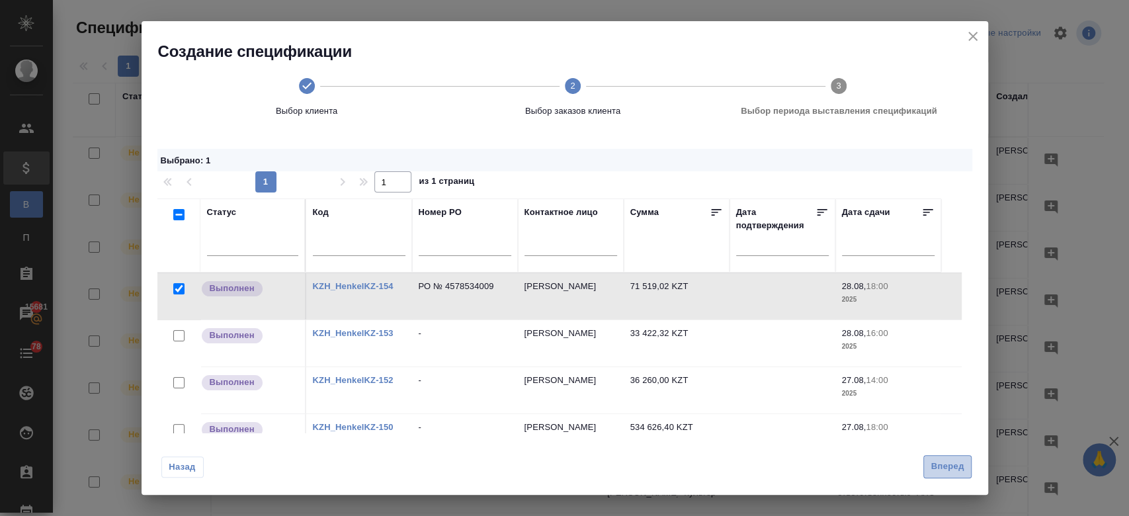
click at [949, 469] on span "Вперед" at bounding box center [947, 466] width 33 height 15
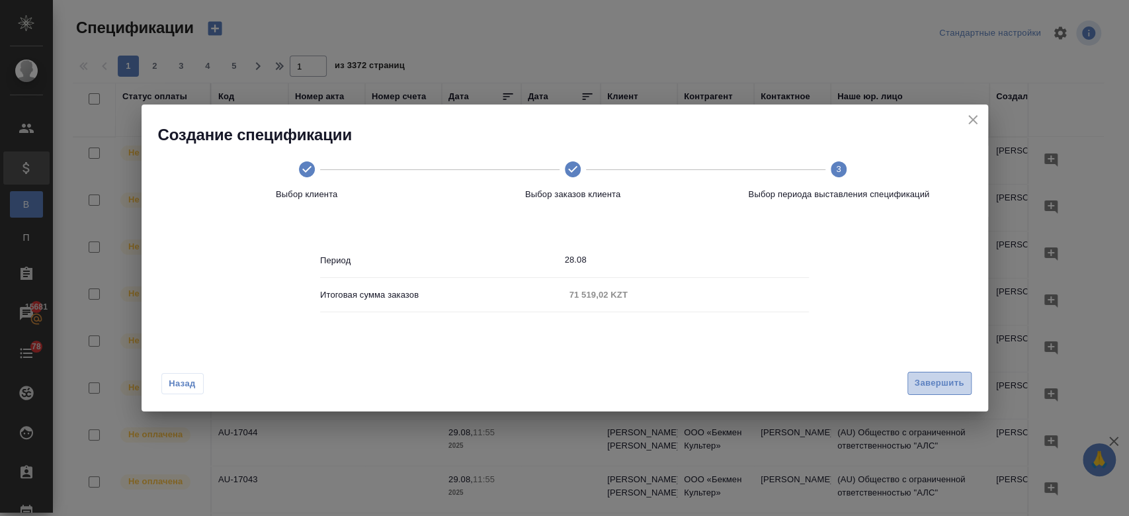
click at [942, 390] on span "Завершить" at bounding box center [940, 383] width 50 height 15
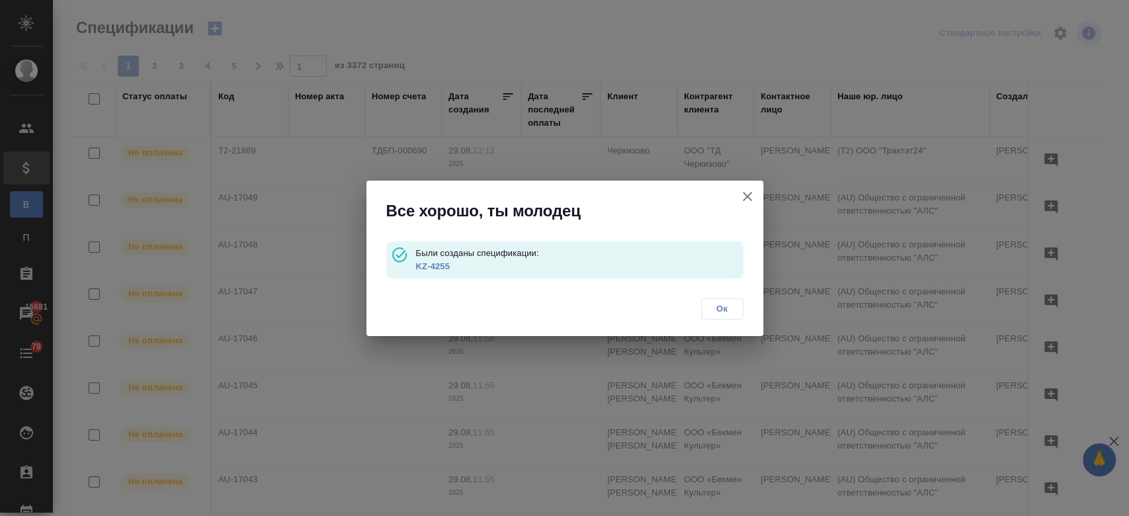
click at [430, 262] on link "KZ-4255" at bounding box center [432, 266] width 34 height 10
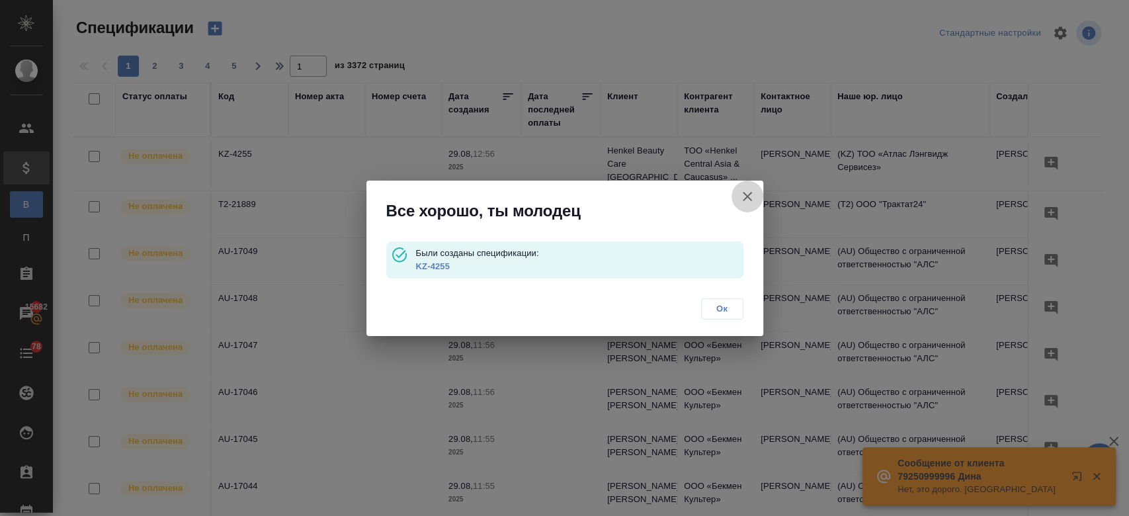
click at [746, 193] on icon "button" at bounding box center [748, 197] width 16 height 16
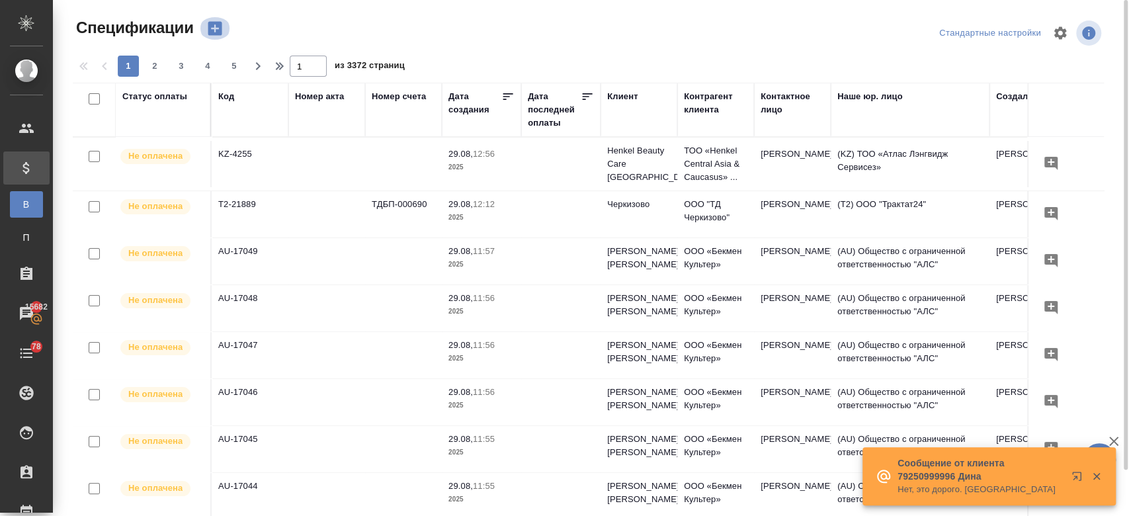
click at [210, 34] on icon "button" at bounding box center [215, 29] width 14 height 14
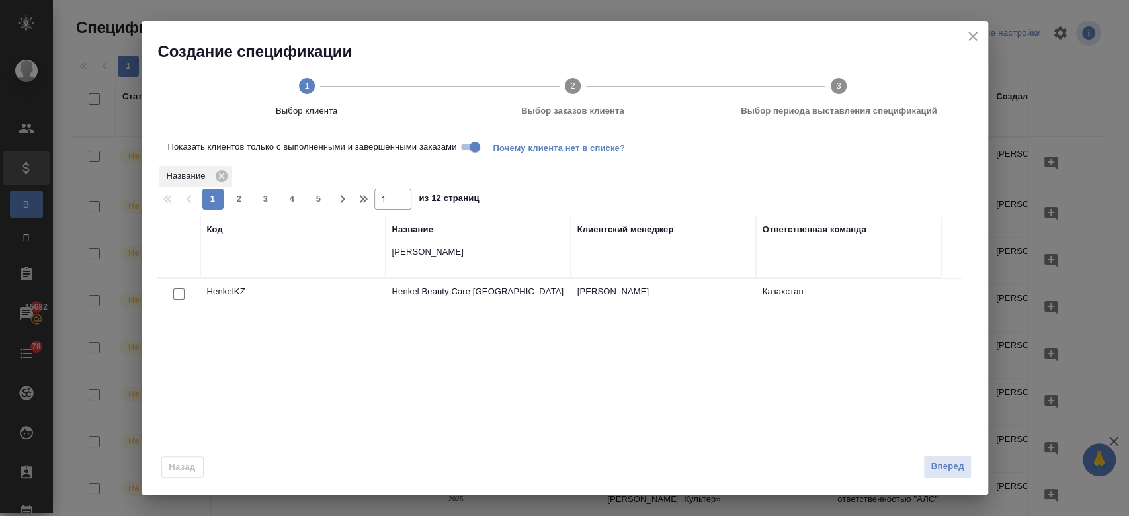
click at [183, 293] on input "checkbox" at bounding box center [178, 293] width 11 height 11
checkbox input "true"
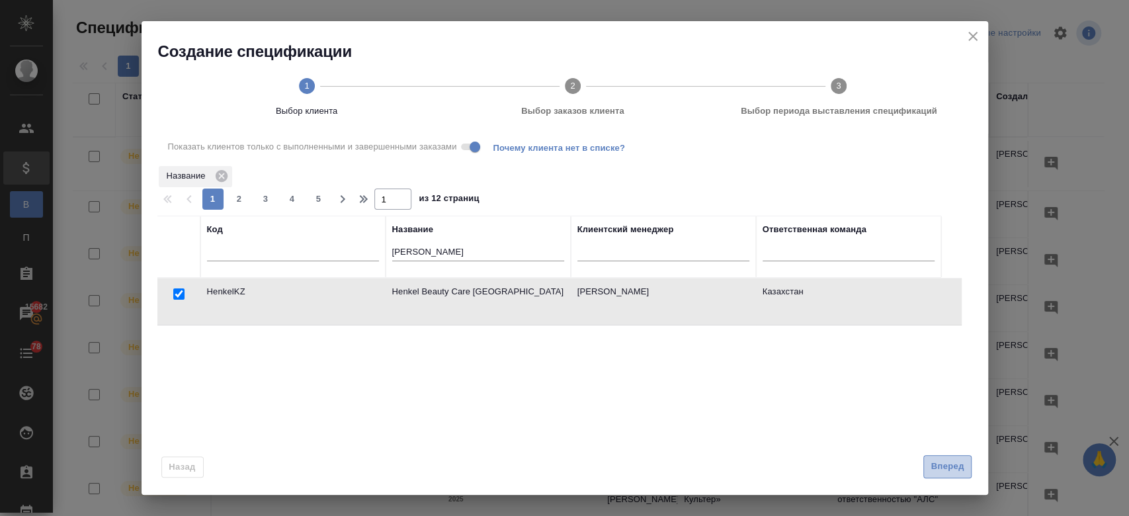
click at [944, 472] on span "Вперед" at bounding box center [947, 466] width 33 height 15
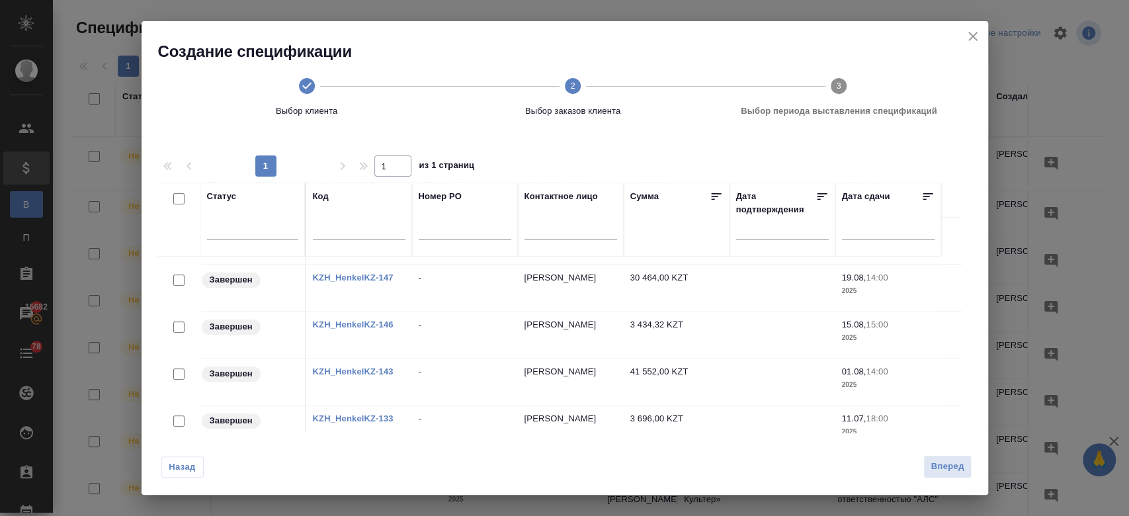
scroll to position [118, 0]
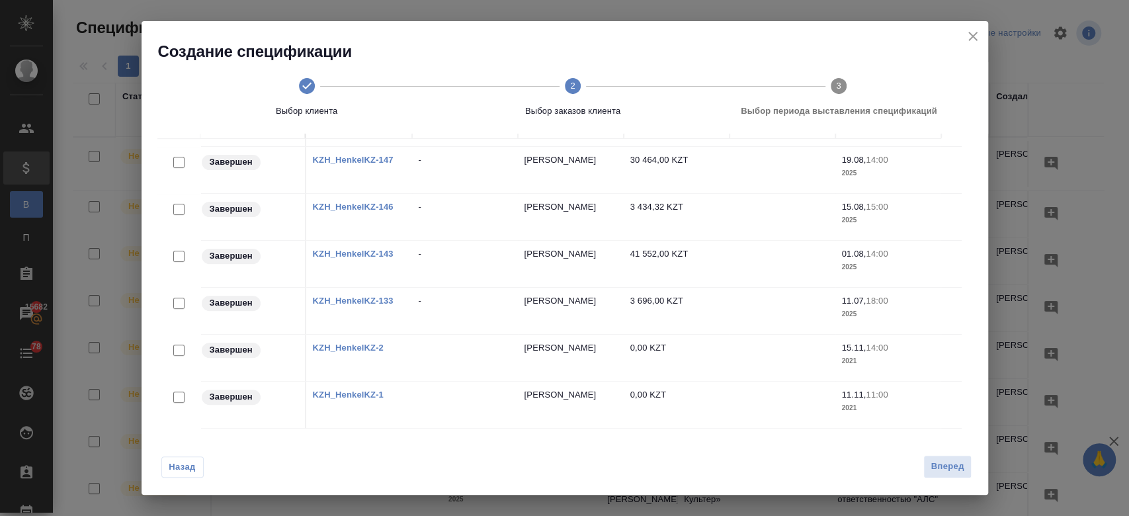
click at [178, 298] on input "checkbox" at bounding box center [178, 303] width 11 height 11
checkbox input "true"
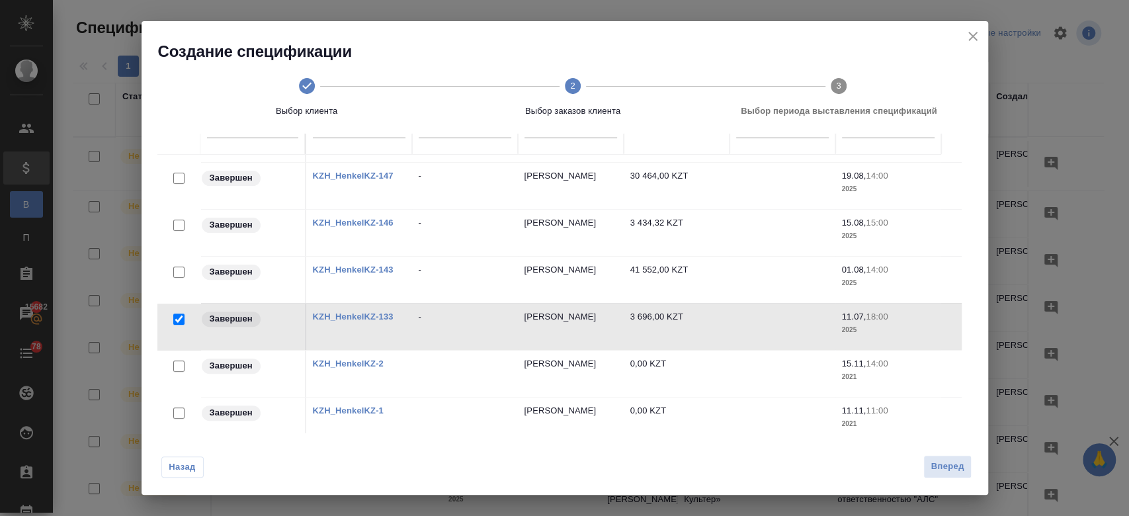
scroll to position [134, 0]
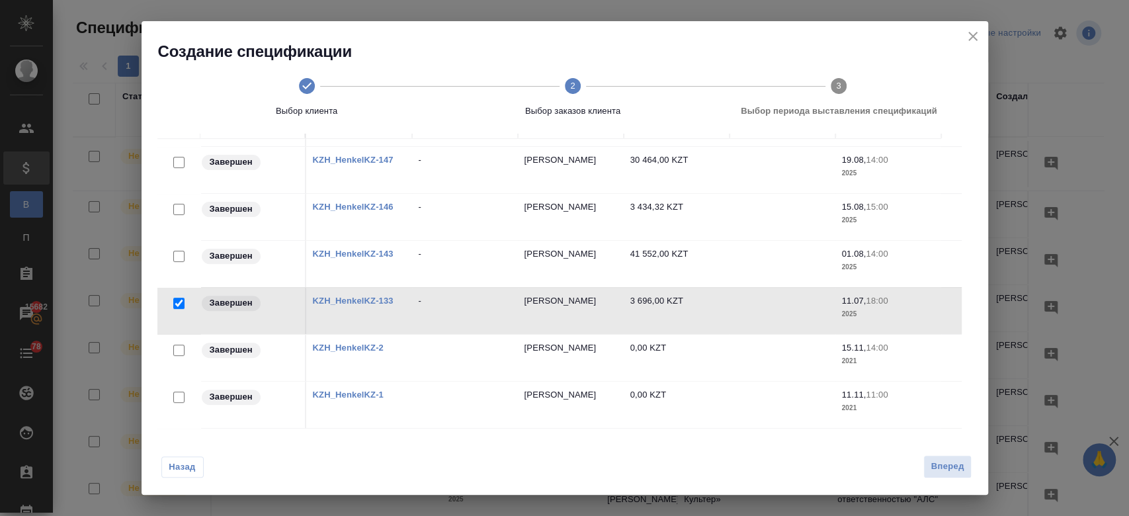
click at [175, 251] on input "checkbox" at bounding box center [178, 256] width 11 height 11
checkbox input "true"
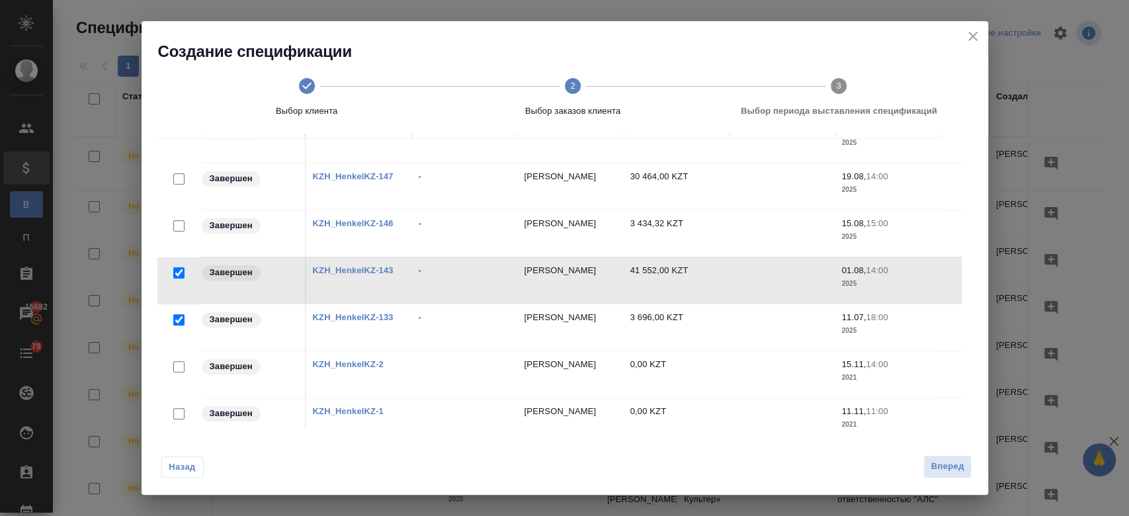
scroll to position [210, 0]
click at [173, 230] on input "checkbox" at bounding box center [178, 226] width 11 height 11
checkbox input "true"
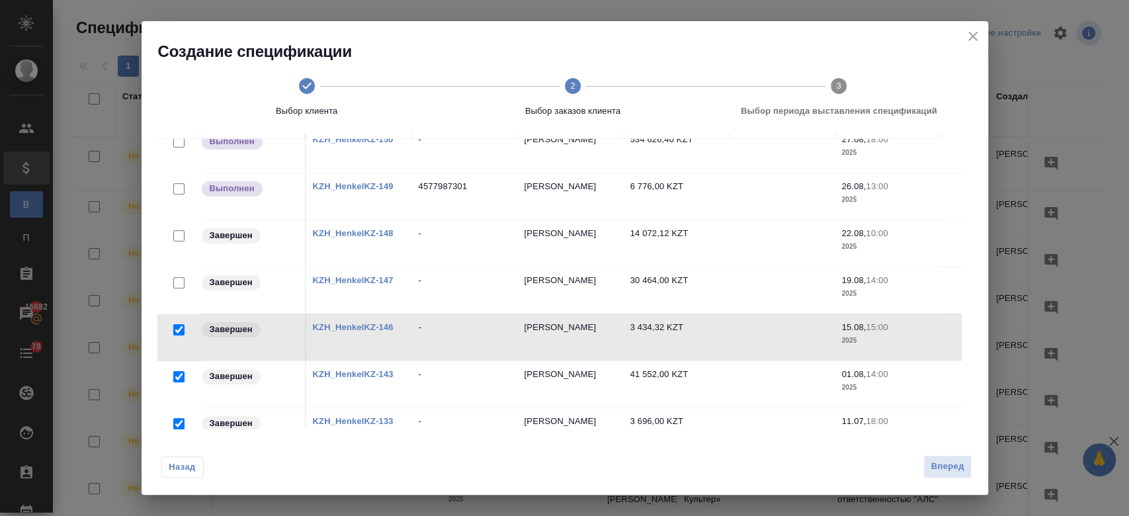
scroll to position [103, 0]
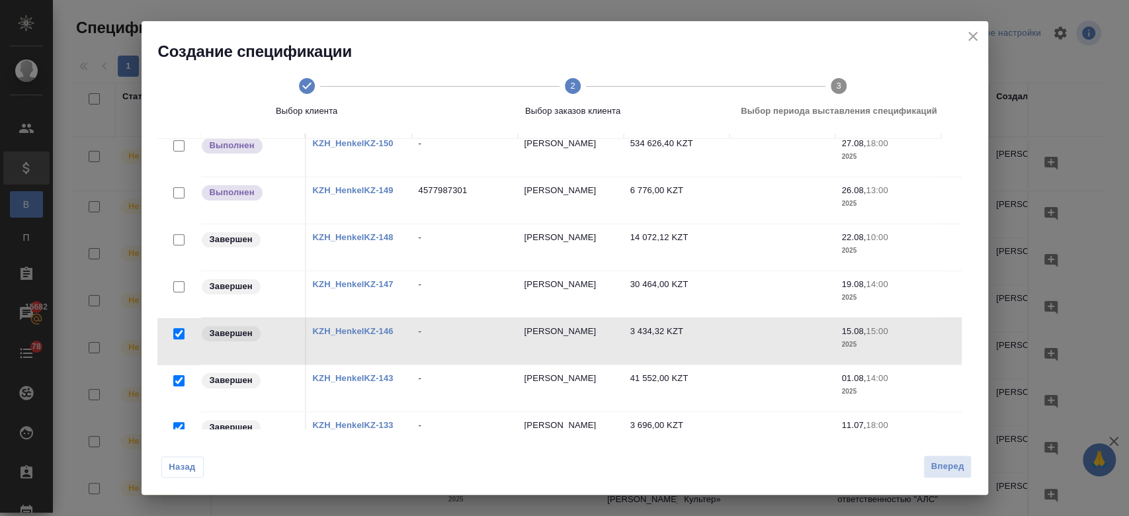
click at [175, 239] on input "checkbox" at bounding box center [178, 239] width 11 height 11
checkbox input "true"
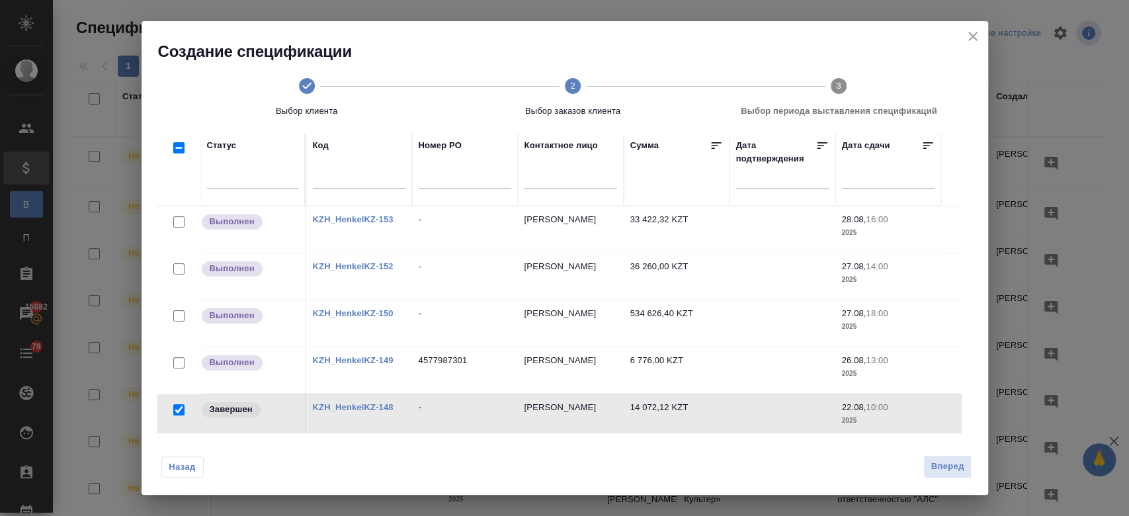
scroll to position [63, 0]
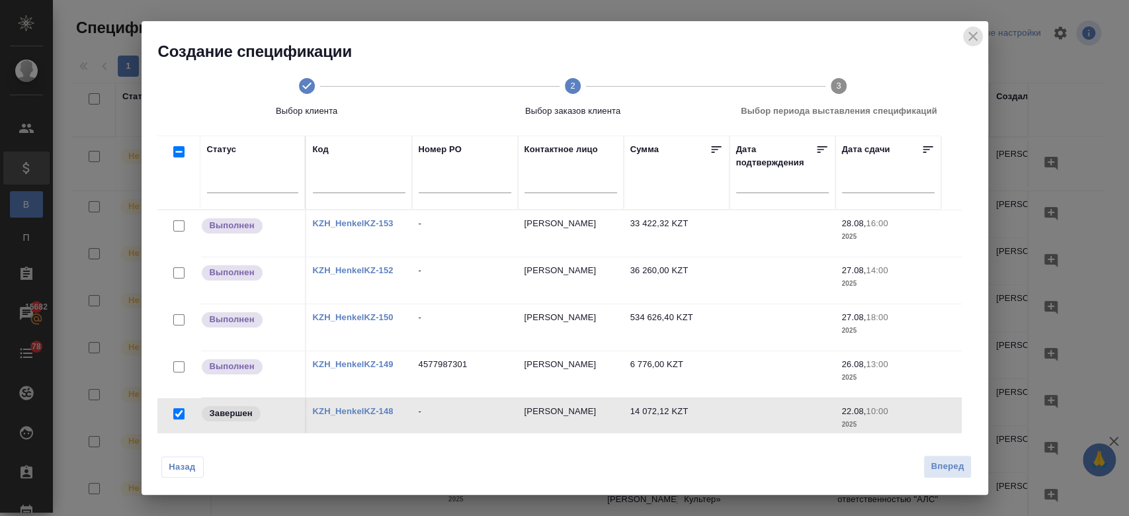
click at [971, 40] on icon "close" at bounding box center [973, 36] width 16 height 16
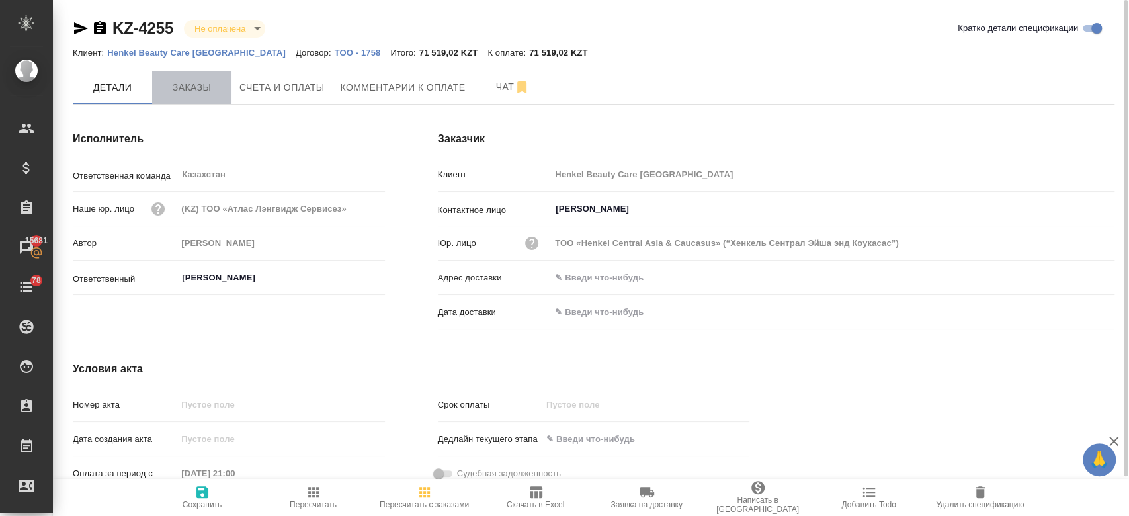
click at [212, 84] on span "Заказы" at bounding box center [192, 87] width 64 height 17
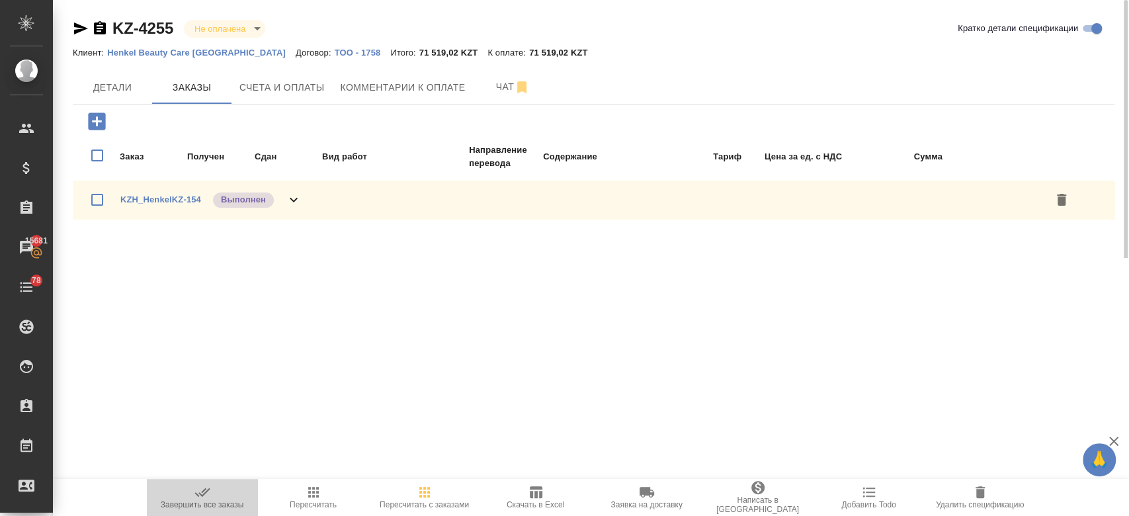
click at [212, 490] on span "Завершить все заказы" at bounding box center [202, 496] width 95 height 25
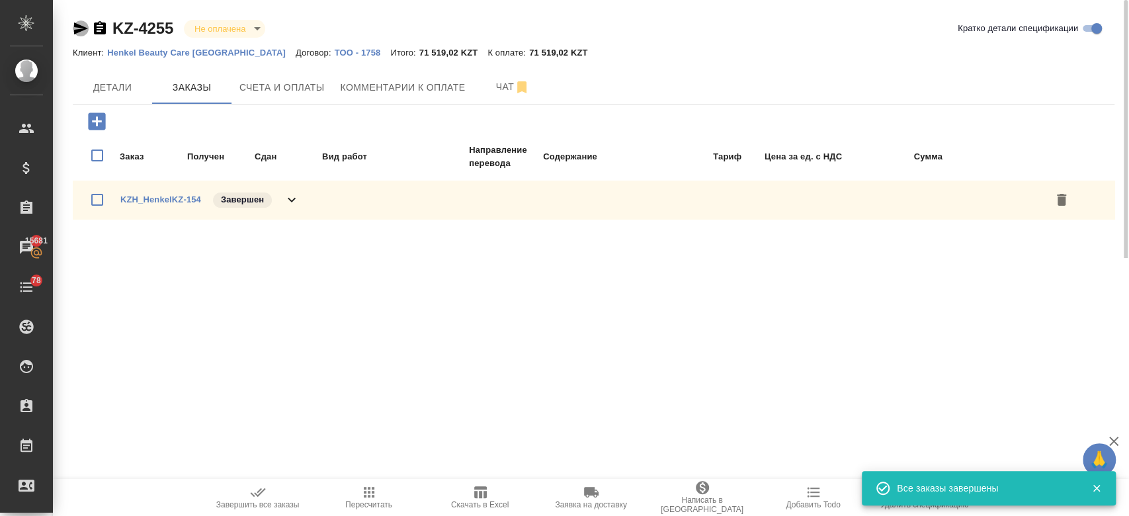
click at [78, 29] on icon "button" at bounding box center [81, 29] width 16 height 16
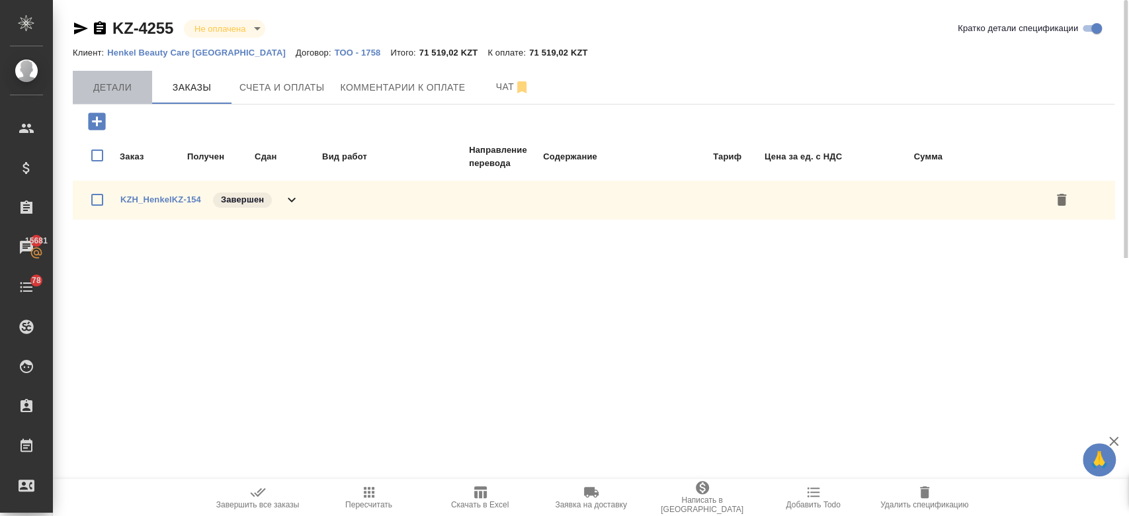
click at [126, 98] on button "Детали" at bounding box center [112, 87] width 79 height 33
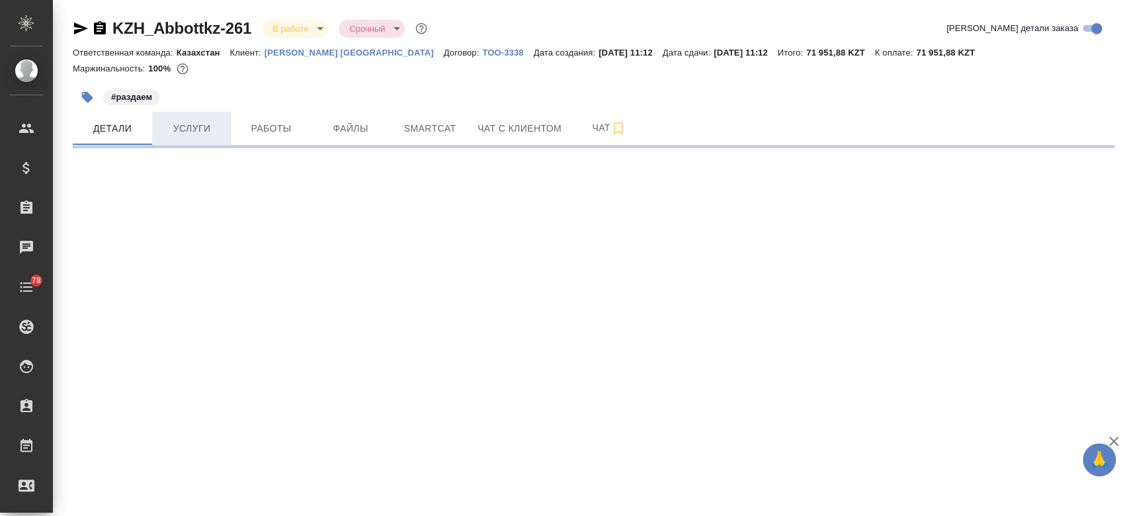
select select "RU"
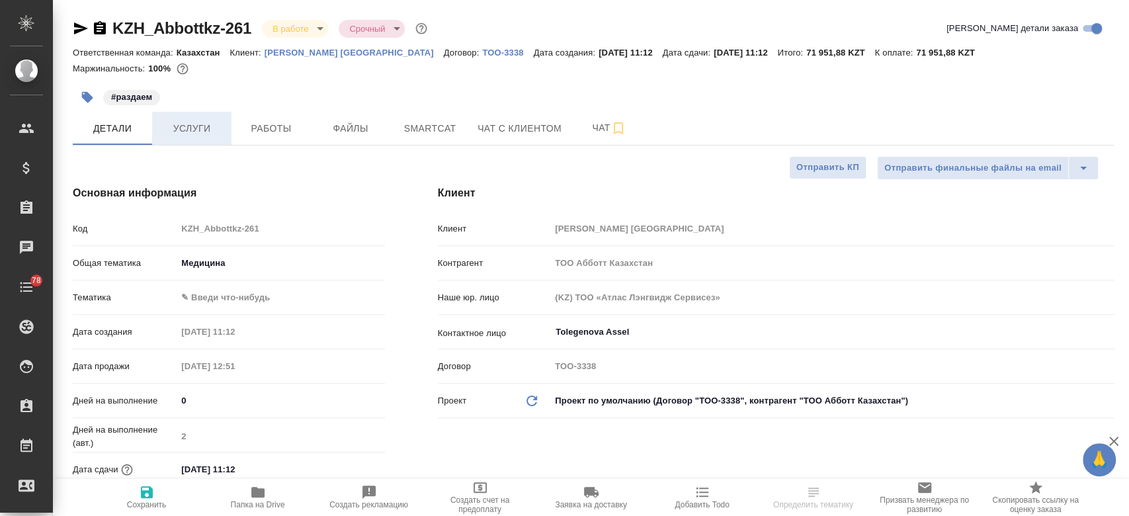
type textarea "x"
click at [204, 120] on span "Услуги" at bounding box center [192, 128] width 64 height 17
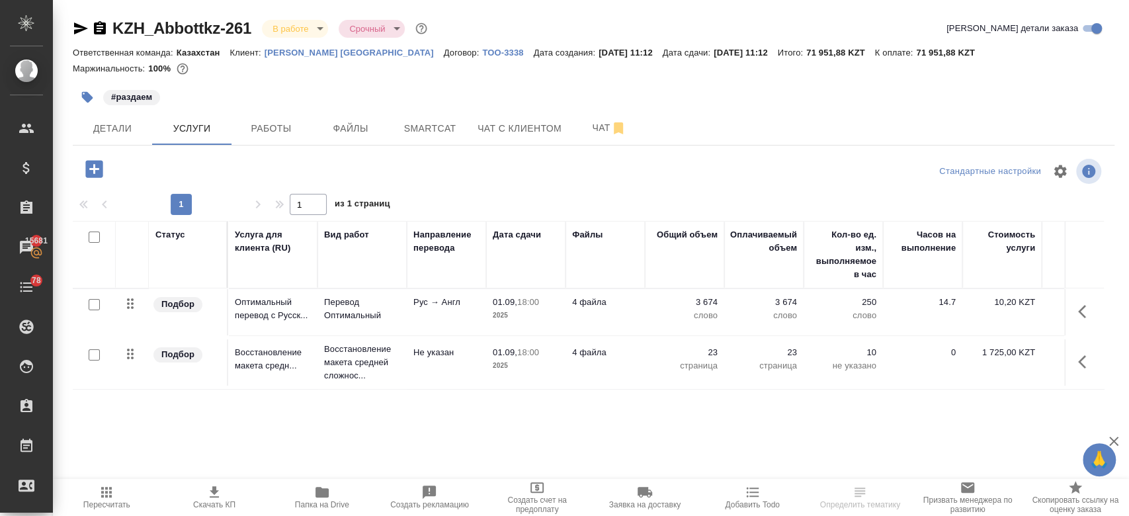
click at [275, 93] on div "#раздаем" at bounding box center [420, 97] width 695 height 29
click at [322, 81] on div at bounding box center [594, 81] width 1042 height 3
click at [265, 81] on div at bounding box center [594, 81] width 1042 height 3
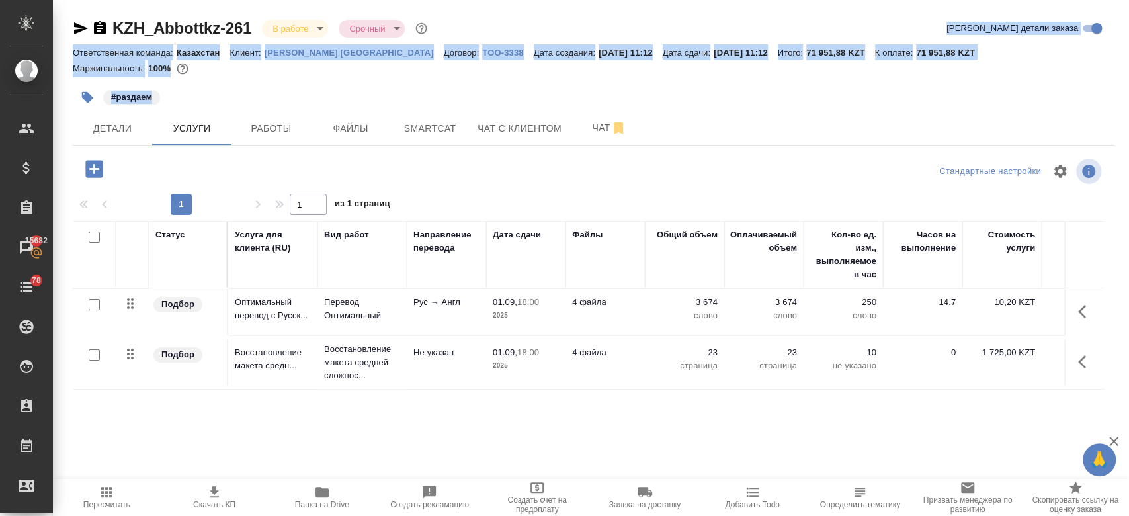
drag, startPoint x: 310, startPoint y: 97, endPoint x: 423, endPoint y: -77, distance: 207.0
click at [423, 0] on html "🙏 .cls-1 fill:#fff; AWATERA Kosherbayeva Nazerke Клиенты Спецификации Заказы 15…" at bounding box center [564, 258] width 1129 height 516
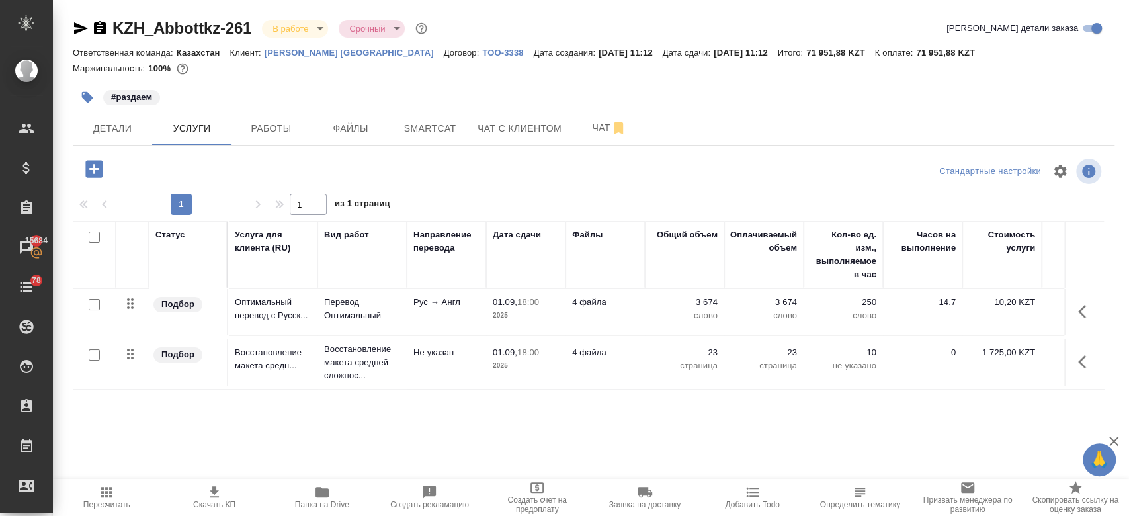
click at [202, 155] on div at bounding box center [246, 168] width 347 height 27
click at [94, 173] on icon "button" at bounding box center [94, 168] width 23 height 23
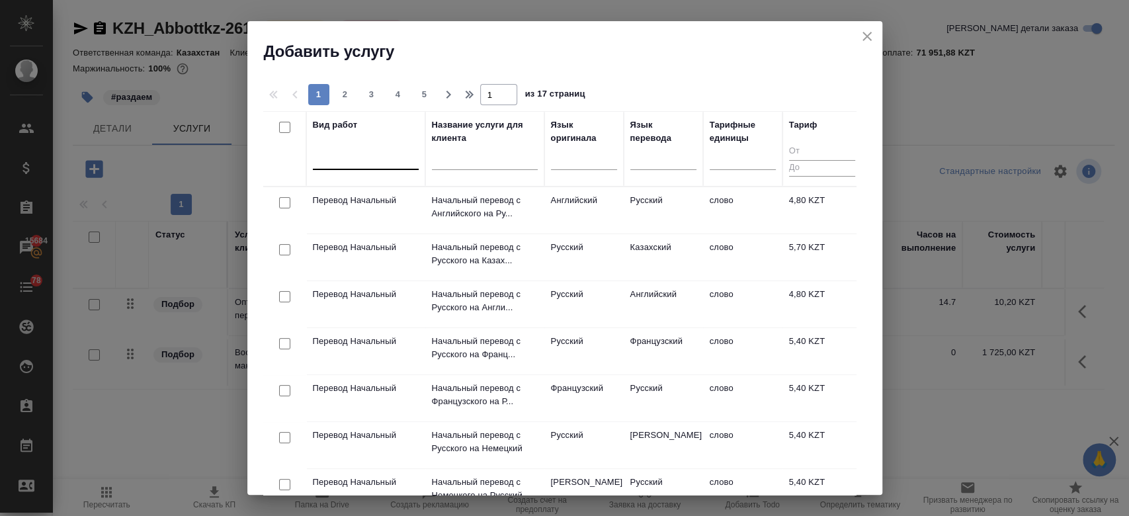
click at [344, 156] on div at bounding box center [366, 156] width 106 height 19
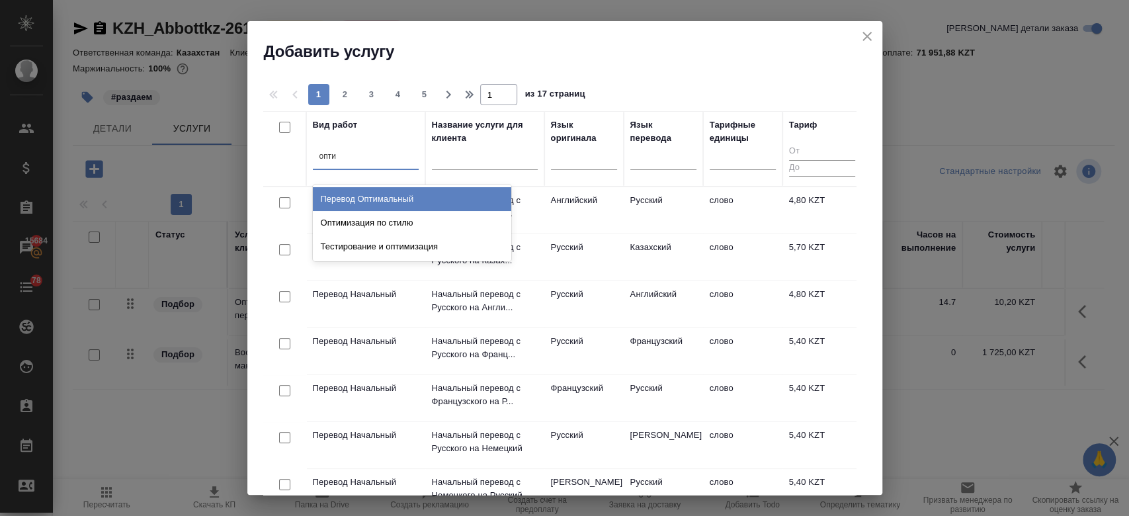
type input "оптим"
click at [374, 203] on div "Перевод Оптимальный" at bounding box center [412, 199] width 198 height 24
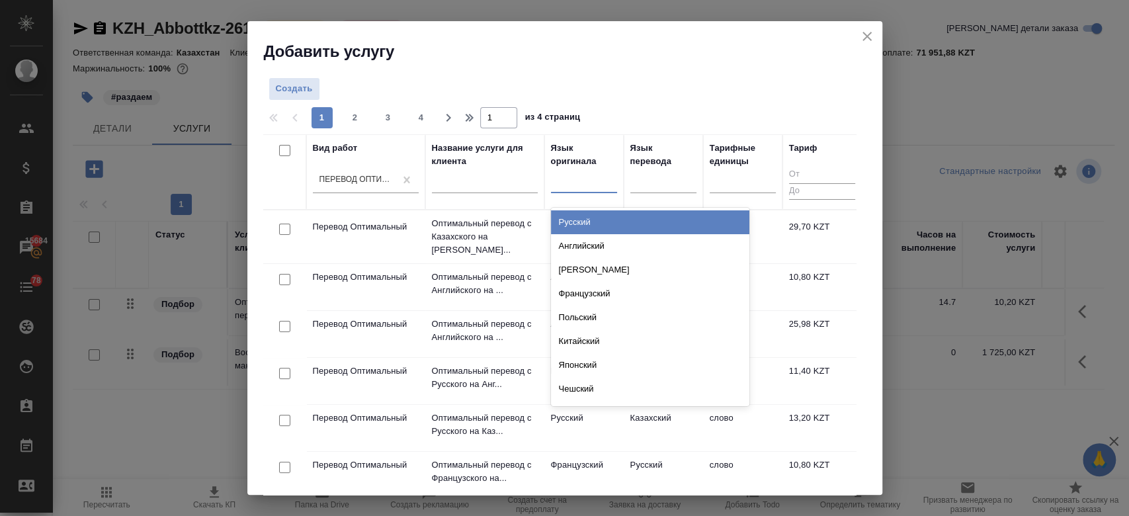
click at [582, 191] on div at bounding box center [584, 180] width 66 height 25
type input "анг"
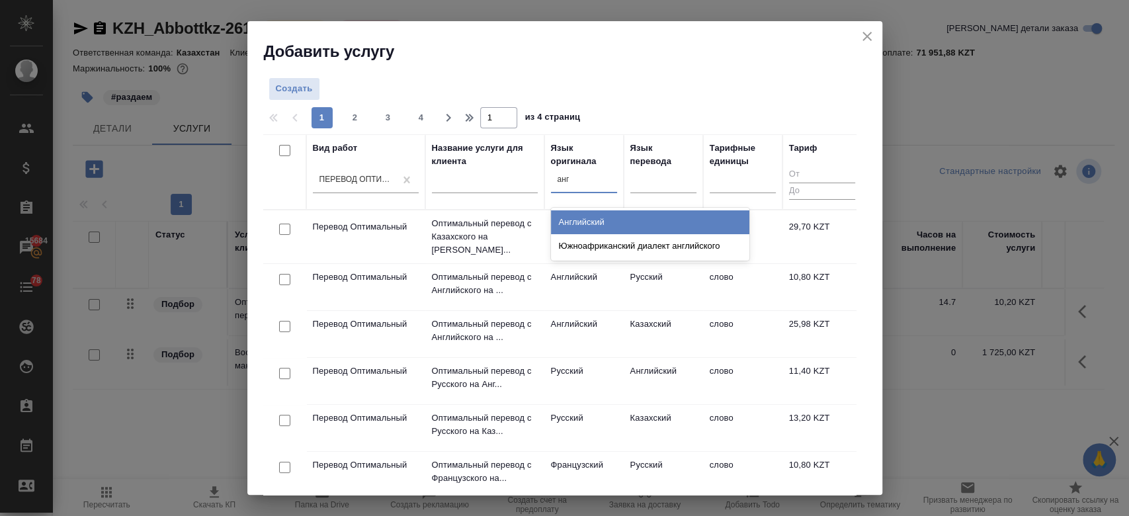
click at [586, 226] on div "Английский" at bounding box center [650, 222] width 198 height 24
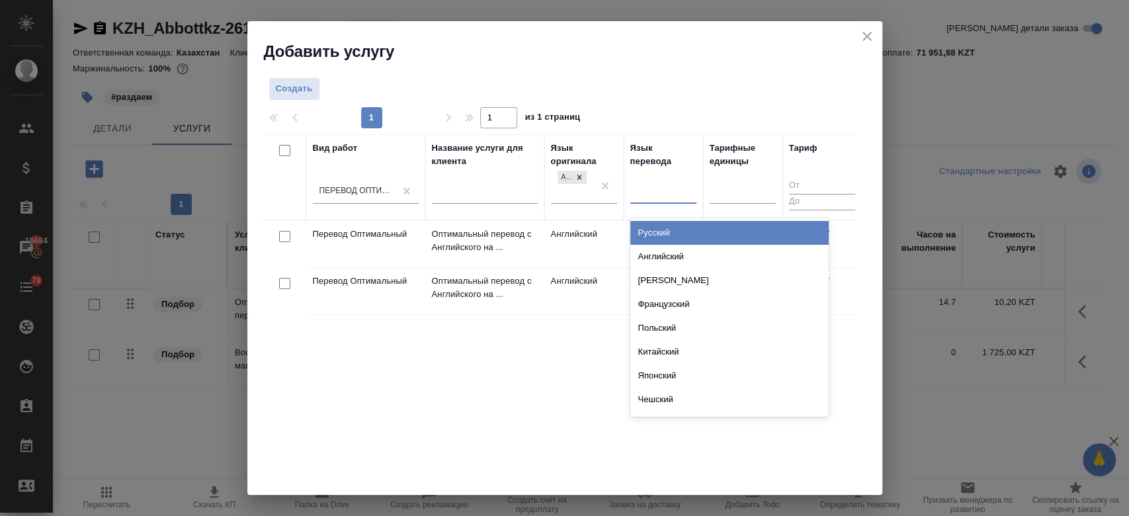
click at [672, 196] on div at bounding box center [663, 190] width 66 height 19
type input "рус"
click at [663, 226] on div "Русский" at bounding box center [729, 233] width 198 height 24
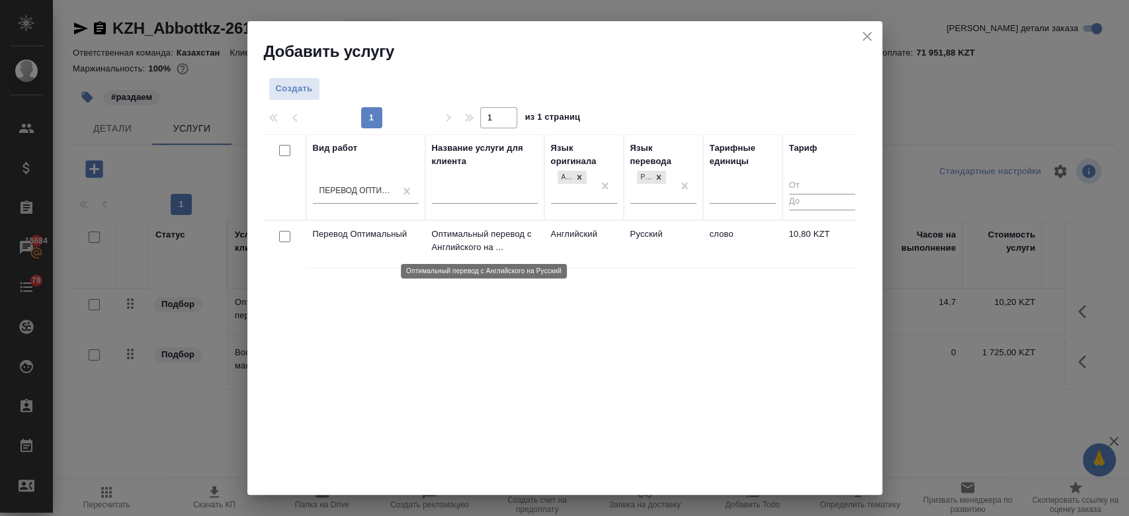
click at [523, 247] on p "Оптимальный перевод с Английского на ..." at bounding box center [485, 241] width 106 height 26
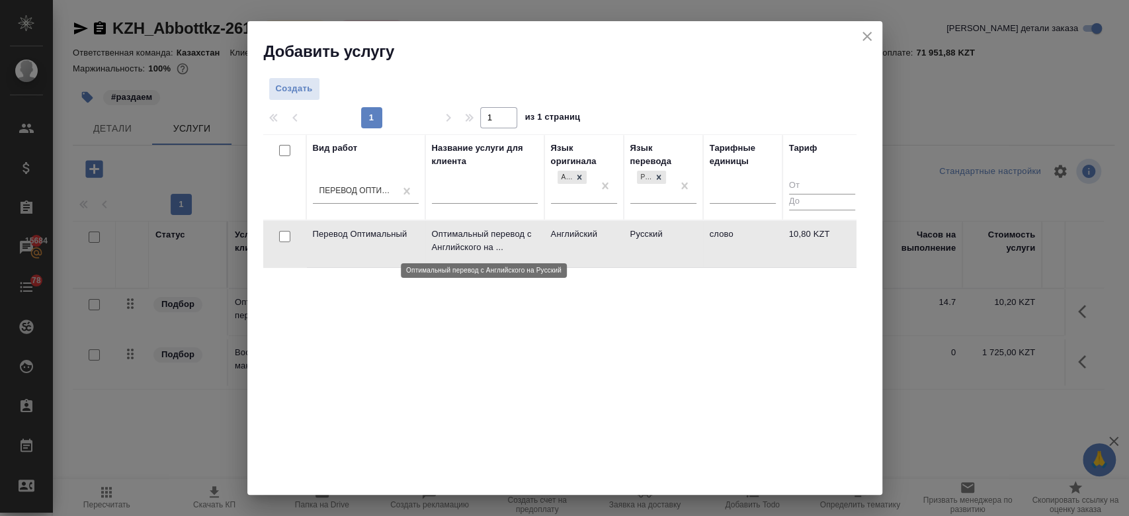
click at [523, 247] on p "Оптимальный перевод с Английского на ..." at bounding box center [485, 241] width 106 height 26
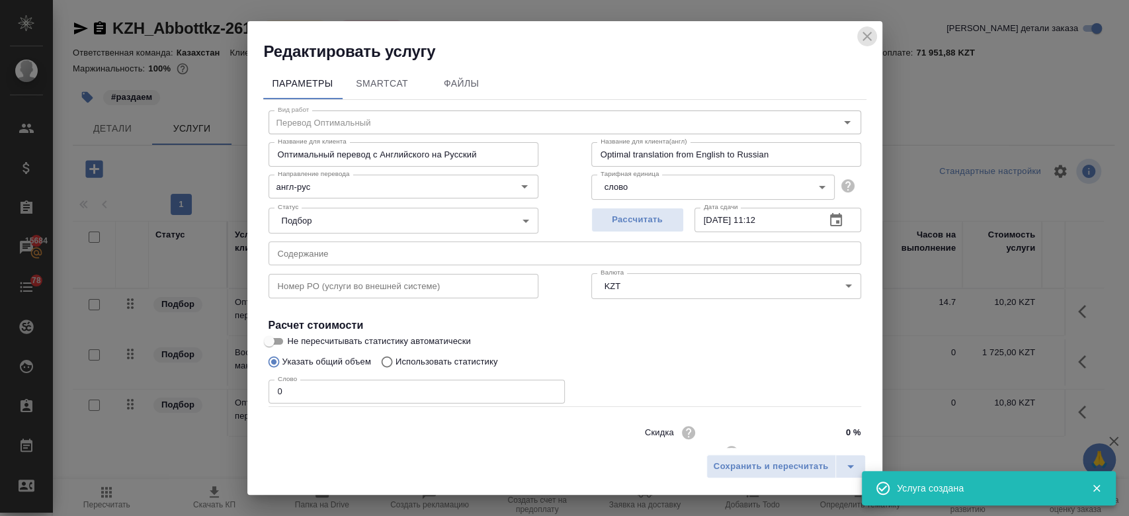
click at [869, 42] on icon "close" at bounding box center [867, 36] width 16 height 16
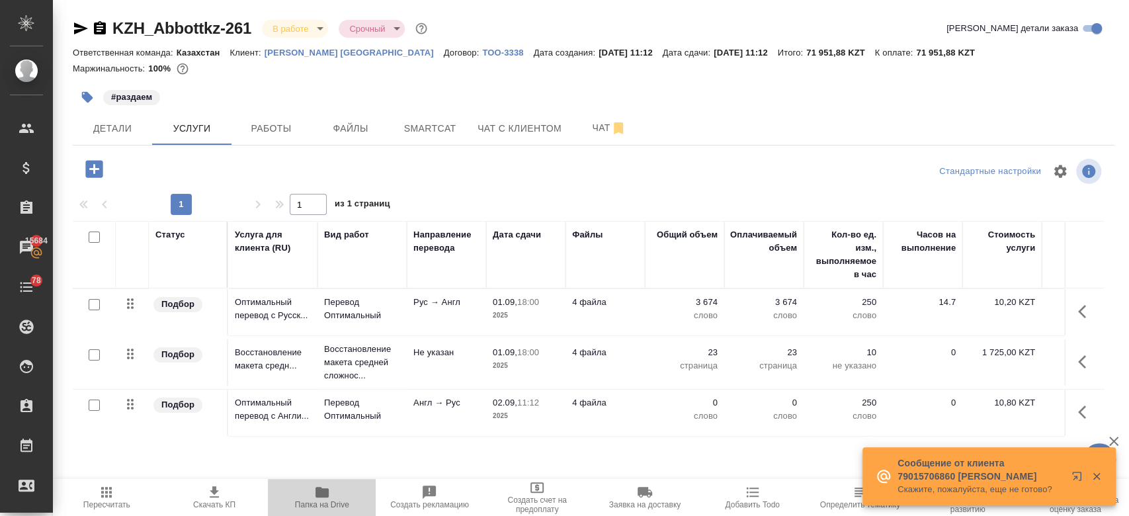
click at [313, 494] on span "Папка на Drive" at bounding box center [322, 496] width 92 height 25
click at [419, 137] on button "Smartcat" at bounding box center [429, 128] width 79 height 33
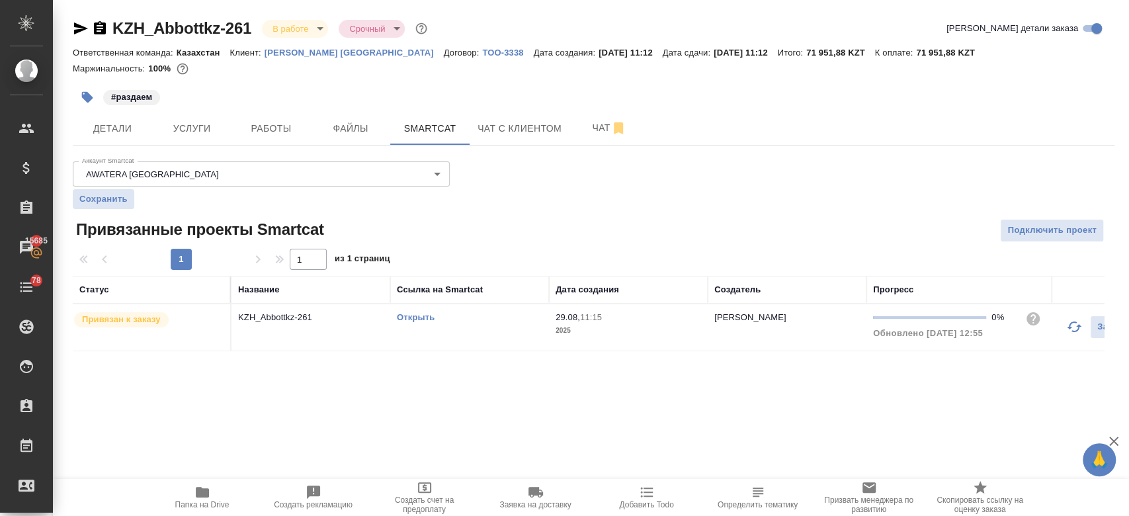
click at [408, 313] on link "Открыть" at bounding box center [416, 317] width 38 height 10
click at [202, 122] on span "Услуги" at bounding box center [192, 128] width 64 height 17
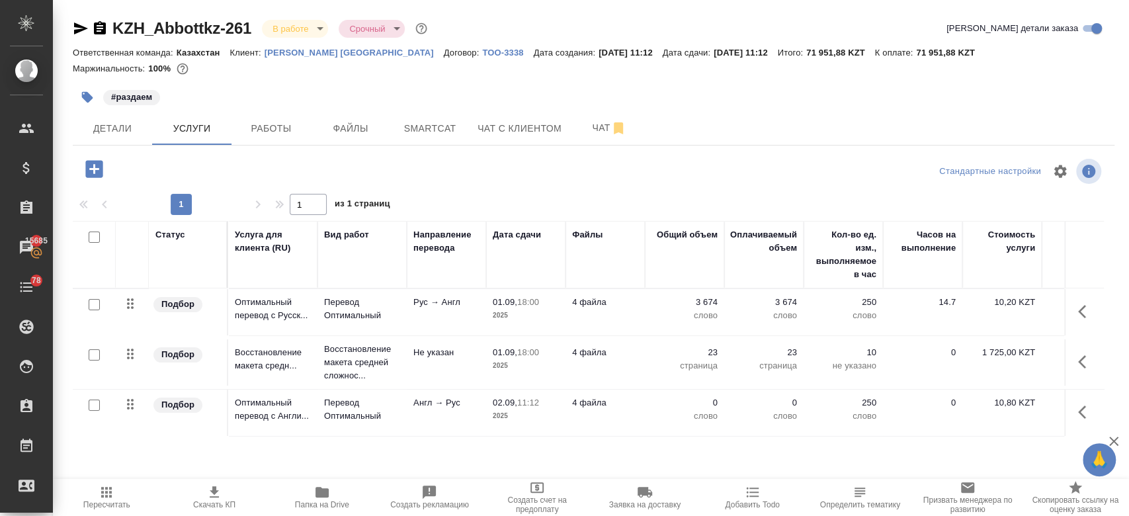
click at [304, 85] on div "#раздаем" at bounding box center [420, 97] width 695 height 29
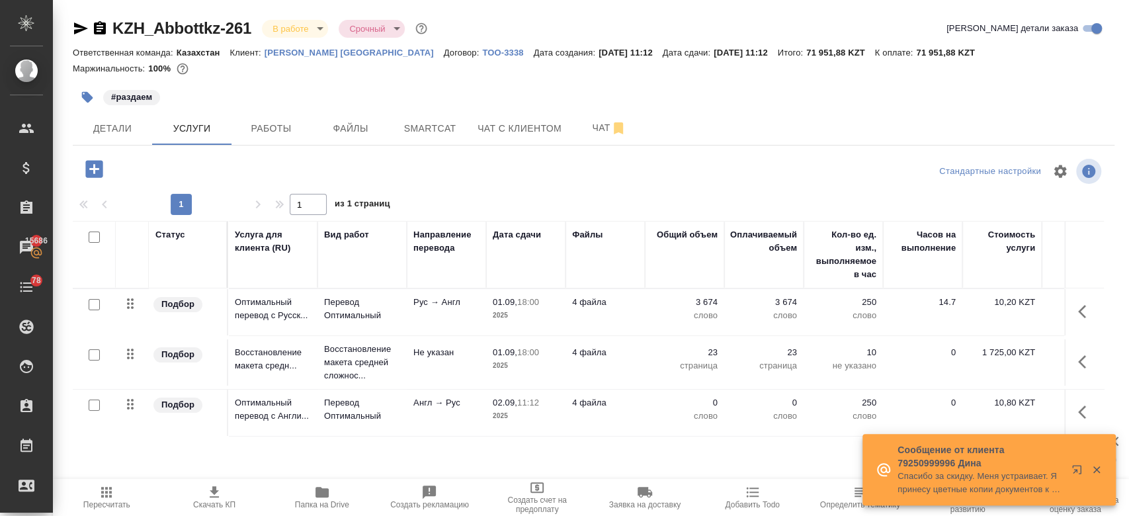
click at [412, 335] on td "Англ → Рус" at bounding box center [446, 312] width 79 height 46
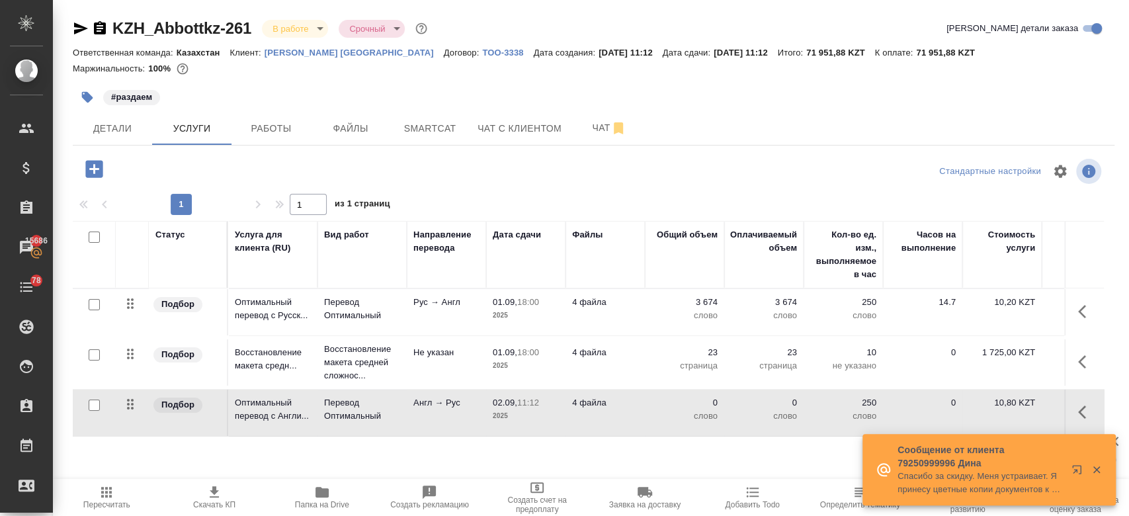
click at [412, 335] on td "Англ → Рус" at bounding box center [446, 312] width 79 height 46
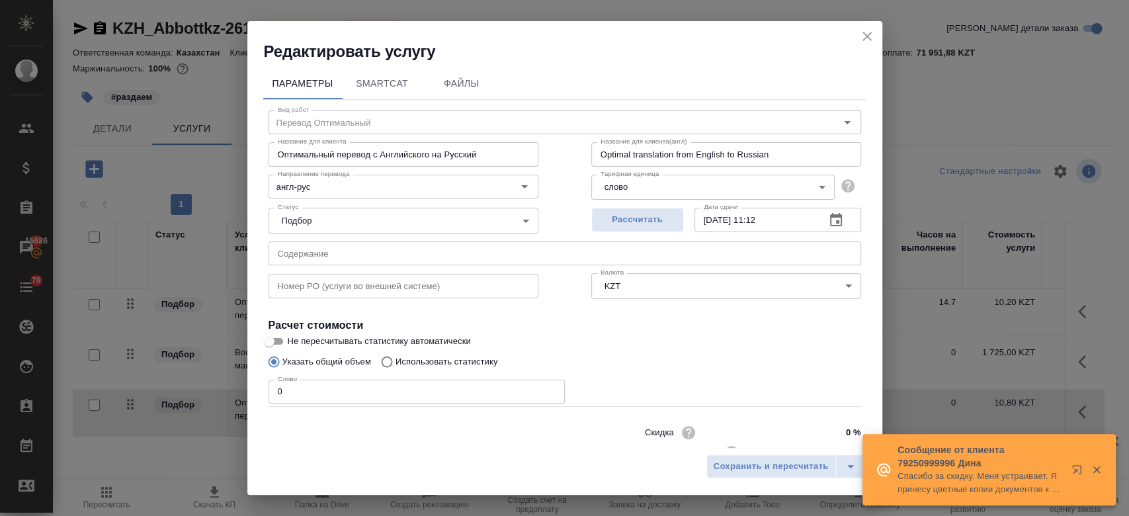
click at [472, 363] on p "Использовать статистику" at bounding box center [447, 361] width 103 height 13
click at [396, 363] on input "Использовать статистику" at bounding box center [384, 361] width 21 height 25
radio input "true"
radio input "false"
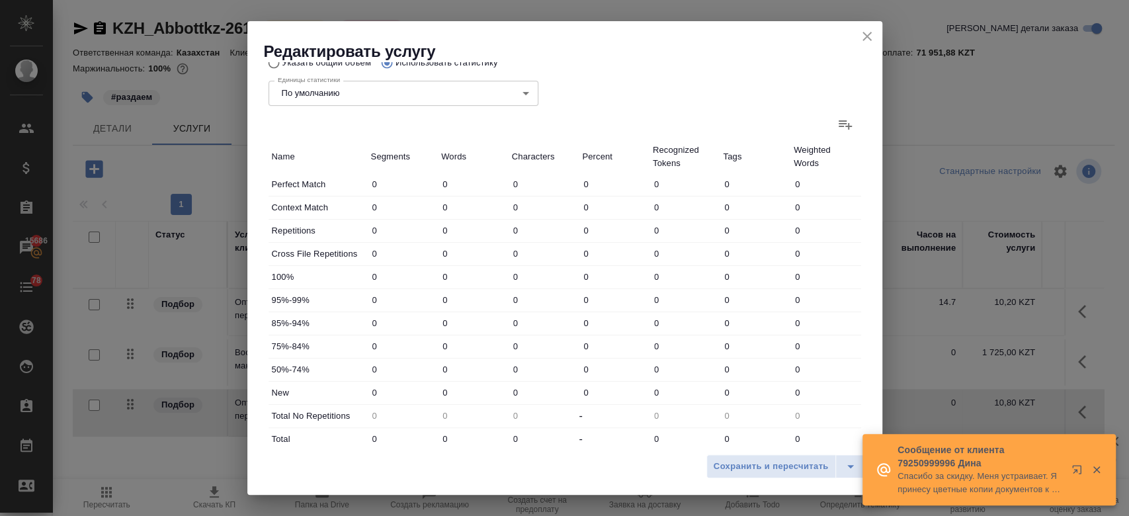
scroll to position [384, 0]
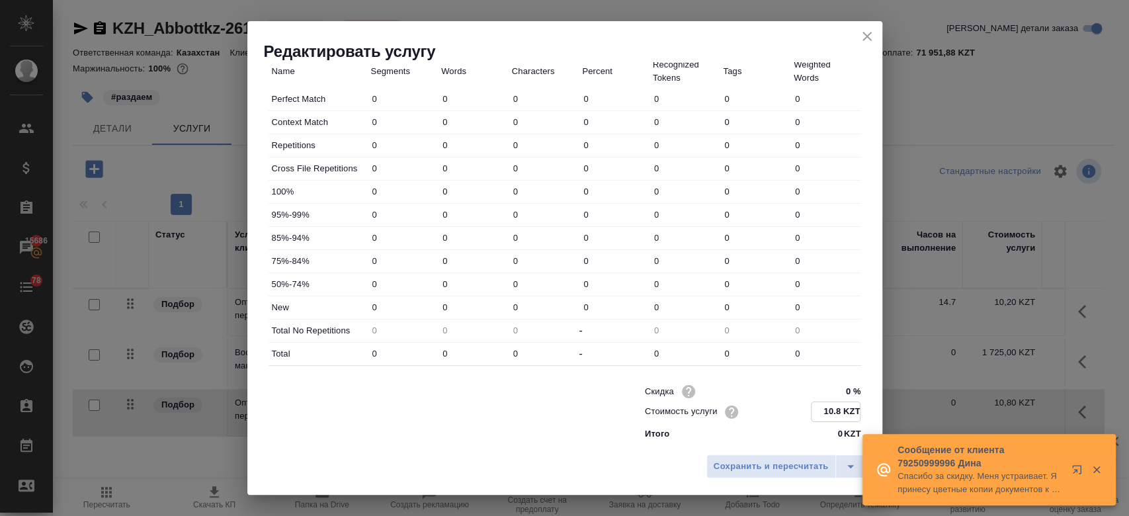
click at [828, 417] on input "10.8 KZT" at bounding box center [836, 411] width 48 height 19
type input "1 KZT"
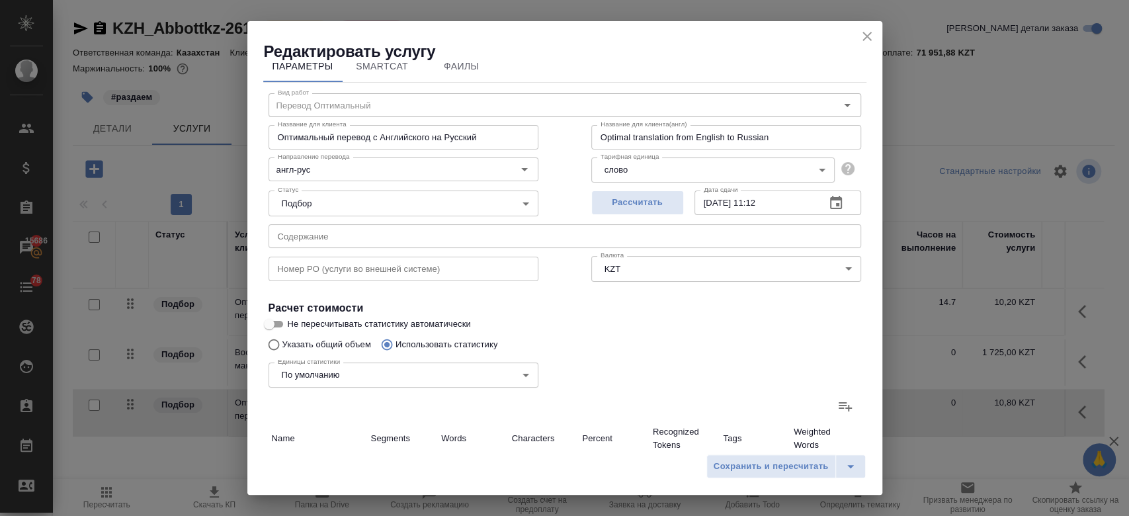
scroll to position [7, 0]
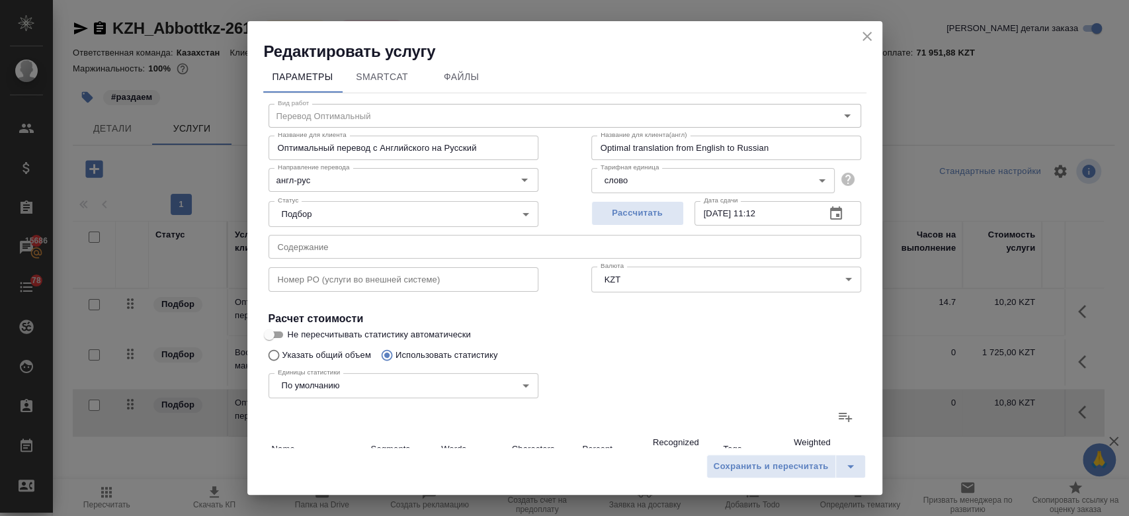
type input "8.50 KZT"
click at [838, 414] on icon at bounding box center [846, 417] width 16 height 16
click at [0, 0] on input "file" at bounding box center [0, 0] width 0 height 0
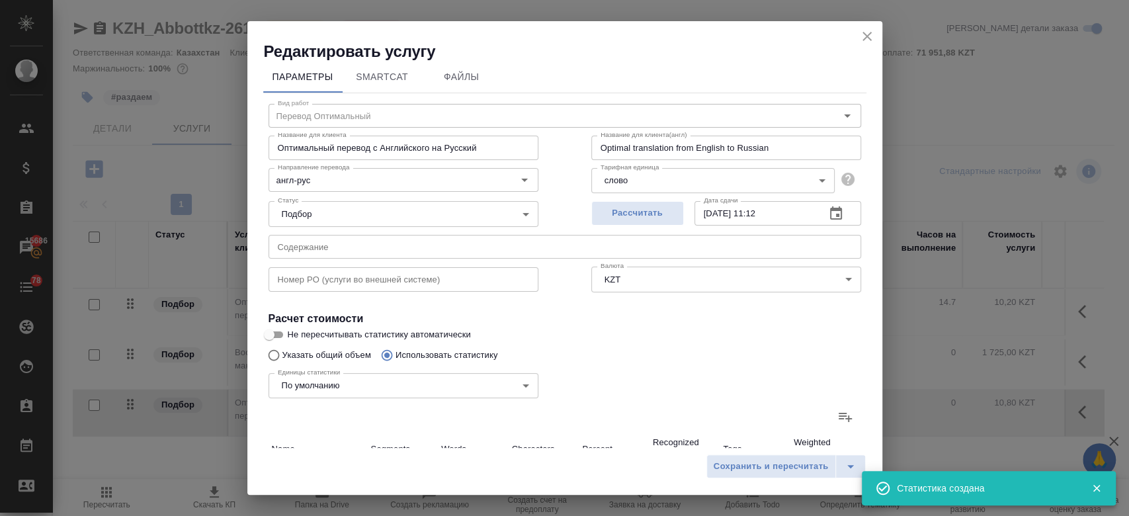
scroll to position [384, 0]
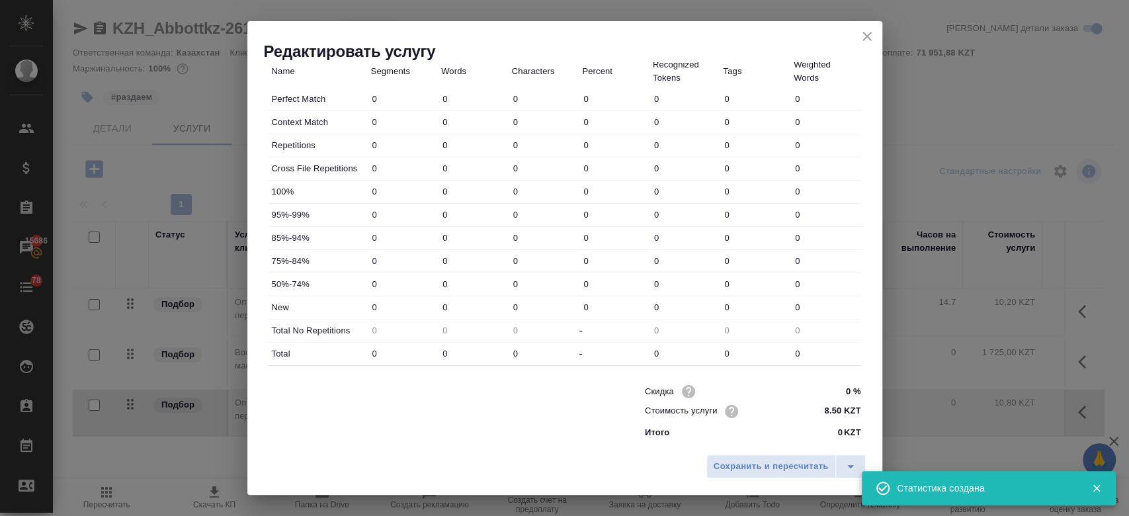
type input "149"
type input "539"
type input "3517"
type input "17"
type input "35"
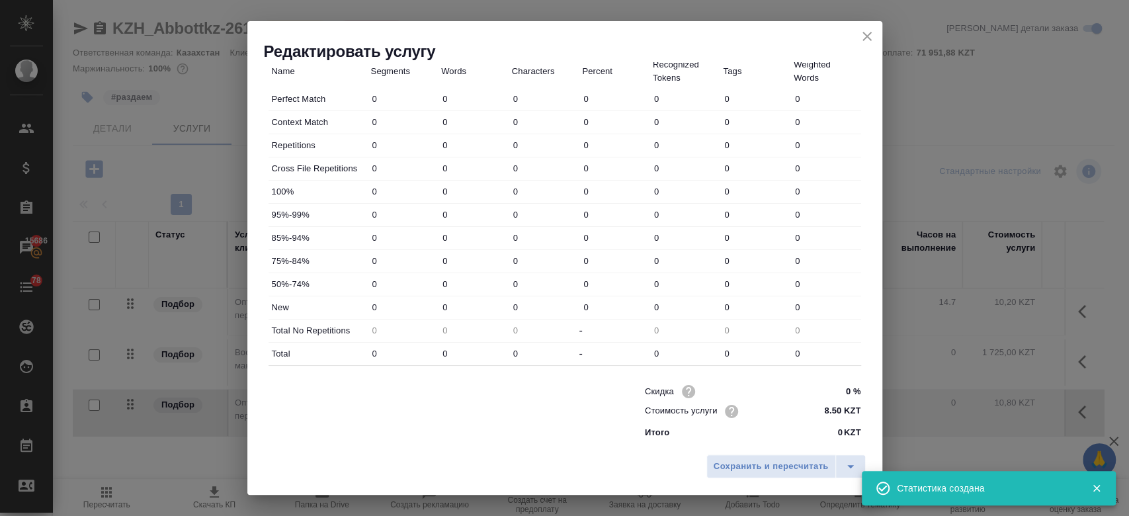
type input "220"
type input "4"
type input "7"
type input "30"
type input "3"
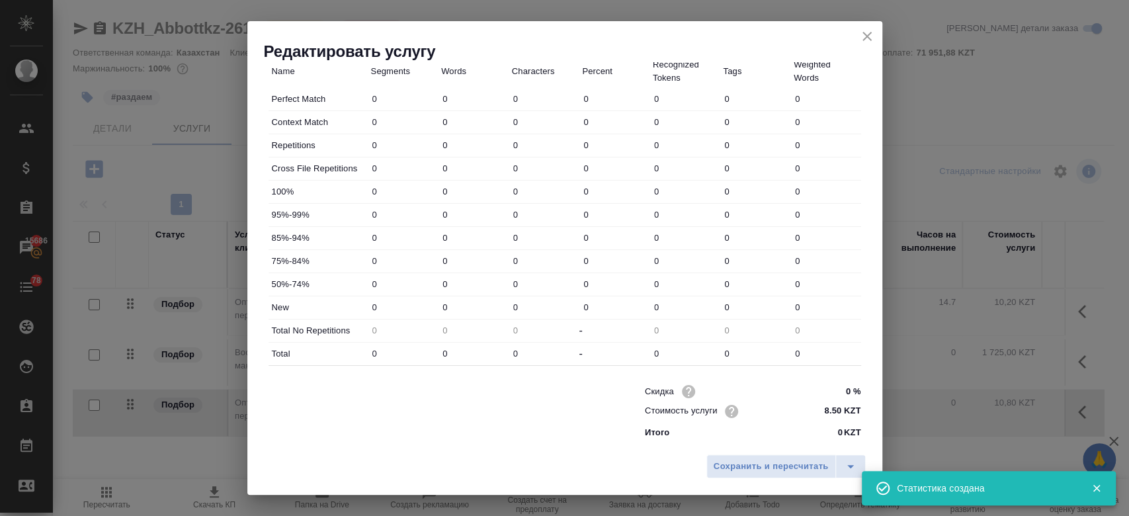
type input "4"
type input "17"
type input "2"
type input "16"
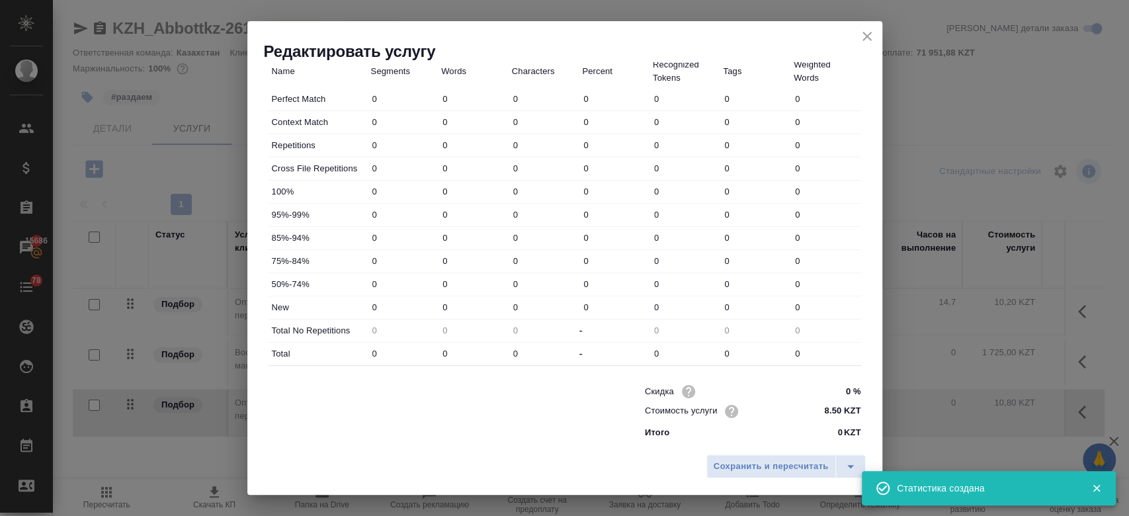
type input "421"
type input "2207"
type input "15035"
type input "430"
type input "2220"
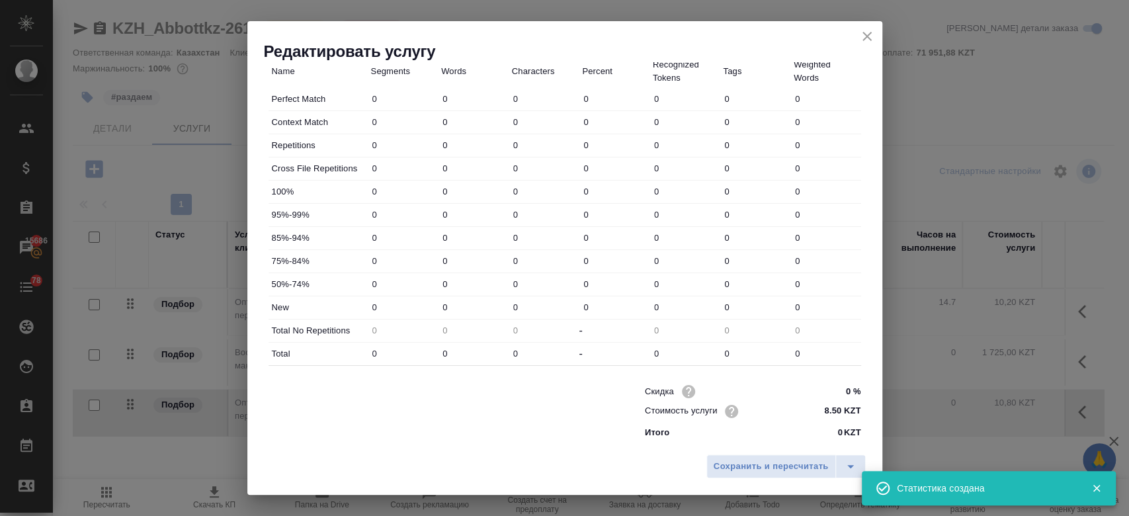
type input "15098"
type input "596"
type input "2794"
type input "18835"
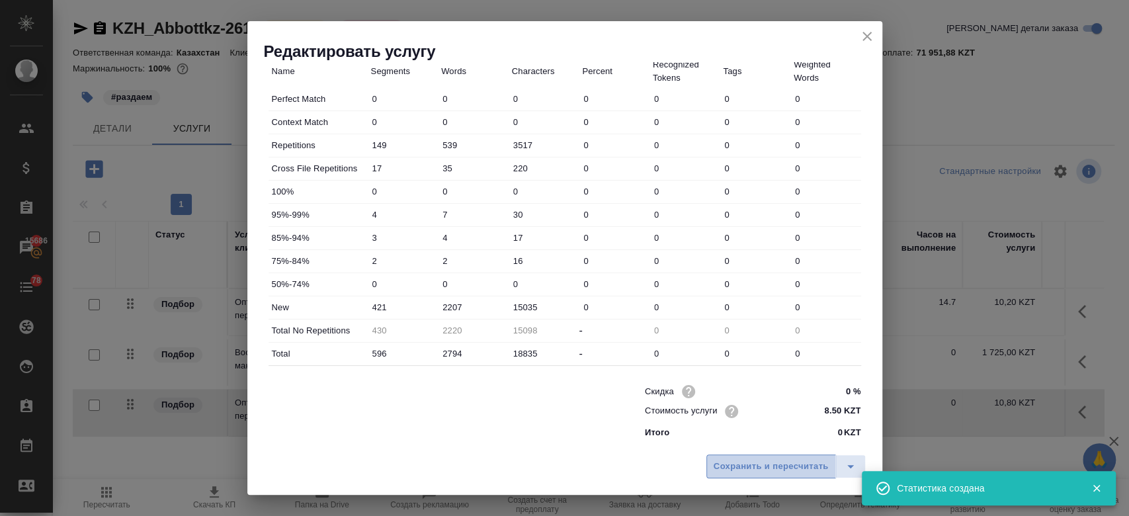
click at [728, 463] on span "Сохранить и пересчитать" at bounding box center [771, 466] width 115 height 15
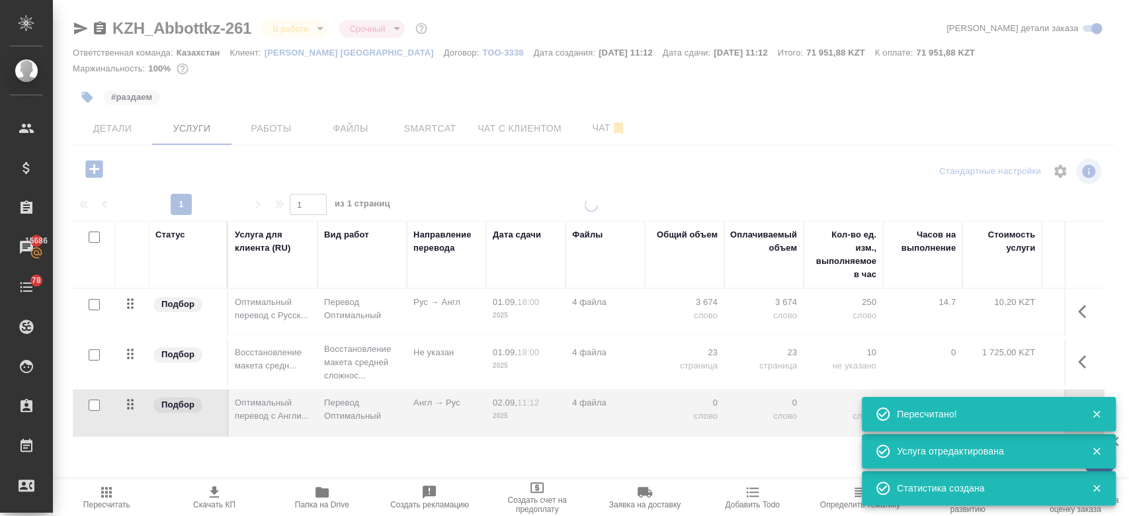
type input "normal"
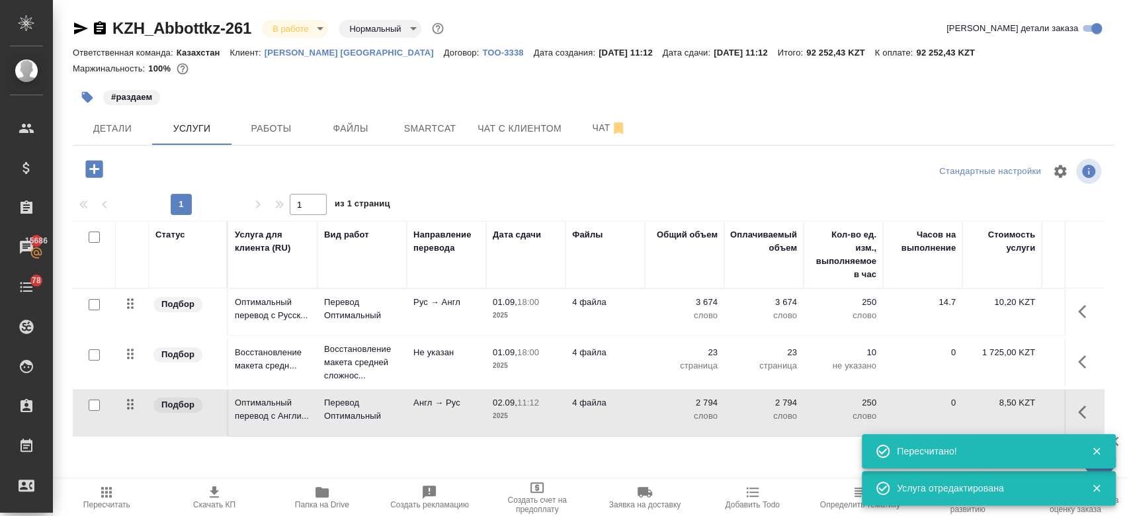
click at [392, 324] on td "Перевод Оптимальный" at bounding box center [362, 312] width 89 height 46
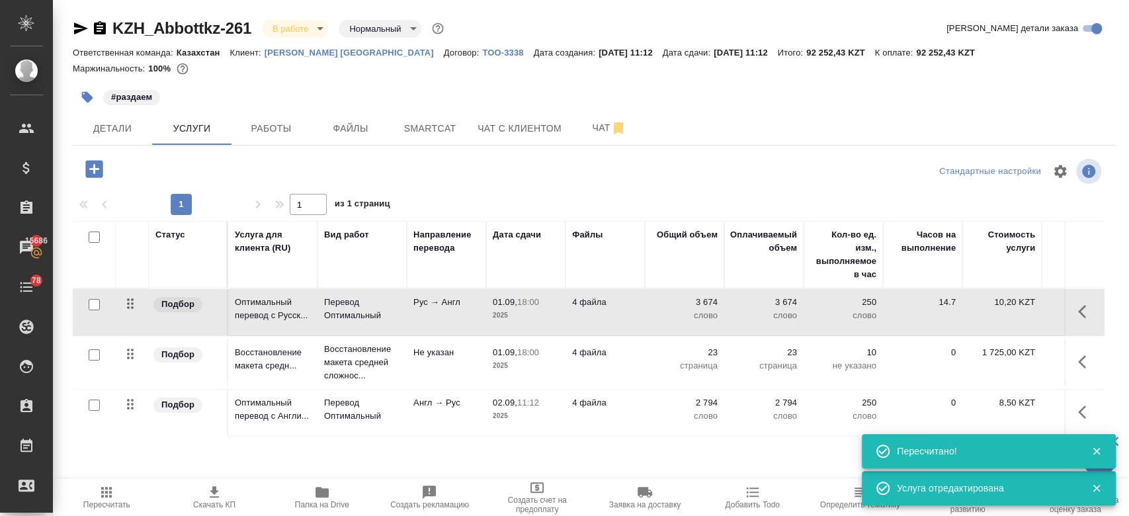
click at [392, 324] on td "Перевод Оптимальный" at bounding box center [362, 312] width 89 height 46
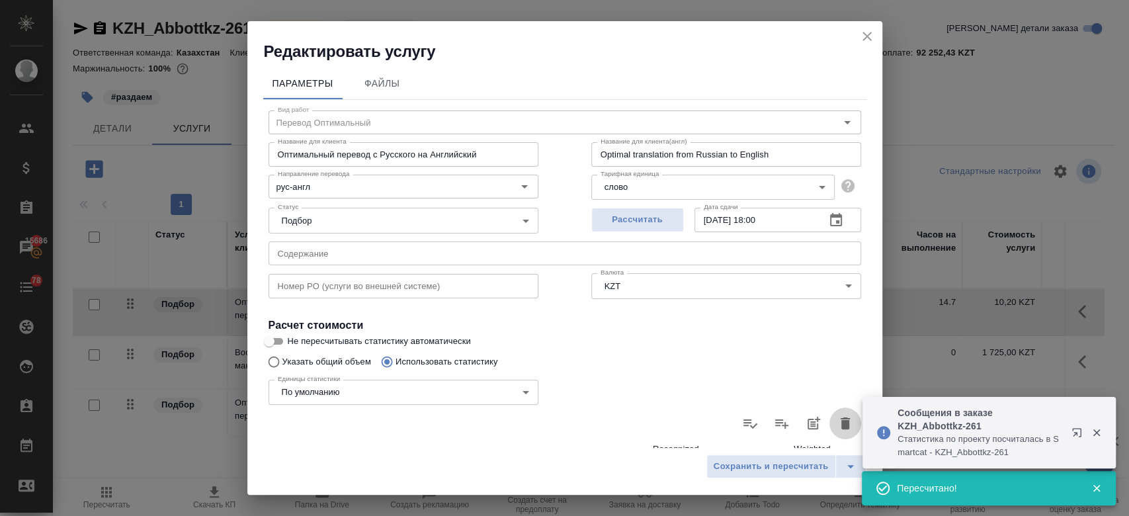
click at [841, 426] on icon "button" at bounding box center [845, 423] width 9 height 12
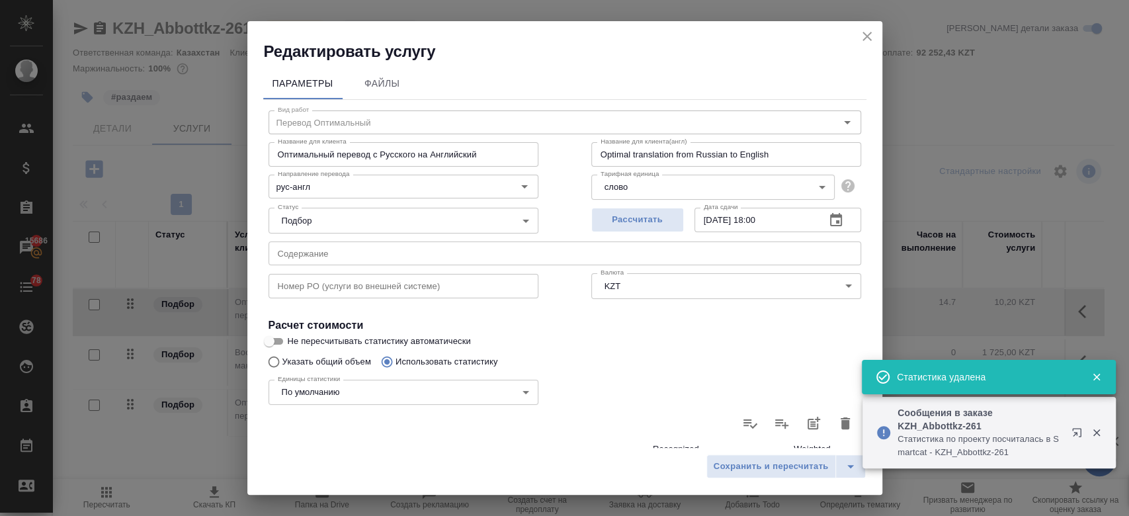
type input "0"
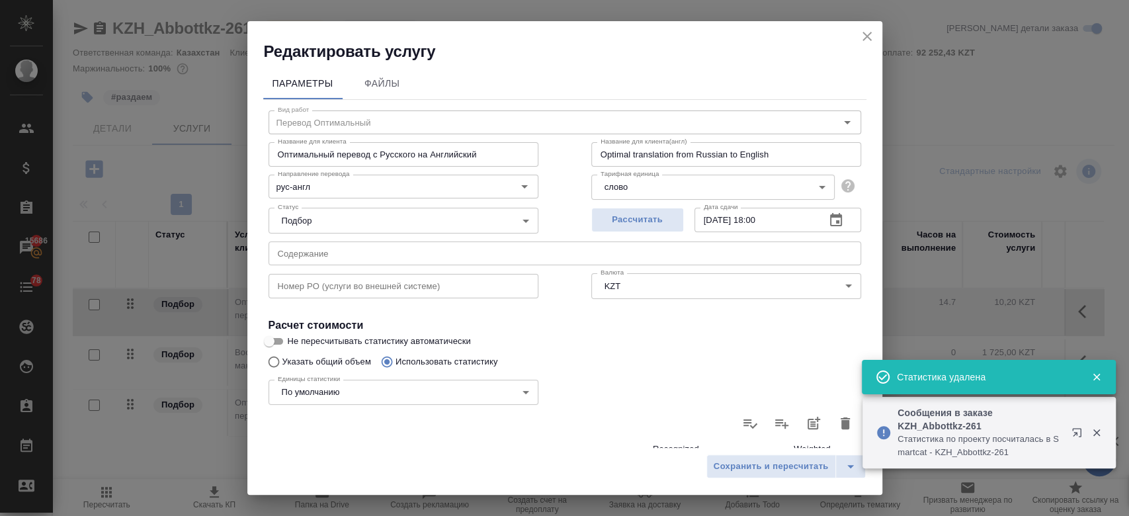
type input "0"
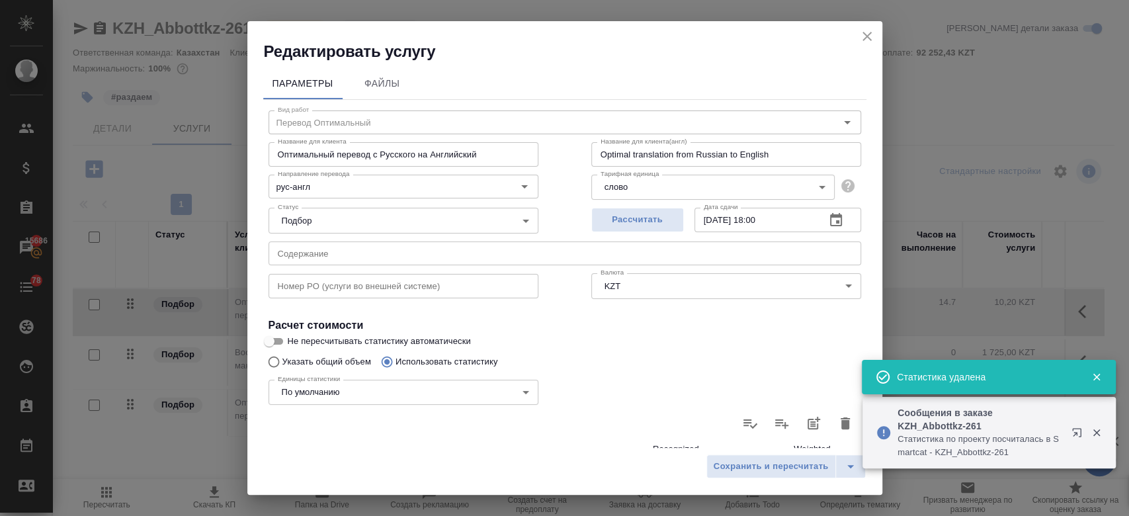
type input "0"
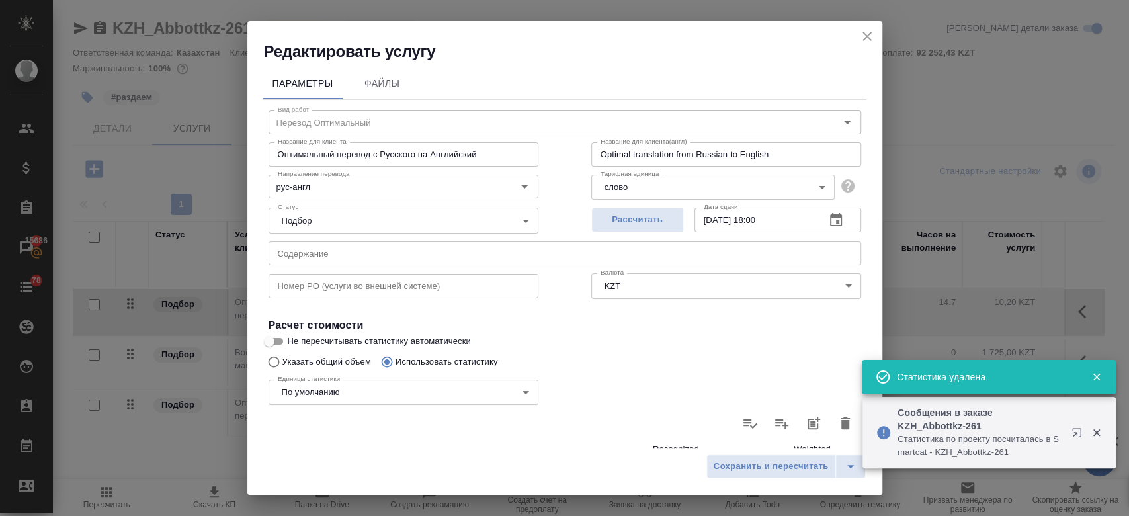
type input "0"
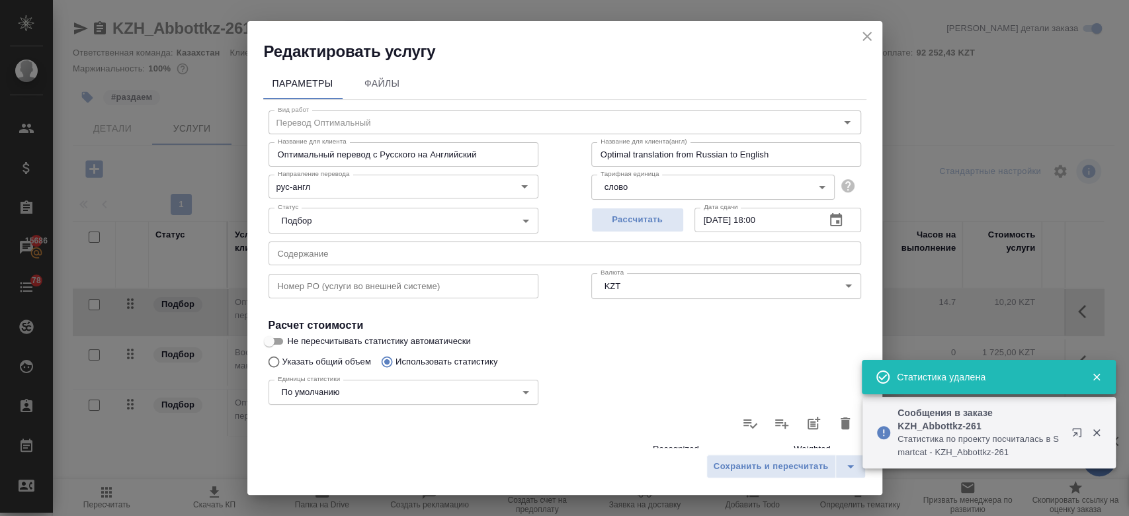
type input "0"
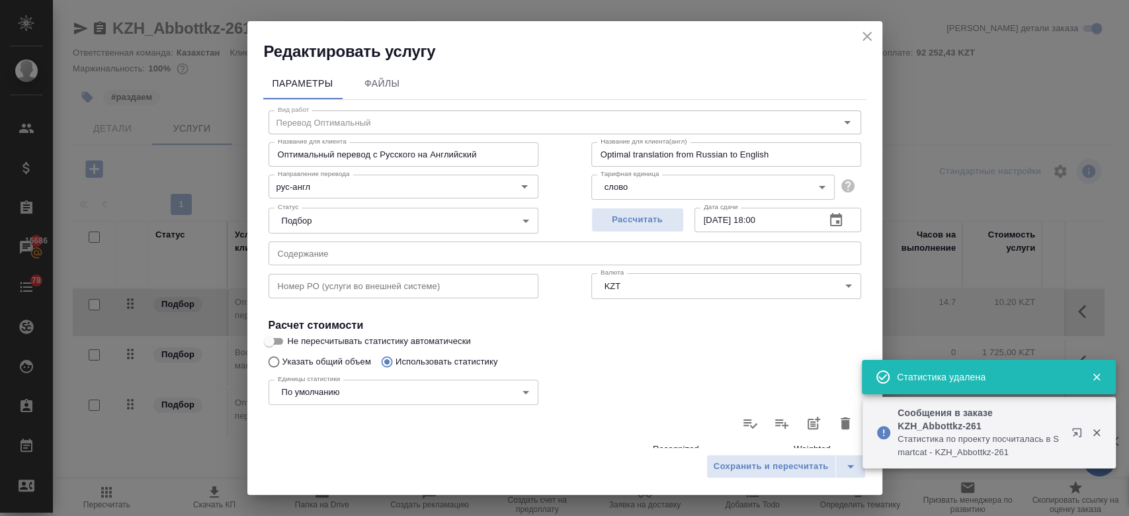
type input "0"
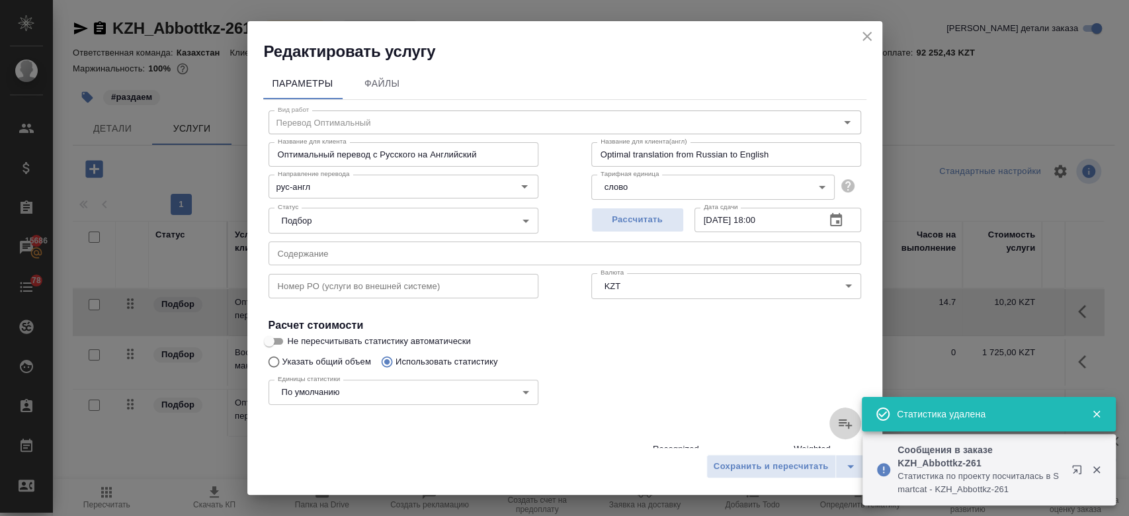
click at [838, 426] on icon at bounding box center [846, 423] width 16 height 16
click at [0, 0] on input "file" at bounding box center [0, 0] width 0 height 0
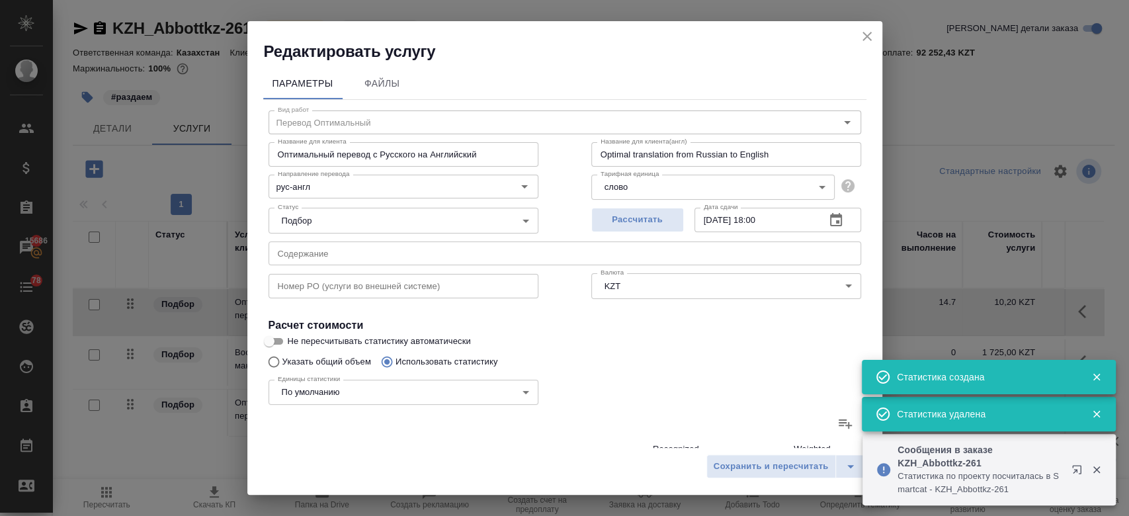
type input "12"
type input "29"
type input "240"
type input "8"
type input "29"
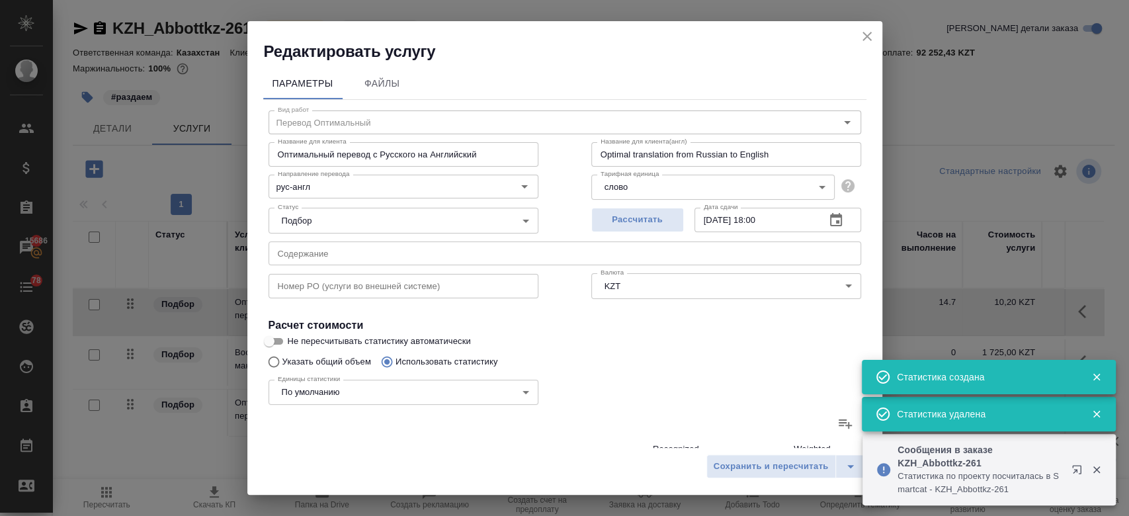
type input "258"
type input "9"
type input "30"
type input "202"
type input "6"
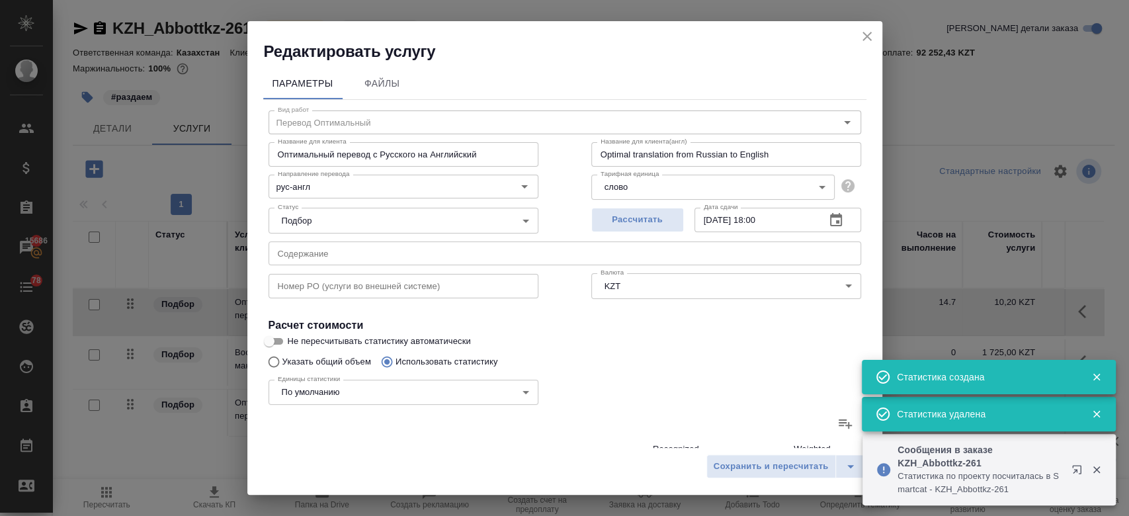
type input "70"
type input "540"
type input "2"
type input "45"
type input "358"
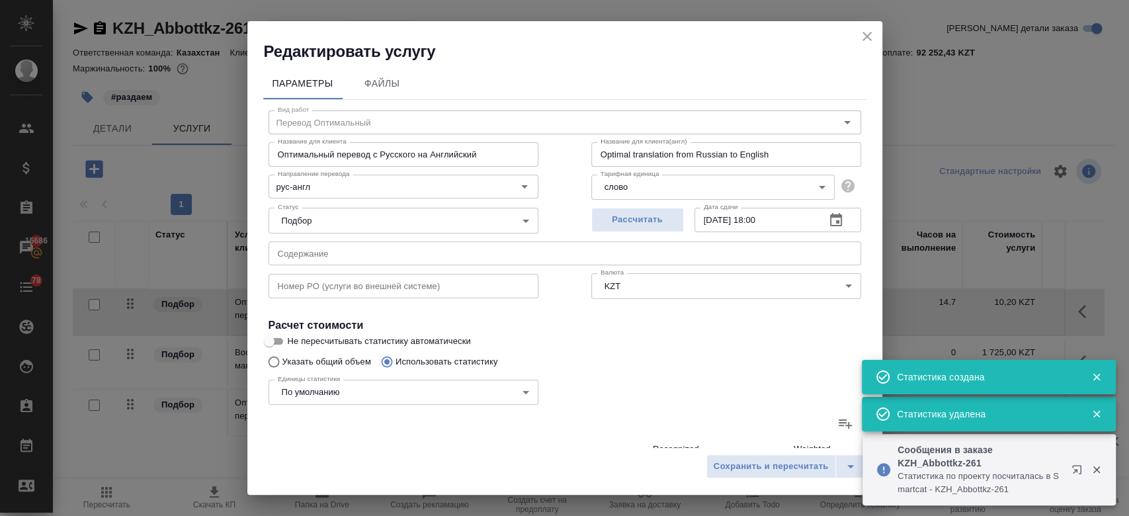
type input "8"
type input "26"
type input "208"
type input "57"
type input "651"
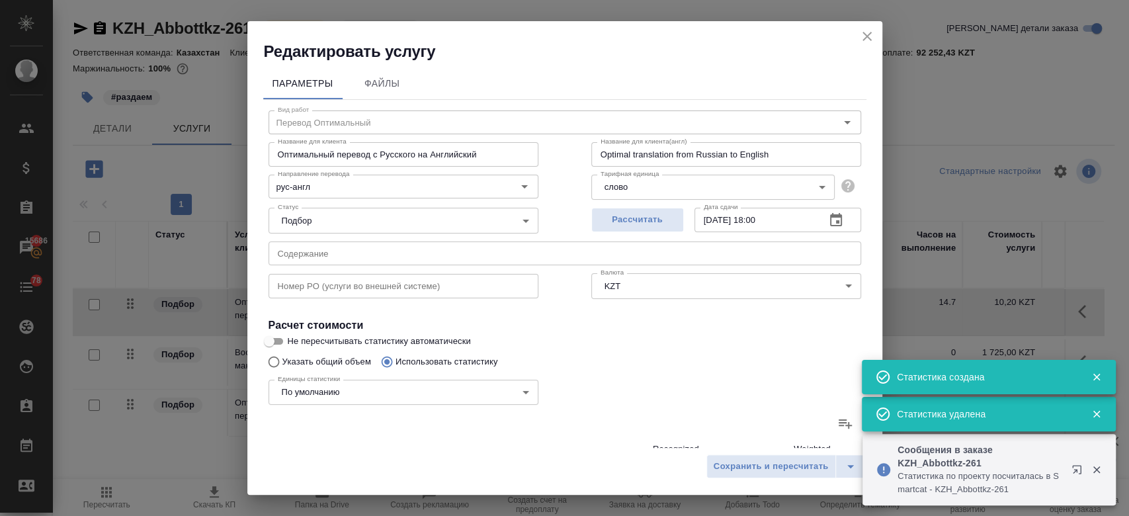
type input "5711"
type input "94"
type input "851"
type input "7259"
type input "102"
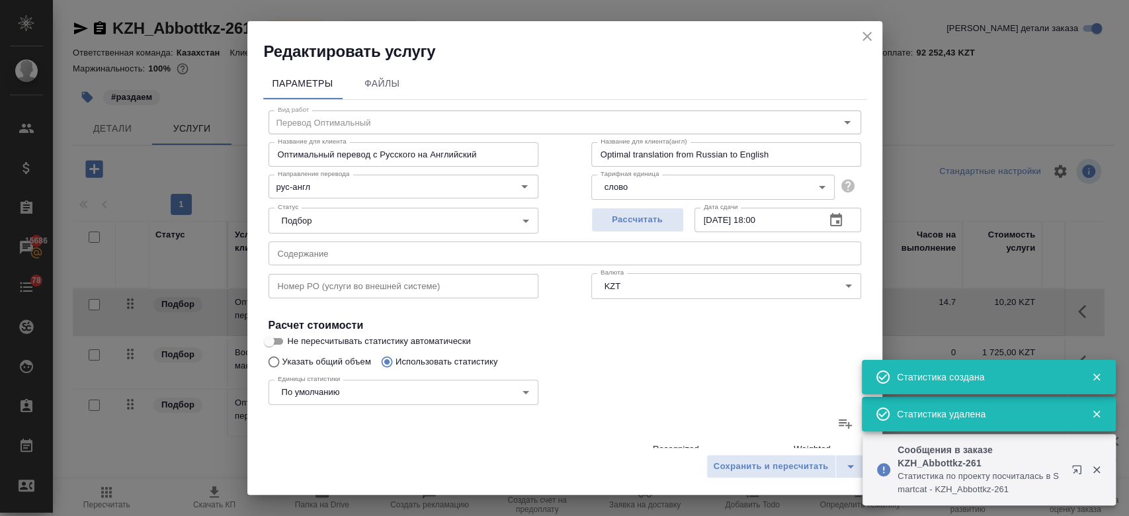
type input "880"
type input "7517"
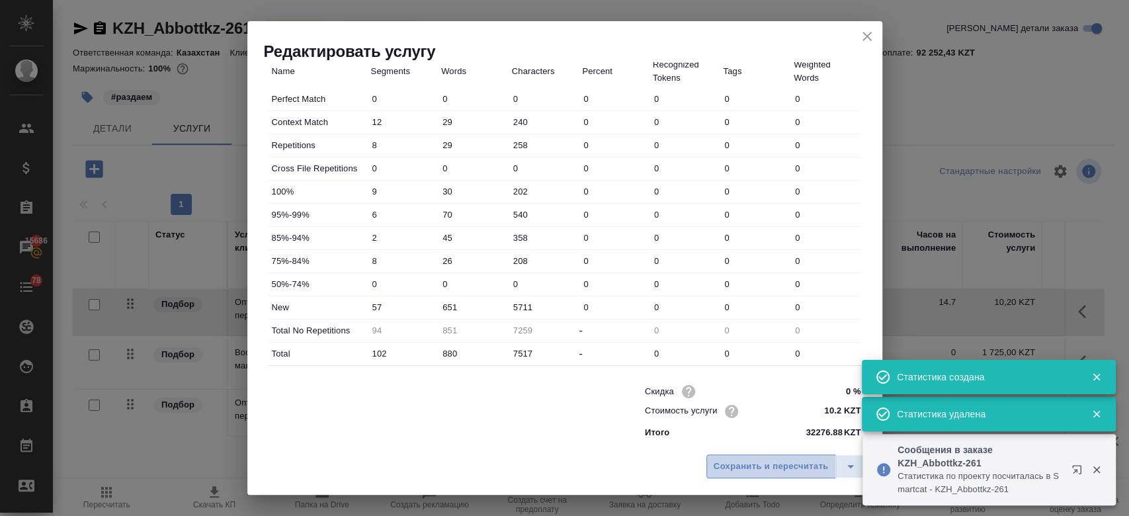
click at [724, 473] on span "Сохранить и пересчитать" at bounding box center [771, 466] width 115 height 15
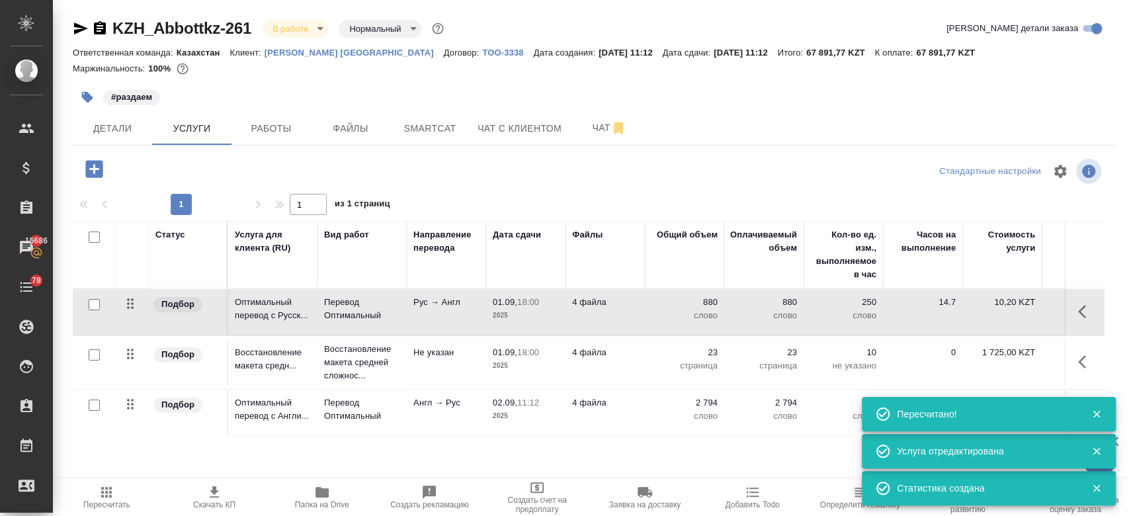
scroll to position [0, 216]
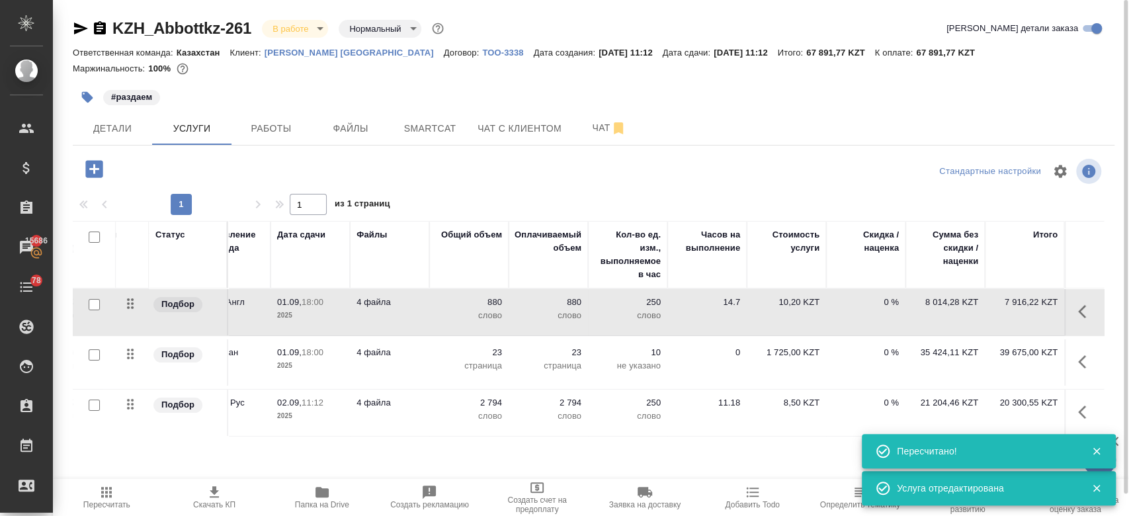
click at [396, 99] on div "#раздаем" at bounding box center [420, 97] width 695 height 29
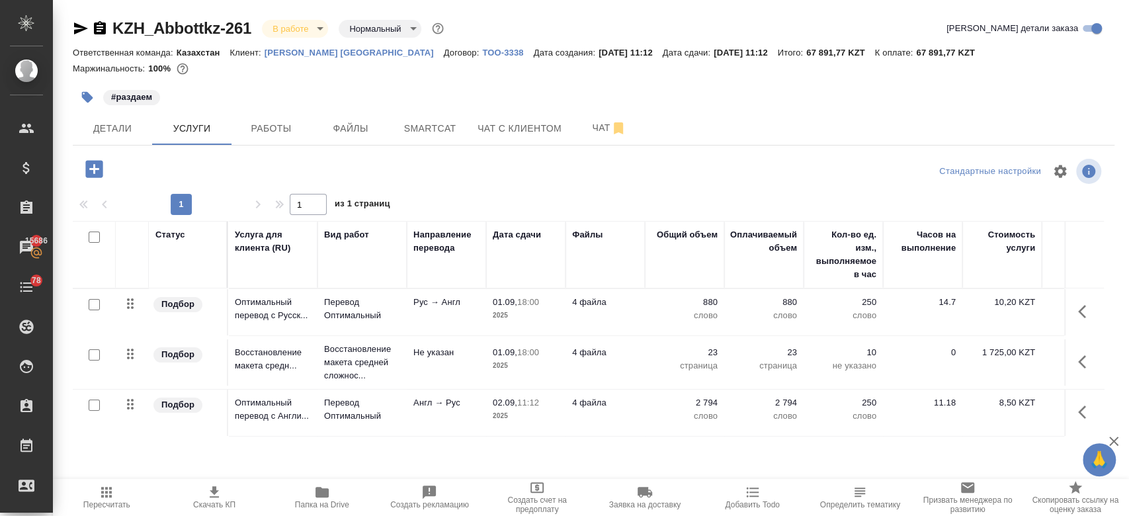
click at [422, 105] on div "#раздаем" at bounding box center [420, 97] width 695 height 29
click at [369, 70] on div "Маржинальность: 100%" at bounding box center [594, 68] width 1042 height 17
click at [304, 88] on div "#раздаем" at bounding box center [420, 97] width 695 height 29
click at [356, 87] on div "#раздаем" at bounding box center [420, 97] width 695 height 29
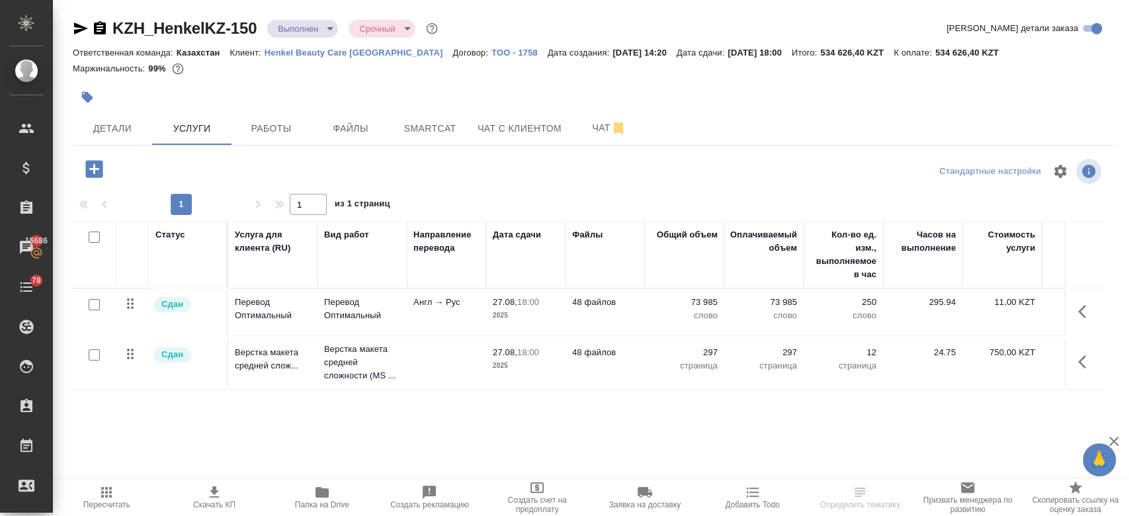
click at [340, 87] on div at bounding box center [420, 97] width 695 height 29
click at [453, 89] on div at bounding box center [420, 97] width 695 height 29
click at [434, 99] on div at bounding box center [420, 97] width 695 height 29
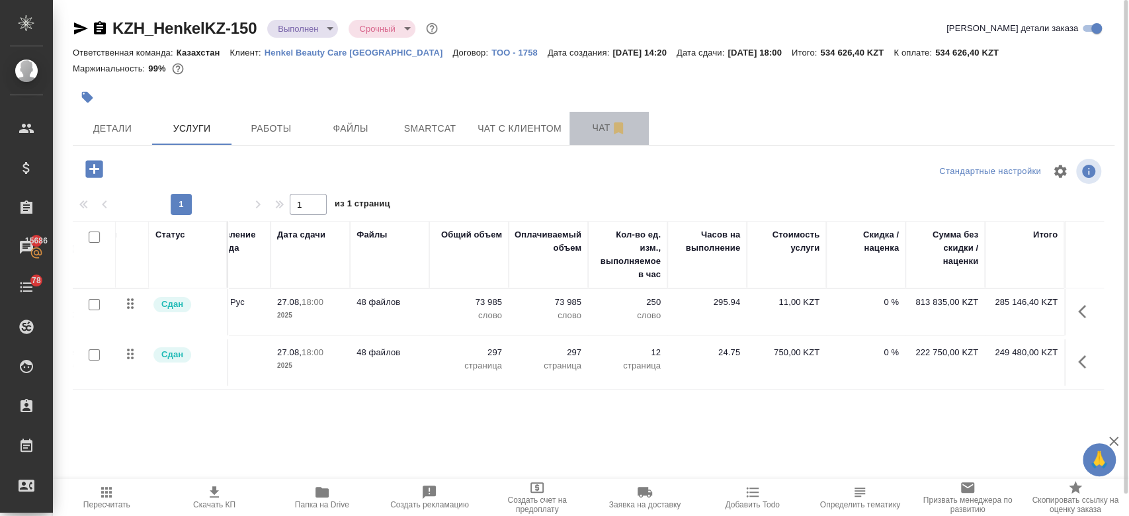
click at [593, 140] on button "Чат" at bounding box center [609, 128] width 79 height 33
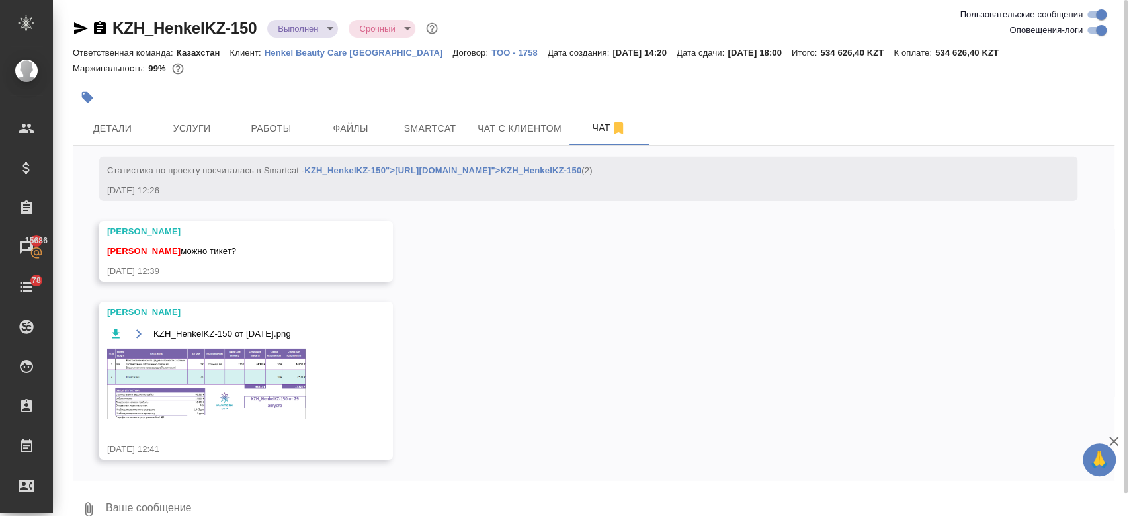
scroll to position [6486, 0]
click at [249, 402] on img at bounding box center [206, 384] width 198 height 70
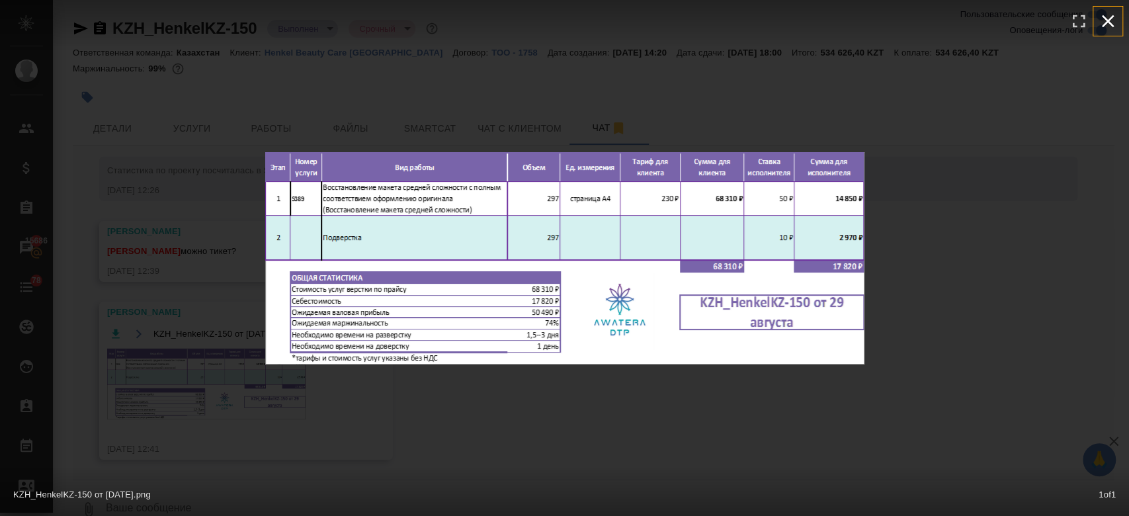
click at [1110, 16] on icon "button" at bounding box center [1108, 21] width 21 height 21
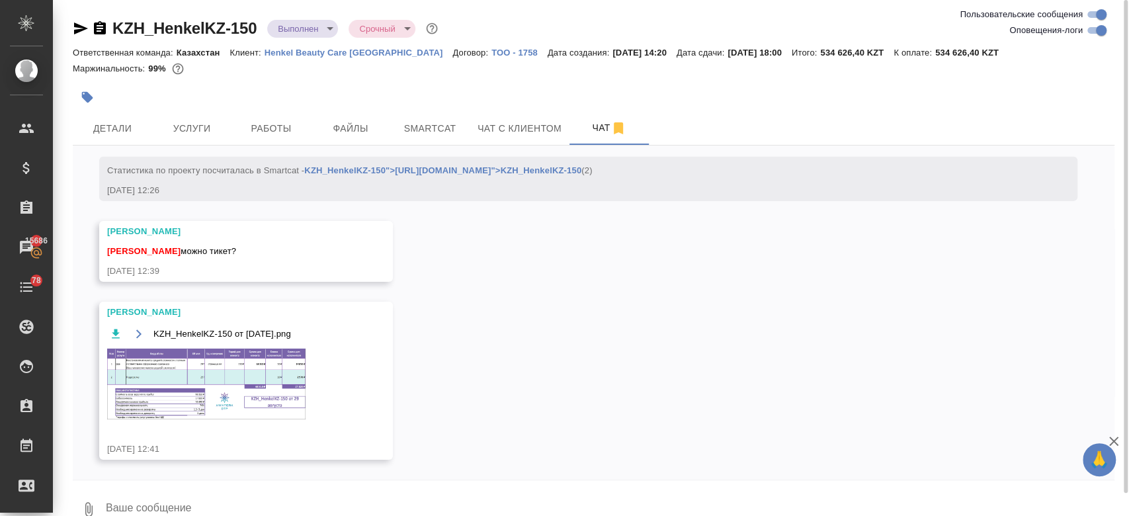
click at [493, 69] on div "Маржинальность: 99%" at bounding box center [594, 68] width 1042 height 17
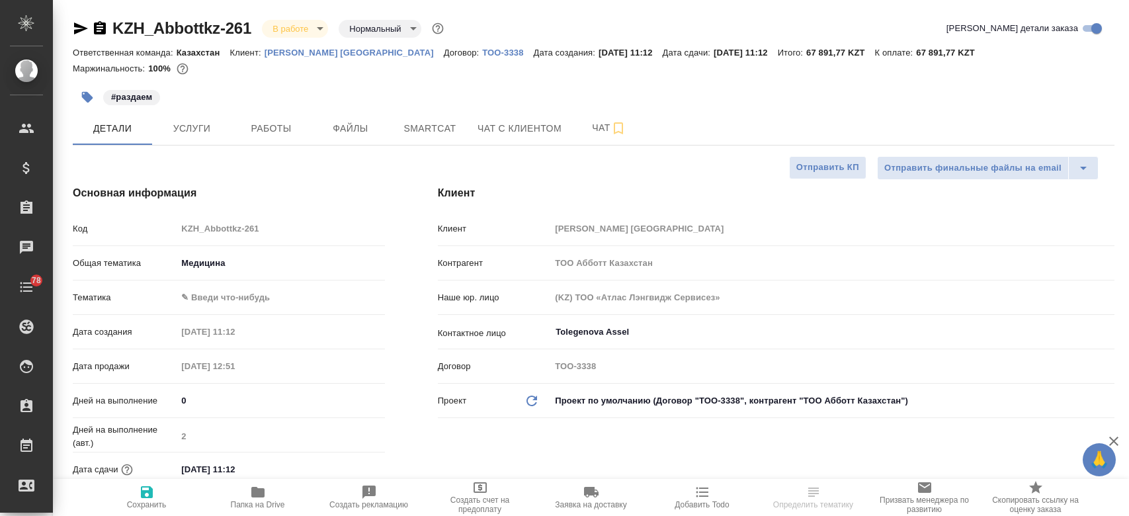
select select "RU"
type input "[PERSON_NAME]"
click at [410, 130] on span "Smartcat" at bounding box center [430, 128] width 64 height 17
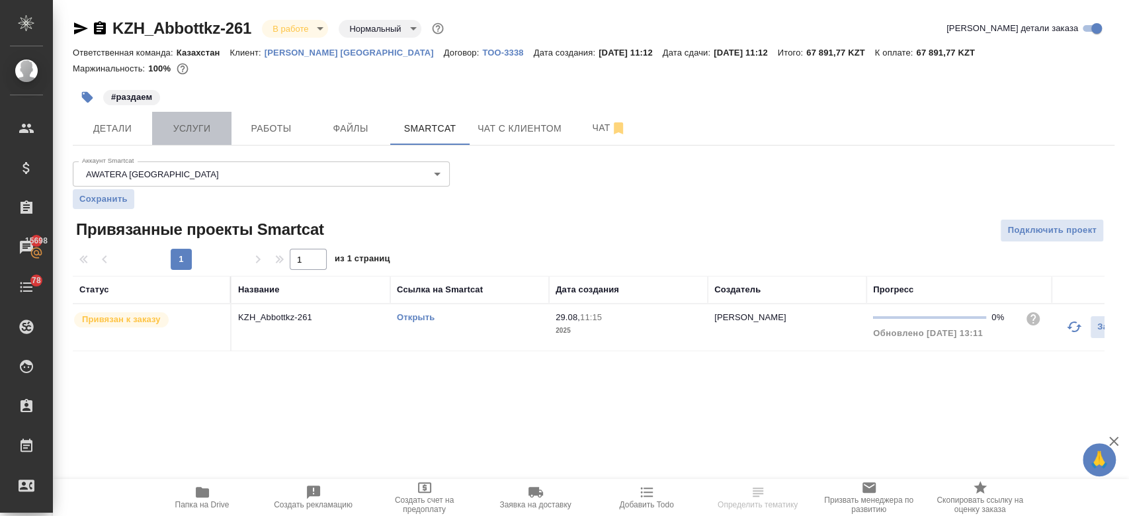
click at [194, 128] on span "Услуги" at bounding box center [192, 128] width 64 height 17
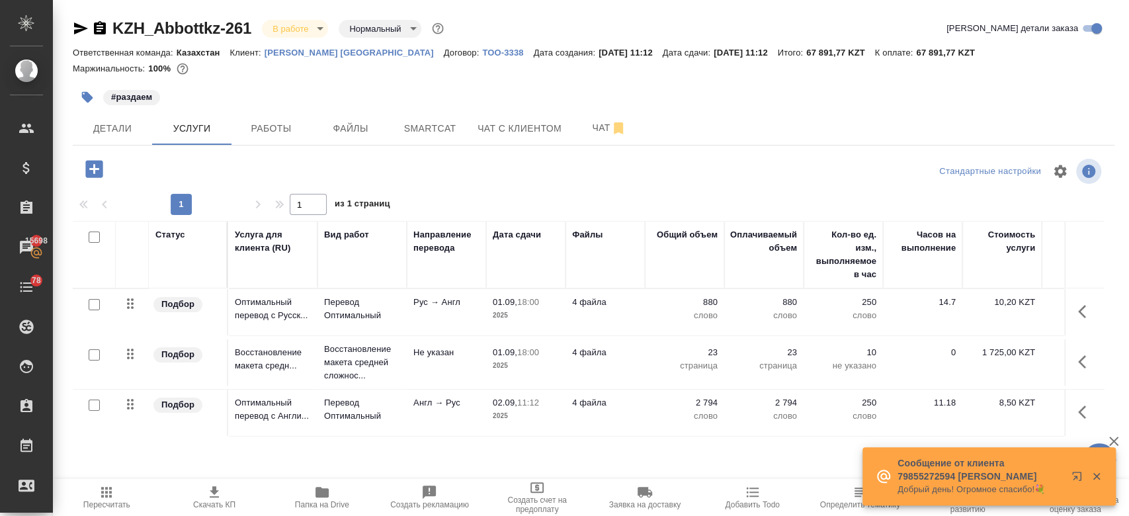
click at [91, 406] on input "checkbox" at bounding box center [94, 405] width 11 height 11
checkbox input "true"
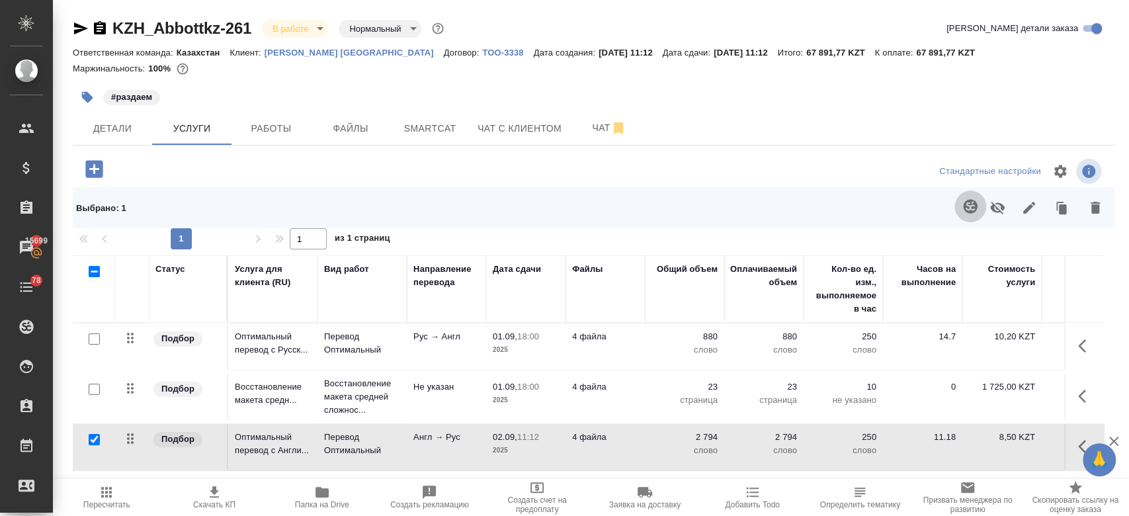
click at [975, 214] on button "button" at bounding box center [971, 207] width 32 height 32
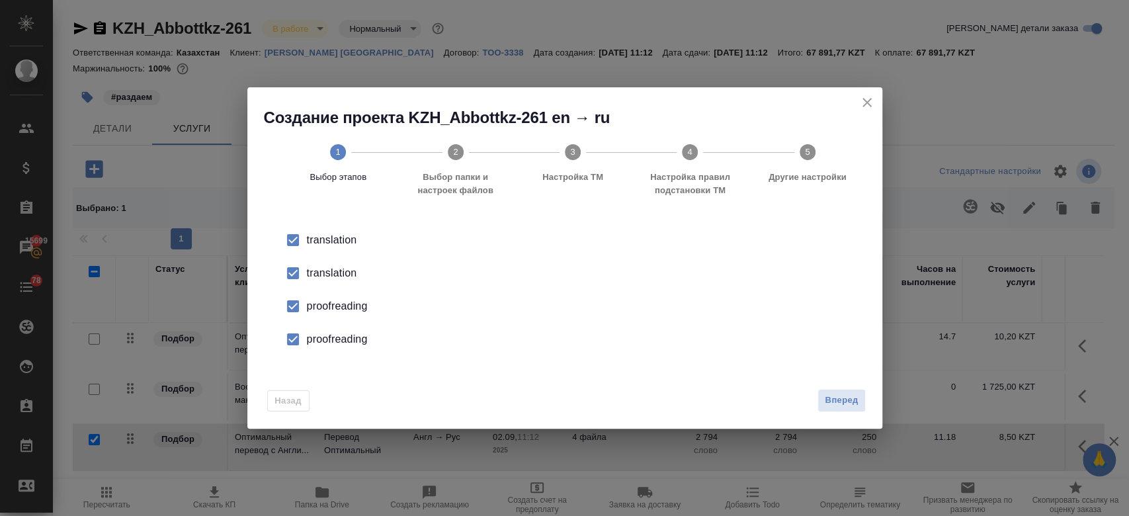
click at [333, 248] on div "translation" at bounding box center [579, 240] width 544 height 16
click at [337, 305] on div "proofreading" at bounding box center [579, 306] width 544 height 16
click at [342, 314] on div "proofreading" at bounding box center [579, 306] width 544 height 16
click at [842, 408] on span "Вперед" at bounding box center [841, 400] width 33 height 15
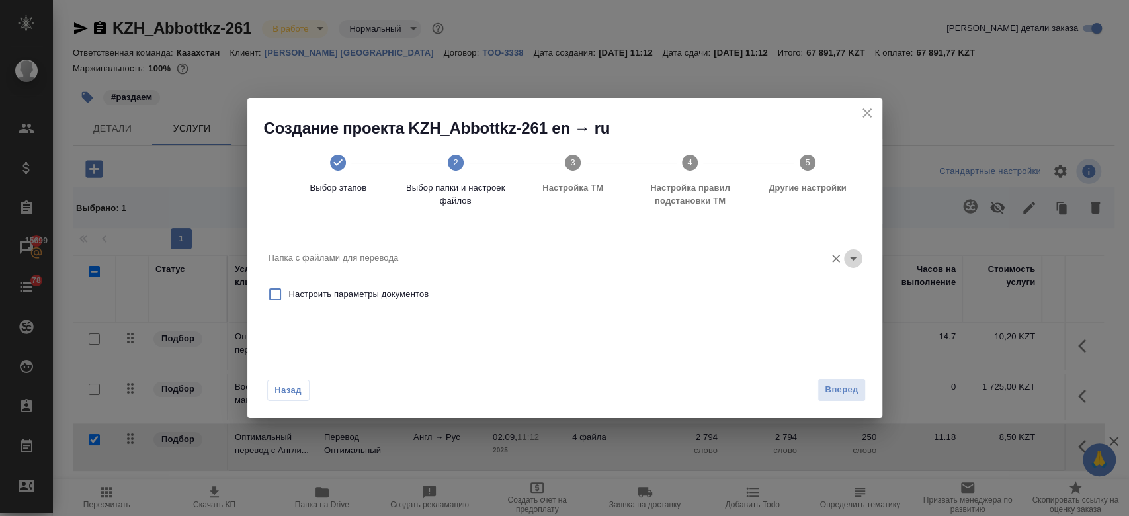
click at [850, 255] on icon "Open" at bounding box center [854, 259] width 16 height 16
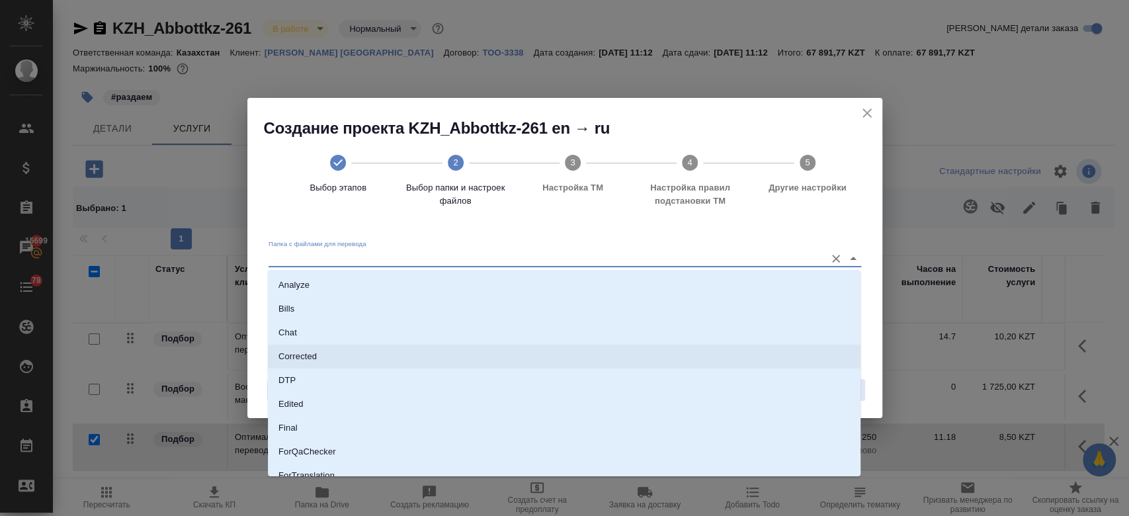
scroll to position [131, 0]
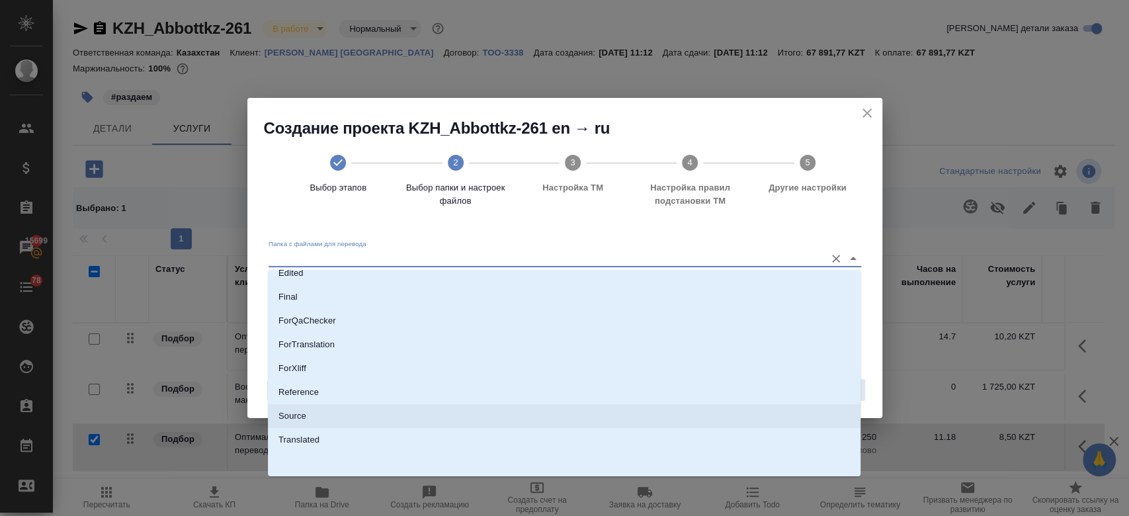
click at [484, 411] on li "Source" at bounding box center [564, 416] width 593 height 24
type input "Source"
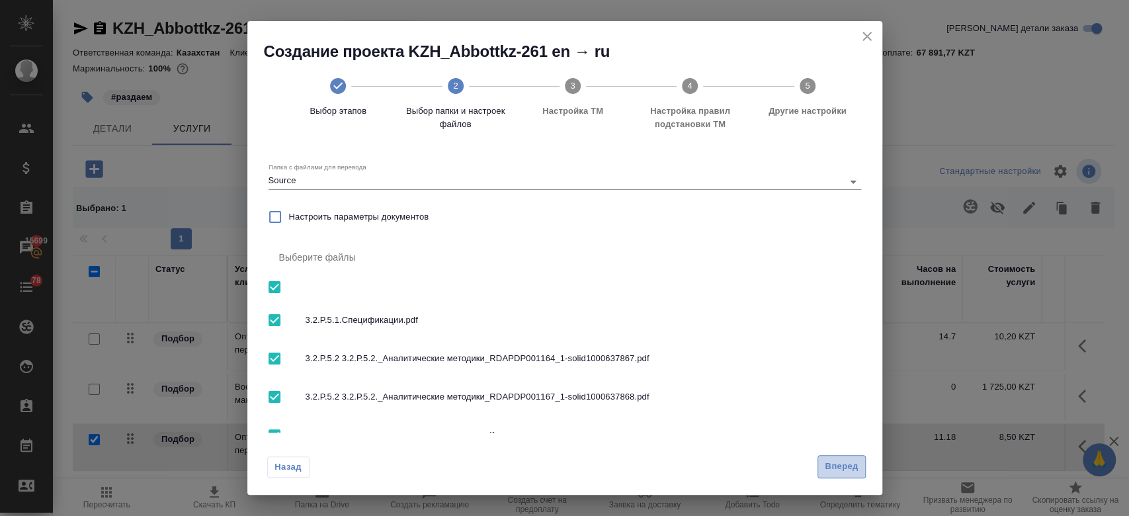
click at [840, 474] on span "Вперед" at bounding box center [841, 466] width 33 height 15
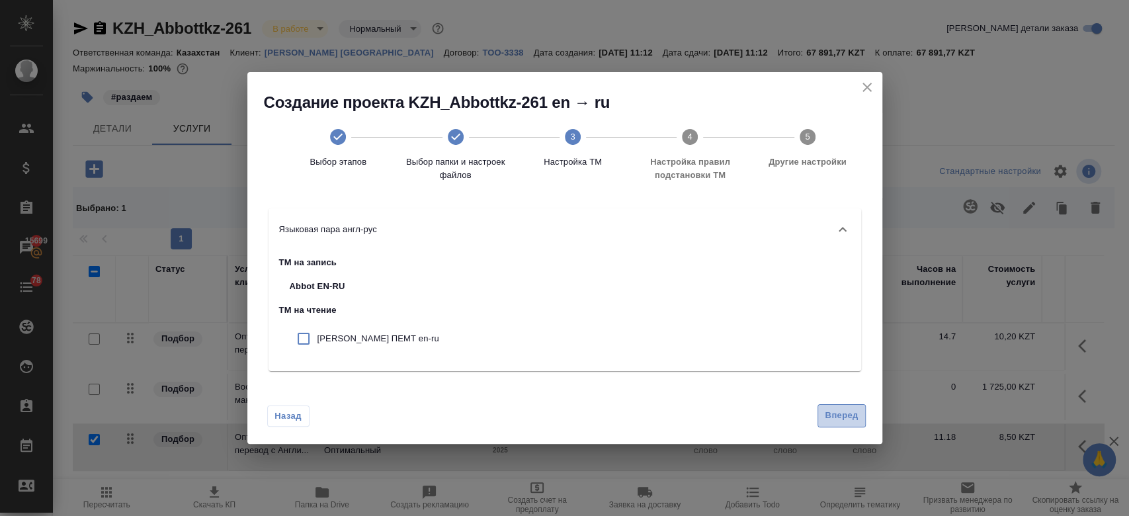
click at [838, 421] on span "Вперед" at bounding box center [841, 415] width 33 height 15
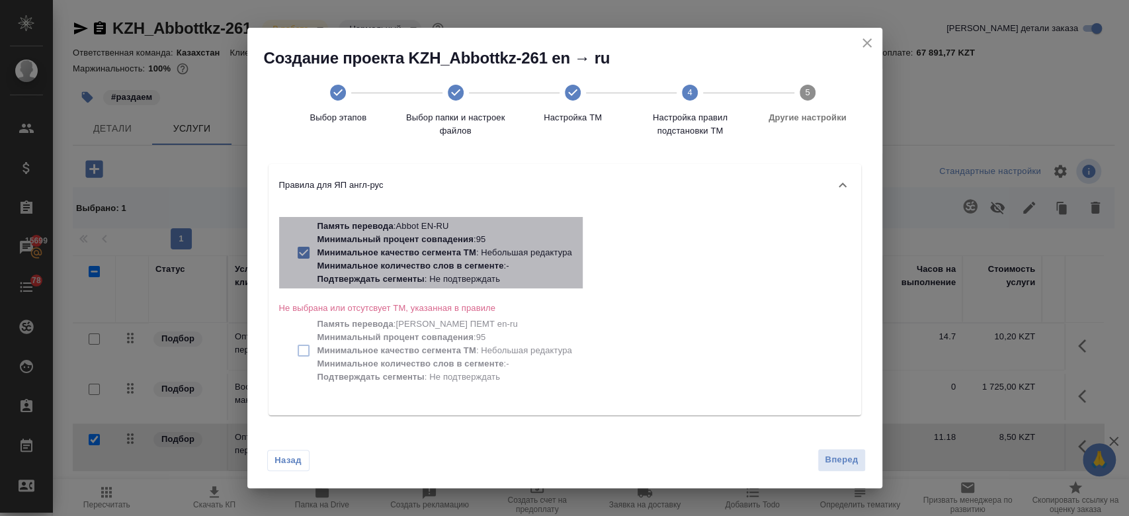
click at [385, 239] on p "Минимальный процент совпадения" at bounding box center [396, 239] width 156 height 10
checkbox input "false"
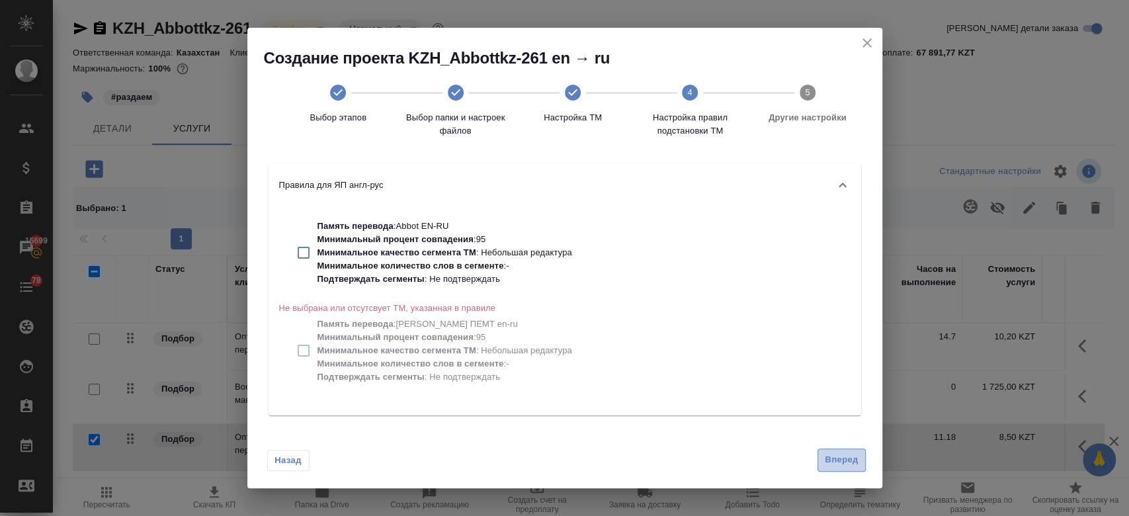
click at [846, 458] on span "Вперед" at bounding box center [841, 460] width 33 height 15
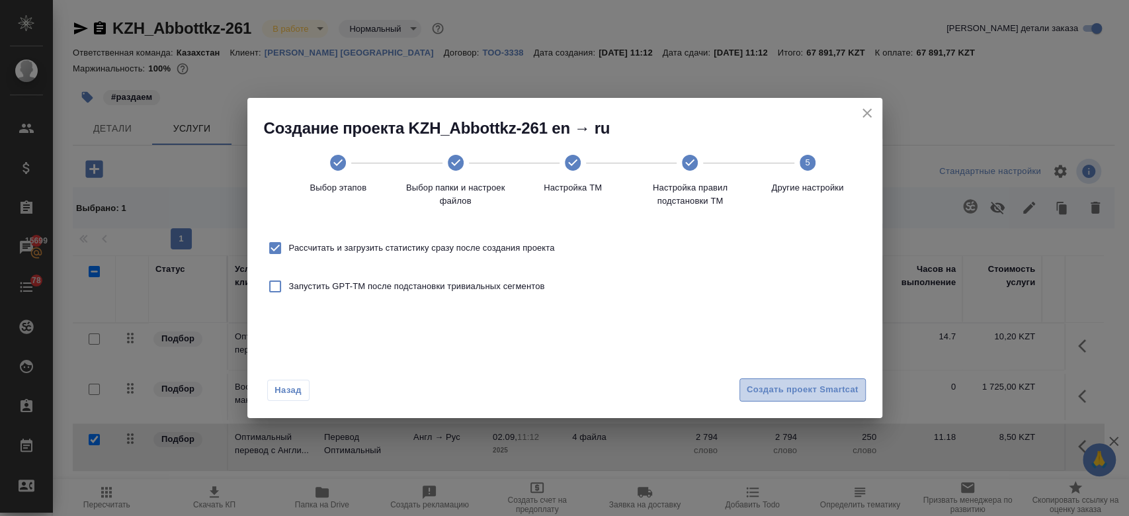
click at [778, 391] on span "Создать проект Smartcat" at bounding box center [803, 389] width 112 height 15
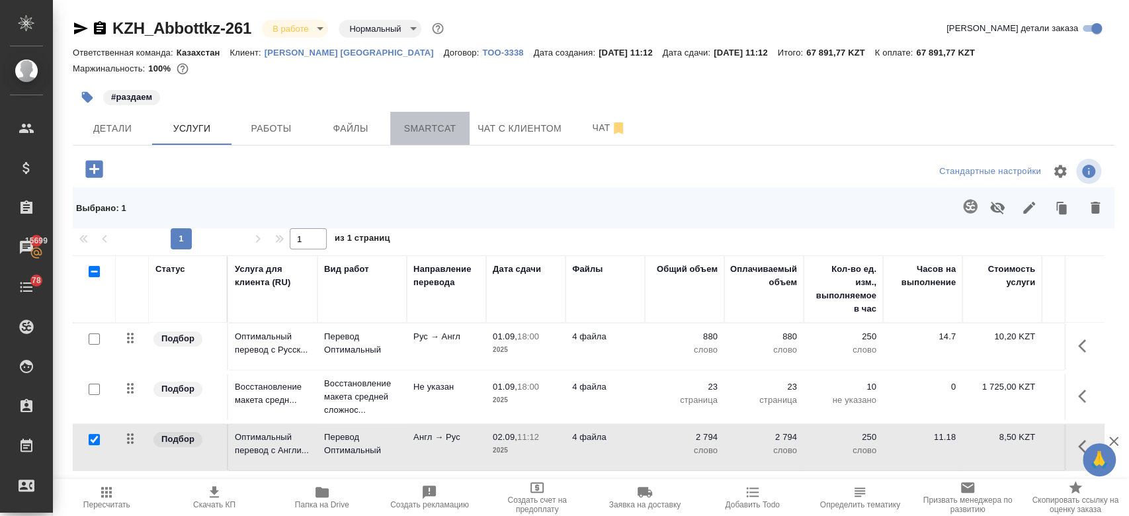
click at [441, 120] on span "Smartcat" at bounding box center [430, 128] width 64 height 17
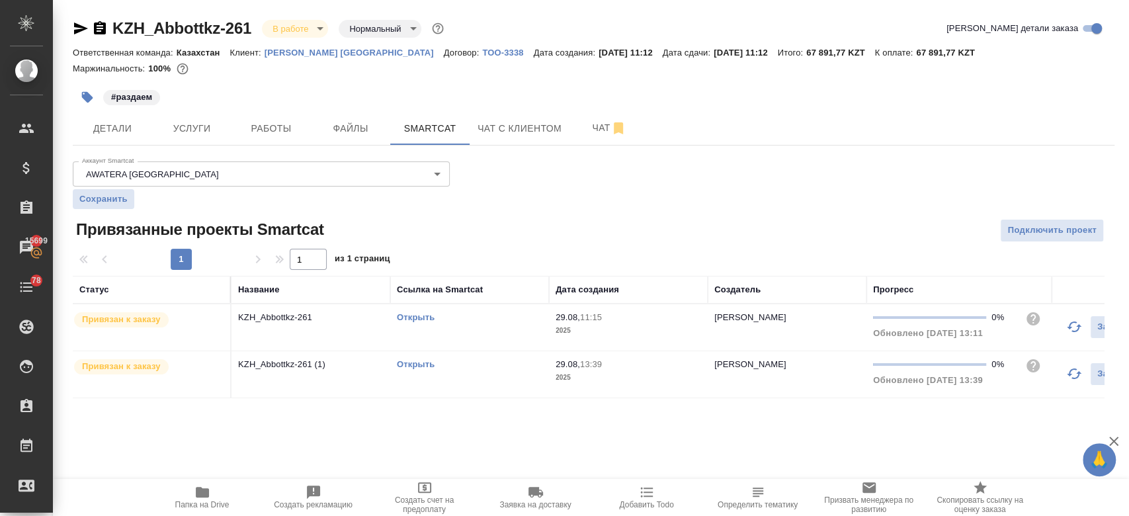
click at [387, 101] on div "#раздаем" at bounding box center [420, 97] width 695 height 29
click at [403, 86] on div "#раздаем" at bounding box center [420, 97] width 695 height 29
click at [505, 24] on div "KZH_Abbottkz-261 В работе inProgress Нормальный normal Кратко детали заказа" at bounding box center [594, 28] width 1042 height 21
click at [472, 95] on div "#раздаем" at bounding box center [420, 97] width 695 height 29
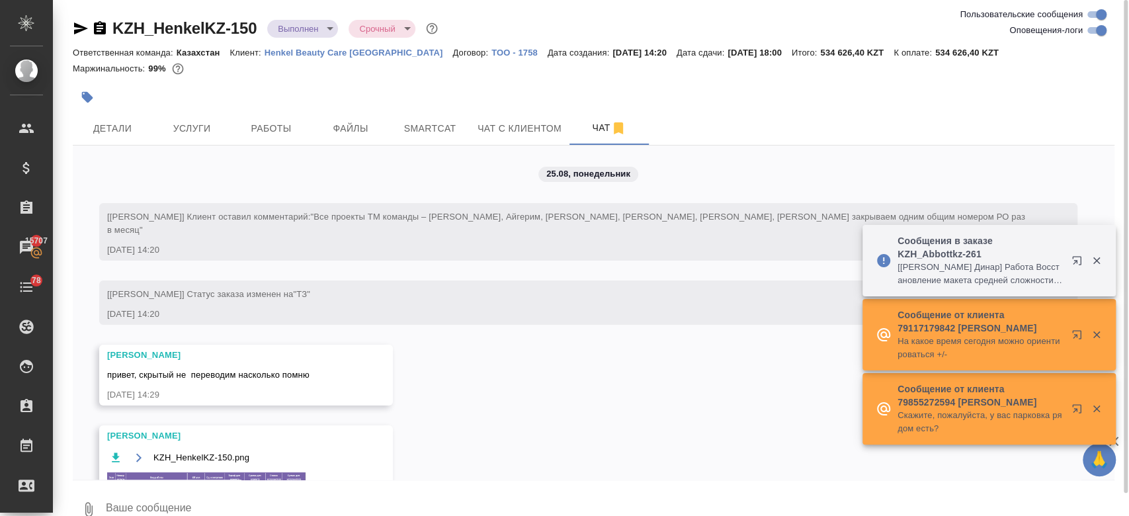
scroll to position [6614, 0]
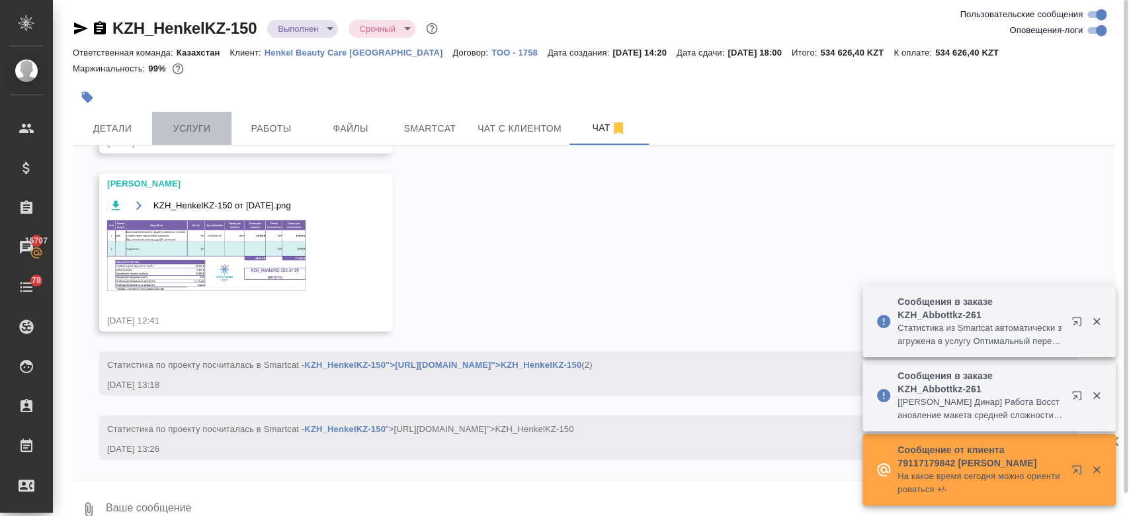
click at [198, 116] on button "Услуги" at bounding box center [191, 128] width 79 height 33
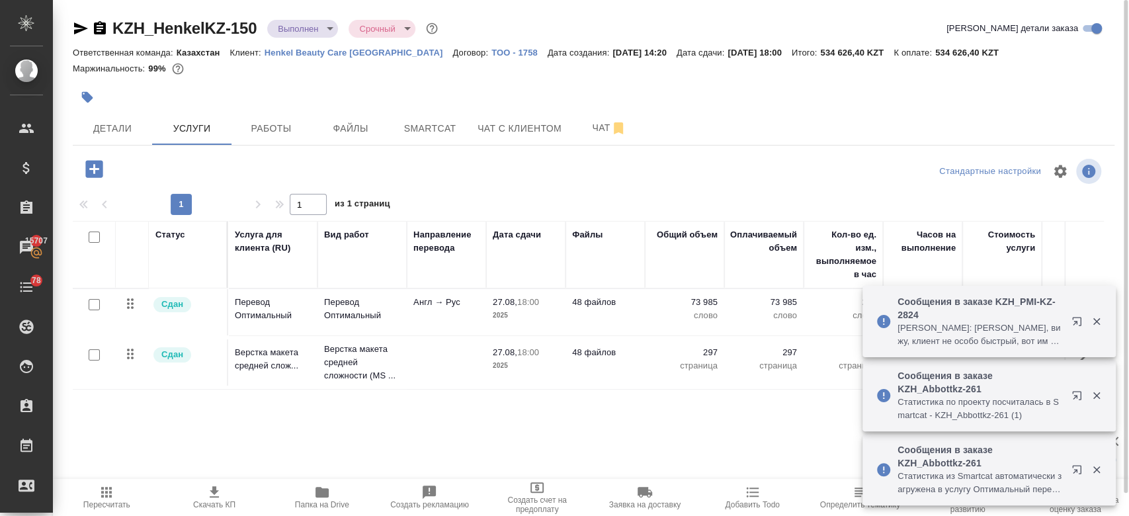
scroll to position [22, 0]
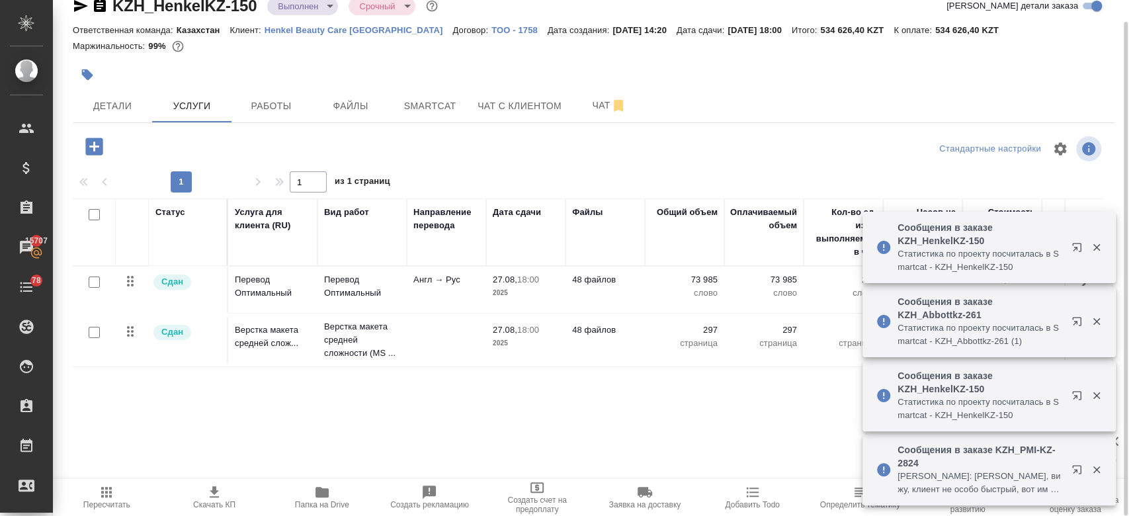
click at [494, 69] on div at bounding box center [420, 74] width 695 height 29
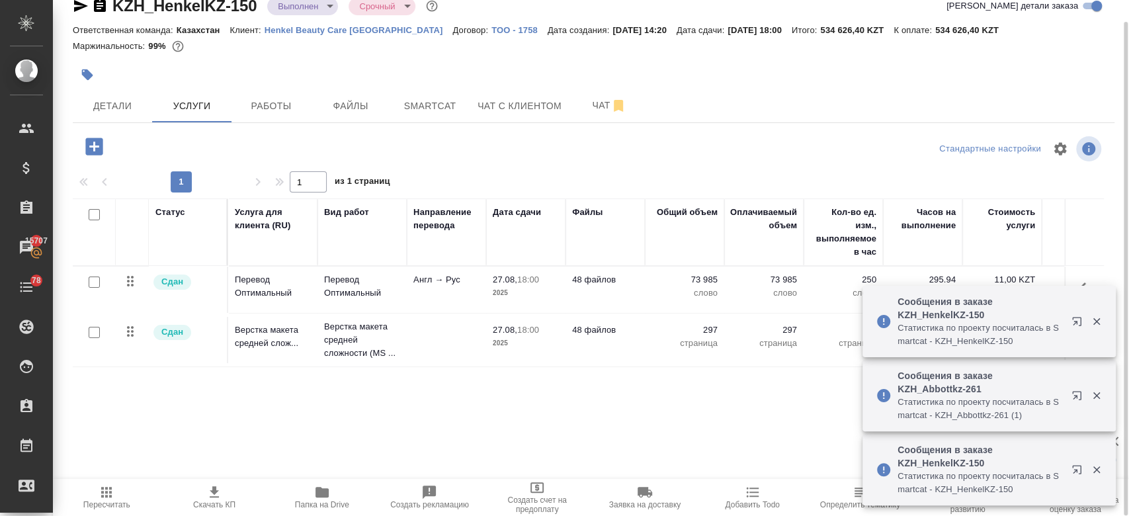
scroll to position [0, 0]
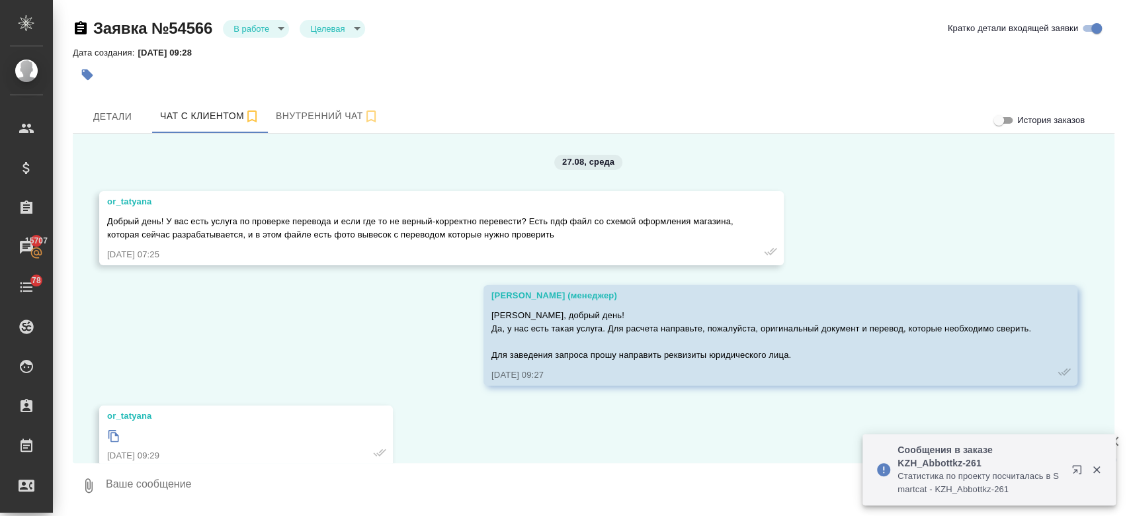
scroll to position [5905, 0]
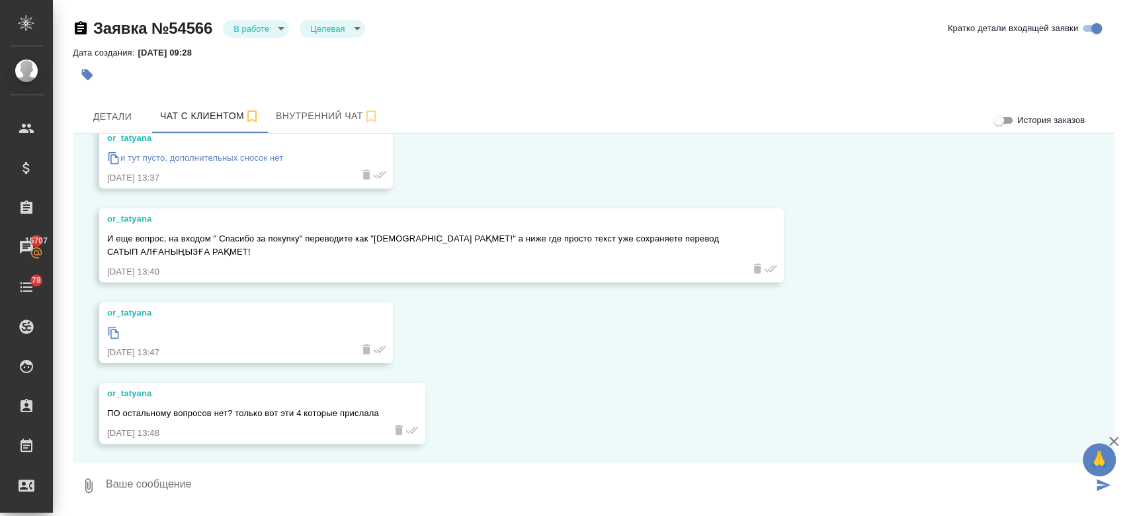
click at [300, 471] on textarea at bounding box center [599, 485] width 988 height 45
paste textarea "Пусть попробуют обновить версию или скачать другую."
click at [271, 490] on textarea "[PERSON_NAME], по поводу пустых, Пусть попробуют обновить версию или скачать др…" at bounding box center [599, 485] width 988 height 45
click at [294, 490] on textarea "[PERSON_NAME], по поводу пустых, попробуют обновить версию или скачать другую." at bounding box center [599, 485] width 988 height 45
click at [501, 490] on textarea "[PERSON_NAME], по поводу пустых, попробуйте обновить версию или скачать другую." at bounding box center [599, 485] width 988 height 45
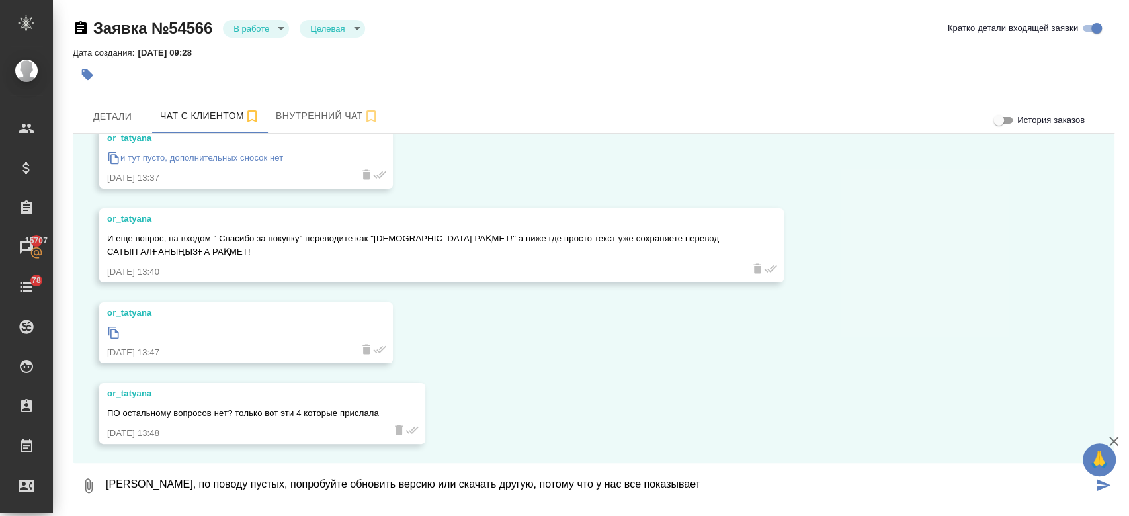
type textarea "[PERSON_NAME], по поводу пустых, попробуйте обновить версию или скачать другую,…"
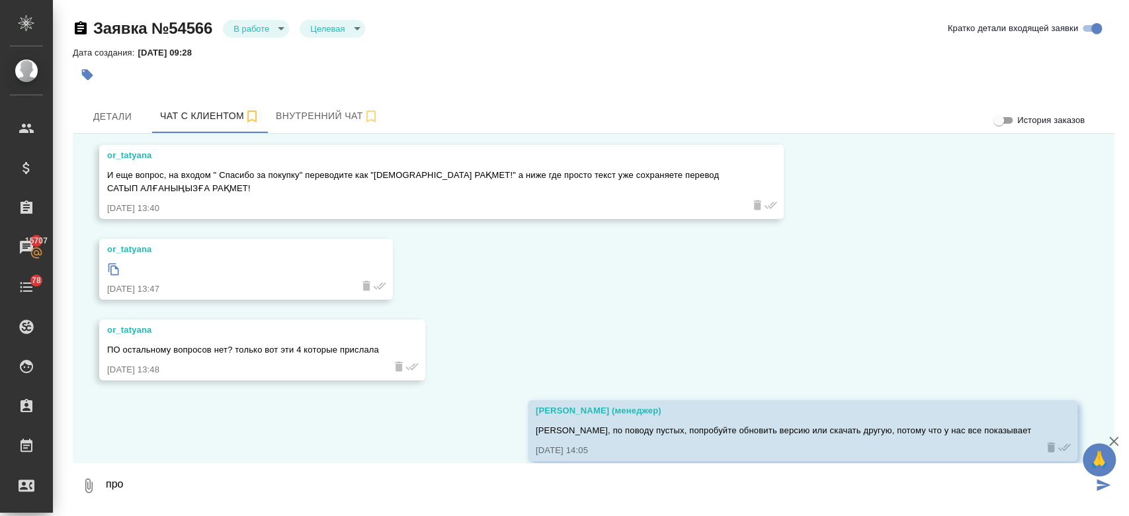
scroll to position [5986, 0]
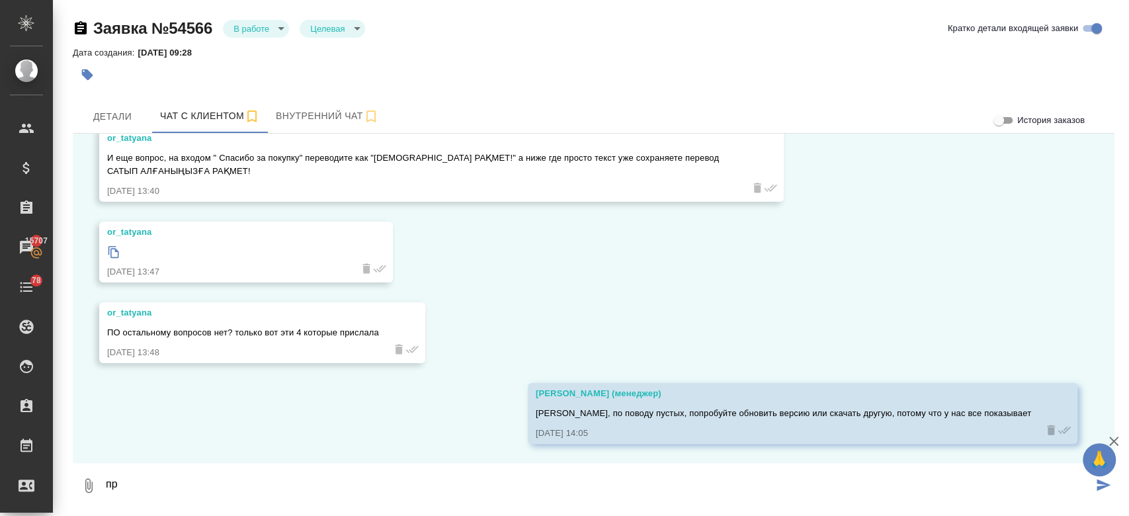
type textarea "п"
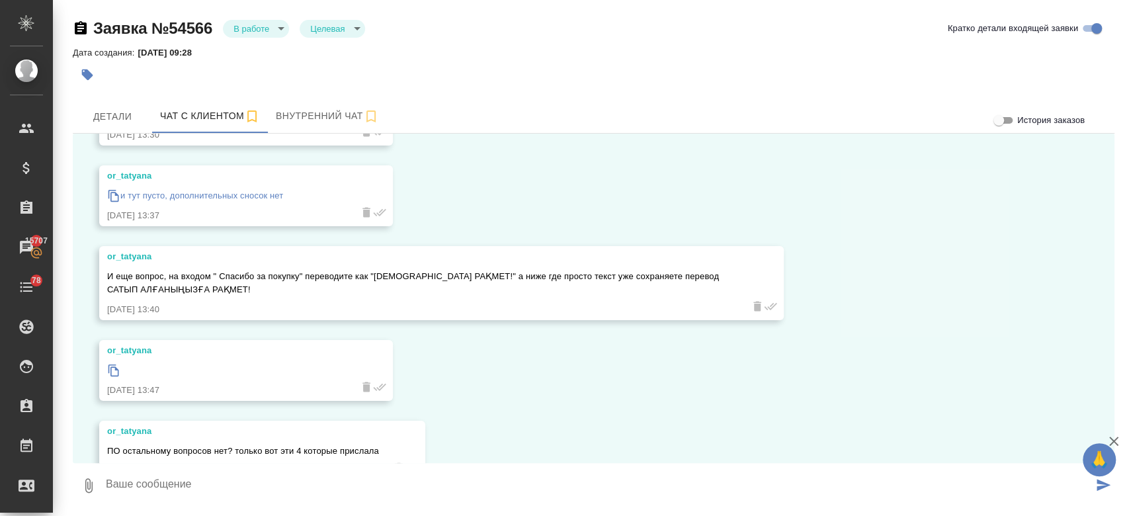
scroll to position [5870, 0]
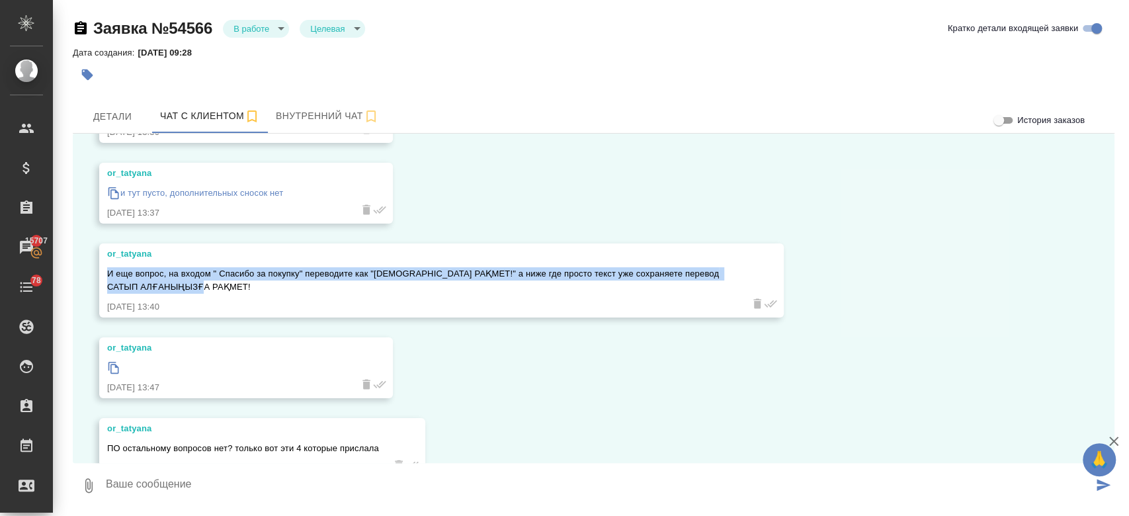
drag, startPoint x: 109, startPoint y: 273, endPoint x: 220, endPoint y: 283, distance: 112.3
click at [220, 283] on div "И еще вопрос, на входом " Спасибо за покупку" переводите как "[DEMOGRAPHIC_DATA…" at bounding box center [422, 279] width 630 height 30
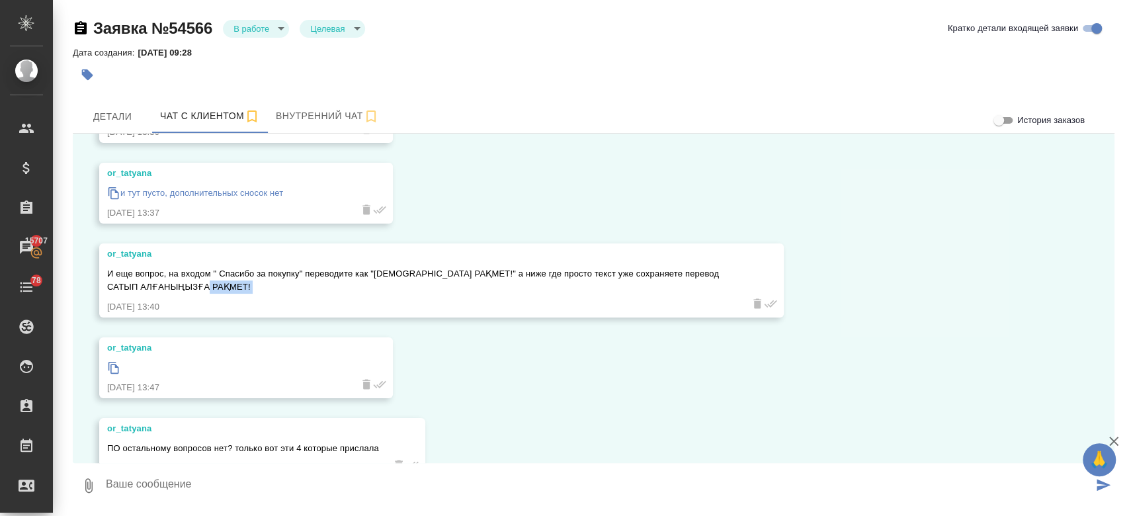
click at [220, 283] on div "И еще вопрос, на входом " Спасибо за покупку" переводите как "[DEMOGRAPHIC_DATA…" at bounding box center [422, 279] width 630 height 30
drag, startPoint x: 108, startPoint y: 273, endPoint x: 200, endPoint y: 294, distance: 95.0
click at [200, 294] on div "or_tatyana И еще вопрос, на входом " Спасибо за покупку" переводите как "[DEMOG…" at bounding box center [422, 280] width 630 height 66
copy div "И еще вопрос, на входом " Спасибо за покупку" переводите как "[DEMOGRAPHIC_DATA…"
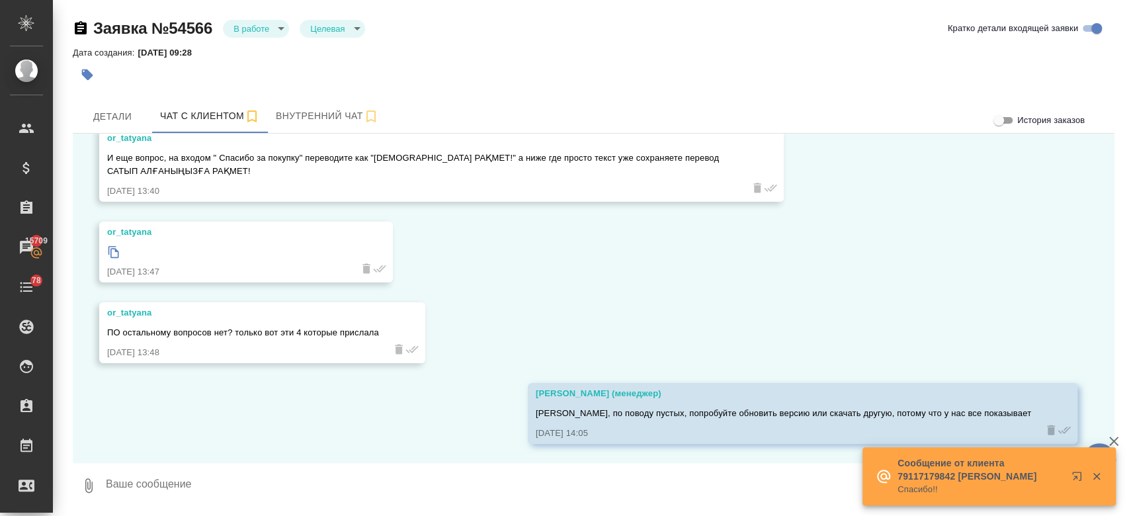
click at [233, 486] on textarea at bounding box center [599, 485] width 988 height 45
paste textarea "В версии клиента все на месте получается у нас видно, у клиента да проблемы? ск…"
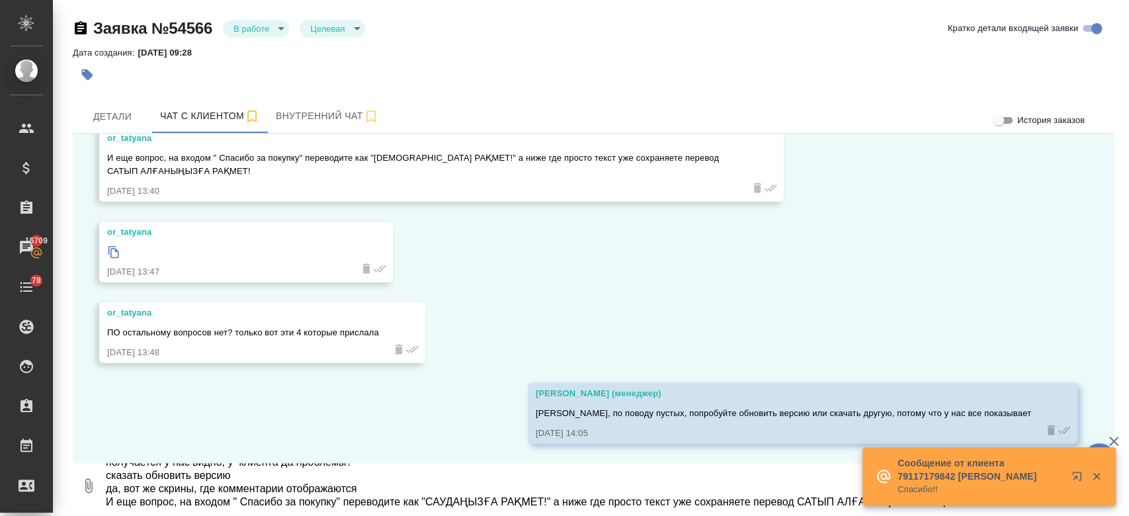
drag, startPoint x: 371, startPoint y: 495, endPoint x: 114, endPoint y: 464, distance: 259.2
click at [114, 464] on textarea "В версии клиента все на месте получается у нас видно, у клиента да проблемы? ск…" at bounding box center [599, 485] width 988 height 45
type textarea "В версии клиента все на месте п И еще вопрос, на входом " Спасибо за покупку" п…"
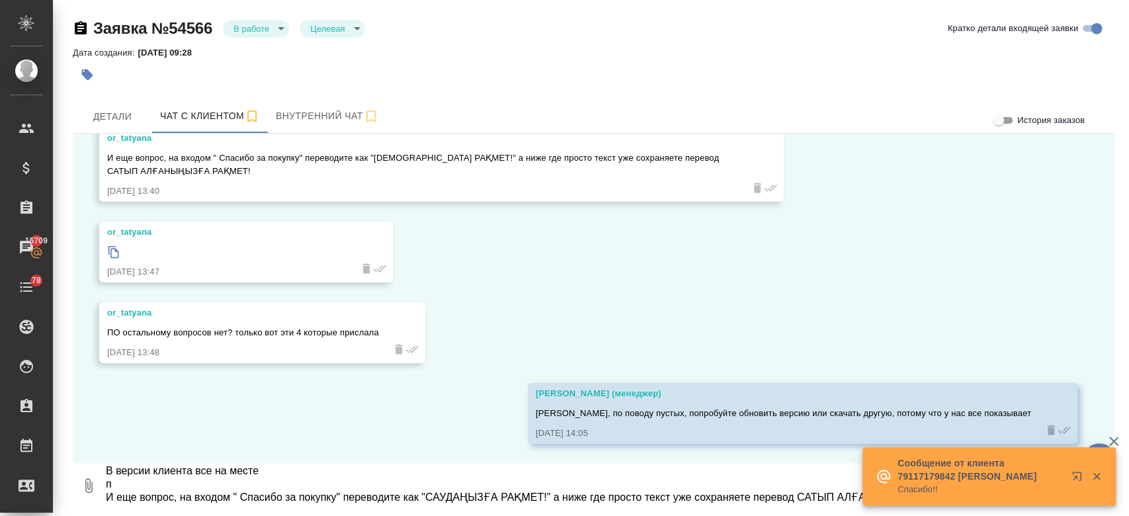
scroll to position [9, 0]
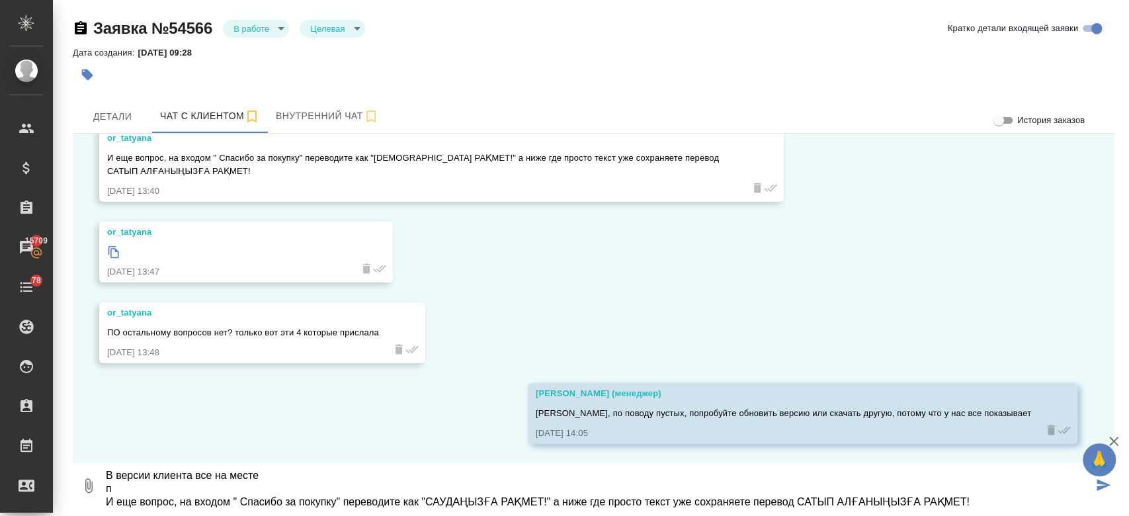
drag, startPoint x: 106, startPoint y: 473, endPoint x: 1027, endPoint y: 499, distance: 921.3
click at [1027, 499] on textarea "В версии клиента все на месте п И еще вопрос, на входом " Спасибо за покупку" п…" at bounding box center [599, 485] width 988 height 45
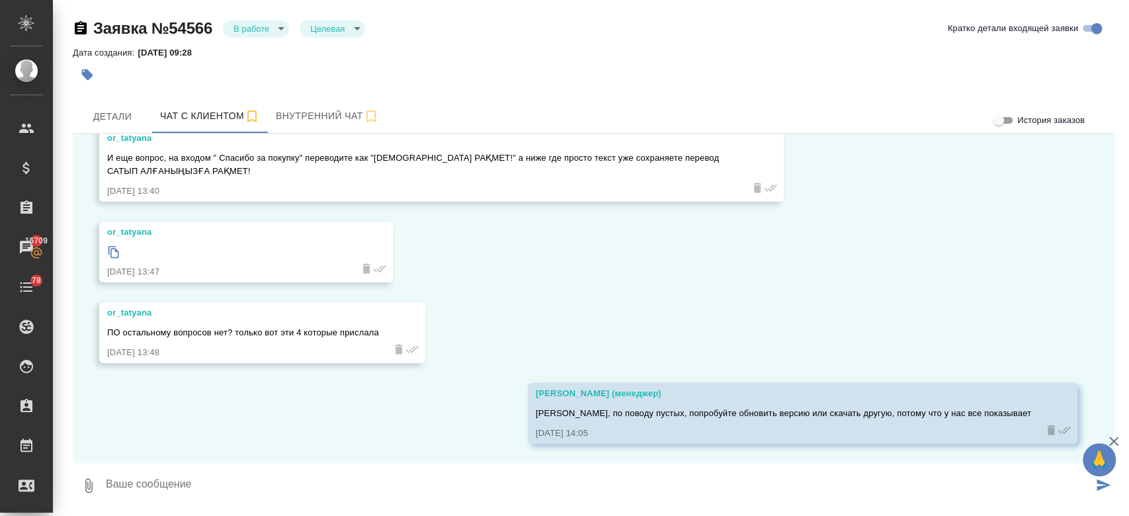
scroll to position [0, 0]
click at [382, 465] on textarea at bounding box center [599, 485] width 988 height 45
paste textarea "Сауда — это торговля, сатып алу — покупка, так что второй вариант оставляем Пер…"
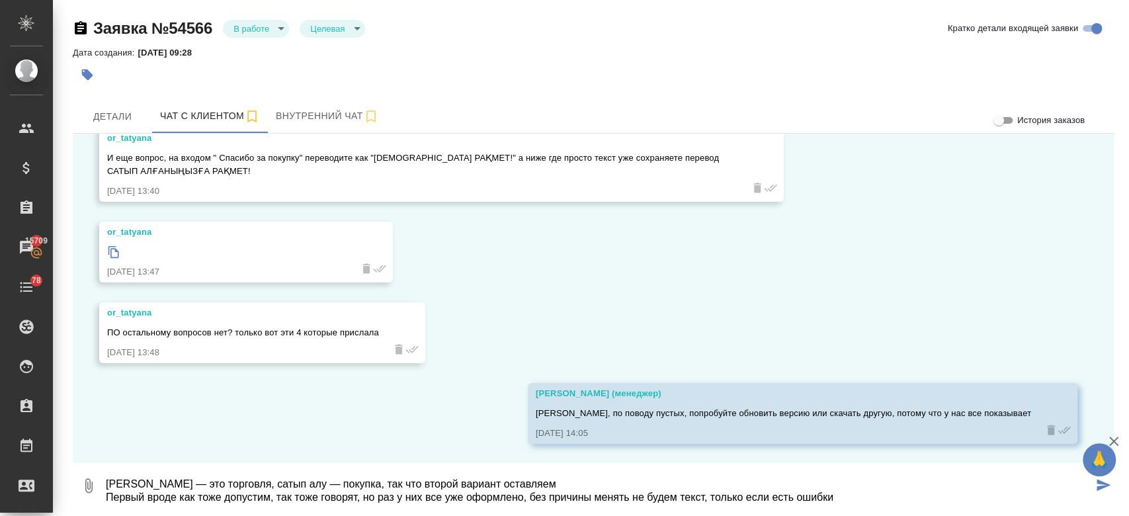
click at [511, 495] on textarea "Сауда — это торговля, сатып алу — покупка, так что второй вариант оставляем Пер…" at bounding box center [599, 485] width 988 height 45
click at [510, 483] on textarea "Сауда — это торговля, сатып алу — покупка, так что второй вариант оставляем Пер…" at bounding box center [599, 485] width 988 height 45
click at [421, 494] on textarea "Сауда — это торговля, сатып алу — покупка, так что второй вариант оставляем. Пе…" at bounding box center [599, 485] width 988 height 45
click at [844, 500] on textarea "Сауда — это торговля, сатып алу — покупка, так что второй вариант оставляем. Пе…" at bounding box center [599, 485] width 988 height 45
type textarea "Сауда — это торговля, сатып алу — покупка, так что второй вариант оставляем. Пе…"
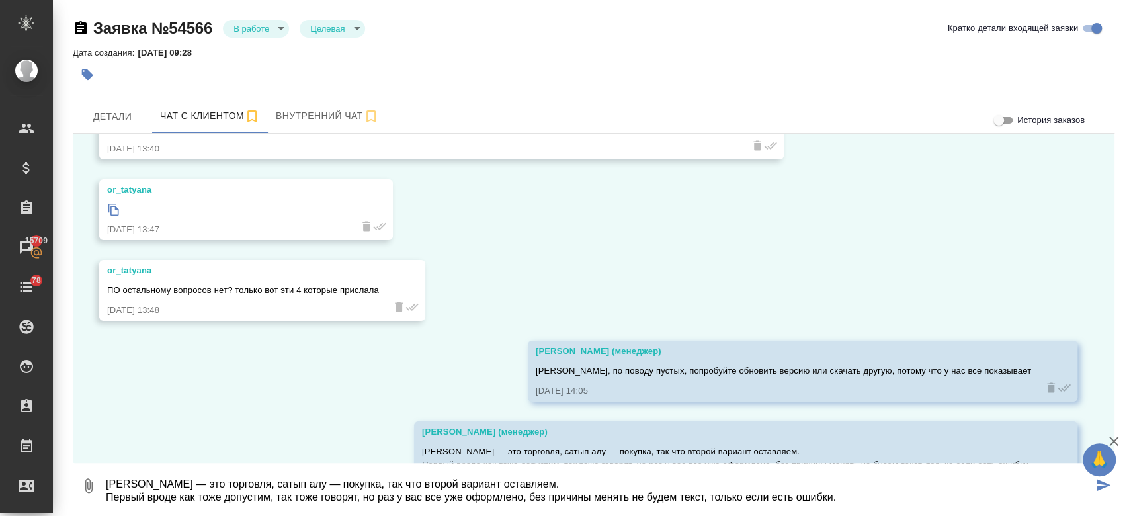
scroll to position [6080, 0]
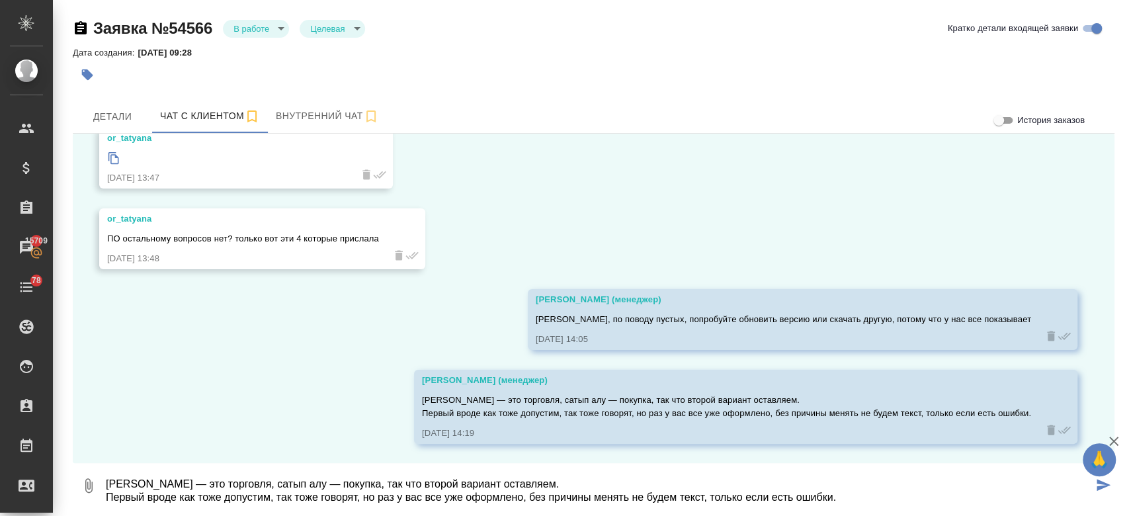
click at [112, 161] on icon at bounding box center [113, 158] width 13 height 13
click at [445, 65] on div at bounding box center [420, 74] width 695 height 29
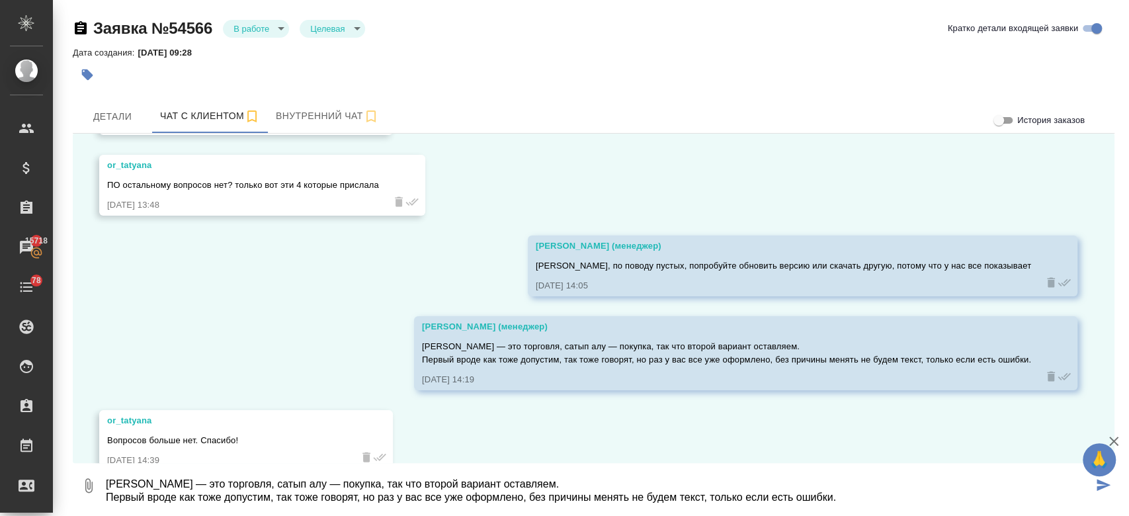
scroll to position [6161, 0]
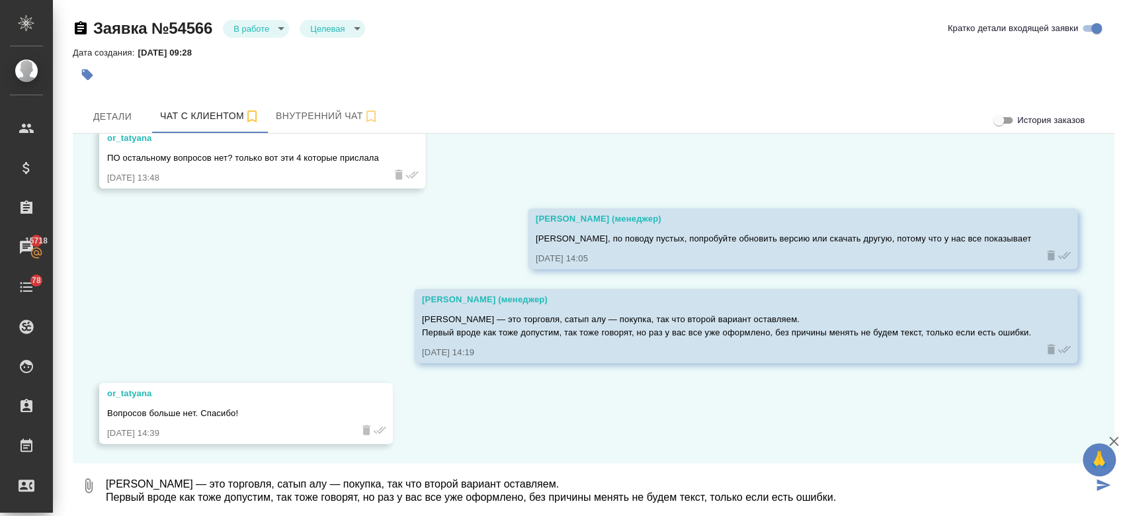
click at [296, 411] on div "Вопросов больше нет. Спасибо!" at bounding box center [226, 412] width 239 height 17
click at [261, 347] on div "27.08, среда or_tatyana Добрый день! У вас есть услуга по проверке перевода и е…" at bounding box center [594, 298] width 1042 height 329
click at [632, 80] on div at bounding box center [420, 74] width 695 height 29
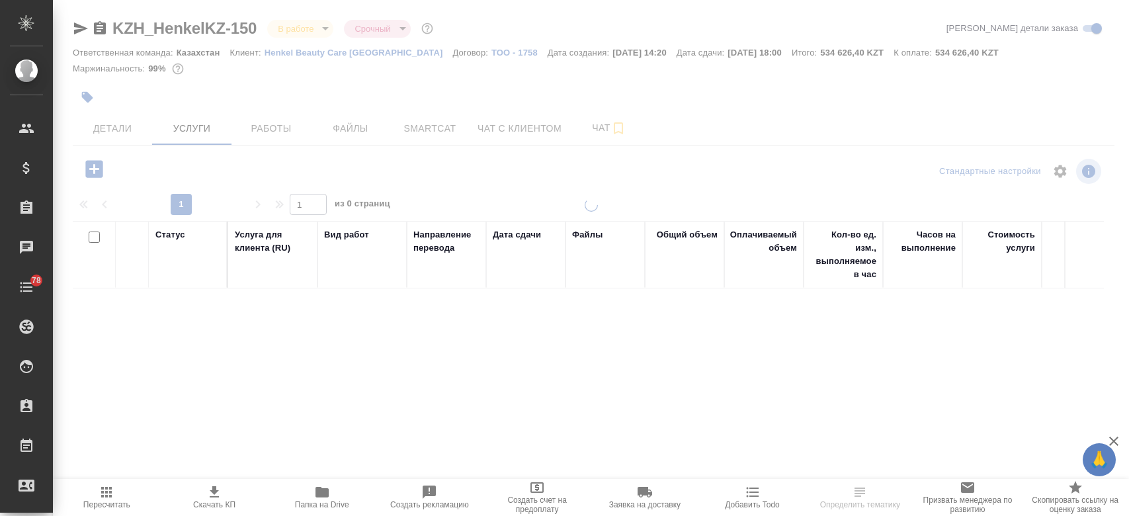
drag, startPoint x: 0, startPoint y: 0, endPoint x: 597, endPoint y: 138, distance: 612.4
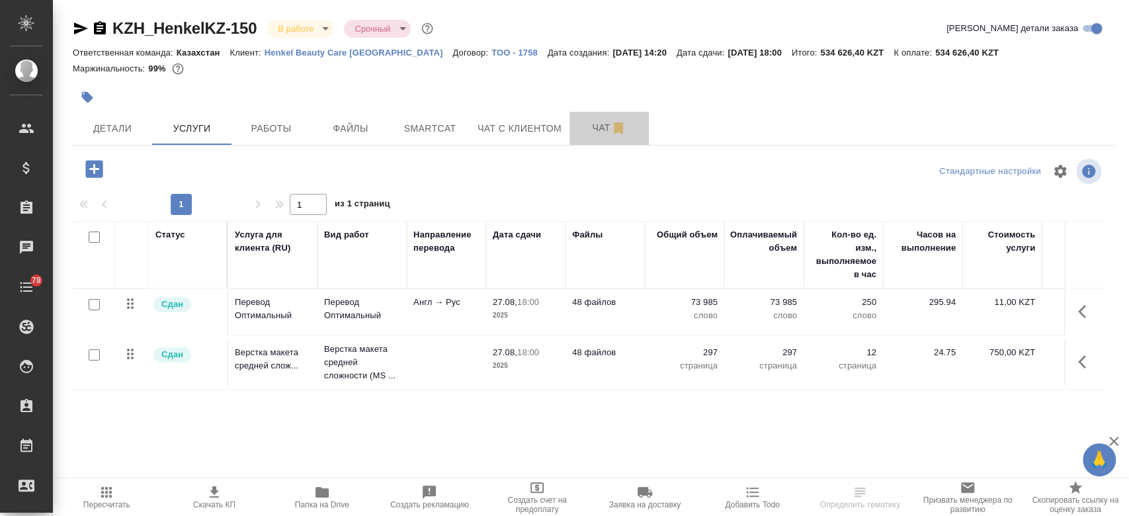
click at [597, 138] on button "Чат" at bounding box center [609, 128] width 79 height 33
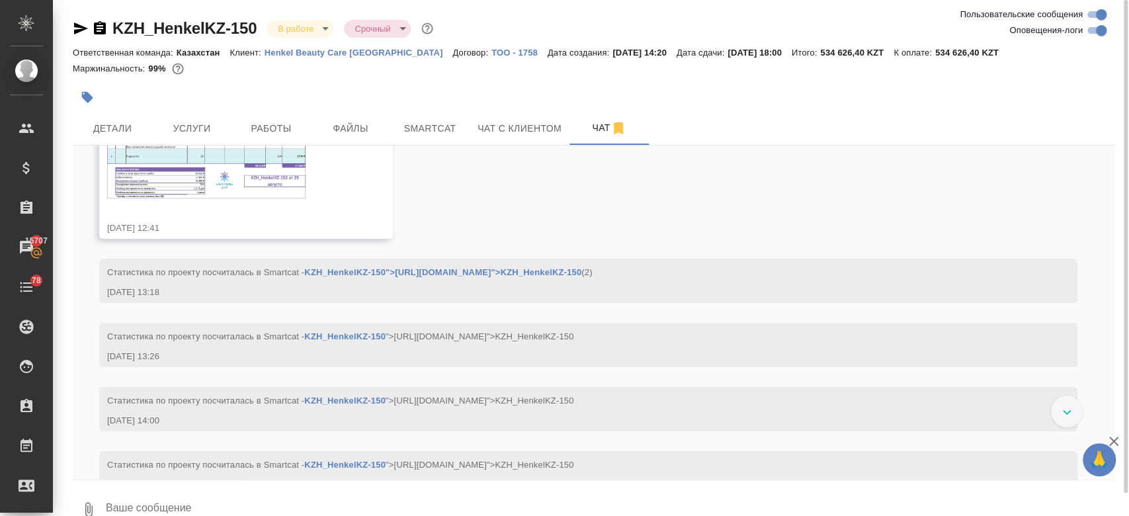
scroll to position [6523, 0]
click at [214, 197] on img at bounding box center [206, 162] width 198 height 70
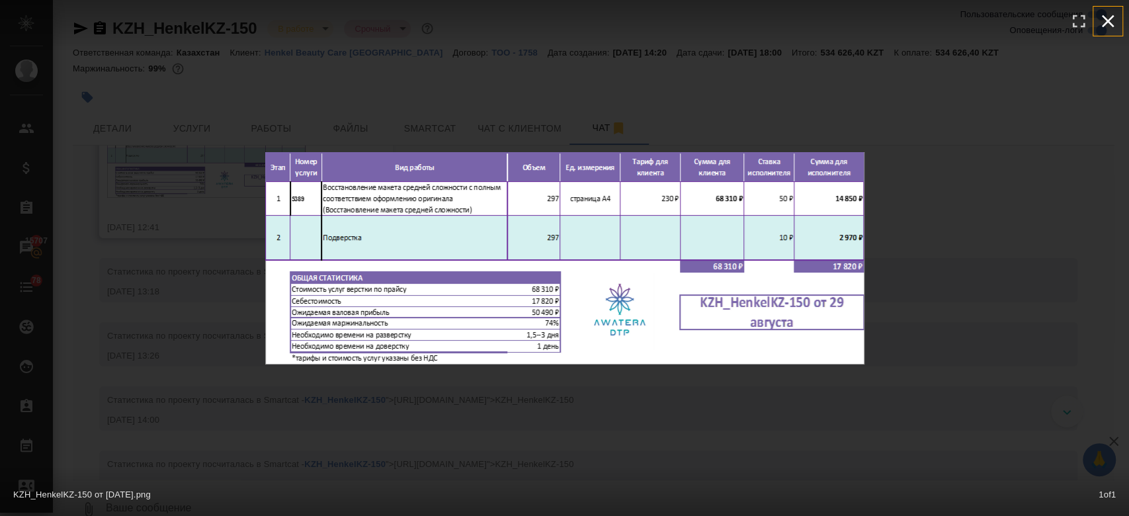
click at [1117, 30] on icon "button" at bounding box center [1108, 21] width 21 height 21
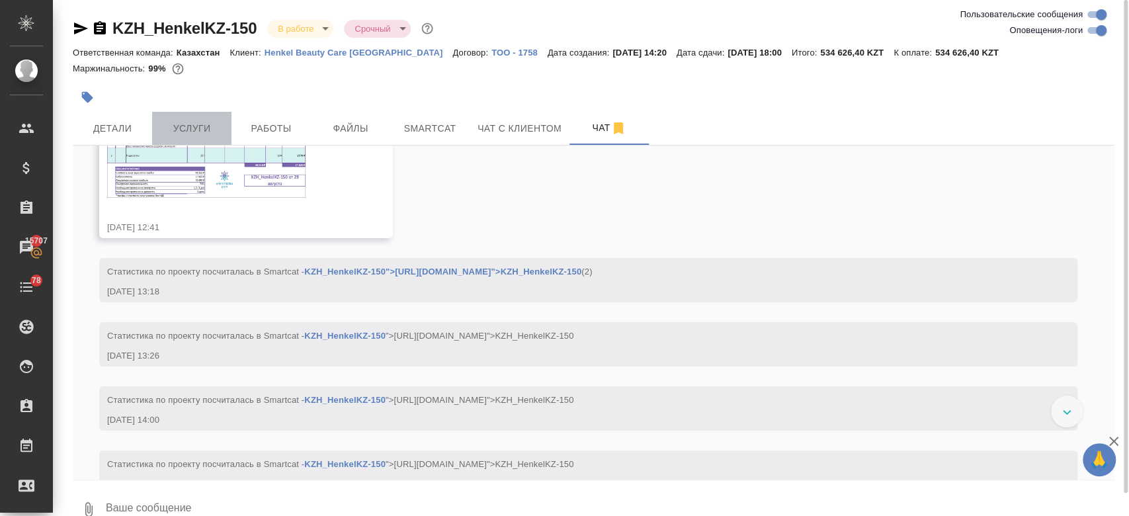
click at [208, 134] on span "Услуги" at bounding box center [192, 128] width 64 height 17
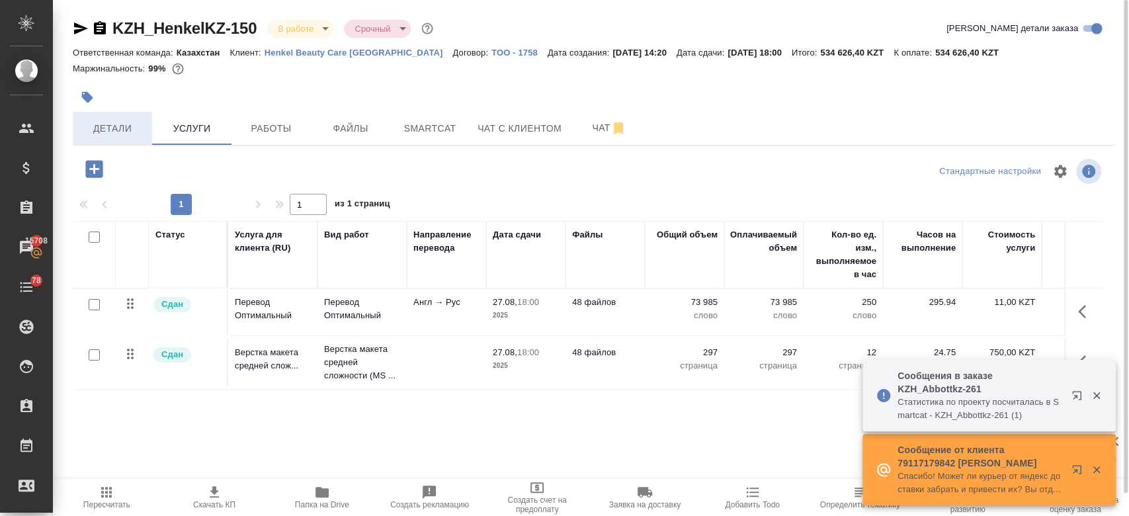
click at [116, 128] on span "Детали" at bounding box center [113, 128] width 64 height 17
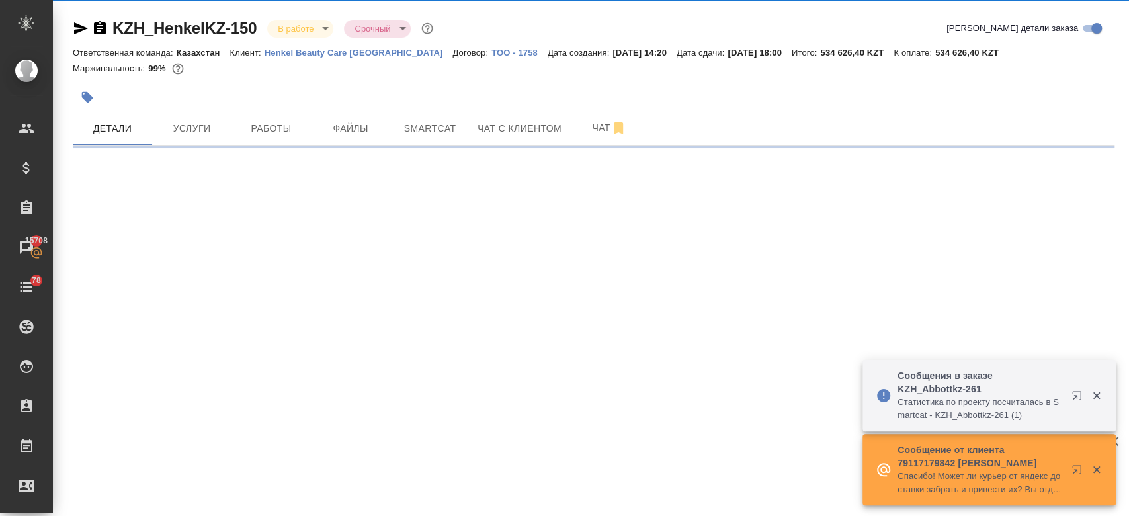
select select "RU"
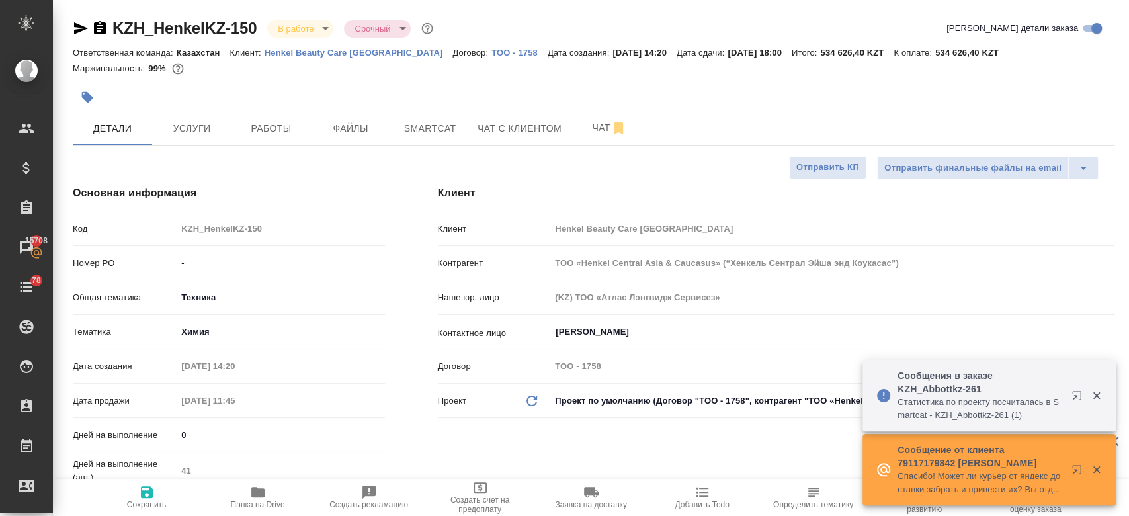
type textarea "x"
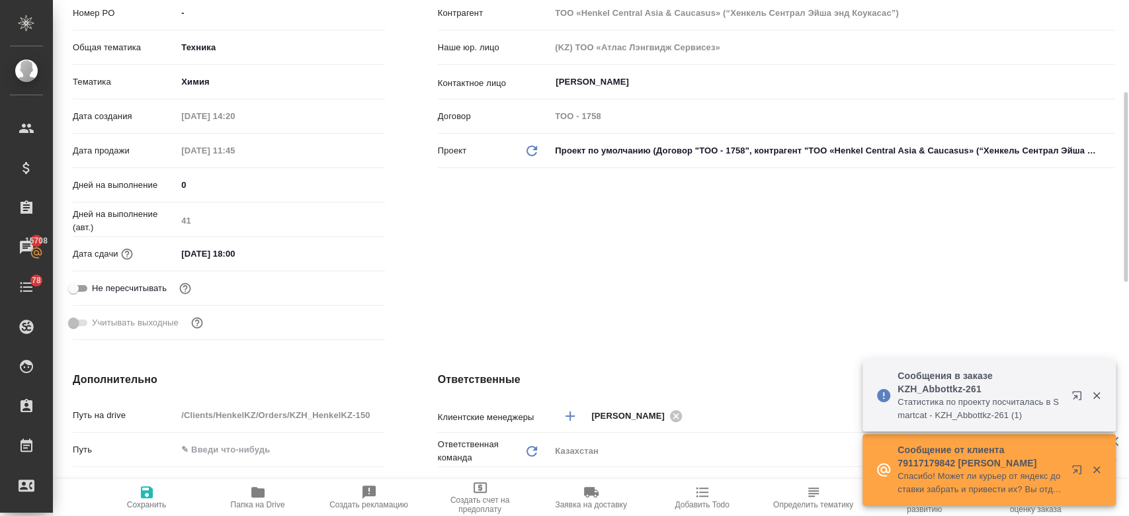
scroll to position [251, 0]
click at [222, 257] on input "[DATE] 18:00" at bounding box center [235, 252] width 116 height 19
click at [345, 251] on icon "button" at bounding box center [347, 252] width 16 height 16
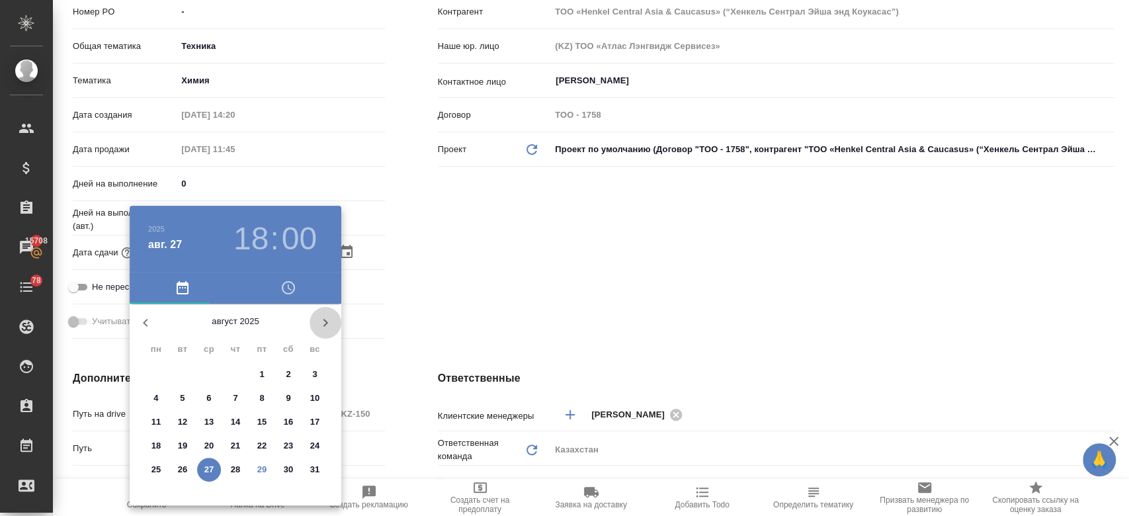
click at [327, 320] on icon "button" at bounding box center [326, 323] width 16 height 16
click at [188, 394] on span "9" at bounding box center [183, 398] width 24 height 13
type input "09.09.2025 18:00"
type textarea "x"
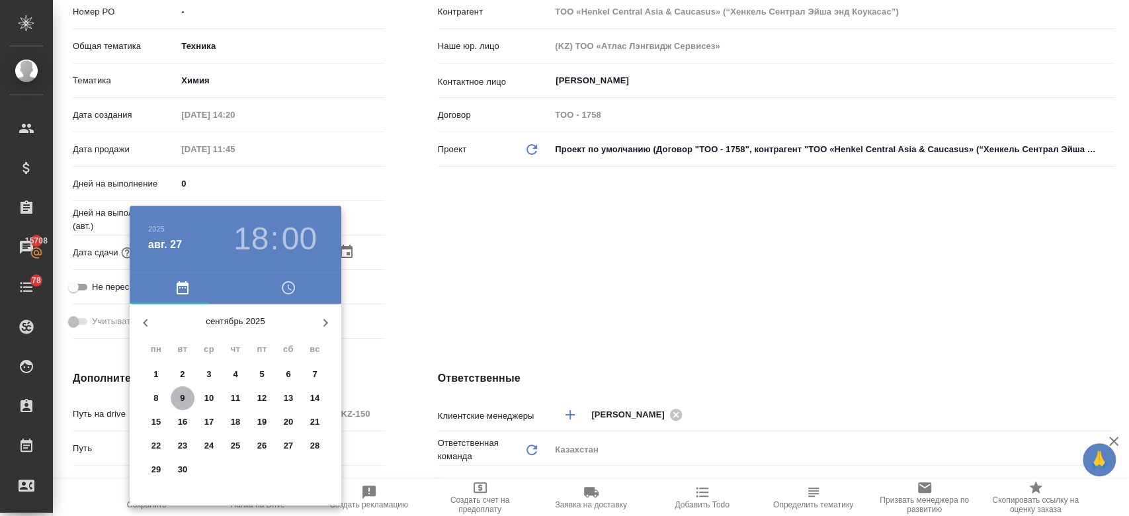
type textarea "x"
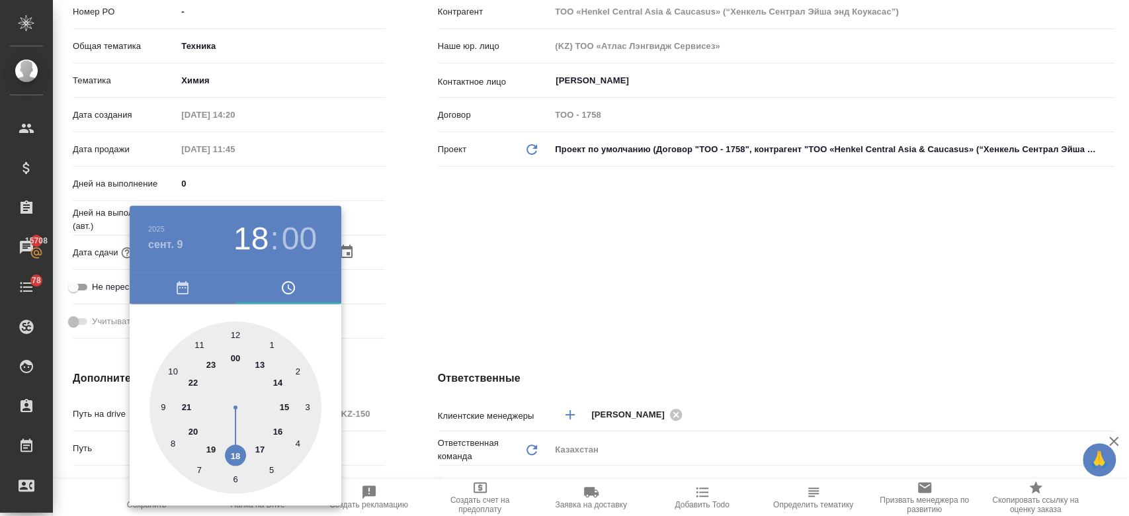
click at [436, 322] on div at bounding box center [564, 258] width 1129 height 516
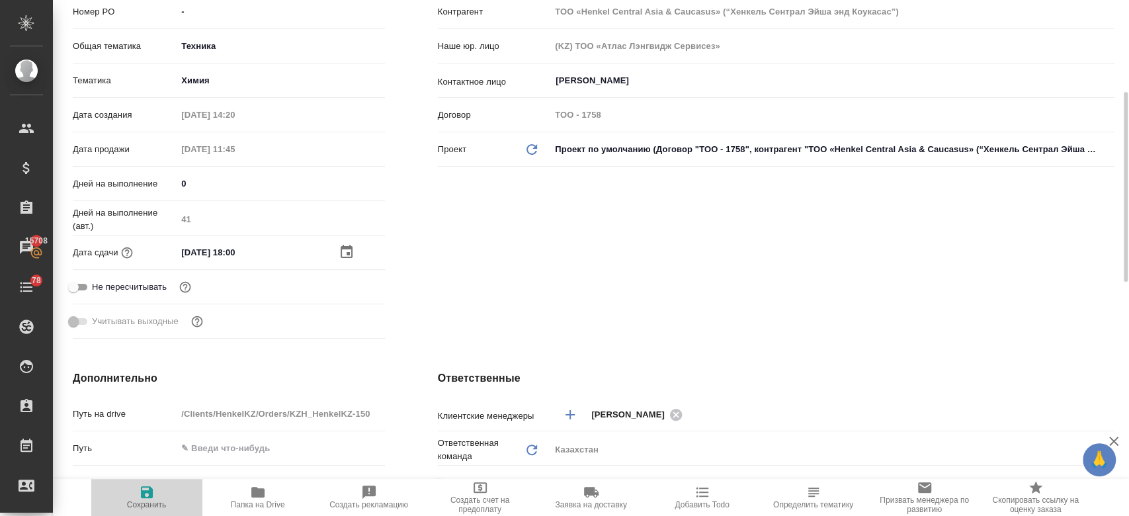
click at [143, 505] on span "Сохранить" at bounding box center [147, 504] width 40 height 9
type textarea "x"
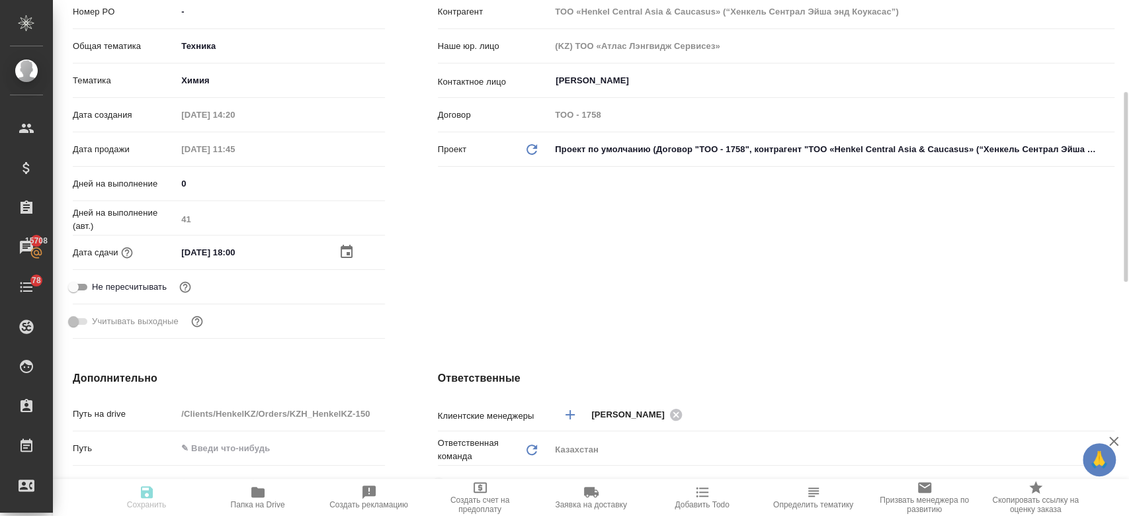
type textarea "x"
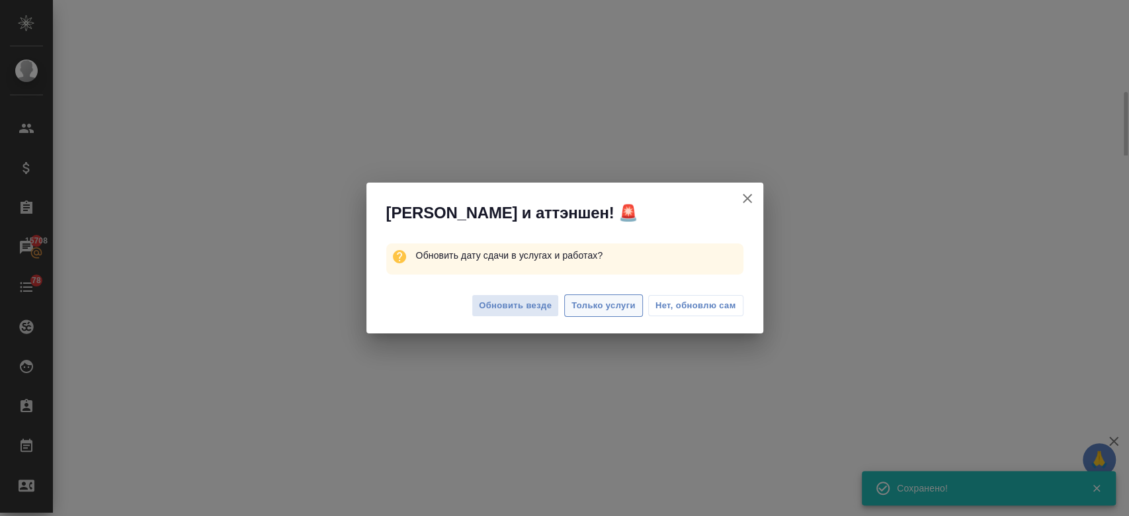
select select "RU"
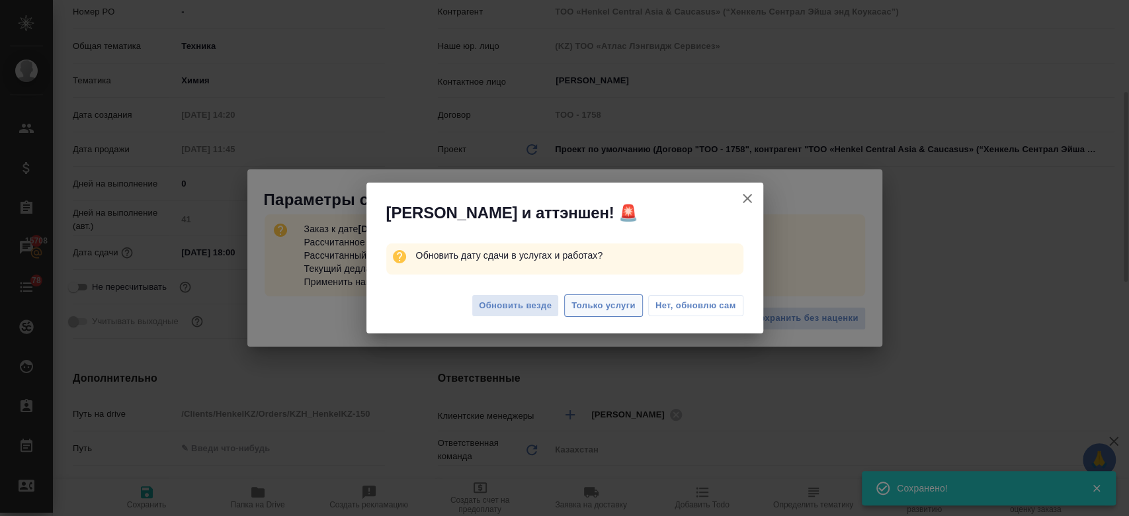
click at [599, 298] on span "Только услуги" at bounding box center [604, 305] width 64 height 15
type textarea "x"
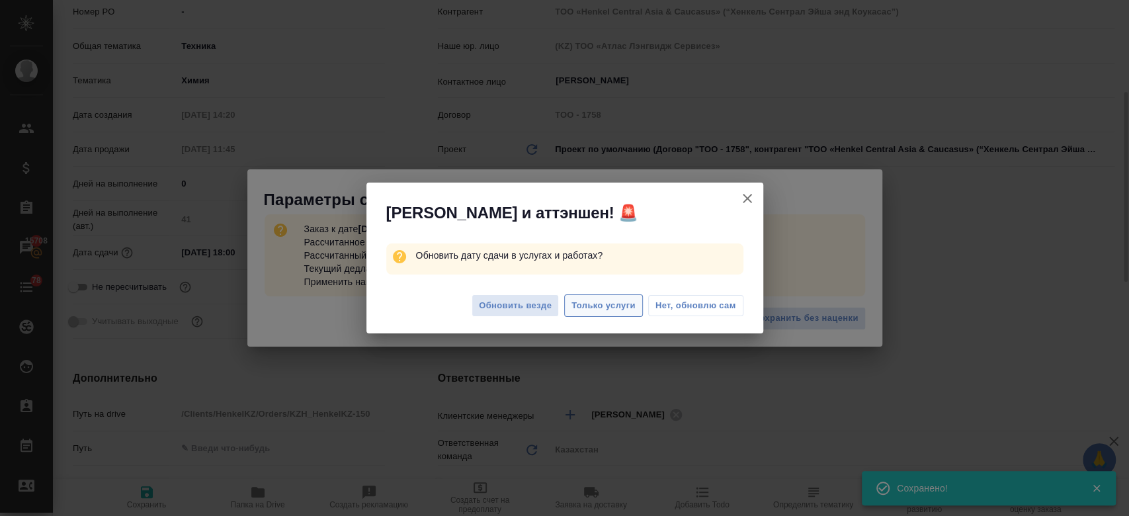
type textarea "x"
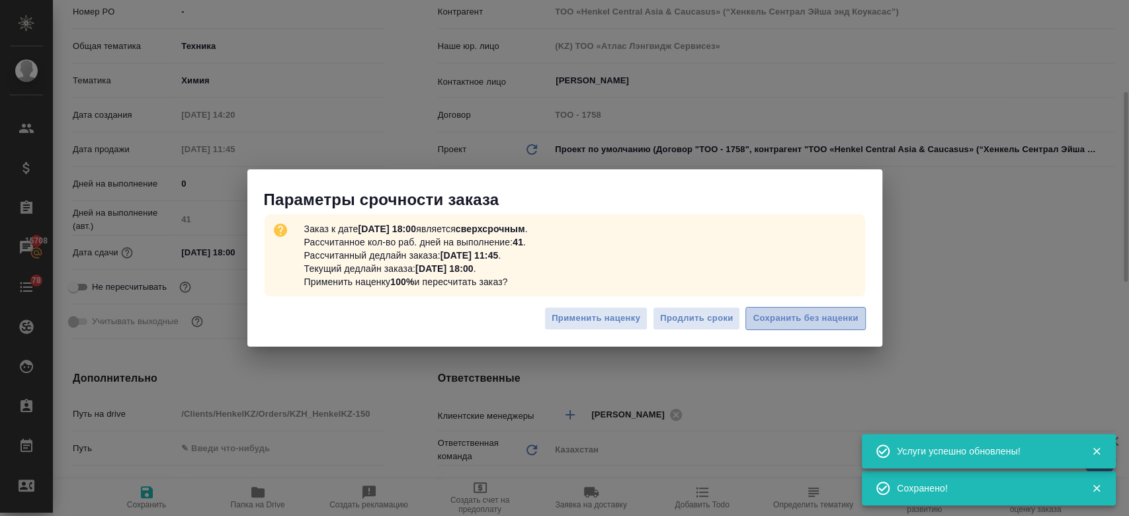
click at [788, 321] on span "Сохранить без наценки" at bounding box center [805, 318] width 105 height 15
type textarea "x"
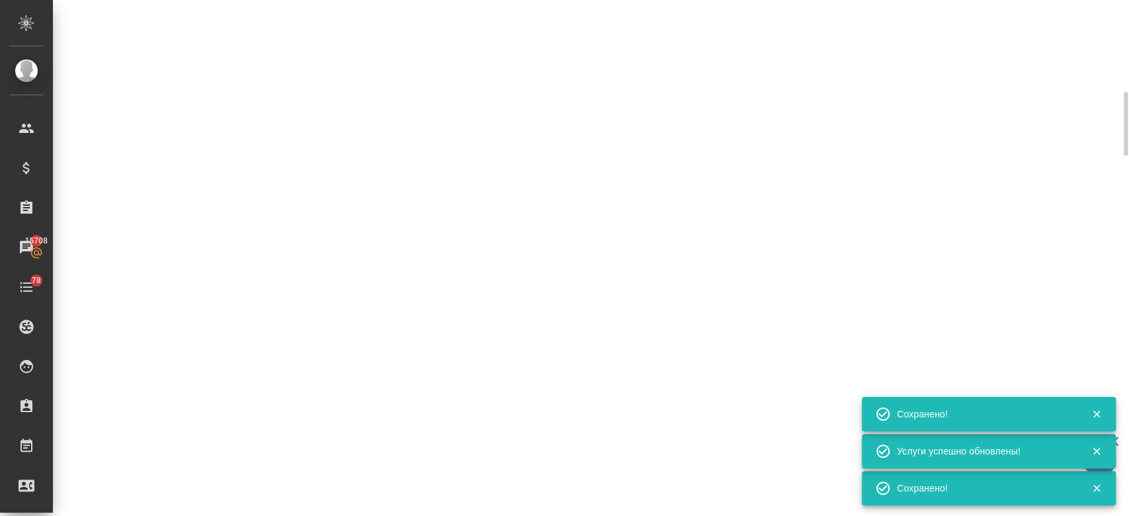
select select "RU"
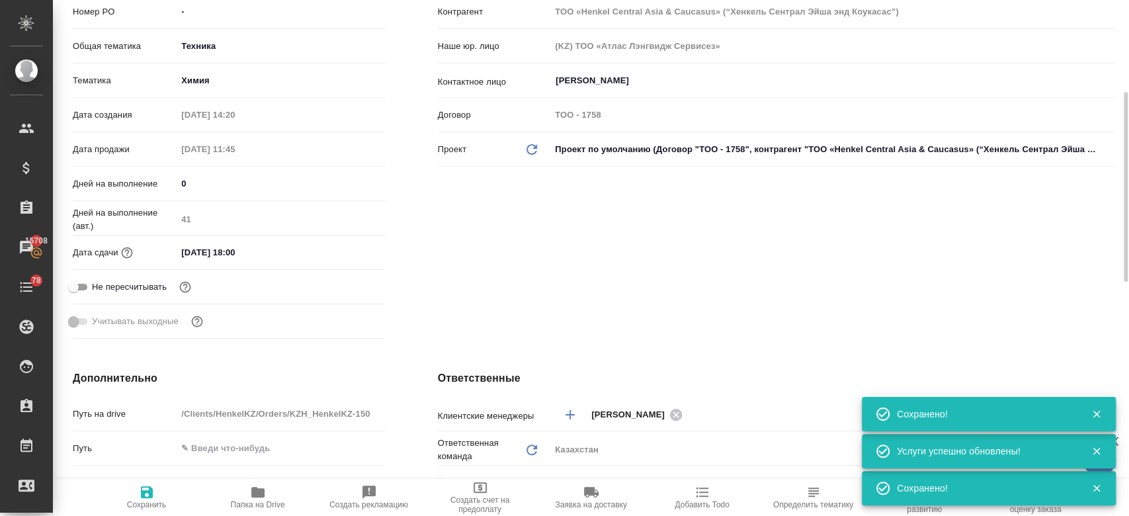
type textarea "x"
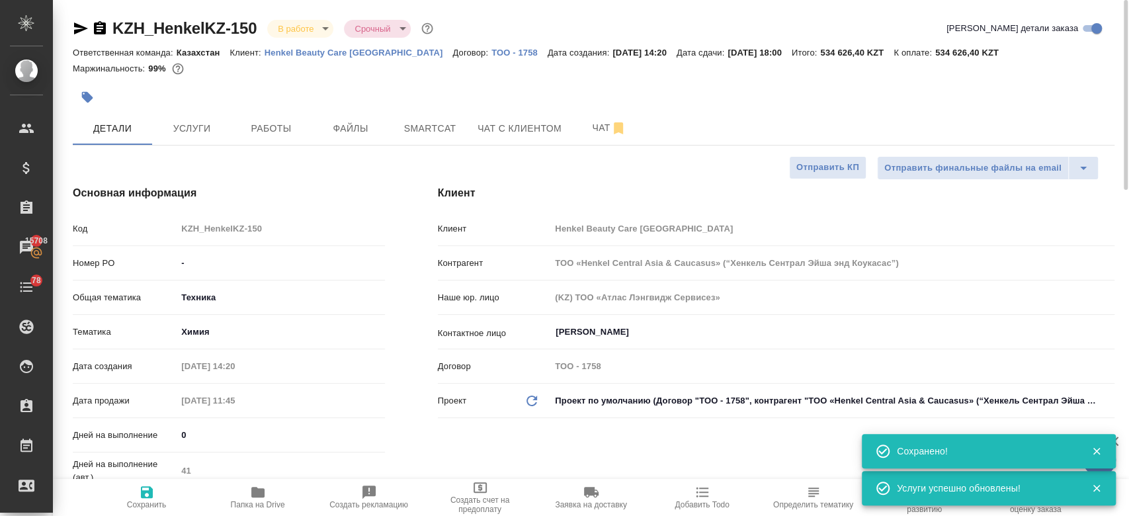
type textarea "x"
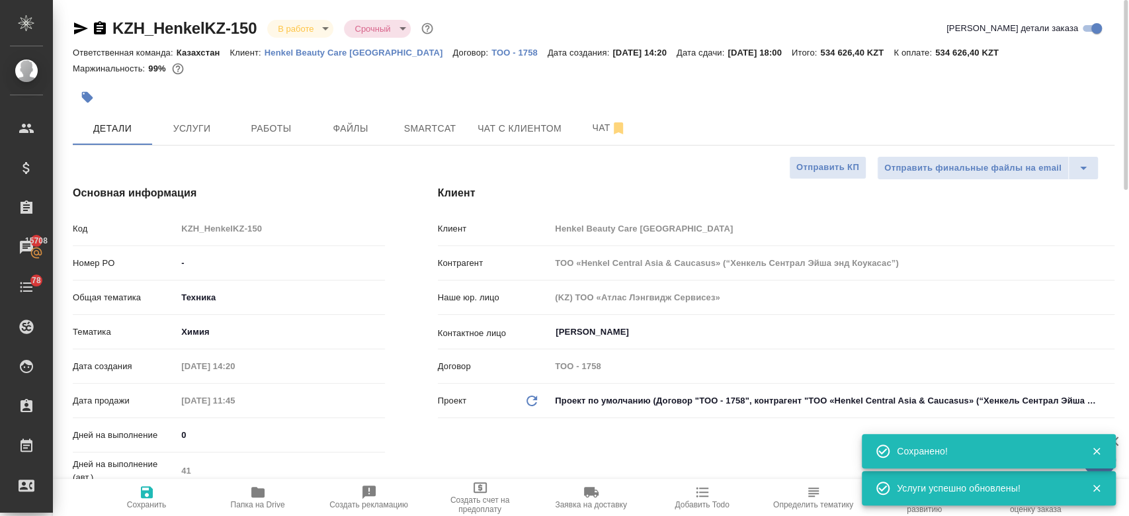
type textarea "x"
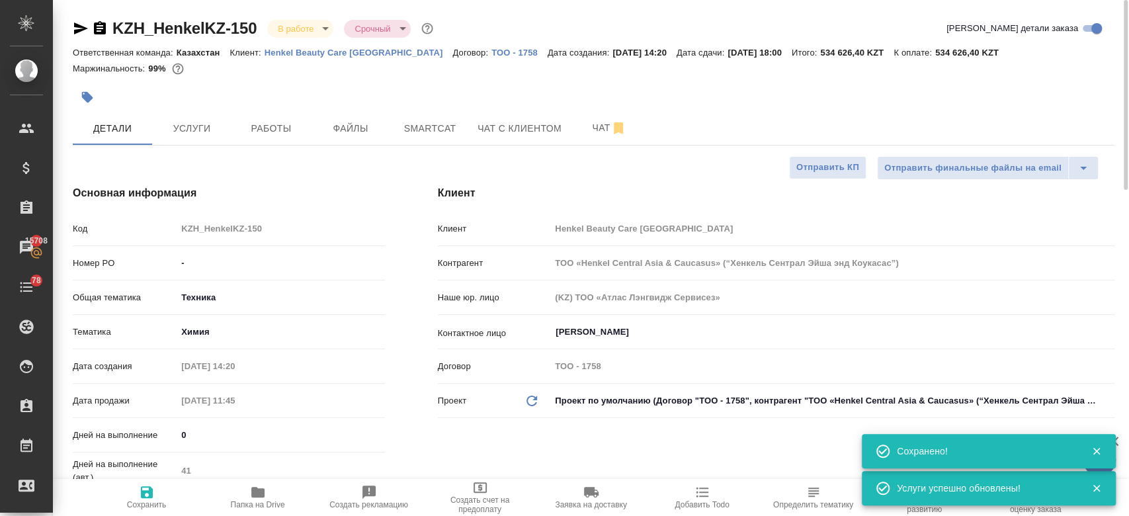
type textarea "x"
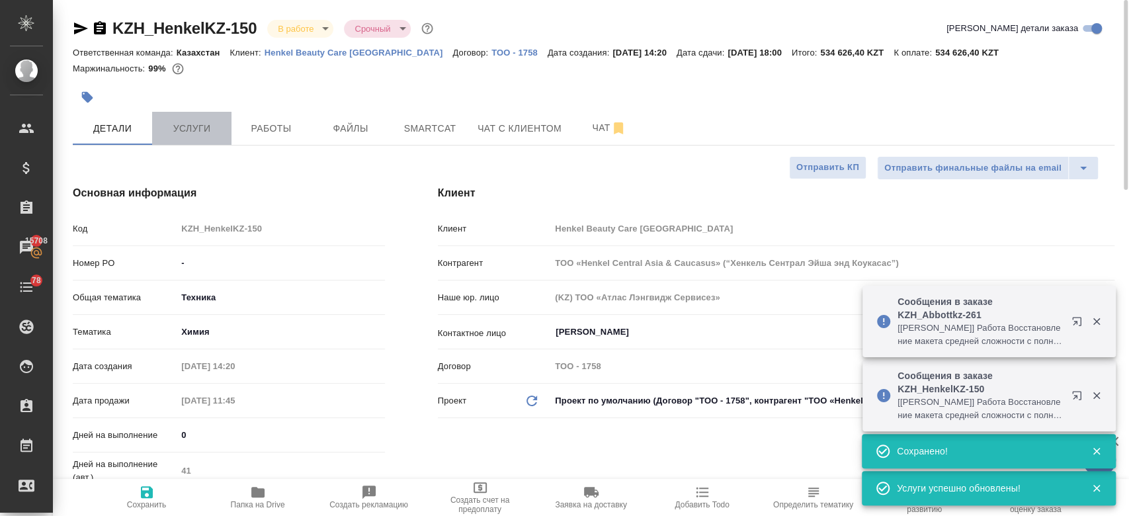
click at [208, 143] on button "Услуги" at bounding box center [191, 128] width 79 height 33
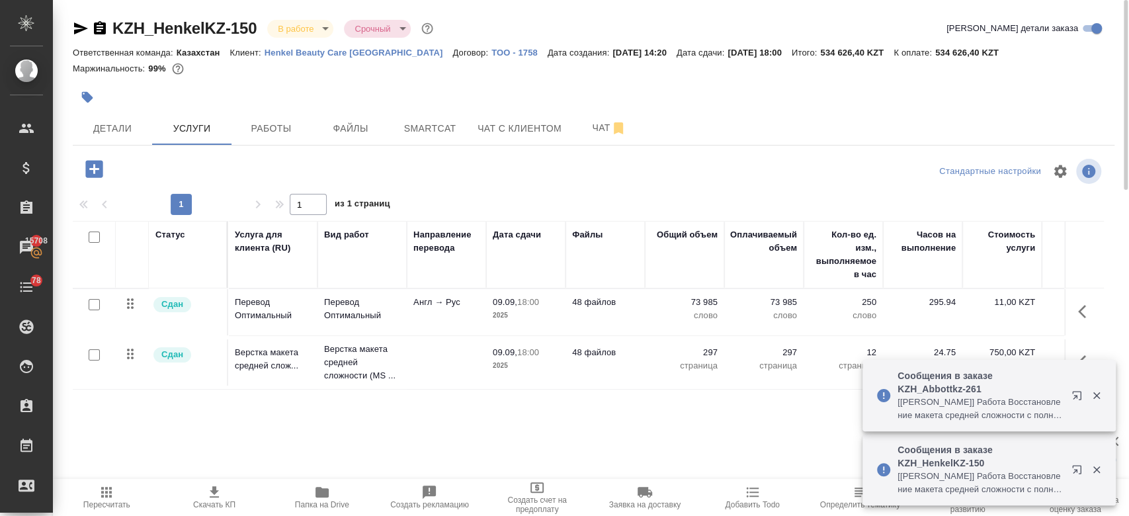
click at [258, 99] on div at bounding box center [420, 97] width 695 height 29
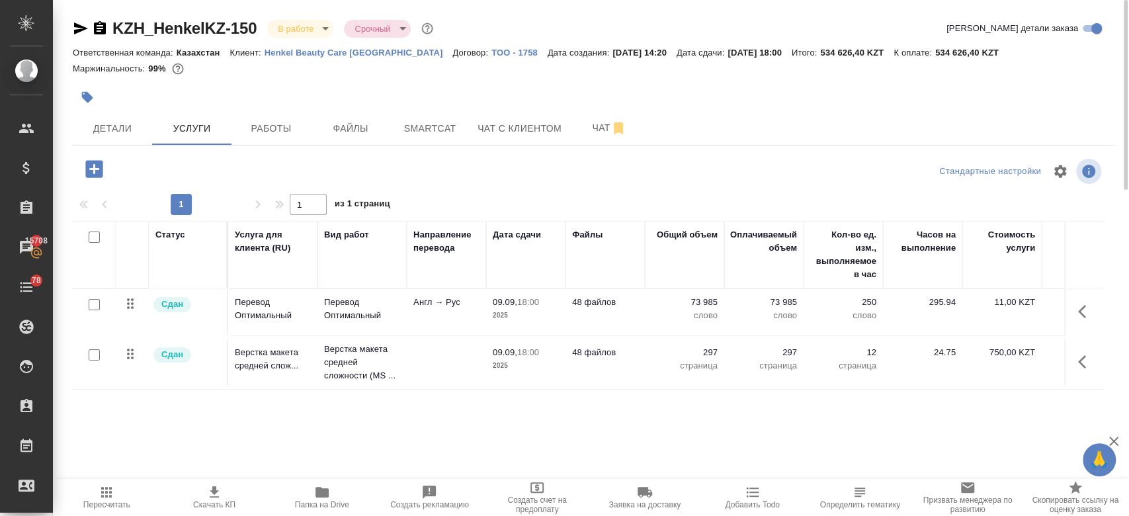
click at [258, 99] on div at bounding box center [420, 97] width 695 height 29
click at [320, 499] on icon "button" at bounding box center [322, 492] width 16 height 16
click at [443, 155] on div at bounding box center [593, 171] width 347 height 32
click at [584, 134] on span "Чат" at bounding box center [610, 128] width 64 height 17
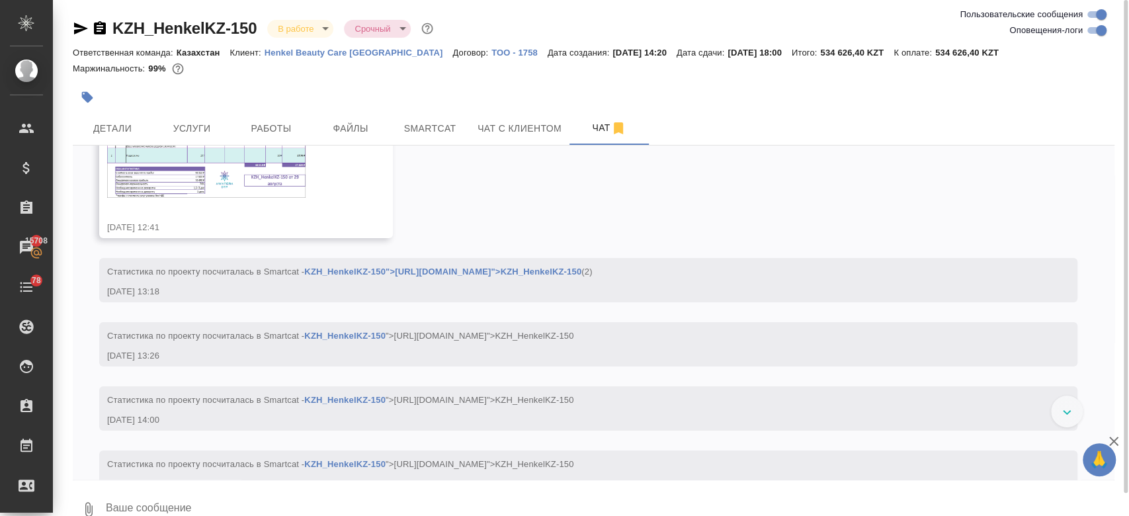
scroll to position [6529, 0]
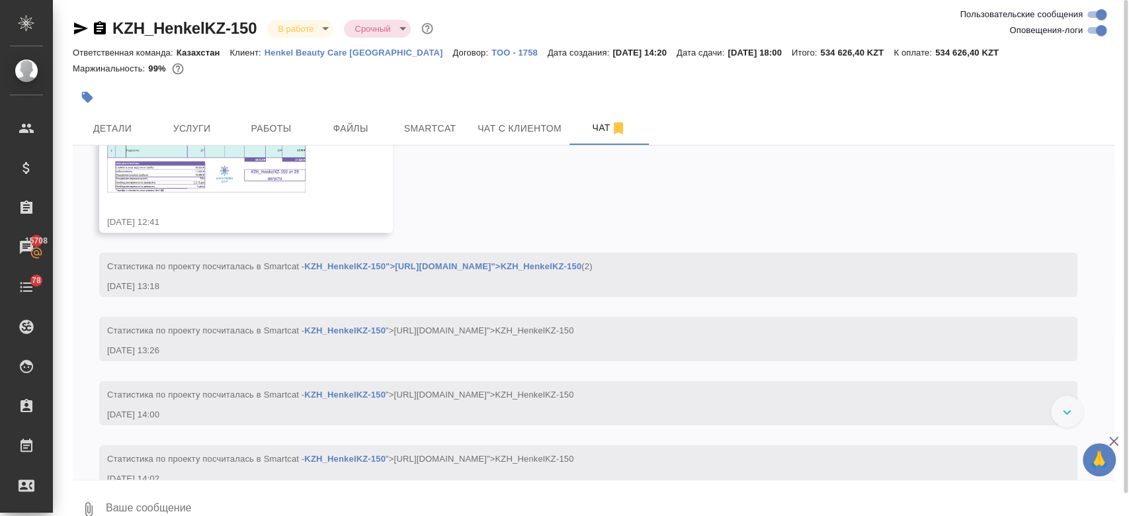
click at [236, 192] on img at bounding box center [206, 157] width 198 height 70
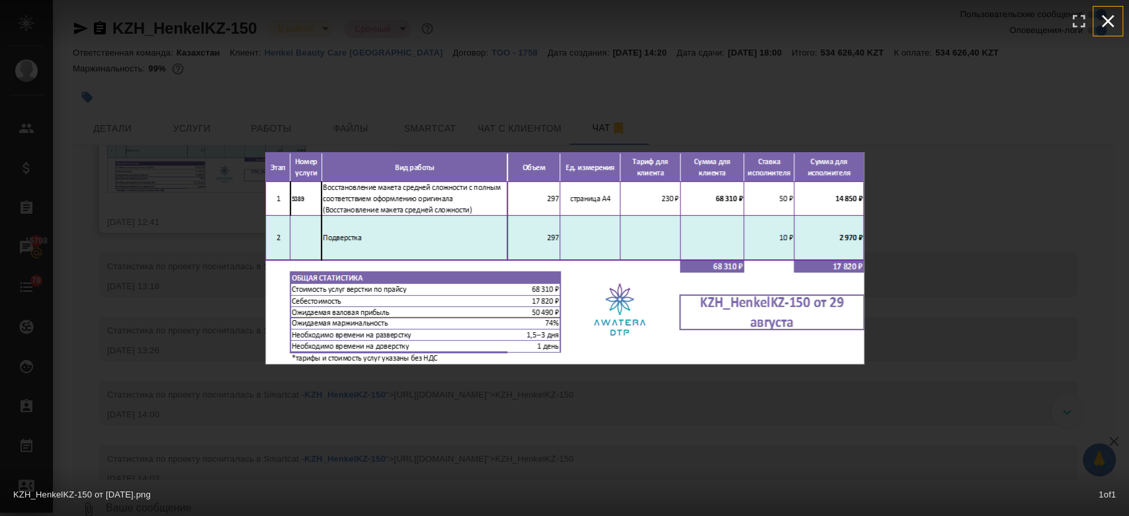
click at [1115, 19] on icon "button" at bounding box center [1108, 21] width 21 height 21
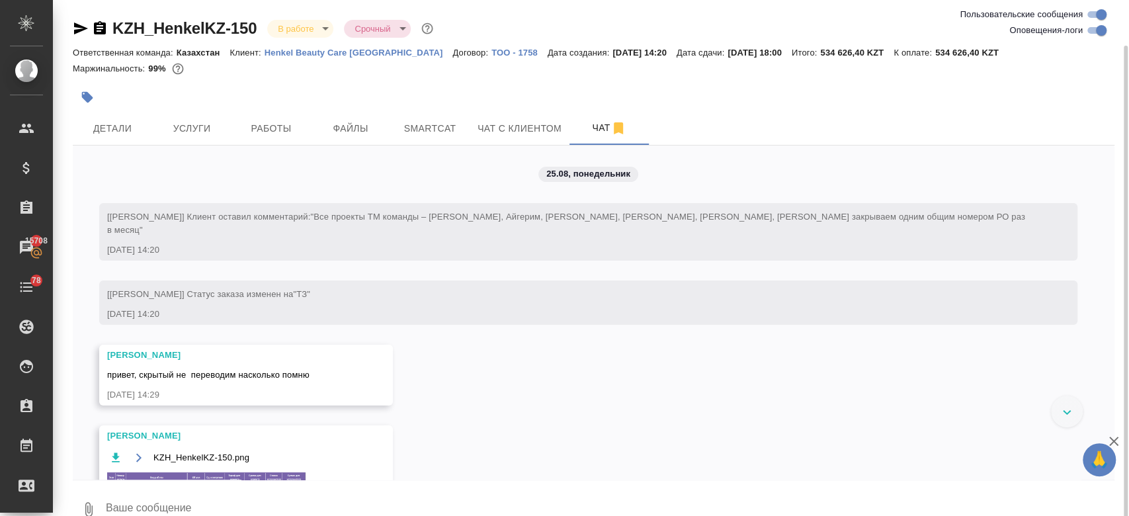
scroll to position [23, 0]
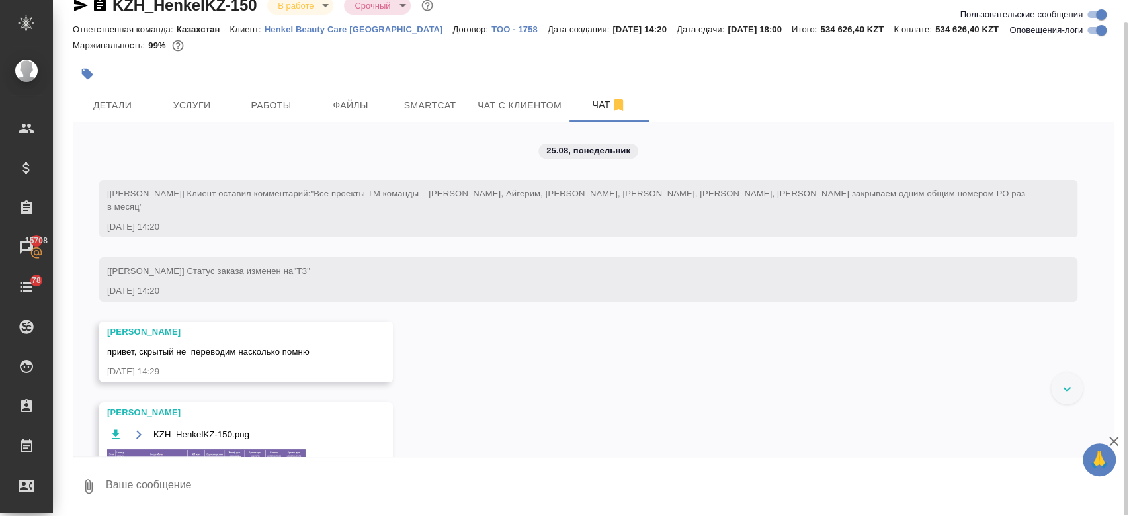
click at [204, 449] on img at bounding box center [206, 478] width 198 height 59
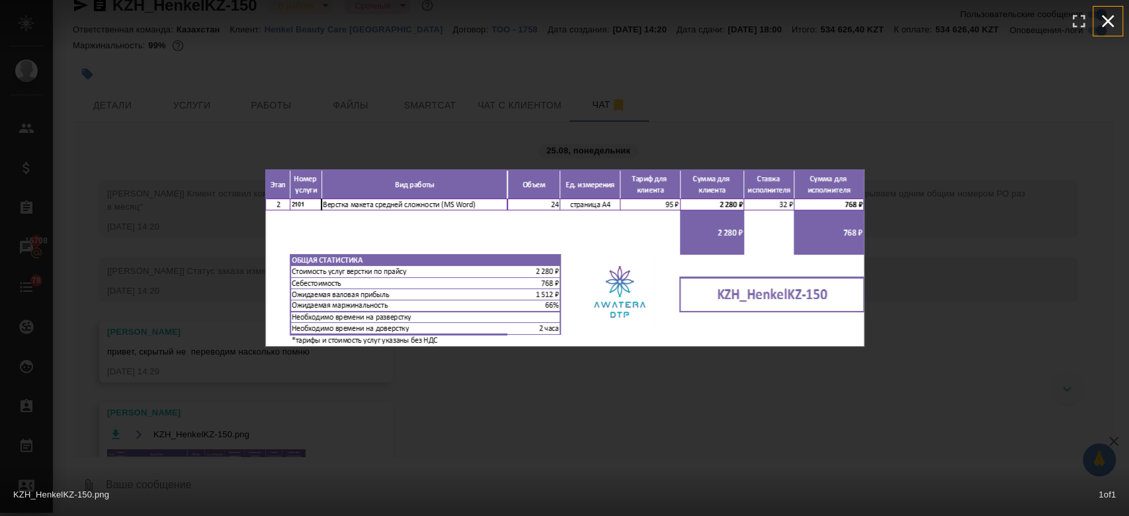
click at [1109, 19] on icon "button" at bounding box center [1108, 21] width 13 height 13
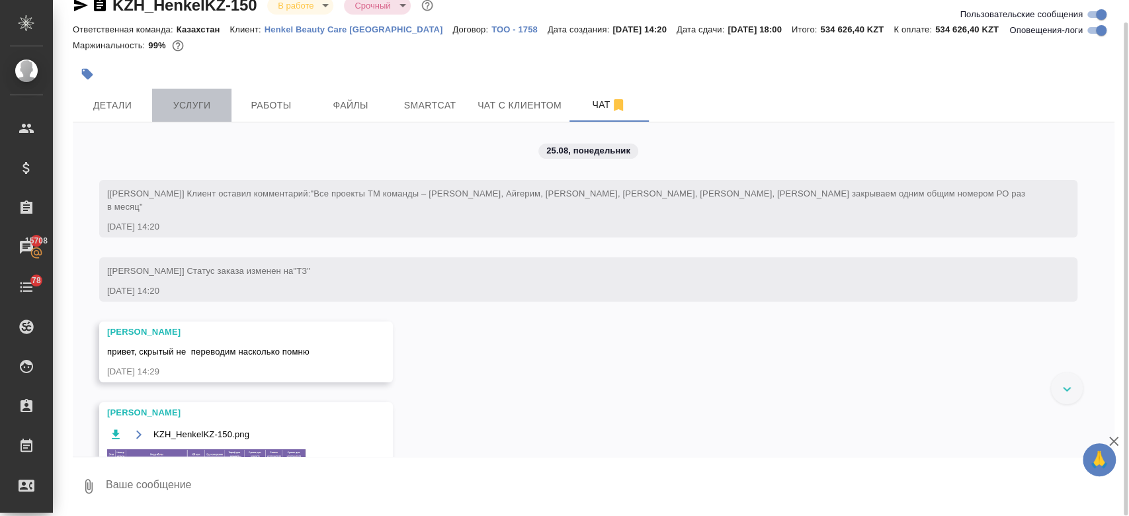
click at [191, 107] on span "Услуги" at bounding box center [192, 105] width 64 height 17
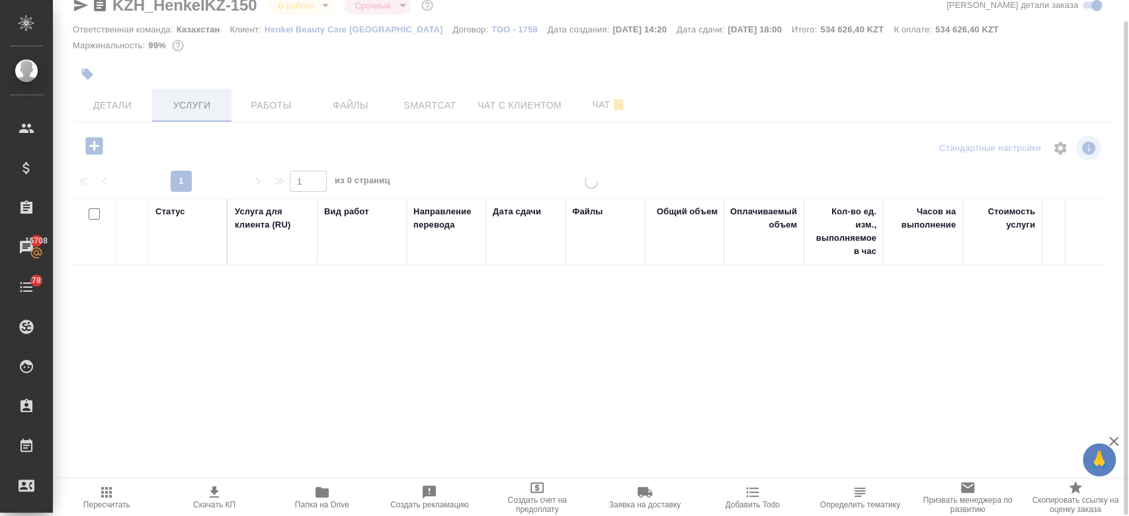
scroll to position [22, 0]
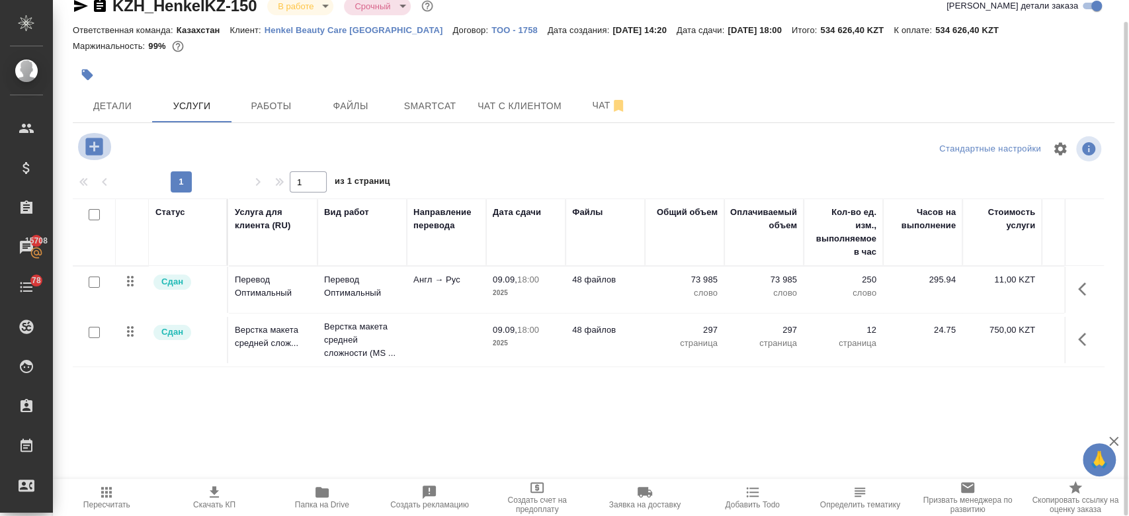
click at [88, 140] on icon "button" at bounding box center [93, 146] width 17 height 17
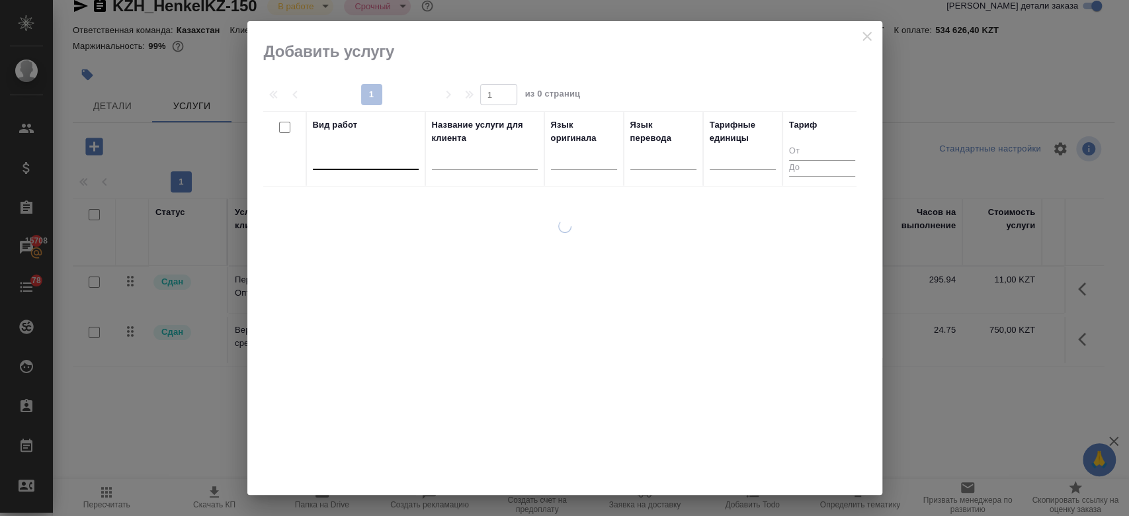
click at [349, 161] on div at bounding box center [366, 156] width 106 height 19
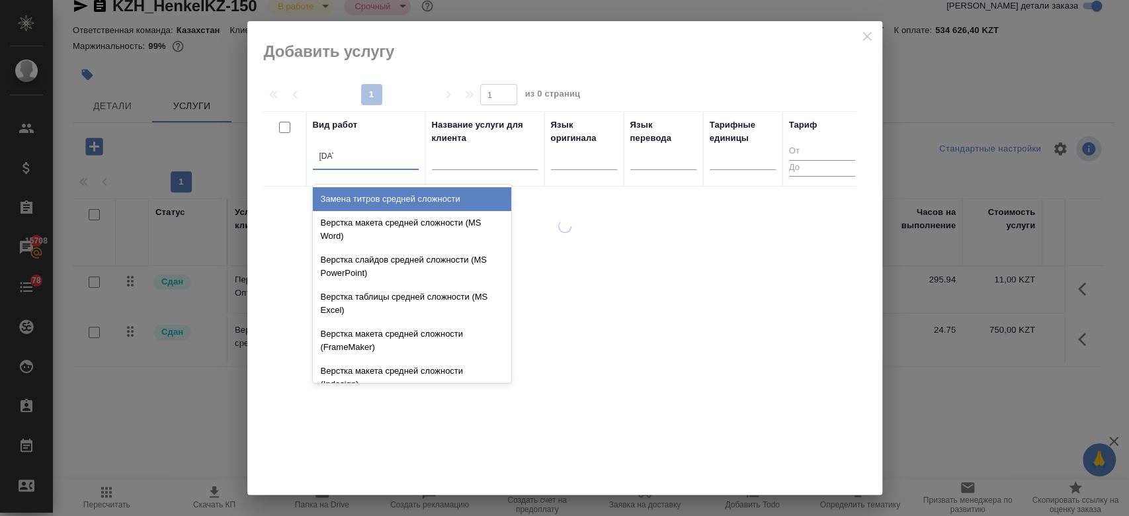
type input "средн"
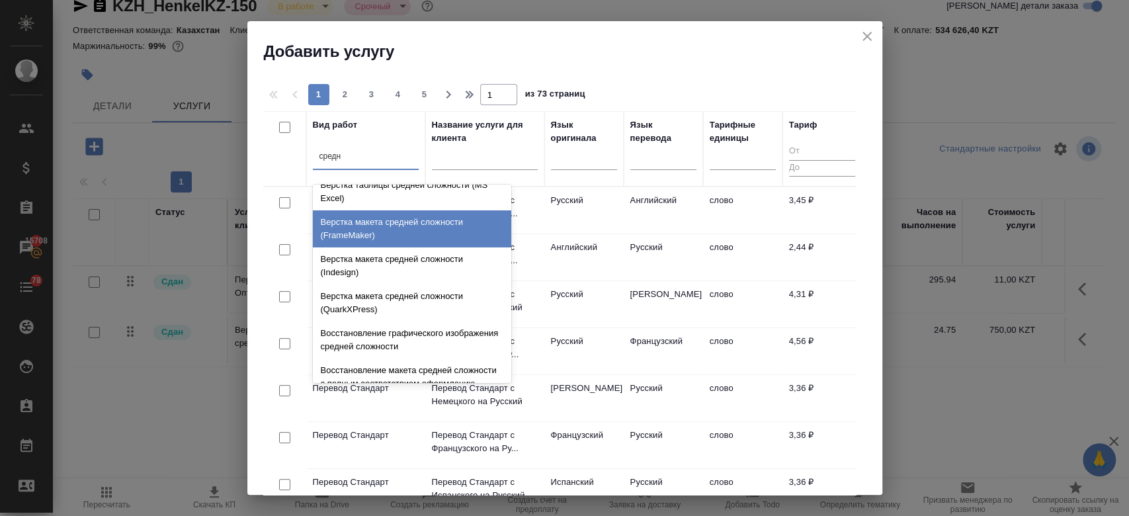
scroll to position [140, 0]
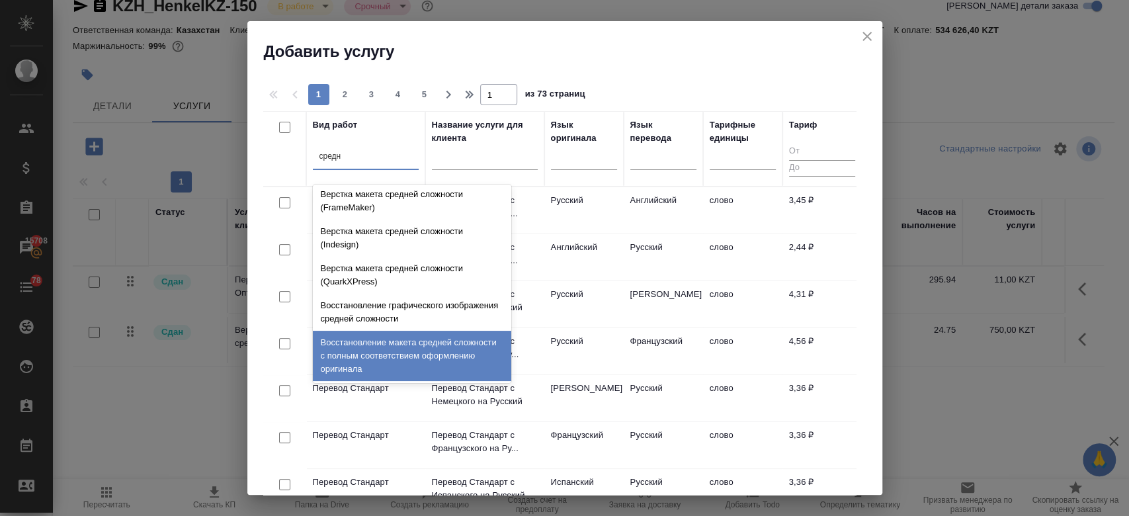
click at [402, 361] on div "Восстановление макета средней сложности с полным соответствием оформлению ориги…" at bounding box center [412, 356] width 198 height 50
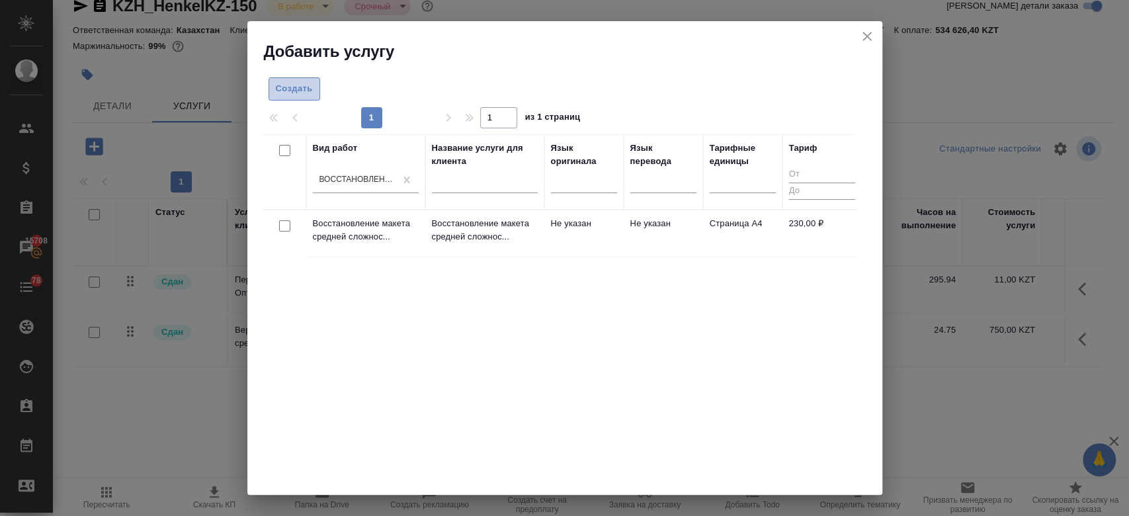
click at [295, 98] on button "Создать" at bounding box center [295, 88] width 52 height 23
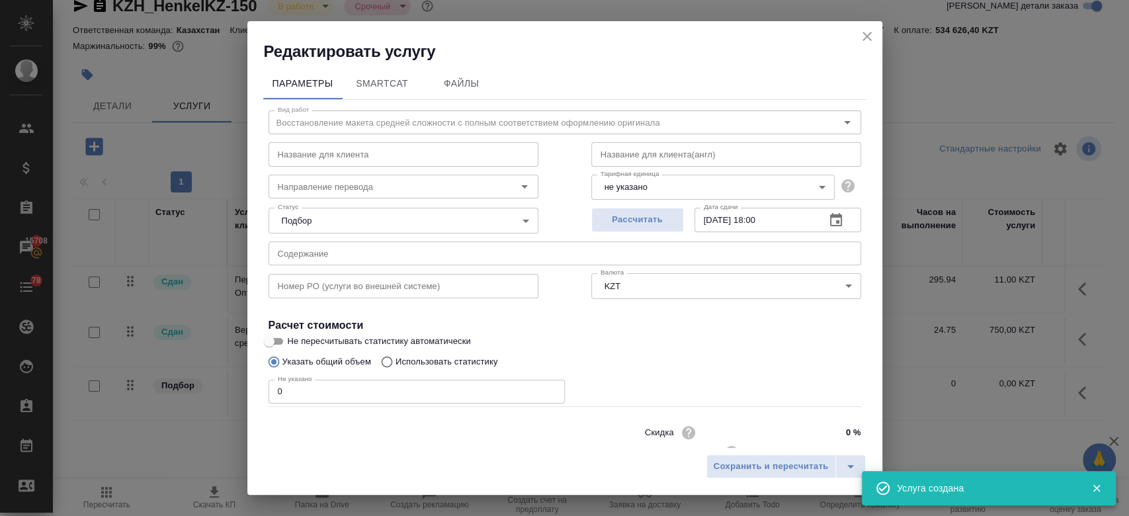
scroll to position [42, 0]
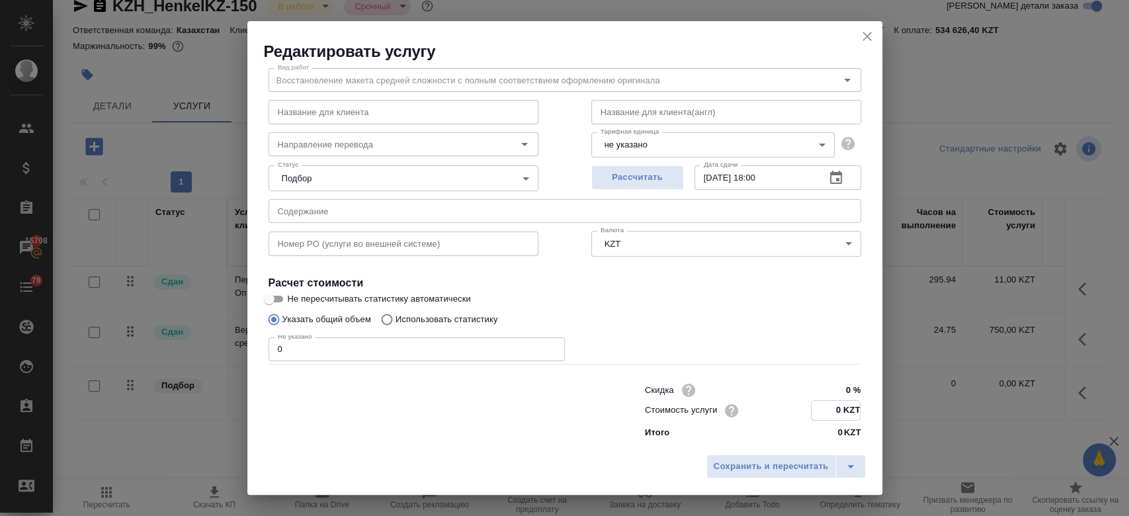
click at [834, 416] on input "0 KZT" at bounding box center [836, 410] width 48 height 19
type input "1725 KZT"
click at [455, 341] on input "0" at bounding box center [417, 349] width 296 height 24
type input "297"
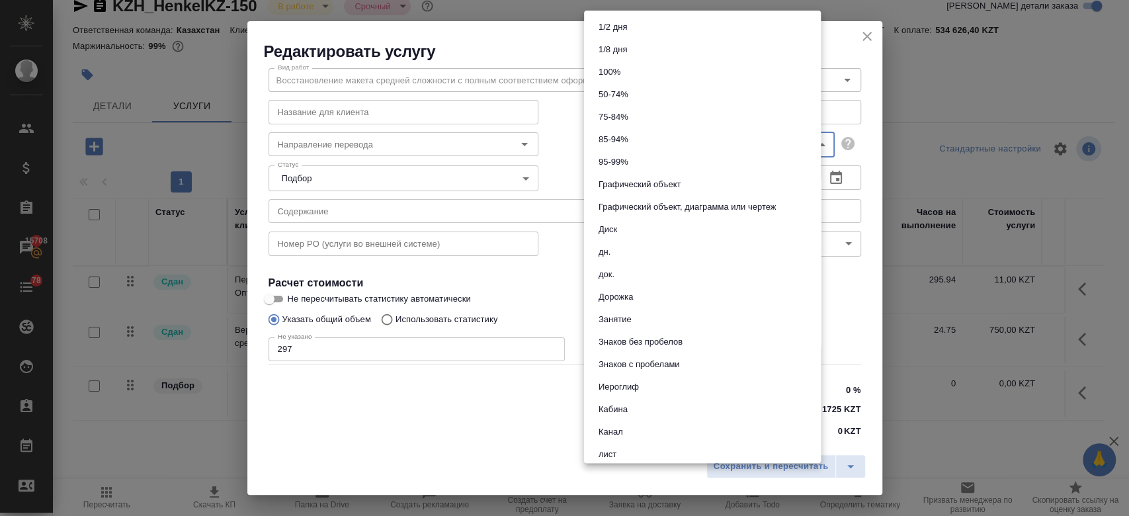
click at [777, 148] on body "🙏 .cls-1 fill:#fff; AWATERA Kosherbayeva Nazerke Клиенты Спецификации Заказы 15…" at bounding box center [564, 258] width 1129 height 516
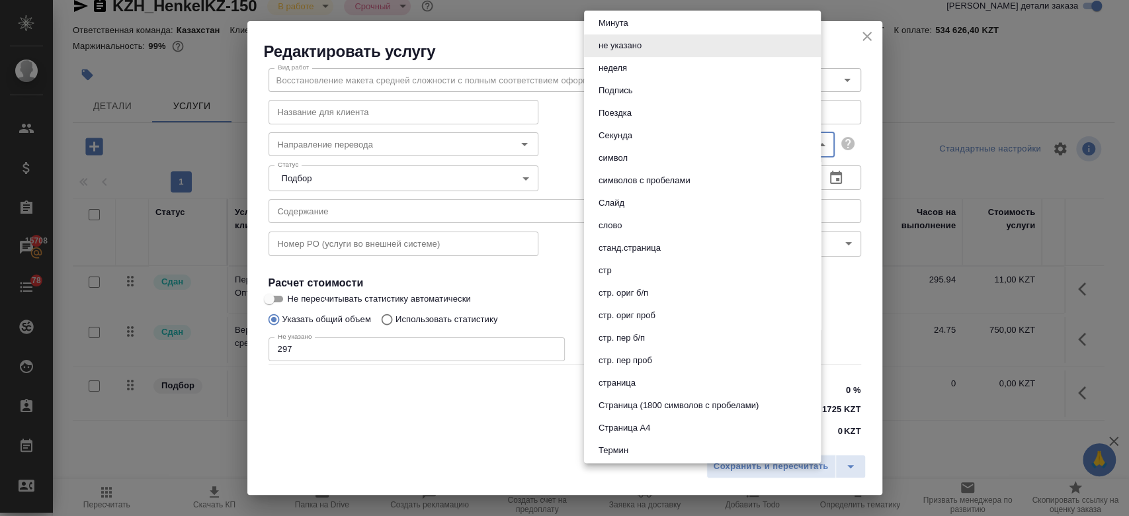
scroll to position [522, 0]
click at [613, 268] on button "стр" at bounding box center [605, 270] width 21 height 15
type input "66b0908298a61b6051bad906"
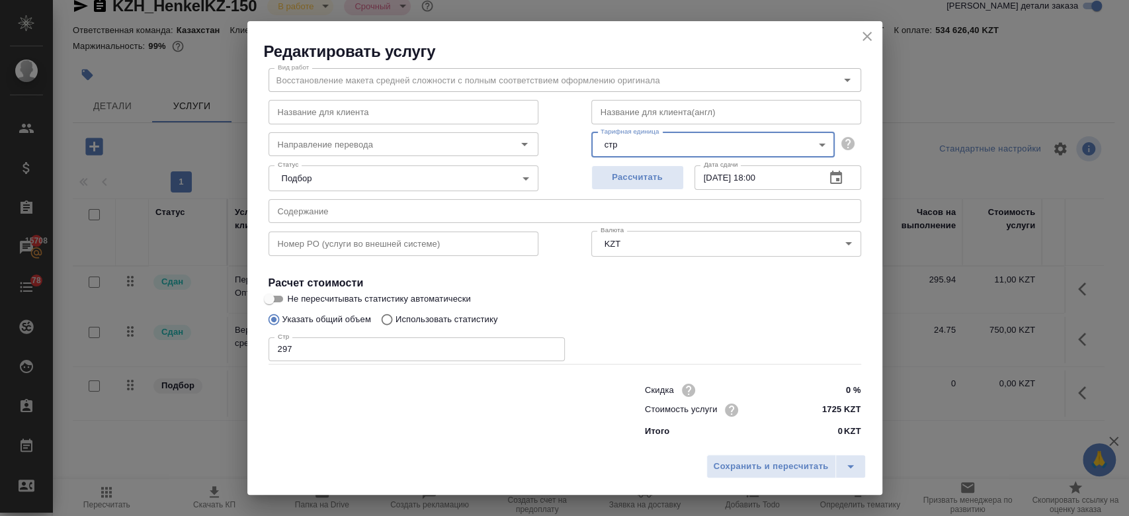
click at [536, 288] on h4 "Расчет стоимости" at bounding box center [565, 283] width 593 height 16
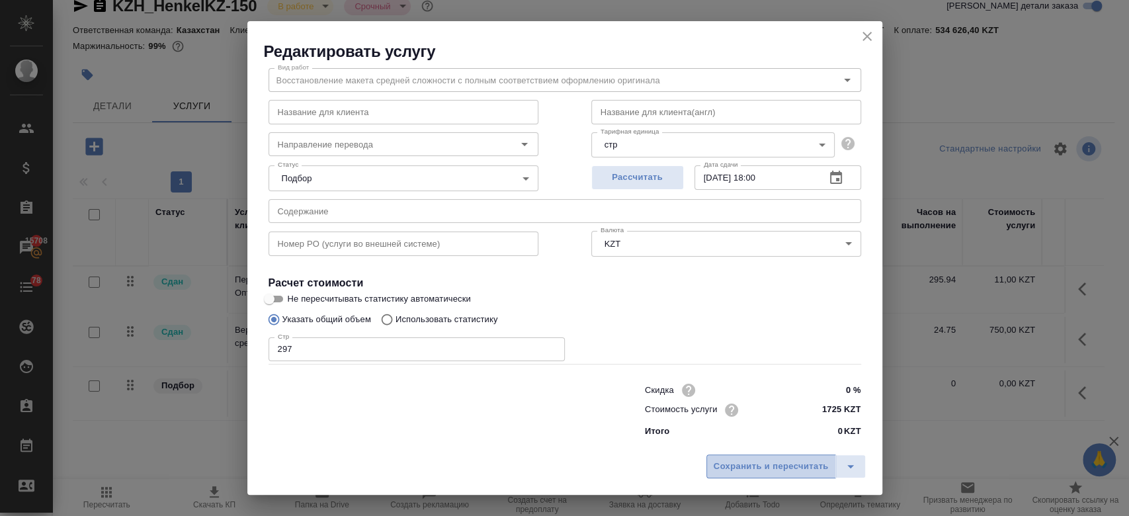
click at [749, 474] on span "Сохранить и пересчитать" at bounding box center [771, 466] width 115 height 15
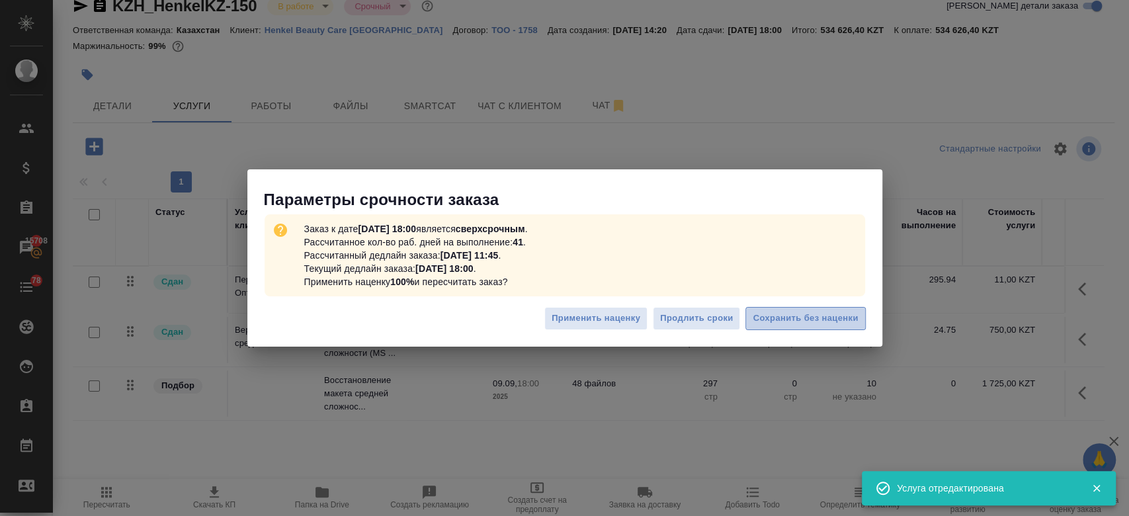
click at [787, 311] on span "Сохранить без наценки" at bounding box center [805, 318] width 105 height 15
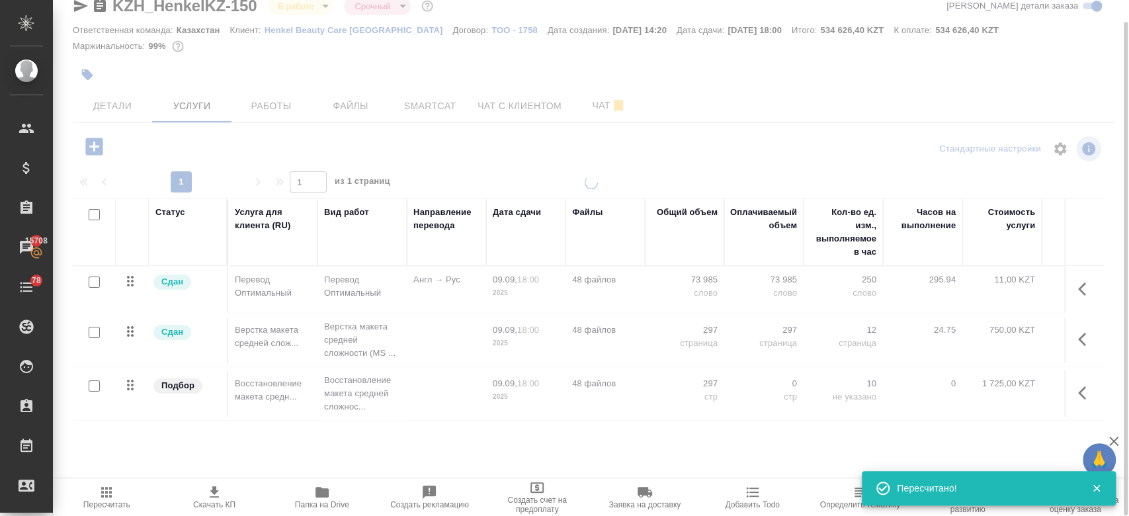
click at [257, 346] on div at bounding box center [591, 335] width 1076 height 318
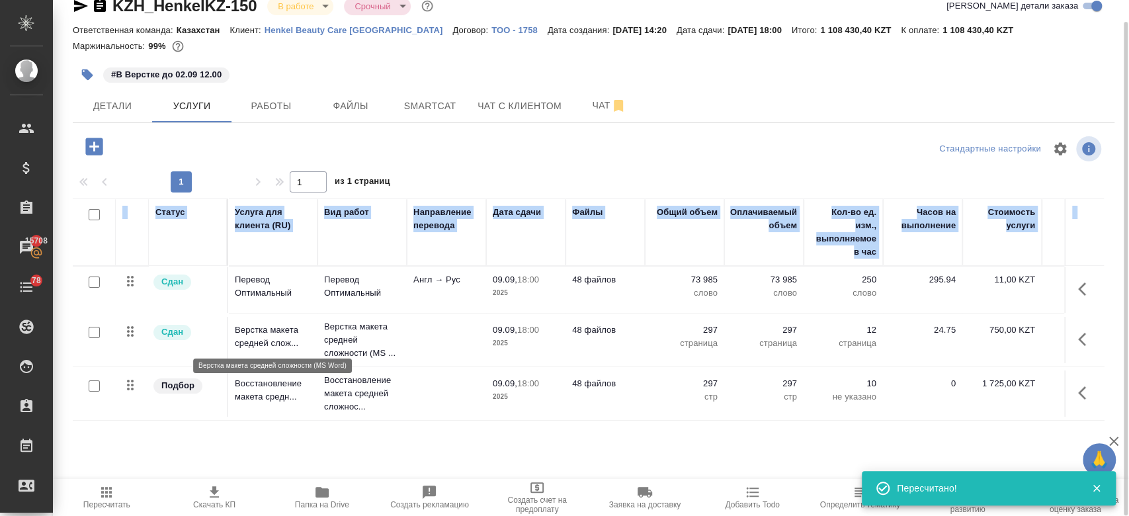
click at [257, 346] on p "Верстка макета средней слож..." at bounding box center [273, 337] width 76 height 26
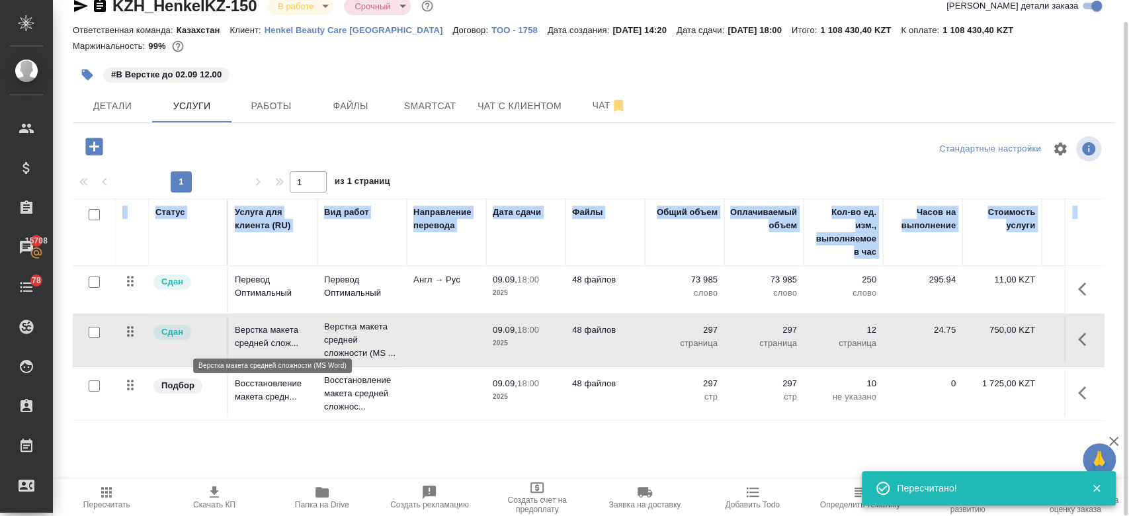
click at [257, 346] on p "Верстка макета средней слож..." at bounding box center [273, 337] width 76 height 26
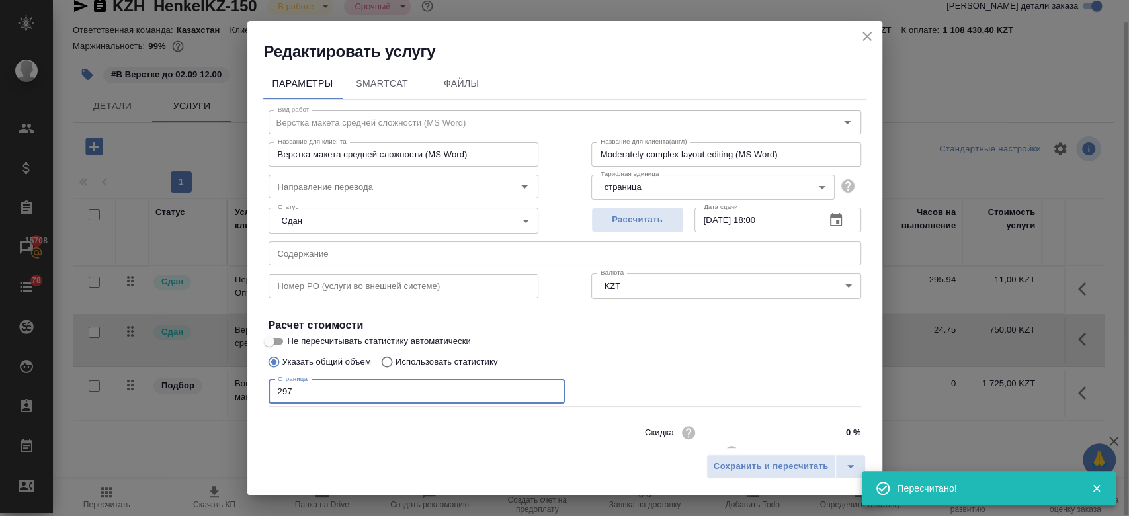
click at [317, 384] on input "297" at bounding box center [417, 392] width 296 height 24
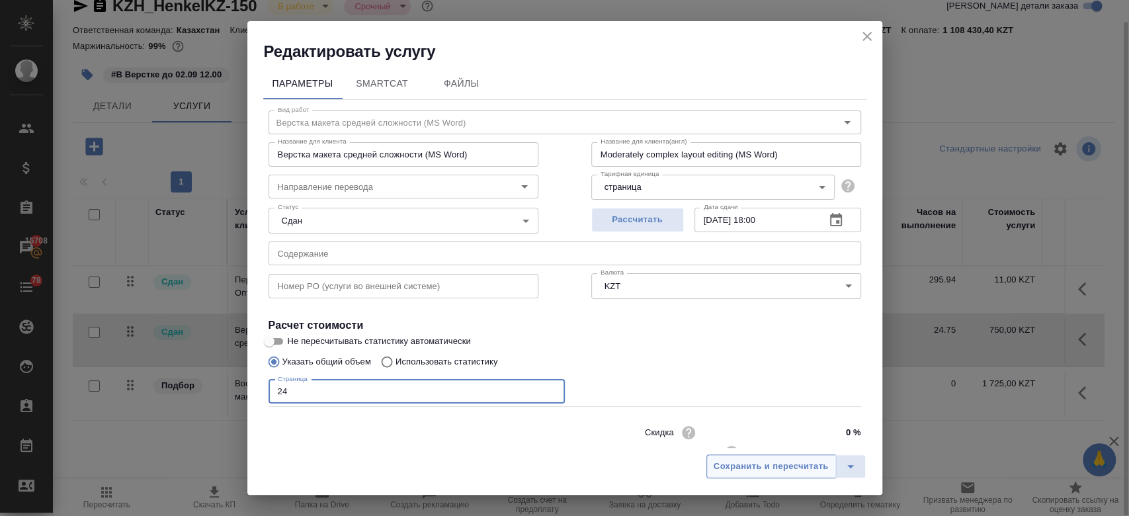
type input "24"
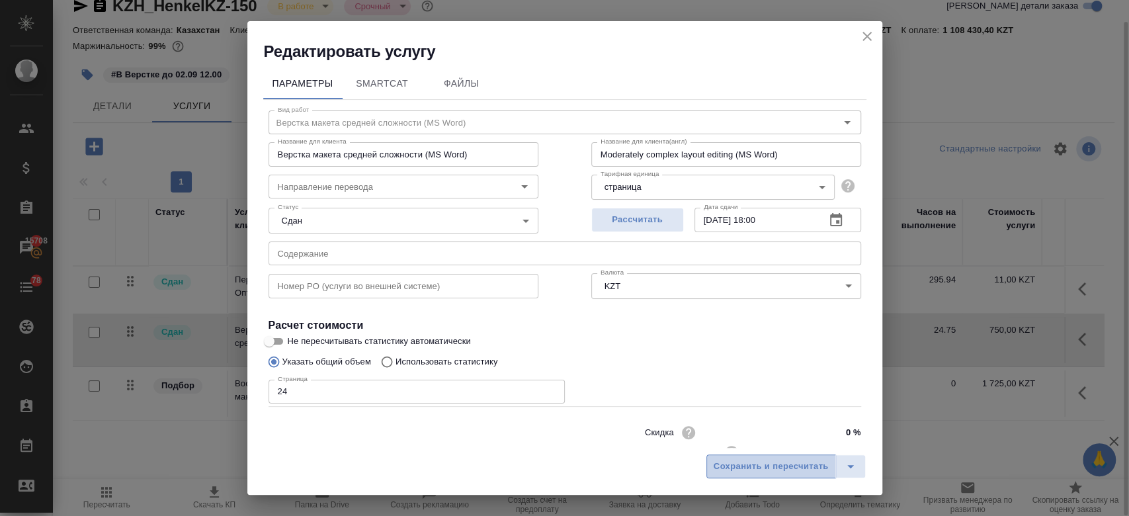
click at [713, 462] on button "Сохранить и пересчитать" at bounding box center [772, 467] width 130 height 24
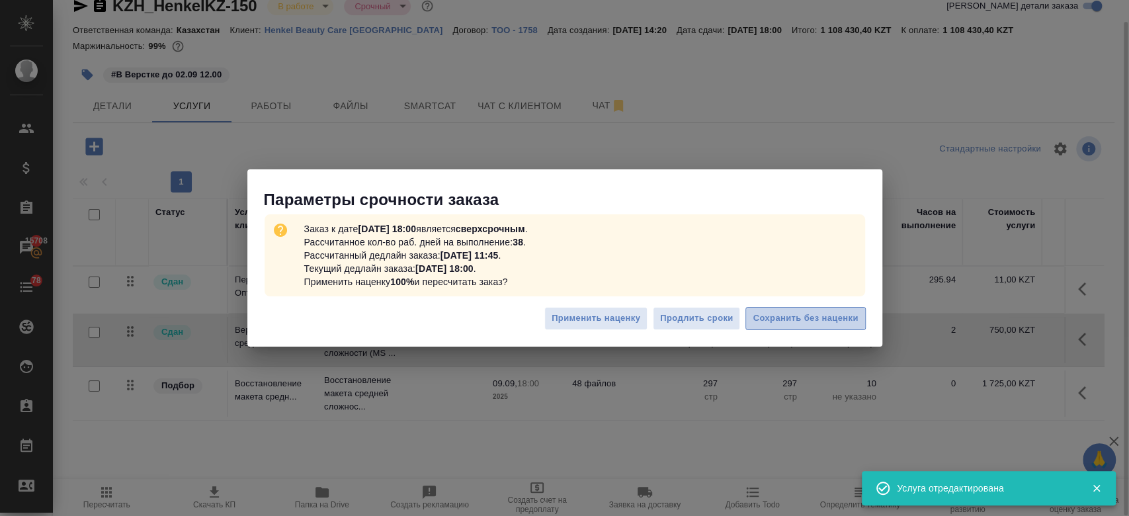
click at [785, 320] on span "Сохранить без наценки" at bounding box center [805, 318] width 105 height 15
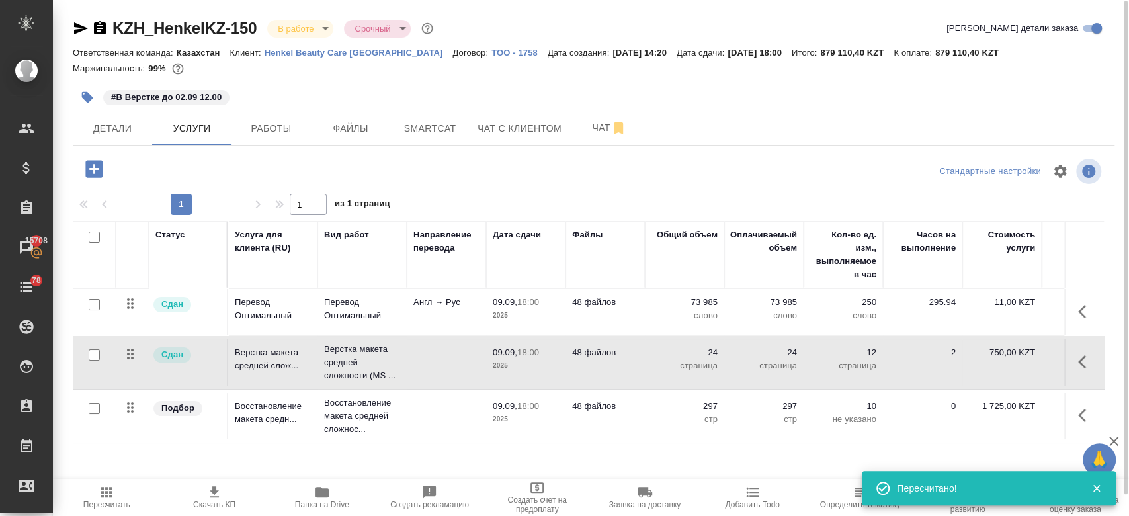
scroll to position [1, 0]
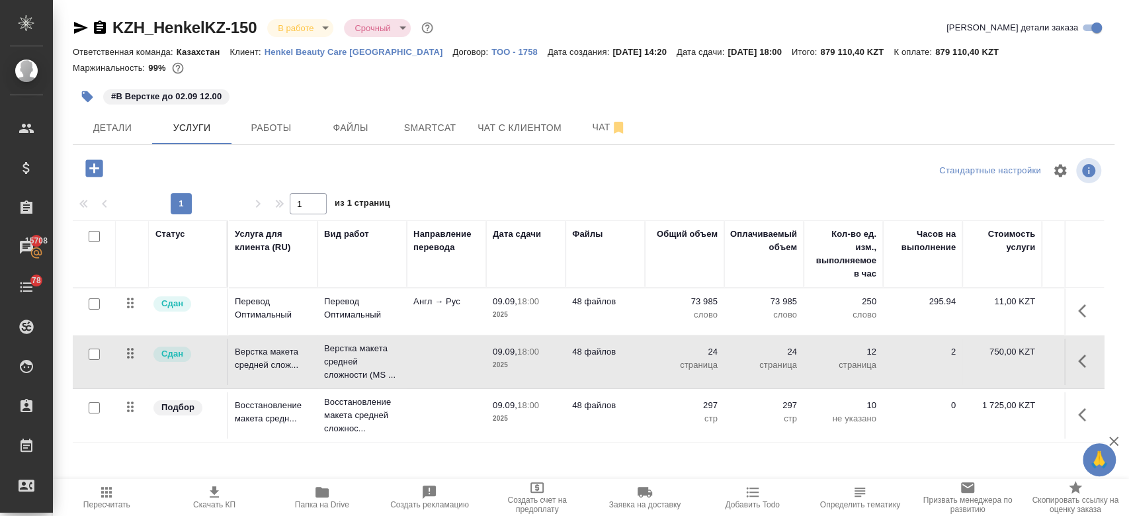
click at [212, 493] on icon "button" at bounding box center [214, 491] width 9 height 11
click at [302, 109] on div "#В Верстке до 02.09 12.00" at bounding box center [420, 96] width 695 height 29
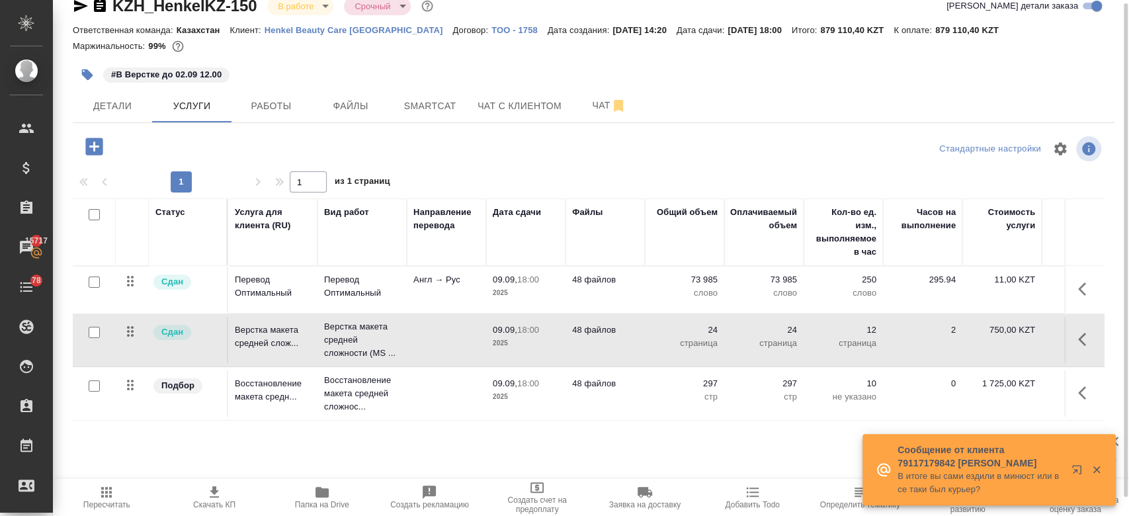
scroll to position [0, 0]
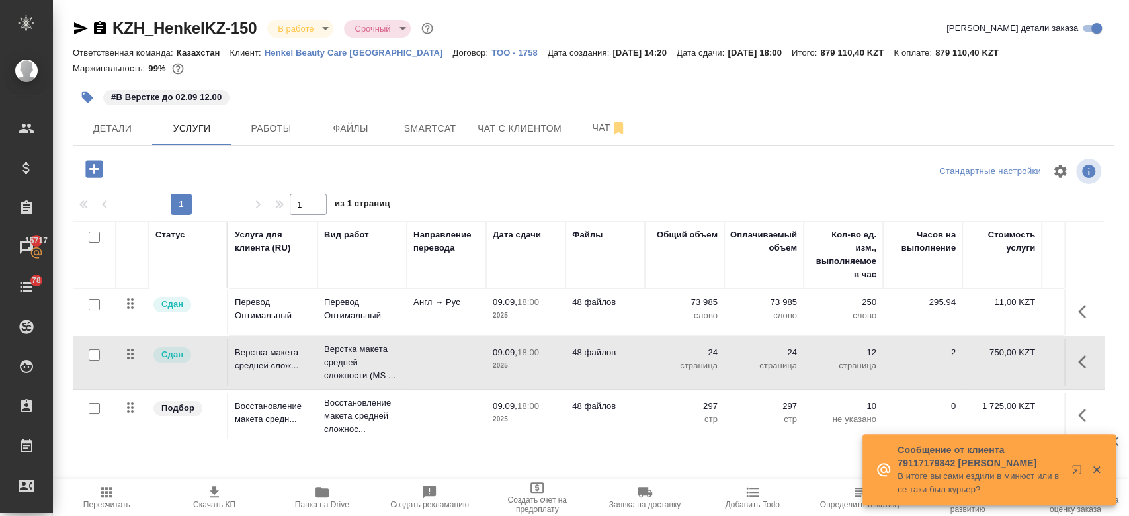
click at [337, 82] on div at bounding box center [594, 81] width 1042 height 3
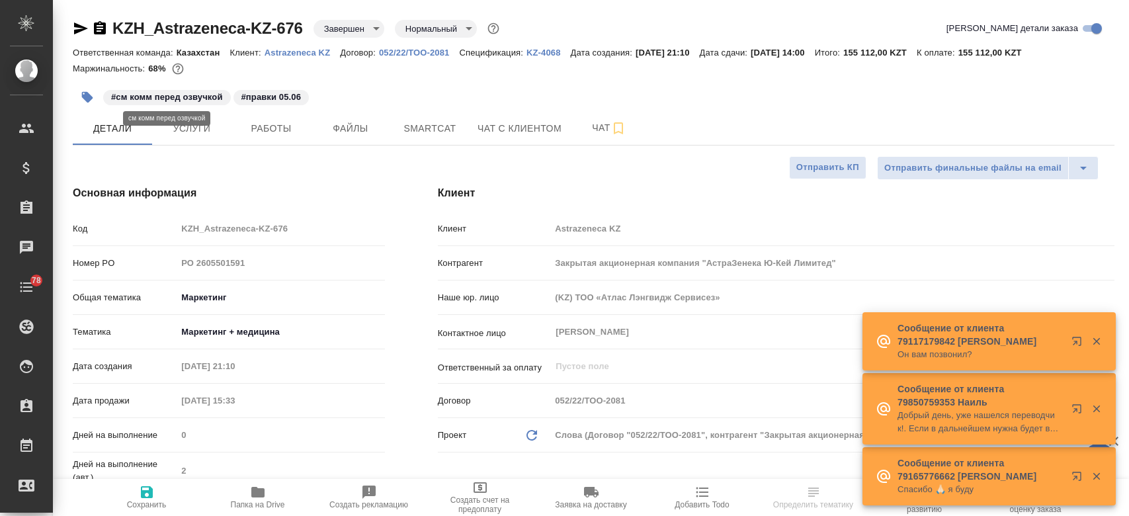
select select "RU"
click at [188, 133] on span "Услуги" at bounding box center [192, 128] width 64 height 17
type textarea "x"
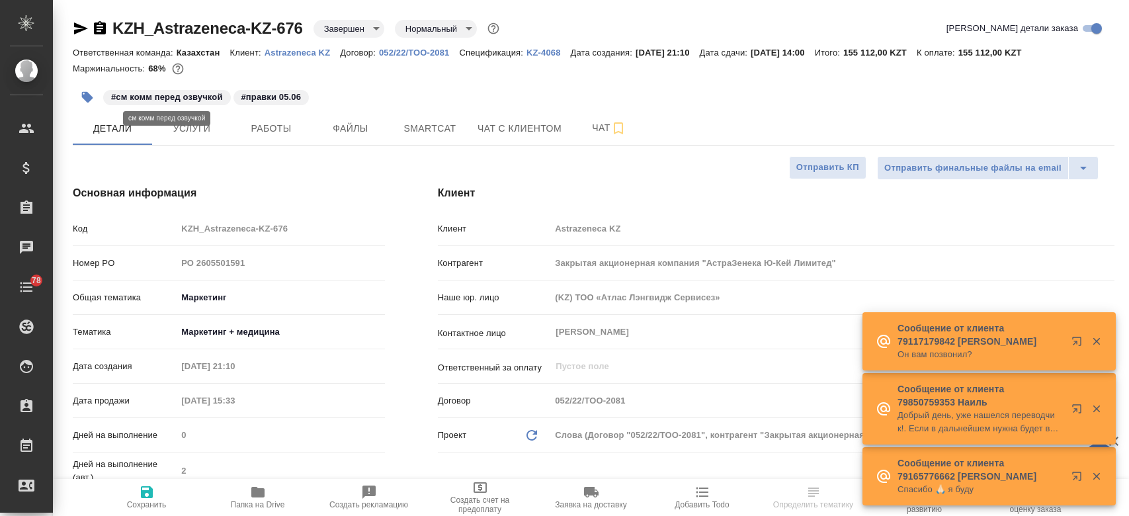
type textarea "x"
type input "[PERSON_NAME]"
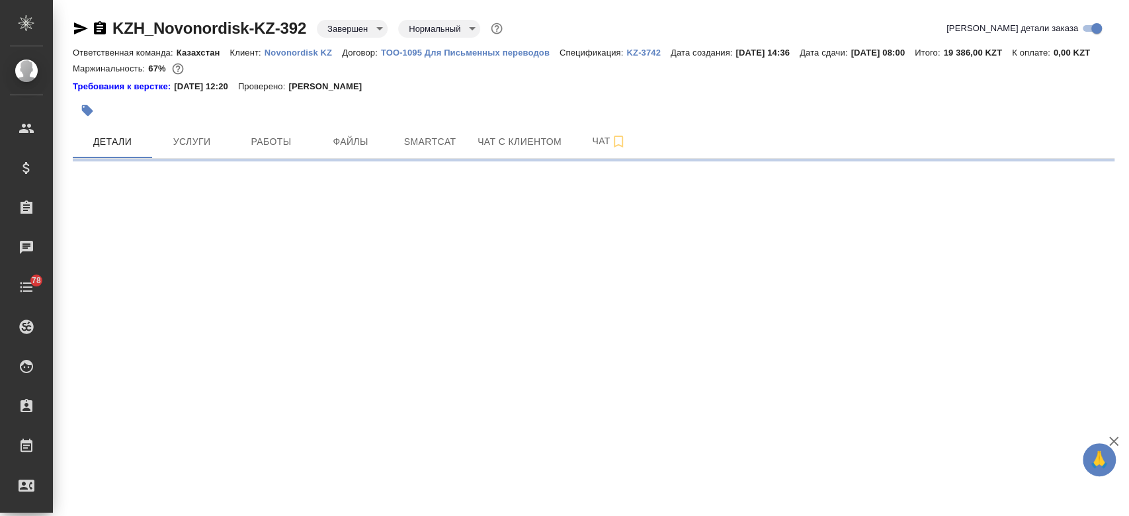
select select "RU"
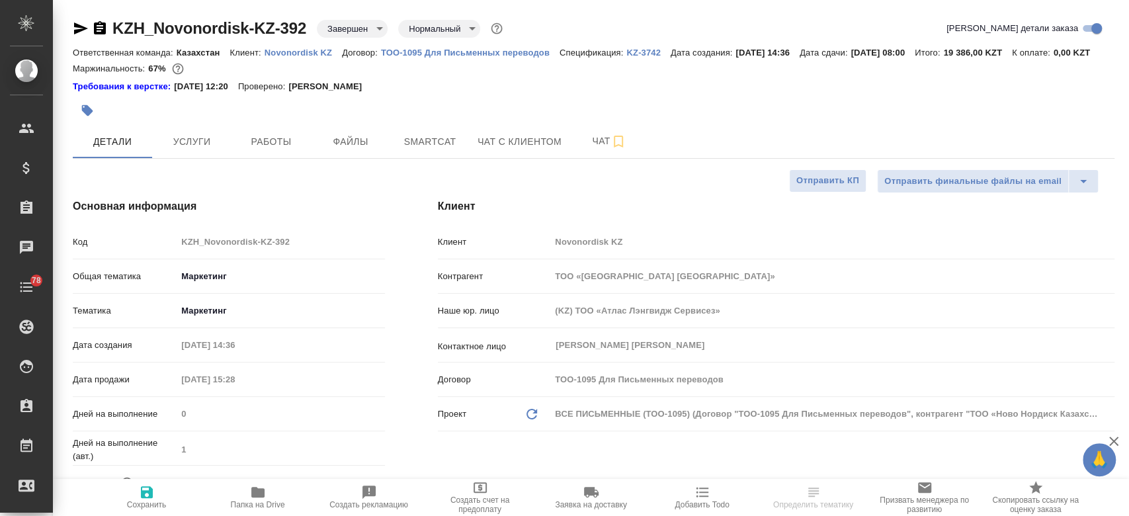
type textarea "x"
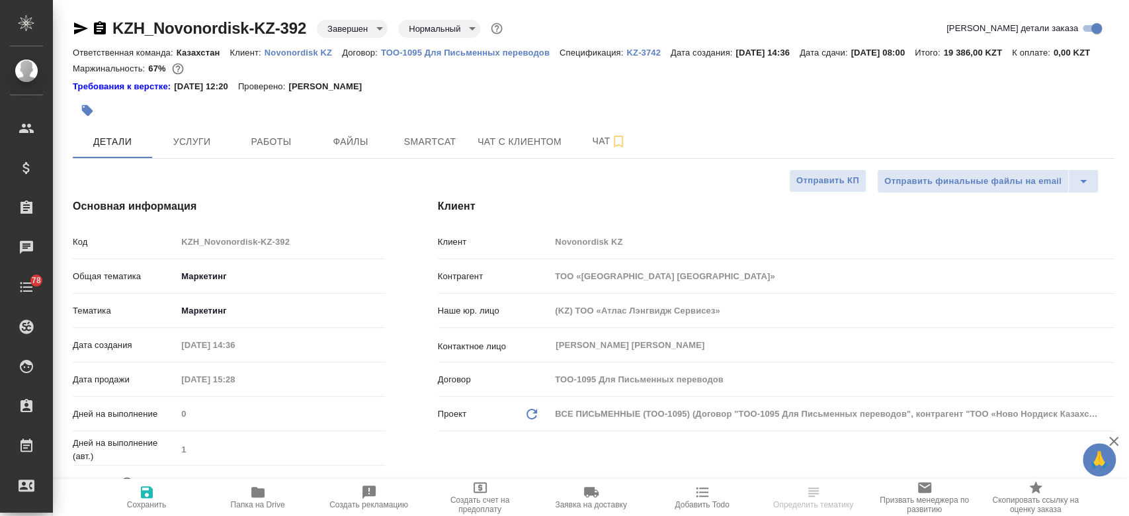
type textarea "x"
click at [195, 150] on span "Услуги" at bounding box center [192, 142] width 64 height 17
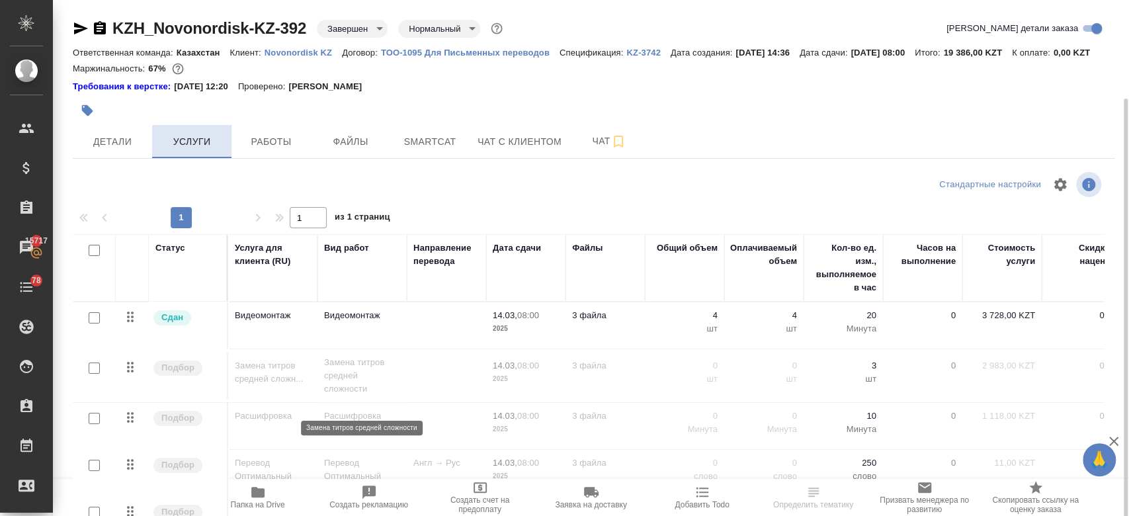
scroll to position [52, 0]
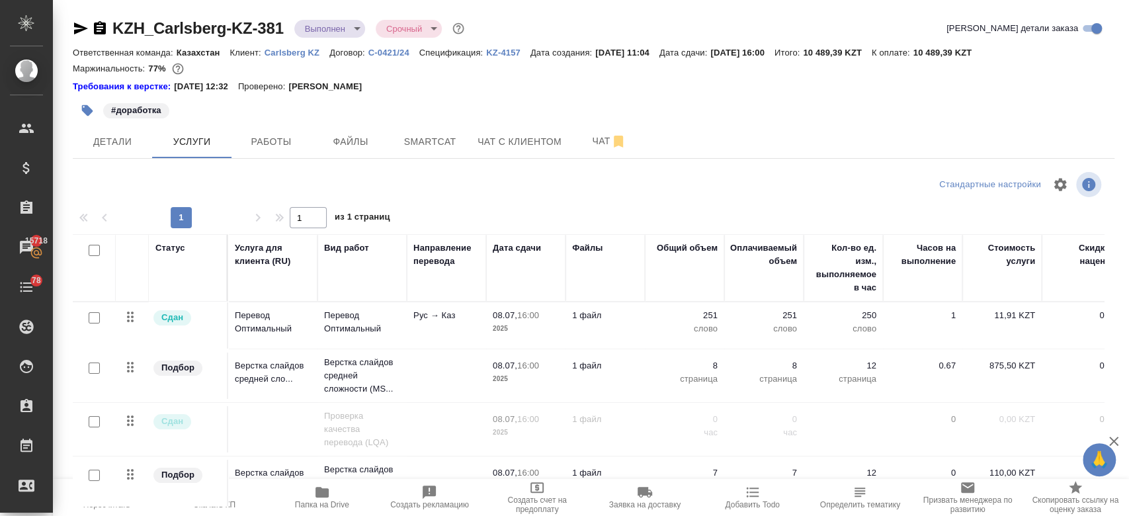
drag, startPoint x: 0, startPoint y: 0, endPoint x: 498, endPoint y: 82, distance: 504.9
click at [498, 82] on div "Требования к верстке: [DATE] 12:32 Проверено: [PERSON_NAME]" at bounding box center [594, 86] width 1042 height 13
click at [498, 77] on div "Маржинальность: 77%" at bounding box center [594, 68] width 1042 height 17
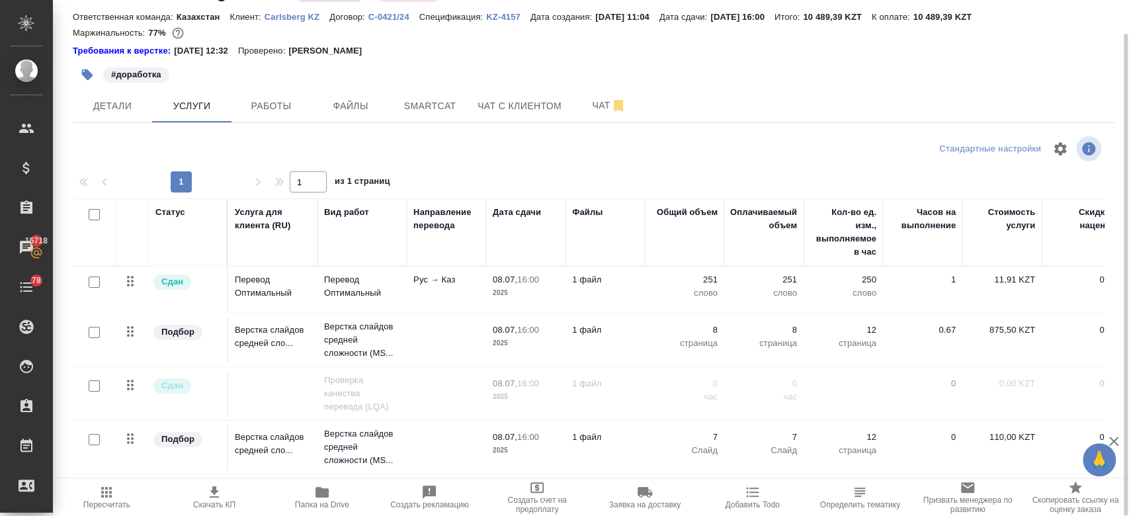
click at [550, 60] on div "#доработка" at bounding box center [420, 74] width 695 height 29
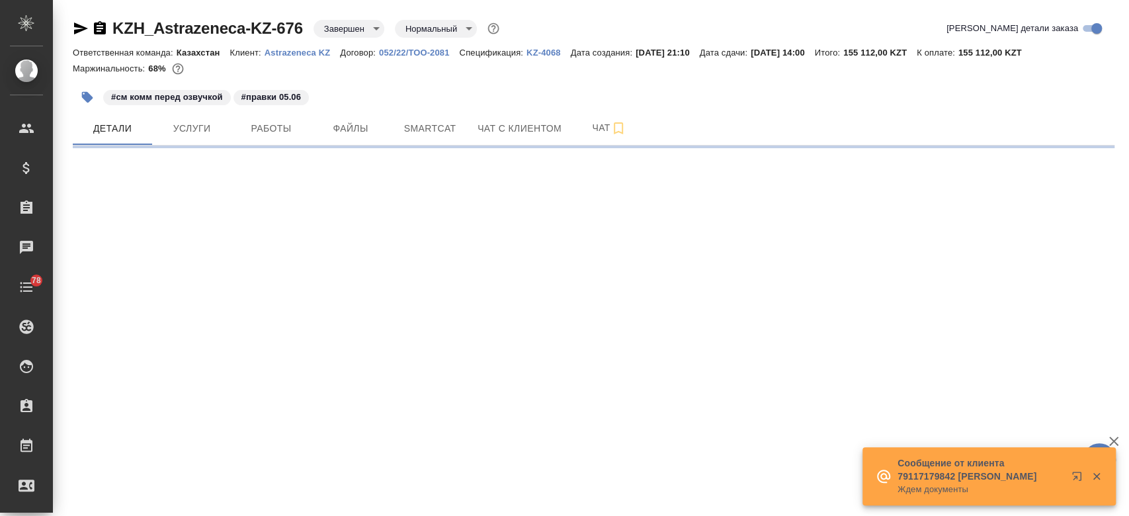
select select "RU"
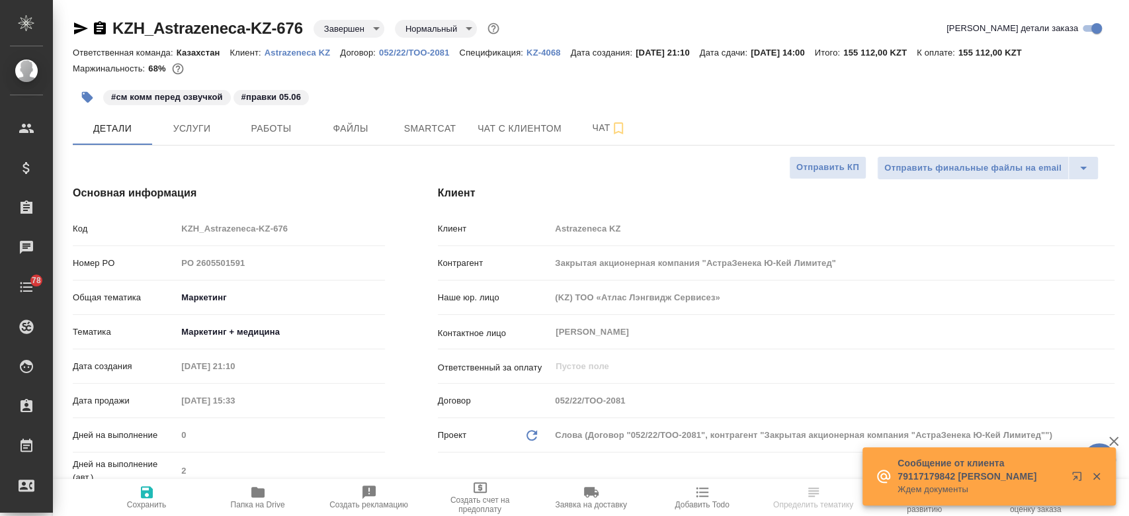
type textarea "x"
click at [200, 114] on button "Услуги" at bounding box center [191, 128] width 79 height 33
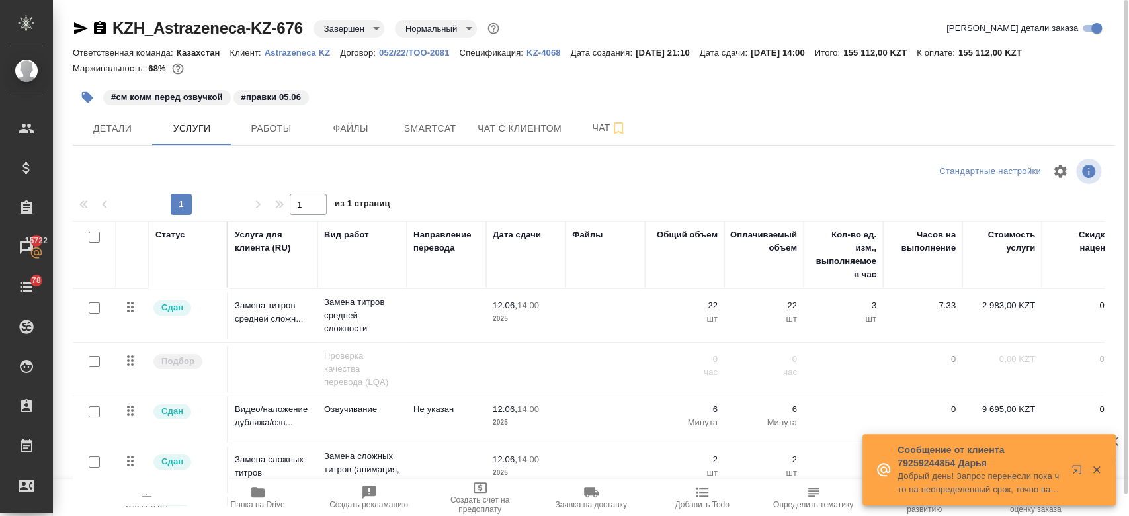
click at [365, 79] on div at bounding box center [594, 78] width 1042 height 3
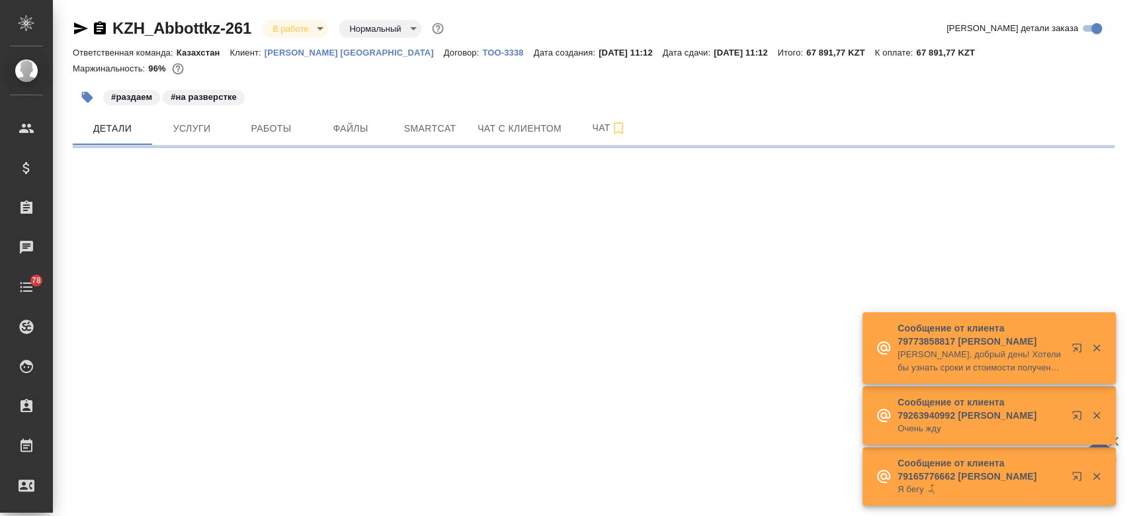
select select "RU"
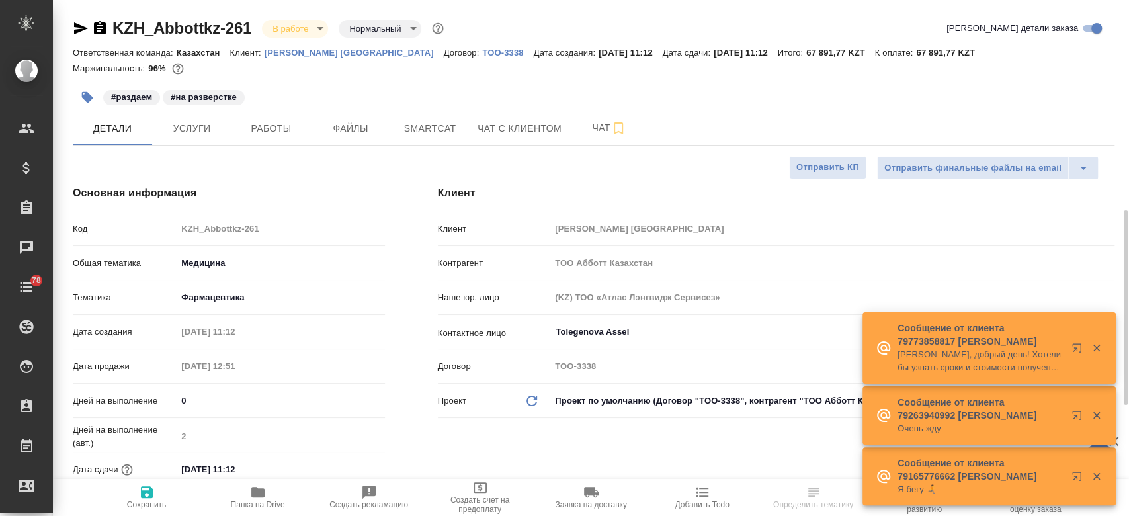
type textarea "x"
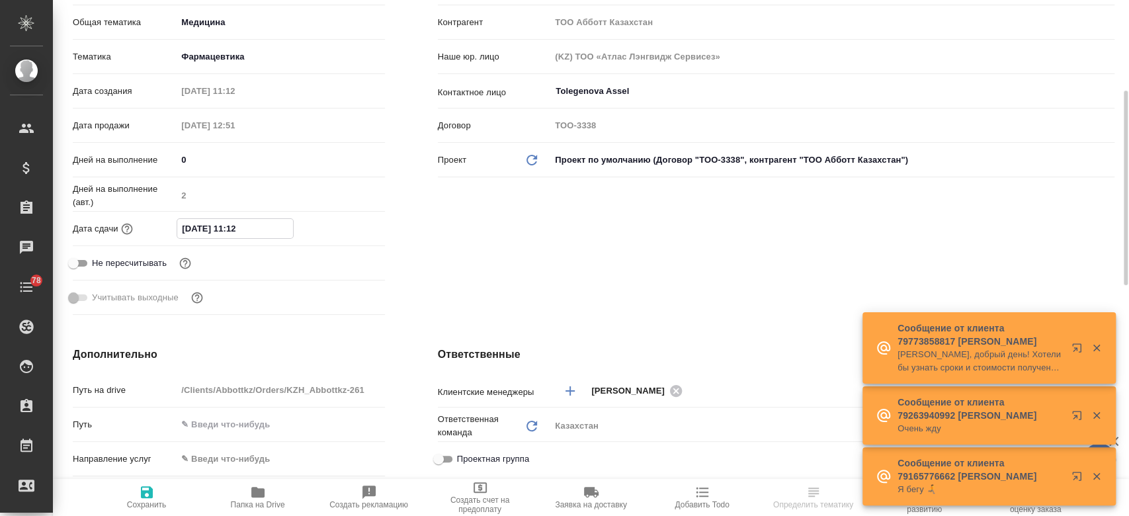
click at [232, 224] on input "[DATE] 11:12" at bounding box center [235, 228] width 116 height 19
click at [347, 228] on icon "button" at bounding box center [347, 227] width 12 height 13
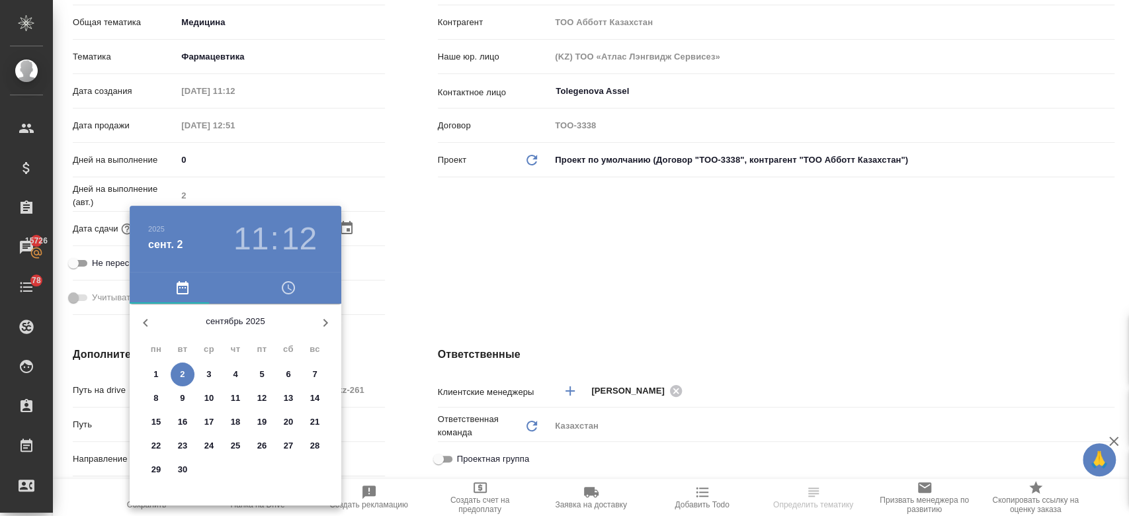
click at [442, 255] on div at bounding box center [564, 258] width 1129 height 516
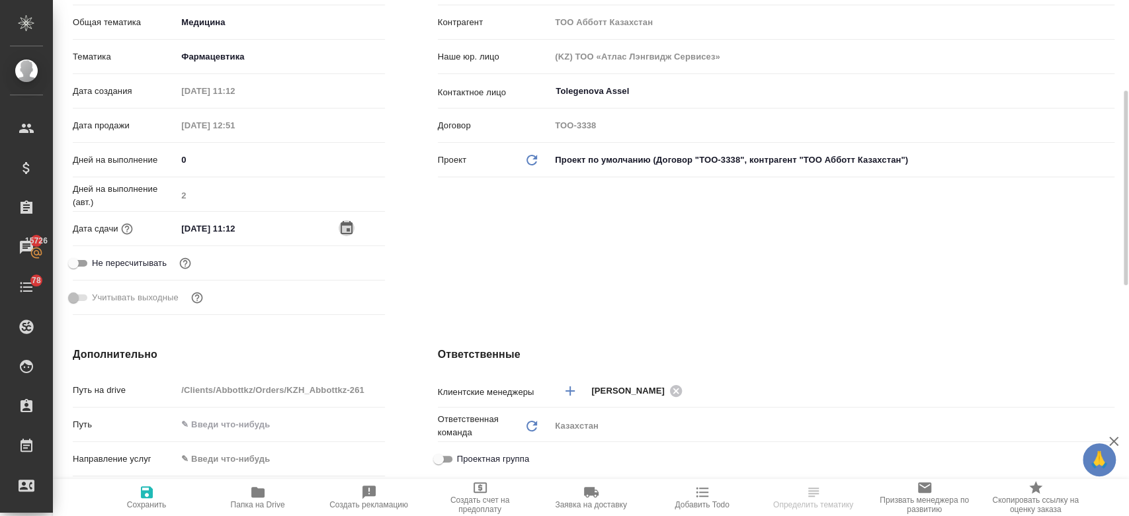
click at [349, 226] on icon "button" at bounding box center [347, 228] width 16 height 16
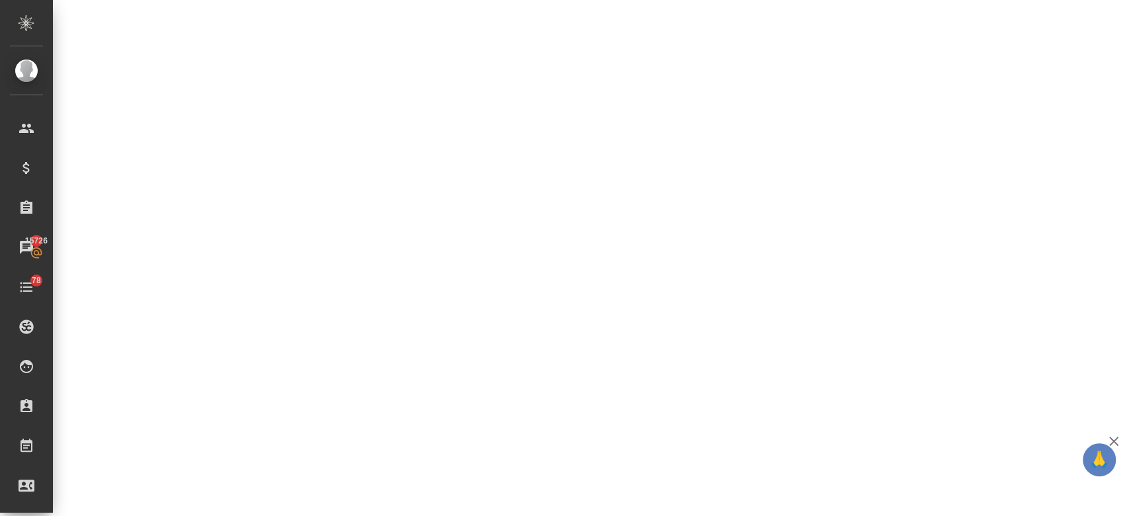
click at [183, 374] on div ".cls-1 fill:#fff; AWATERA Kosherbayeva Nazerke Клиенты Спецификации Заказы 1572…" at bounding box center [564, 258] width 1129 height 516
select select "RU"
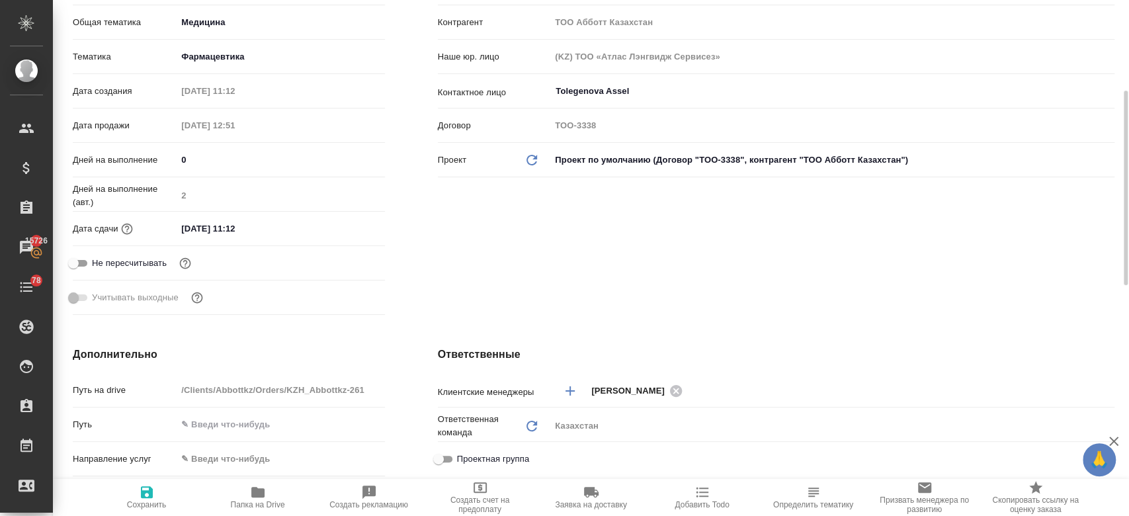
type textarea "x"
click at [261, 240] on div "Дата сдачи [DATE] 11:12" at bounding box center [229, 234] width 312 height 34
click at [241, 228] on input "[DATE] 11:12" at bounding box center [235, 228] width 116 height 19
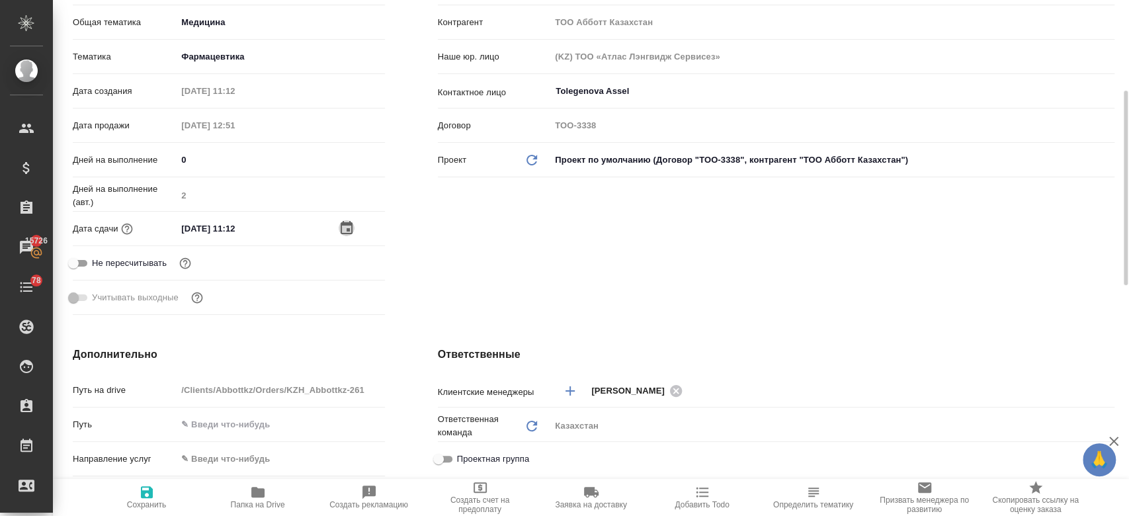
click at [348, 222] on icon "button" at bounding box center [347, 227] width 12 height 13
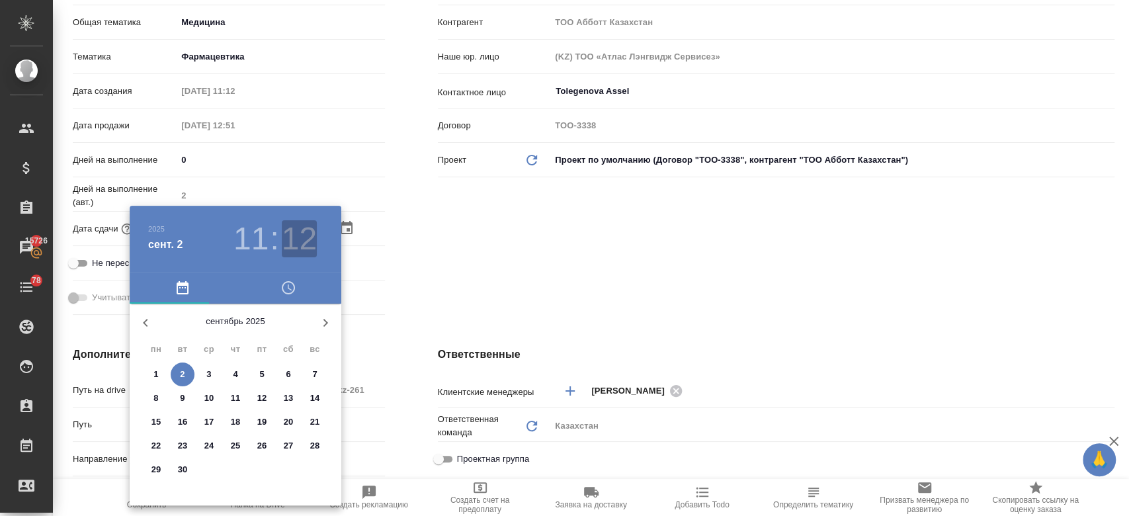
click at [286, 244] on h3 "12" at bounding box center [299, 238] width 35 height 37
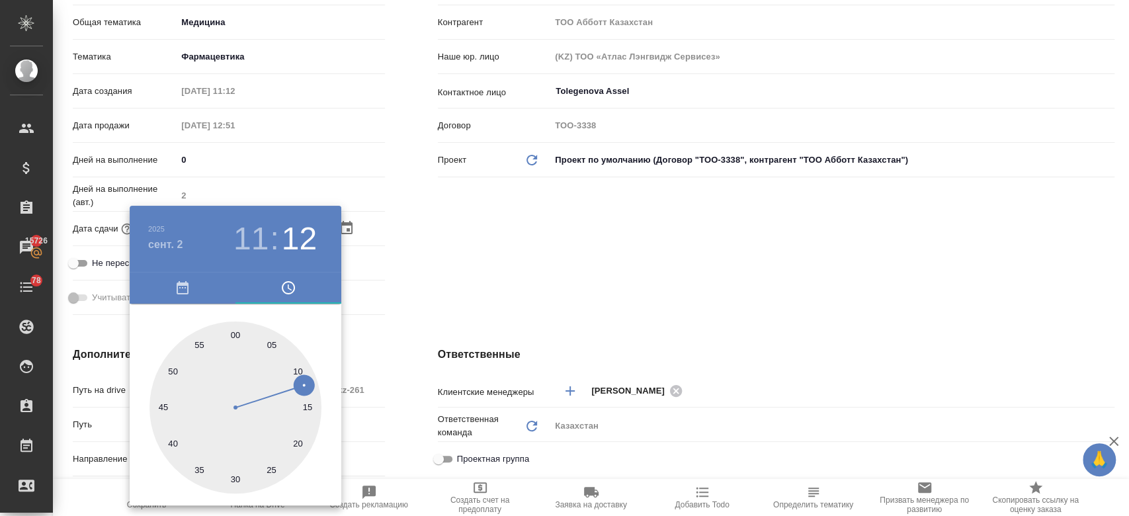
click at [235, 327] on div at bounding box center [236, 408] width 172 height 172
type input "[DATE] 11:00"
type textarea "x"
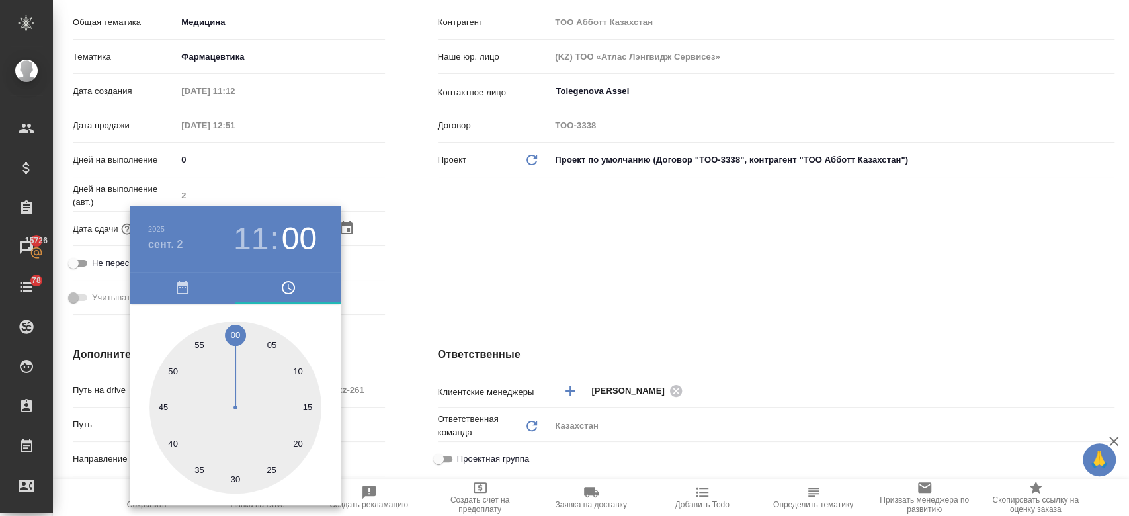
click at [609, 229] on div at bounding box center [564, 258] width 1129 height 516
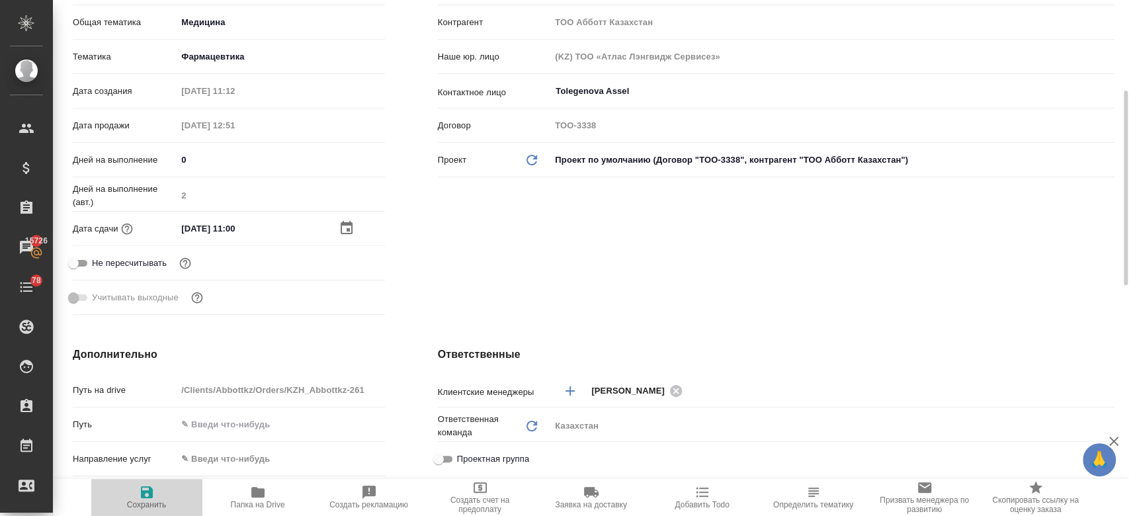
click at [146, 496] on icon "button" at bounding box center [147, 492] width 16 height 16
type textarea "x"
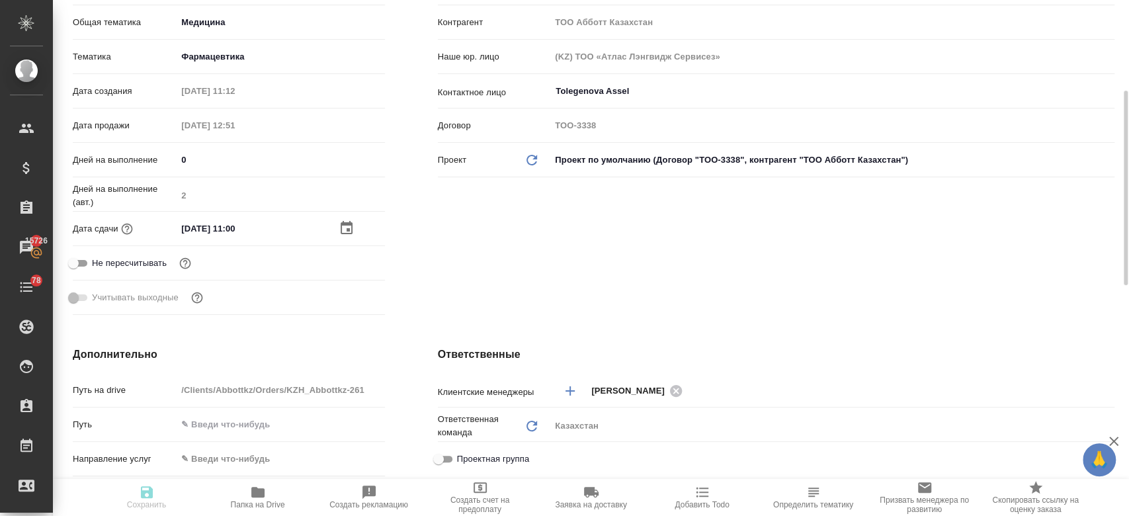
type textarea "x"
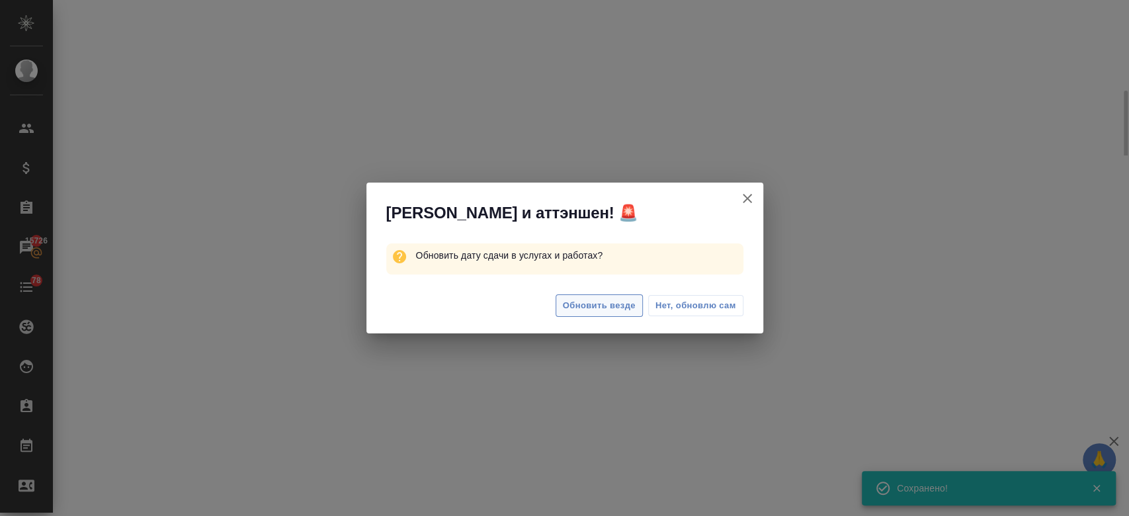
select select "RU"
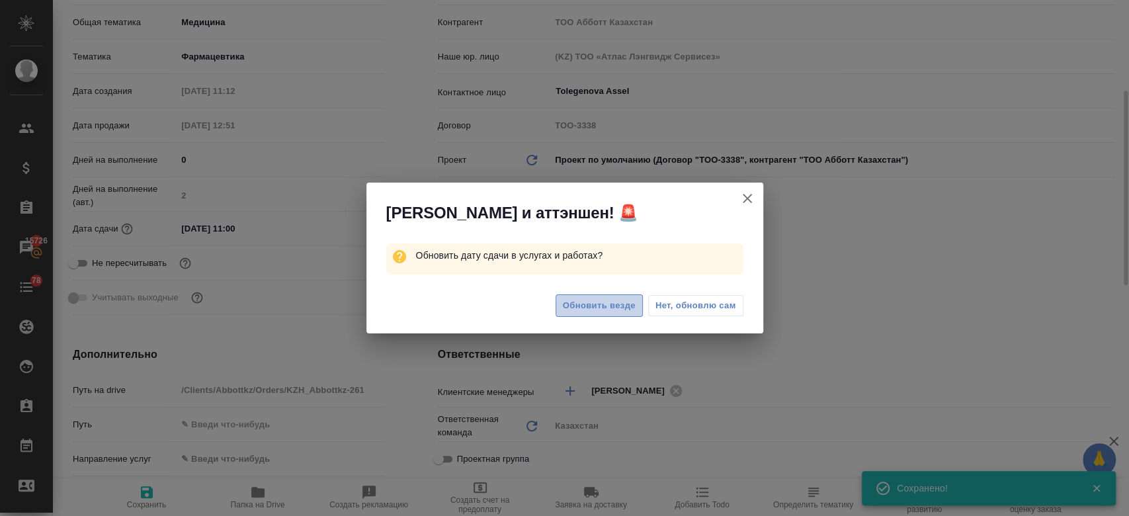
type textarea "x"
click at [601, 308] on span "Обновить везде" at bounding box center [599, 305] width 73 height 15
type textarea "x"
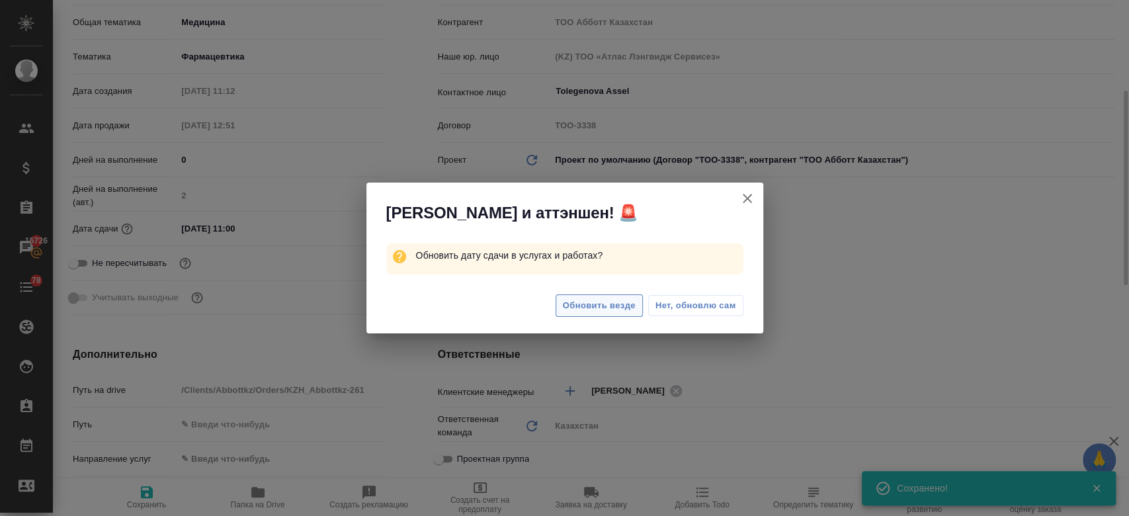
type textarea "x"
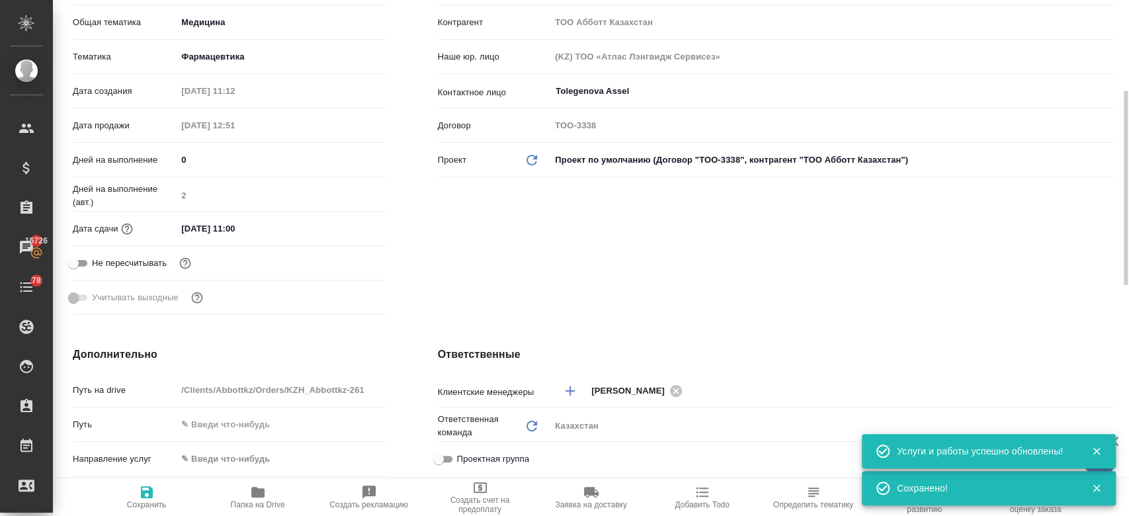
scroll to position [0, 0]
